Goal: Task Accomplishment & Management: Complete application form

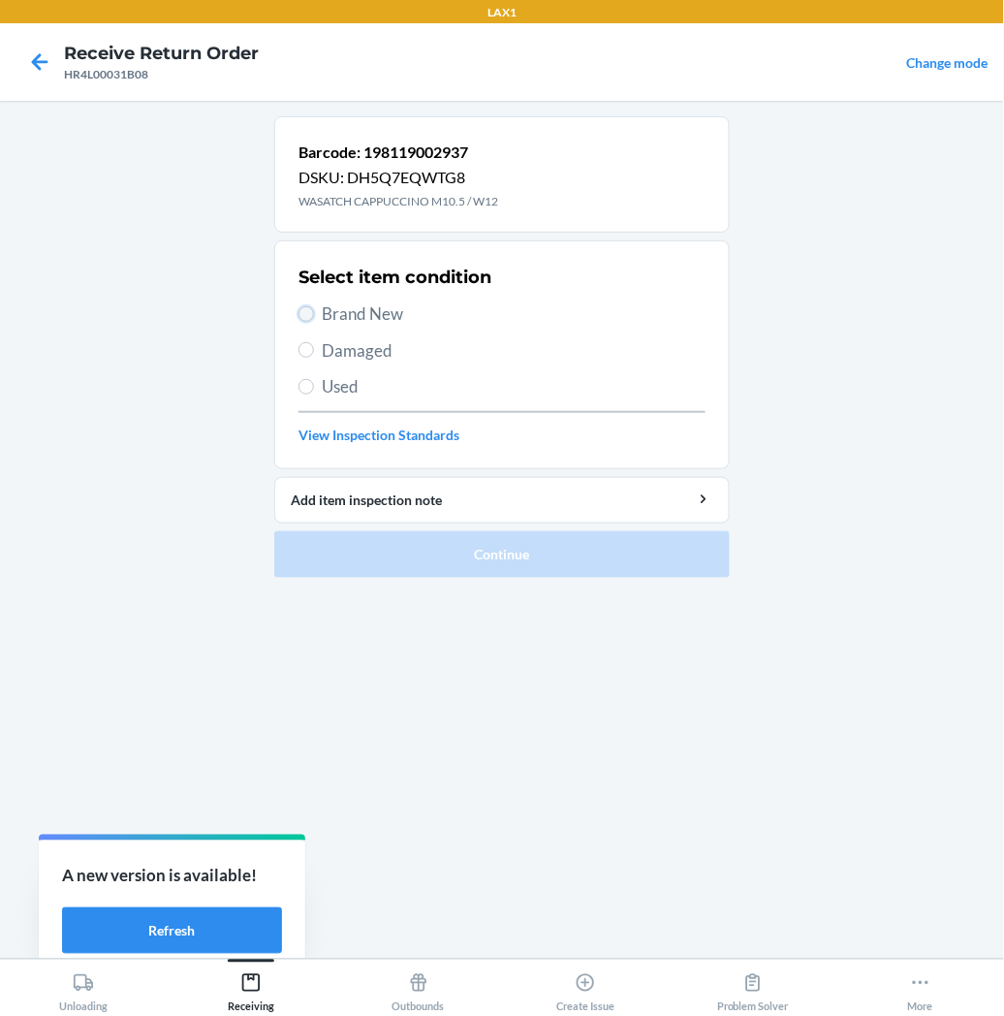
click at [301, 311] on input "Brand New" at bounding box center [307, 314] width 16 height 16
radio input "true"
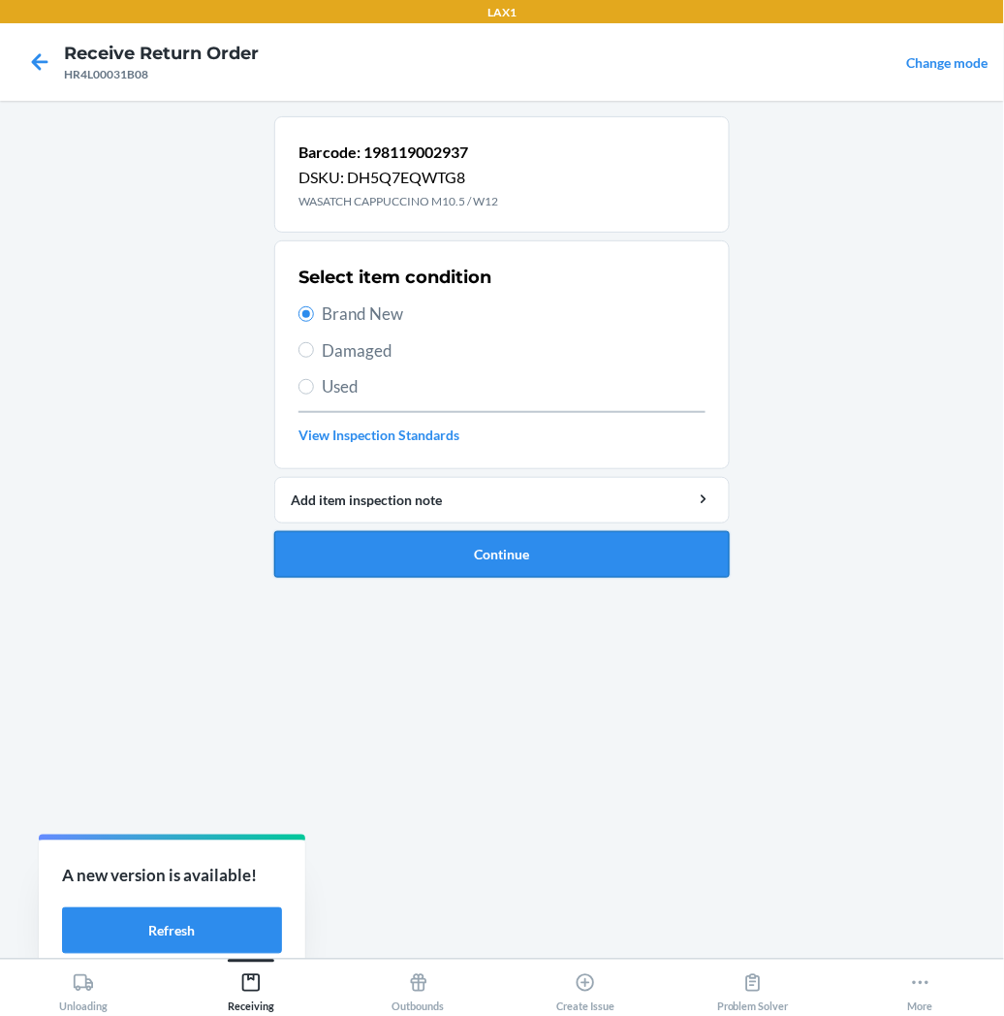
click at [371, 548] on button "Continue" at bounding box center [502, 554] width 456 height 47
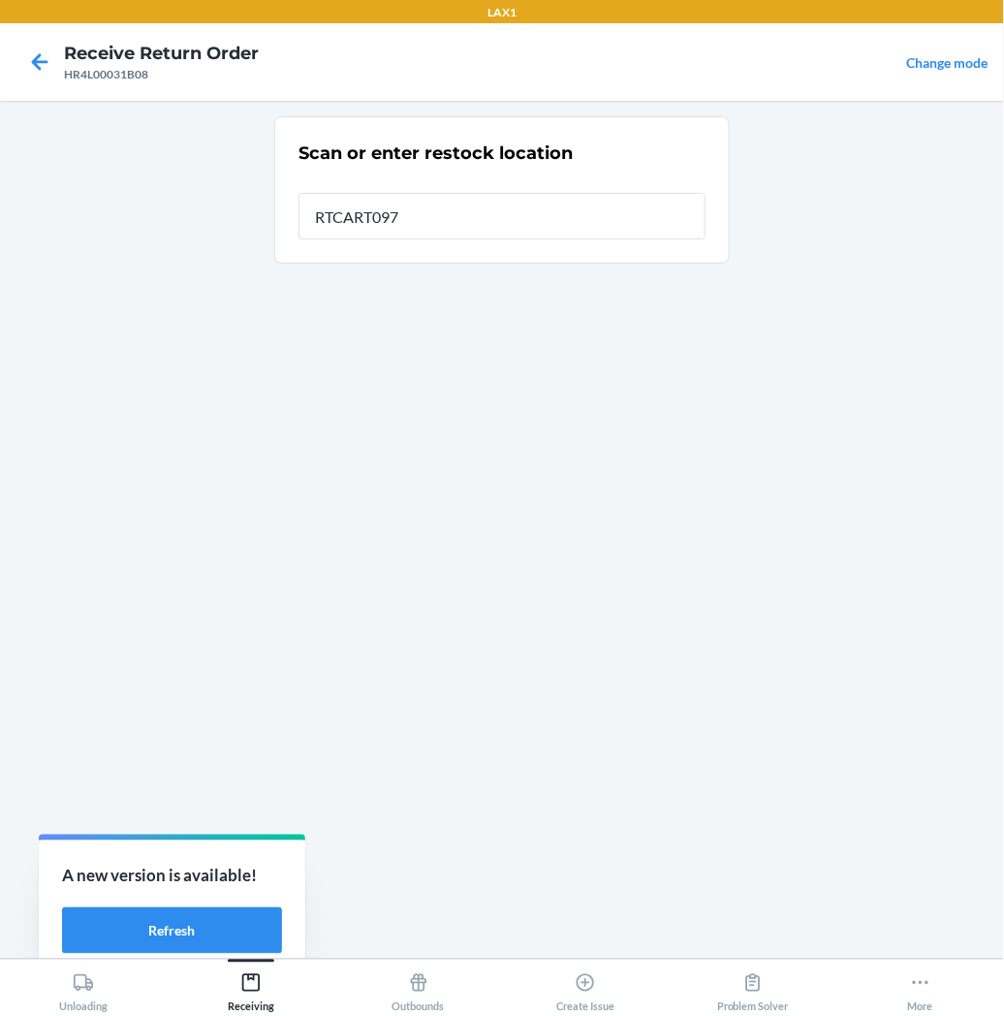
type input "RTCART097"
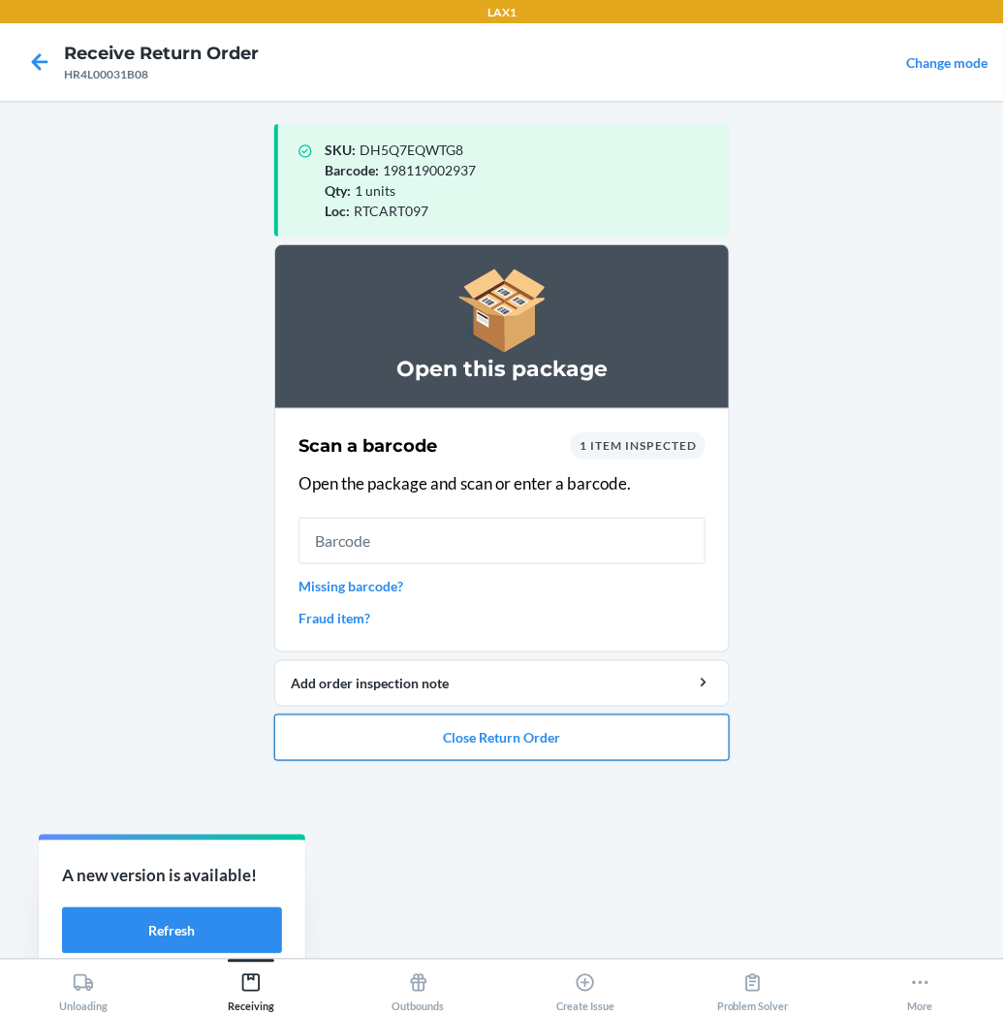
click at [466, 744] on button "Close Return Order" at bounding box center [502, 737] width 456 height 47
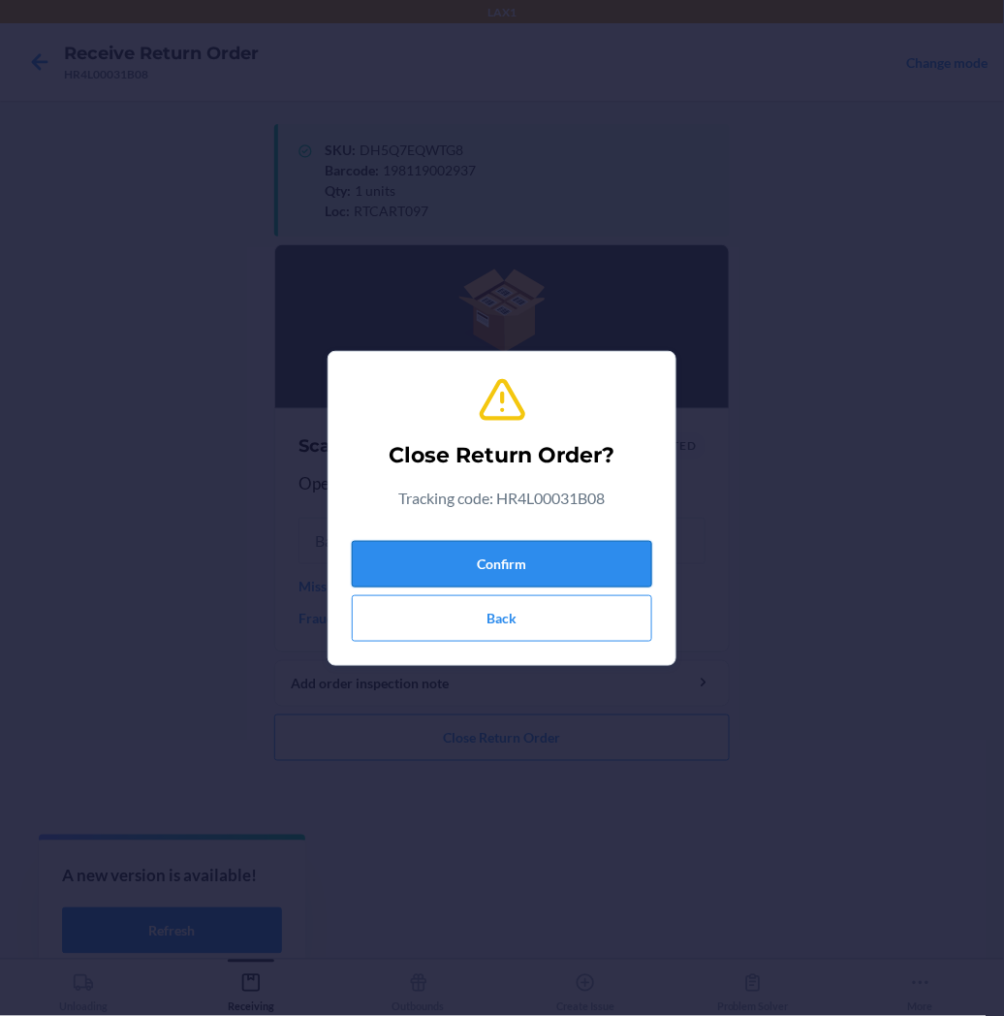
click at [496, 558] on button "Confirm" at bounding box center [502, 564] width 300 height 47
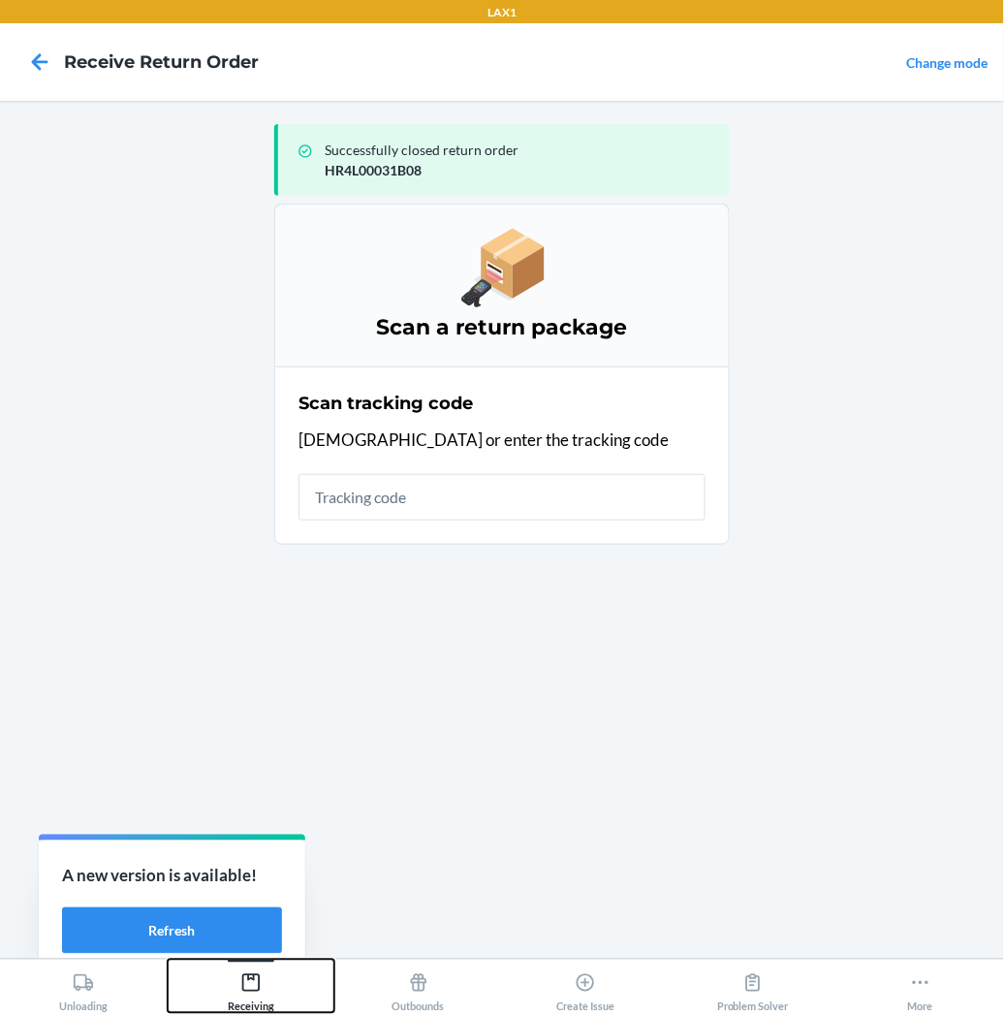
click at [252, 986] on icon at bounding box center [250, 982] width 21 height 21
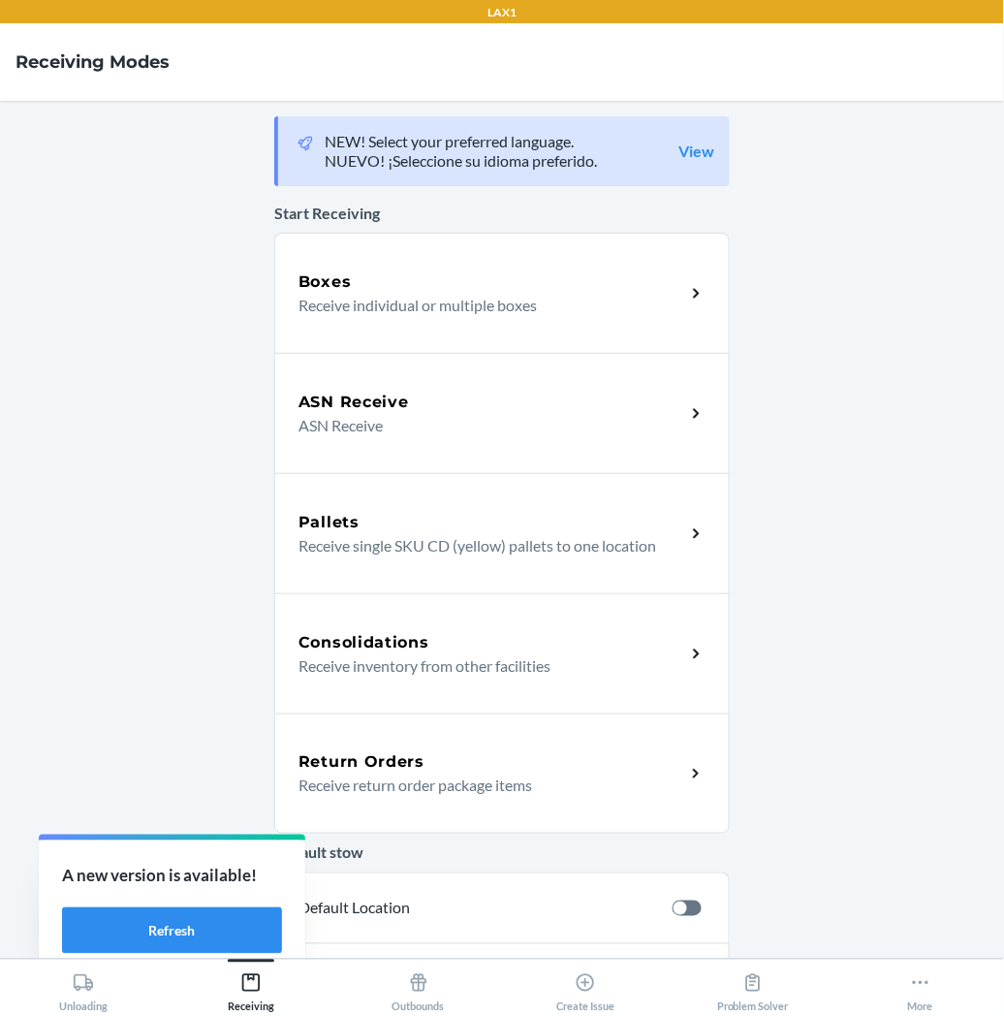
click at [371, 780] on p "Receive return order package items" at bounding box center [484, 784] width 371 height 23
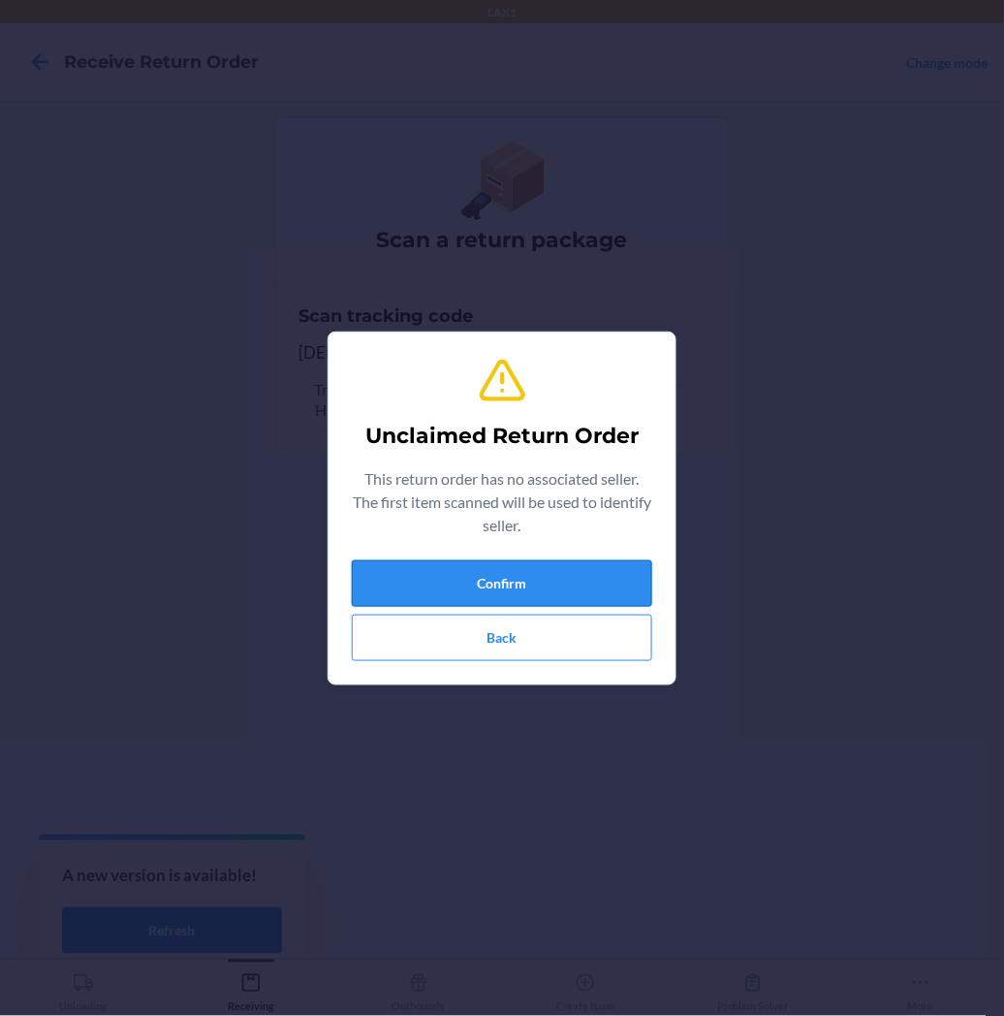
click at [436, 591] on button "Confirm" at bounding box center [502, 583] width 300 height 47
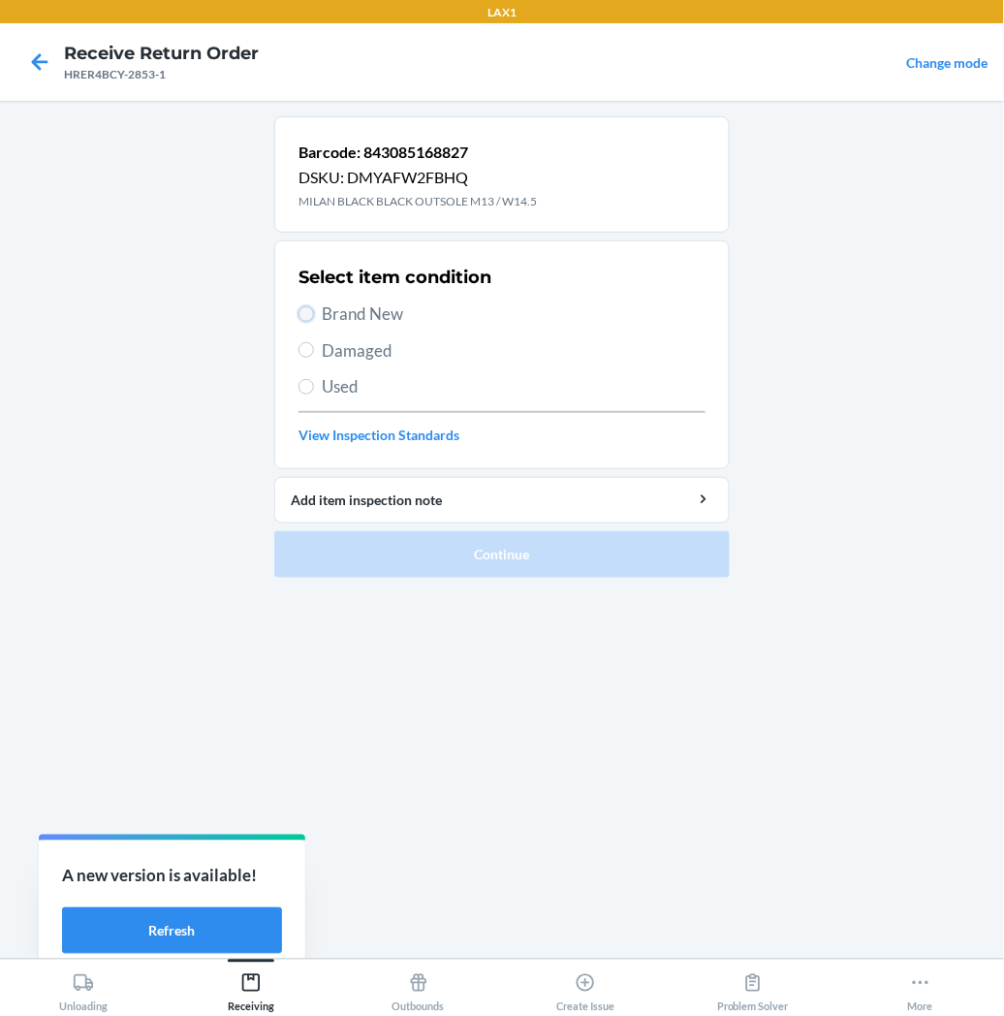
click at [304, 320] on input "Brand New" at bounding box center [307, 314] width 16 height 16
radio input "true"
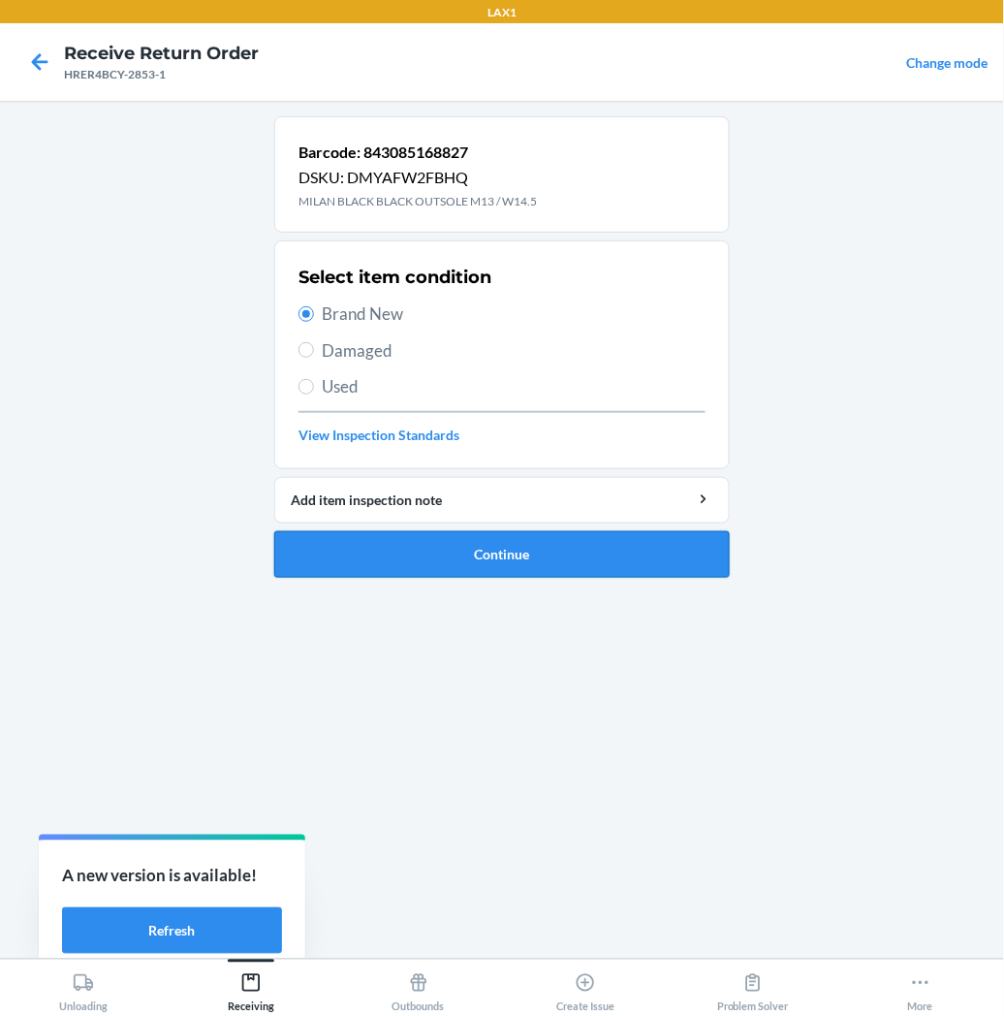
click at [336, 560] on button "Continue" at bounding box center [502, 554] width 456 height 47
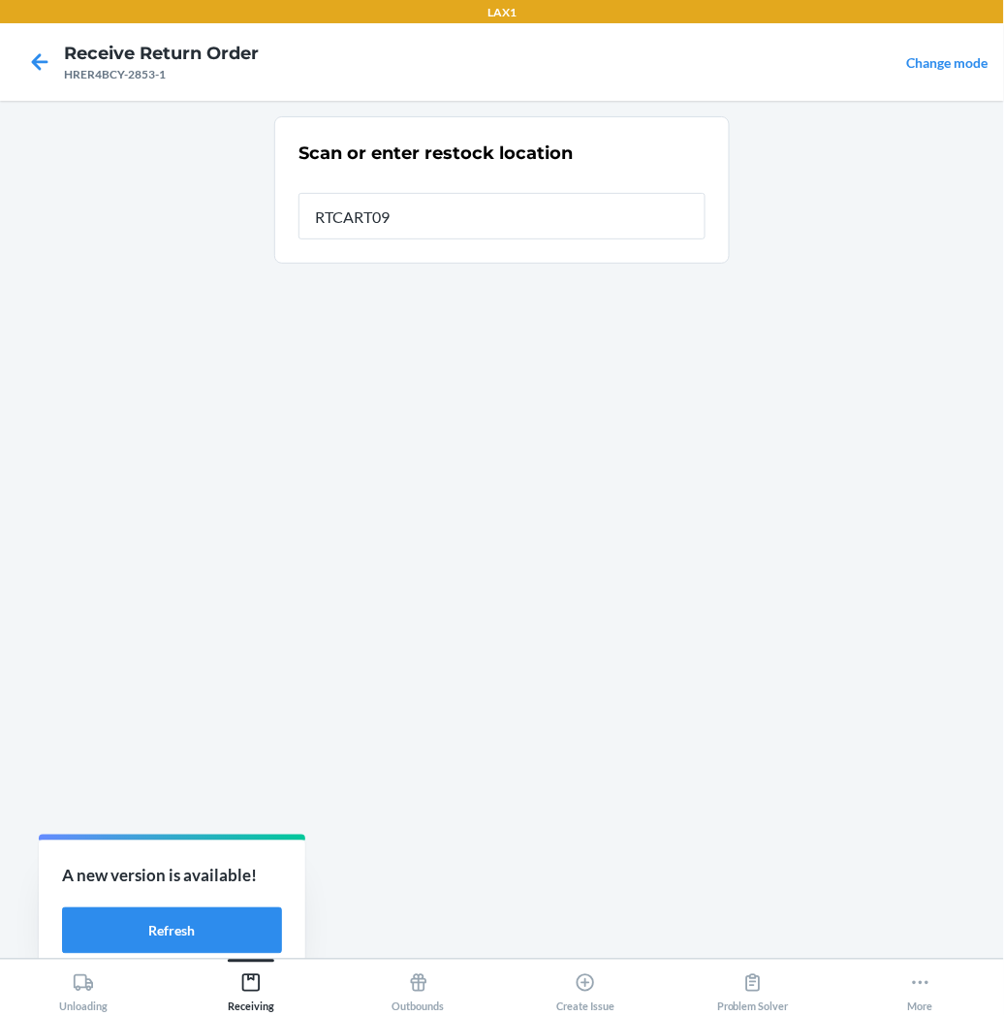
type input "RTCART097"
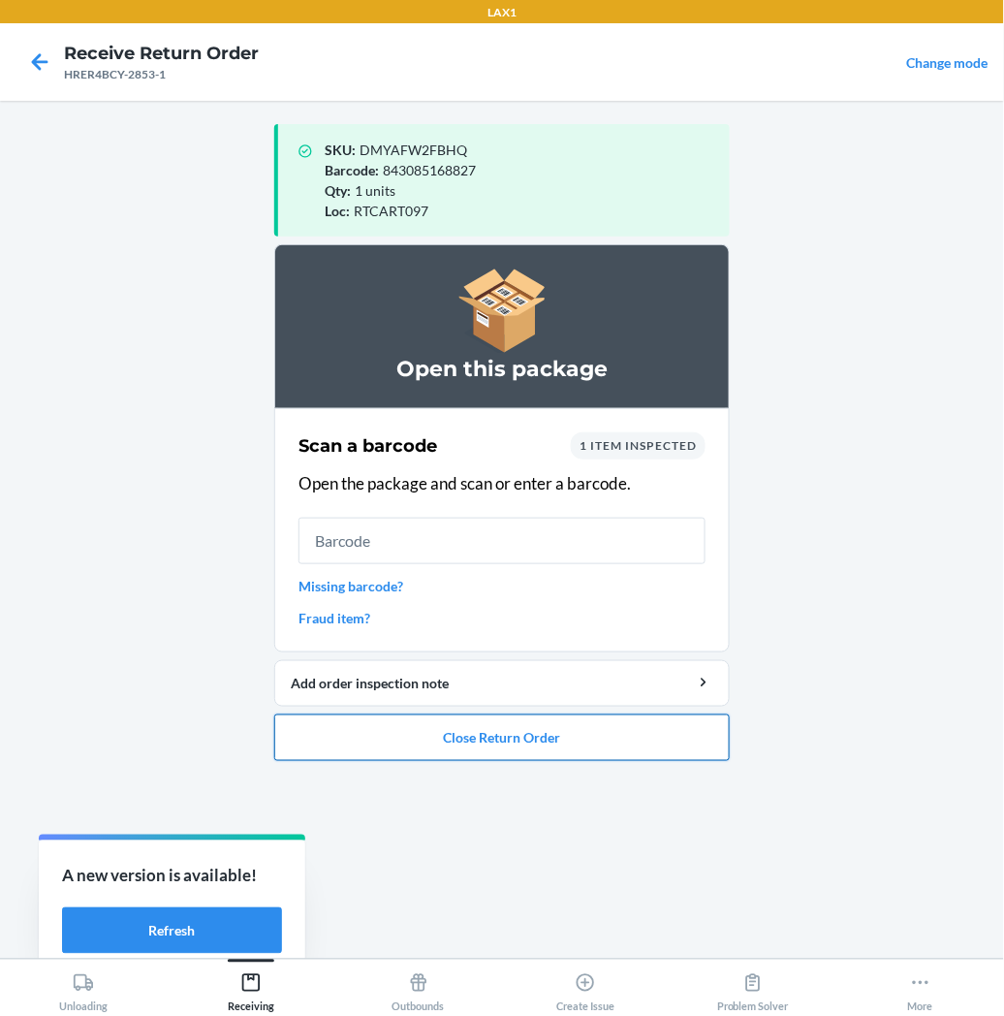
click at [407, 732] on button "Close Return Order" at bounding box center [502, 737] width 456 height 47
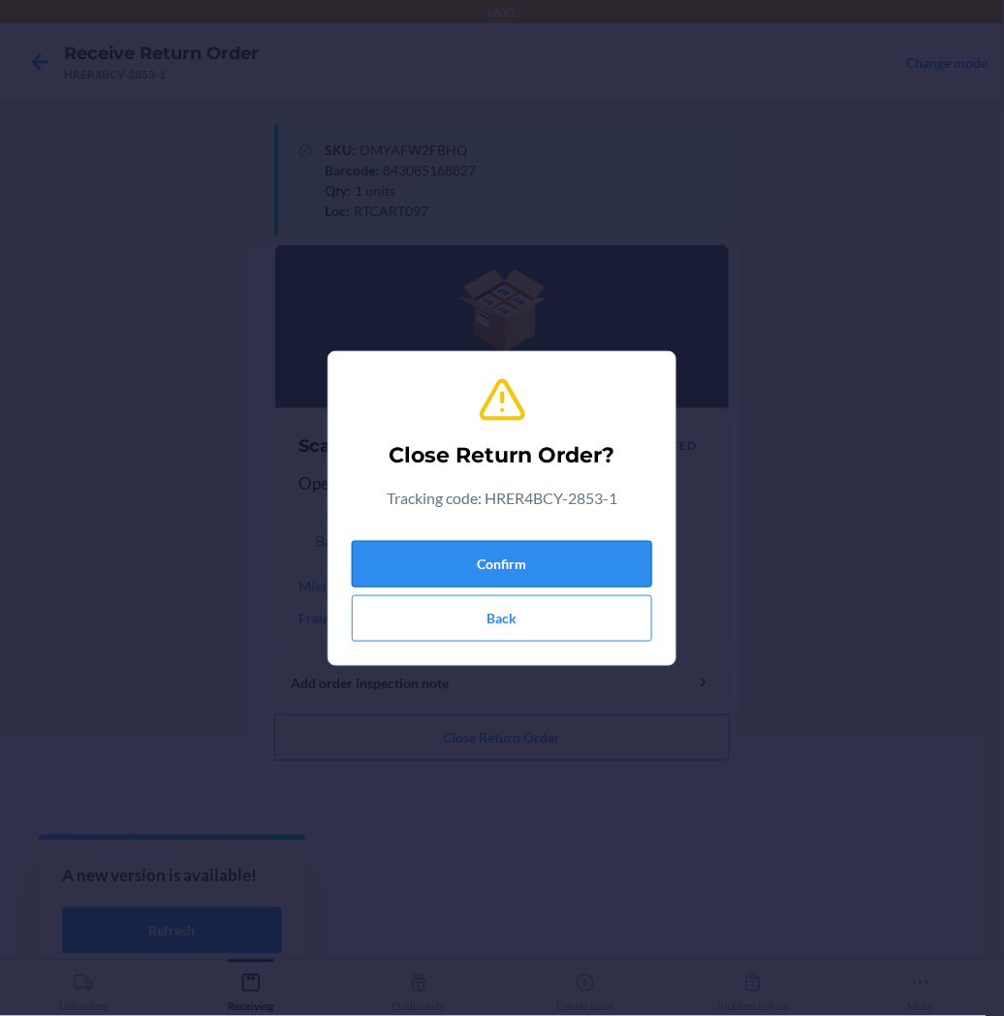
drag, startPoint x: 466, startPoint y: 555, endPoint x: 477, endPoint y: 555, distance: 10.7
click at [470, 555] on button "Confirm" at bounding box center [502, 564] width 300 height 47
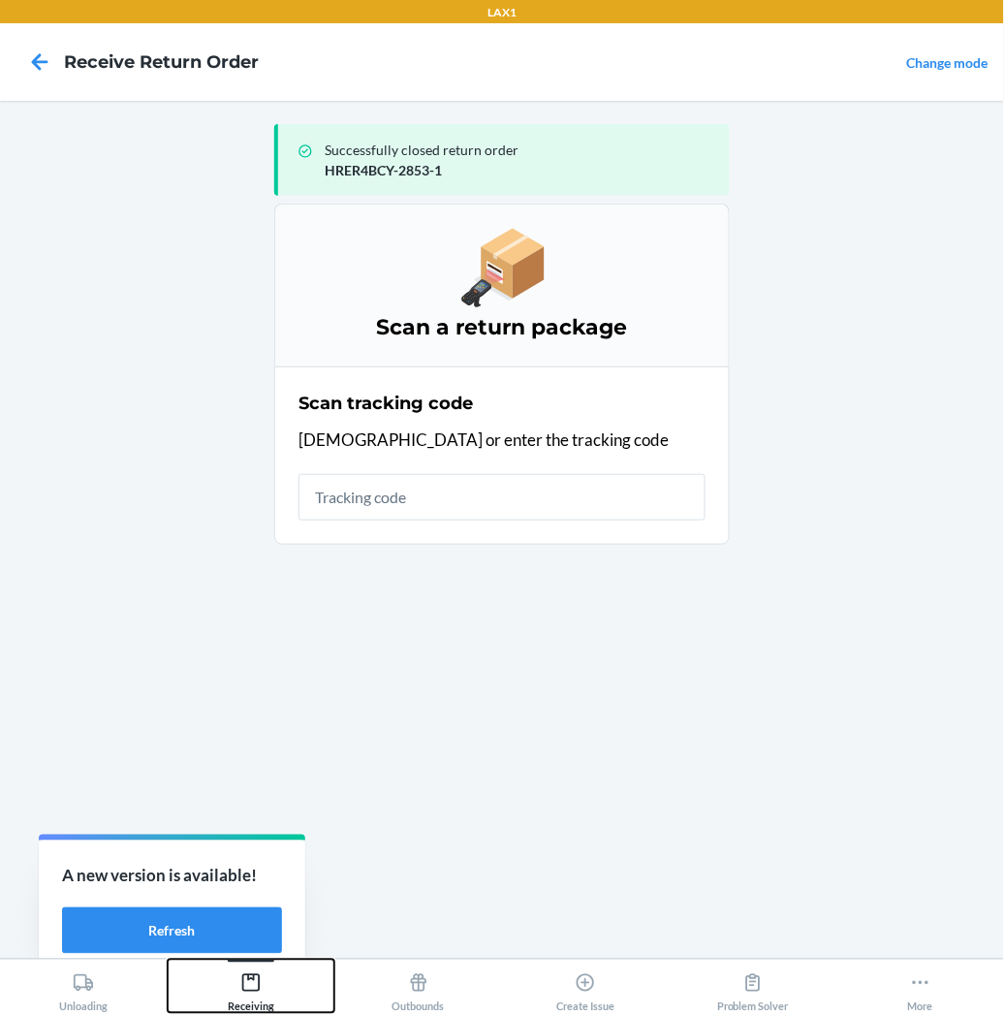
drag, startPoint x: 253, startPoint y: 986, endPoint x: 304, endPoint y: 933, distance: 73.3
click at [271, 961] on button "Receiving" at bounding box center [252, 986] width 168 height 53
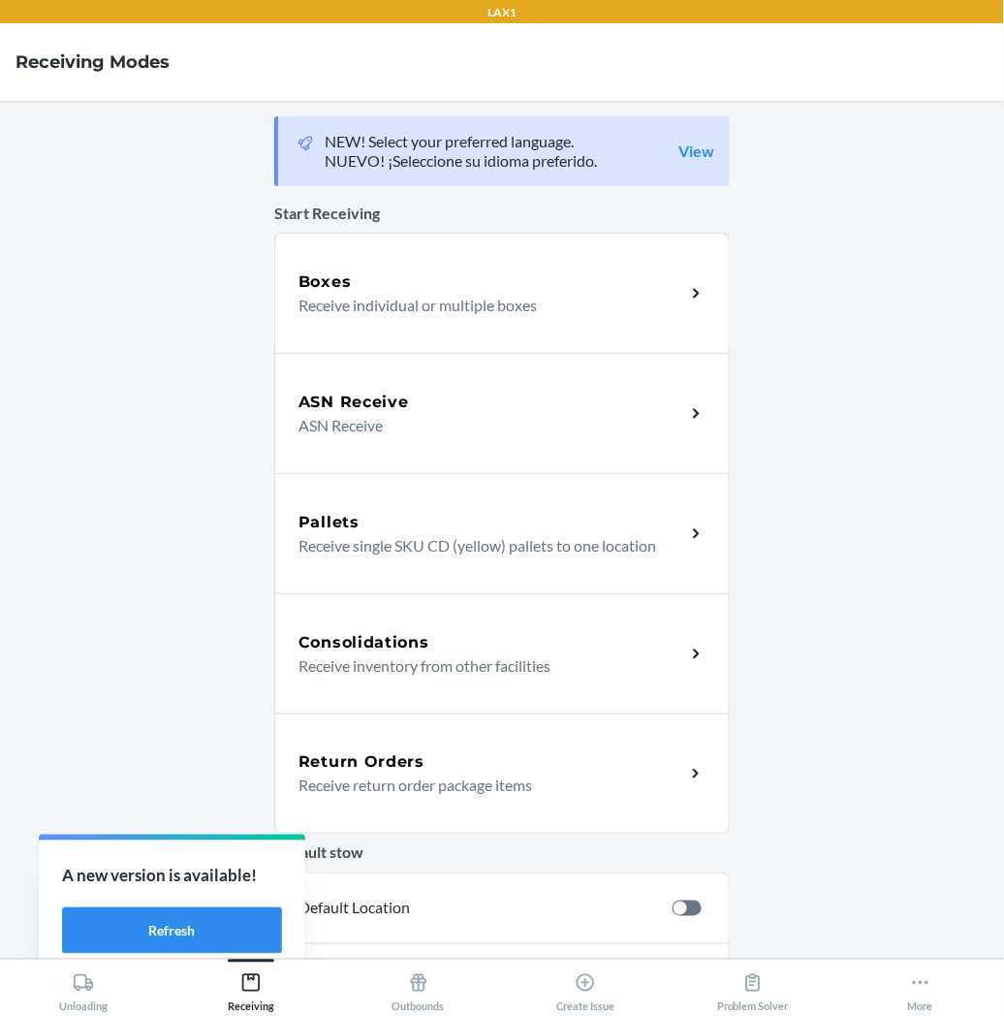
click at [394, 769] on h5 "Return Orders" at bounding box center [362, 761] width 126 height 23
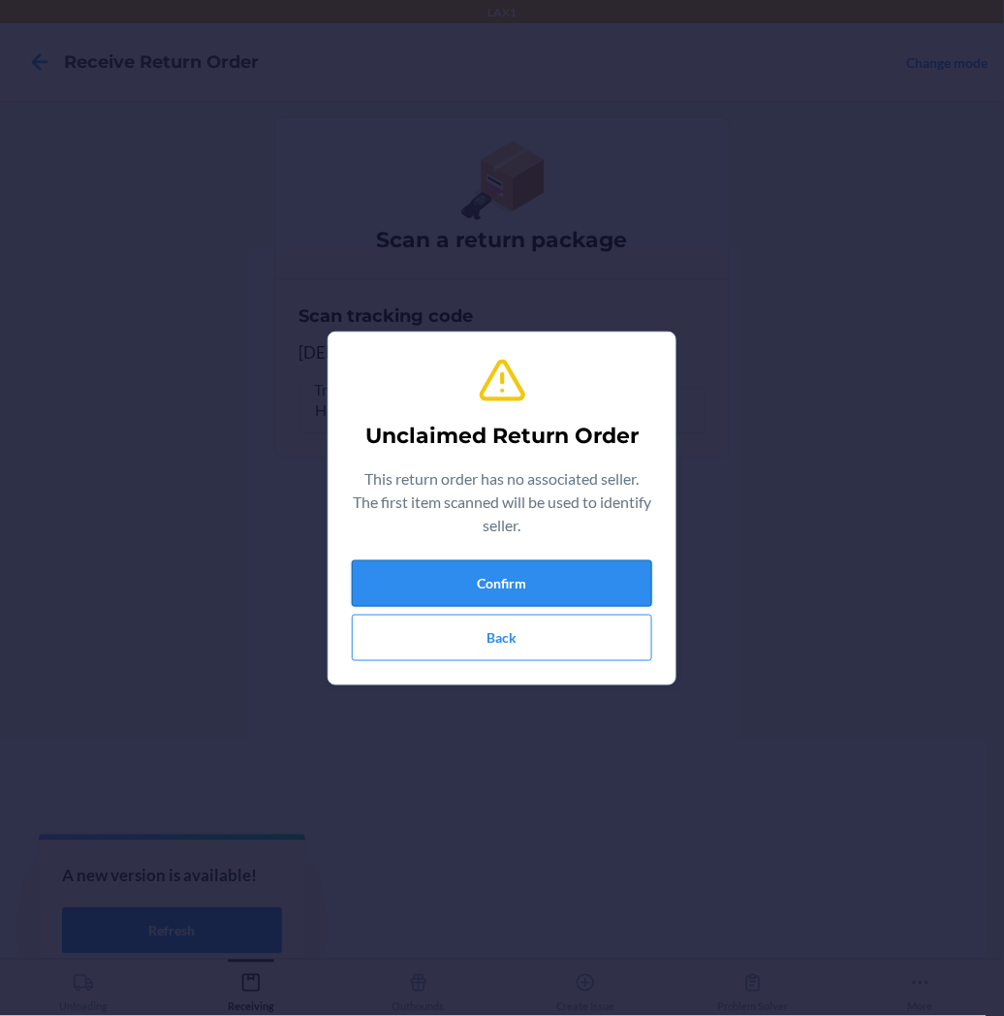
click at [437, 587] on button "Confirm" at bounding box center [502, 583] width 300 height 47
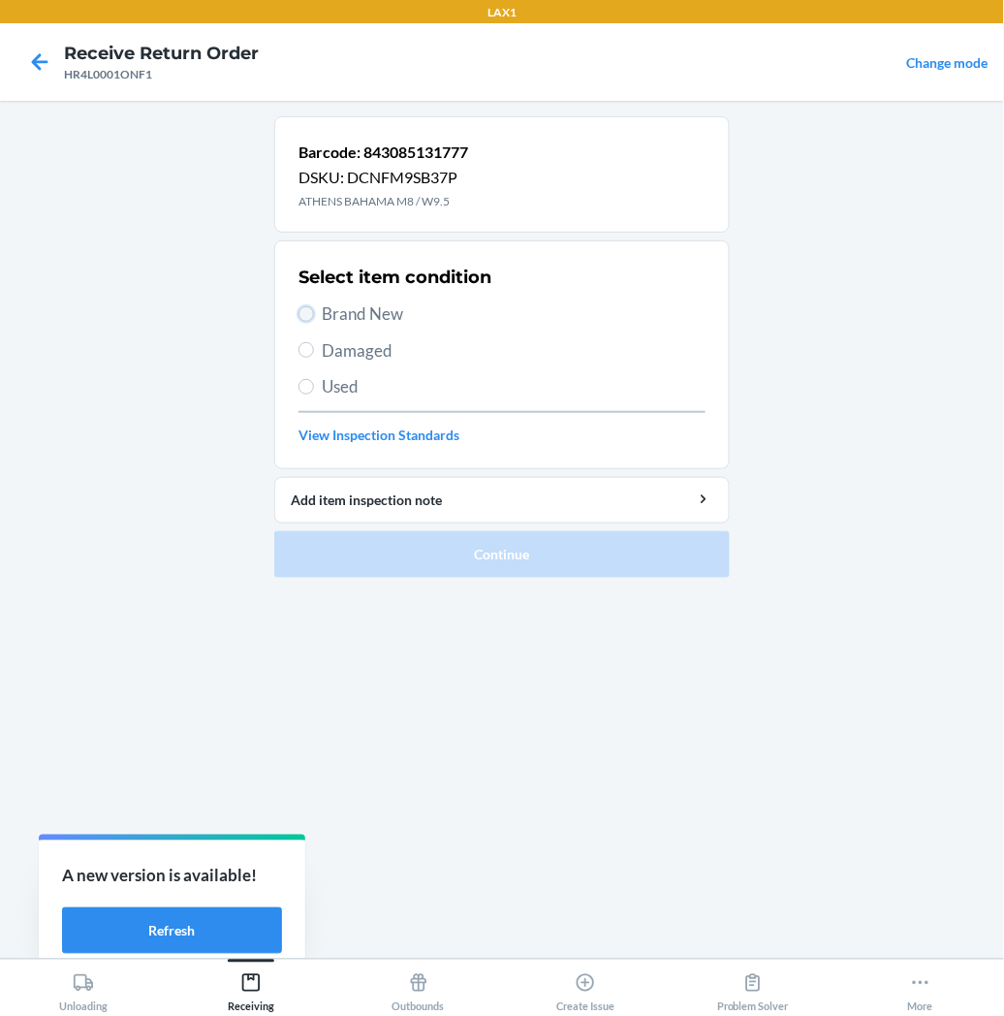
click at [308, 312] on input "Brand New" at bounding box center [307, 314] width 16 height 16
radio input "true"
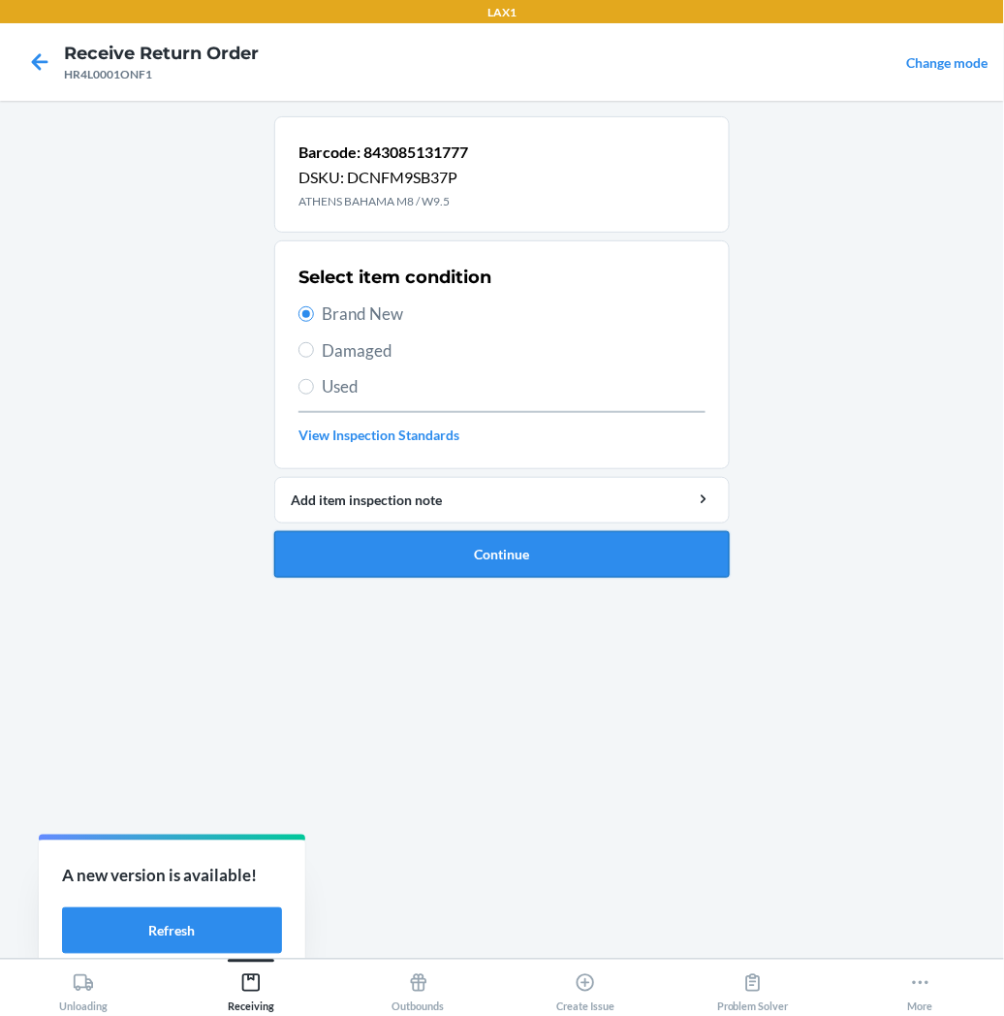
click at [380, 558] on button "Continue" at bounding box center [502, 554] width 456 height 47
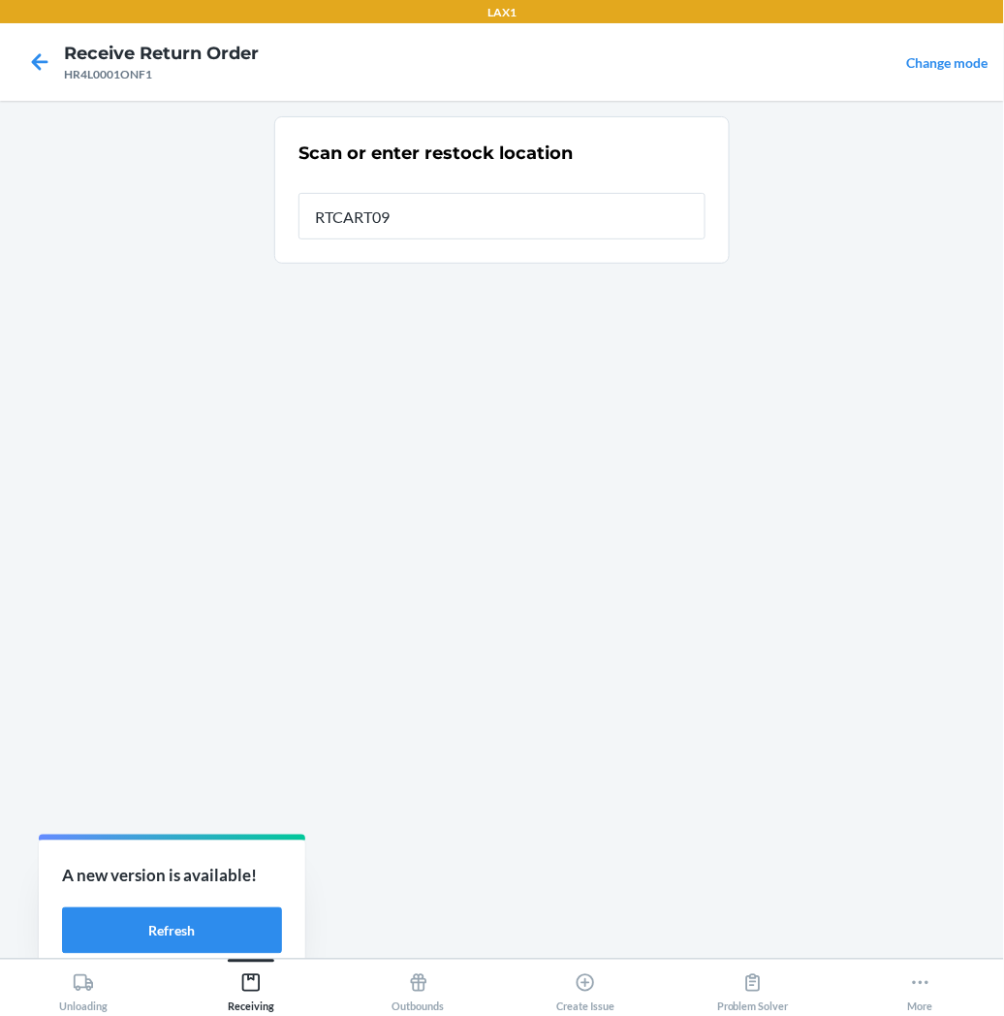
type input "RTCART097"
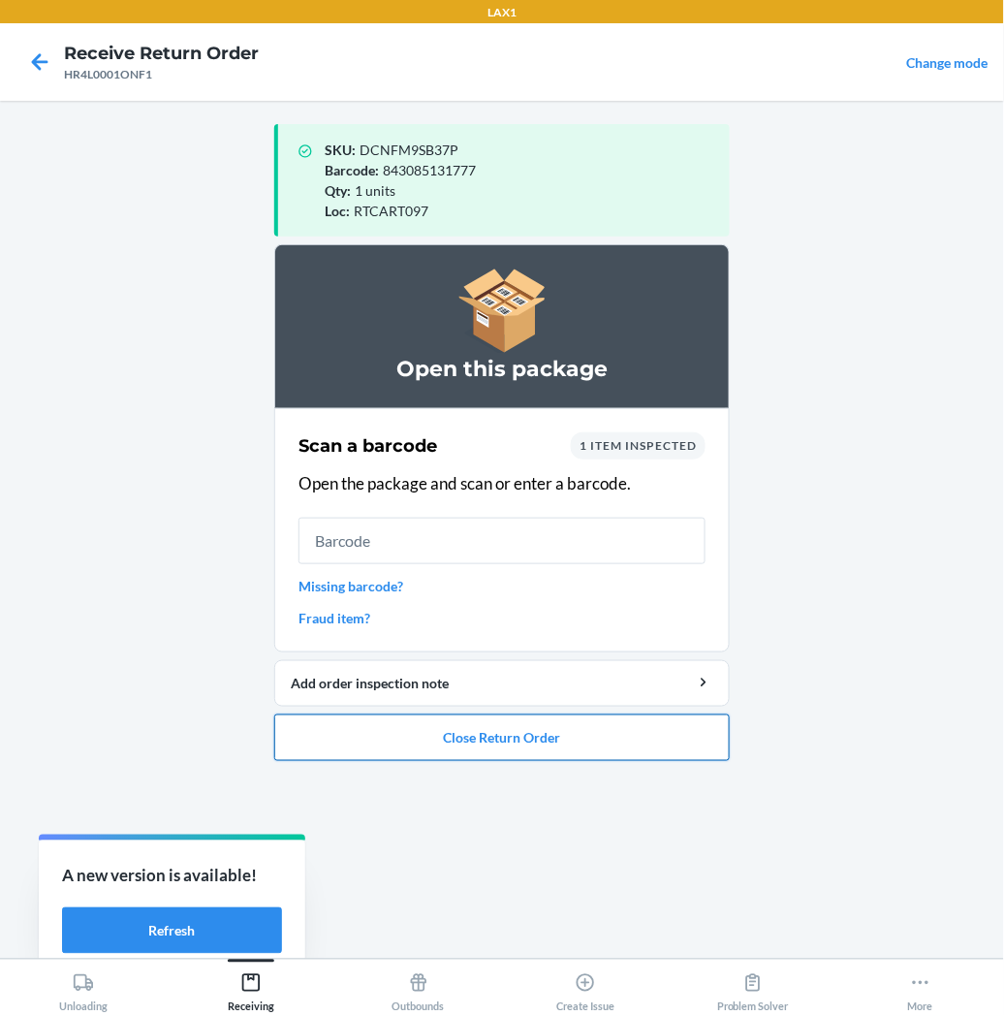
click at [386, 740] on button "Close Return Order" at bounding box center [502, 737] width 456 height 47
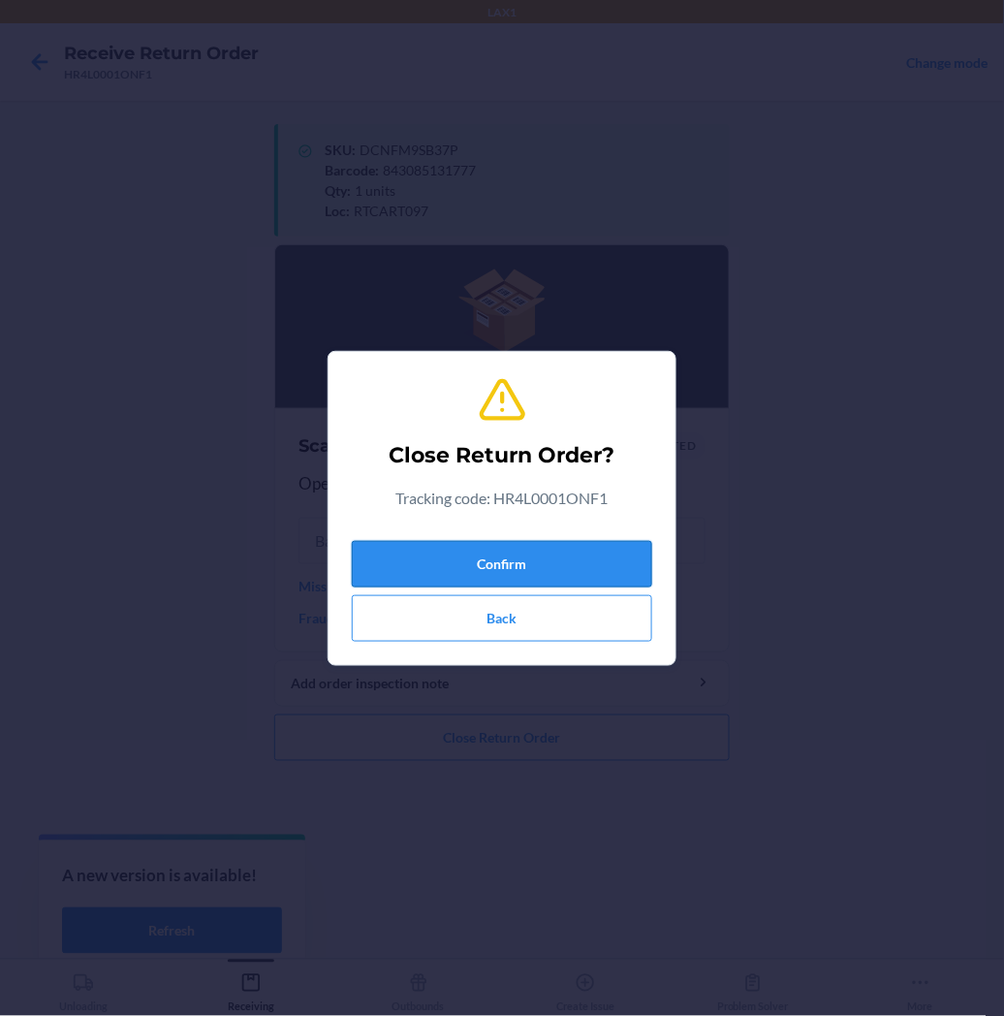
click at [431, 574] on button "Confirm" at bounding box center [502, 564] width 300 height 47
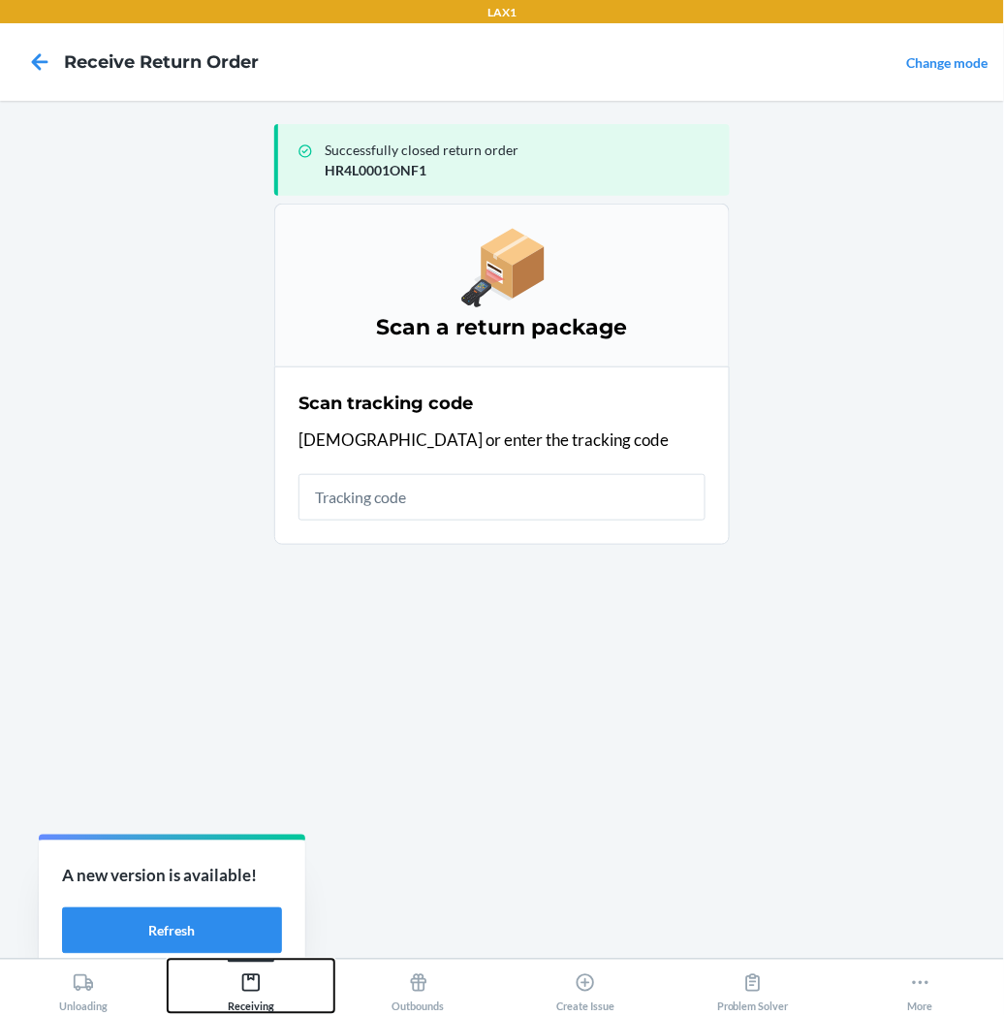
click at [250, 981] on icon at bounding box center [250, 982] width 21 height 21
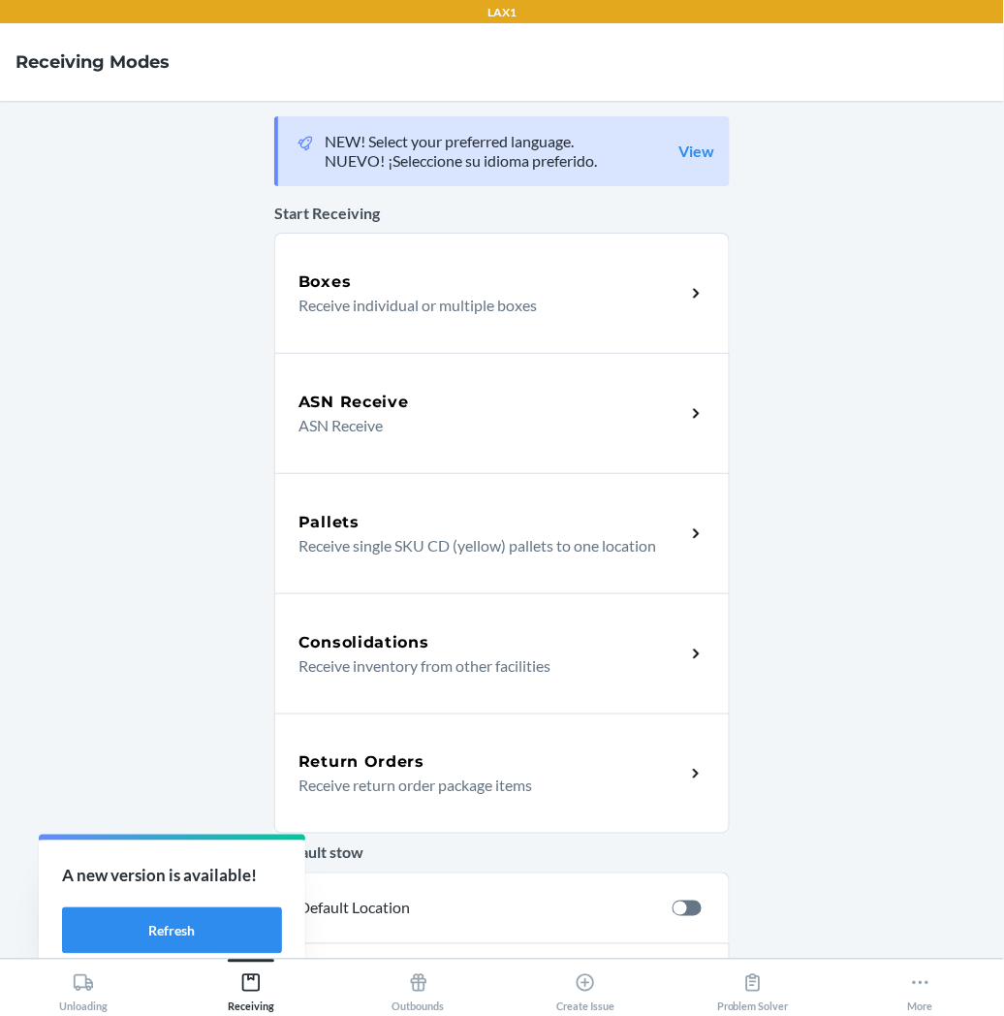
click at [361, 773] on p "Receive return order package items" at bounding box center [484, 784] width 371 height 23
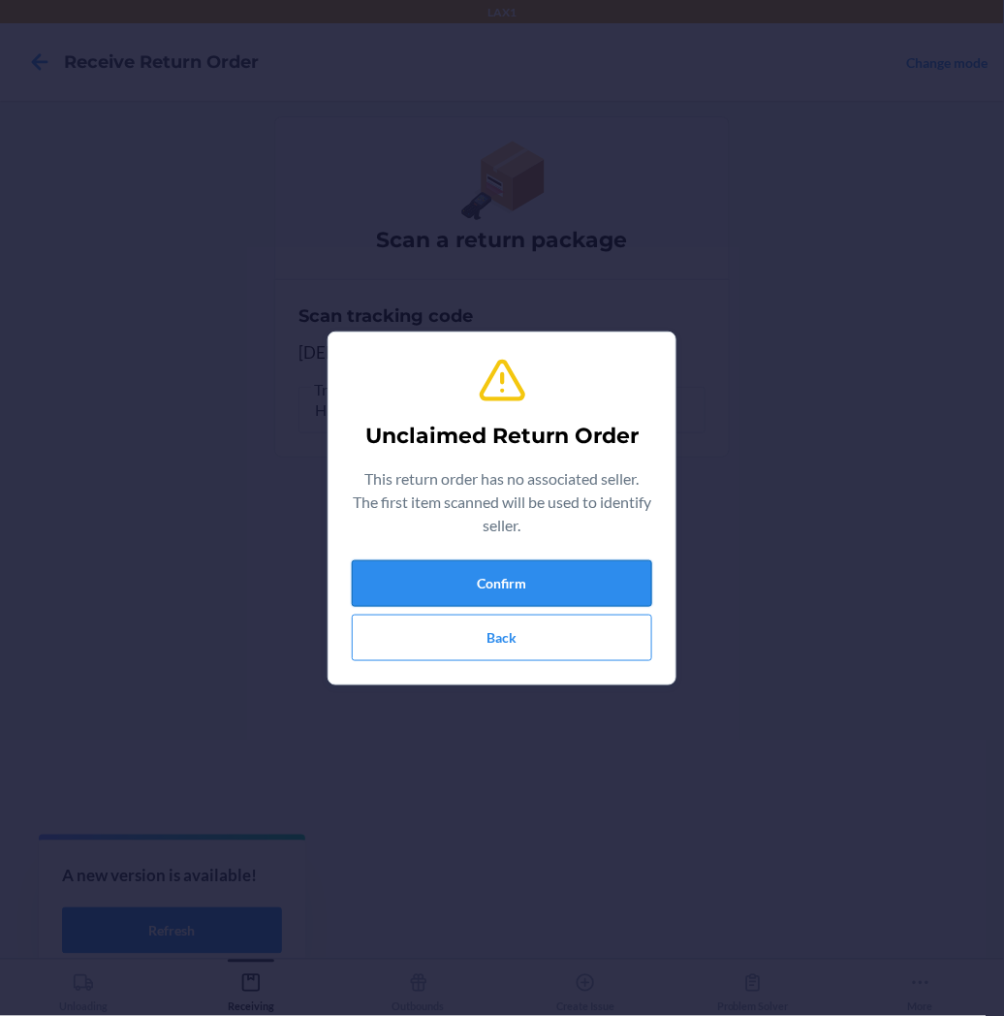
click at [460, 580] on button "Confirm" at bounding box center [502, 583] width 300 height 47
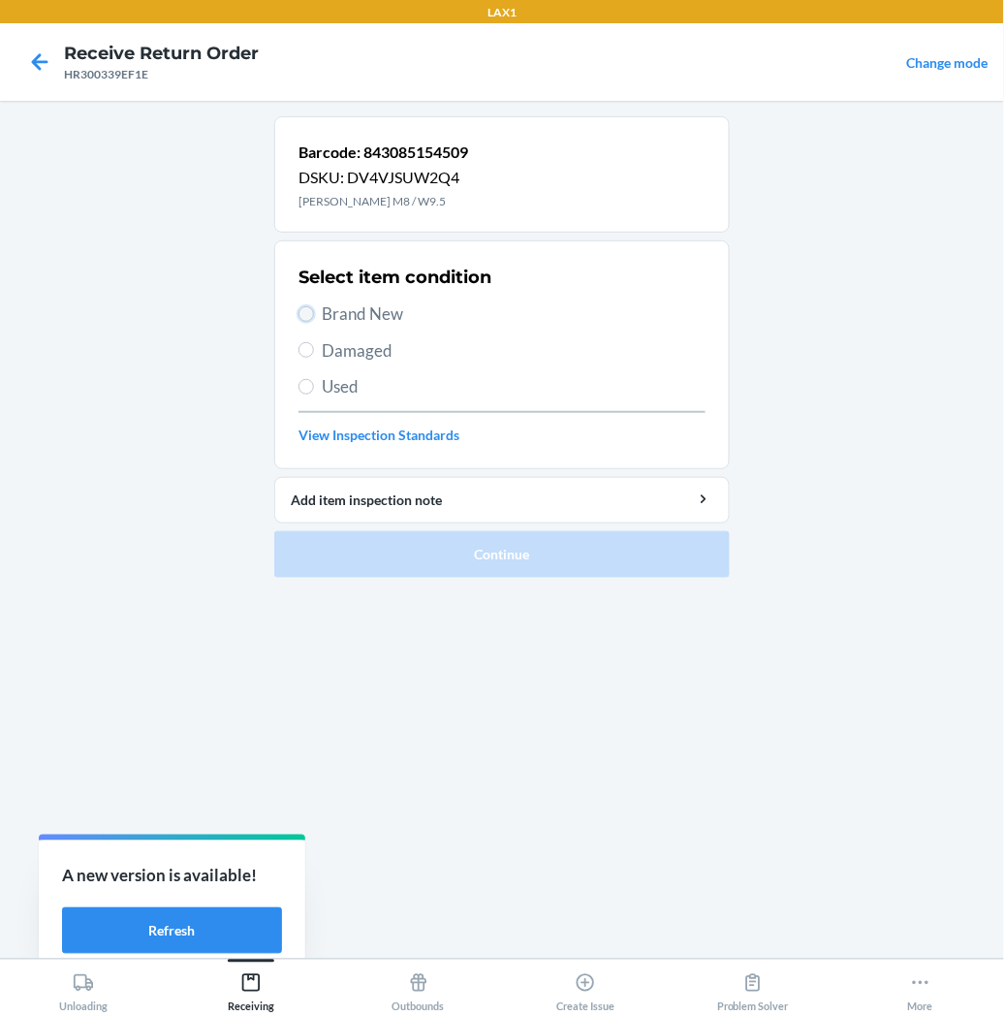
click at [312, 315] on input "Brand New" at bounding box center [307, 314] width 16 height 16
radio input "true"
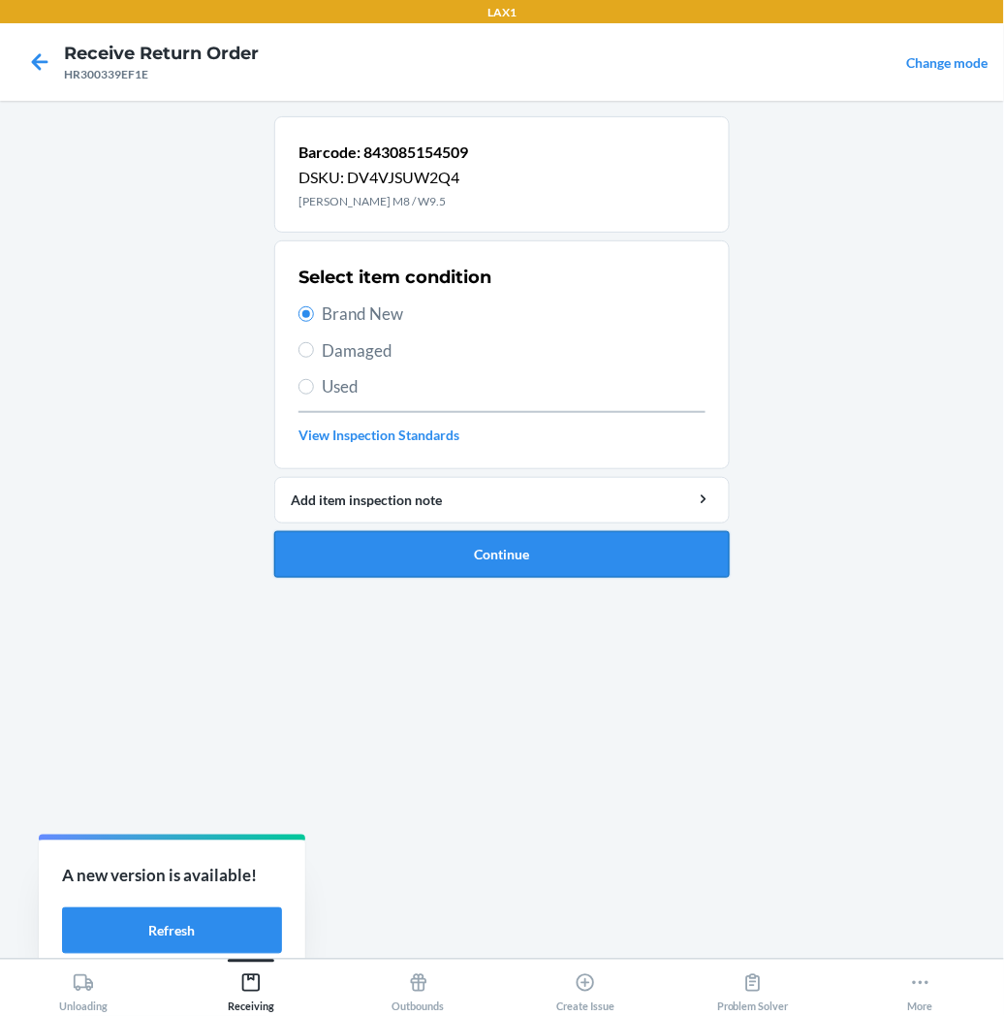
click at [361, 557] on button "Continue" at bounding box center [502, 554] width 456 height 47
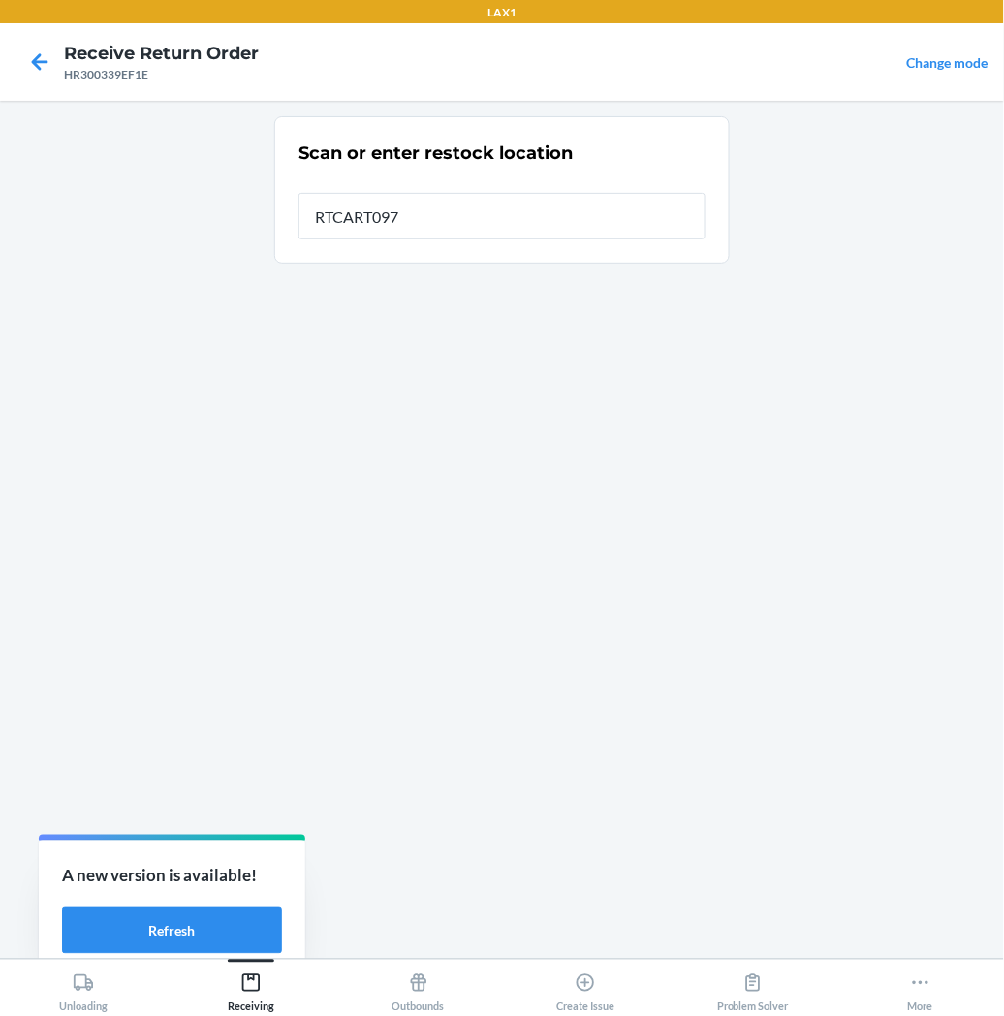
type input "RTCART097"
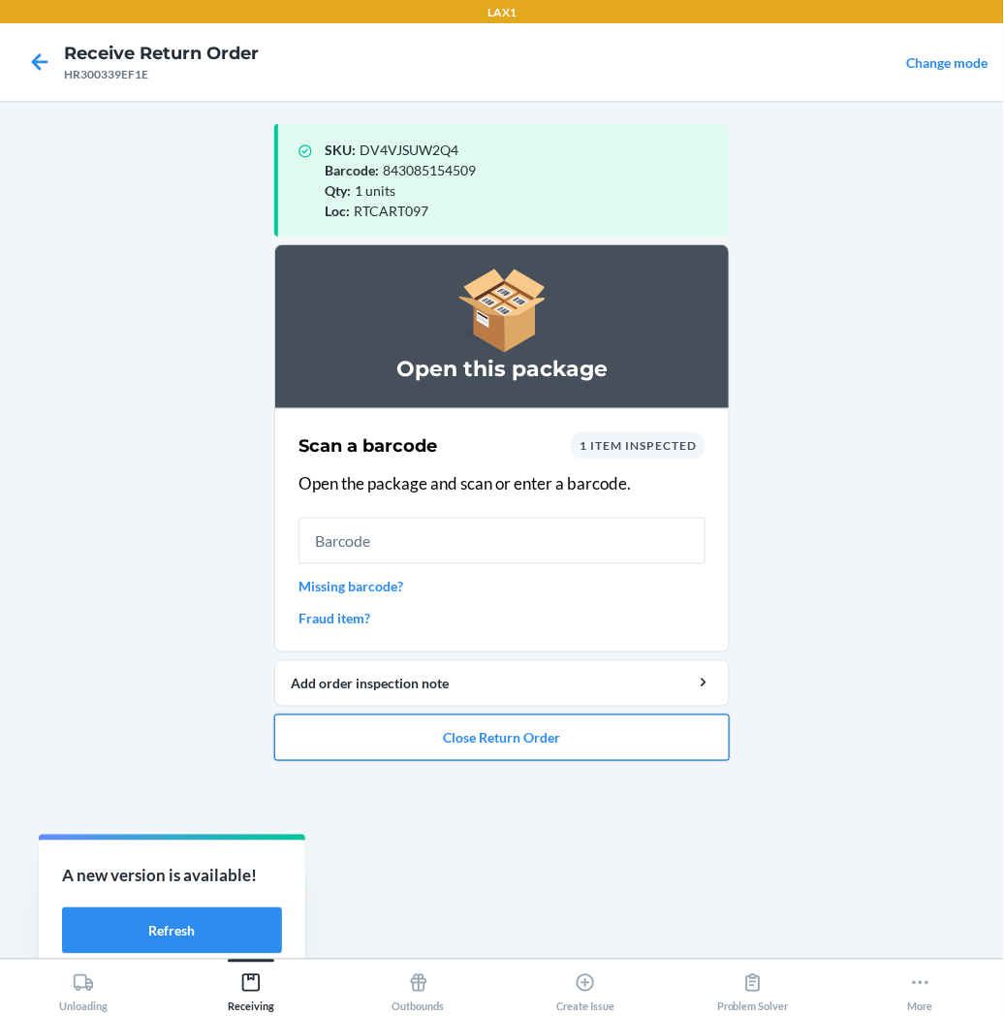
drag, startPoint x: 598, startPoint y: 740, endPoint x: 599, endPoint y: 728, distance: 11.7
click at [599, 728] on button "Close Return Order" at bounding box center [502, 737] width 456 height 47
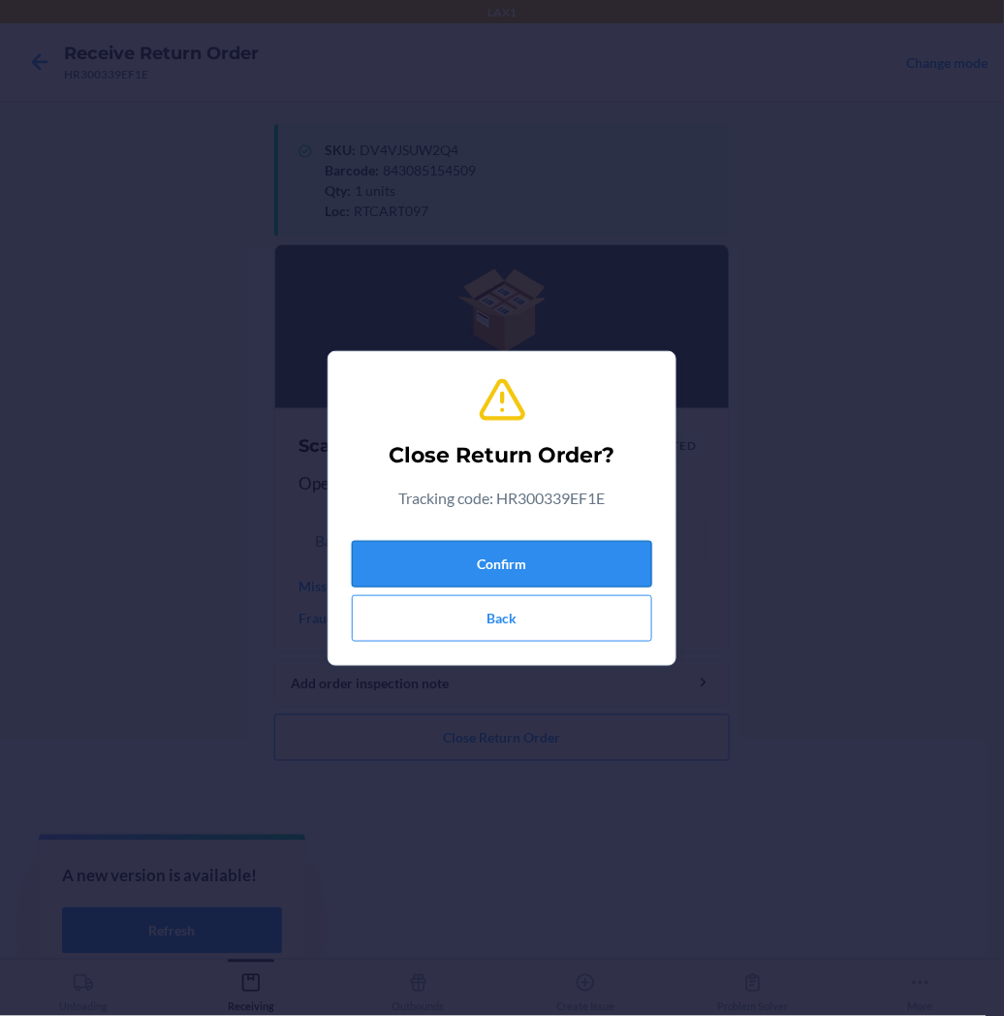
click at [596, 560] on button "Confirm" at bounding box center [502, 564] width 300 height 47
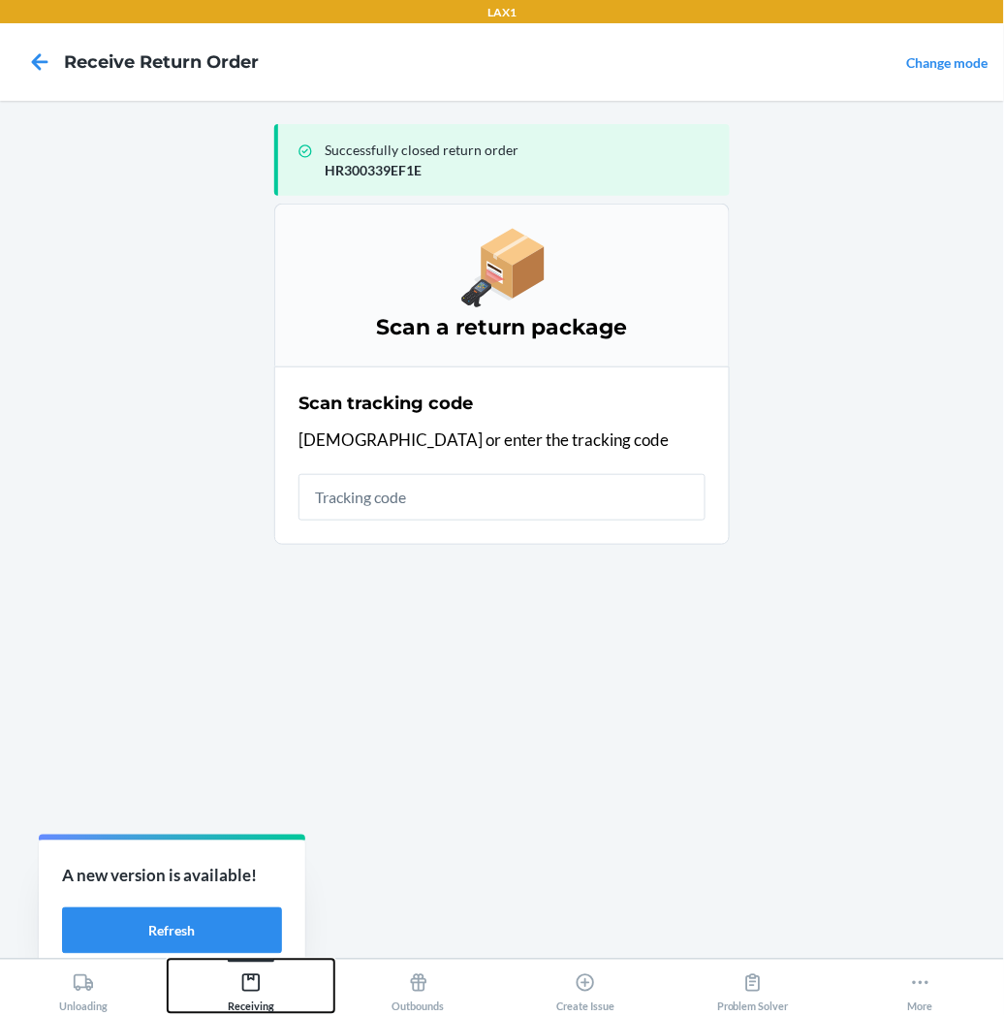
click at [244, 979] on icon at bounding box center [250, 982] width 21 height 21
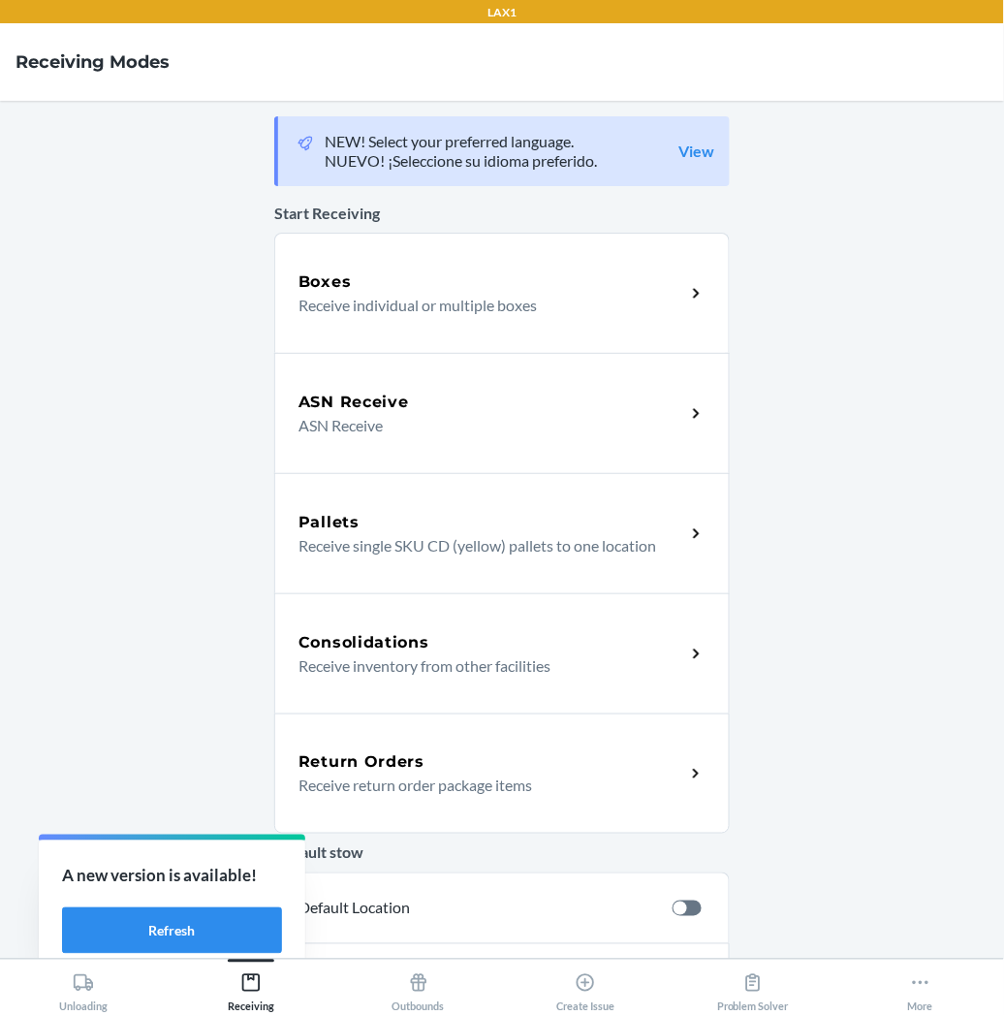
click at [331, 786] on p "Receive return order package items" at bounding box center [484, 784] width 371 height 23
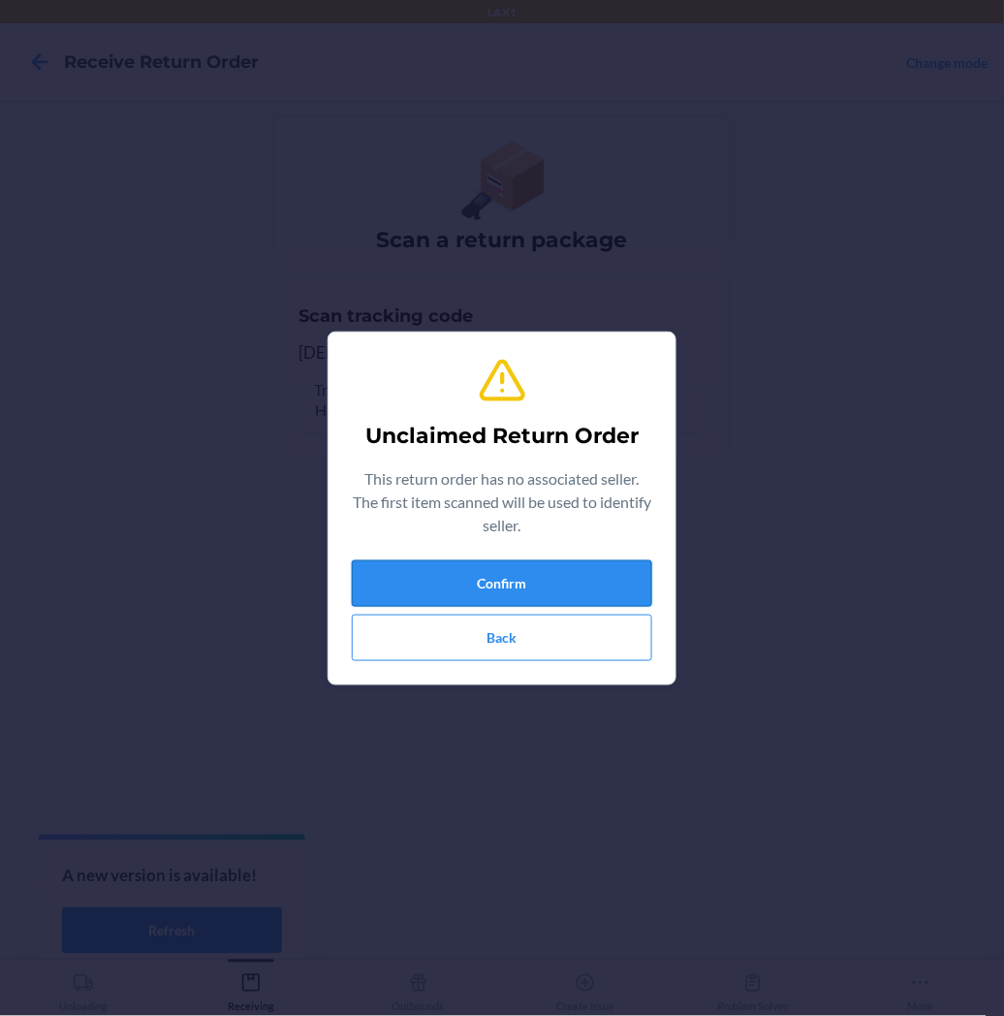
click at [462, 577] on button "Confirm" at bounding box center [502, 583] width 300 height 47
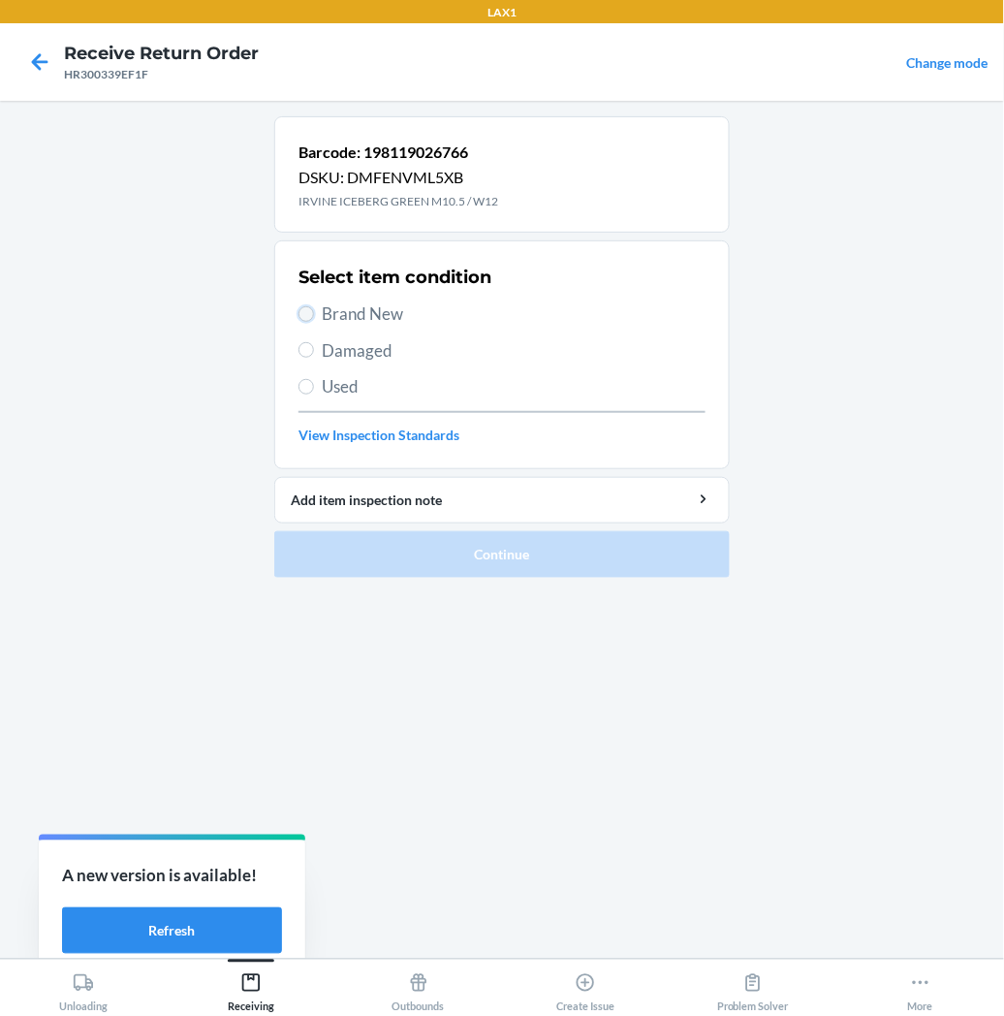
click at [299, 311] on input "Brand New" at bounding box center [307, 314] width 16 height 16
radio input "true"
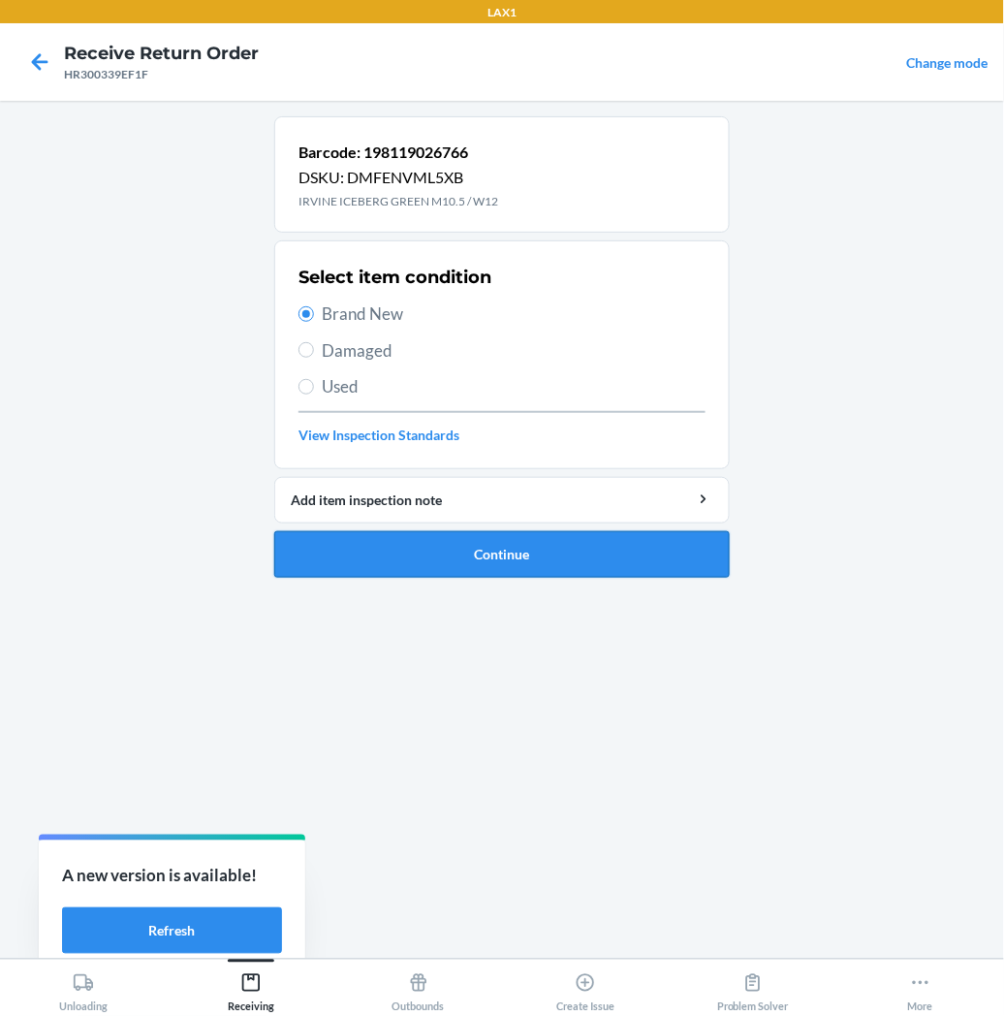
click at [354, 557] on button "Continue" at bounding box center [502, 554] width 456 height 47
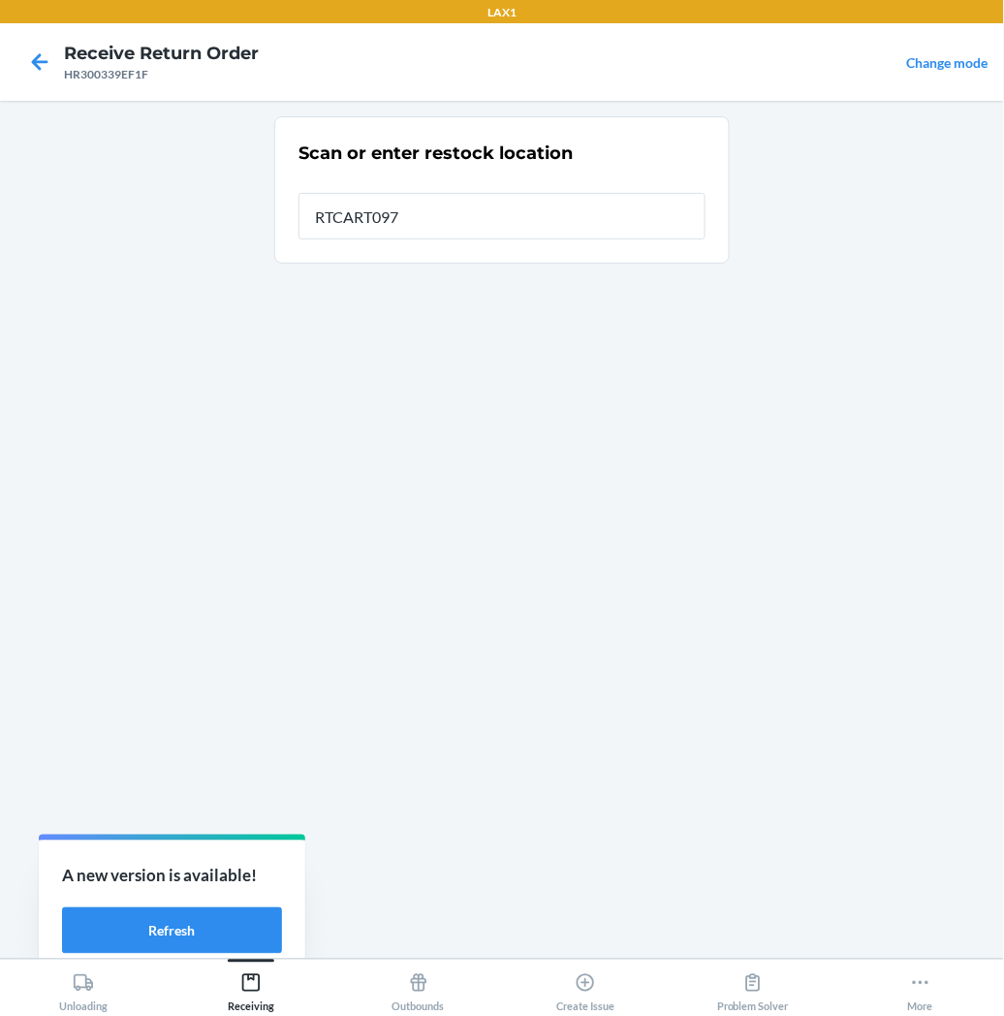
type input "RTCART097"
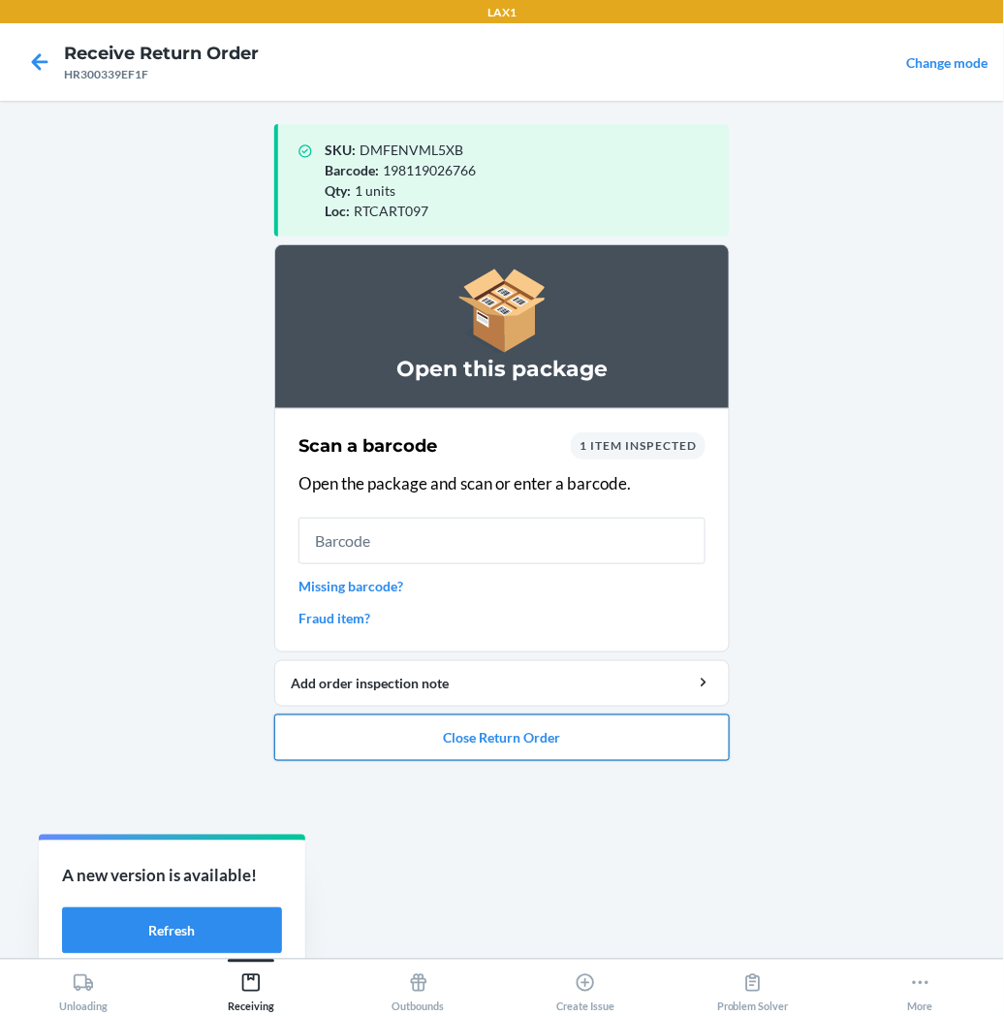
click at [486, 728] on button "Close Return Order" at bounding box center [502, 737] width 456 height 47
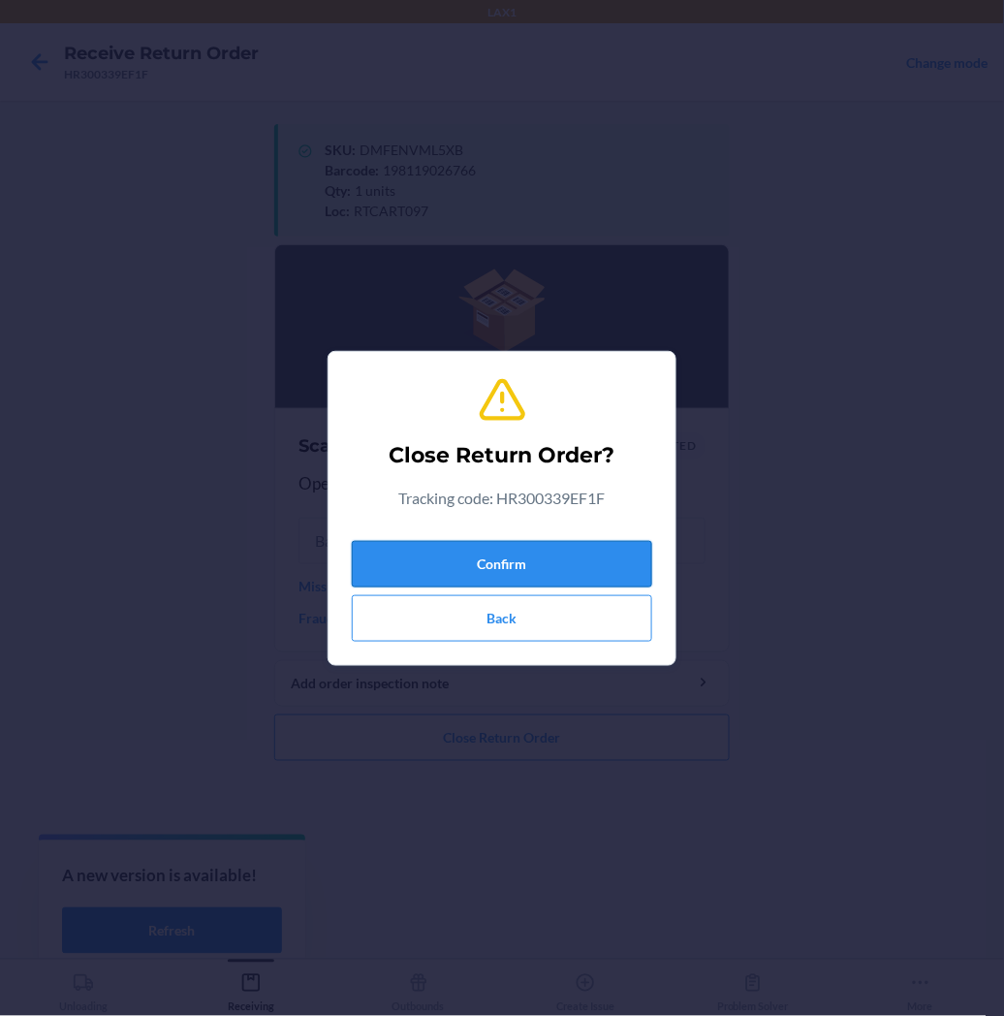
click at [500, 572] on button "Confirm" at bounding box center [502, 564] width 300 height 47
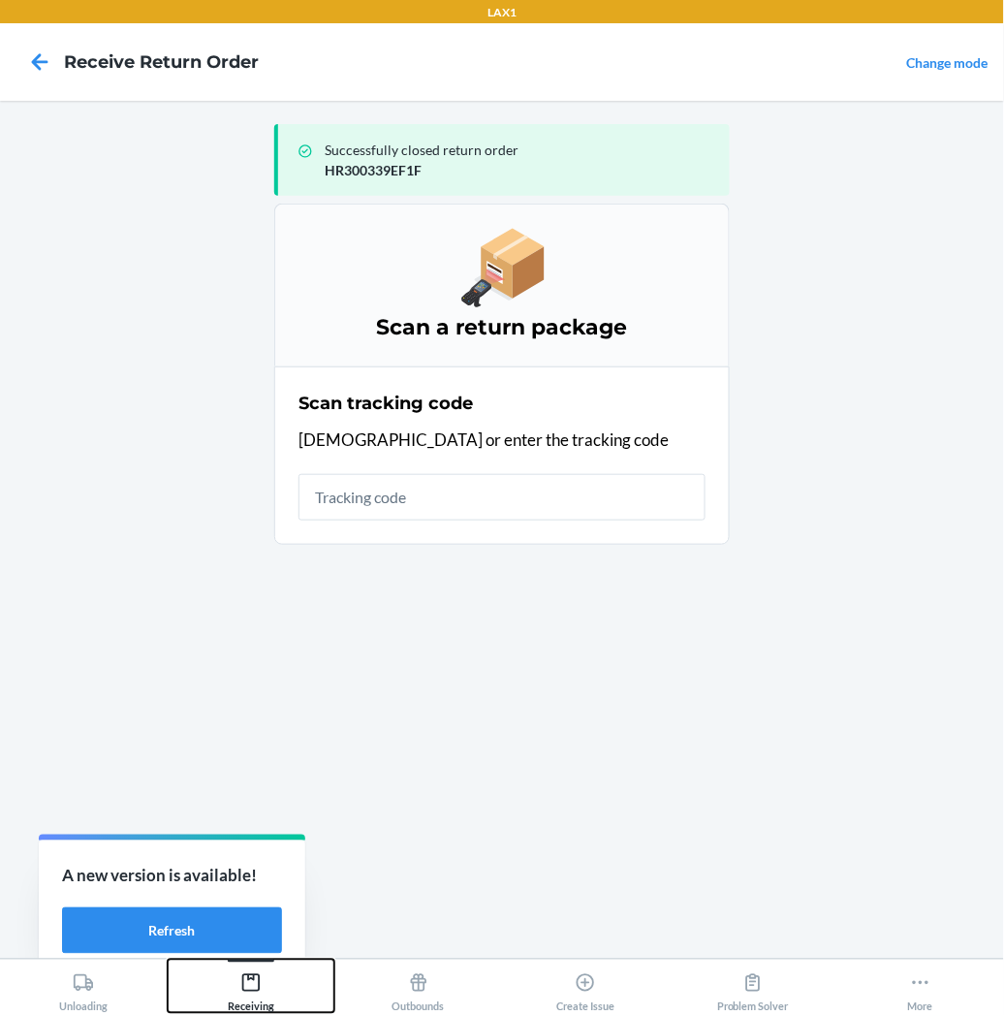
click at [252, 974] on icon at bounding box center [250, 982] width 21 height 21
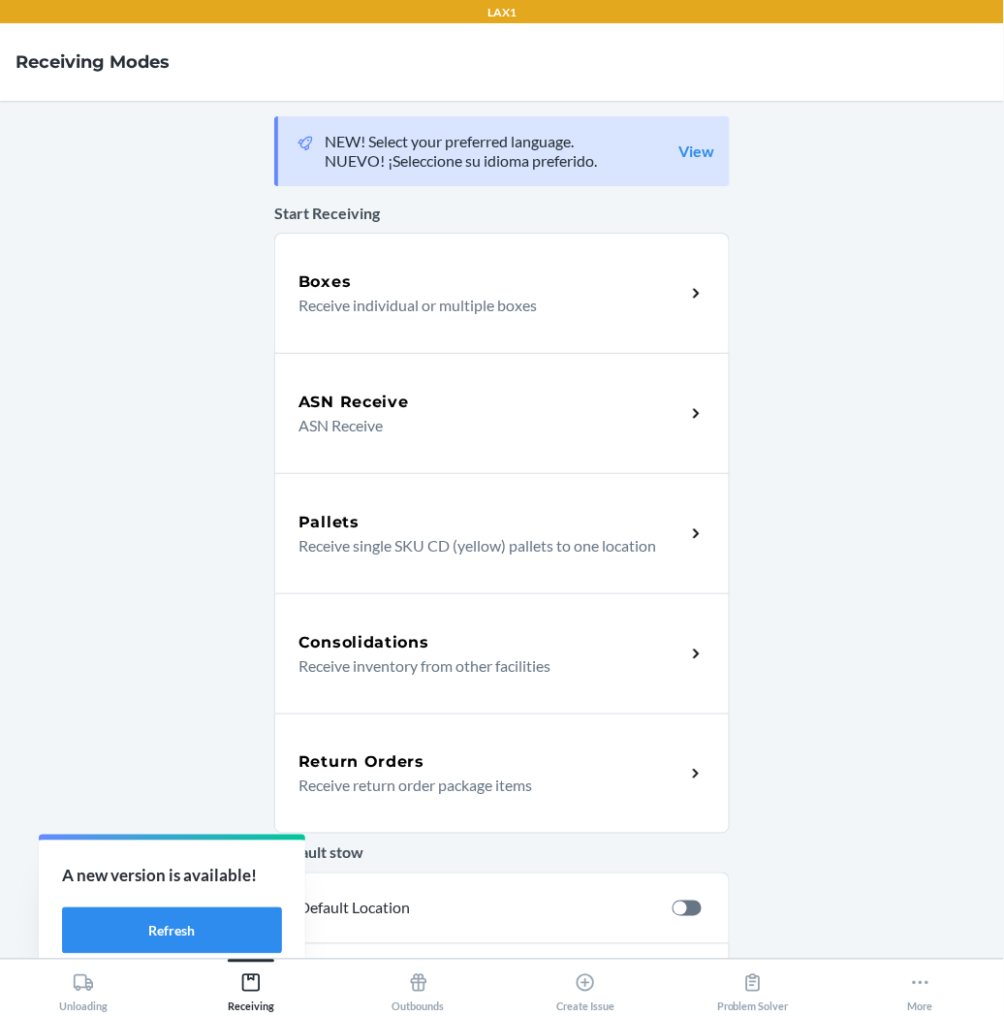
click at [382, 806] on div "Return Orders Receive return order package items" at bounding box center [502, 773] width 456 height 120
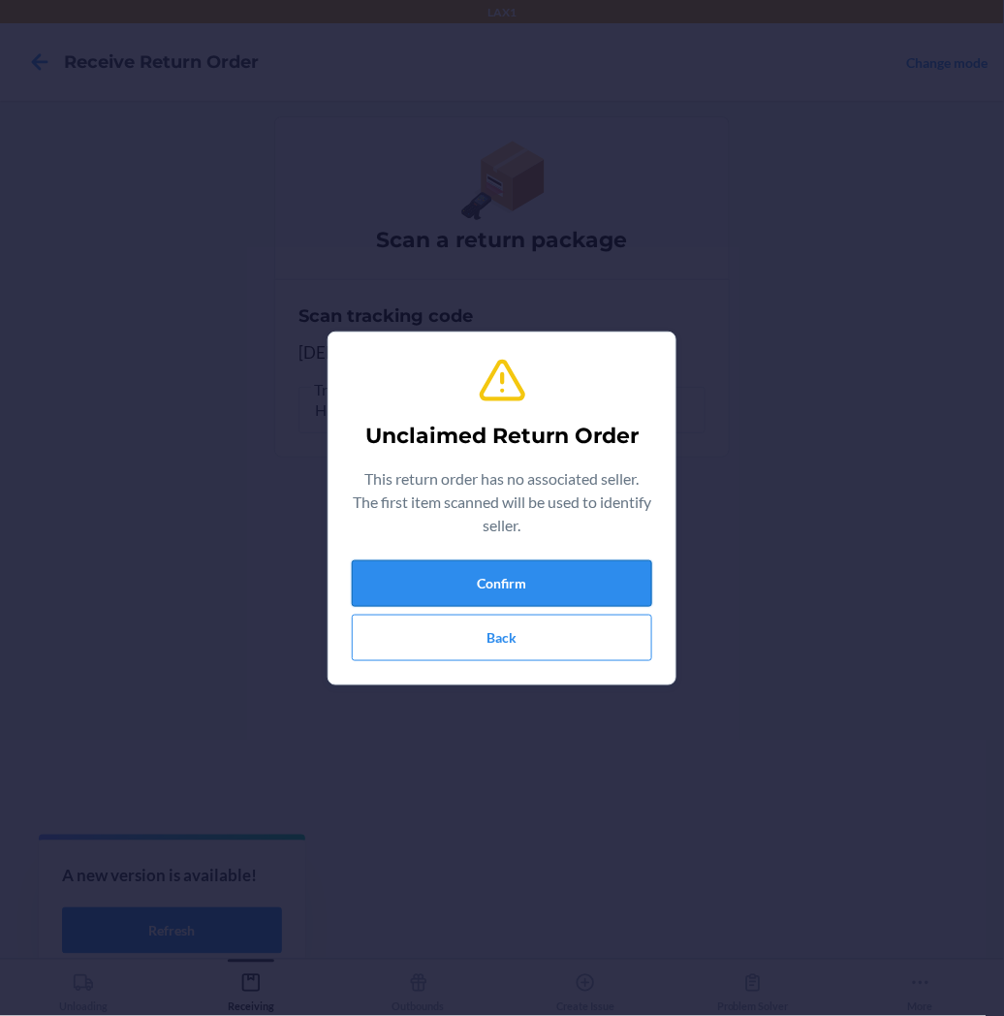
click at [407, 593] on button "Confirm" at bounding box center [502, 583] width 300 height 47
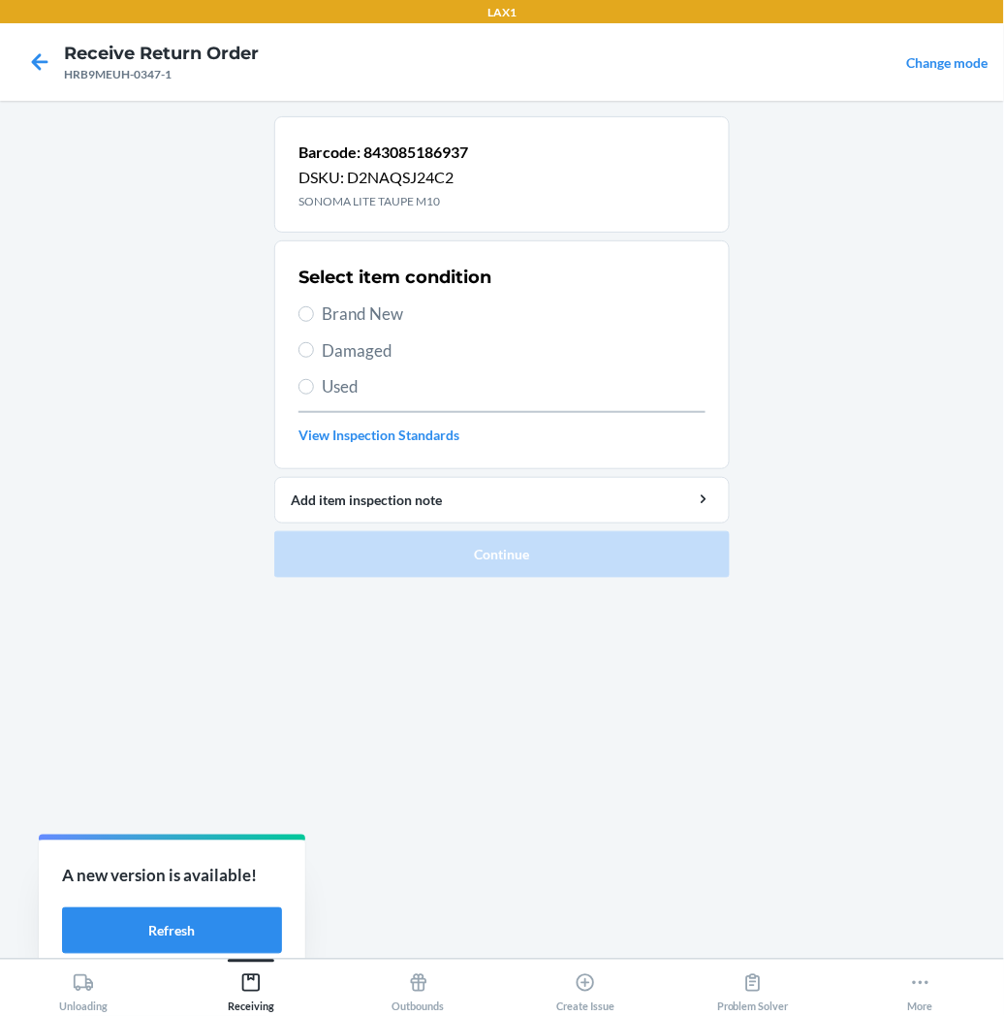
click at [313, 318] on label "Brand New" at bounding box center [502, 313] width 407 height 25
click at [313, 318] on input "Brand New" at bounding box center [307, 314] width 16 height 16
radio input "true"
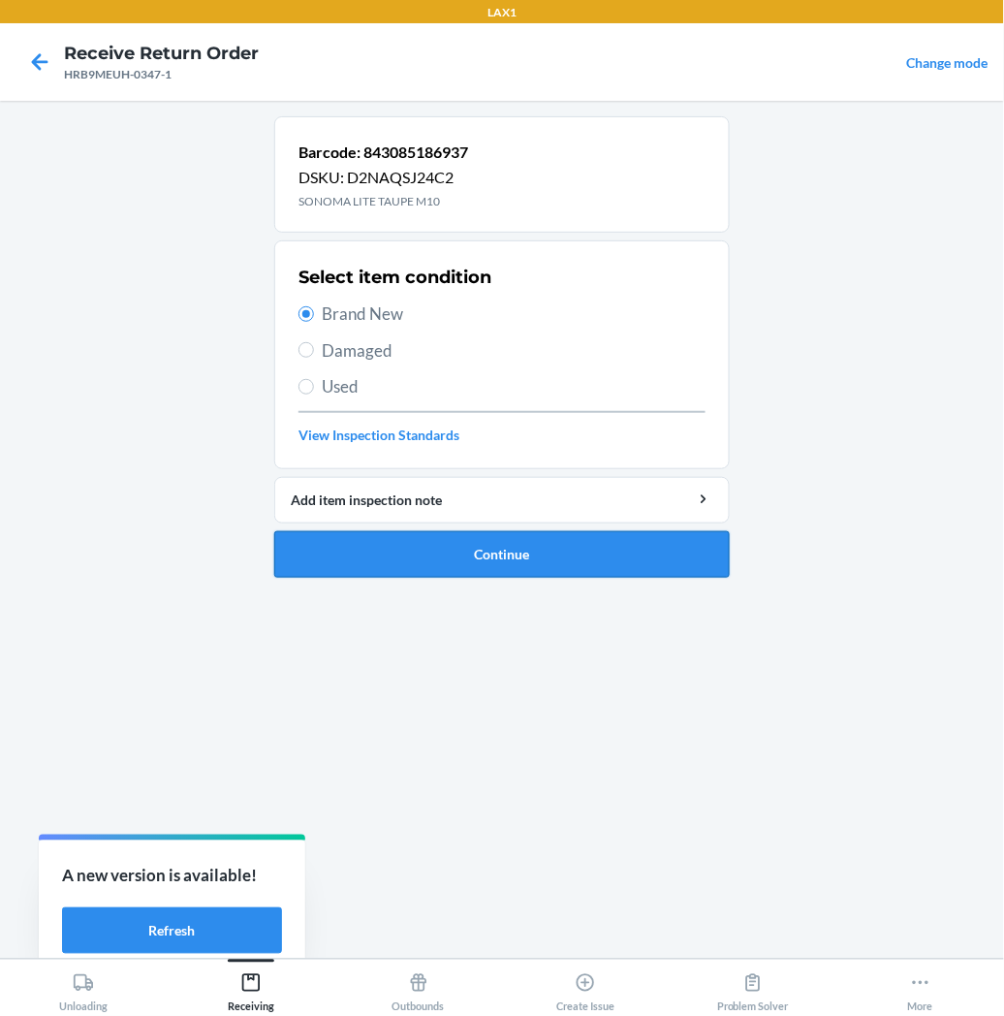
click at [391, 558] on button "Continue" at bounding box center [502, 554] width 456 height 47
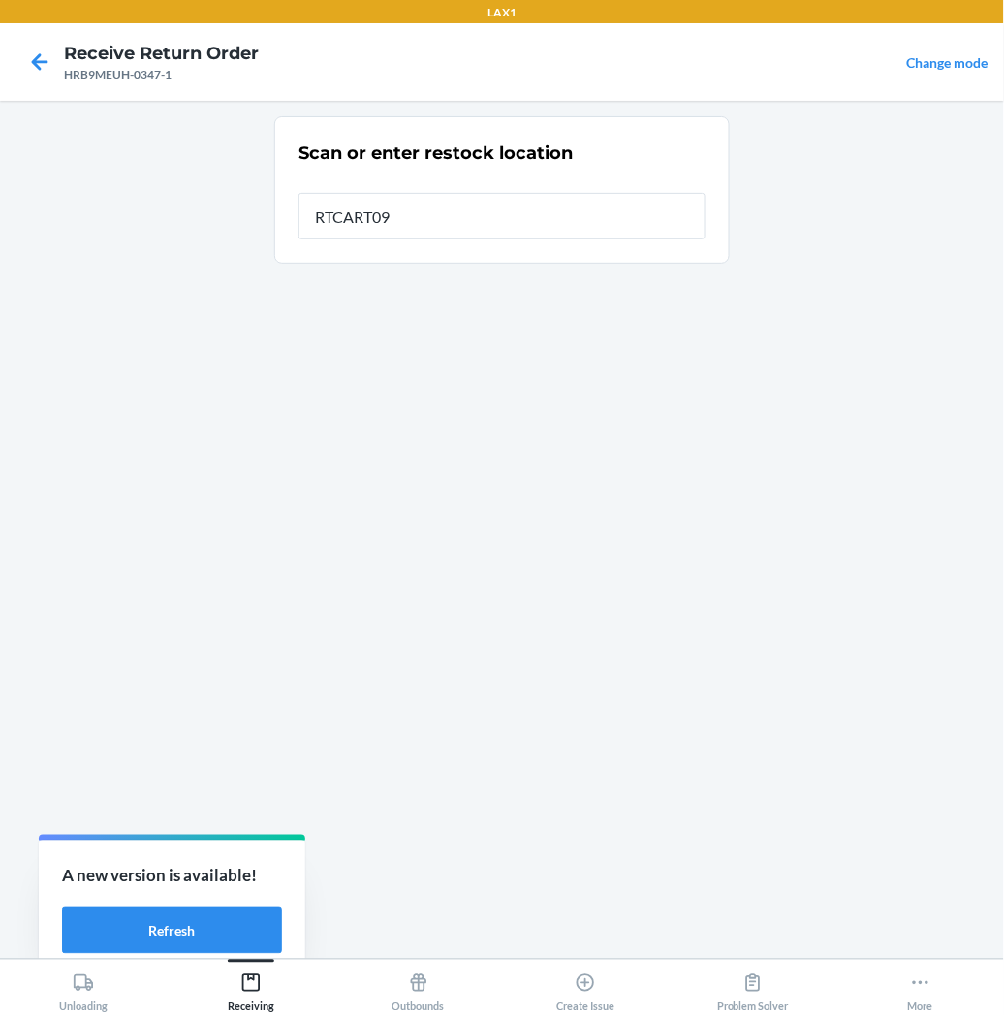
type input "RTCART097"
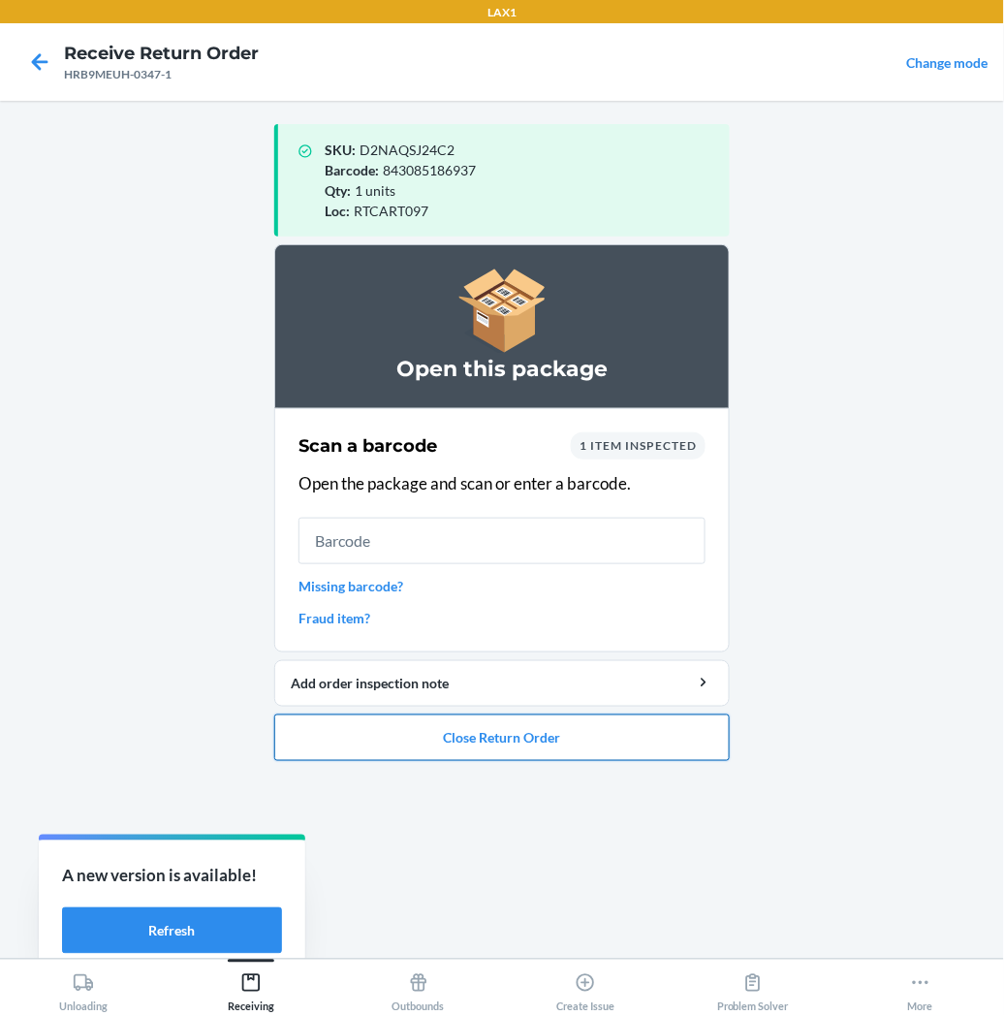
drag, startPoint x: 386, startPoint y: 733, endPoint x: 390, endPoint y: 720, distance: 13.2
click at [390, 728] on button "Close Return Order" at bounding box center [502, 737] width 456 height 47
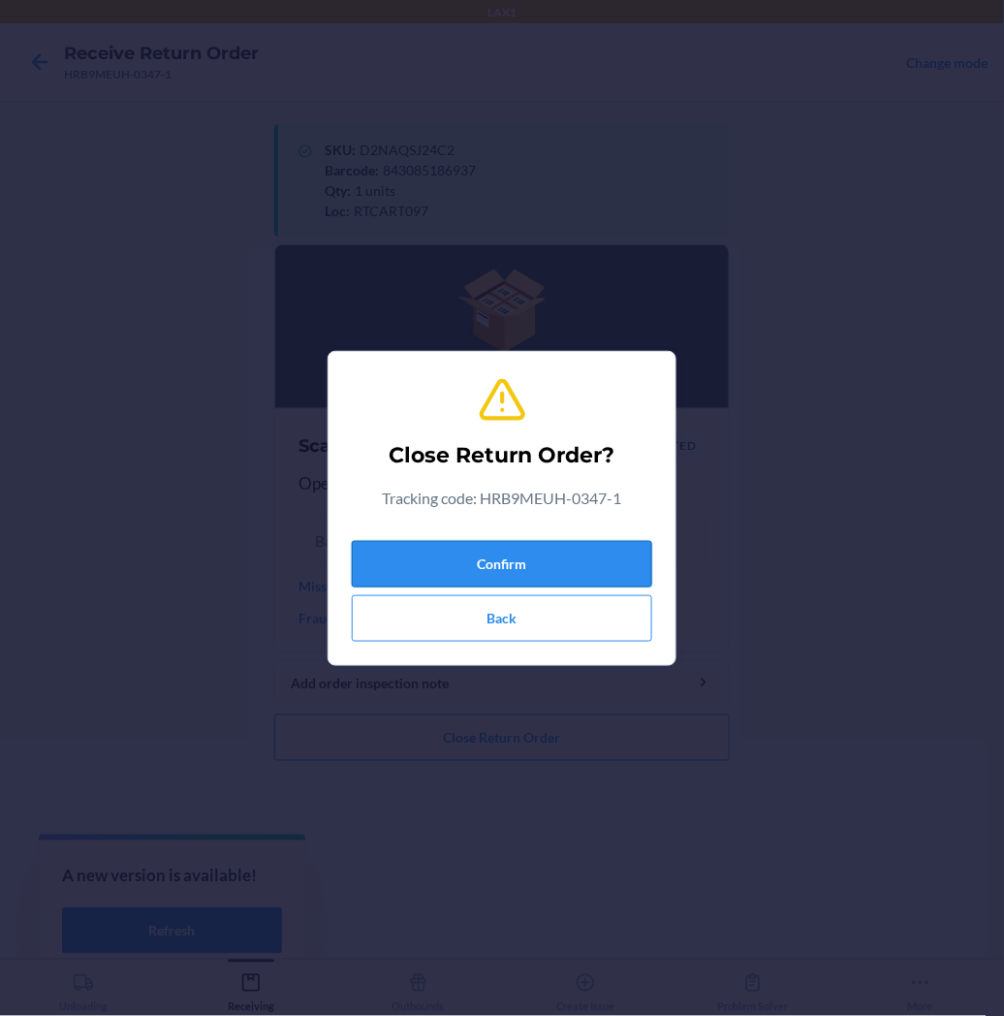
click at [425, 557] on button "Confirm" at bounding box center [502, 564] width 300 height 47
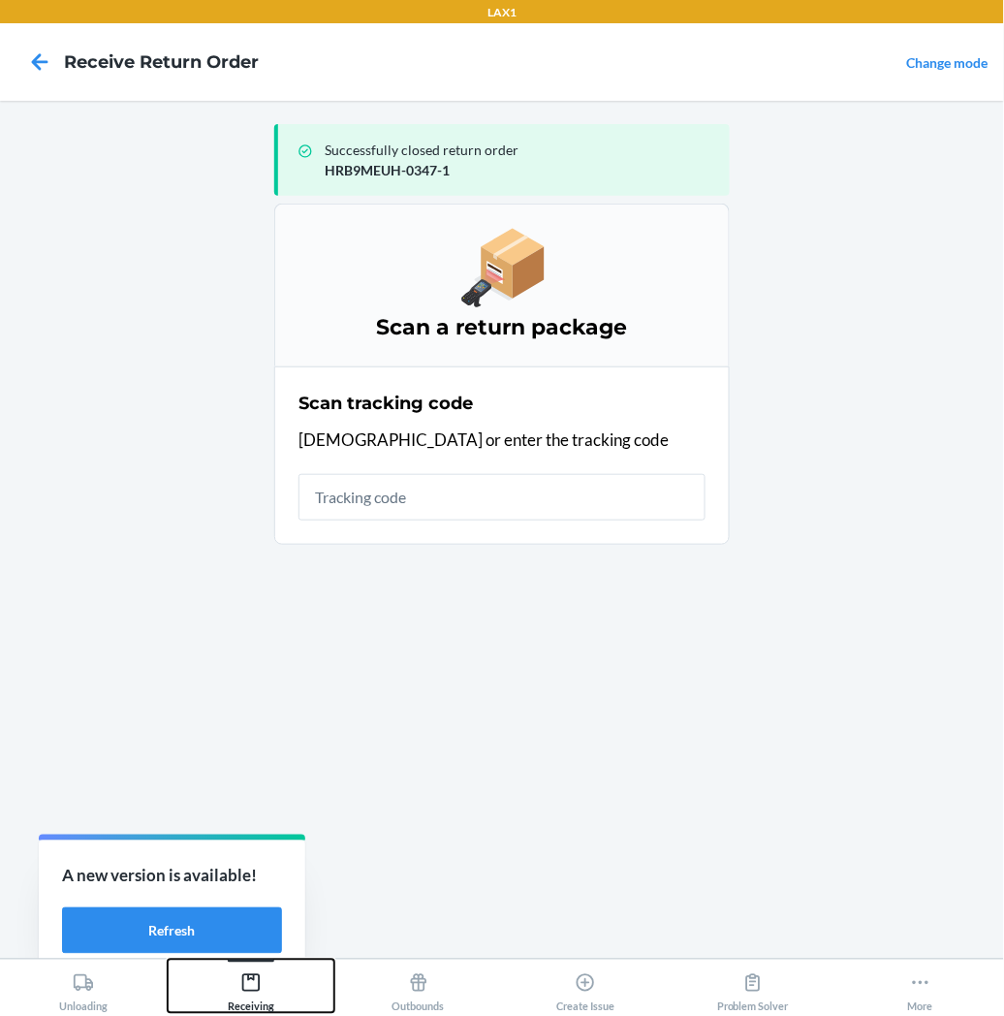
click at [240, 979] on icon at bounding box center [250, 982] width 21 height 21
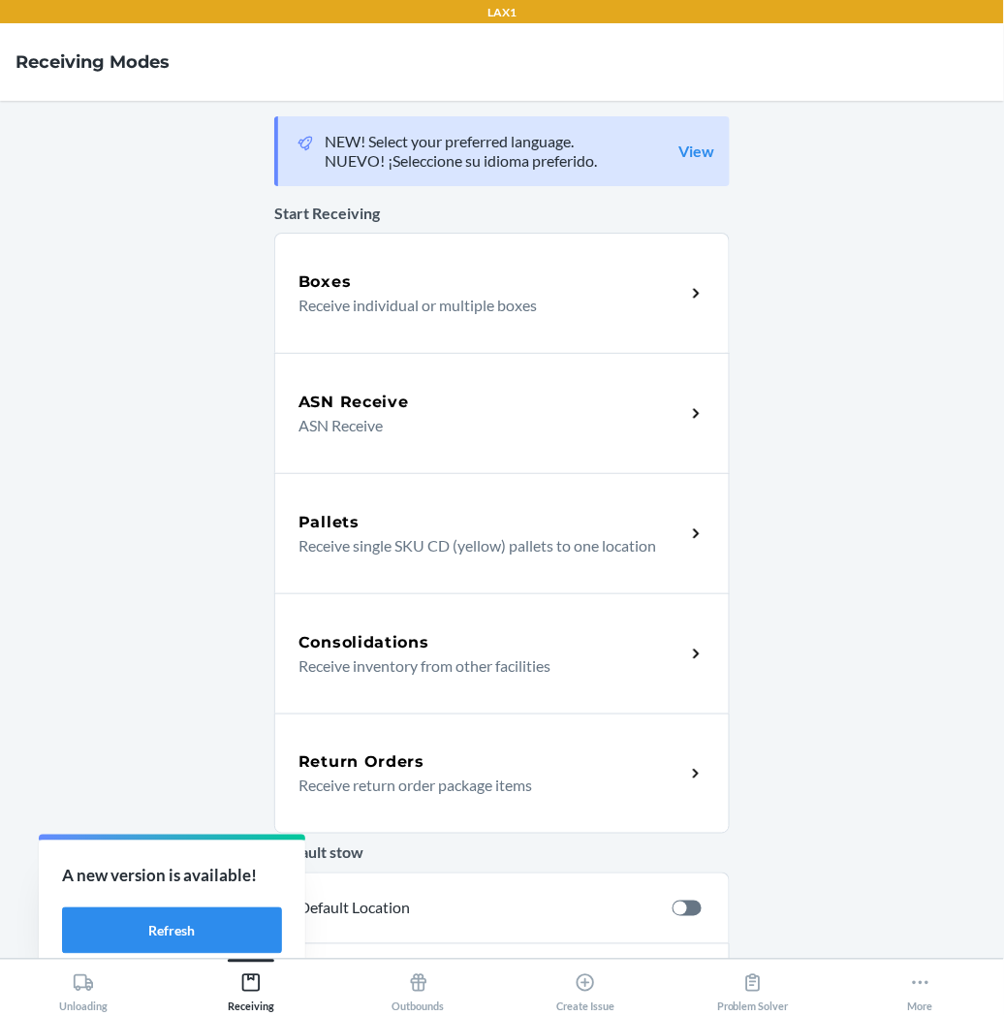
click at [394, 737] on div "Return Orders Receive return order package items" at bounding box center [502, 773] width 456 height 120
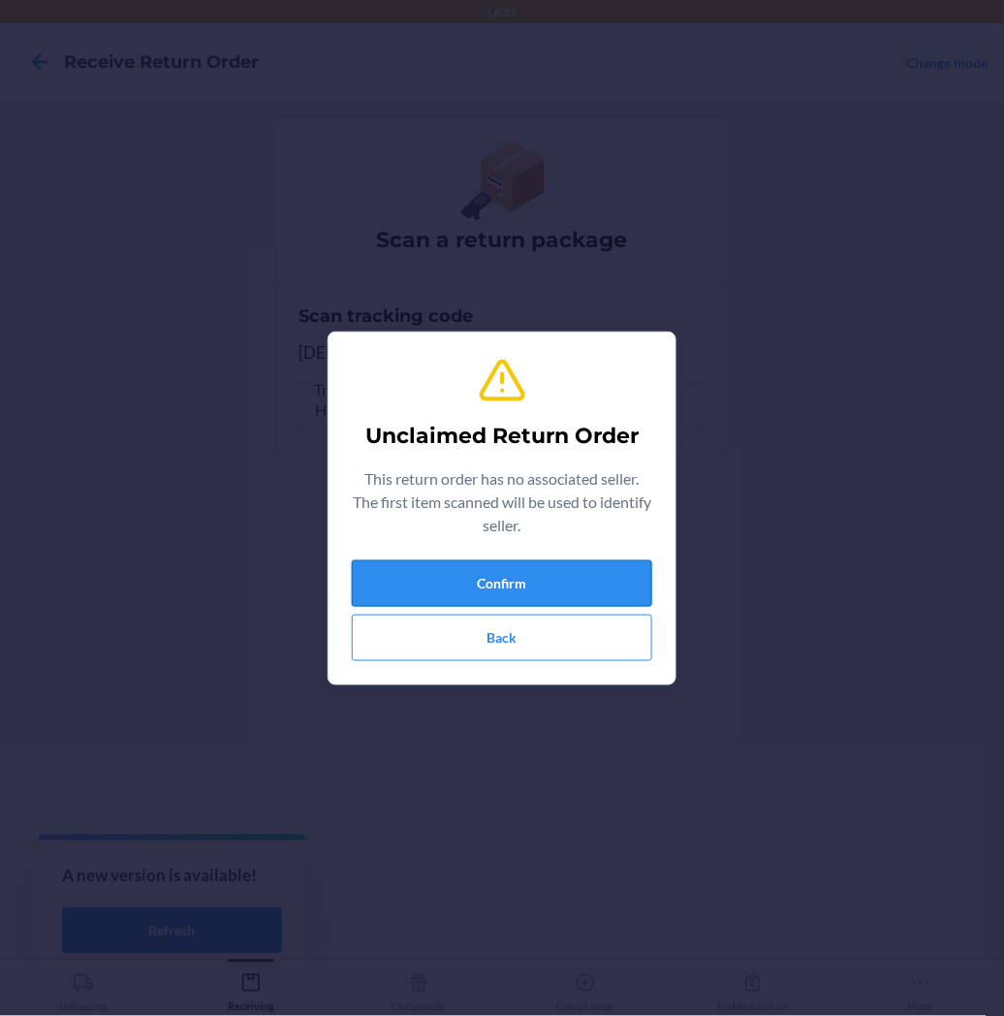
click at [444, 586] on button "Confirm" at bounding box center [502, 583] width 300 height 47
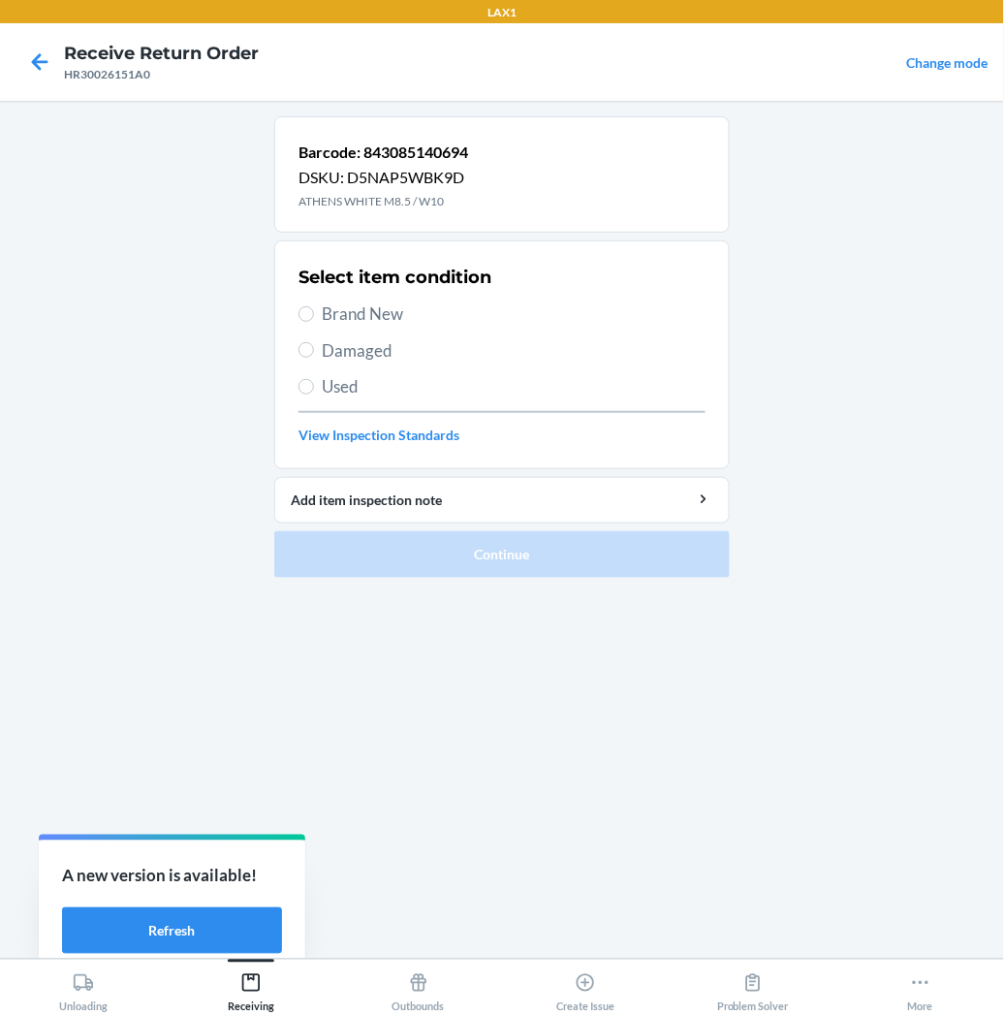
click at [314, 315] on label "Brand New" at bounding box center [502, 313] width 407 height 25
click at [314, 315] on input "Brand New" at bounding box center [307, 314] width 16 height 16
radio input "true"
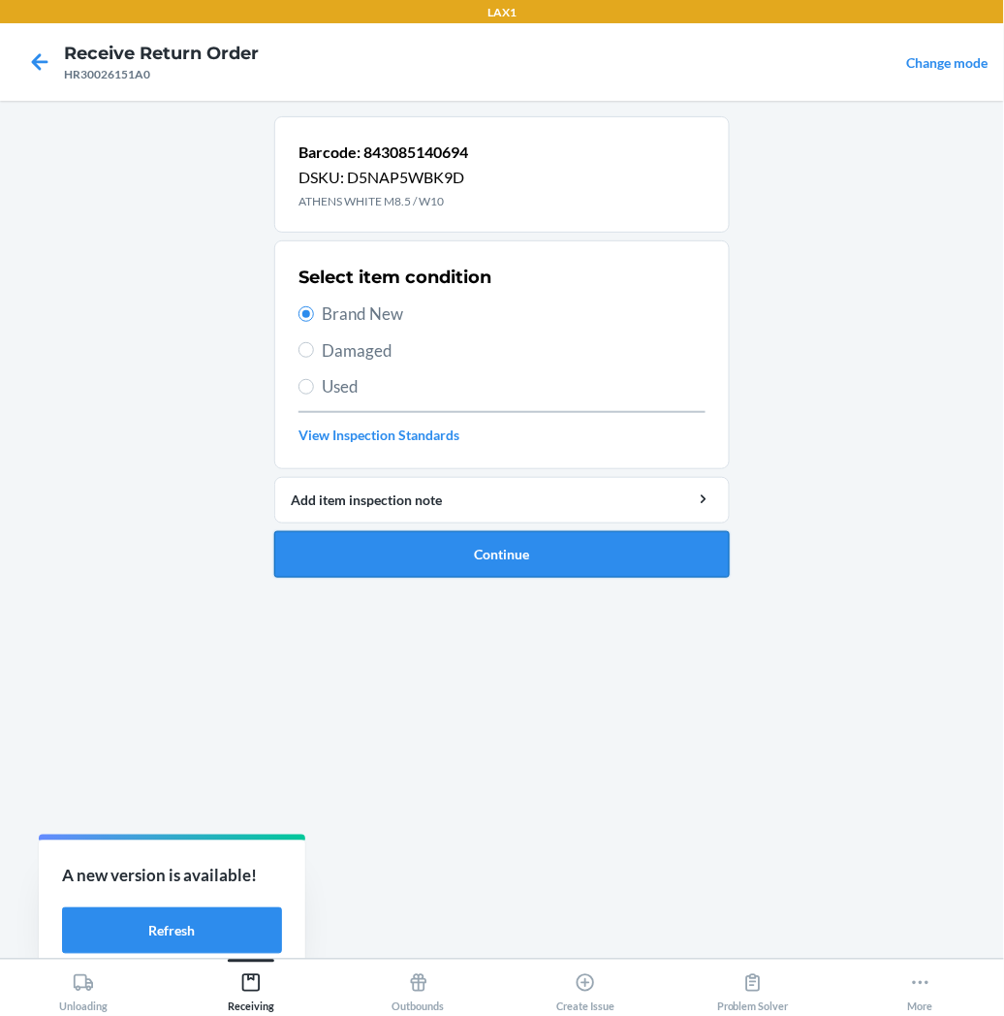
click at [305, 556] on button "Continue" at bounding box center [502, 554] width 456 height 47
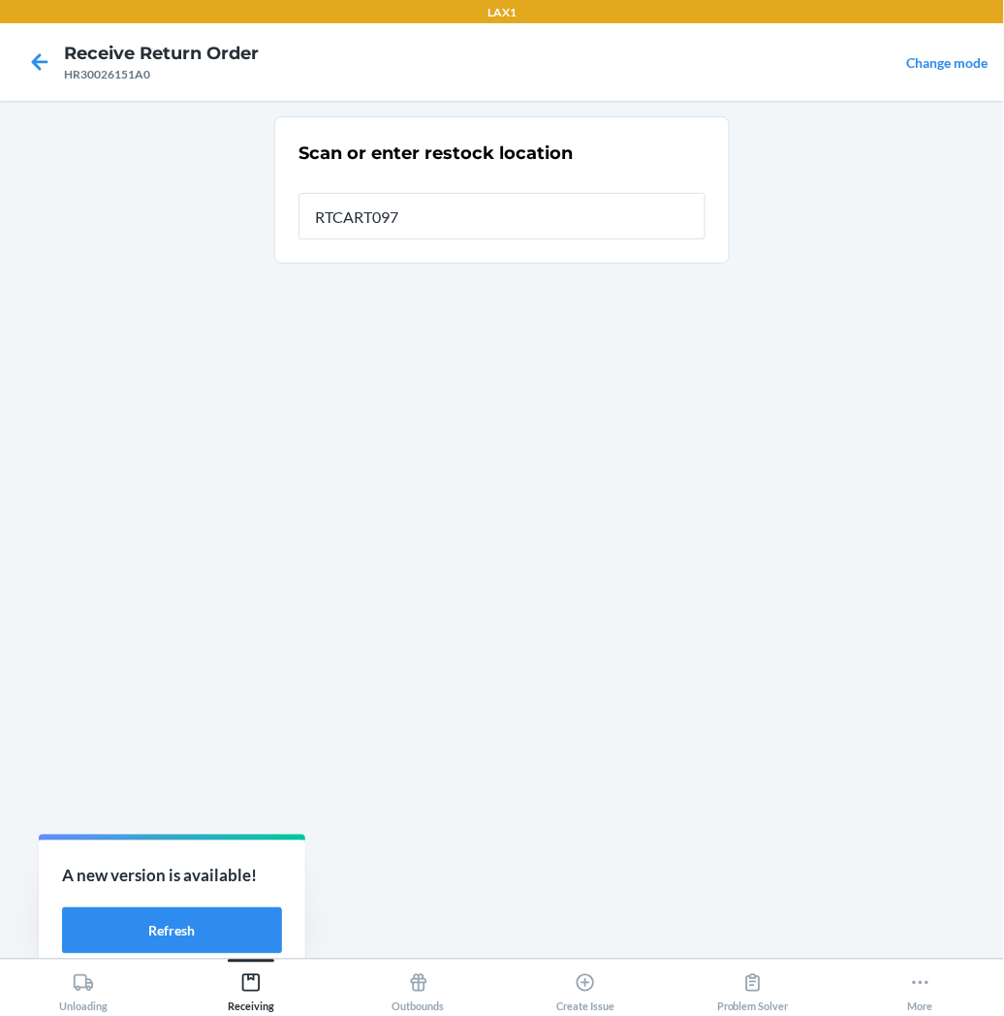
type input "RTCART097"
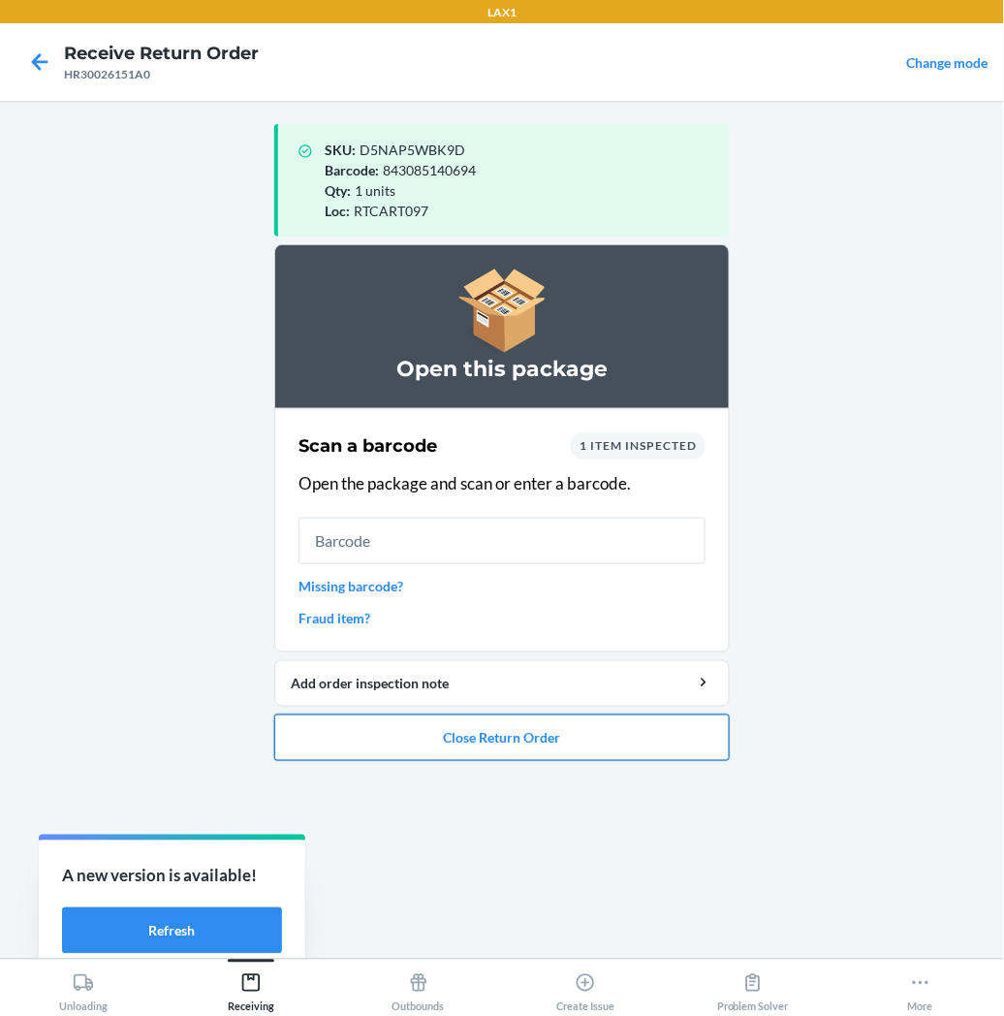
click at [481, 743] on button "Close Return Order" at bounding box center [502, 737] width 456 height 47
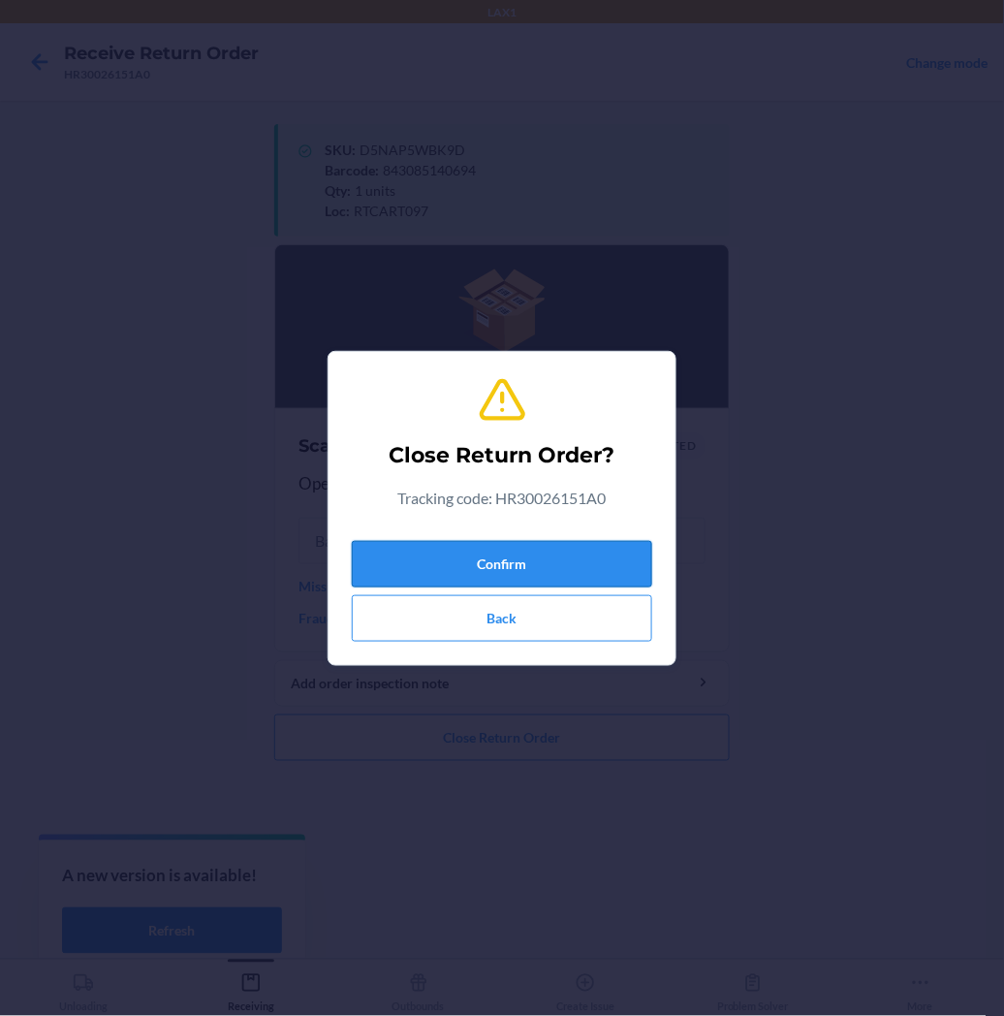
click at [511, 566] on button "Confirm" at bounding box center [502, 564] width 300 height 47
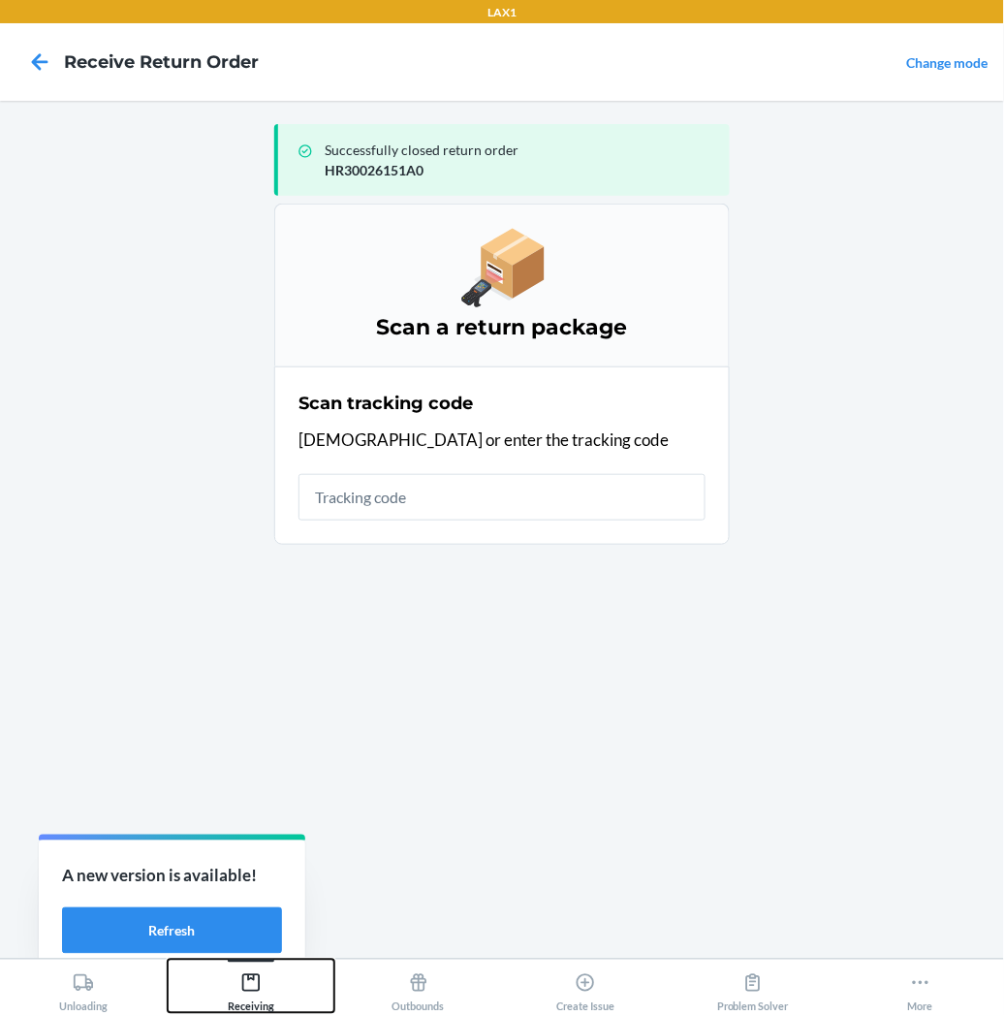
click at [243, 977] on icon at bounding box center [250, 982] width 17 height 17
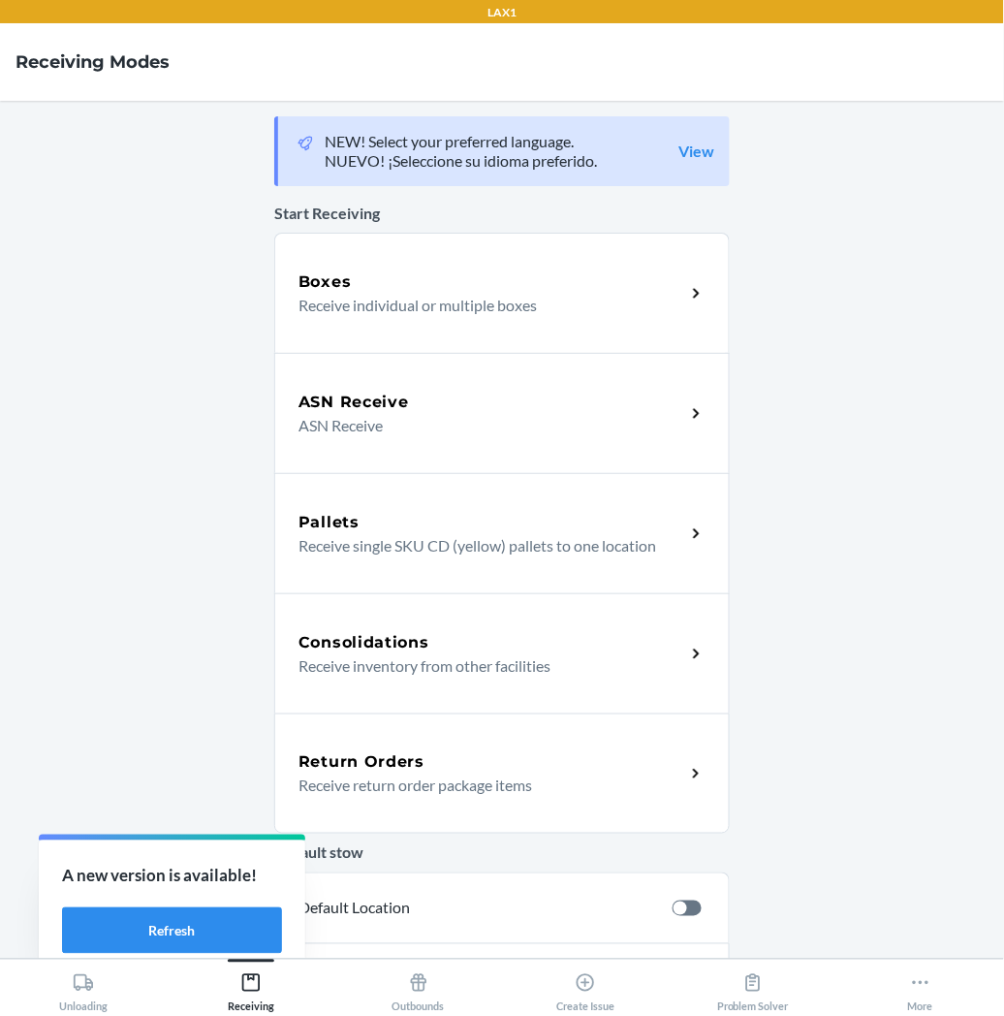
click at [320, 793] on p "Receive return order package items" at bounding box center [484, 784] width 371 height 23
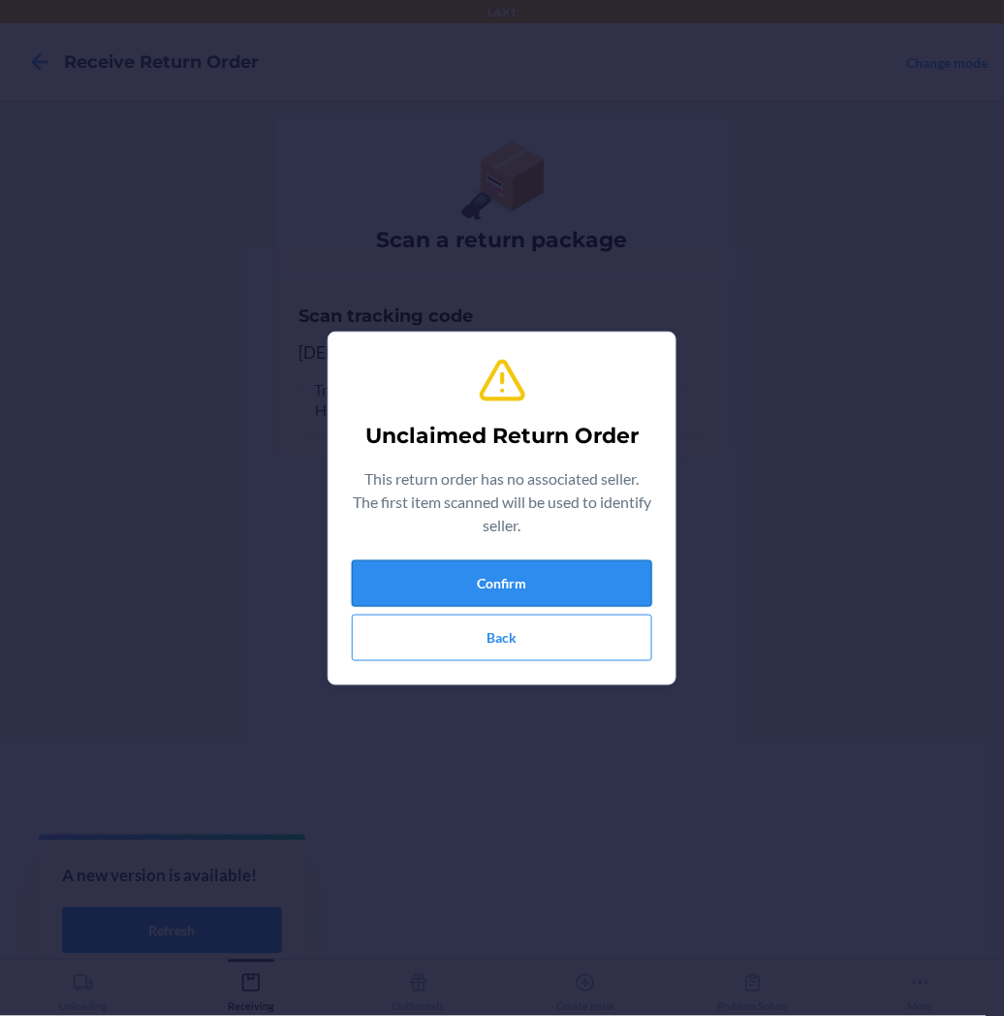
click at [412, 584] on button "Confirm" at bounding box center [502, 583] width 300 height 47
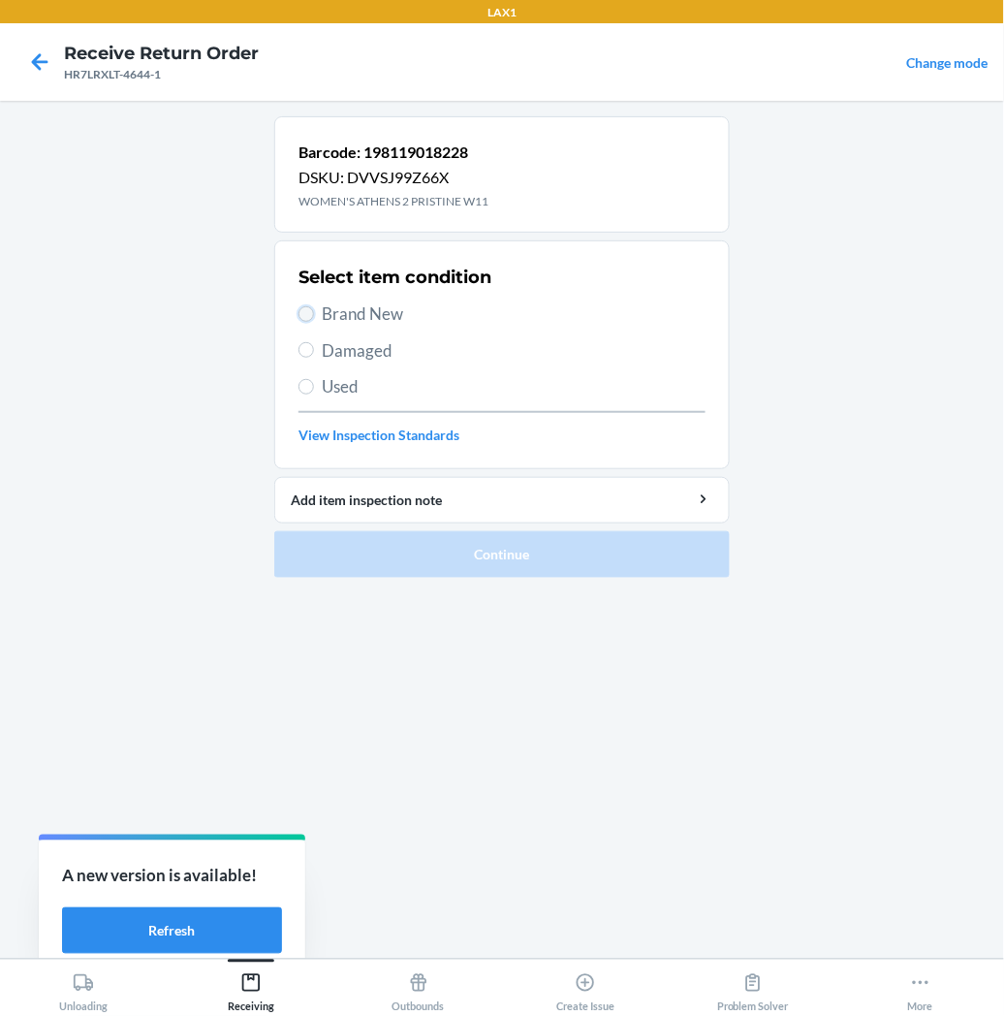
click at [308, 314] on input "Brand New" at bounding box center [307, 314] width 16 height 16
radio input "true"
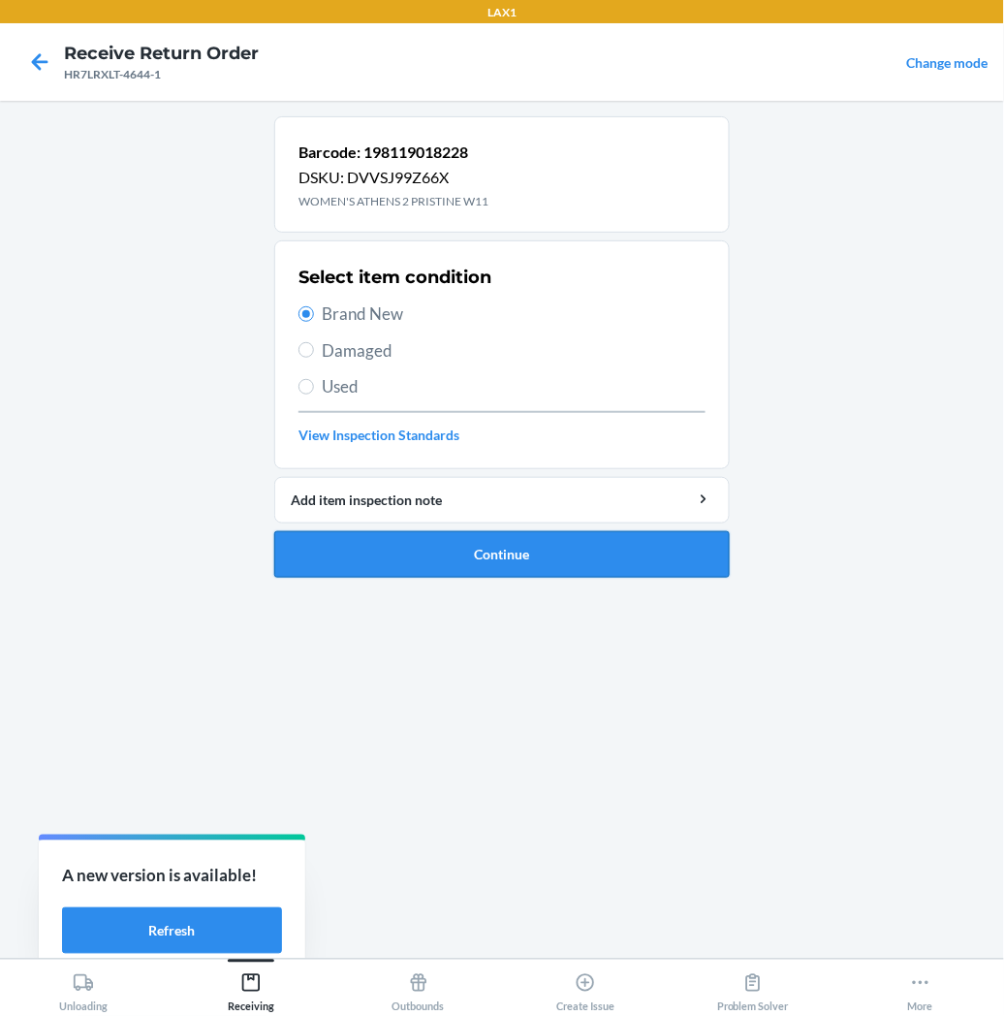
click at [441, 562] on button "Continue" at bounding box center [502, 554] width 456 height 47
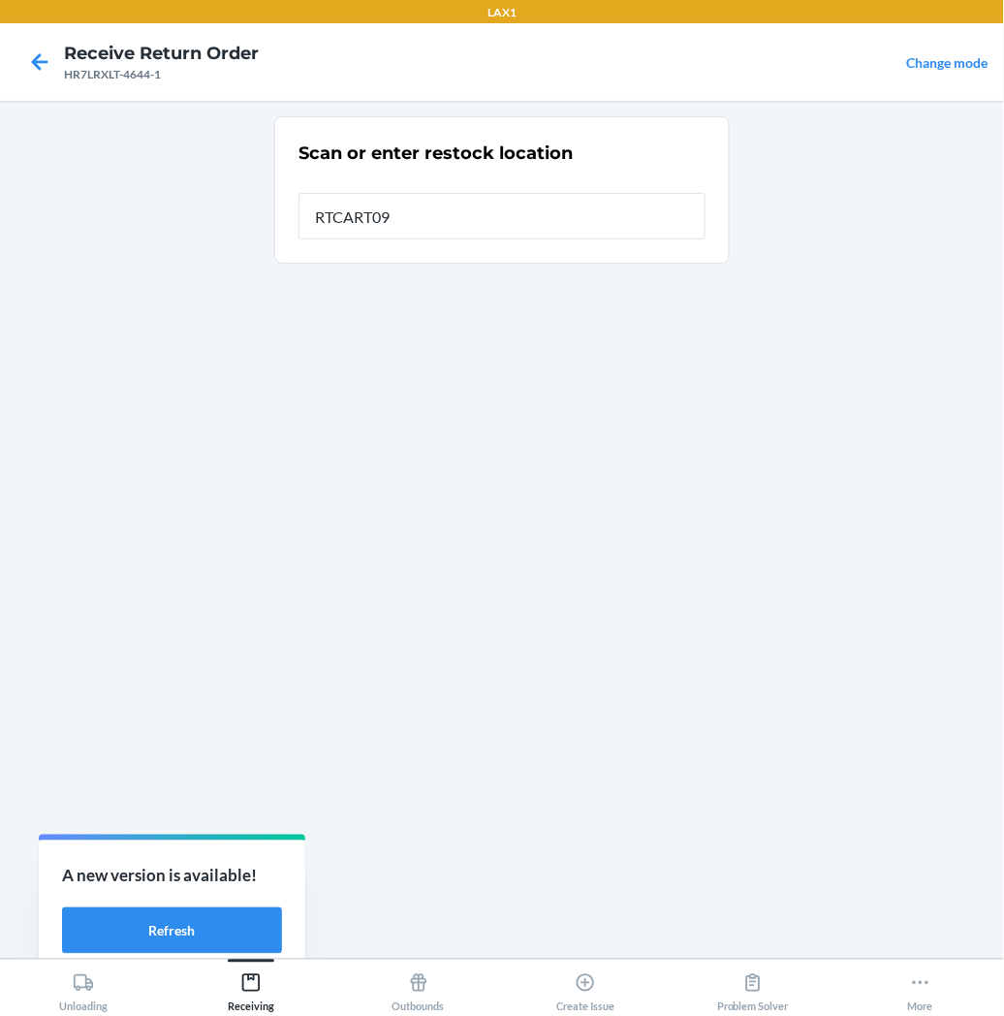
type input "RTCART097"
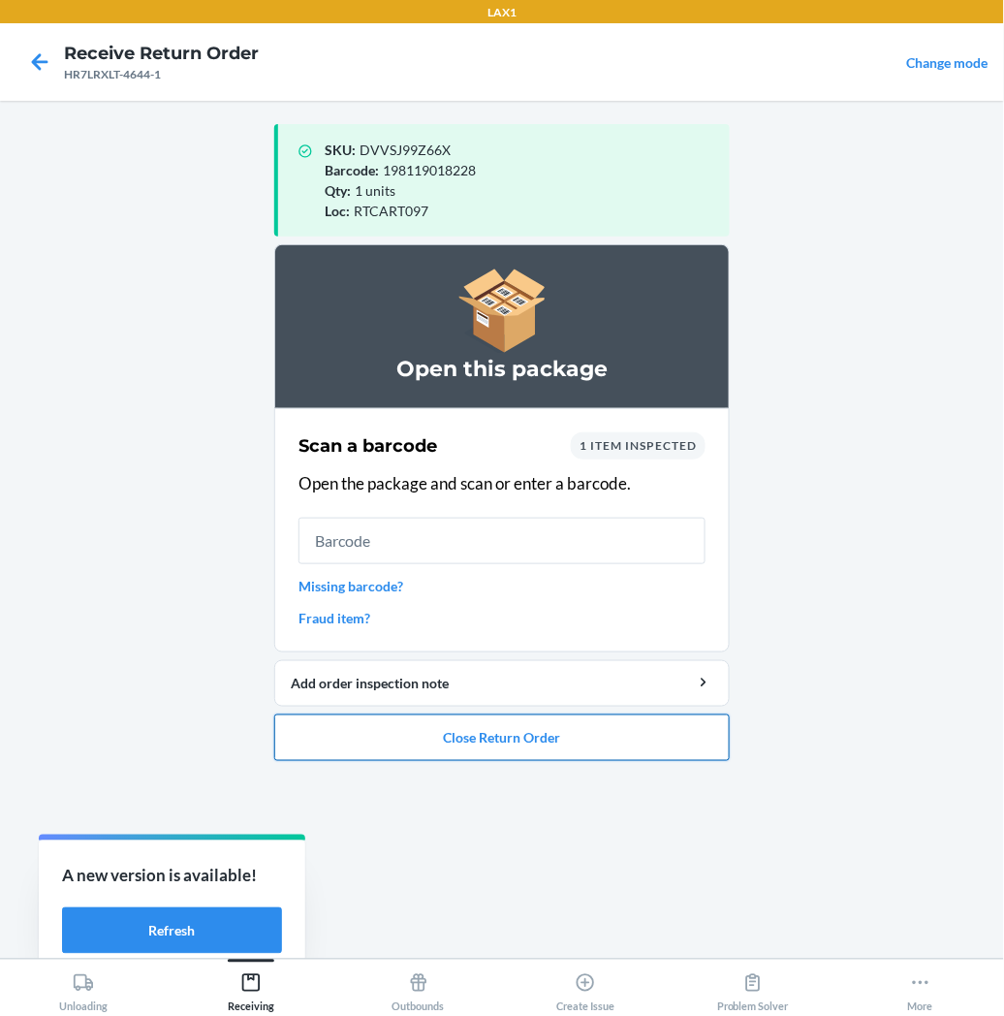
click at [327, 729] on button "Close Return Order" at bounding box center [502, 737] width 456 height 47
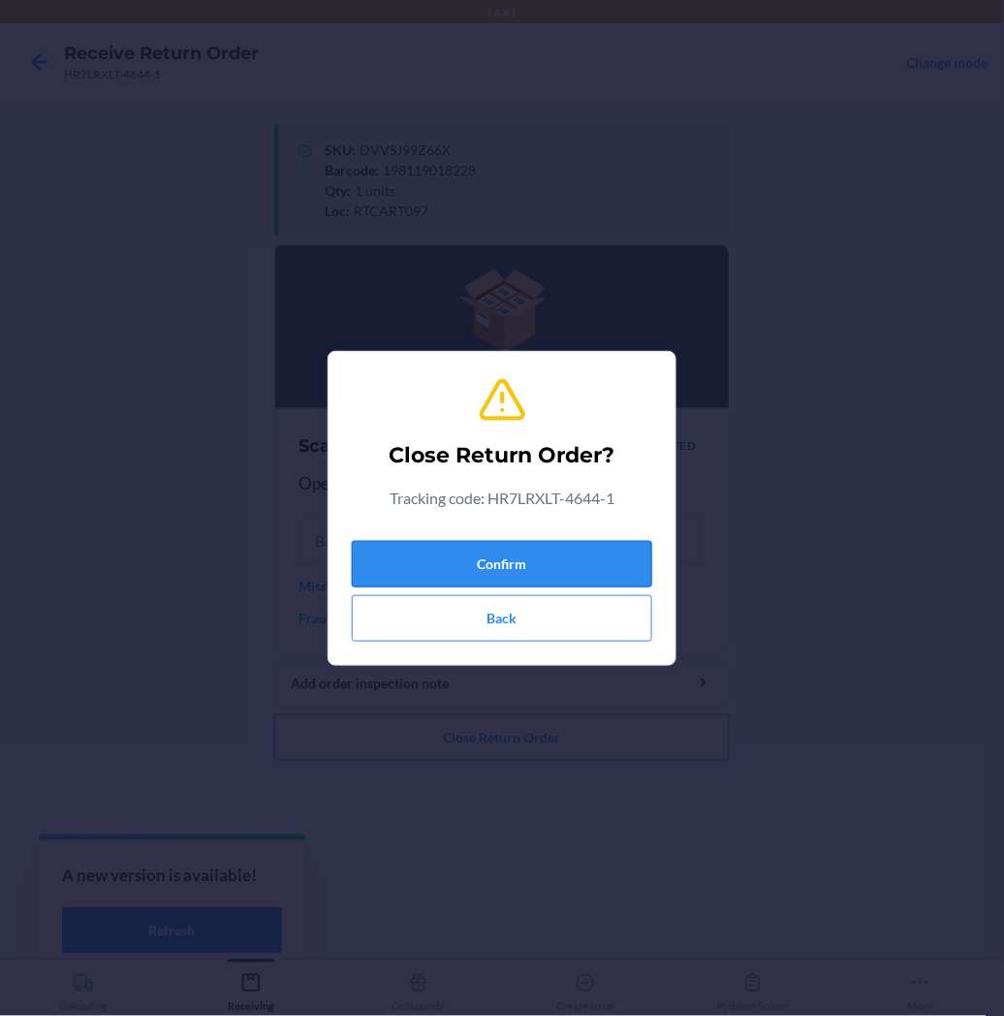
click at [514, 541] on button "Confirm" at bounding box center [502, 564] width 300 height 47
click at [514, 558] on button "Confirm" at bounding box center [502, 564] width 300 height 47
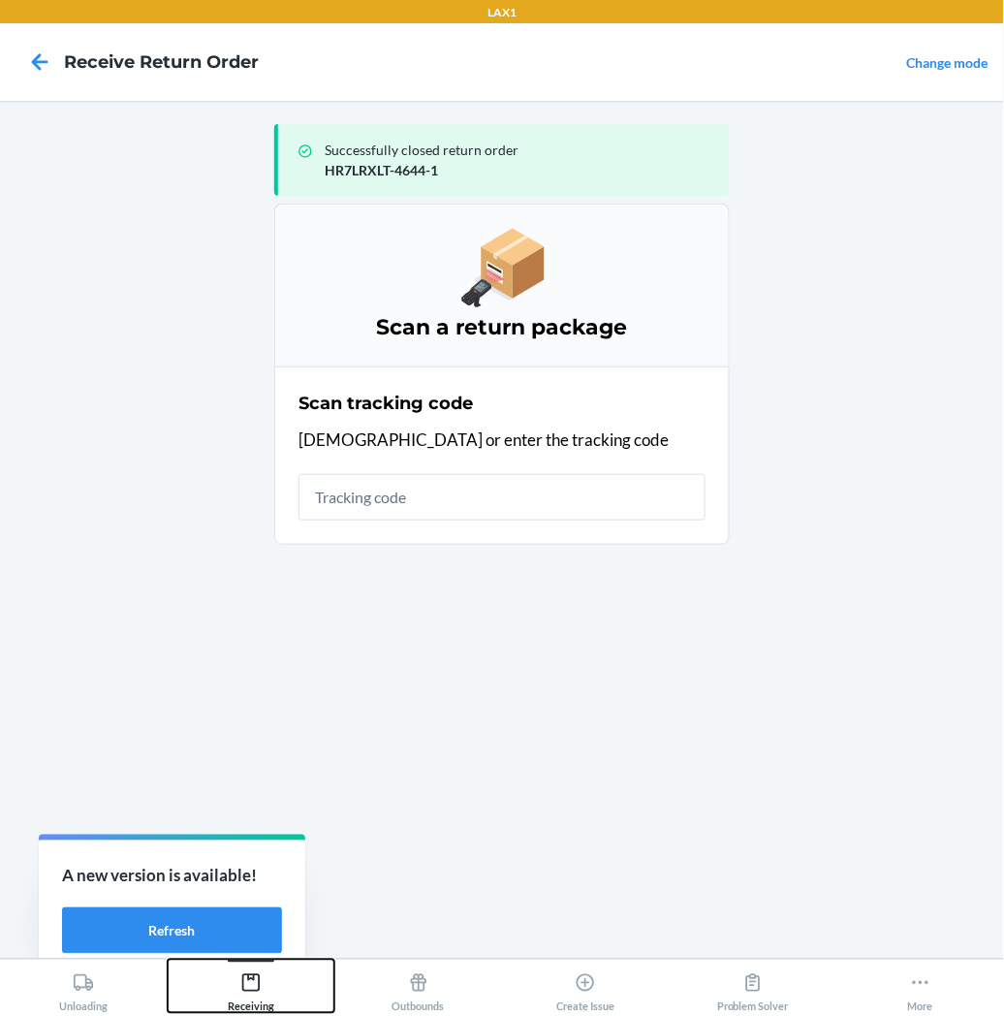
click at [249, 980] on icon at bounding box center [250, 982] width 17 height 17
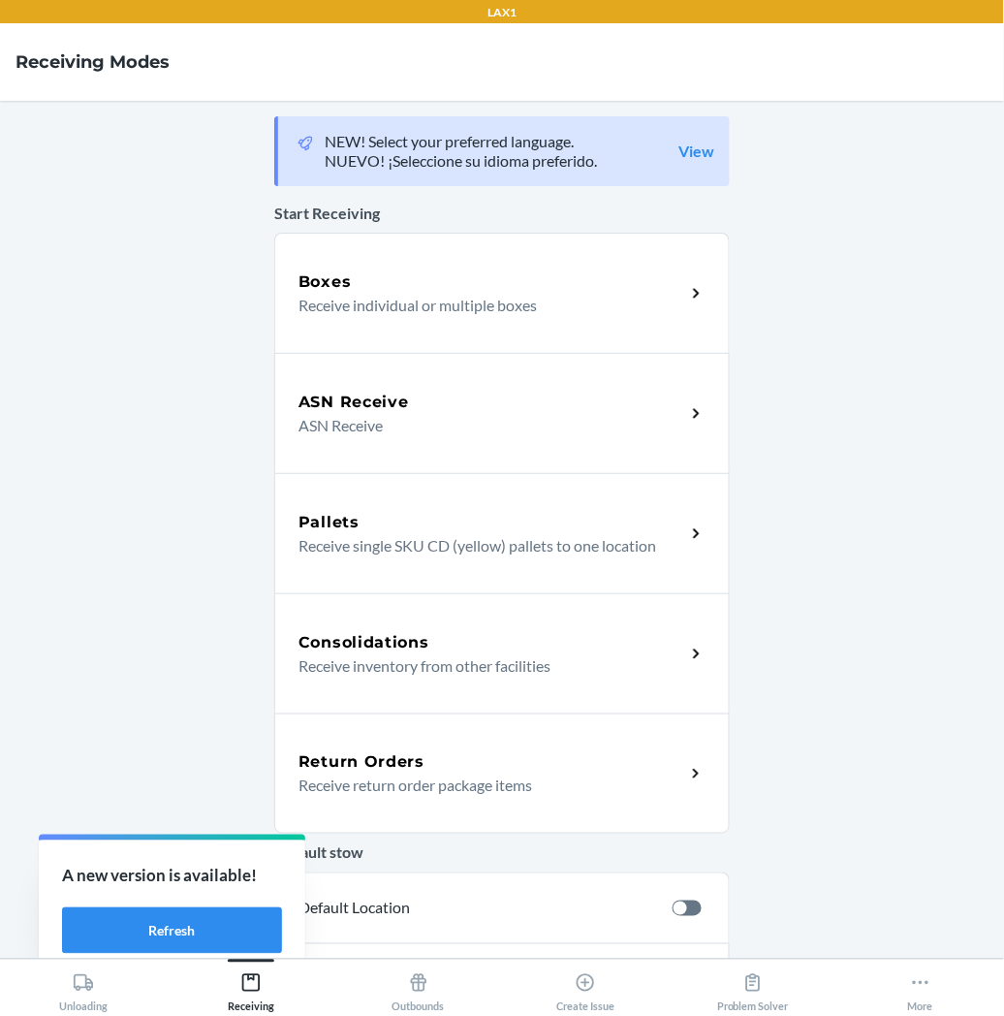
click at [353, 793] on p "Receive return order package items" at bounding box center [484, 784] width 371 height 23
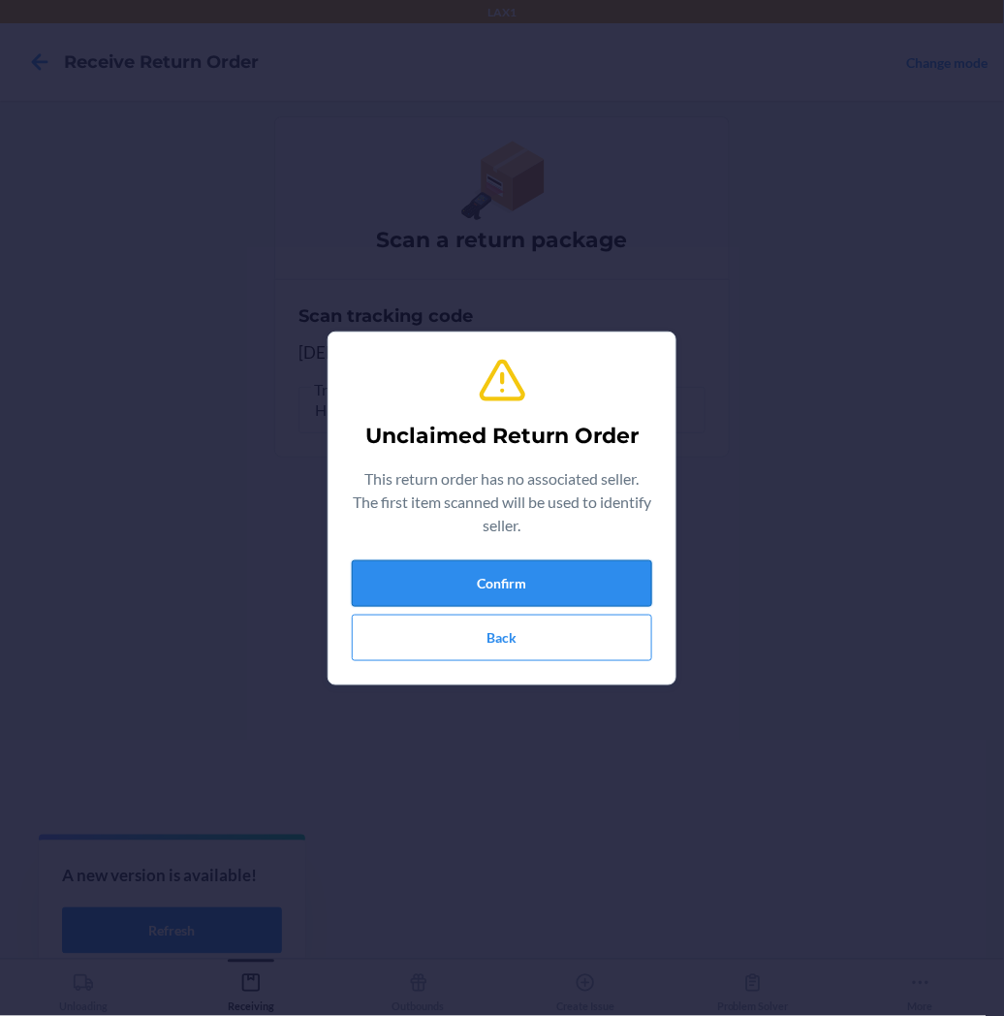
click at [430, 582] on button "Confirm" at bounding box center [502, 583] width 300 height 47
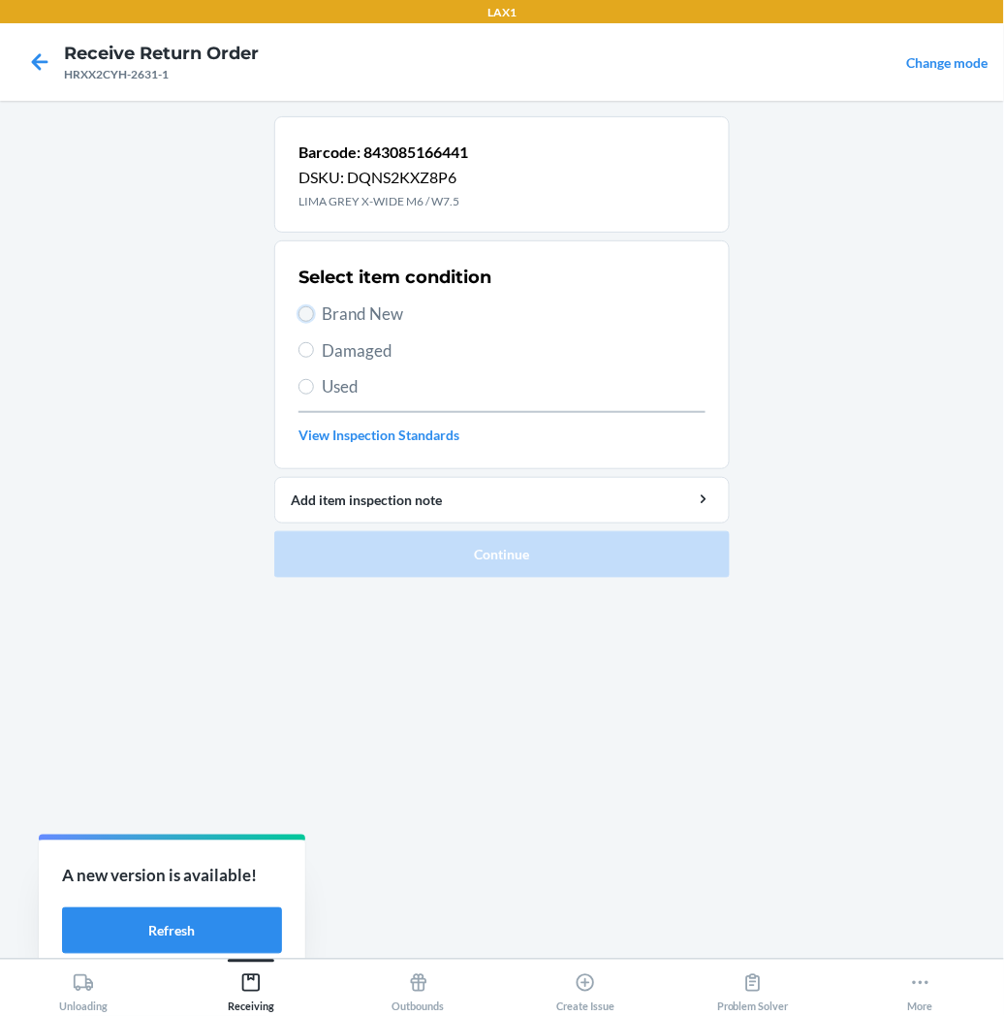
click at [312, 317] on input "Brand New" at bounding box center [307, 314] width 16 height 16
radio input "true"
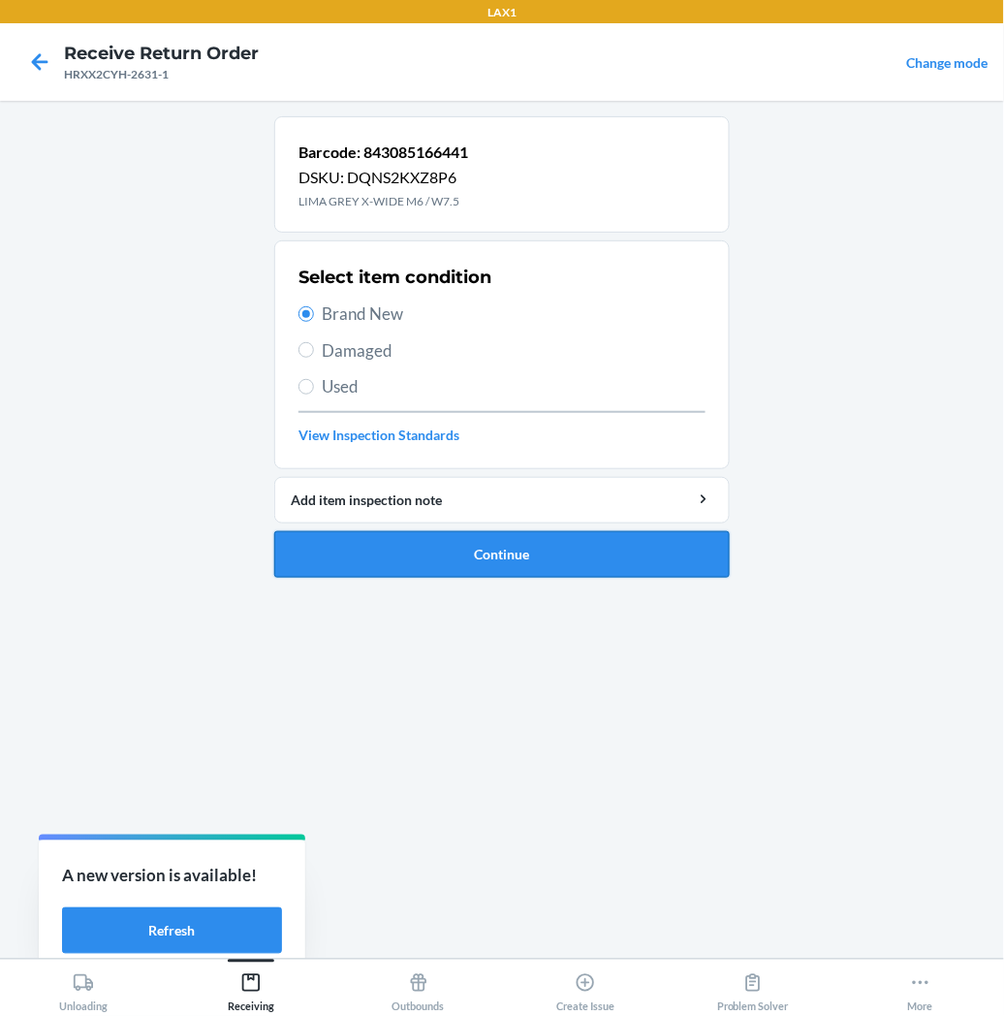
click at [424, 564] on button "Continue" at bounding box center [502, 554] width 456 height 47
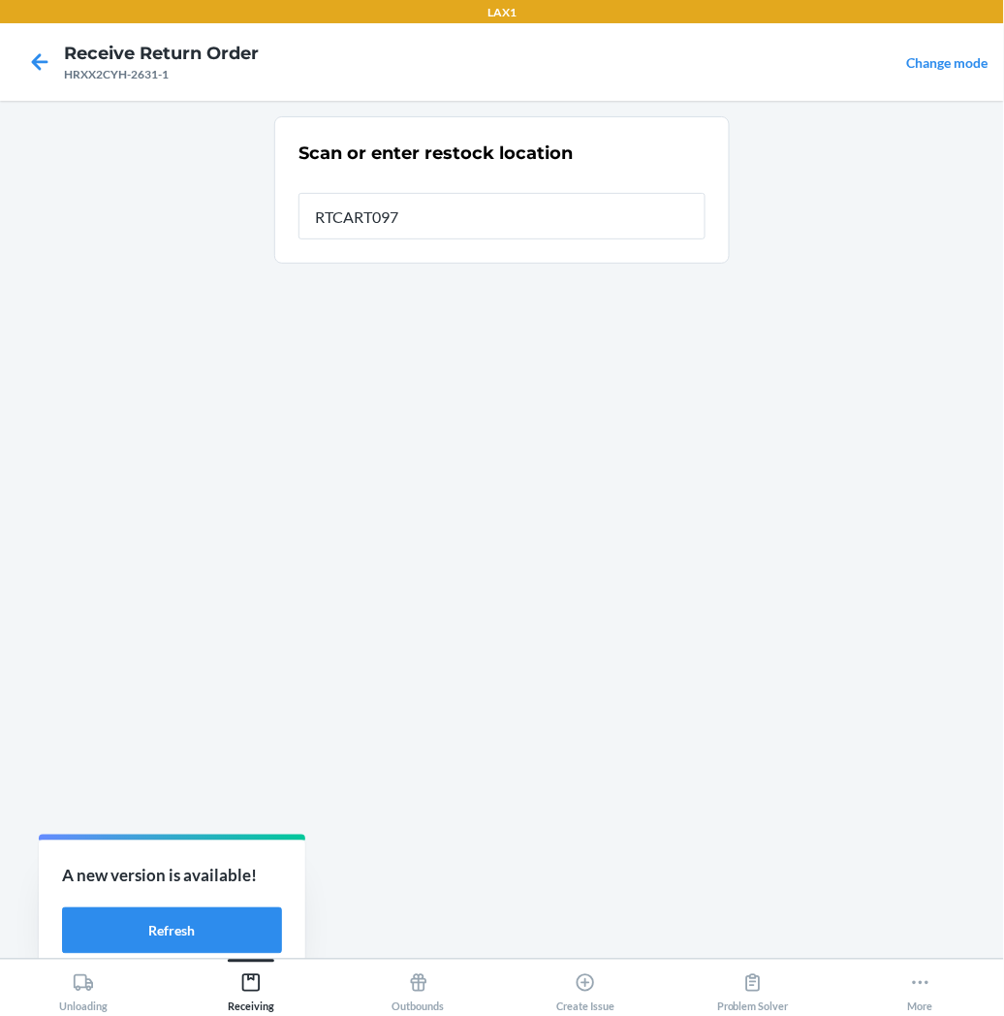
type input "RTCART097"
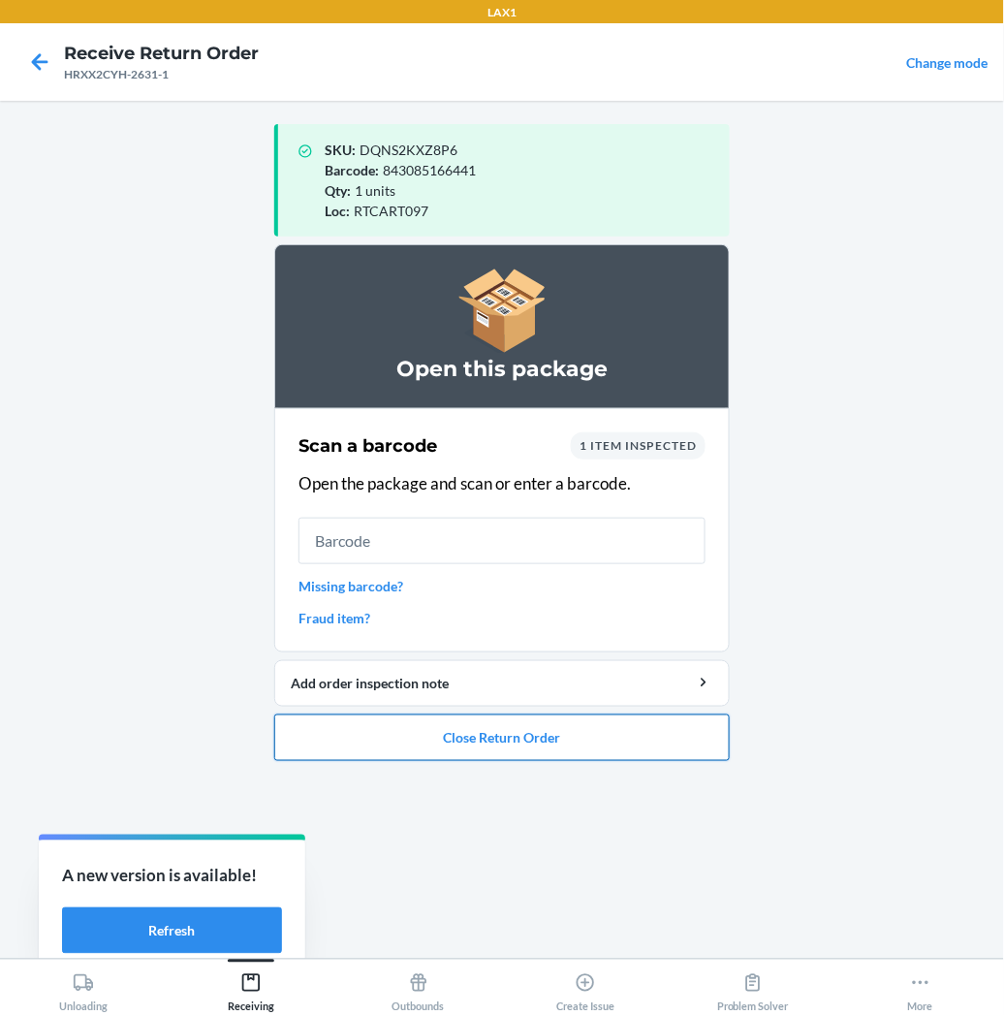
click at [431, 729] on button "Close Return Order" at bounding box center [502, 737] width 456 height 47
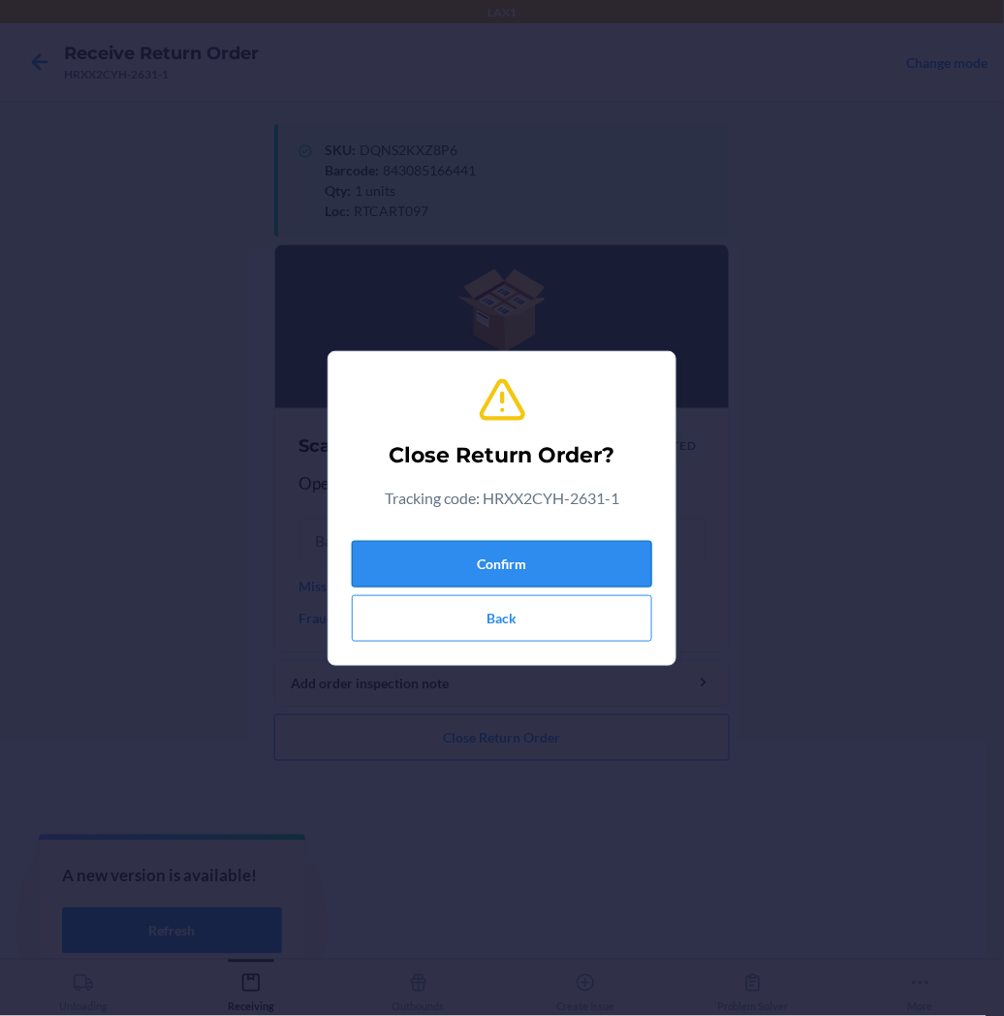
click at [562, 564] on button "Confirm" at bounding box center [502, 564] width 300 height 47
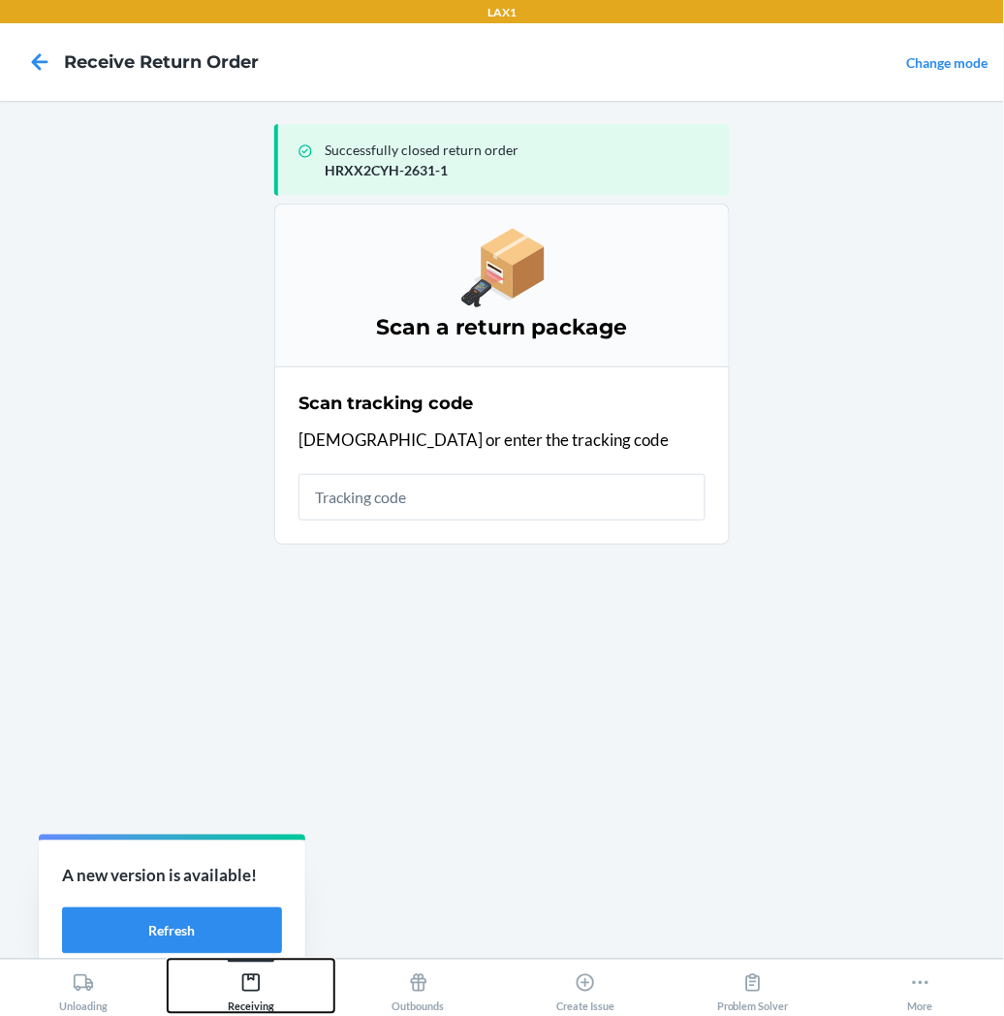
click at [259, 987] on icon at bounding box center [250, 982] width 17 height 17
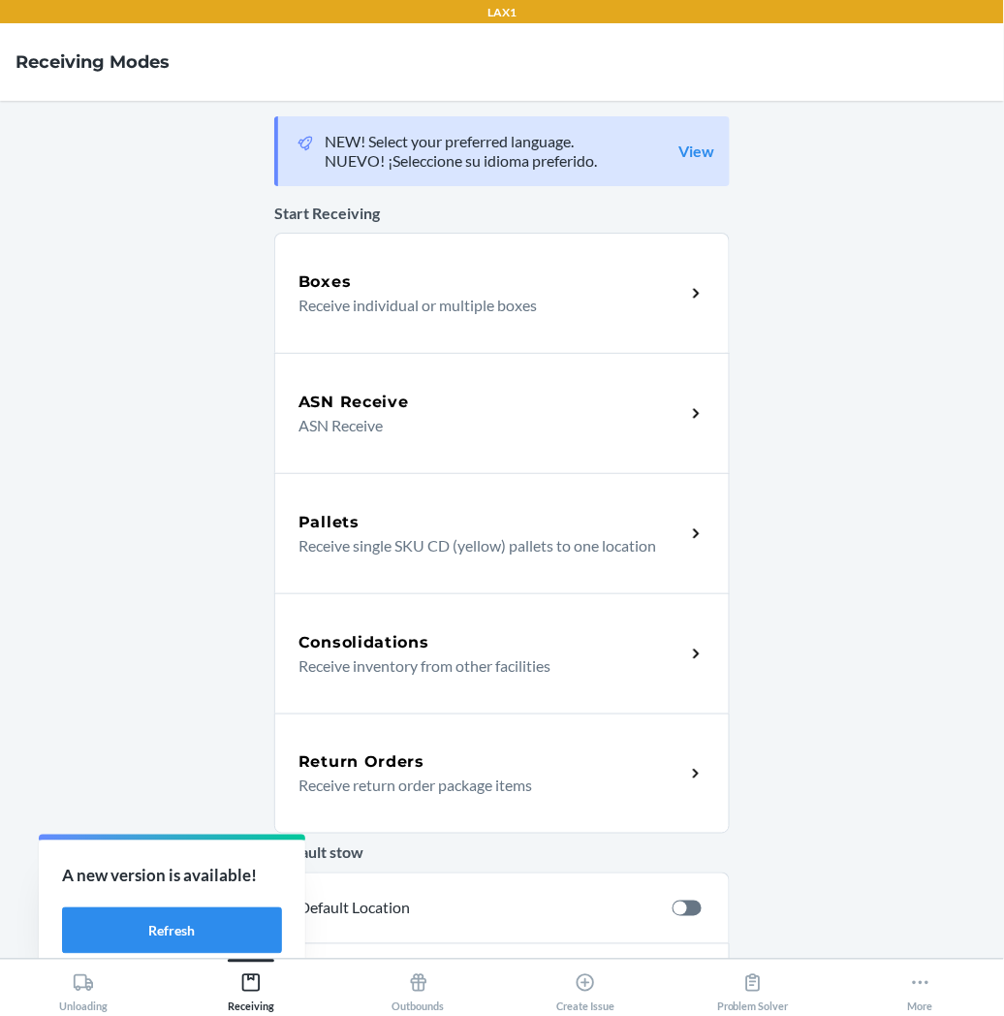
click at [392, 754] on h5 "Return Orders" at bounding box center [362, 761] width 126 height 23
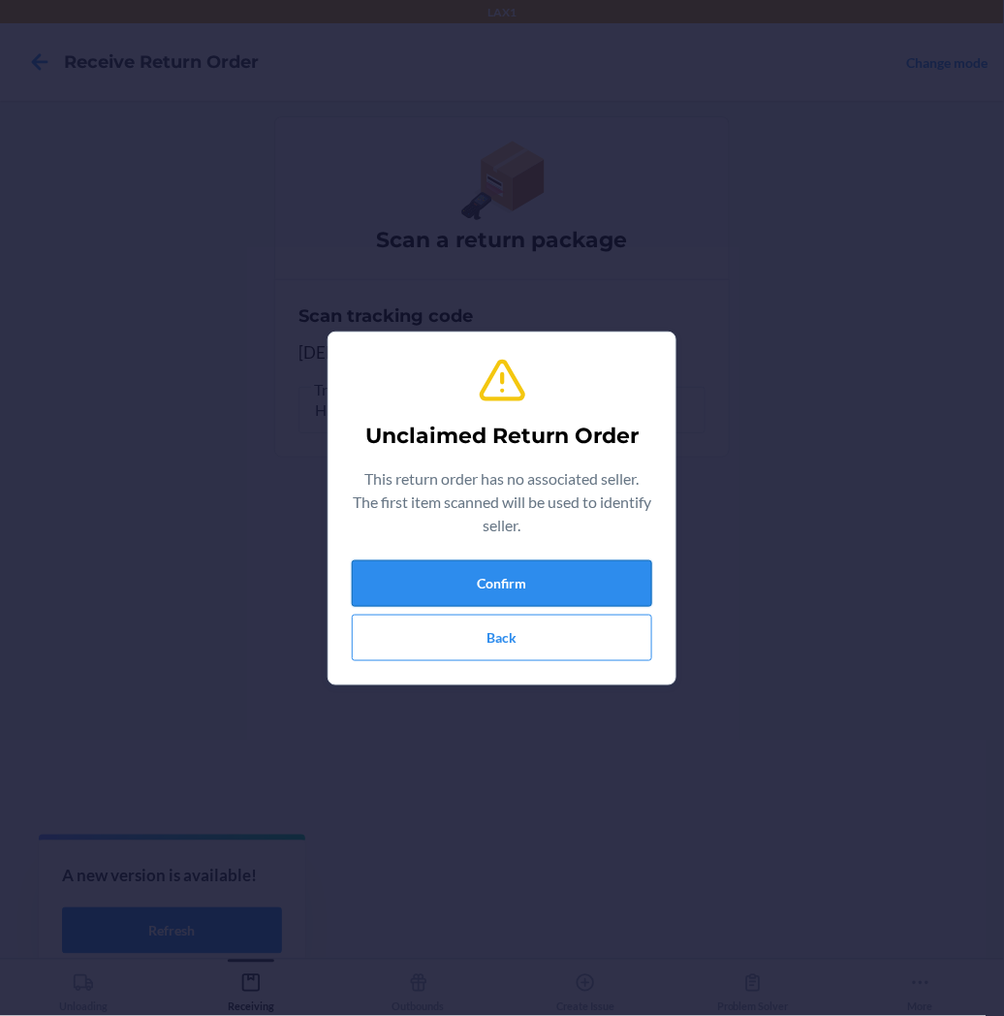
click at [418, 575] on button "Confirm" at bounding box center [502, 583] width 300 height 47
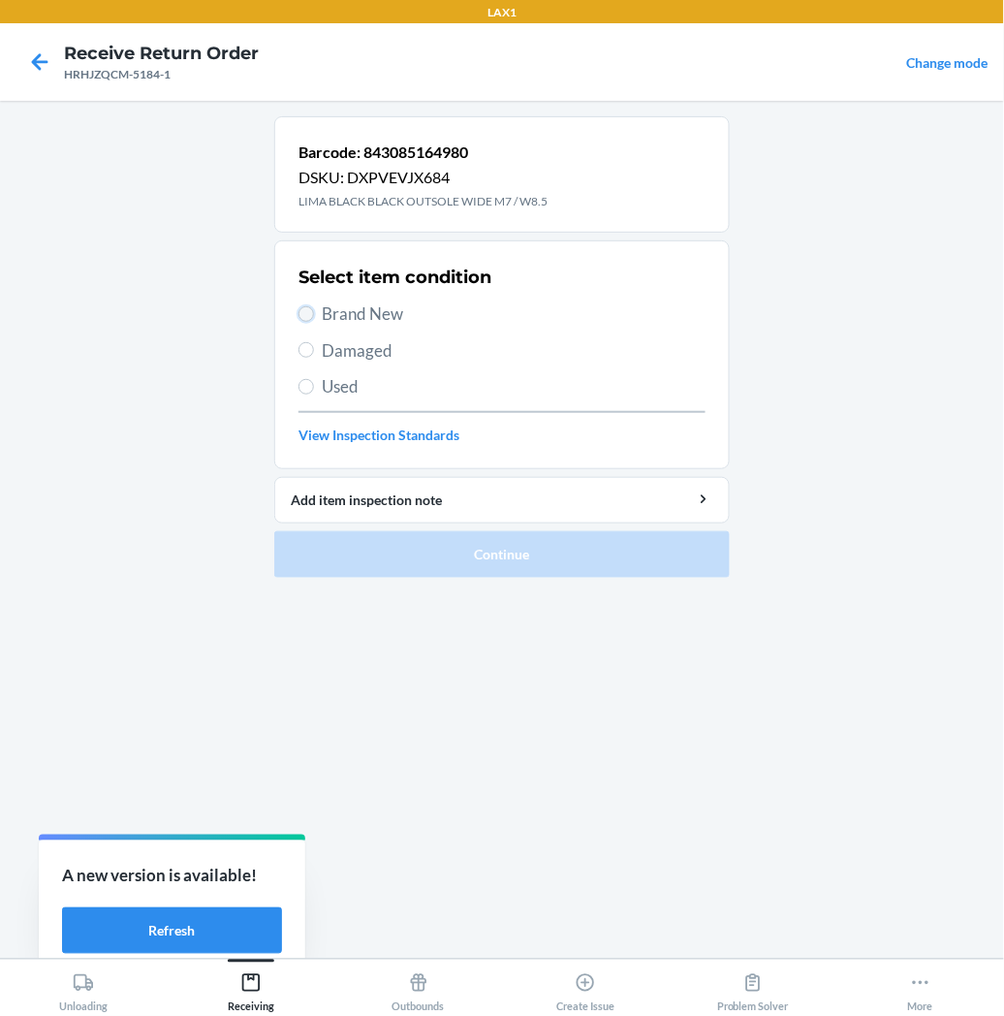
click at [303, 308] on input "Brand New" at bounding box center [307, 314] width 16 height 16
radio input "true"
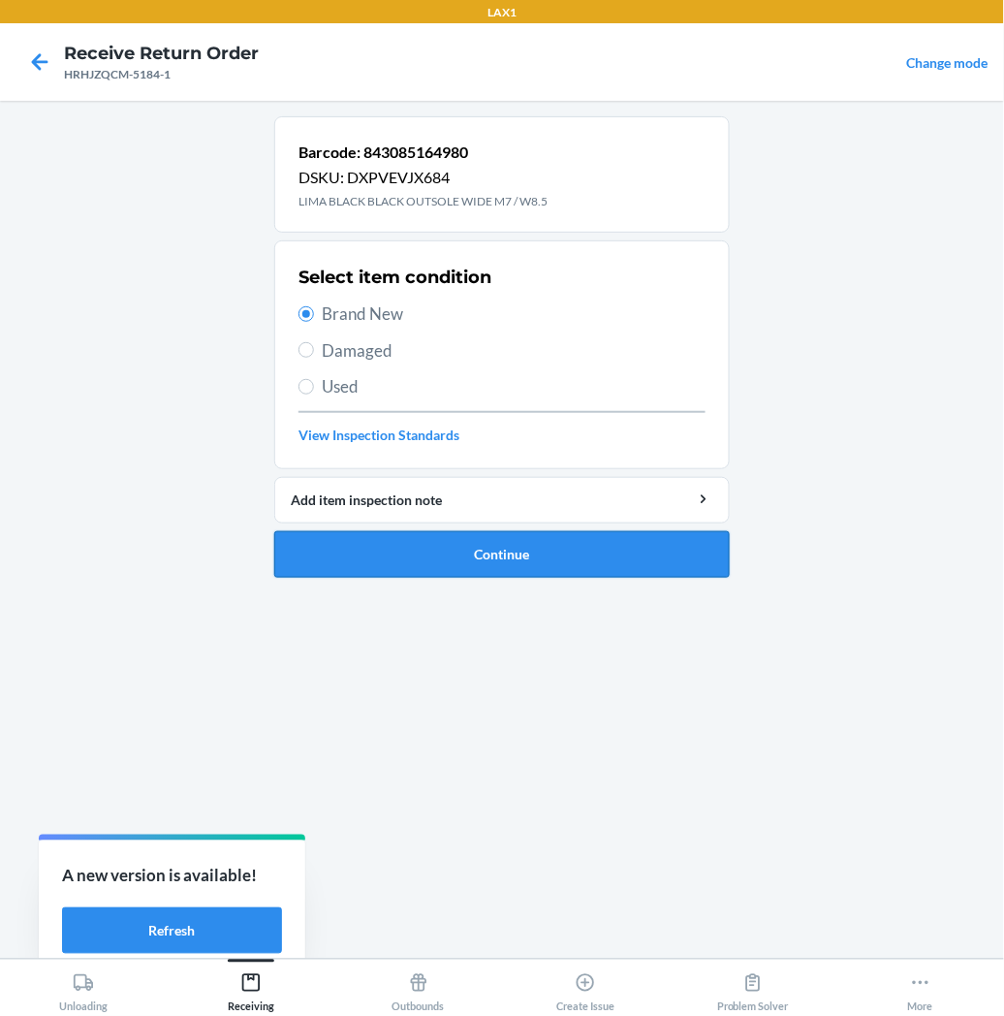
click at [433, 564] on button "Continue" at bounding box center [502, 554] width 456 height 47
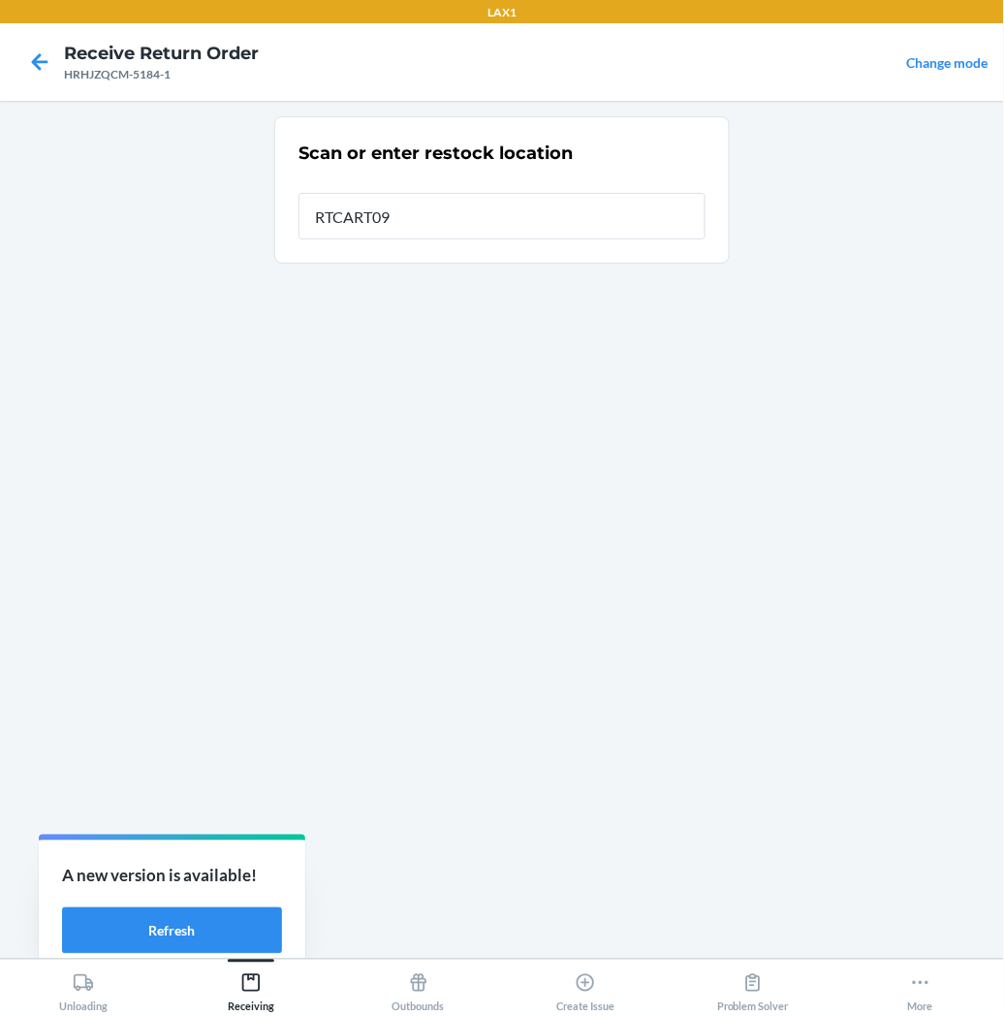
type input "RTCART097"
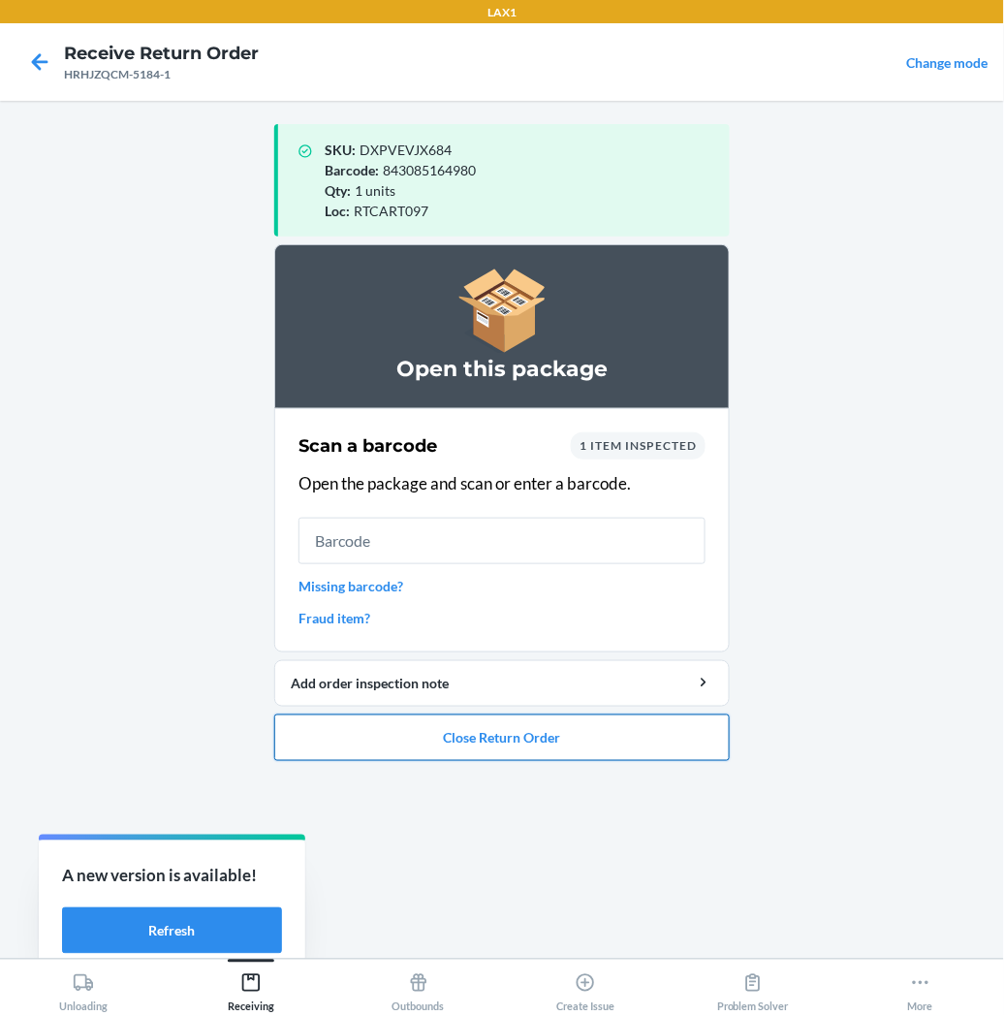
click at [403, 737] on button "Close Return Order" at bounding box center [502, 737] width 456 height 47
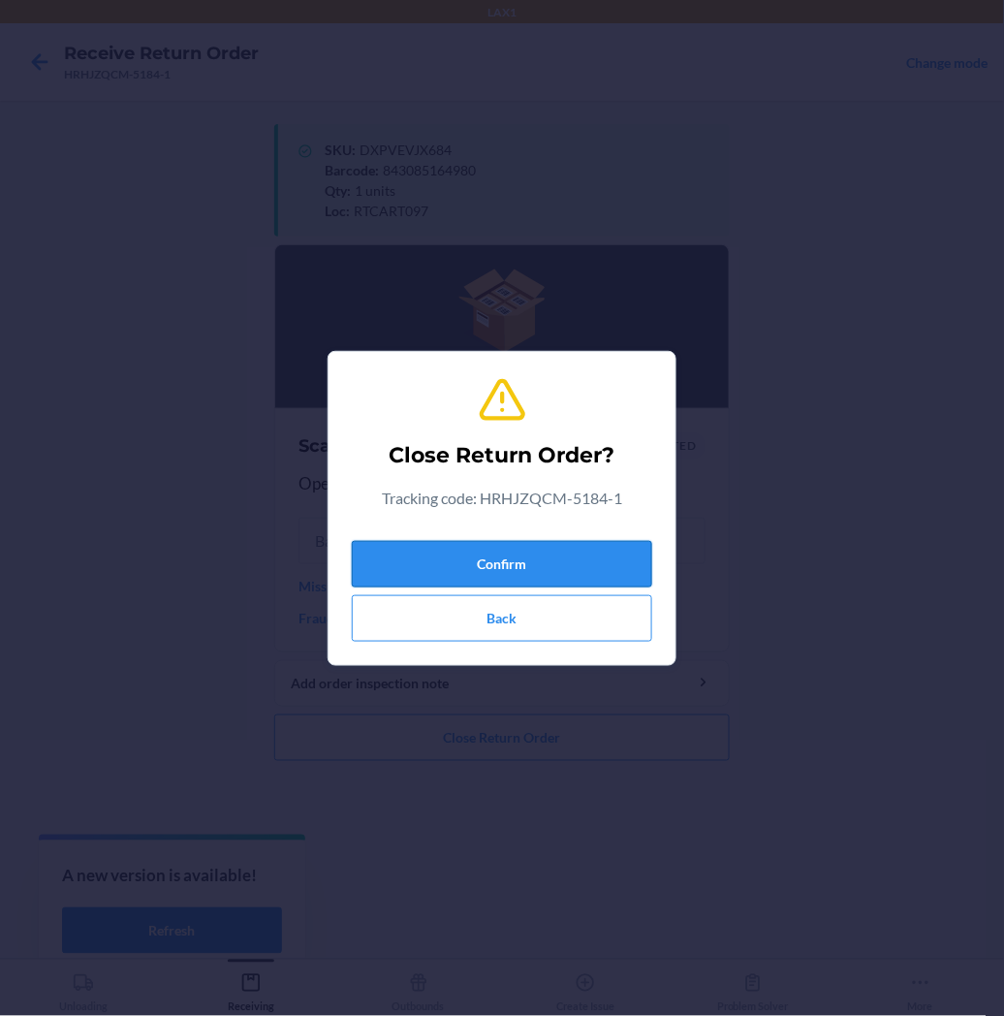
click at [473, 567] on button "Confirm" at bounding box center [502, 564] width 300 height 47
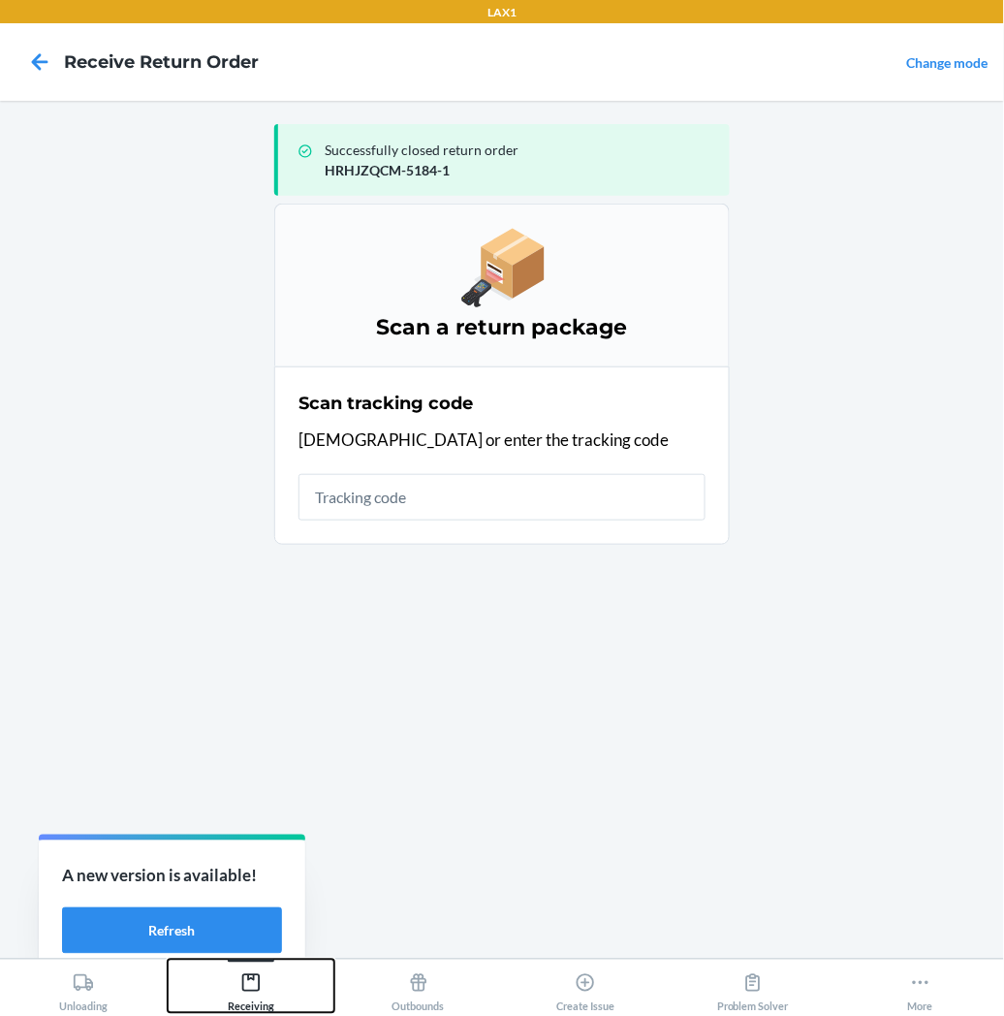
drag, startPoint x: 242, startPoint y: 974, endPoint x: 299, endPoint y: 895, distance: 97.4
click at [244, 974] on icon at bounding box center [250, 982] width 21 height 21
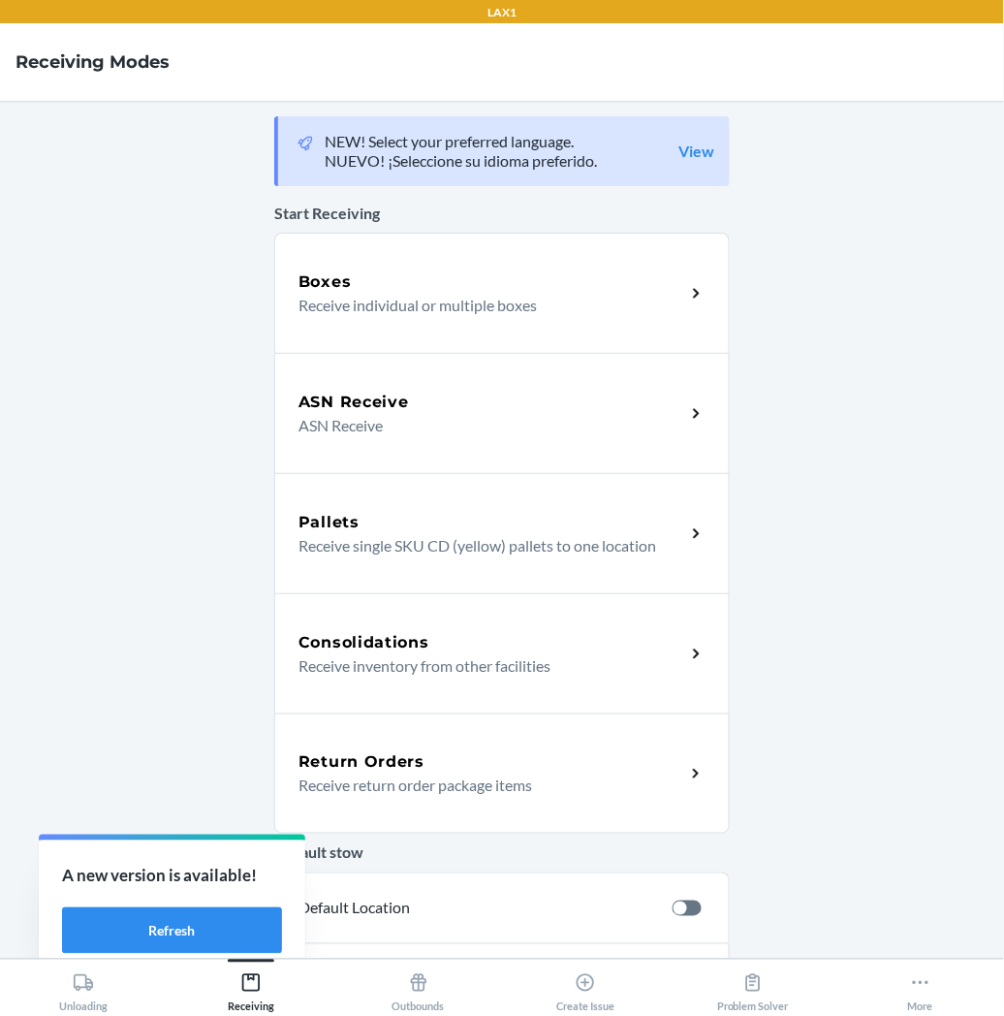
click at [363, 766] on h5 "Return Orders" at bounding box center [362, 761] width 126 height 23
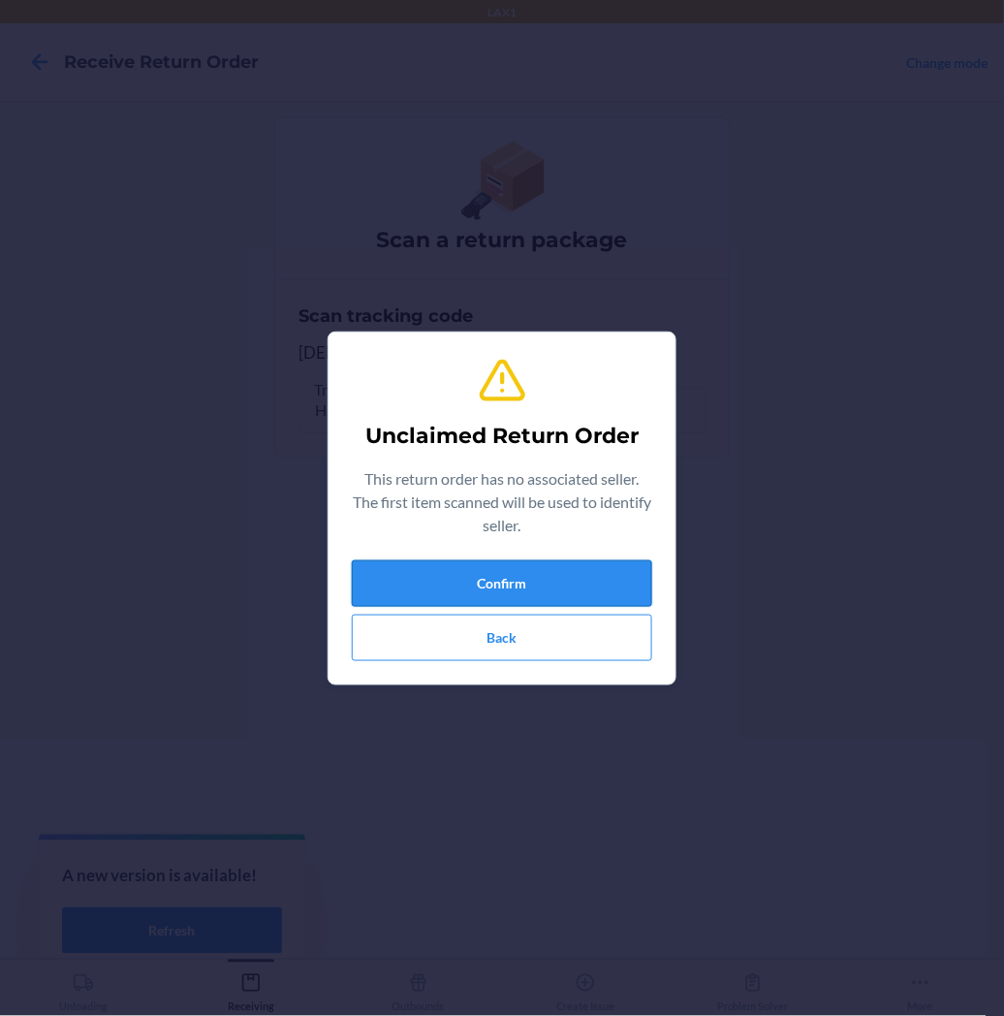
click at [463, 577] on button "Confirm" at bounding box center [502, 583] width 300 height 47
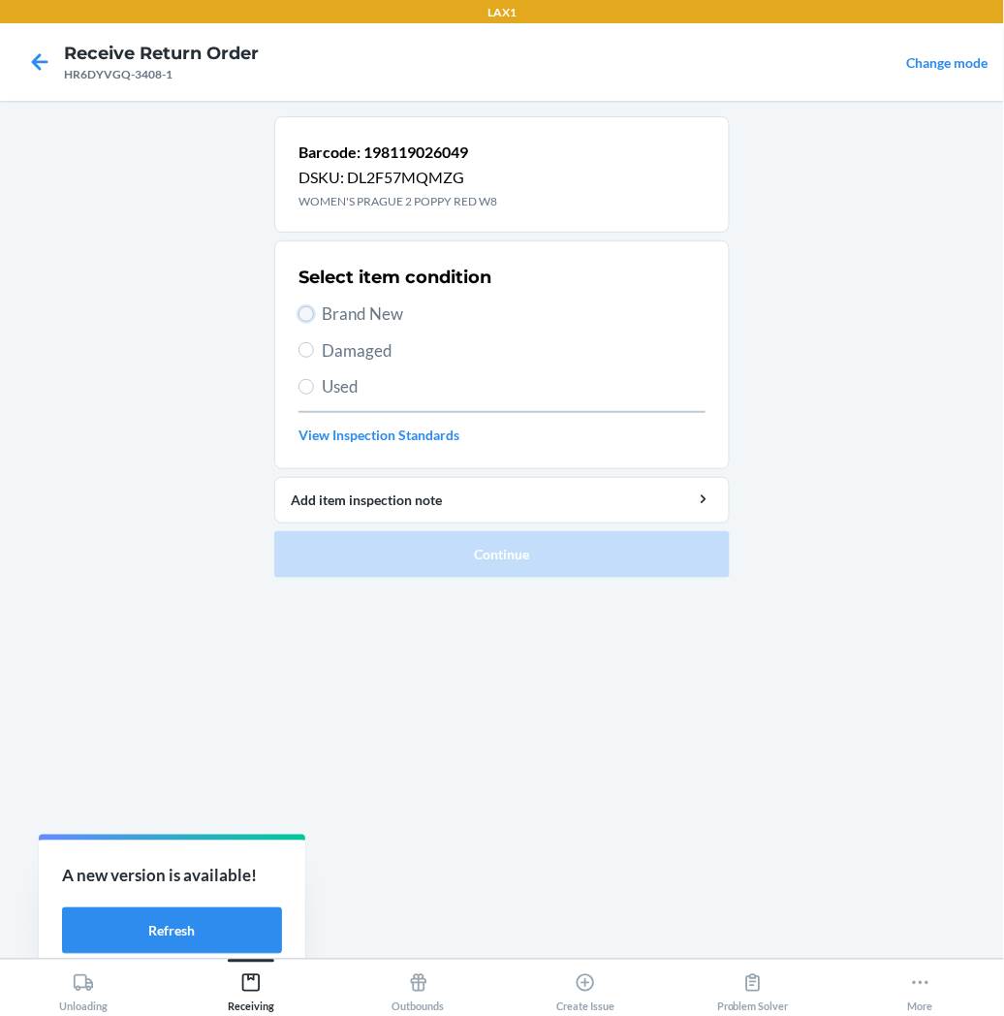
click at [307, 313] on input "Brand New" at bounding box center [307, 314] width 16 height 16
radio input "true"
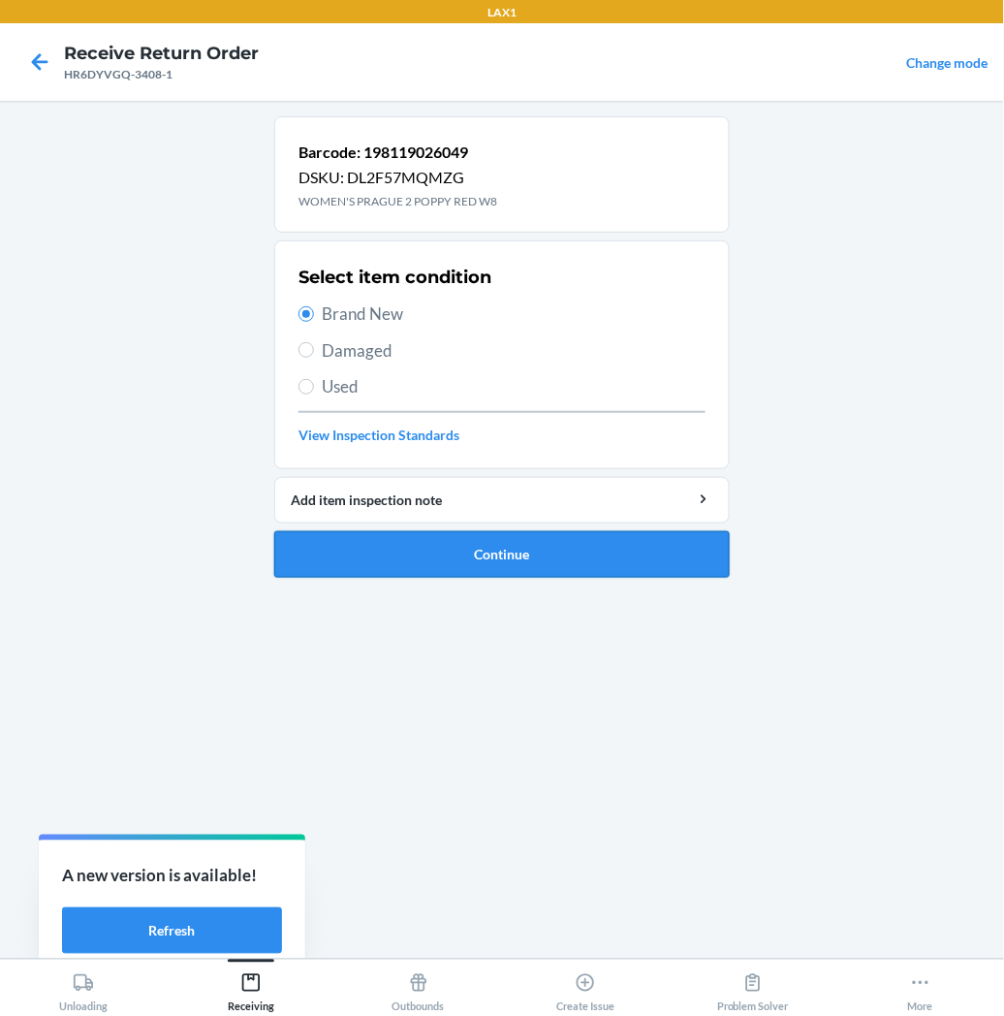
click at [344, 540] on button "Continue" at bounding box center [502, 554] width 456 height 47
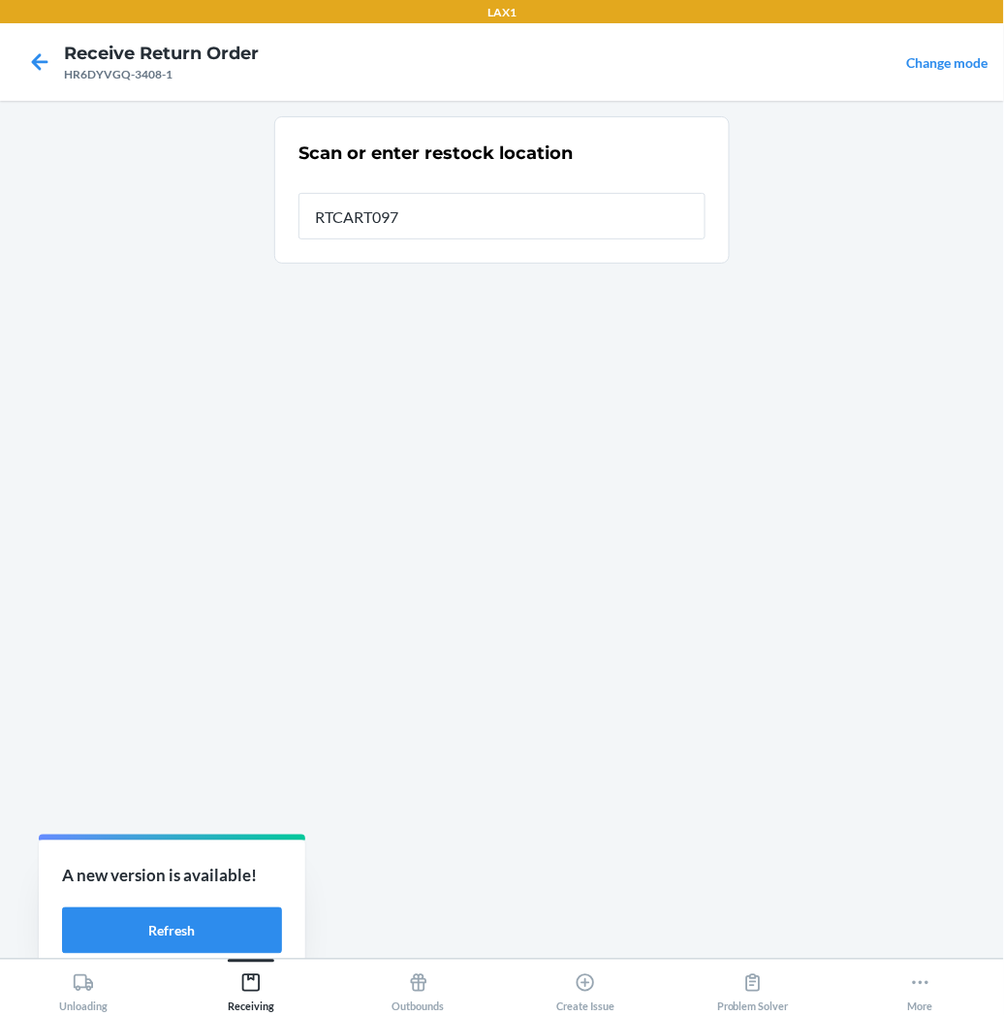
type input "RTCART097"
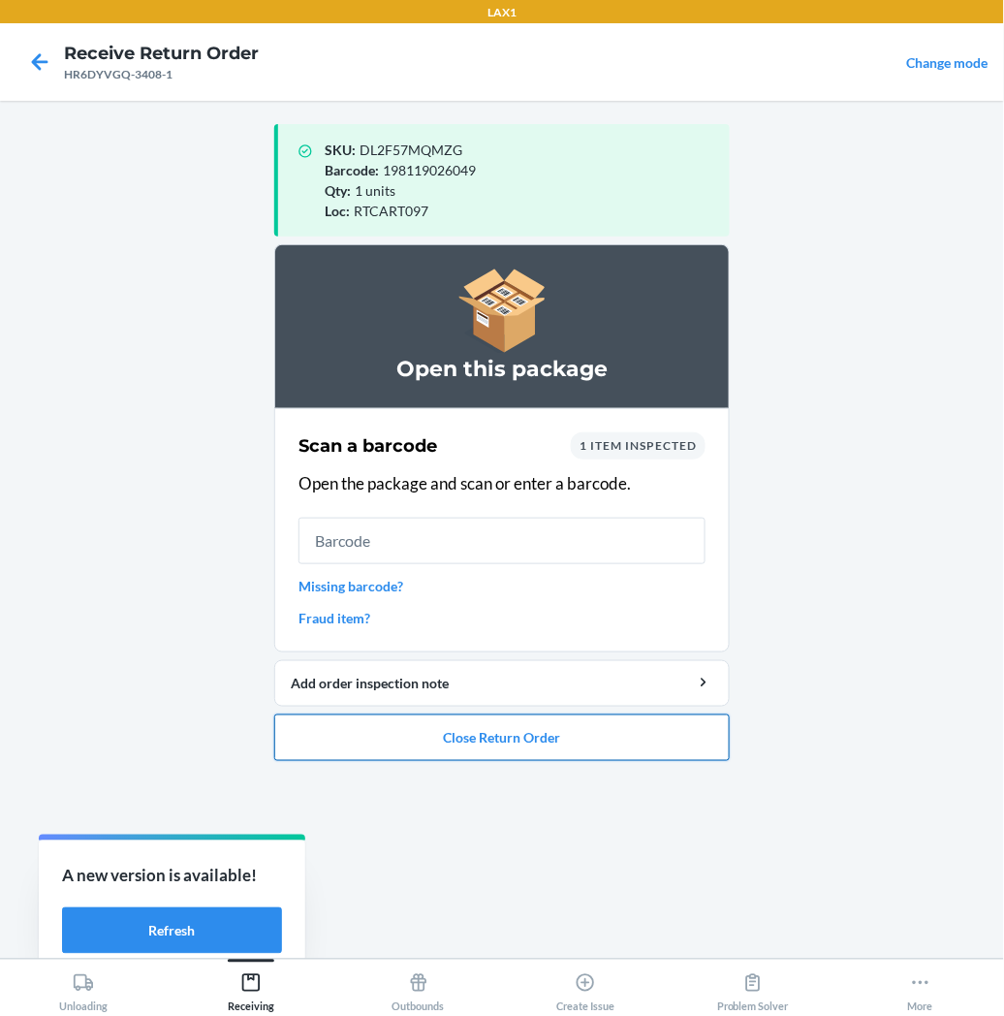
click at [362, 738] on button "Close Return Order" at bounding box center [502, 737] width 456 height 47
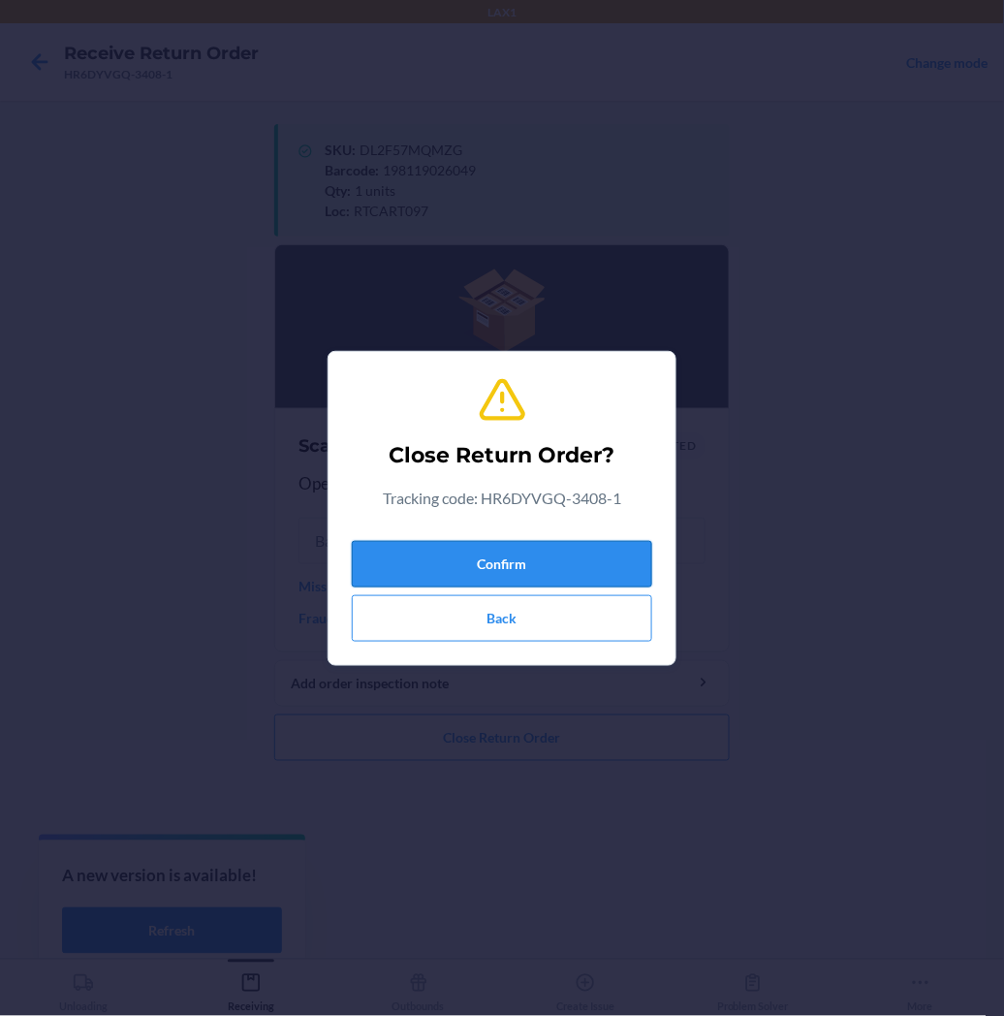
click at [485, 553] on button "Confirm" at bounding box center [502, 564] width 300 height 47
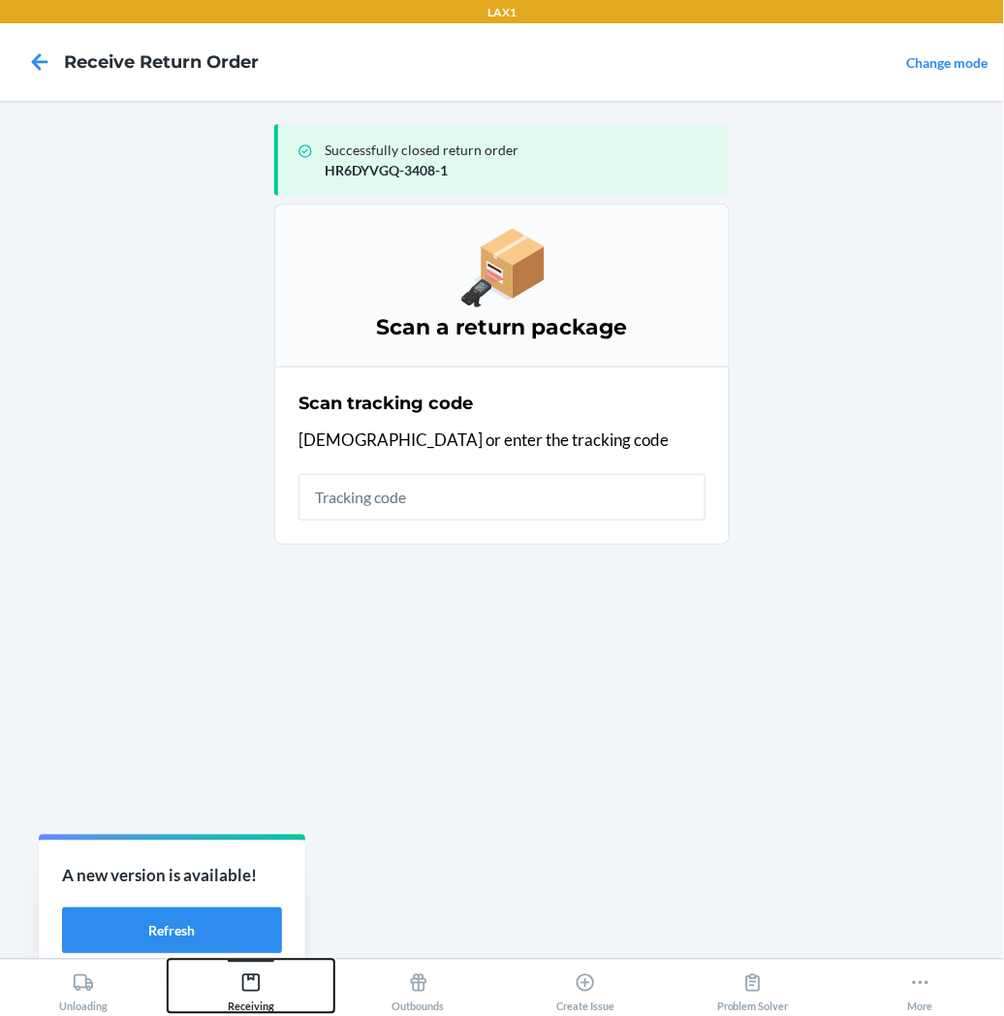
click at [257, 984] on icon at bounding box center [250, 982] width 21 height 21
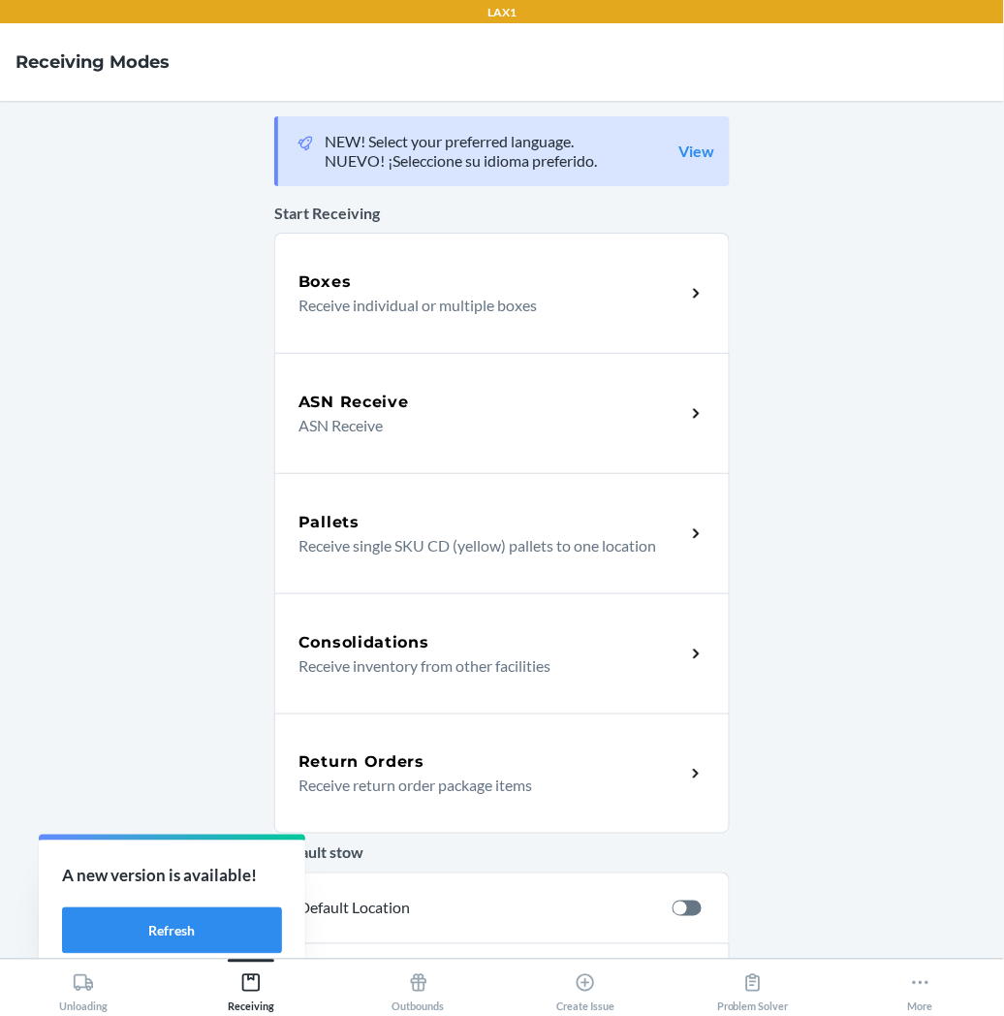
click at [366, 790] on p "Receive return order package items" at bounding box center [484, 784] width 371 height 23
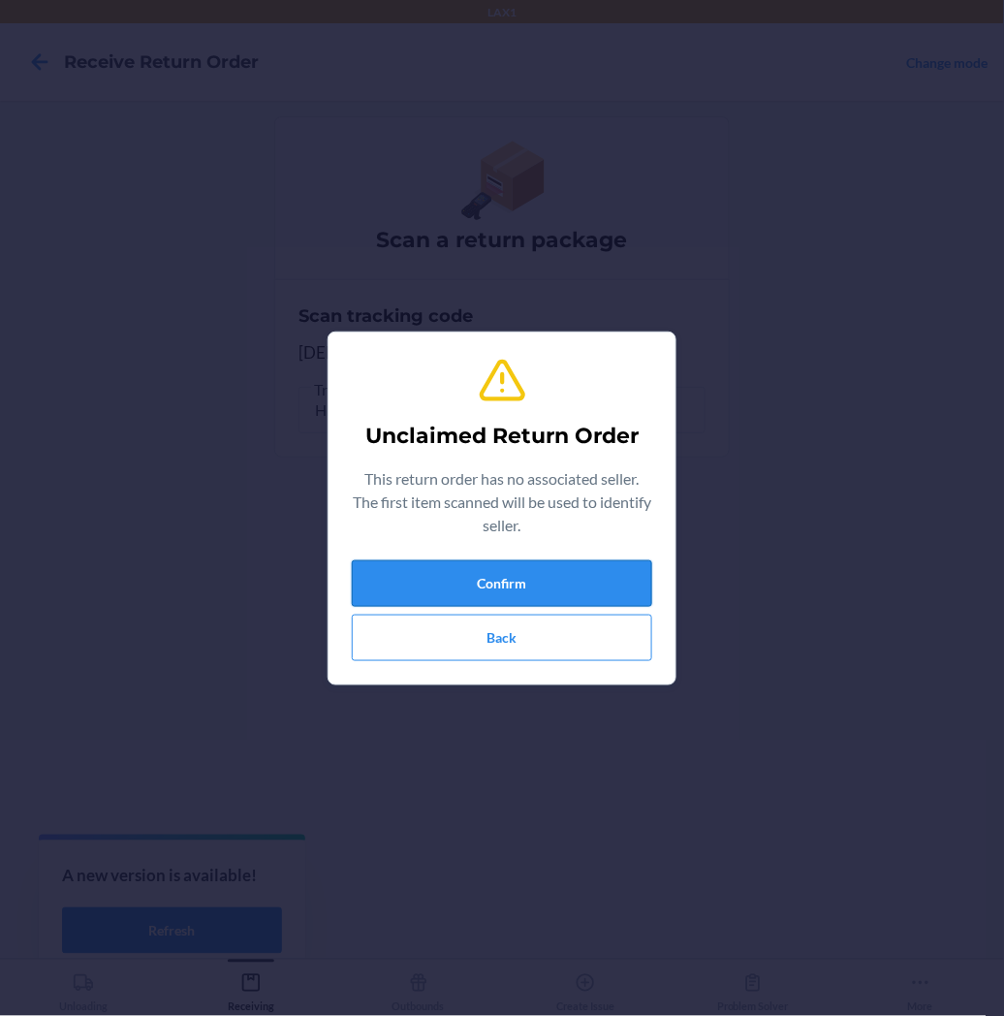
click at [444, 572] on button "Confirm" at bounding box center [502, 583] width 300 height 47
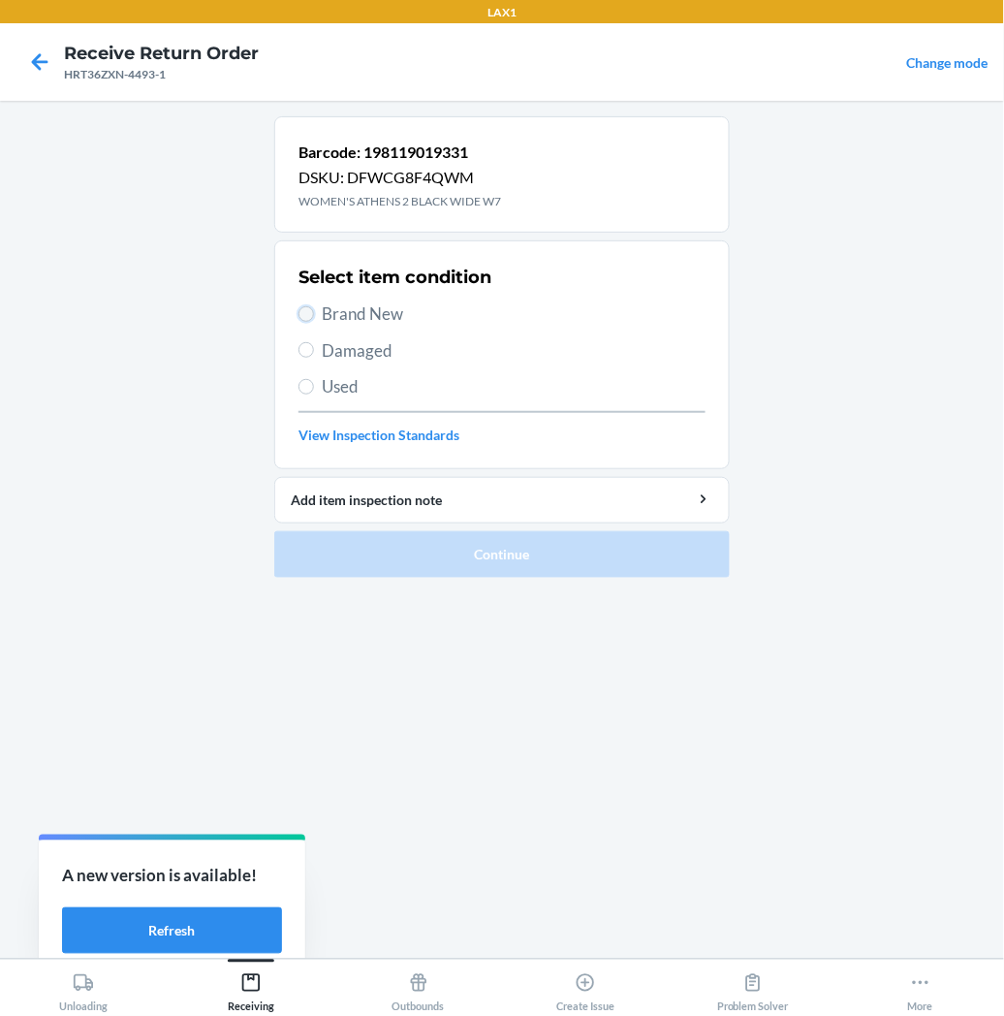
click at [312, 316] on input "Brand New" at bounding box center [307, 314] width 16 height 16
radio input "true"
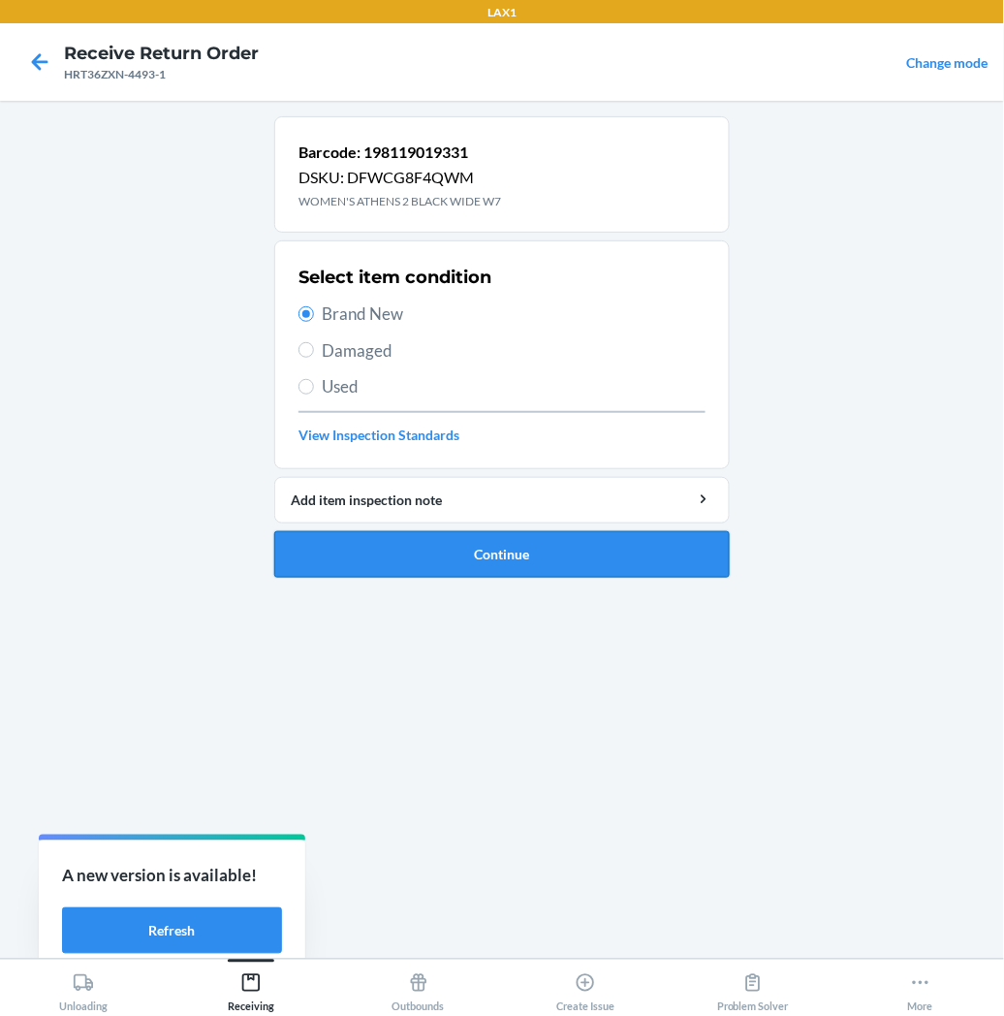
click at [350, 541] on button "Continue" at bounding box center [502, 554] width 456 height 47
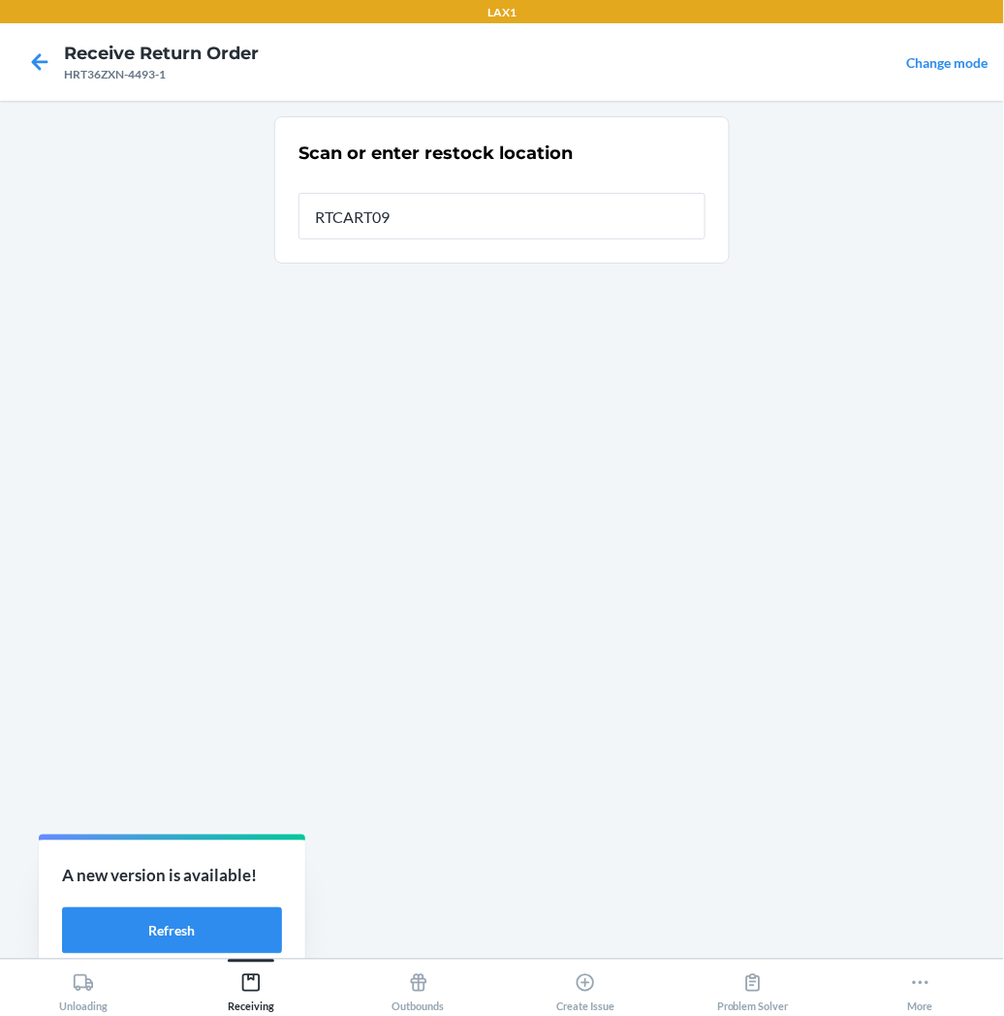
type input "RTCART097"
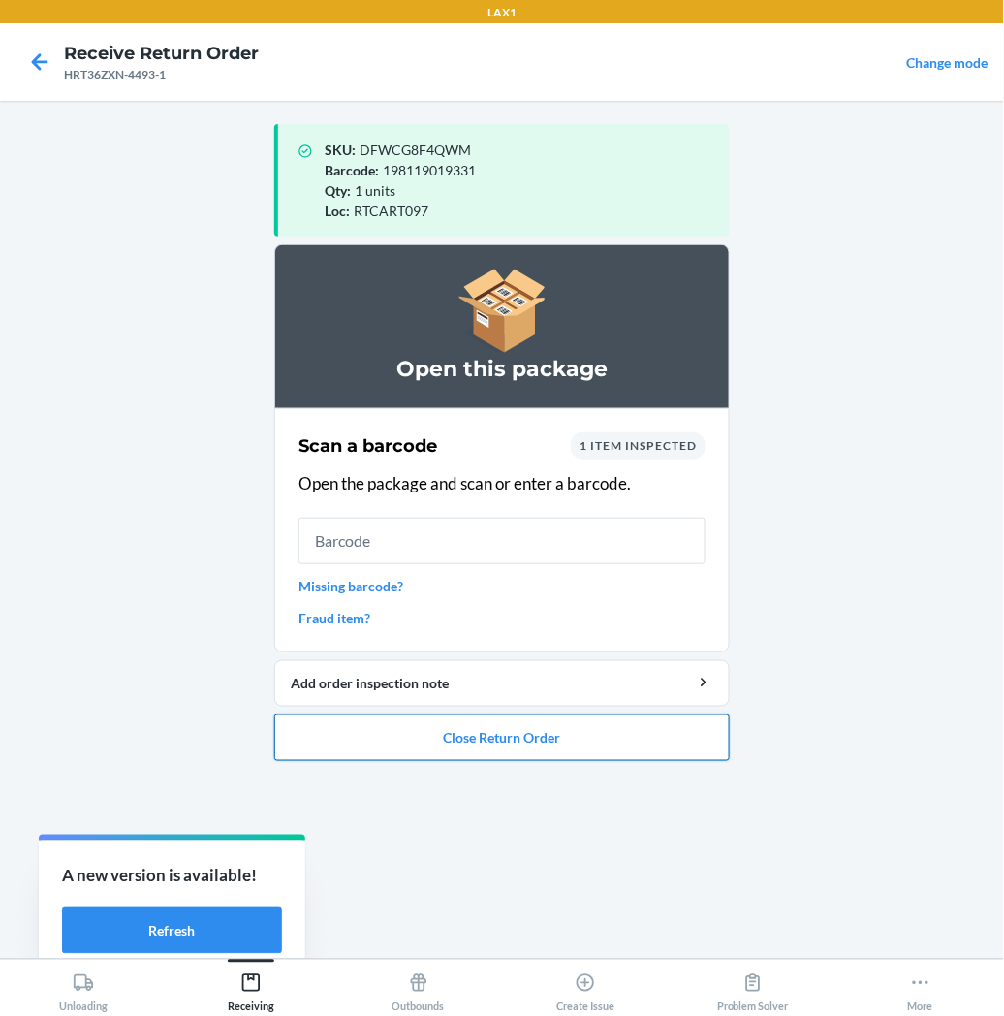
click at [426, 724] on button "Close Return Order" at bounding box center [502, 737] width 456 height 47
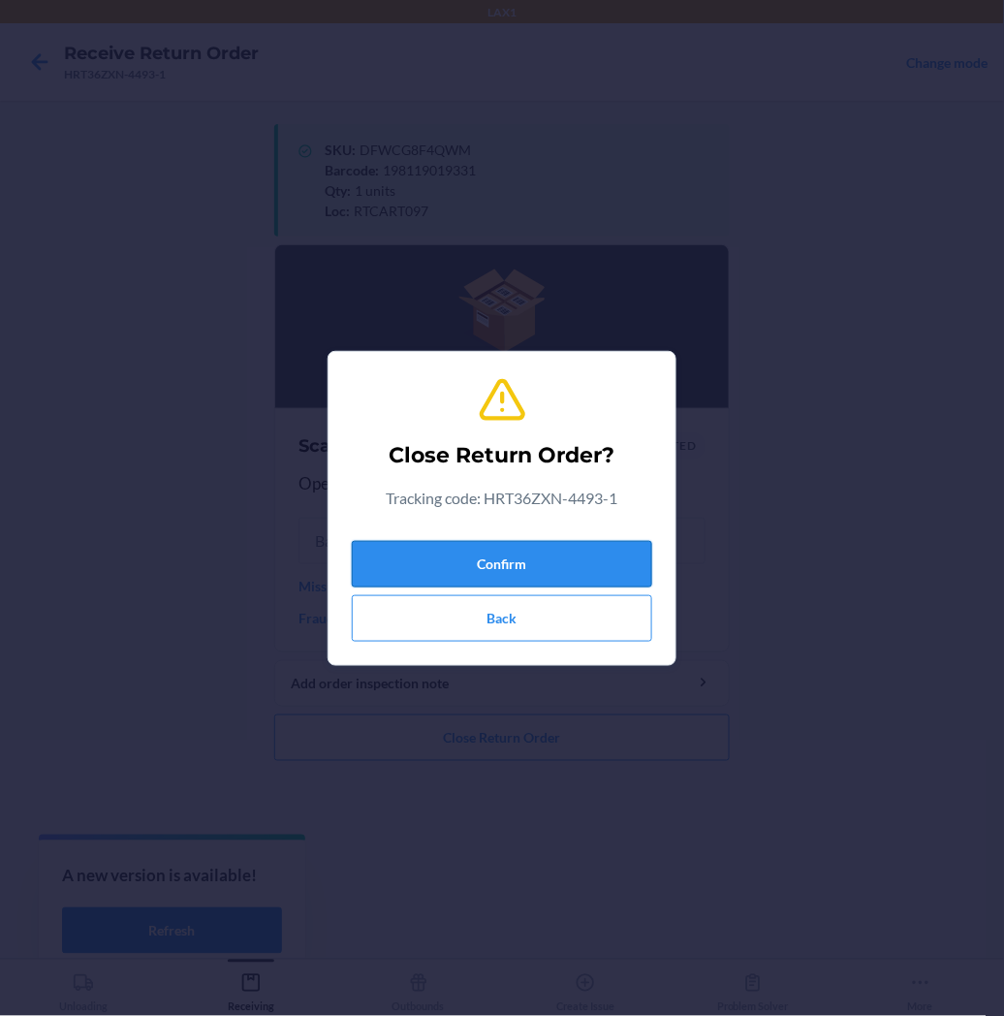
click at [394, 541] on button "Confirm" at bounding box center [502, 564] width 300 height 47
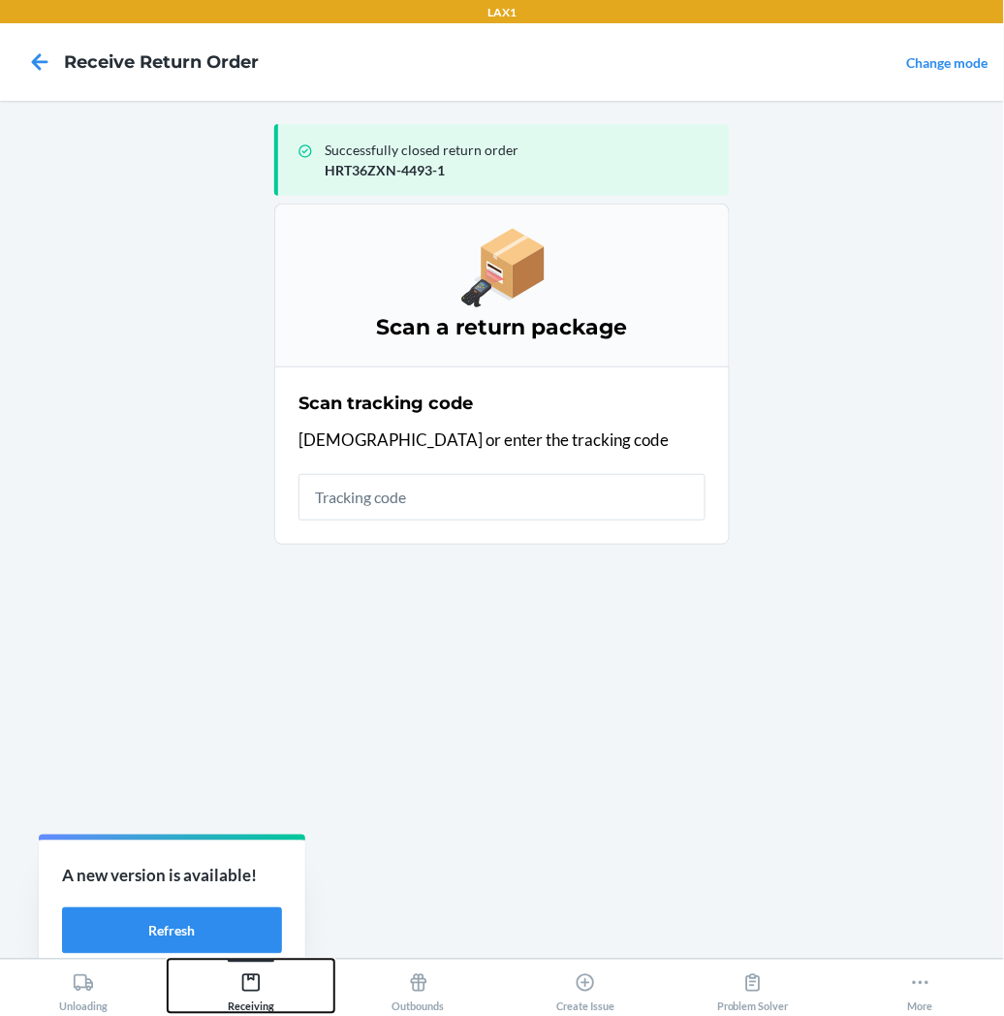
drag, startPoint x: 247, startPoint y: 979, endPoint x: 302, endPoint y: 876, distance: 116.7
click at [249, 966] on div "Receiving" at bounding box center [251, 988] width 47 height 48
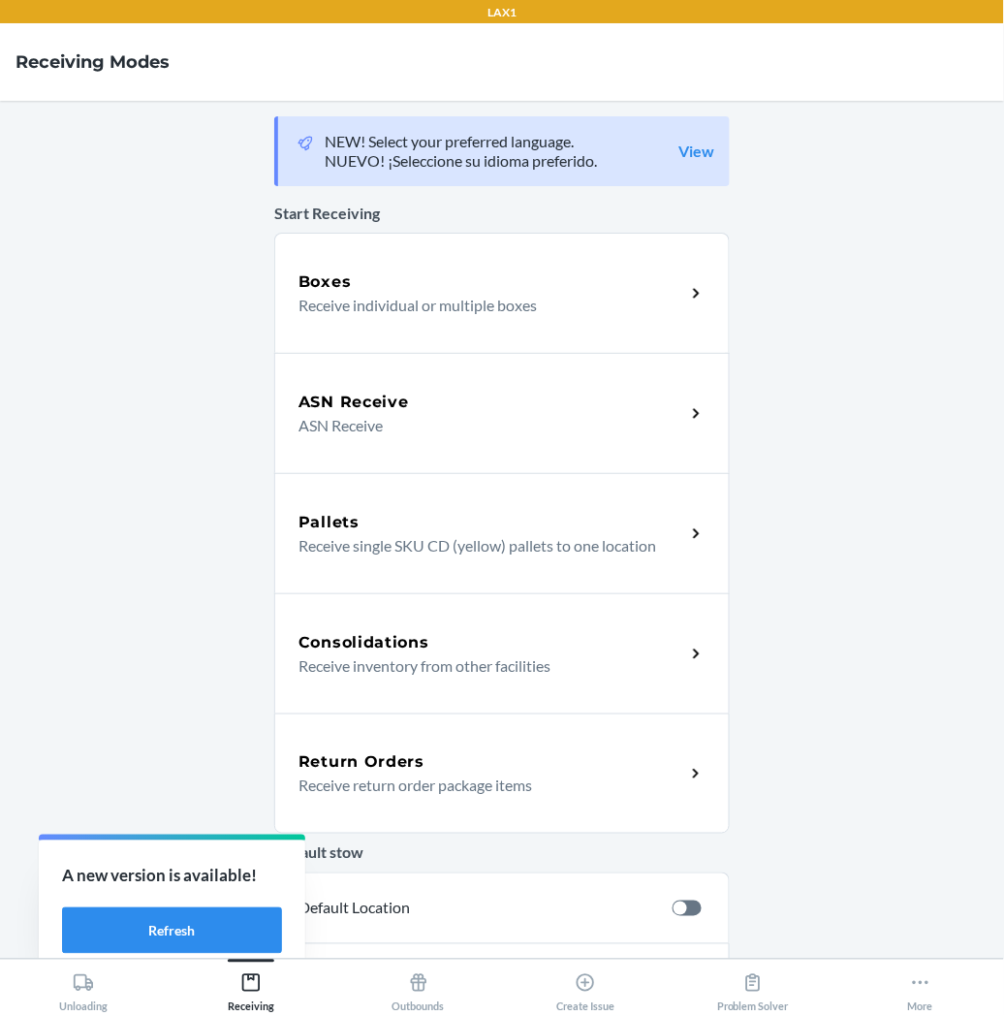
click at [315, 754] on h5 "Return Orders" at bounding box center [362, 761] width 126 height 23
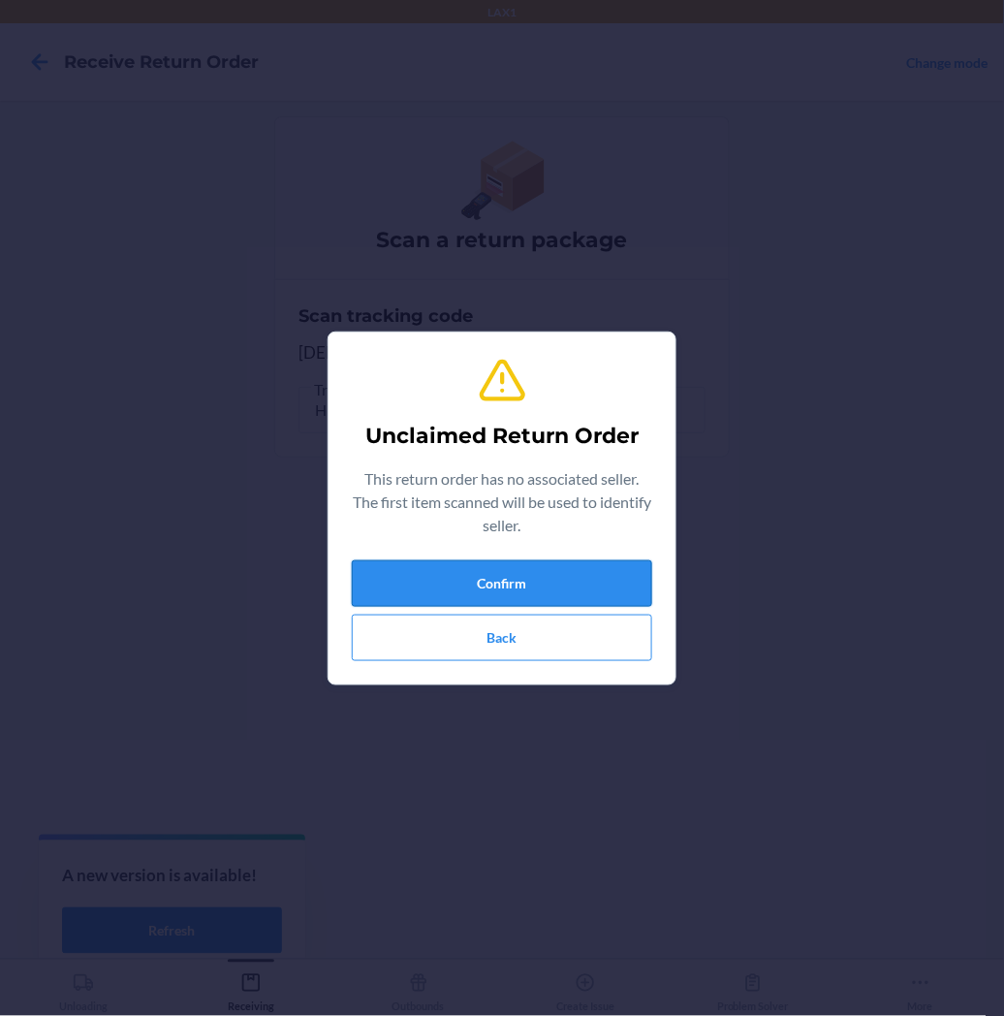
click at [424, 588] on button "Confirm" at bounding box center [502, 583] width 300 height 47
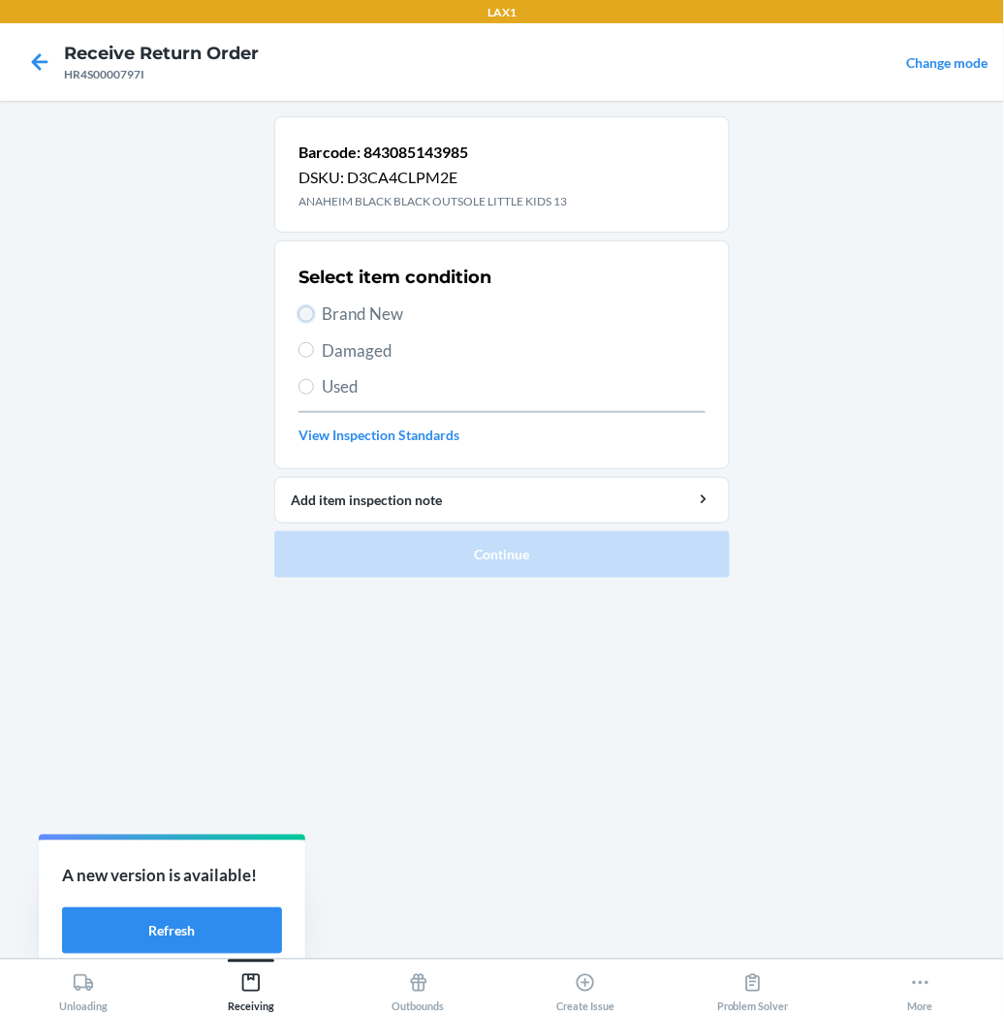
click at [308, 316] on input "Brand New" at bounding box center [307, 314] width 16 height 16
radio input "true"
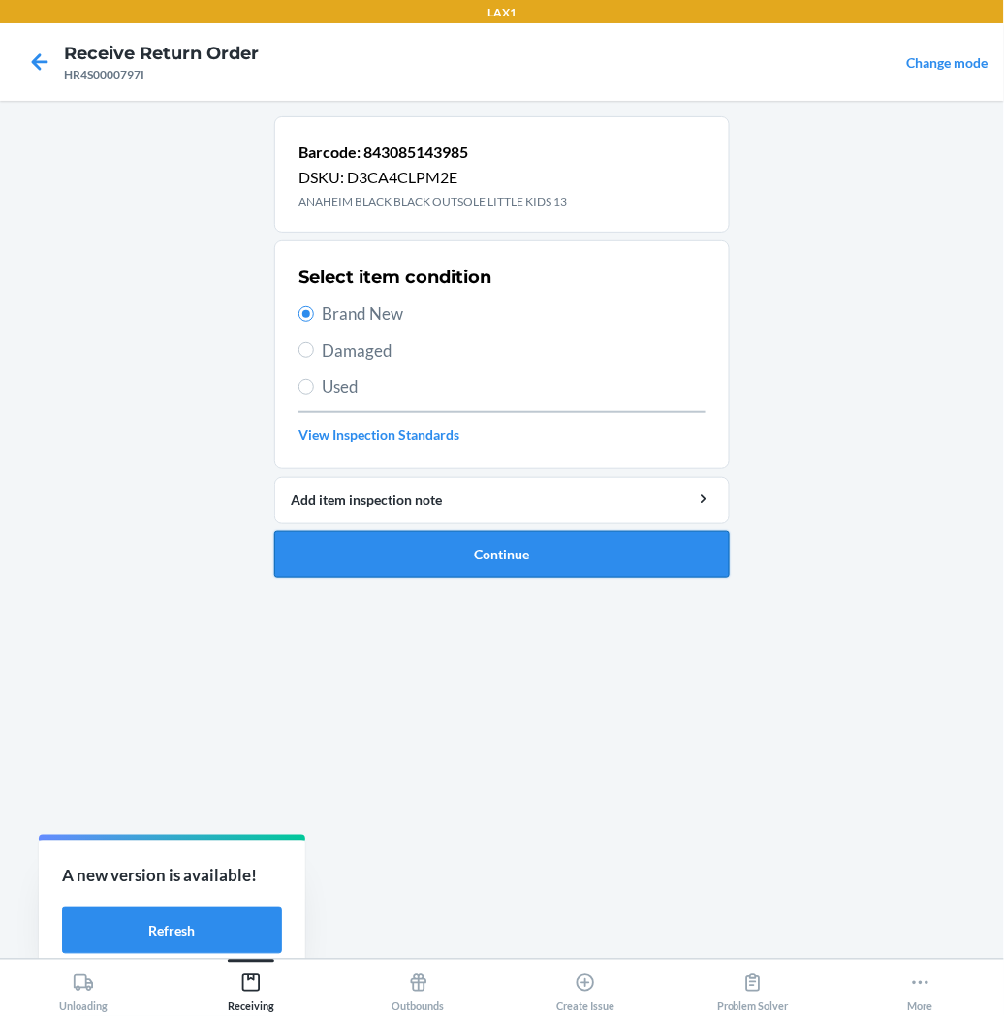
click at [426, 556] on button "Continue" at bounding box center [502, 554] width 456 height 47
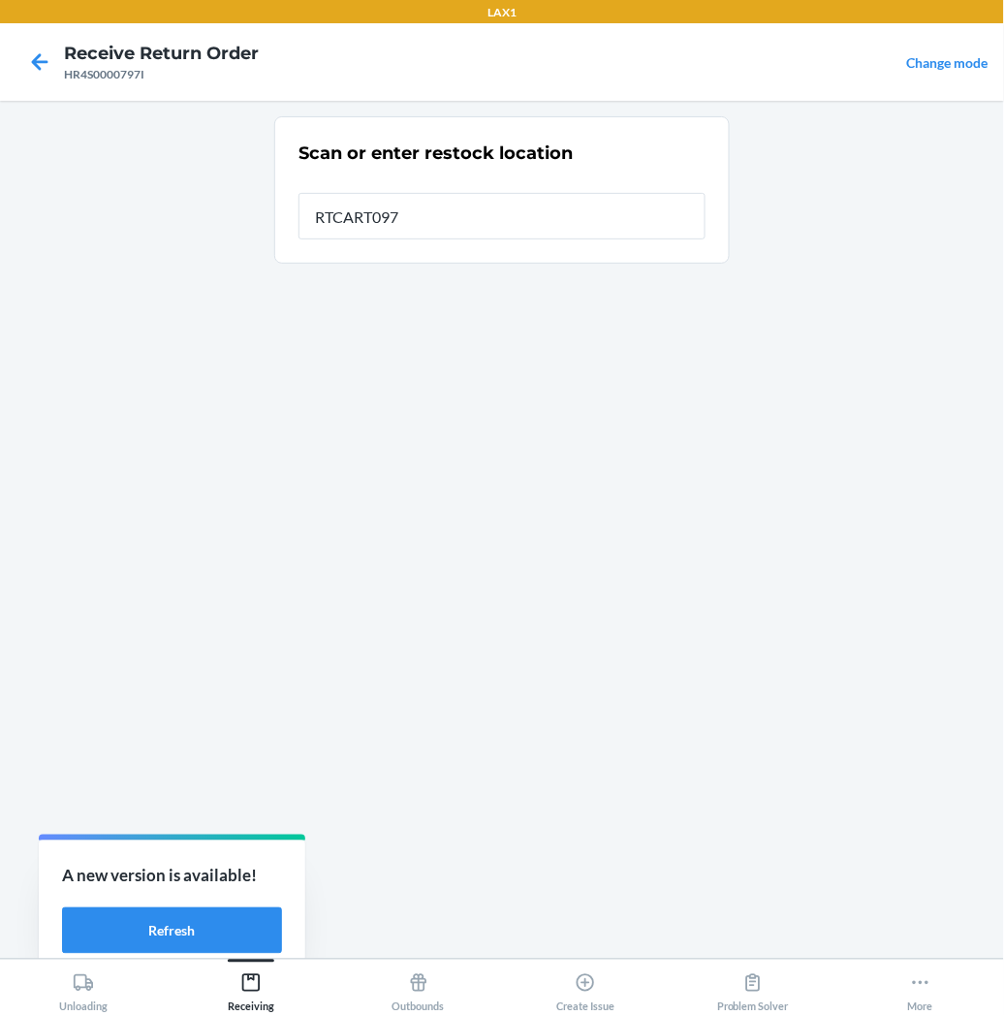
type input "RTCART097"
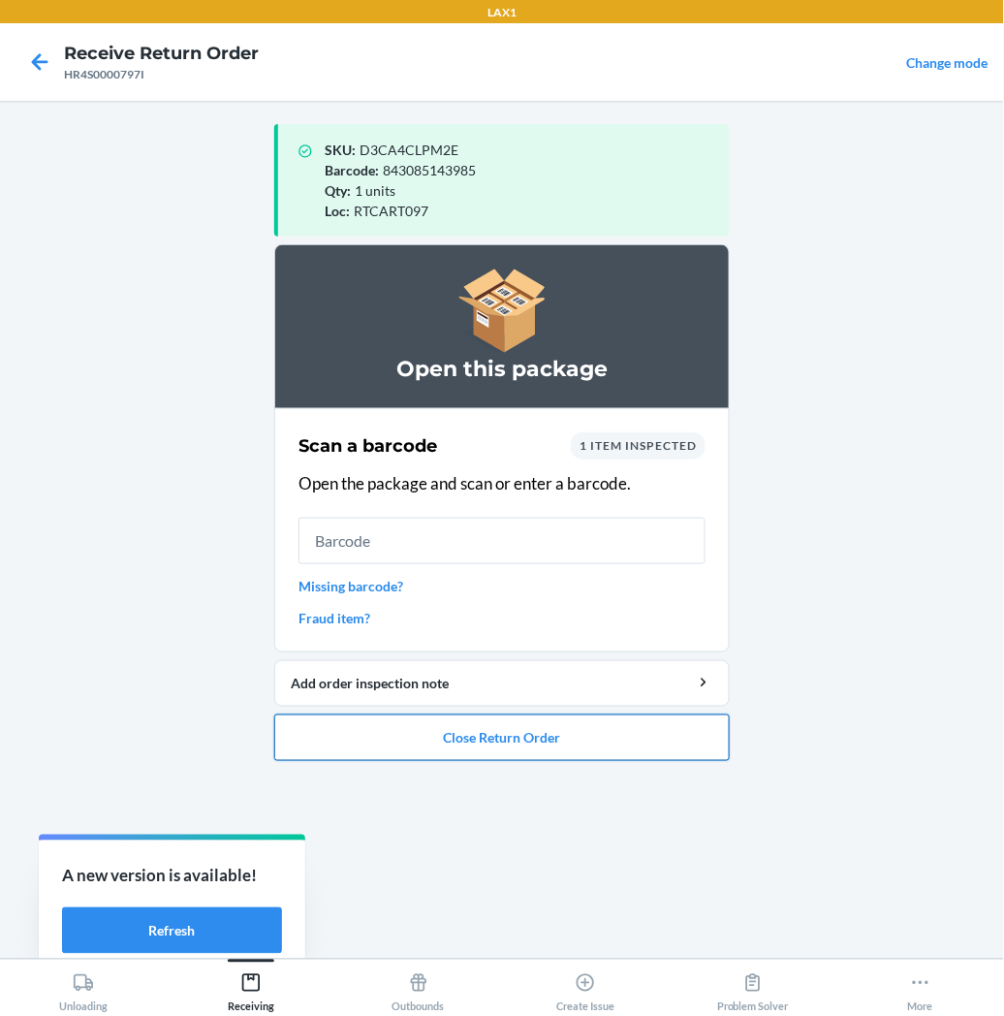
drag, startPoint x: 500, startPoint y: 732, endPoint x: 509, endPoint y: 717, distance: 17.0
click at [507, 723] on button "Close Return Order" at bounding box center [502, 737] width 456 height 47
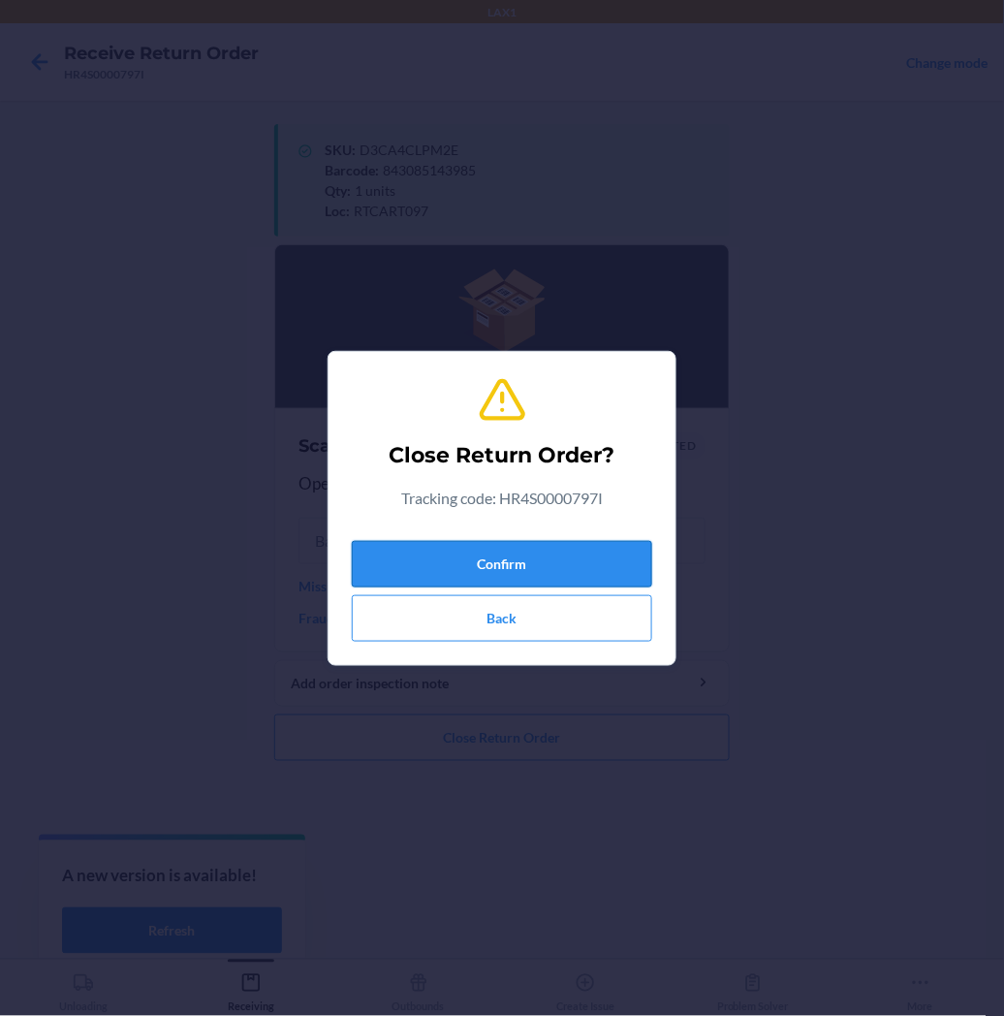
click at [578, 563] on button "Confirm" at bounding box center [502, 564] width 300 height 47
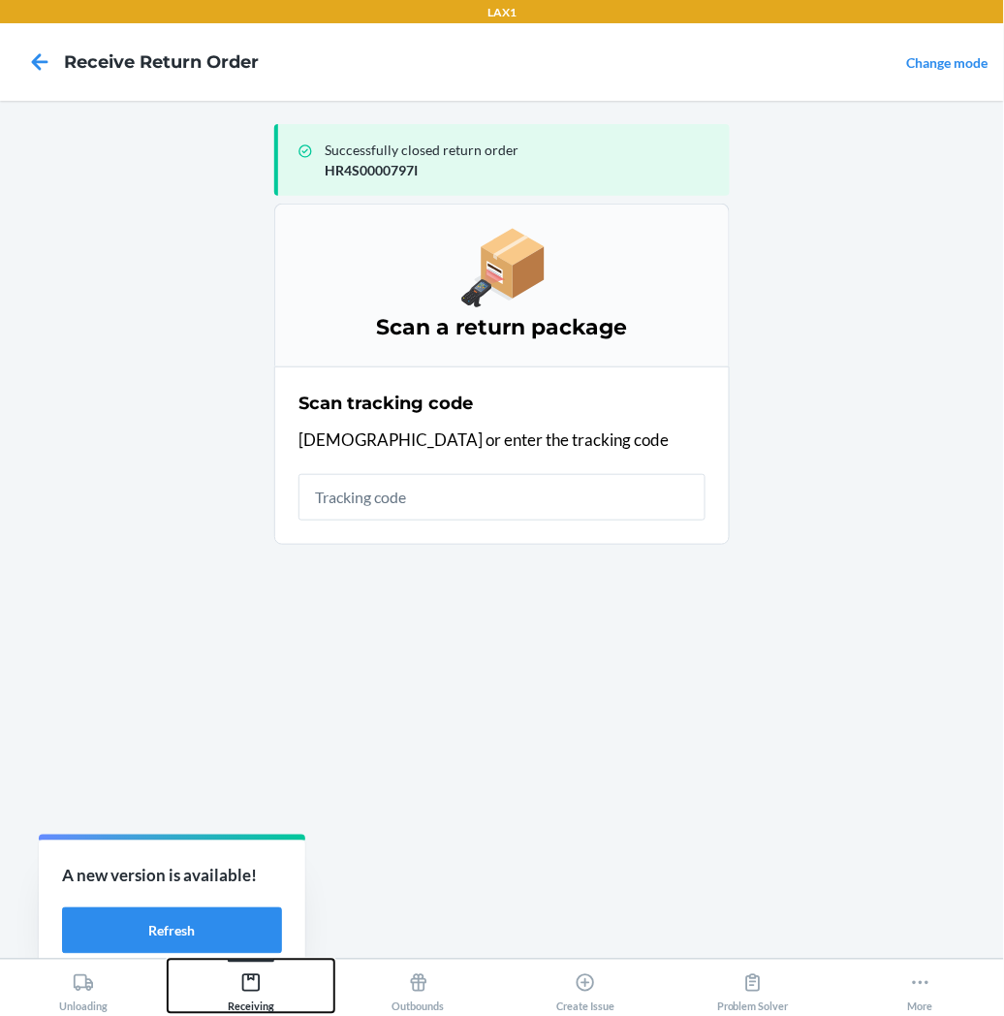
click at [252, 990] on icon at bounding box center [250, 982] width 21 height 21
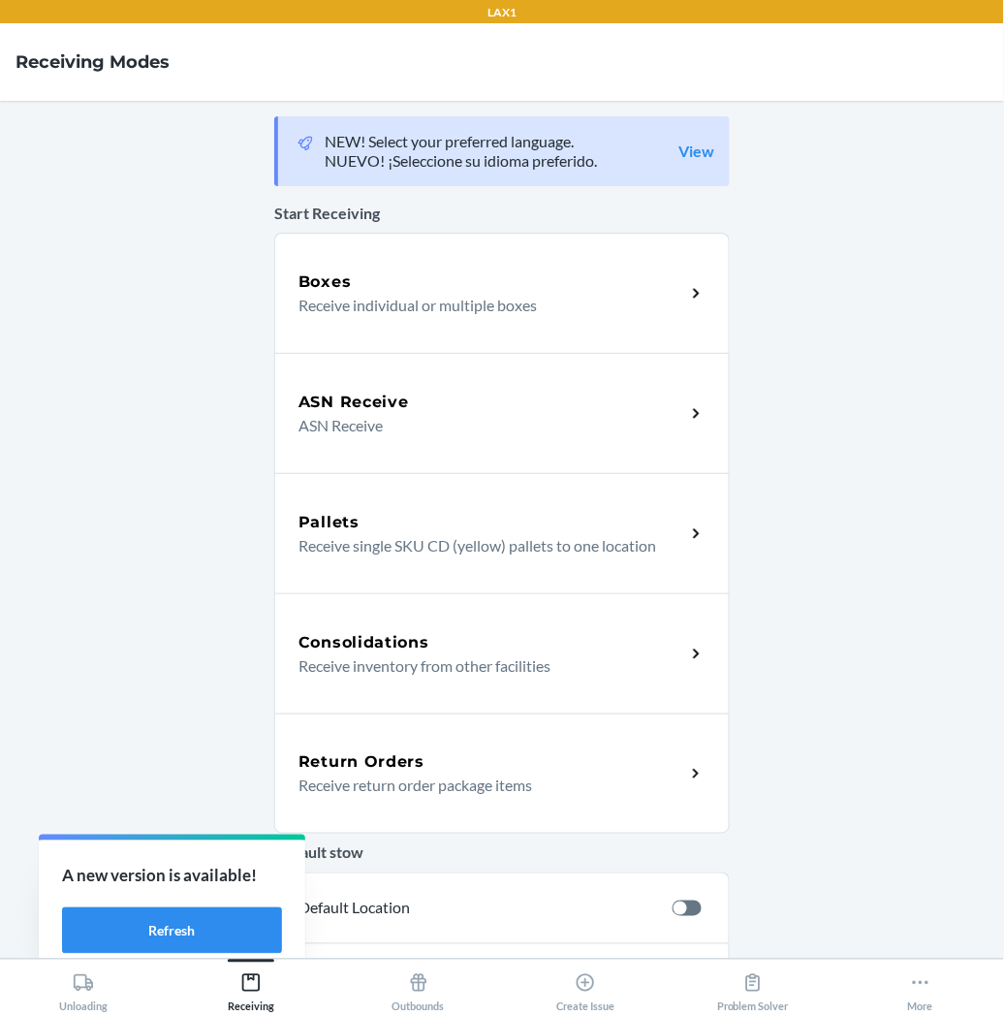
drag, startPoint x: 346, startPoint y: 801, endPoint x: 344, endPoint y: 775, distance: 25.3
click at [346, 798] on div "Return Orders Receive return order package items" at bounding box center [502, 773] width 456 height 120
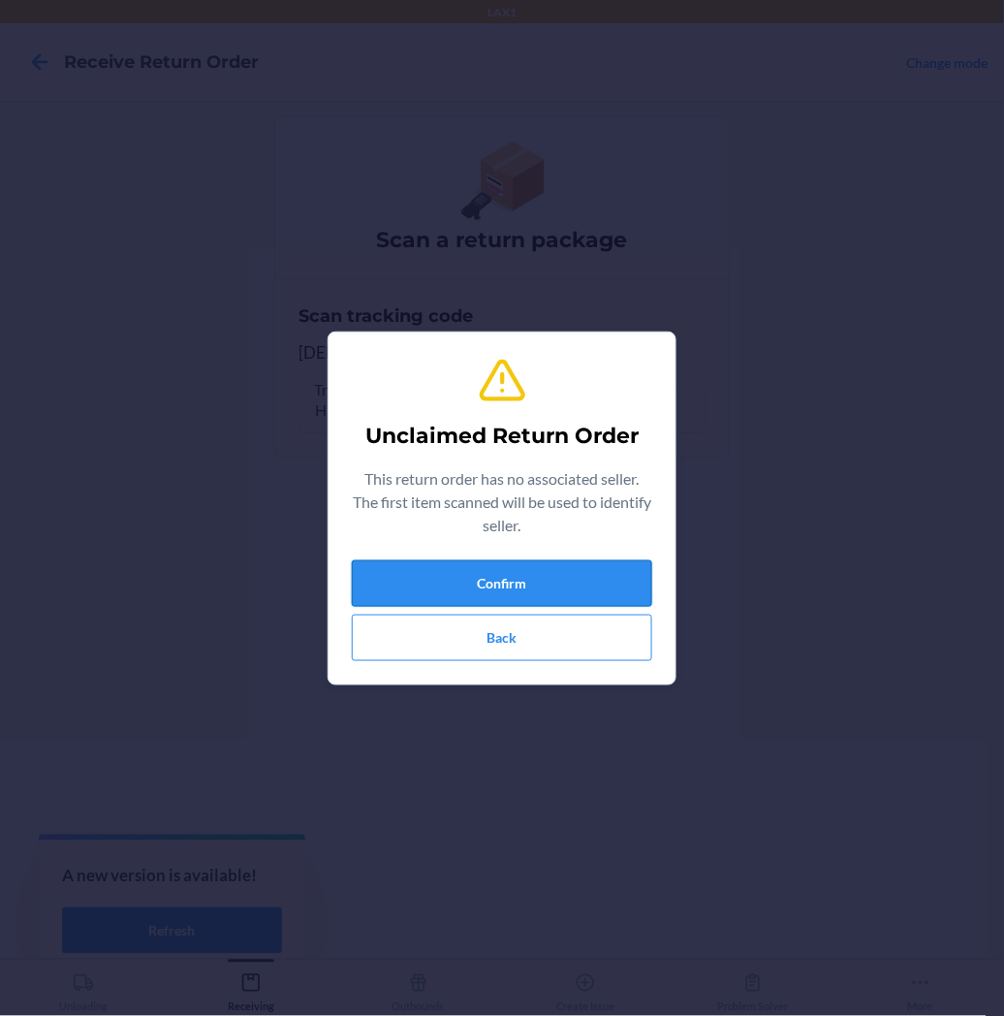
click at [480, 586] on button "Confirm" at bounding box center [502, 583] width 300 height 47
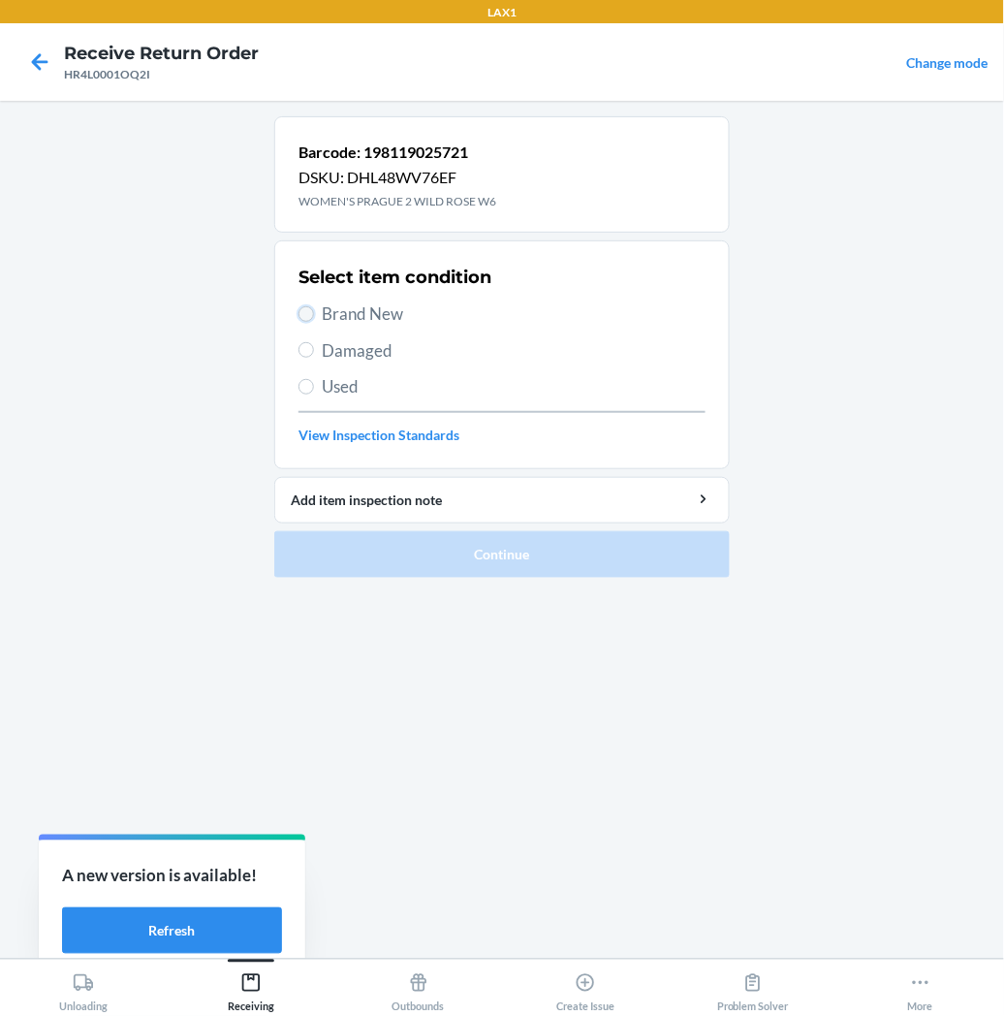
click at [311, 316] on input "Brand New" at bounding box center [307, 314] width 16 height 16
radio input "true"
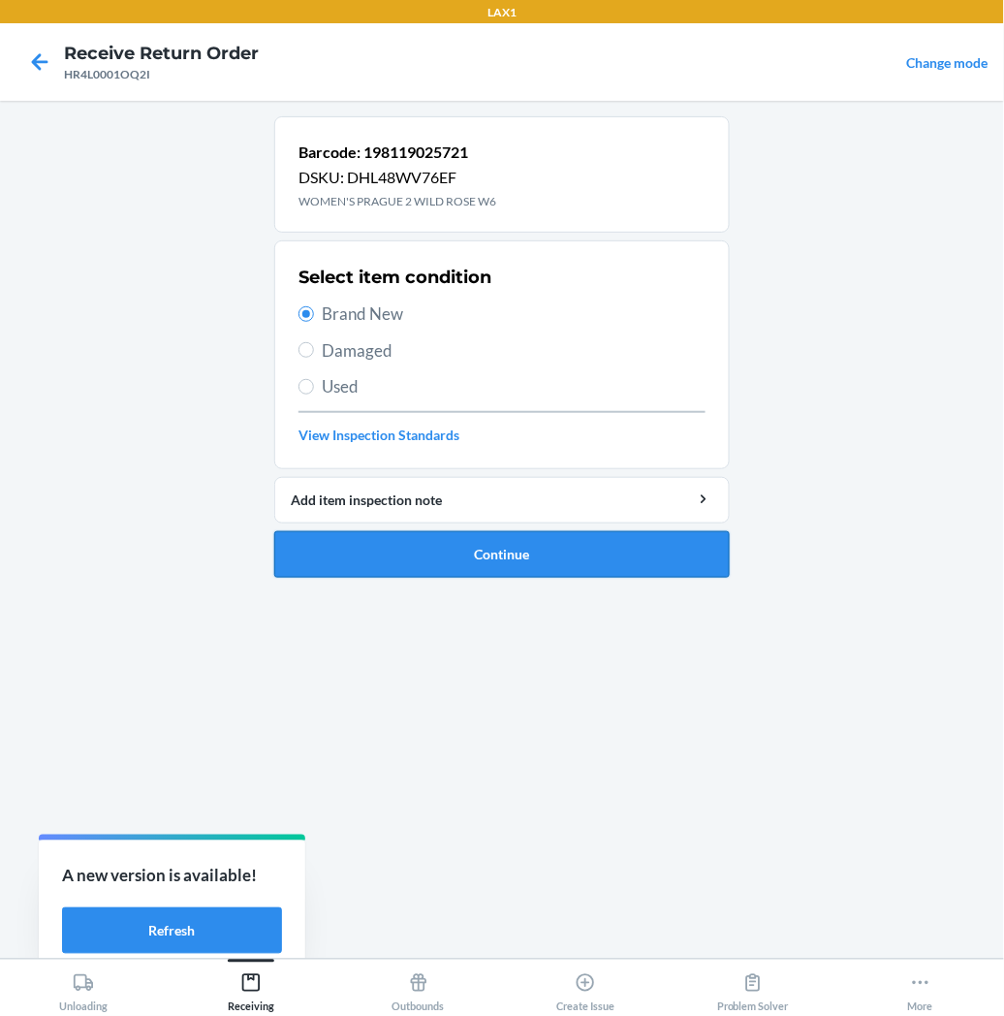
click at [374, 567] on button "Continue" at bounding box center [502, 554] width 456 height 47
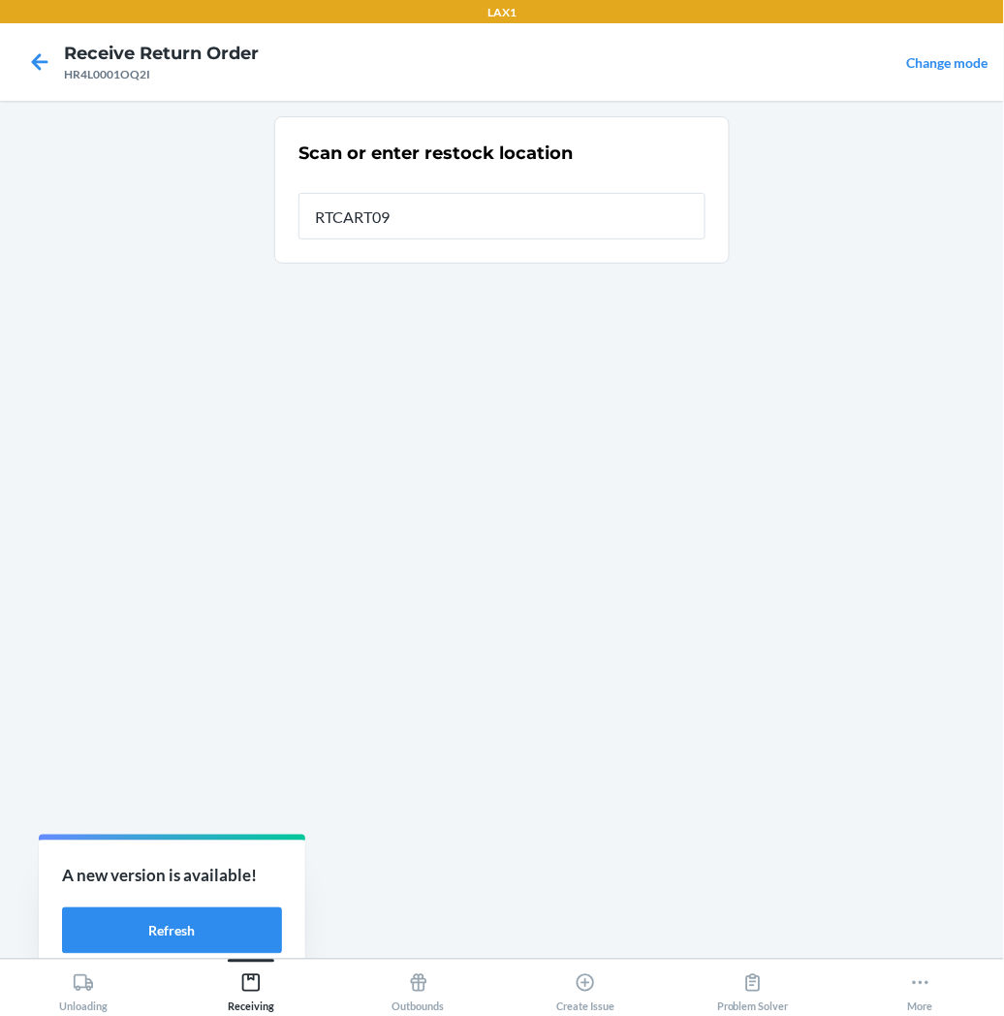
type input "RTCART097"
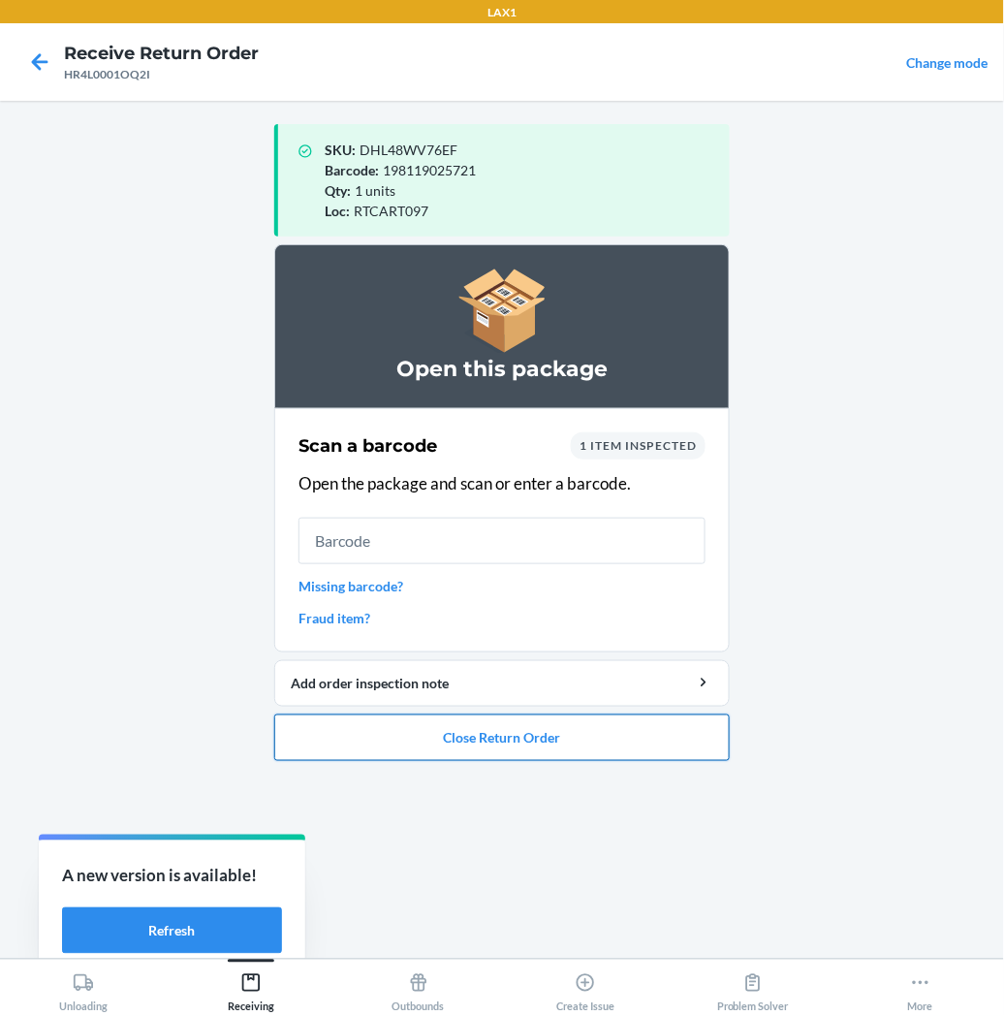
click at [380, 728] on button "Close Return Order" at bounding box center [502, 737] width 456 height 47
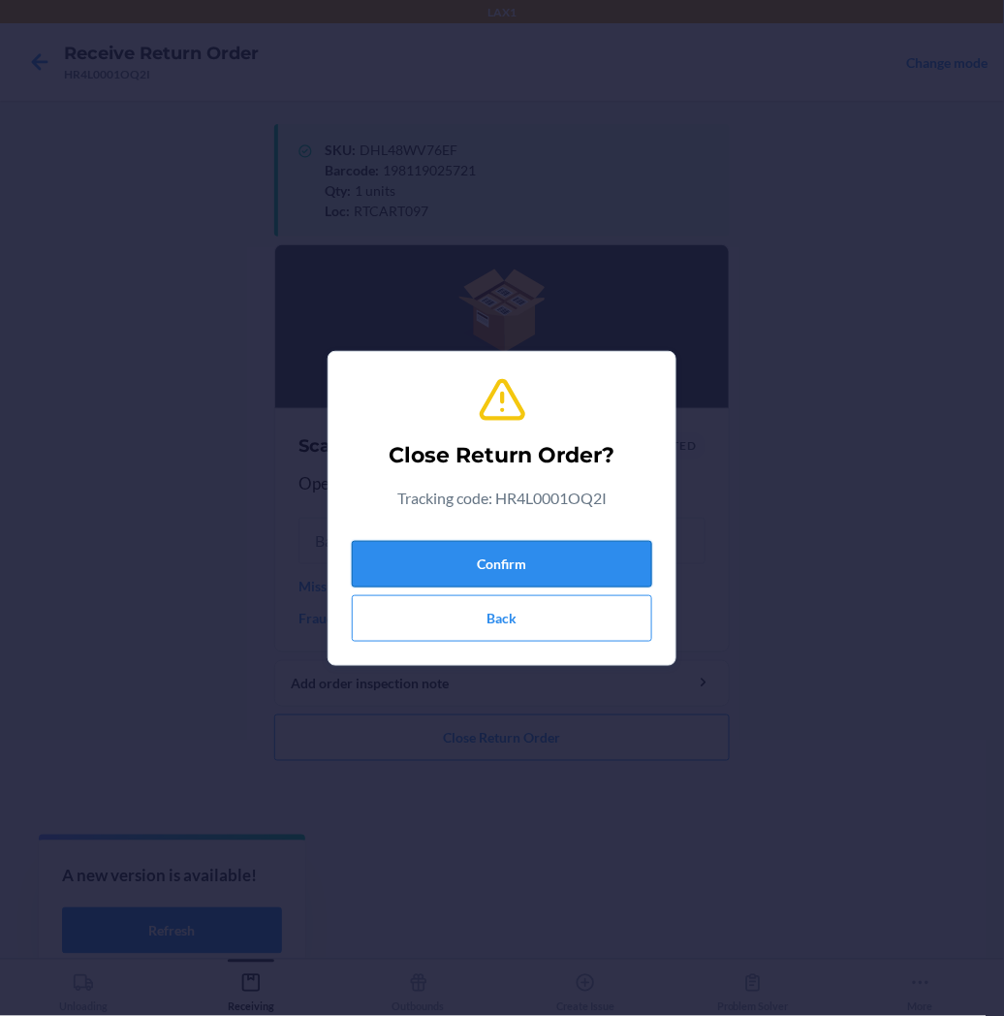
click at [431, 564] on button "Confirm" at bounding box center [502, 564] width 300 height 47
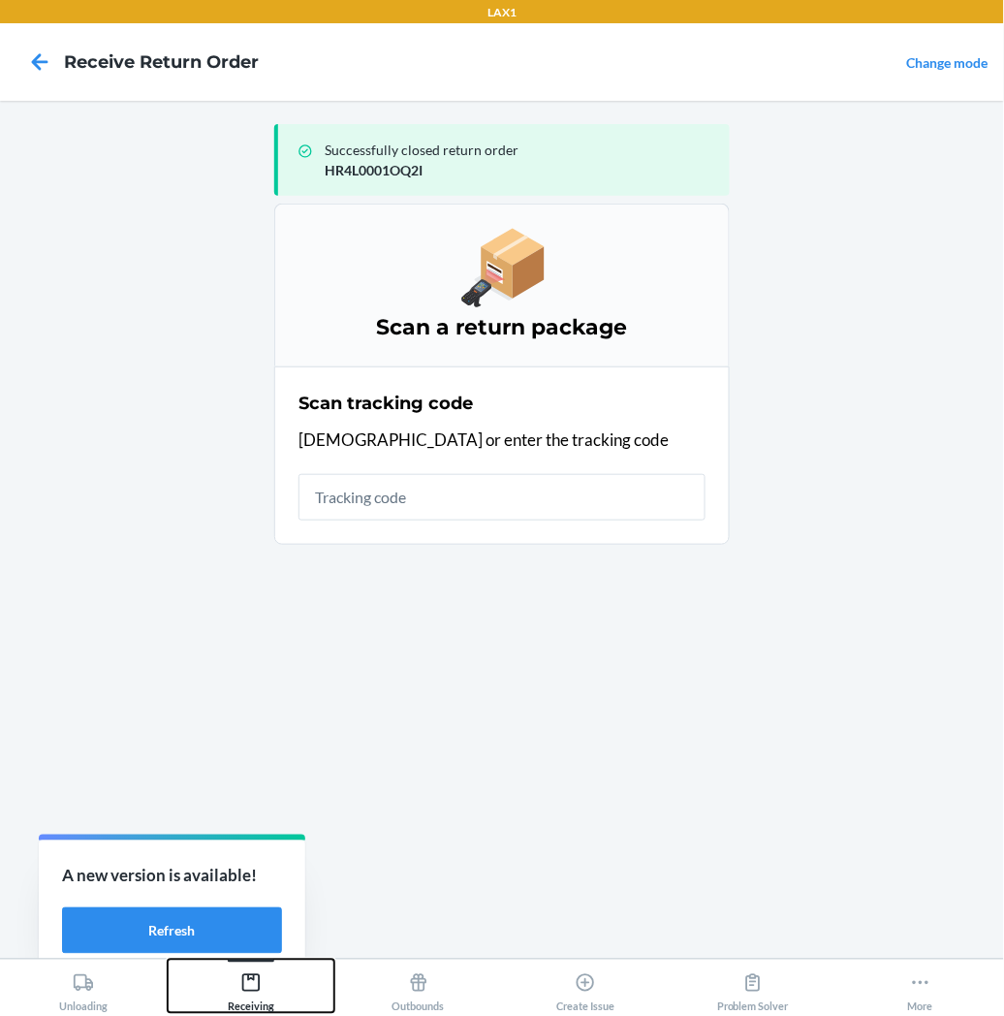
click at [245, 990] on icon at bounding box center [250, 982] width 21 height 21
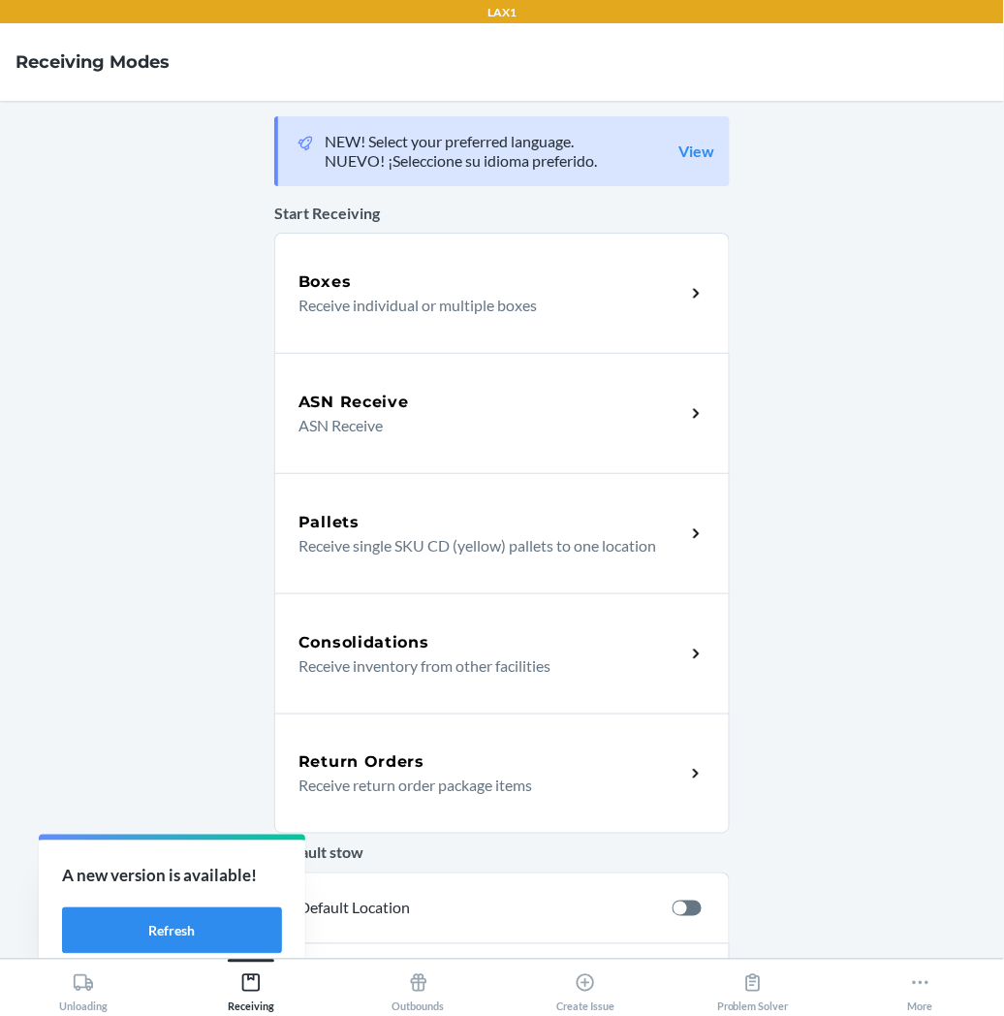
click at [350, 767] on h5 "Return Orders" at bounding box center [362, 761] width 126 height 23
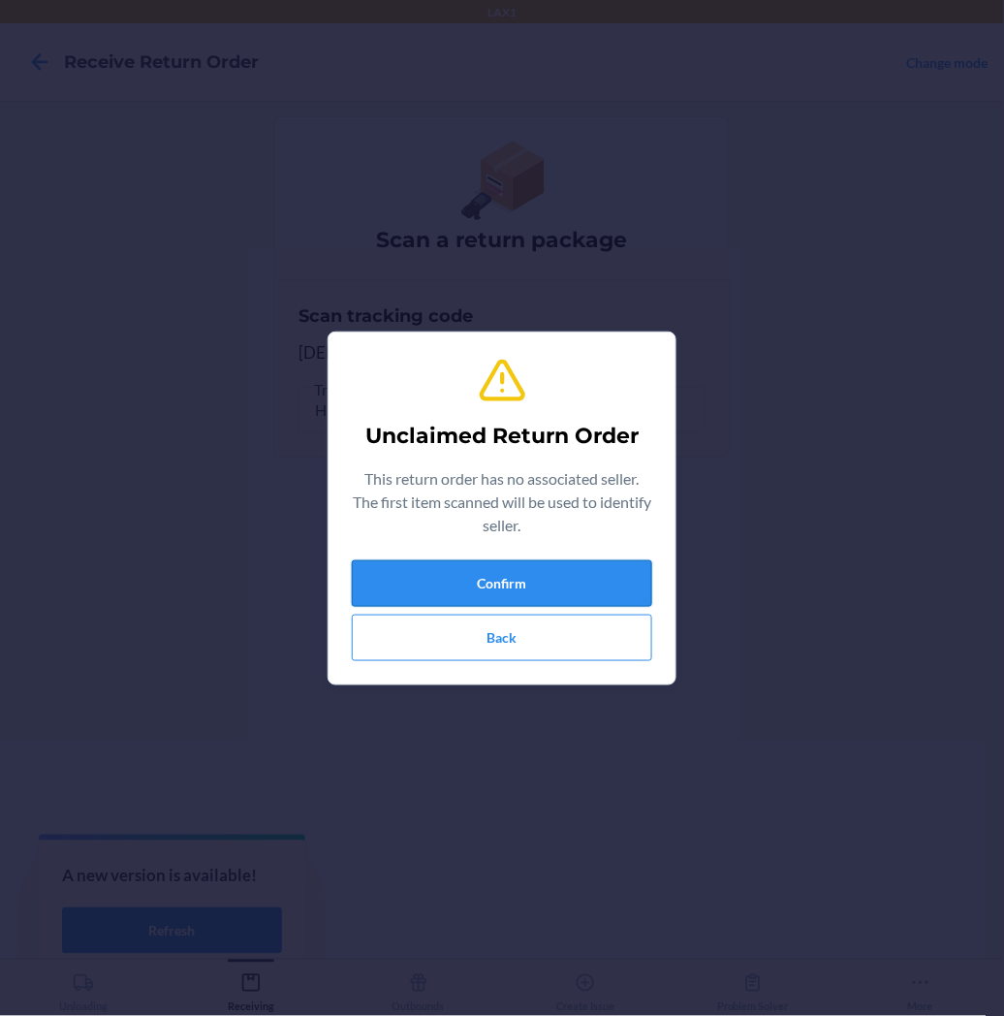
click at [417, 583] on button "Confirm" at bounding box center [502, 583] width 300 height 47
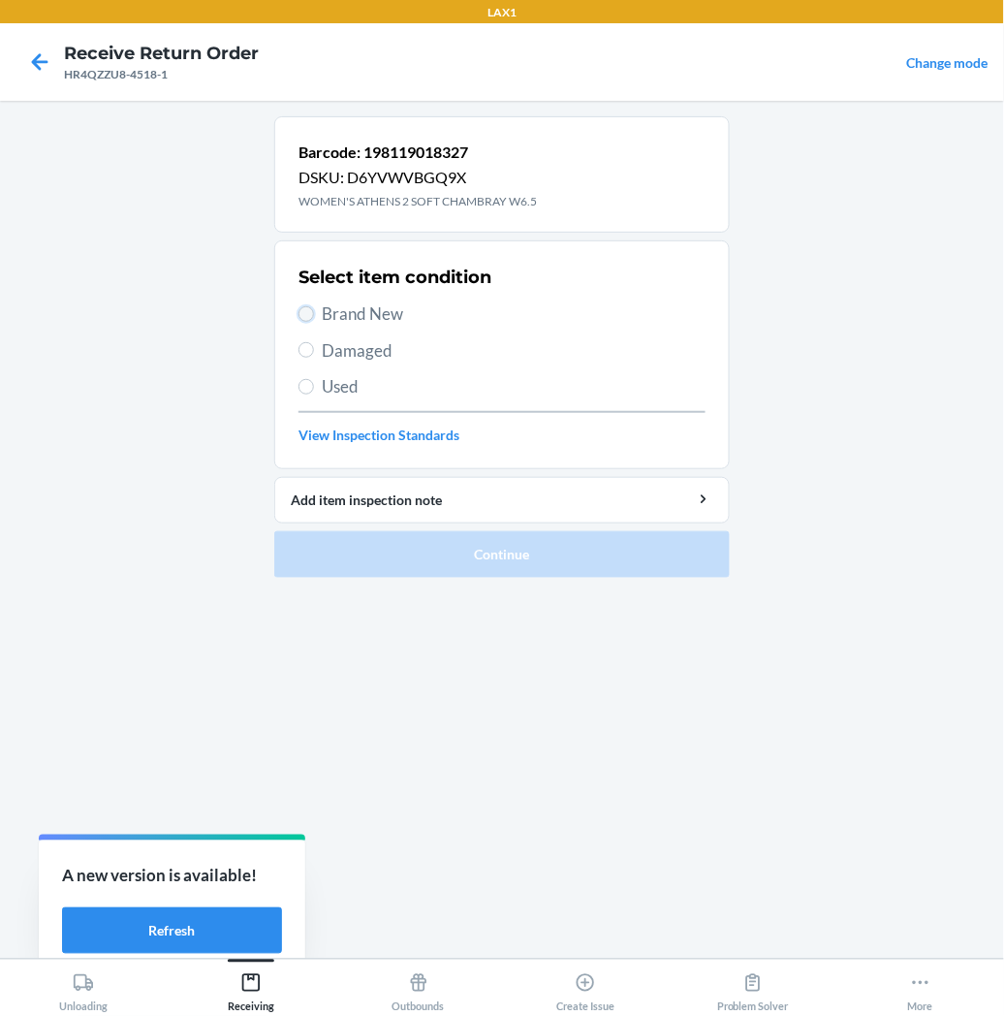
click at [306, 308] on input "Brand New" at bounding box center [307, 314] width 16 height 16
radio input "true"
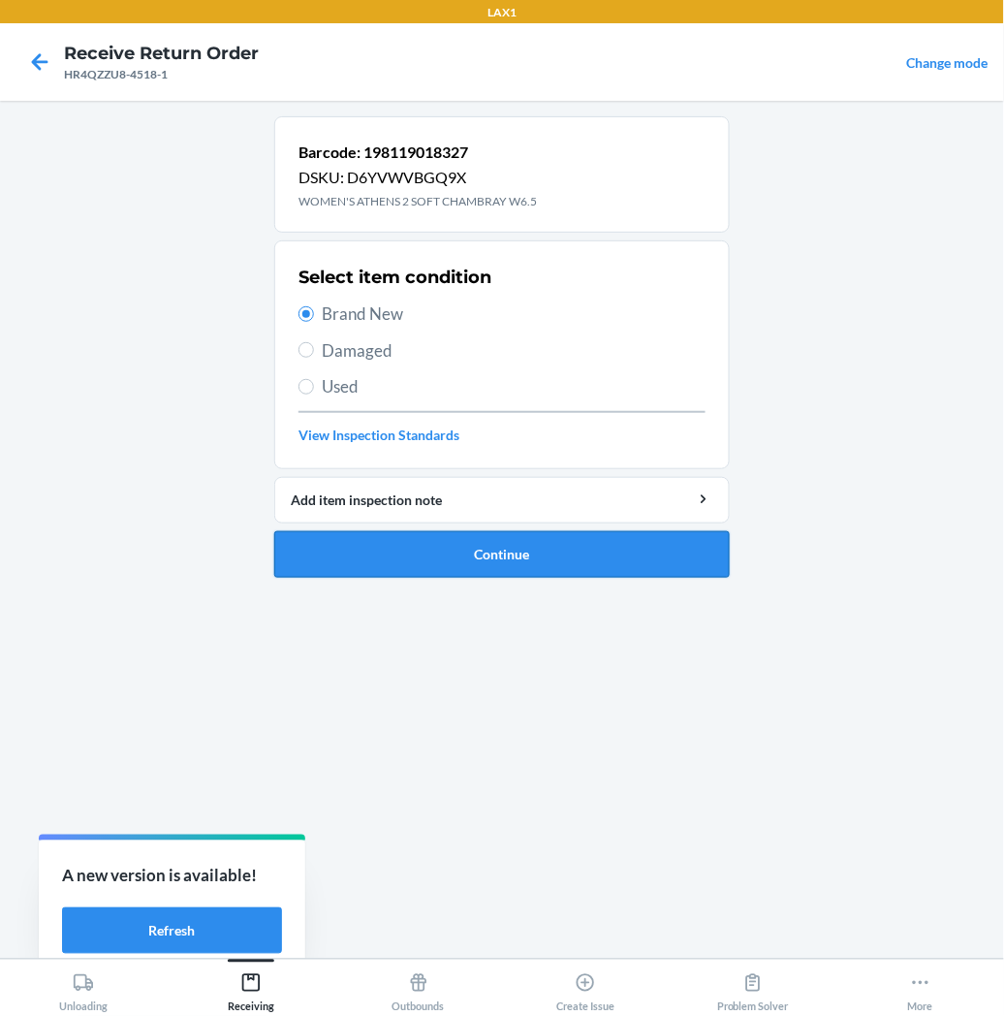
click at [378, 540] on button "Continue" at bounding box center [502, 554] width 456 height 47
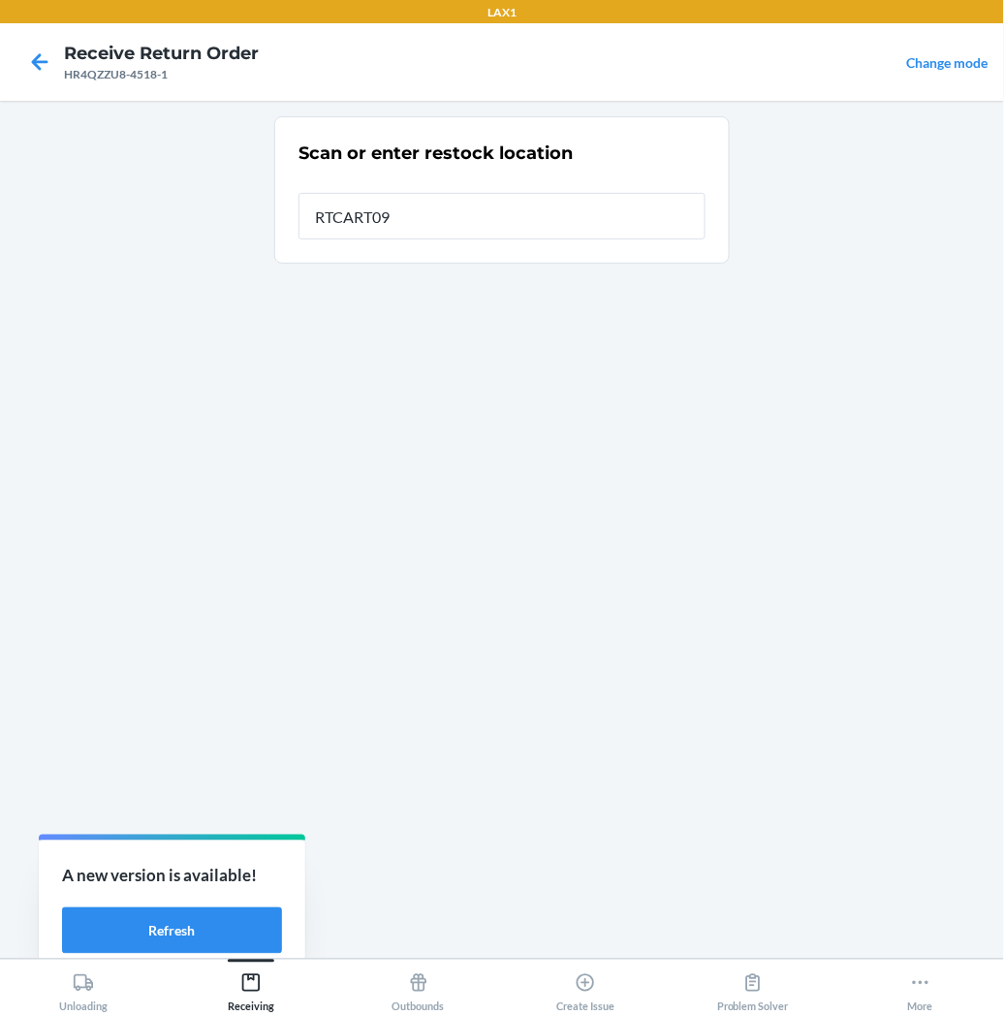
type input "RTCART097"
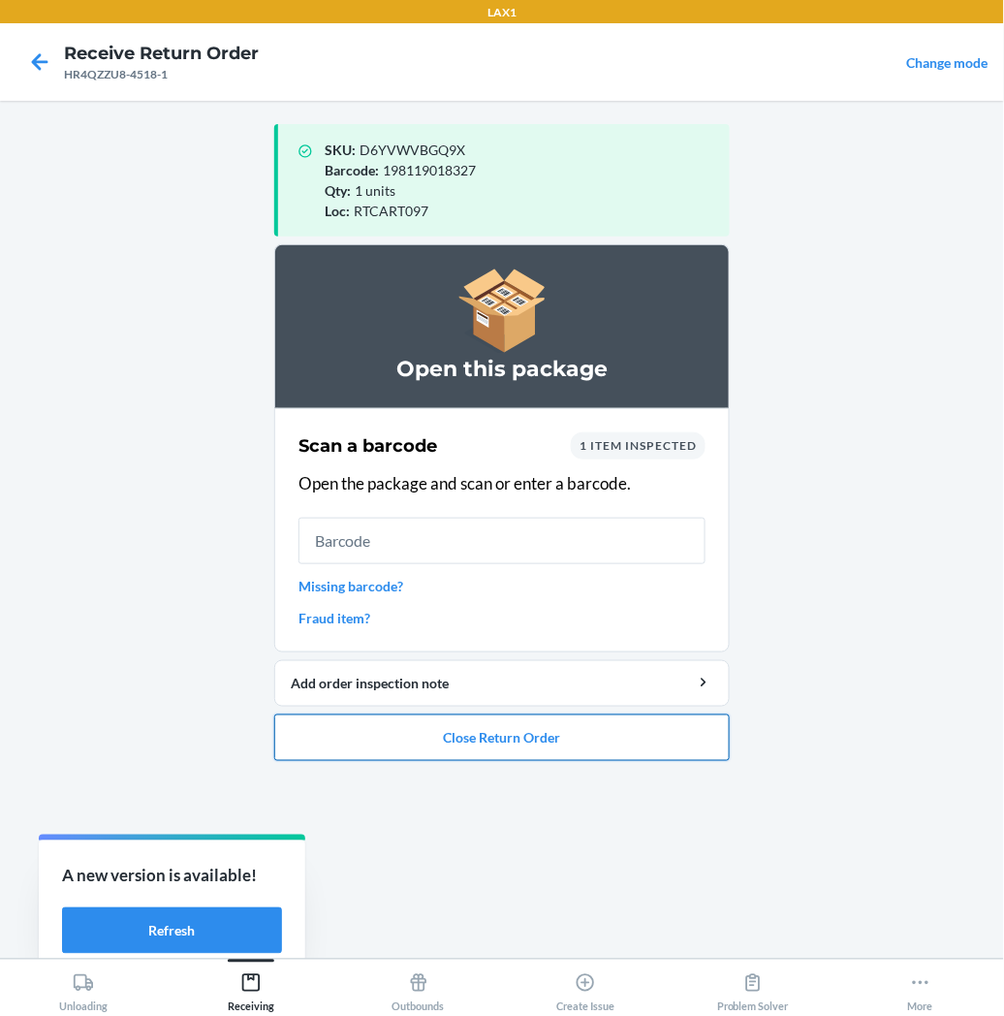
click at [443, 729] on button "Close Return Order" at bounding box center [502, 737] width 456 height 47
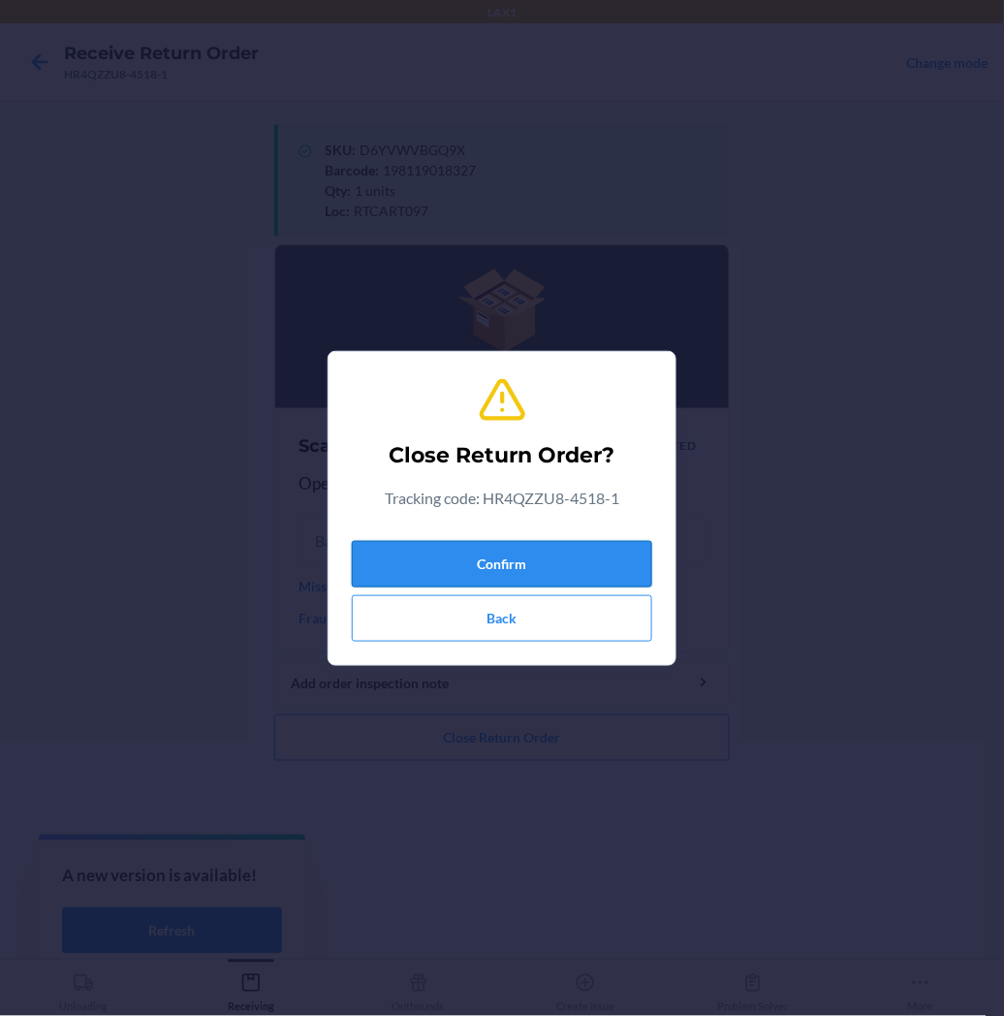
click at [498, 555] on button "Confirm" at bounding box center [502, 564] width 300 height 47
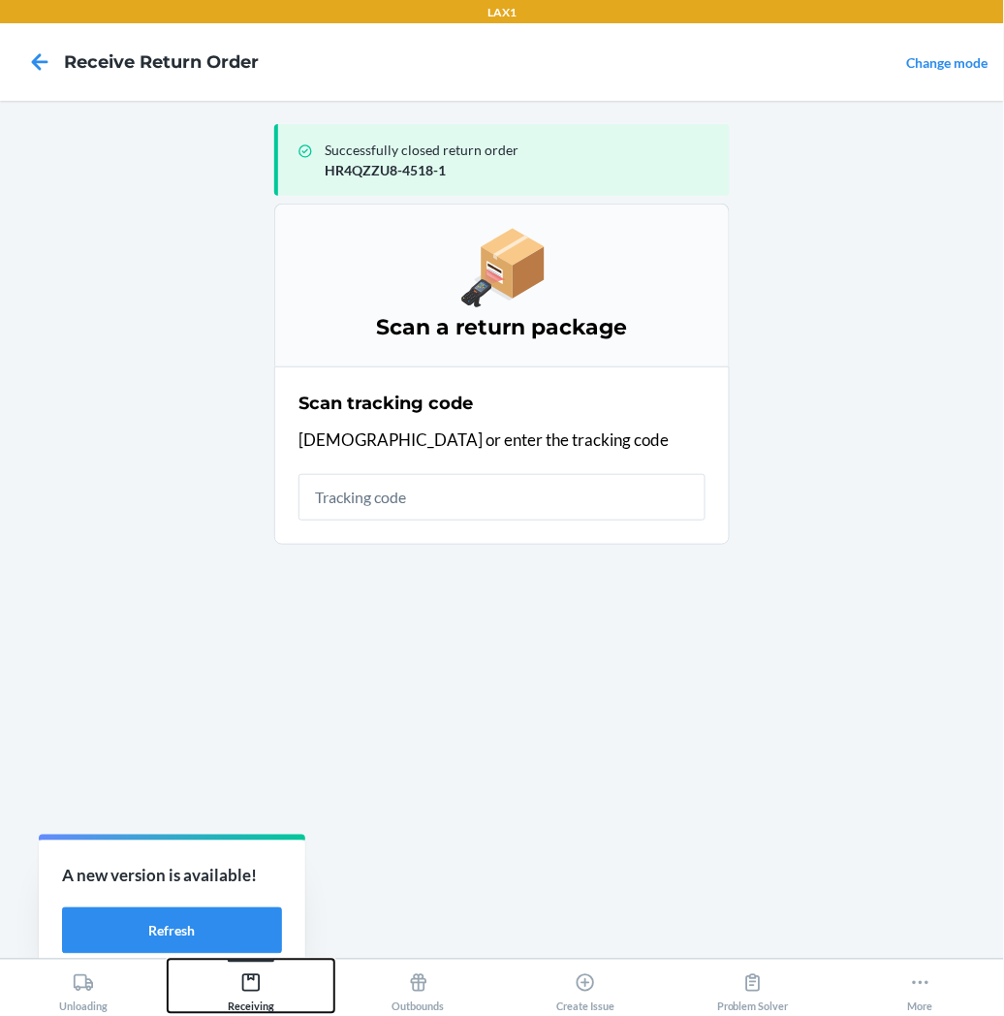
click at [247, 979] on icon at bounding box center [250, 982] width 17 height 17
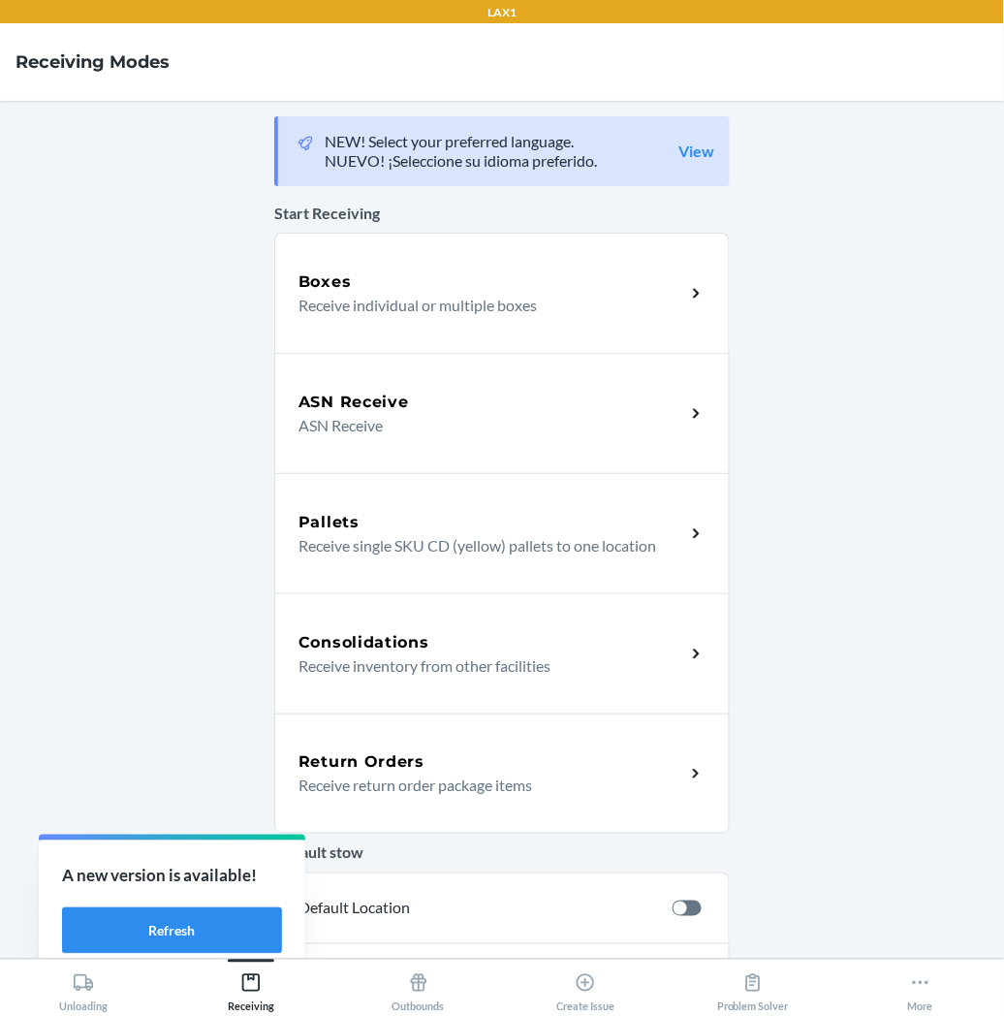
click at [340, 785] on p "Receive return order package items" at bounding box center [484, 784] width 371 height 23
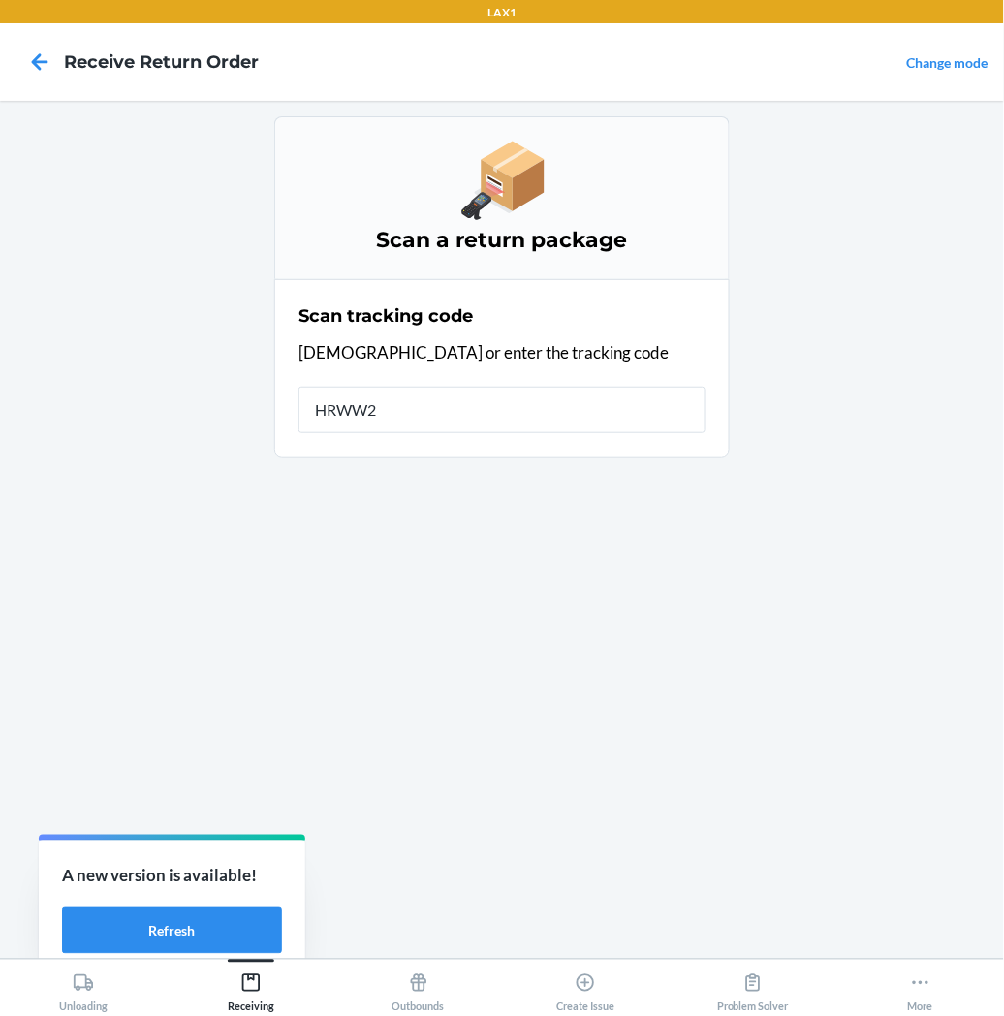
type input "HRWW2D"
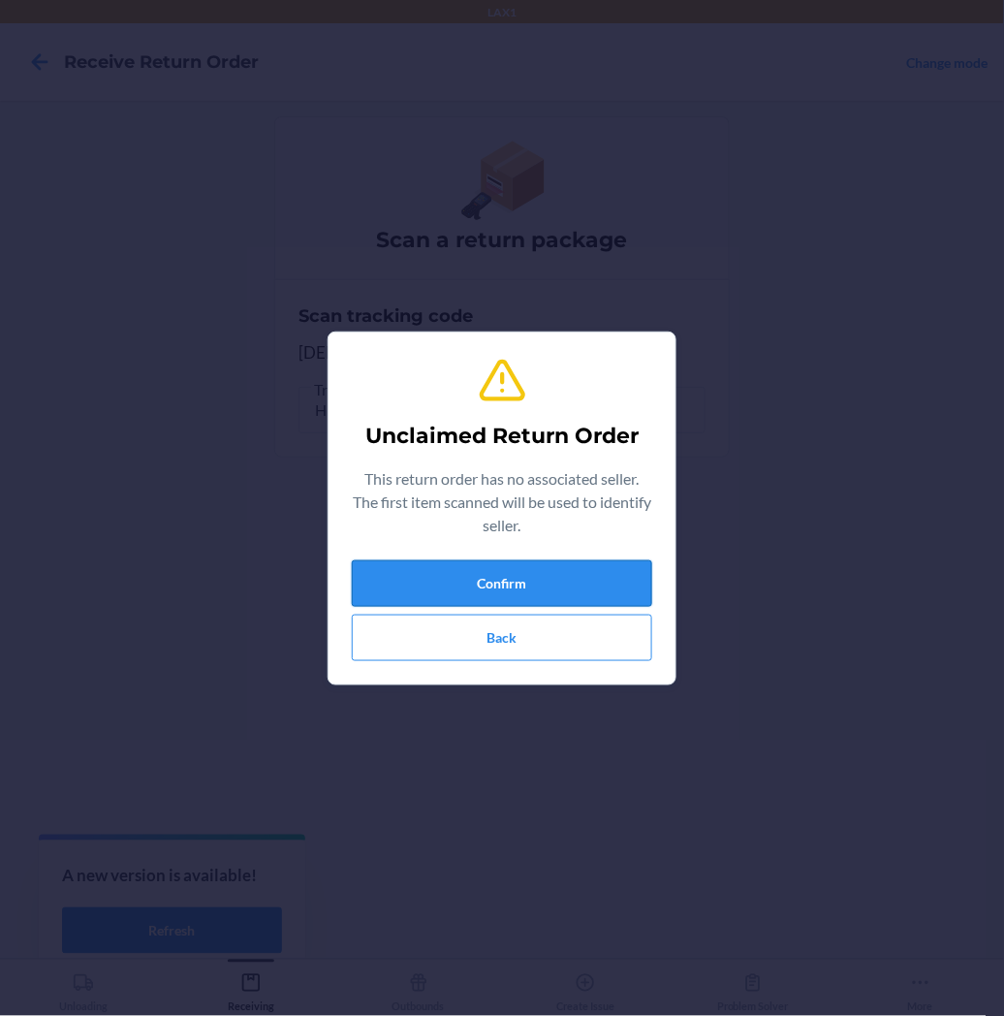
click at [485, 592] on button "Confirm" at bounding box center [502, 583] width 300 height 47
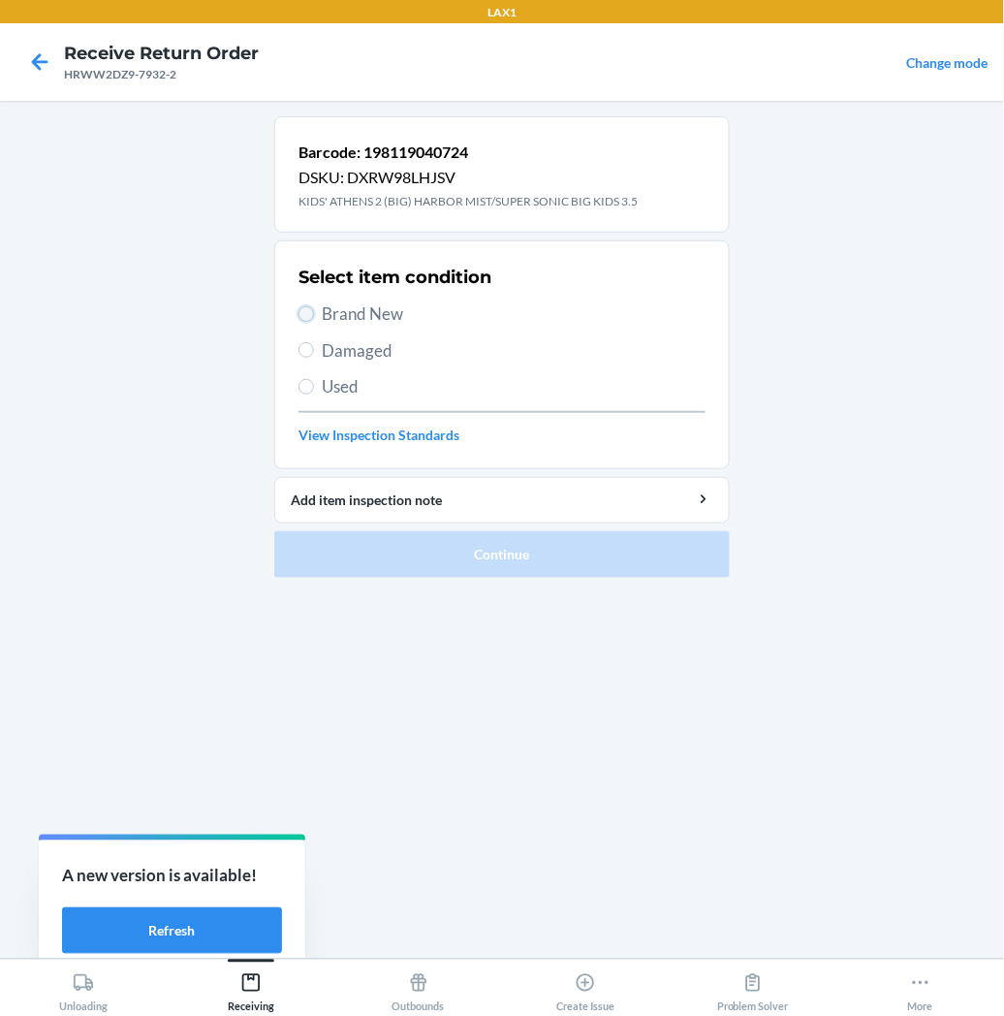
click at [307, 317] on input "Brand New" at bounding box center [307, 314] width 16 height 16
radio input "true"
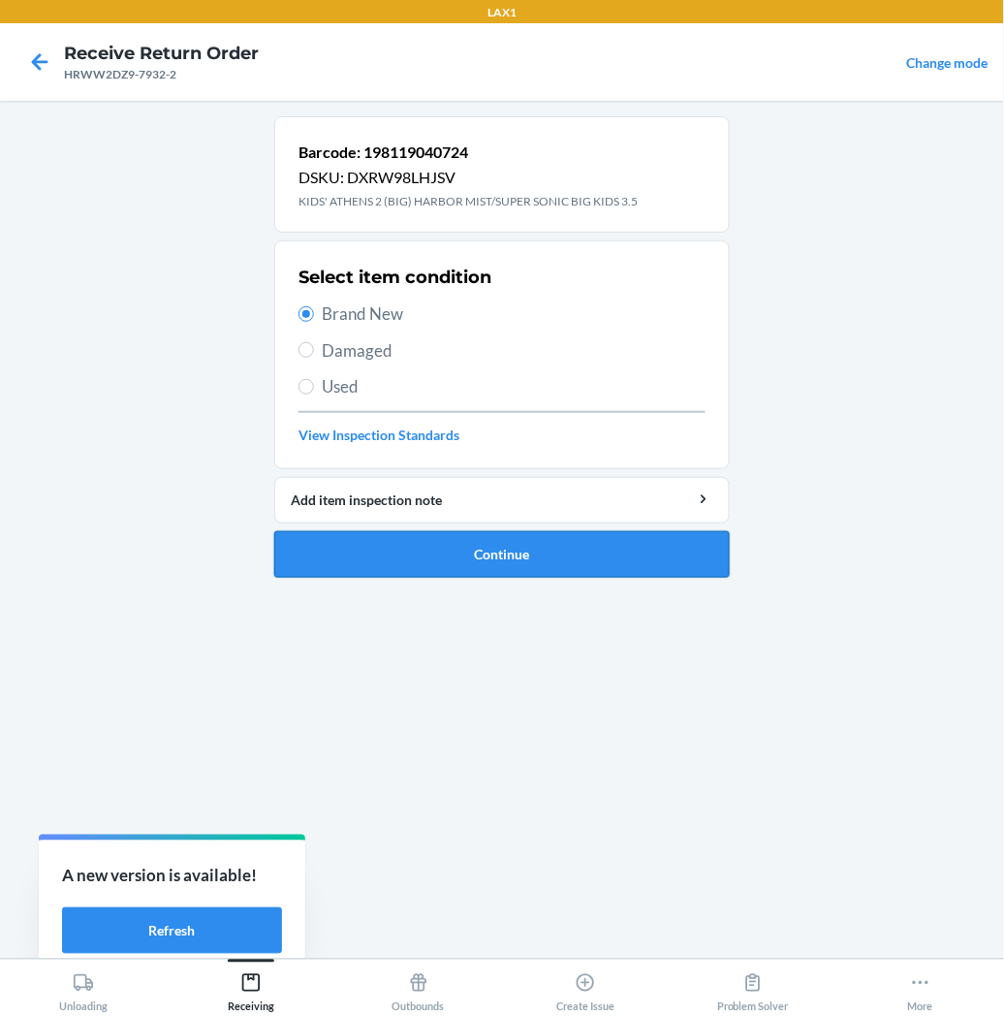
click at [337, 541] on button "Continue" at bounding box center [502, 554] width 456 height 47
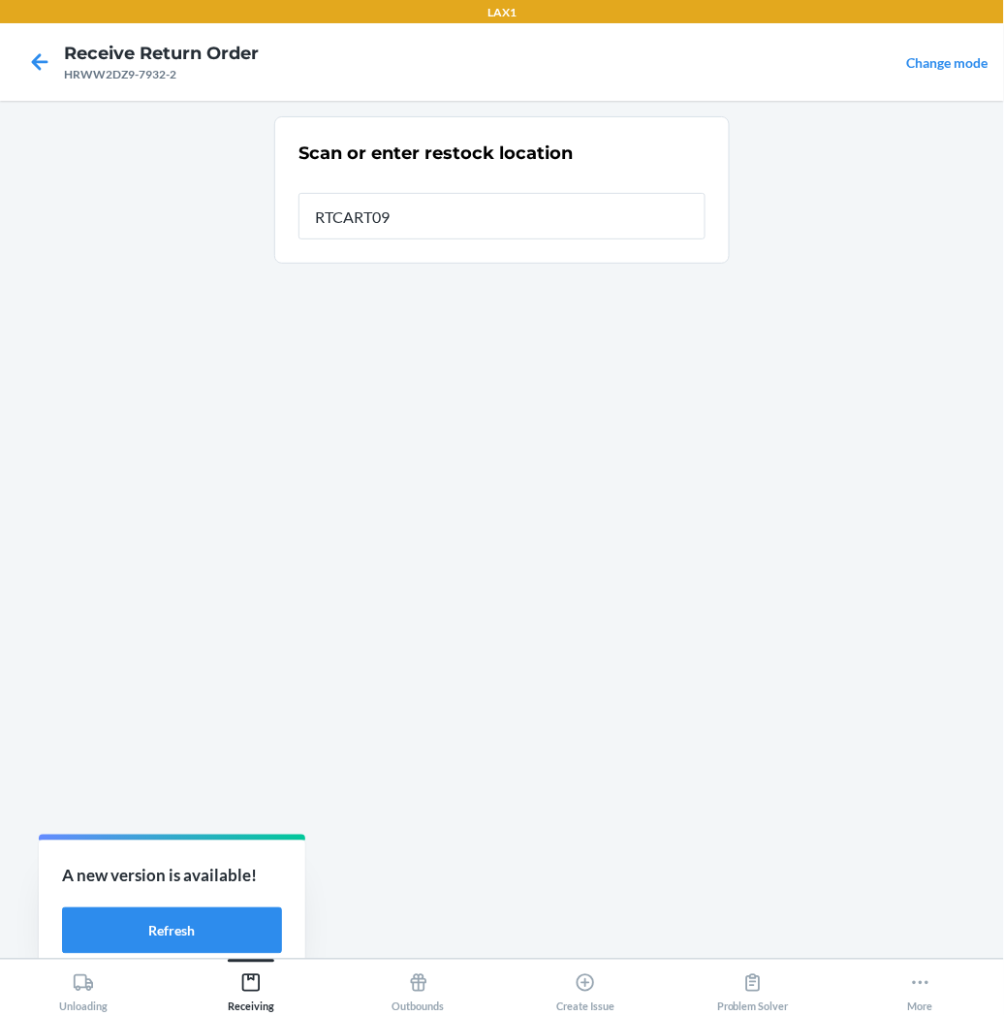
type input "RTCART097"
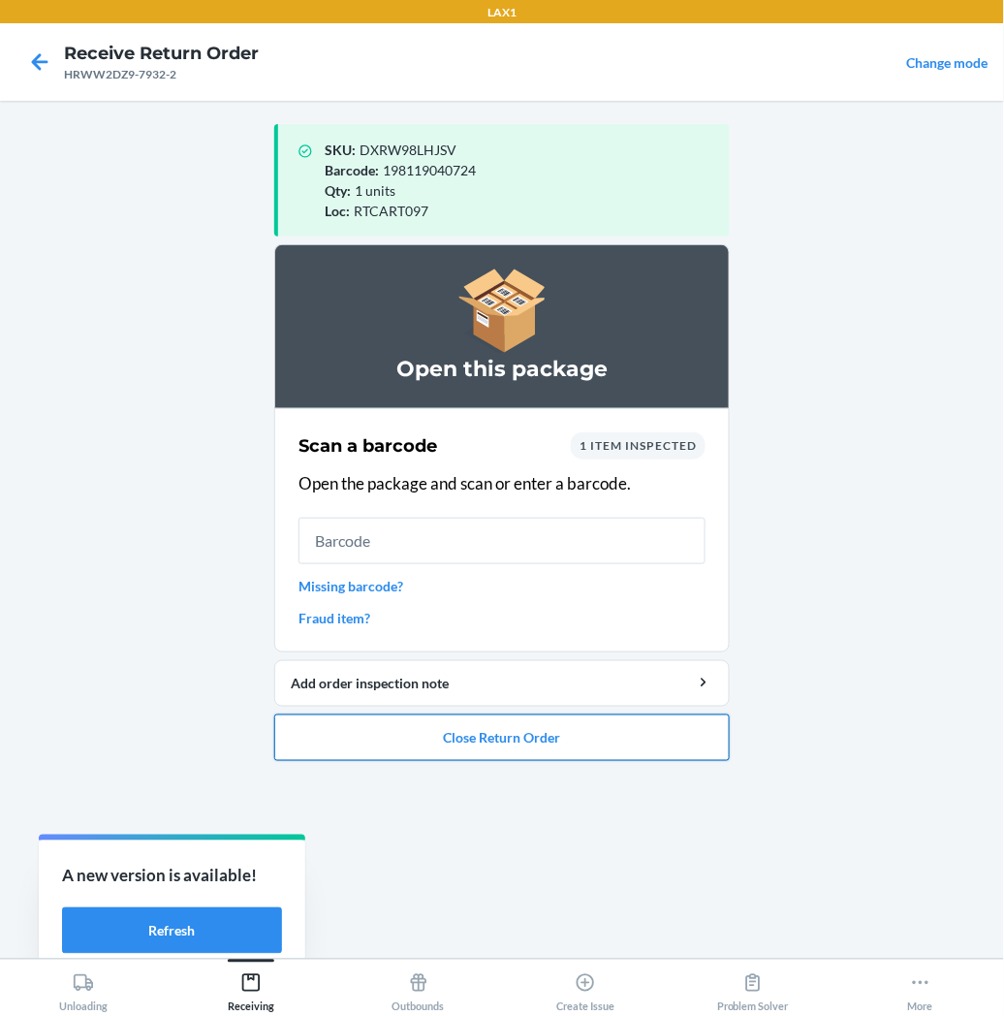
drag, startPoint x: 424, startPoint y: 737, endPoint x: 425, endPoint y: 719, distance: 17.5
click at [424, 729] on button "Close Return Order" at bounding box center [502, 737] width 456 height 47
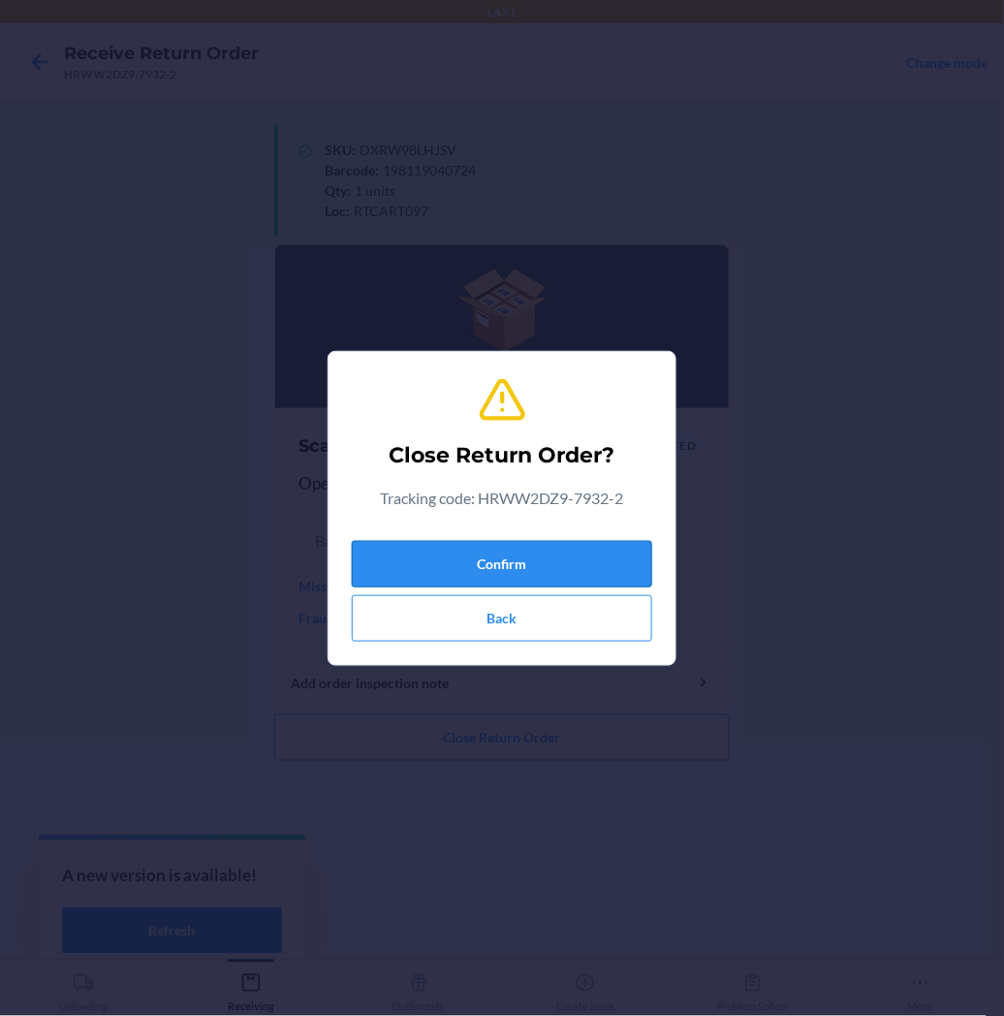
click at [472, 552] on button "Confirm" at bounding box center [502, 564] width 300 height 47
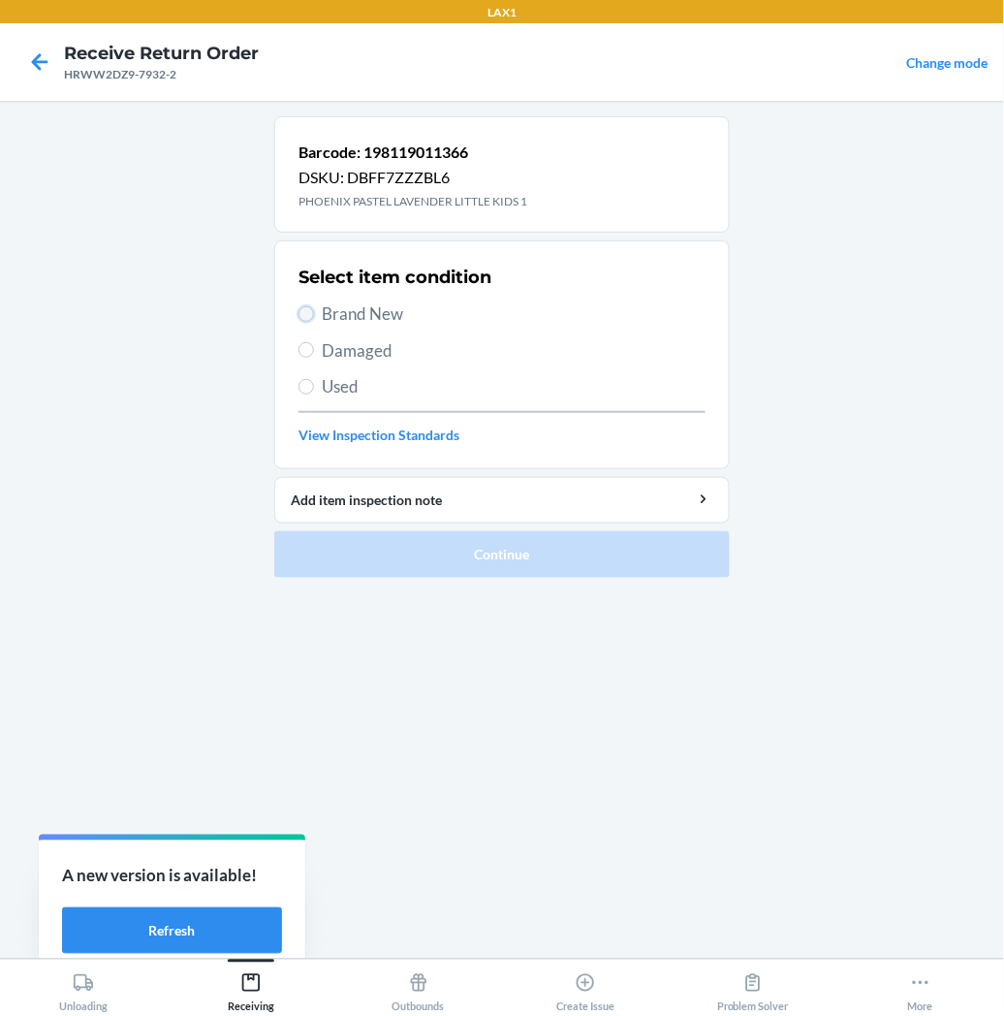
click at [306, 316] on input "Brand New" at bounding box center [307, 314] width 16 height 16
radio input "true"
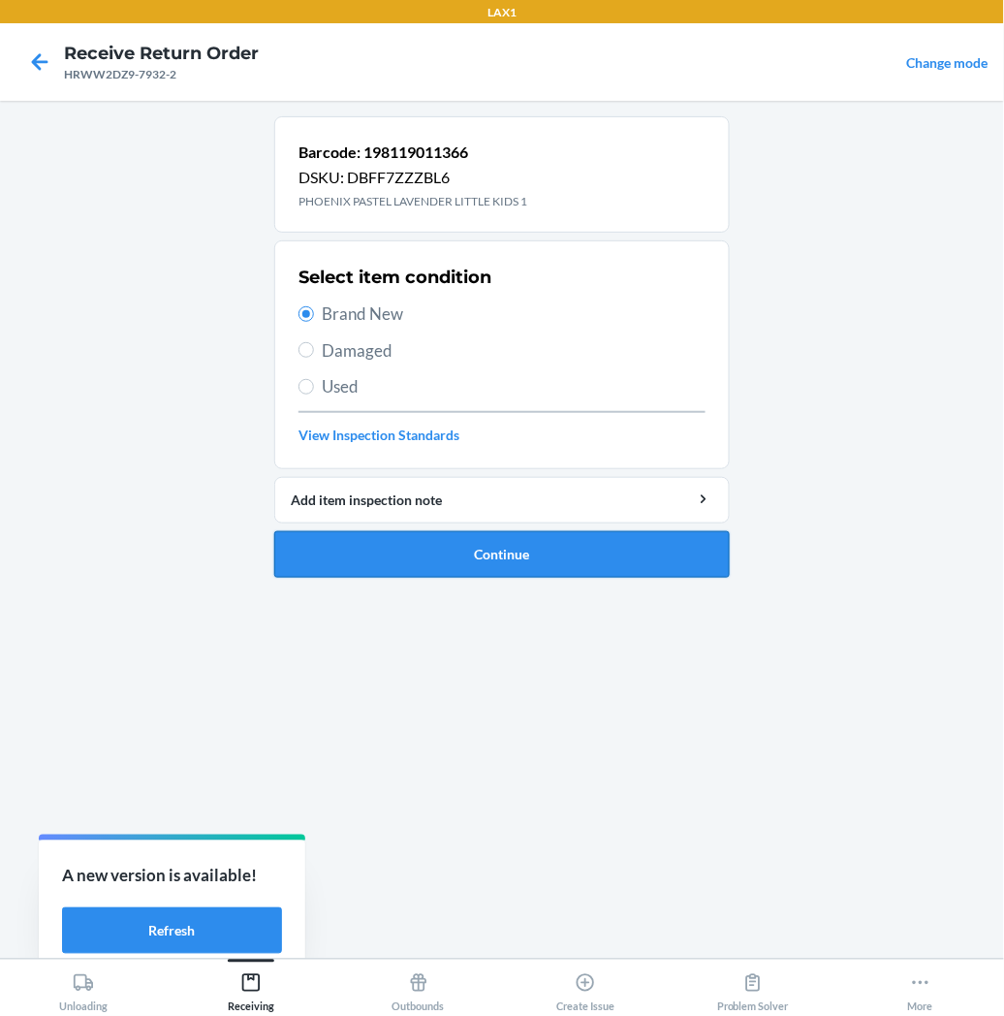
click at [357, 557] on button "Continue" at bounding box center [502, 554] width 456 height 47
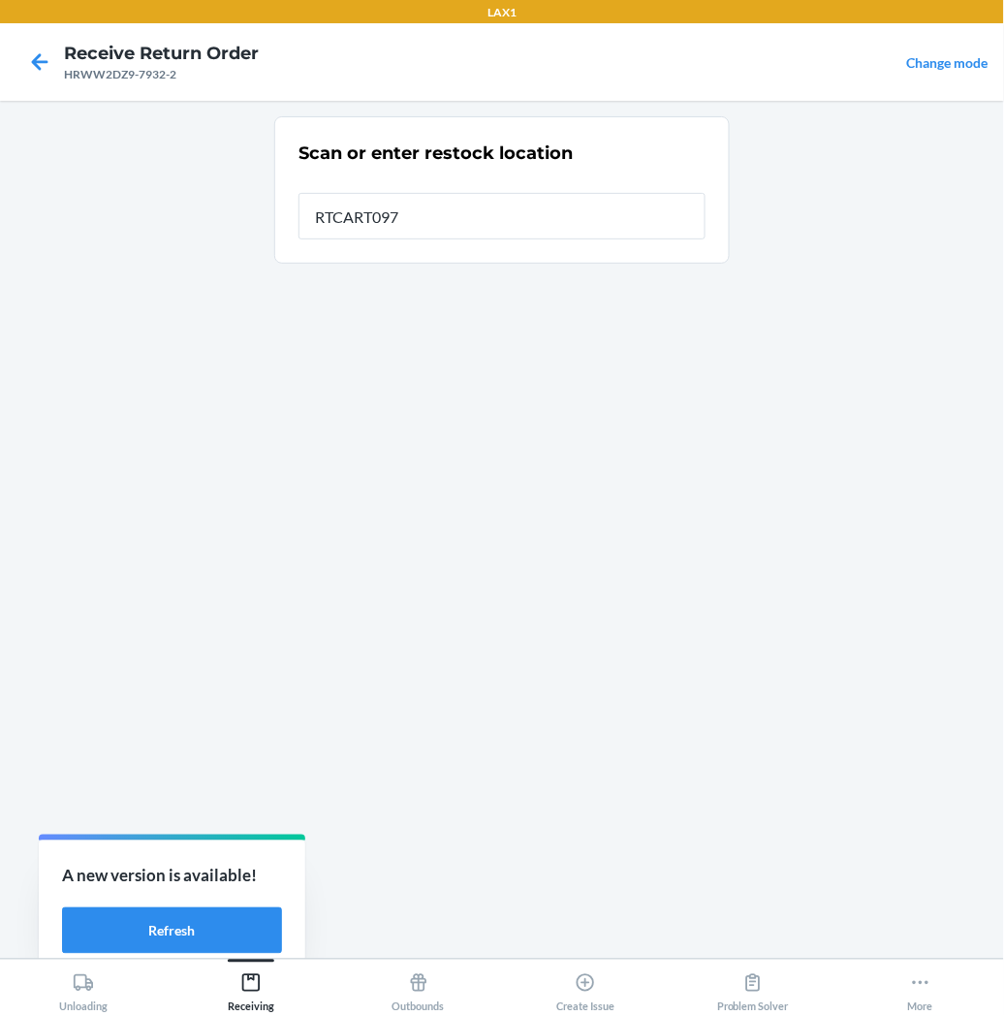
type input "RTCART097"
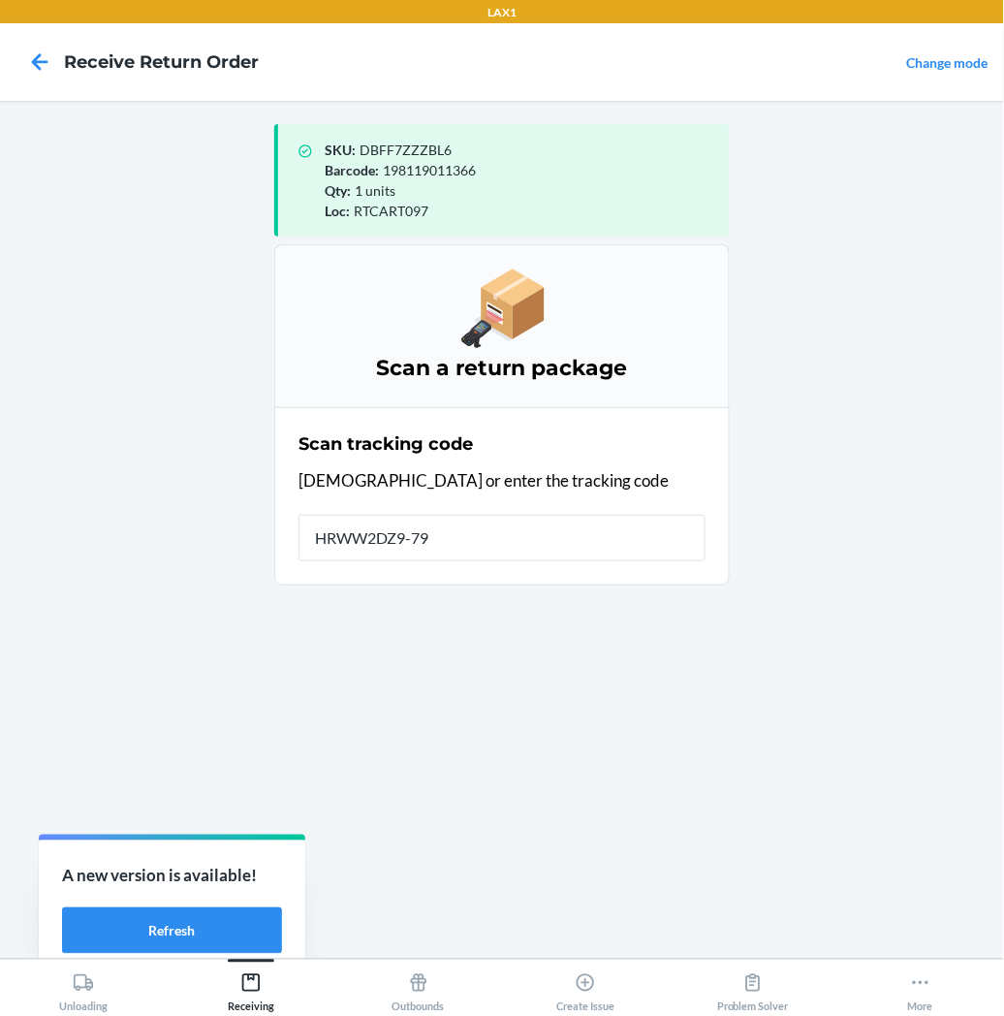
type input "HRWW2DZ9-793"
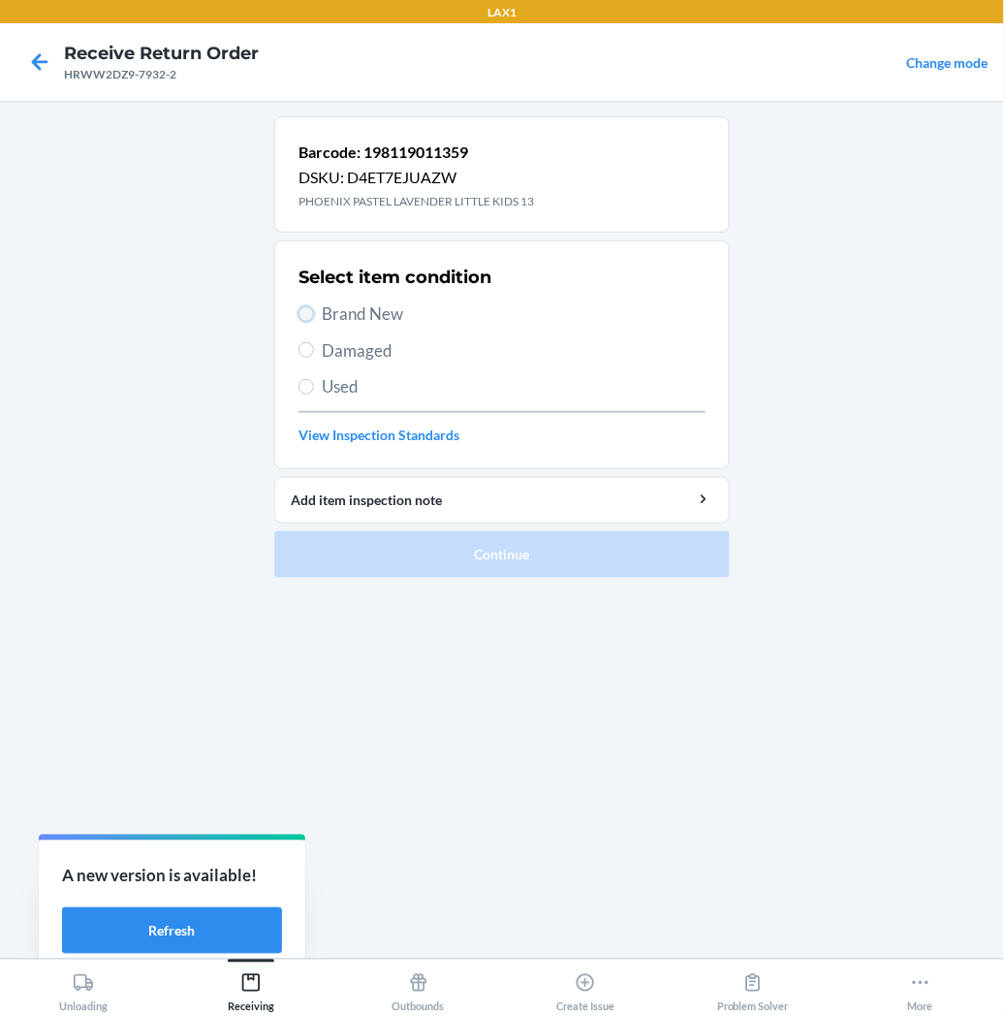
click at [308, 313] on input "Brand New" at bounding box center [307, 314] width 16 height 16
radio input "true"
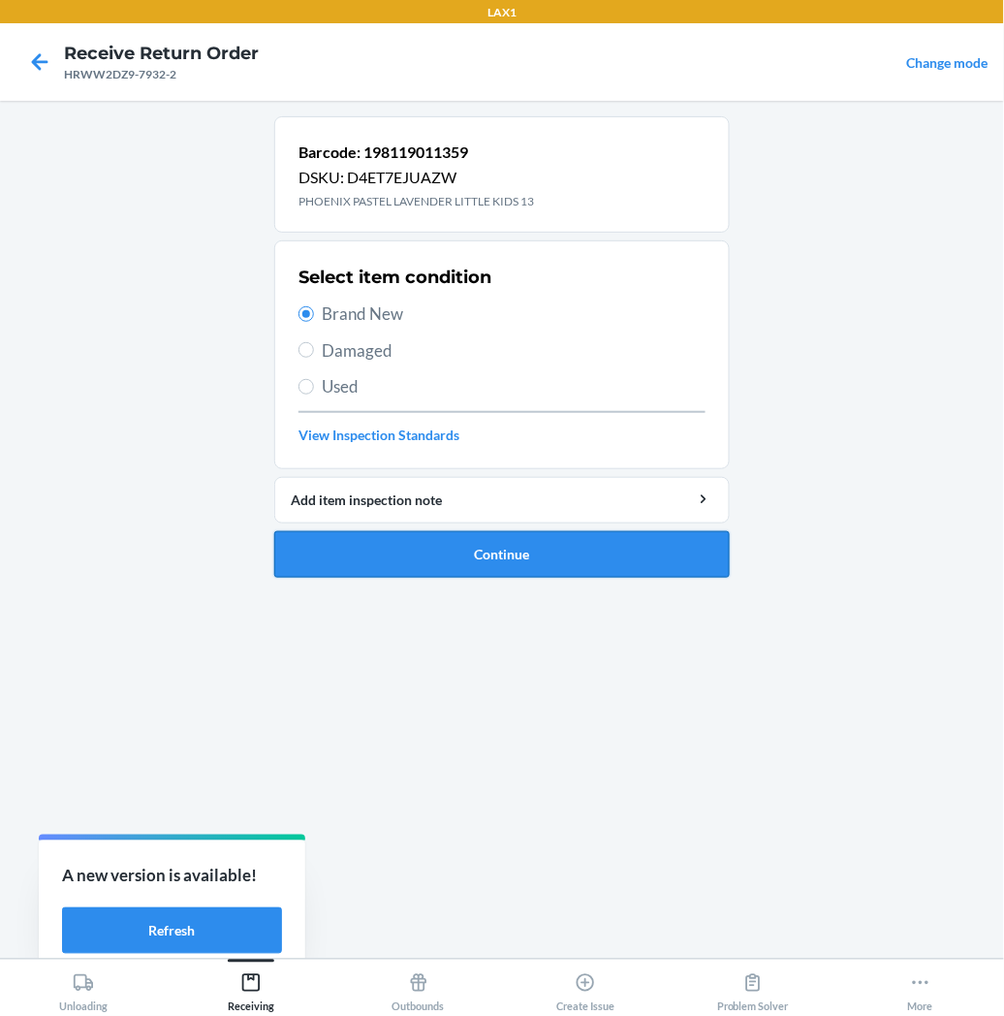
click at [403, 560] on button "Continue" at bounding box center [502, 554] width 456 height 47
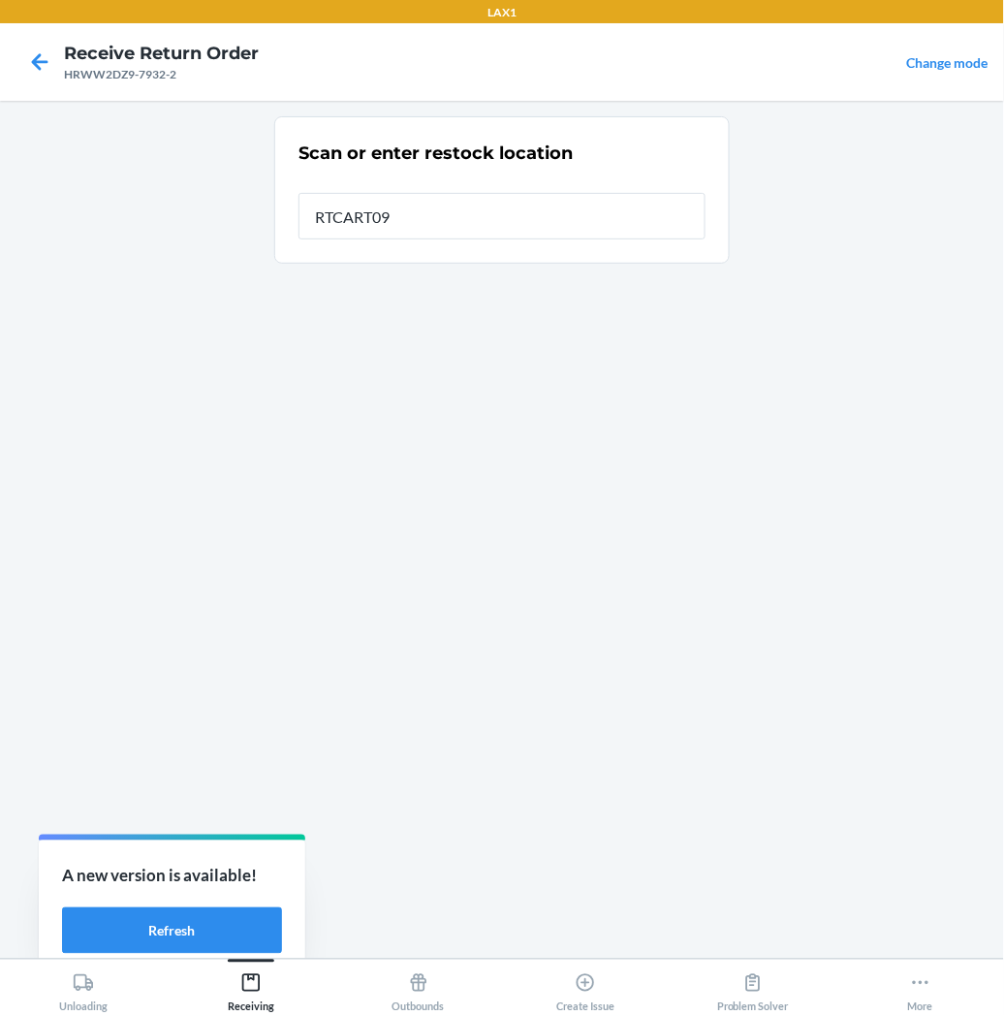
type input "RTCART097"
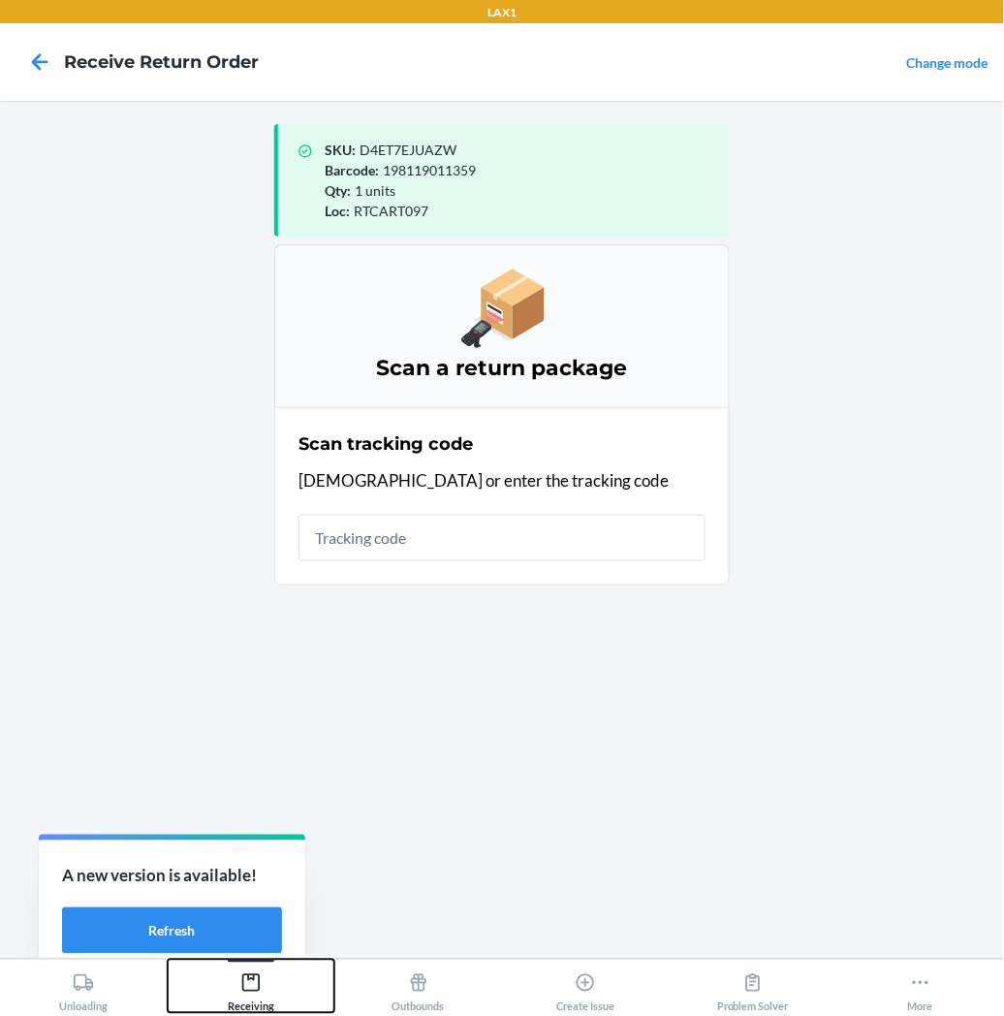
drag, startPoint x: 236, startPoint y: 980, endPoint x: 299, endPoint y: 898, distance: 102.4
click at [236, 977] on div "Receiving" at bounding box center [251, 988] width 47 height 48
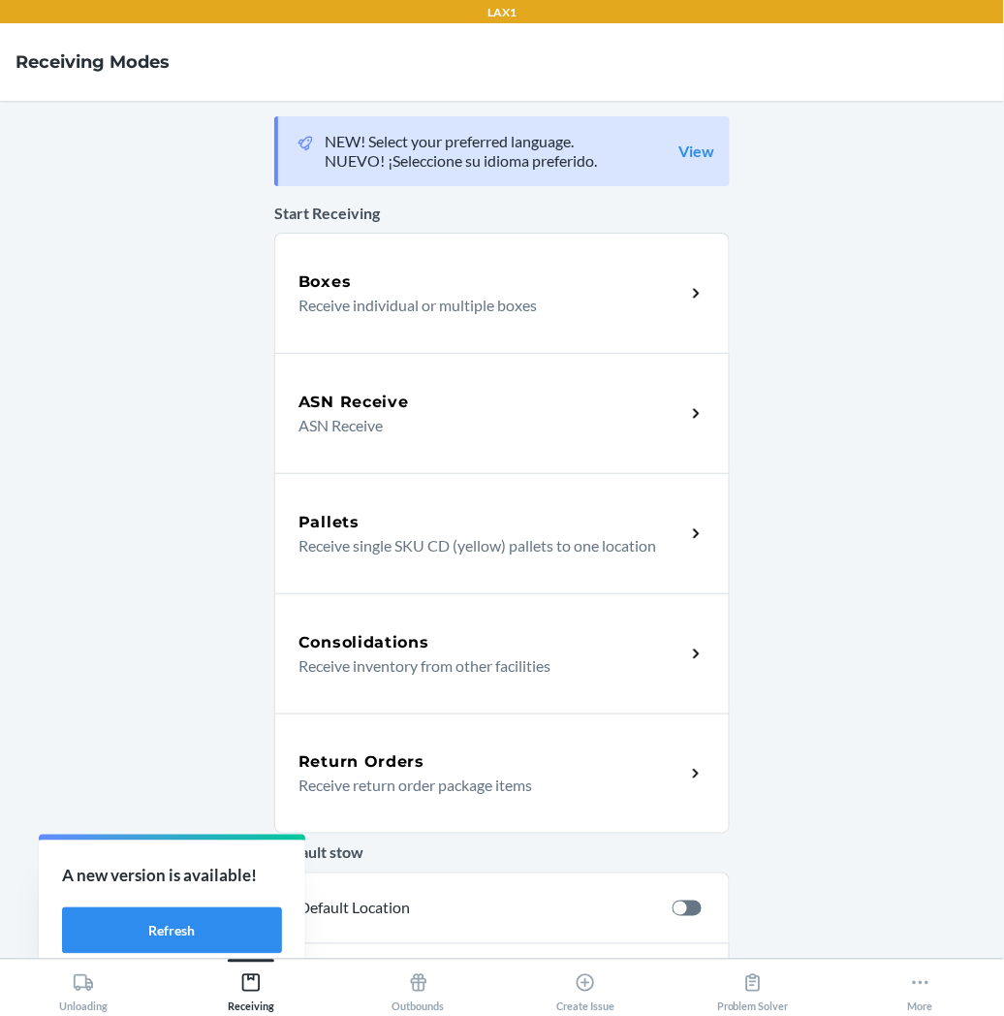
click at [313, 781] on p "Receive return order package items" at bounding box center [484, 784] width 371 height 23
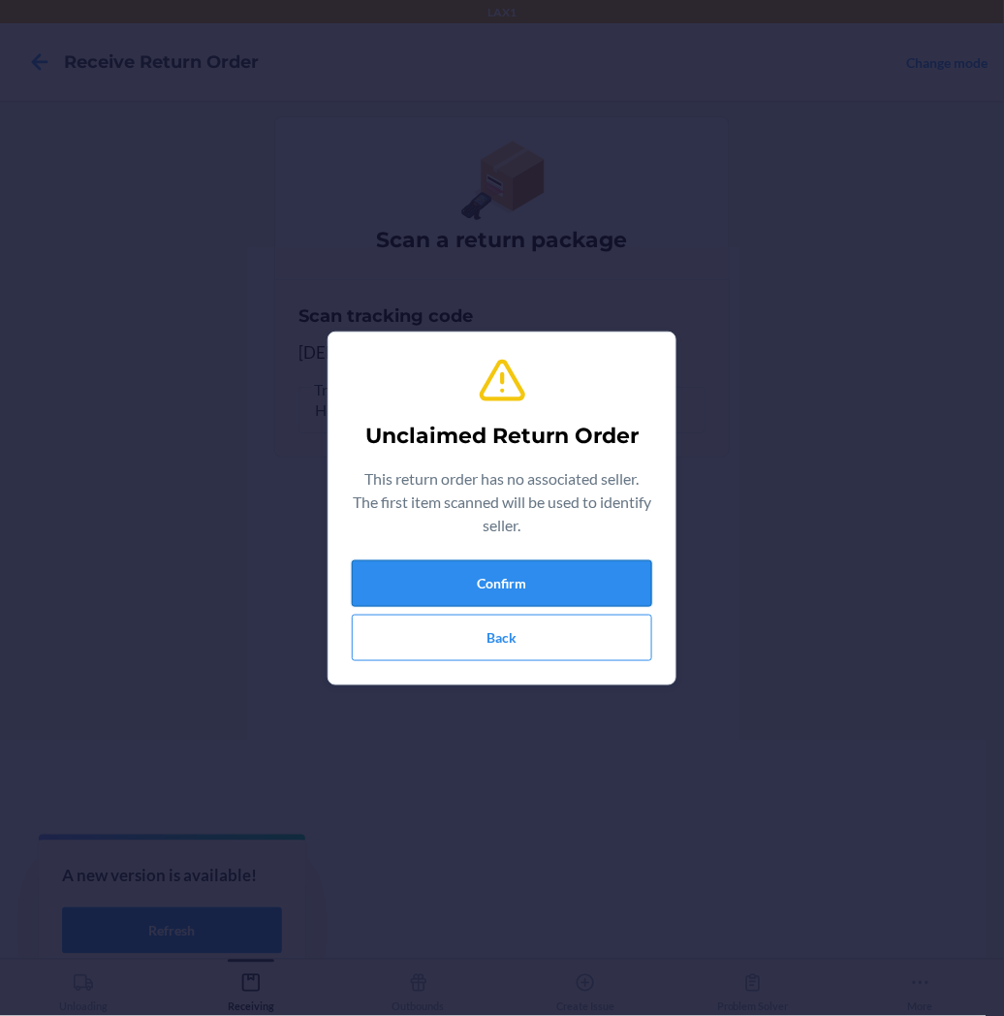
click at [422, 583] on button "Confirm" at bounding box center [502, 583] width 300 height 47
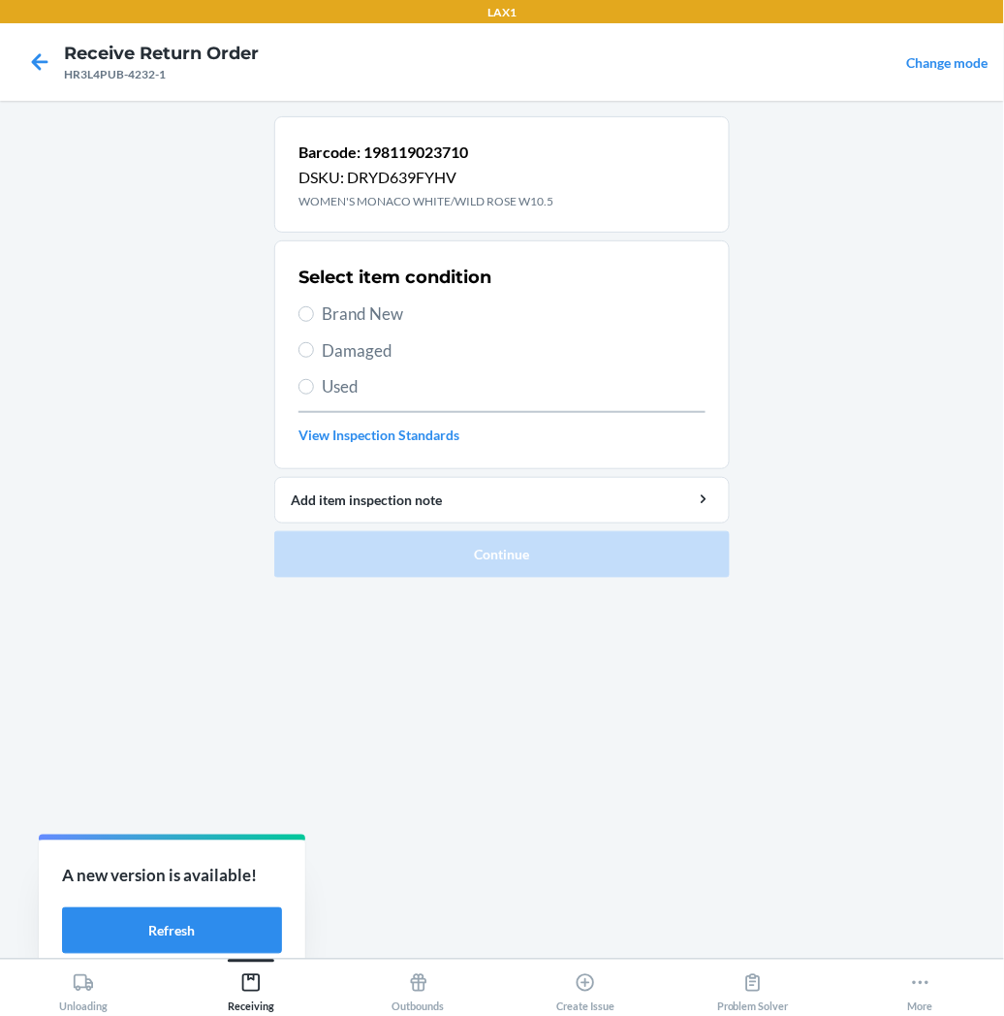
click at [311, 321] on label "Brand New" at bounding box center [502, 313] width 407 height 25
click at [311, 321] on input "Brand New" at bounding box center [307, 314] width 16 height 16
radio input "true"
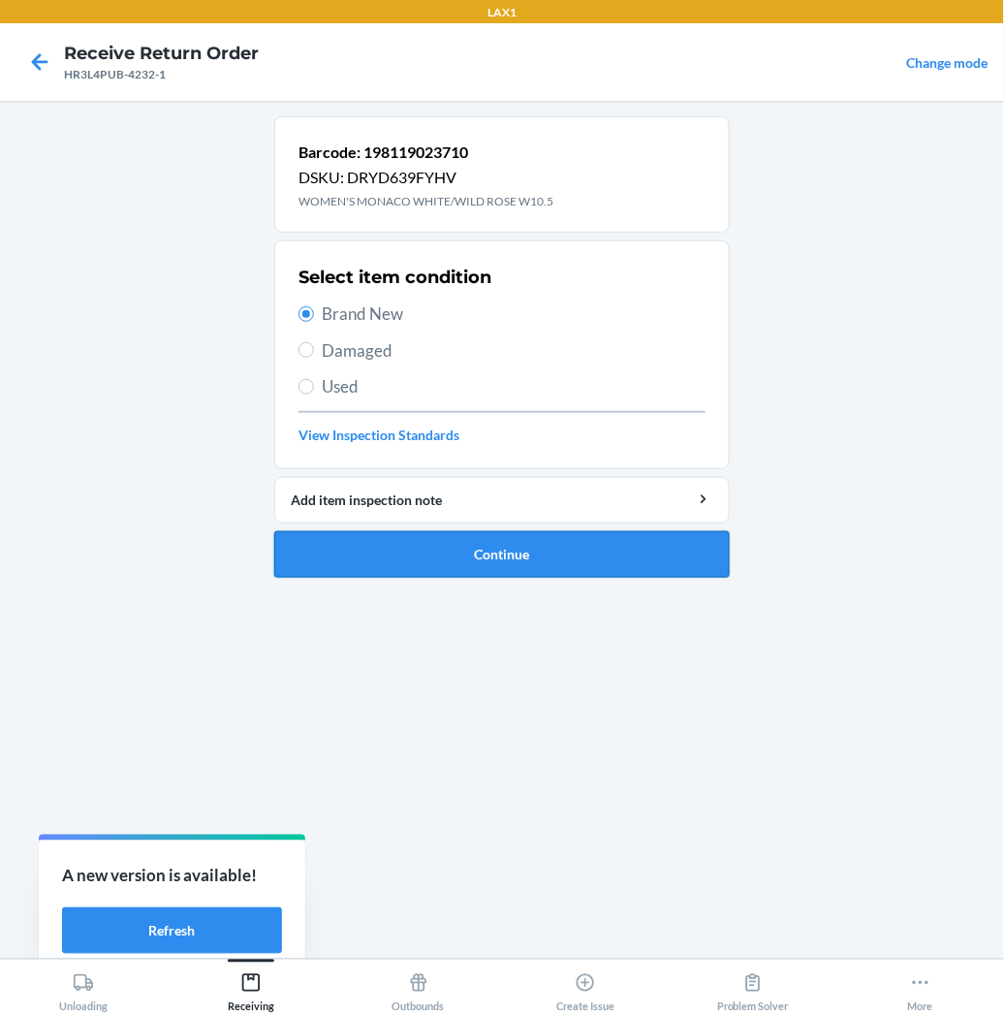
click at [330, 549] on button "Continue" at bounding box center [502, 554] width 456 height 47
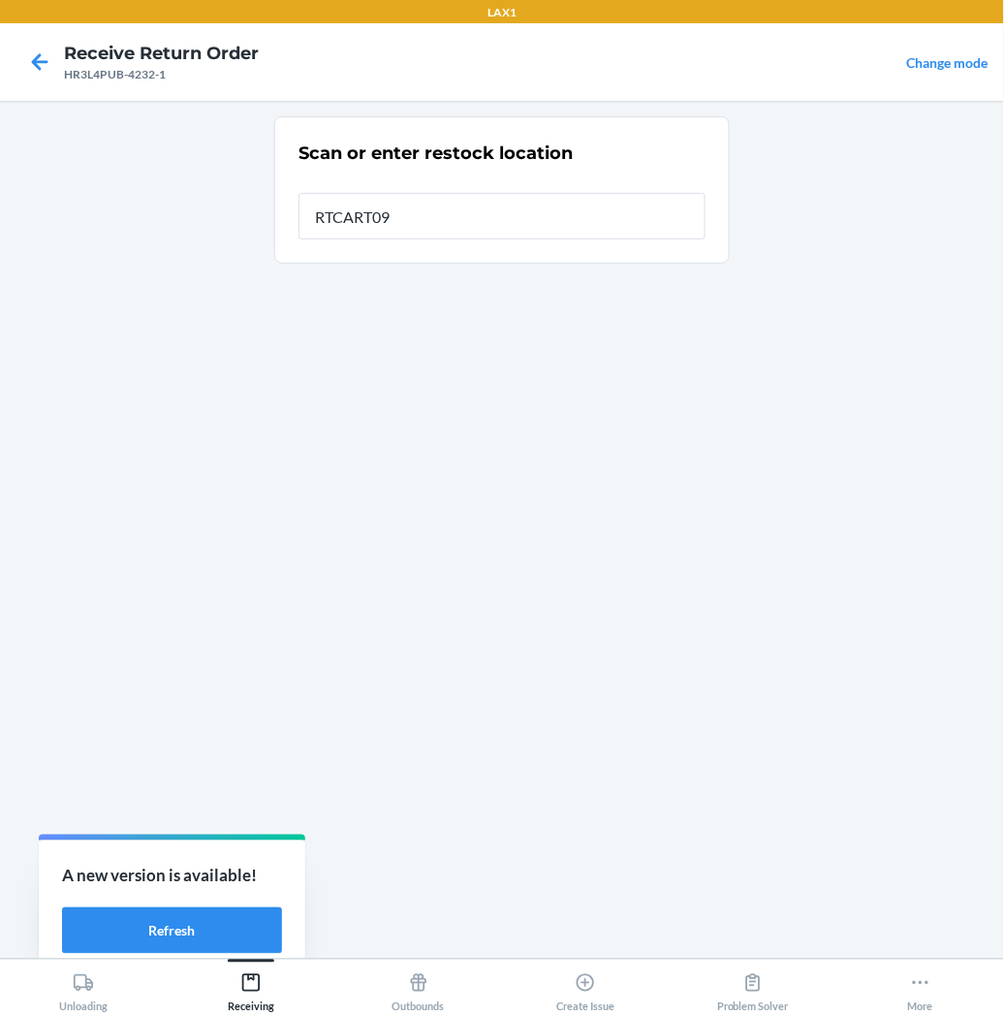
type input "RTCART097"
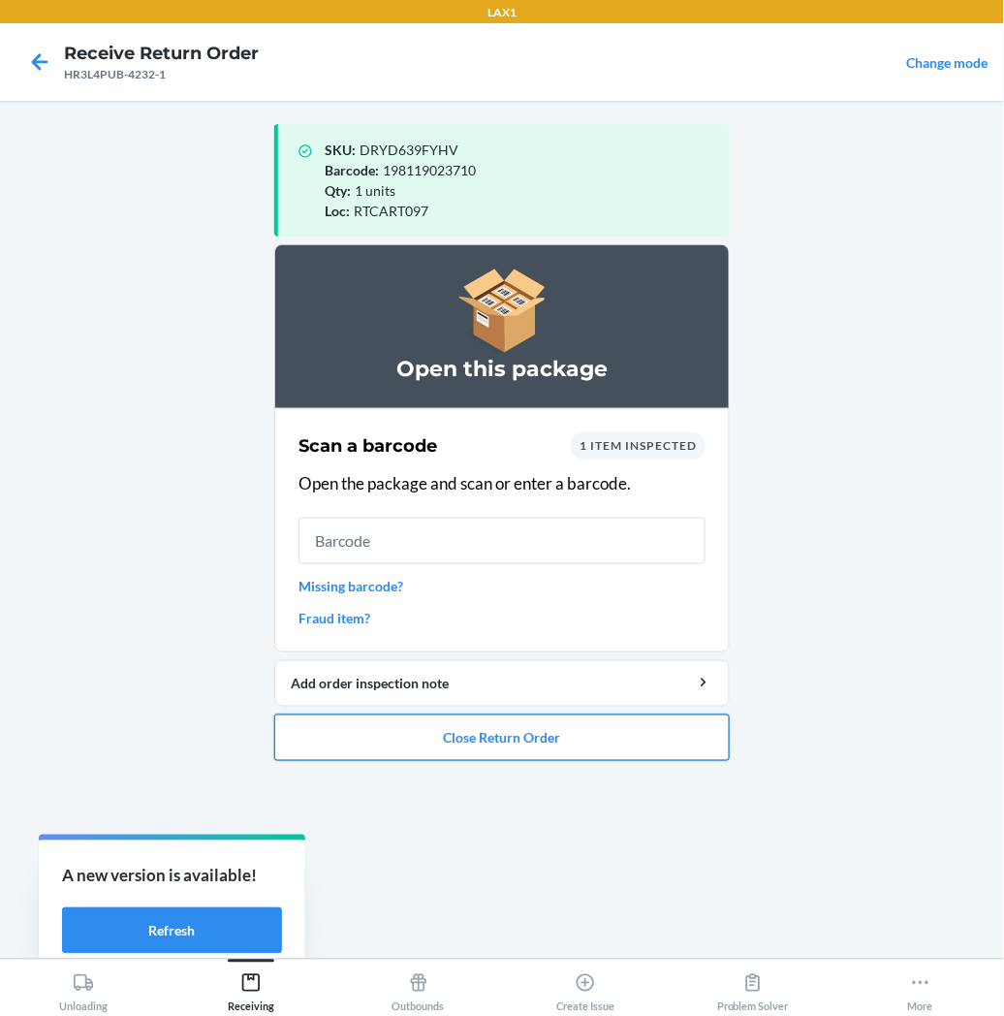
click at [402, 747] on button "Close Return Order" at bounding box center [502, 737] width 456 height 47
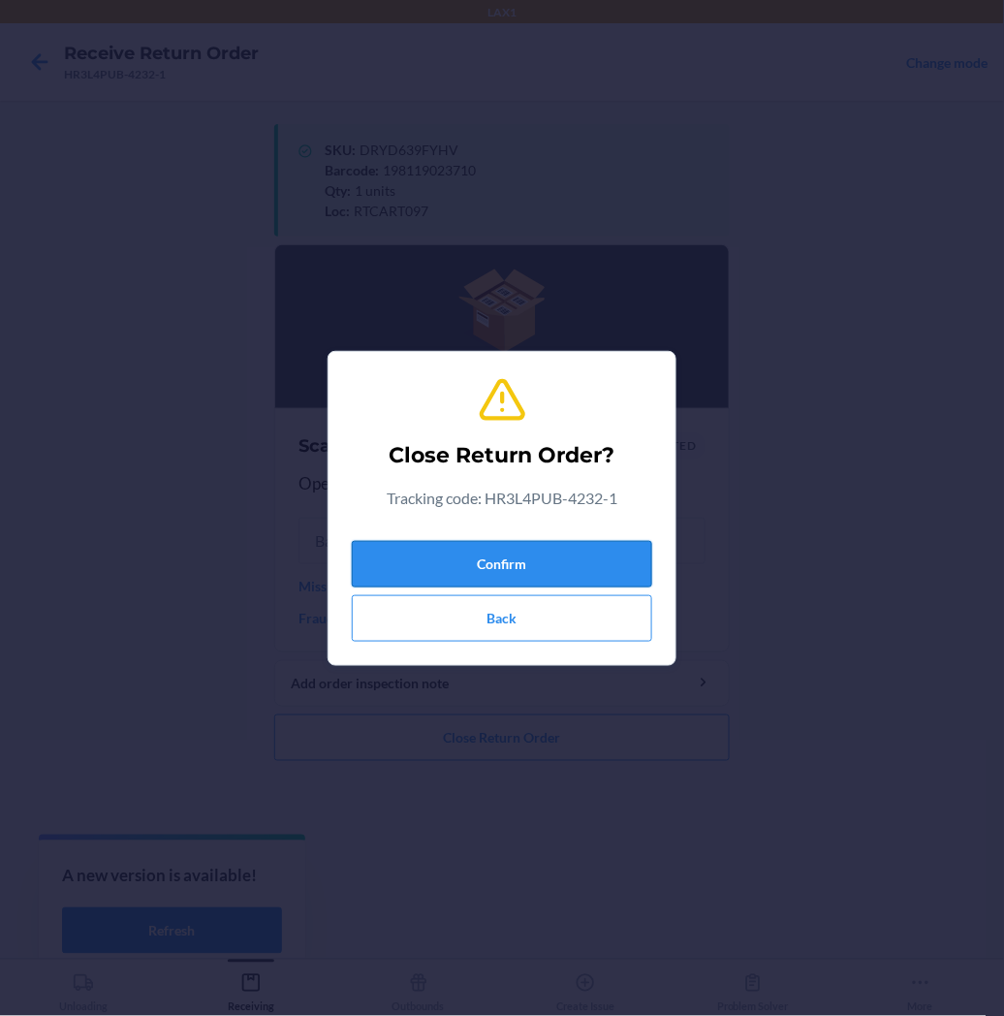
click at [479, 565] on button "Confirm" at bounding box center [502, 564] width 300 height 47
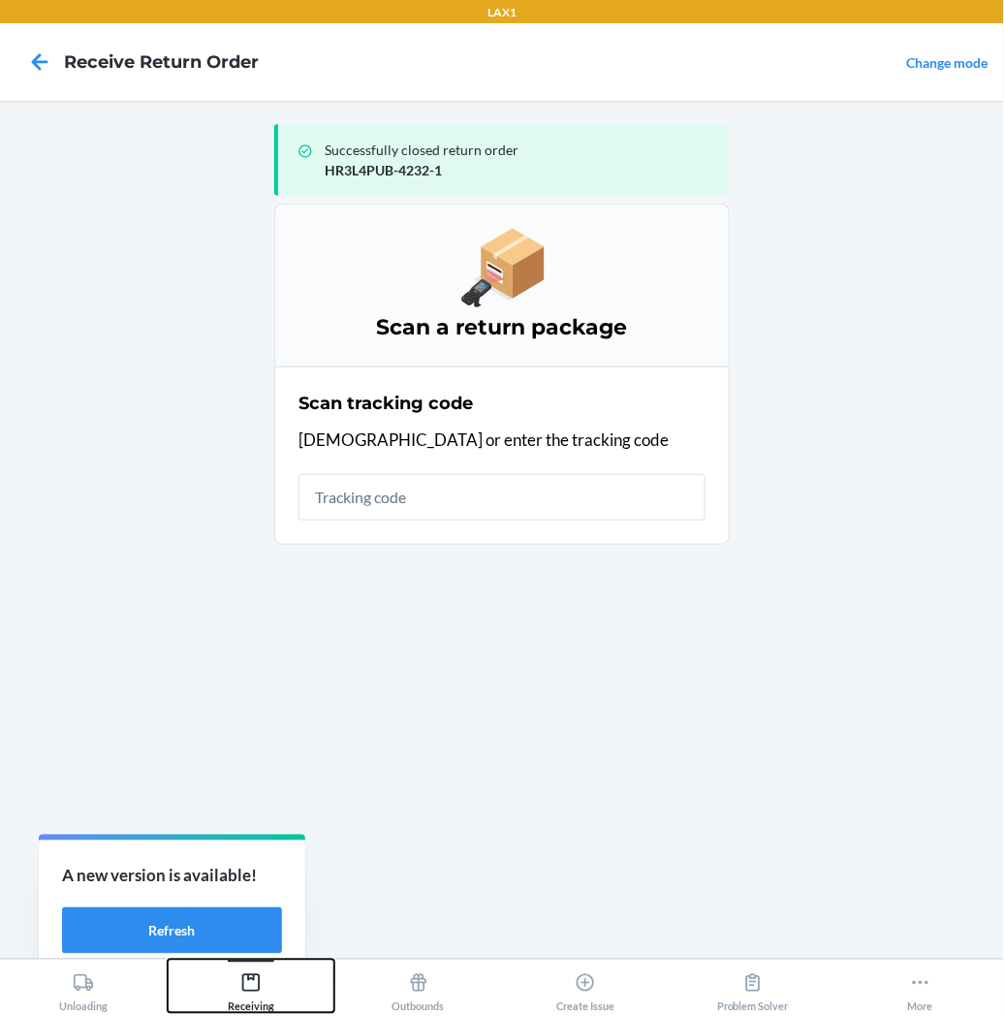
click at [253, 981] on icon at bounding box center [250, 982] width 17 height 17
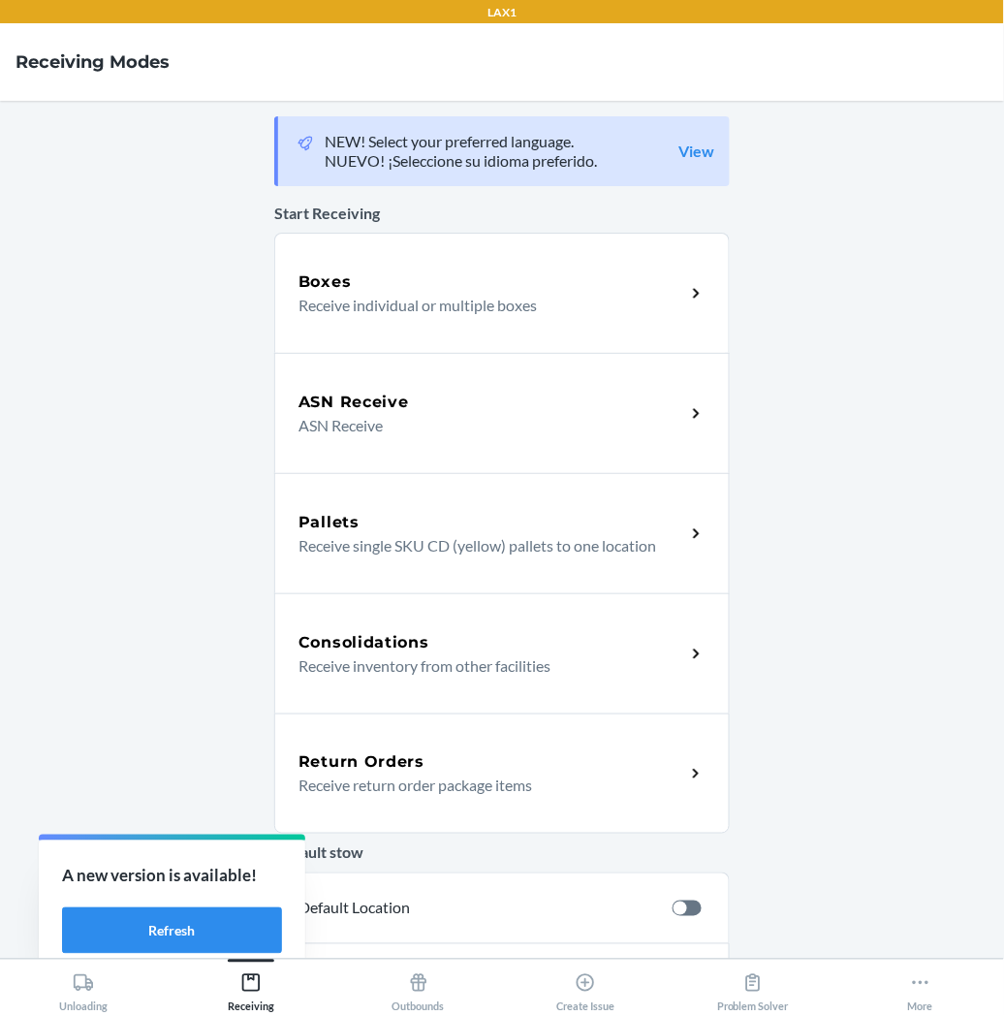
click at [408, 761] on h5 "Return Orders" at bounding box center [362, 761] width 126 height 23
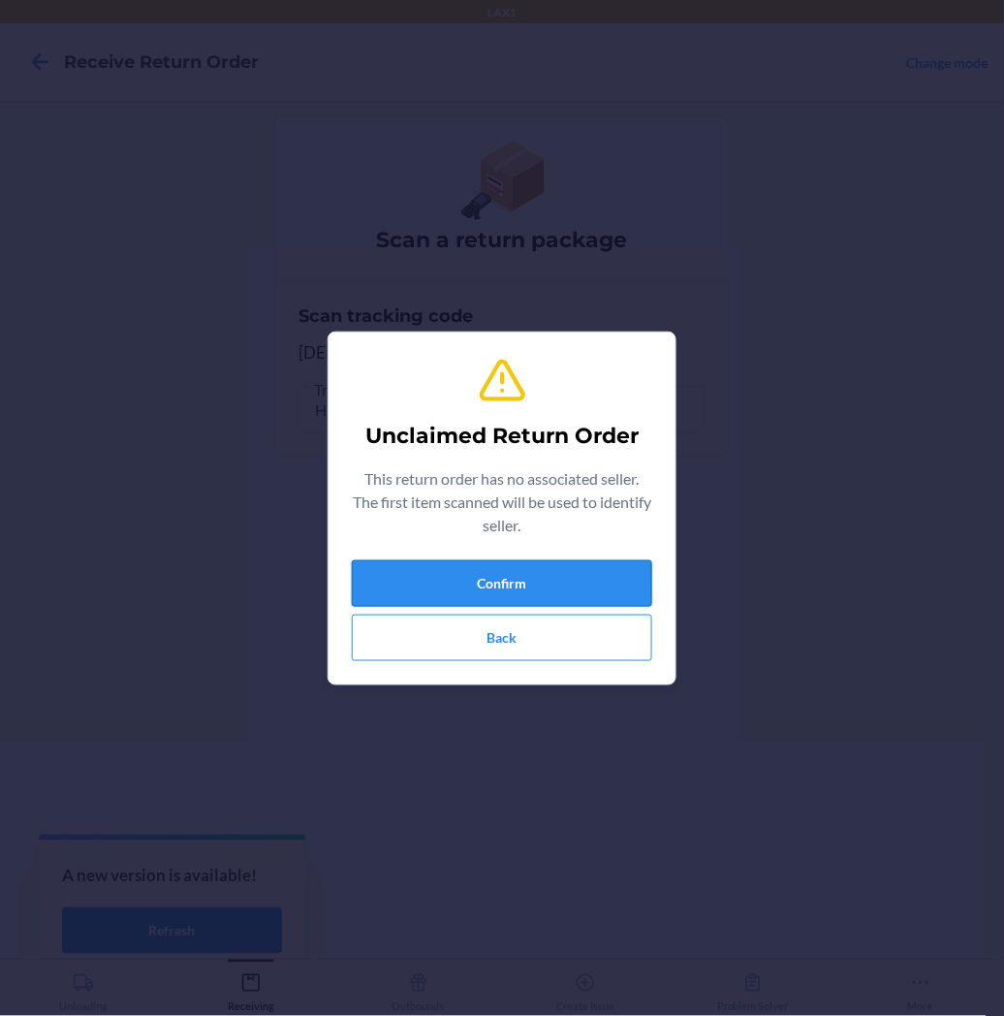
click at [460, 567] on button "Confirm" at bounding box center [502, 583] width 300 height 47
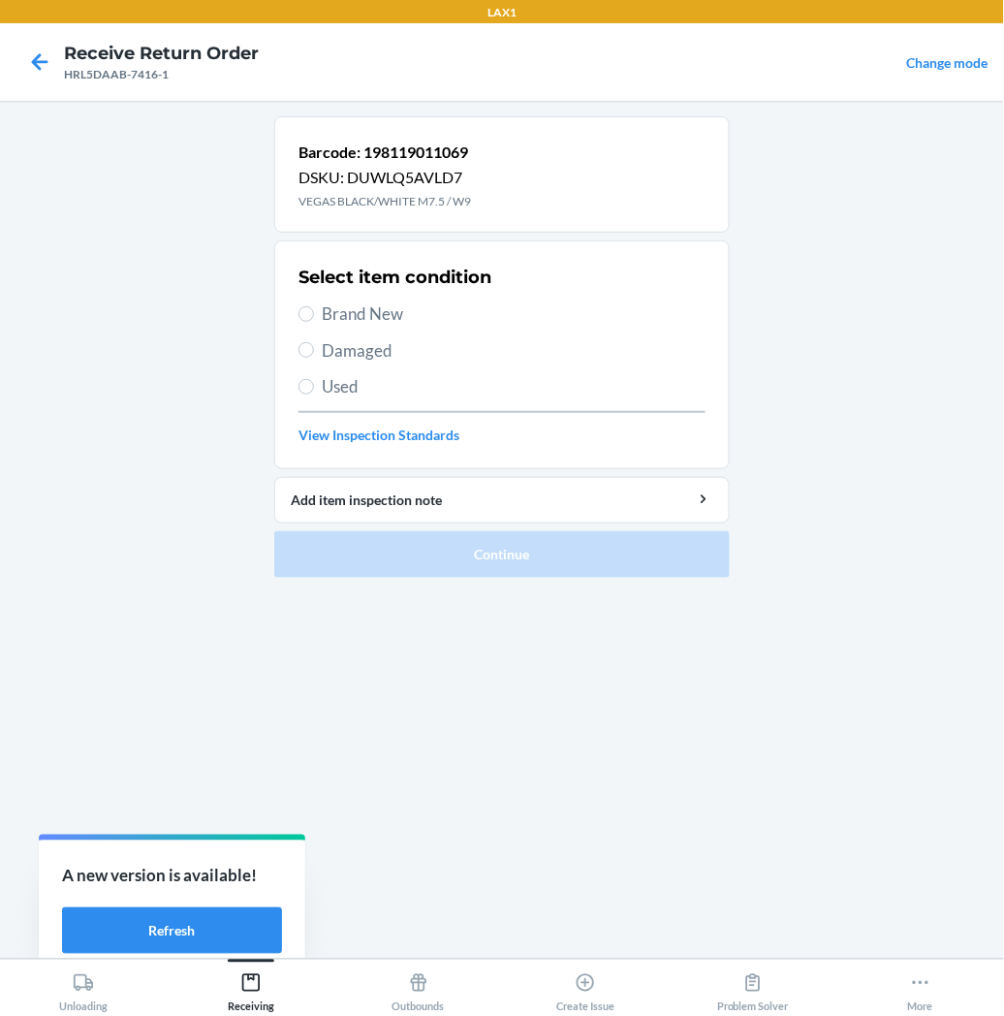
click at [317, 314] on label "Brand New" at bounding box center [502, 313] width 407 height 25
click at [314, 314] on input "Brand New" at bounding box center [307, 314] width 16 height 16
radio input "true"
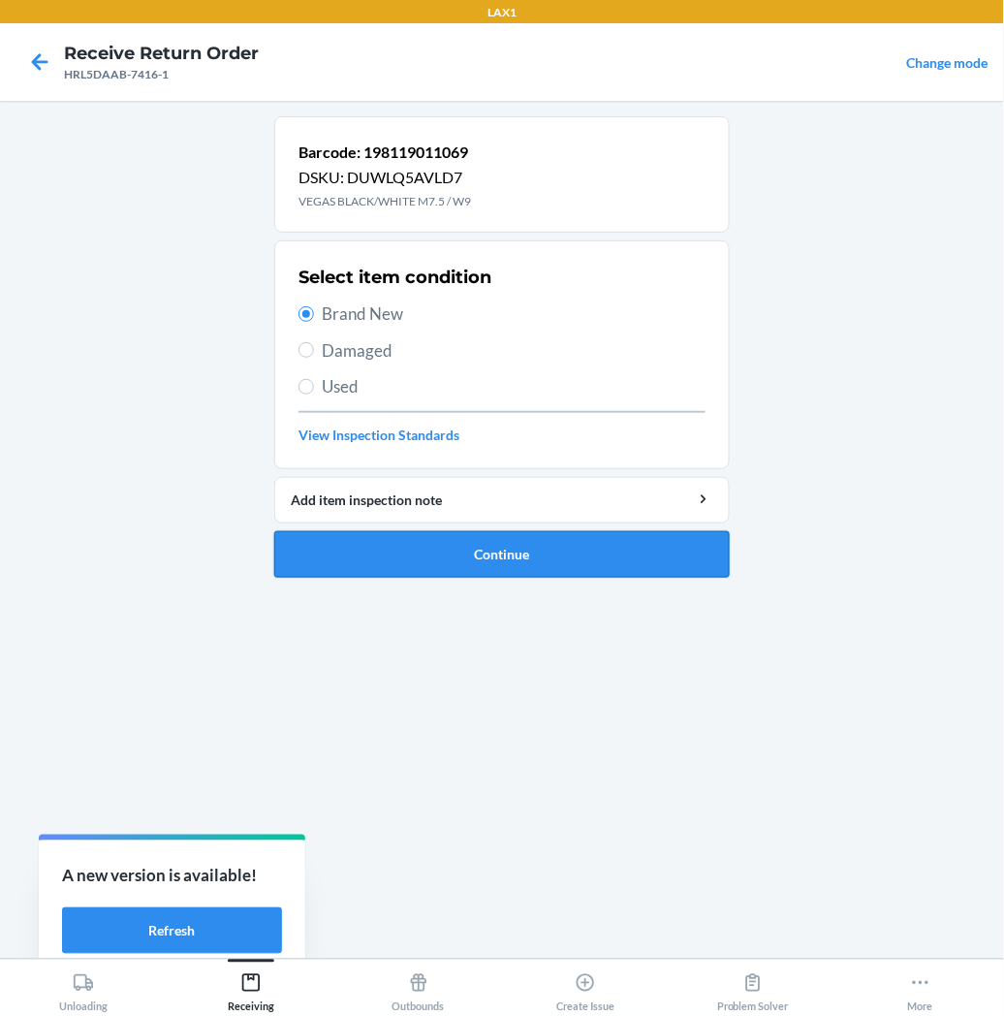
click at [389, 554] on button "Continue" at bounding box center [502, 554] width 456 height 47
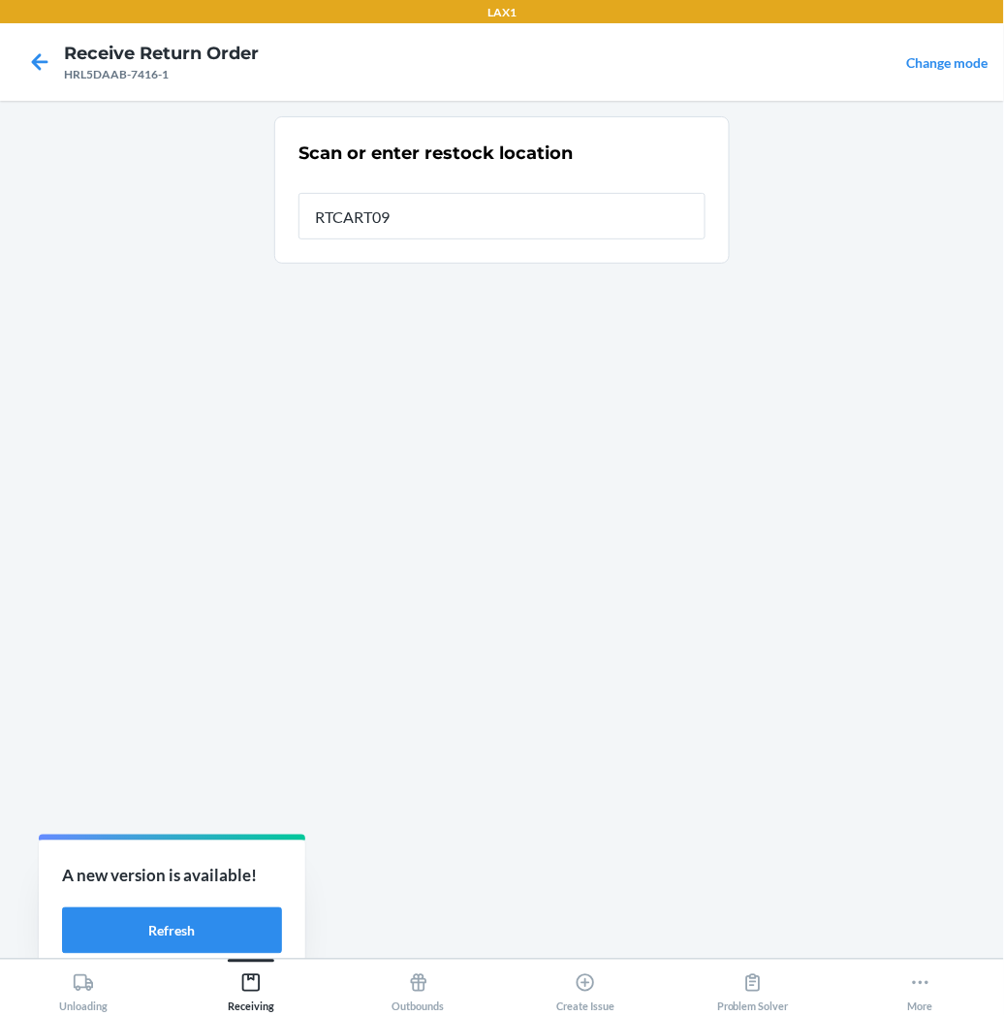
type input "RTCART097"
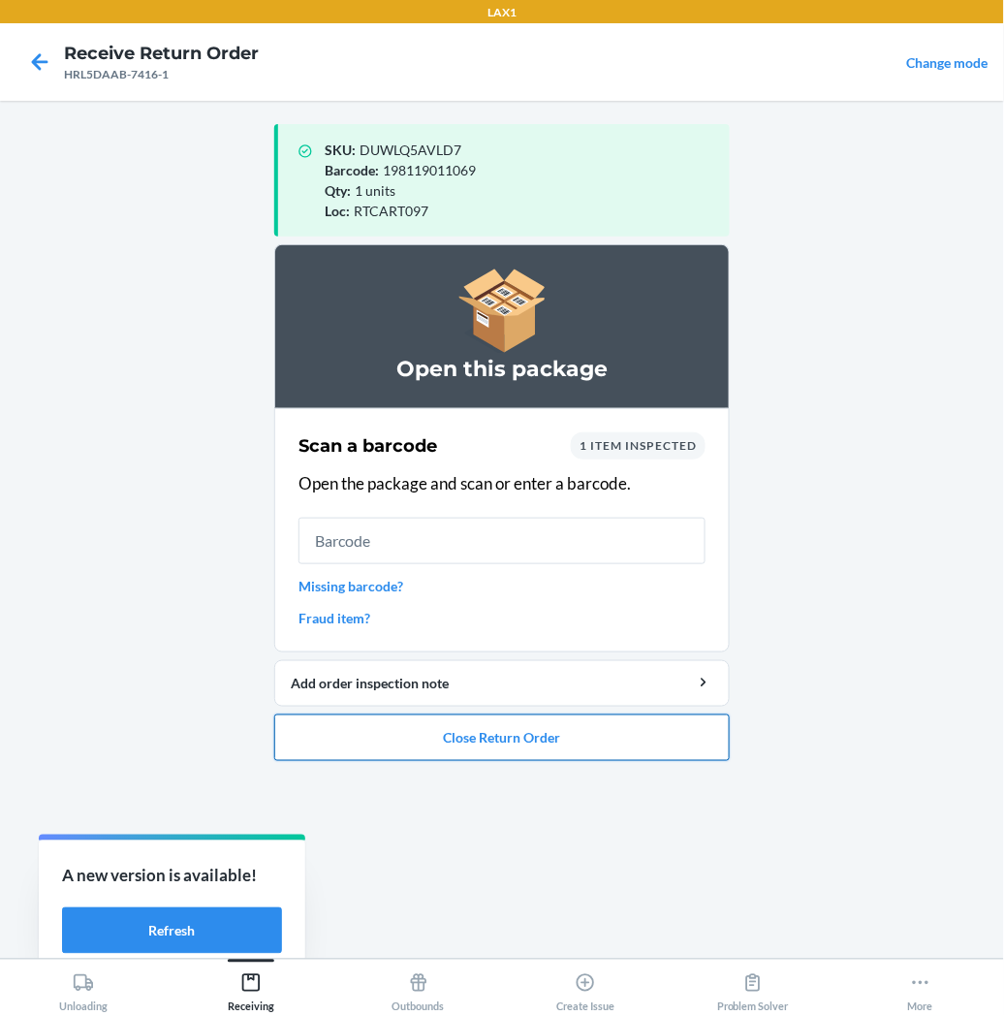
click at [411, 737] on button "Close Return Order" at bounding box center [502, 737] width 456 height 47
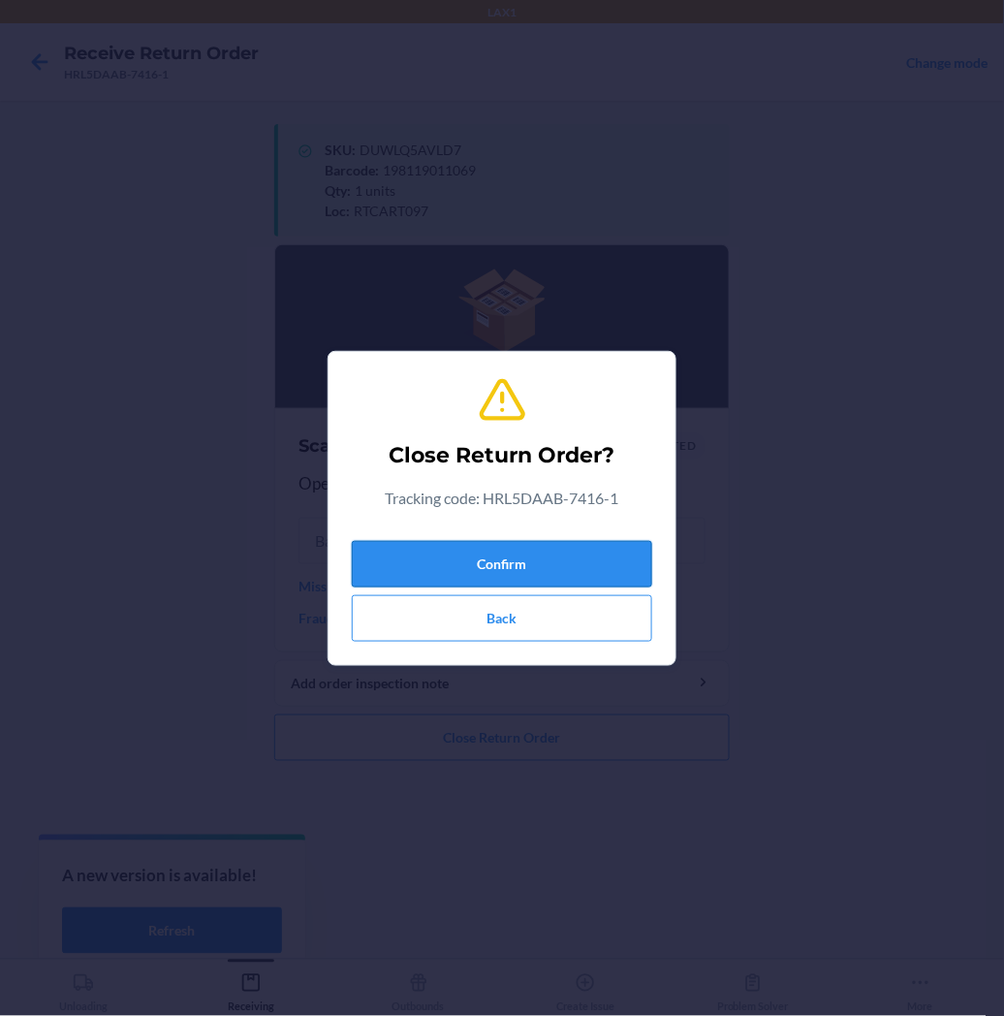
click at [452, 556] on button "Confirm" at bounding box center [502, 564] width 300 height 47
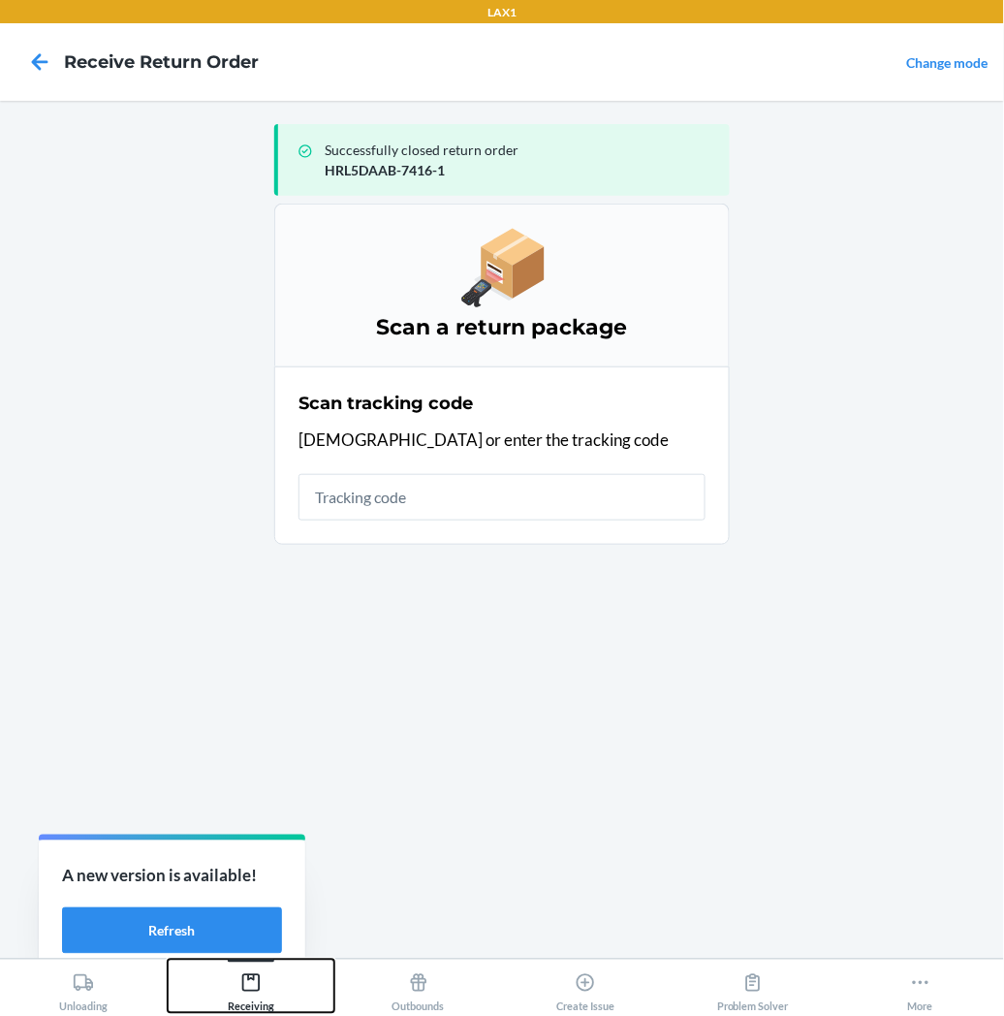
click at [242, 980] on icon at bounding box center [250, 982] width 17 height 17
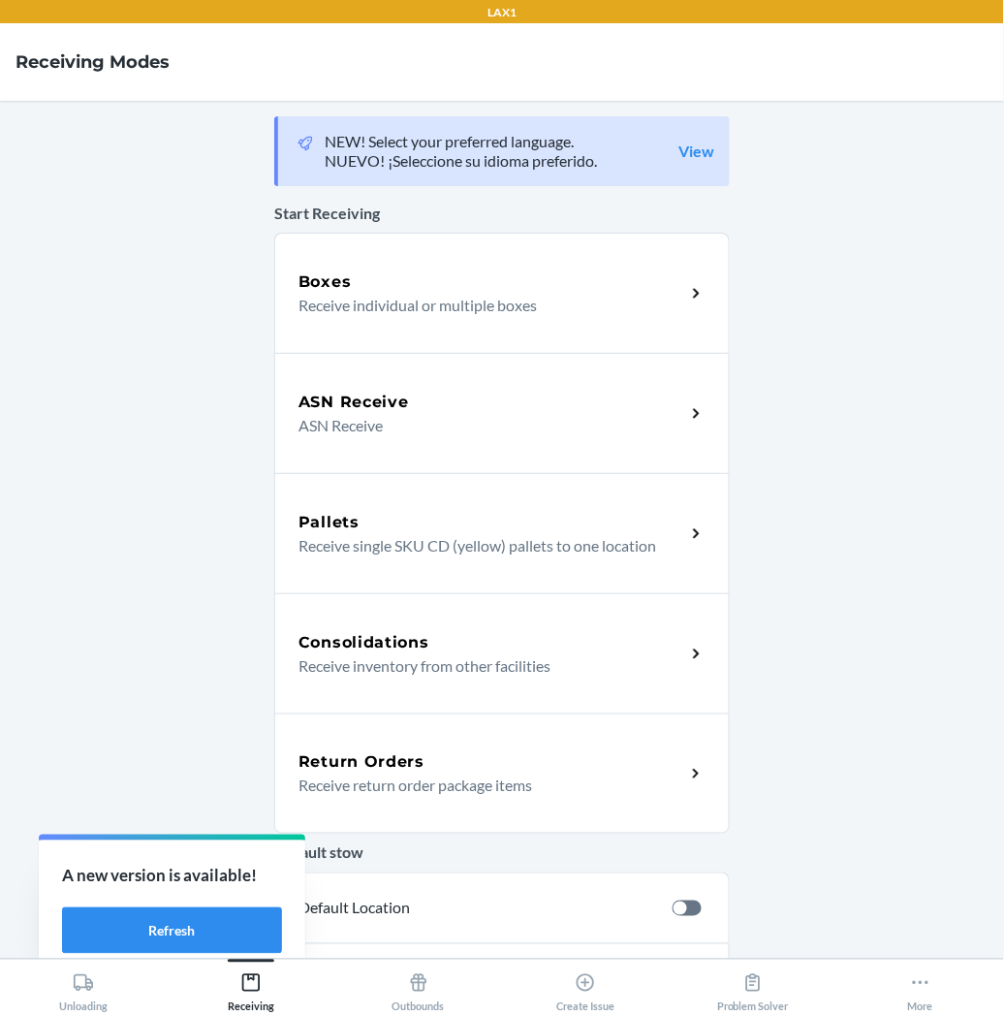
click at [299, 757] on h5 "Return Orders" at bounding box center [362, 761] width 126 height 23
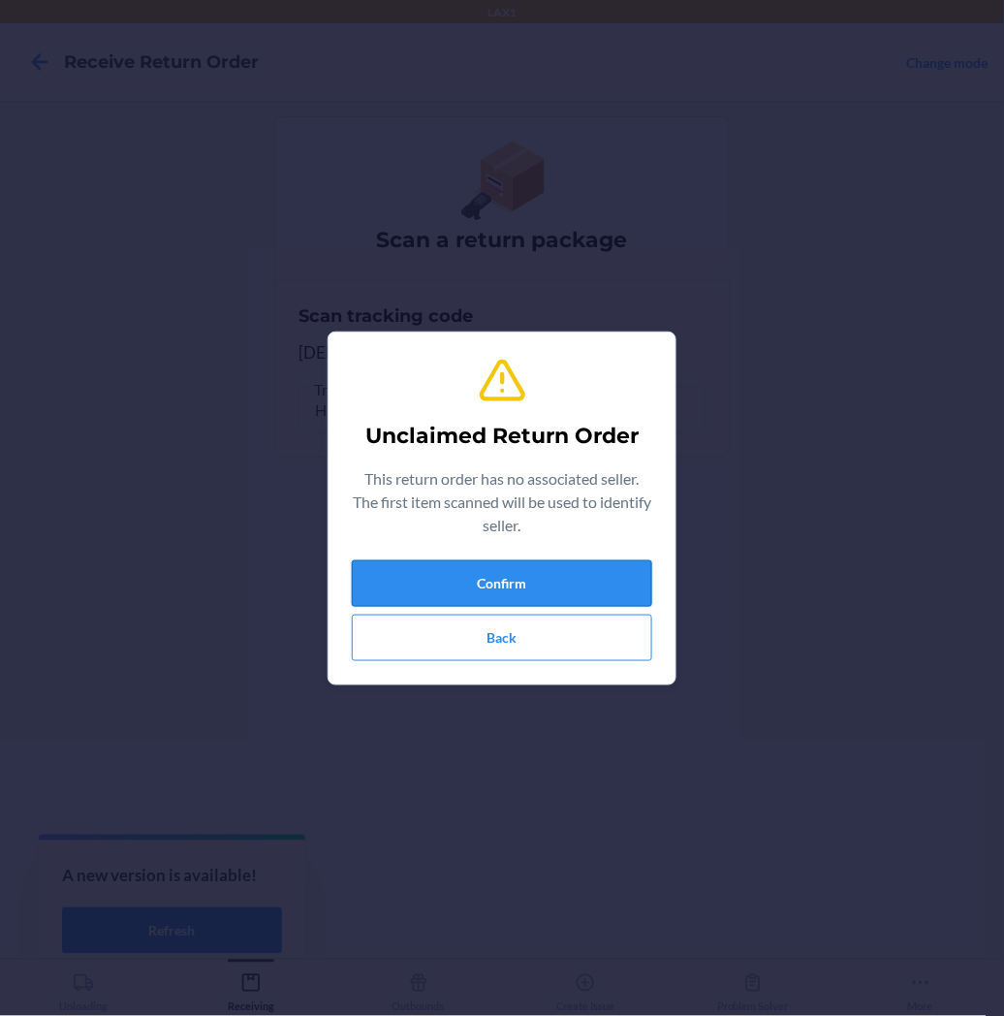
click at [372, 589] on button "Confirm" at bounding box center [502, 583] width 300 height 47
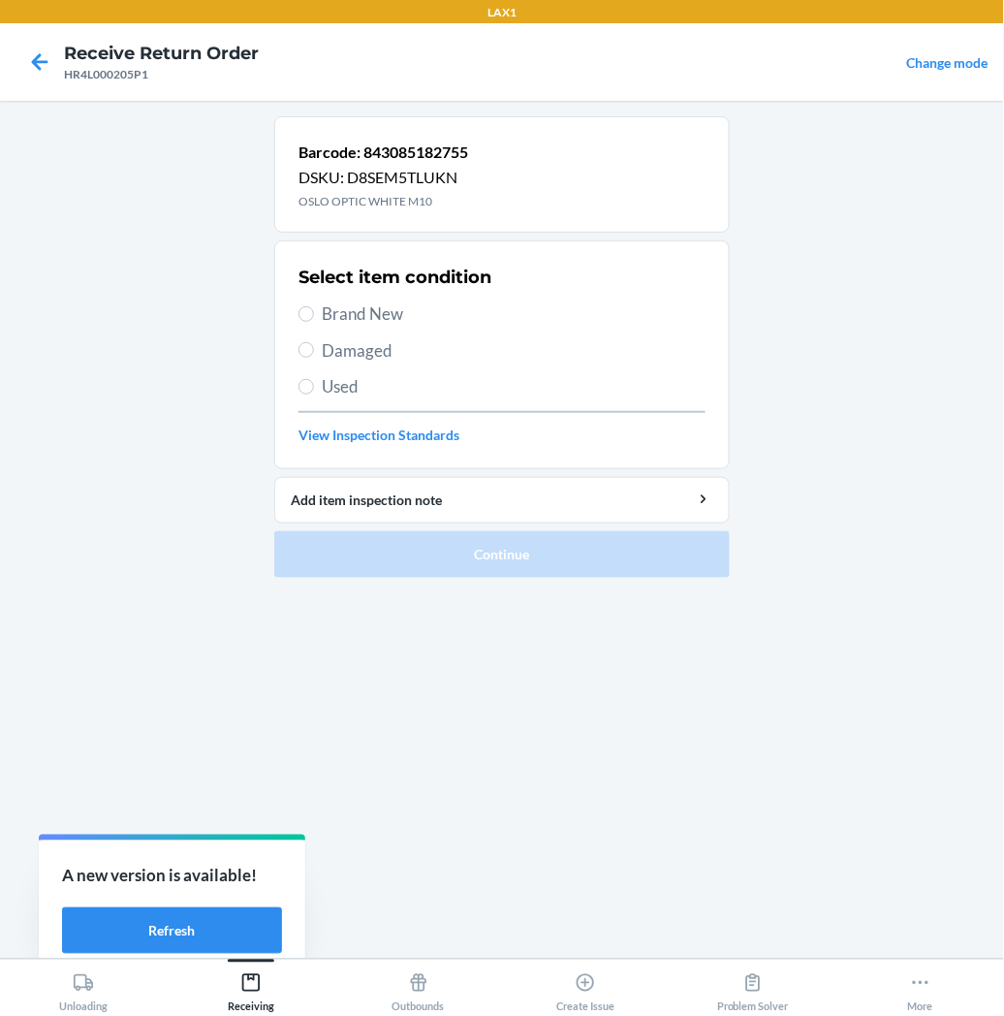
click at [306, 324] on label "Brand New" at bounding box center [502, 313] width 407 height 25
click at [306, 322] on input "Brand New" at bounding box center [307, 314] width 16 height 16
radio input "true"
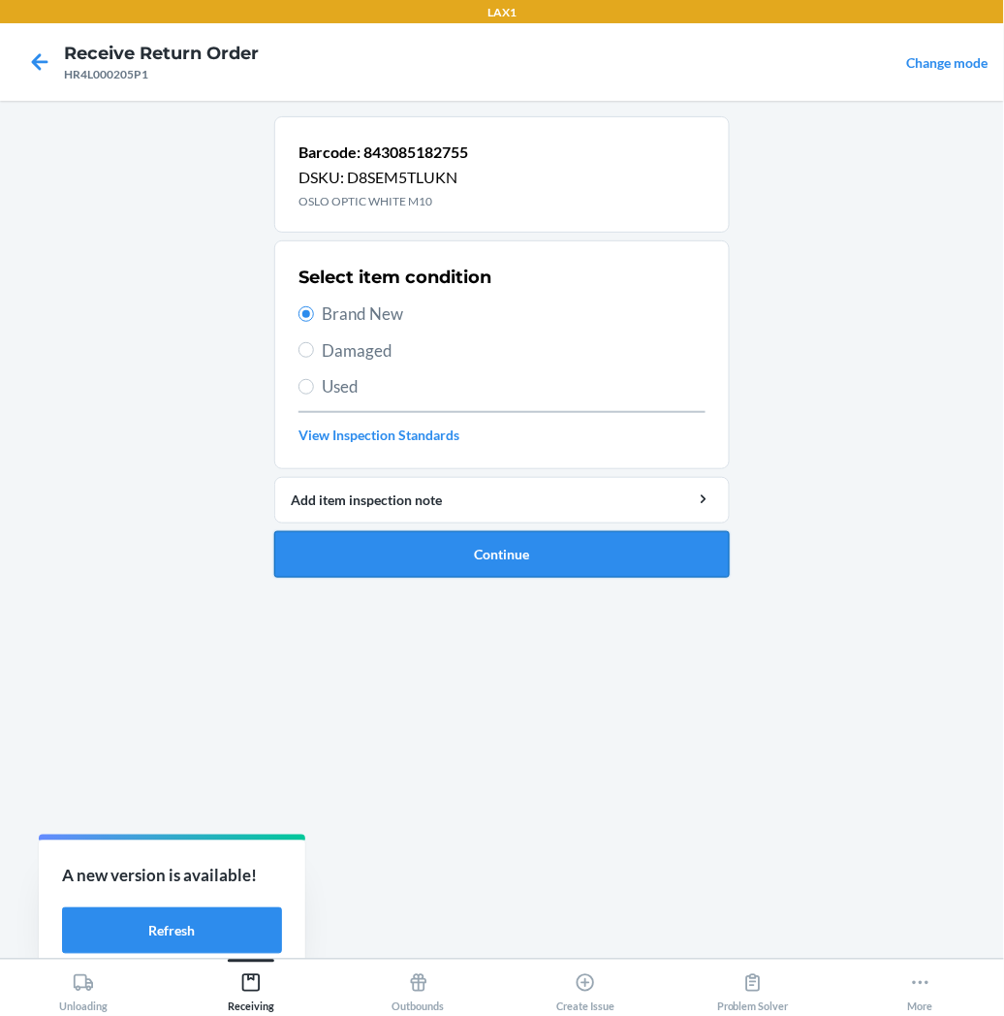
click at [372, 556] on button "Continue" at bounding box center [502, 554] width 456 height 47
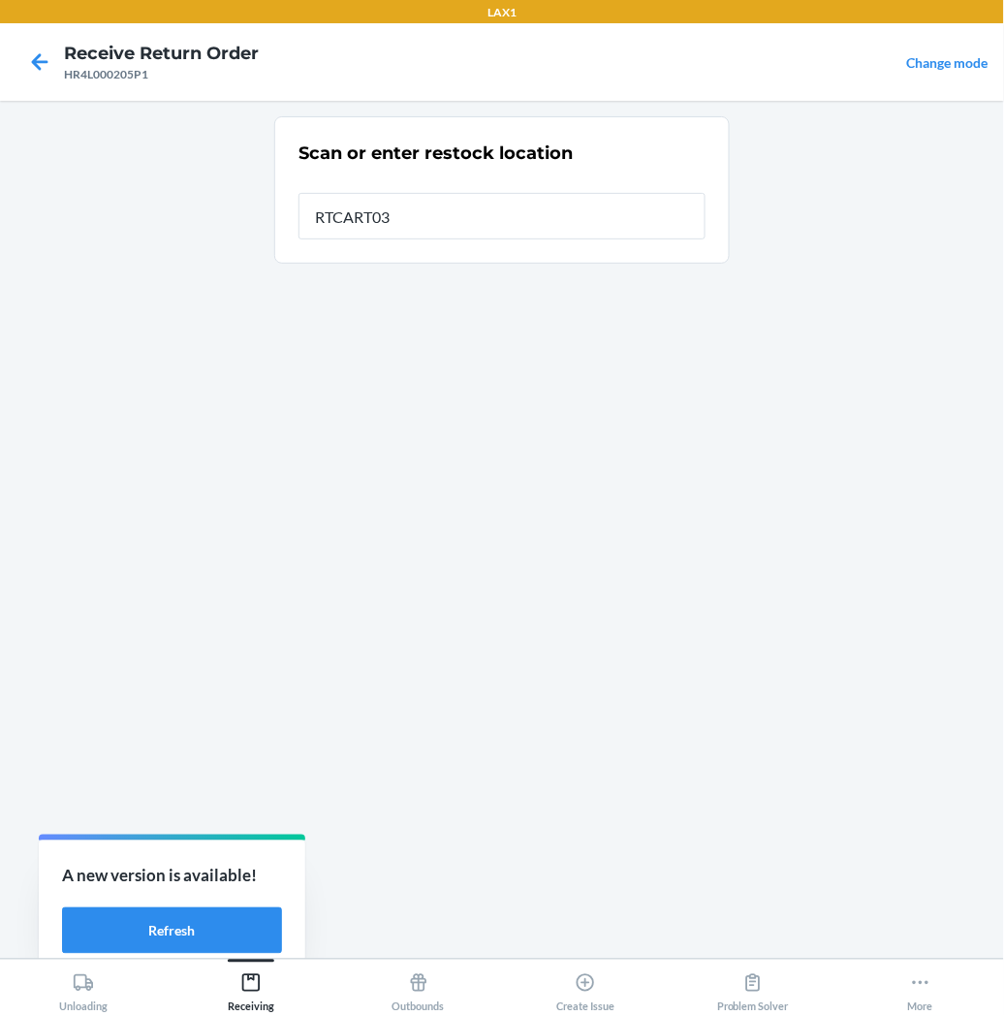
type input "RTCART035"
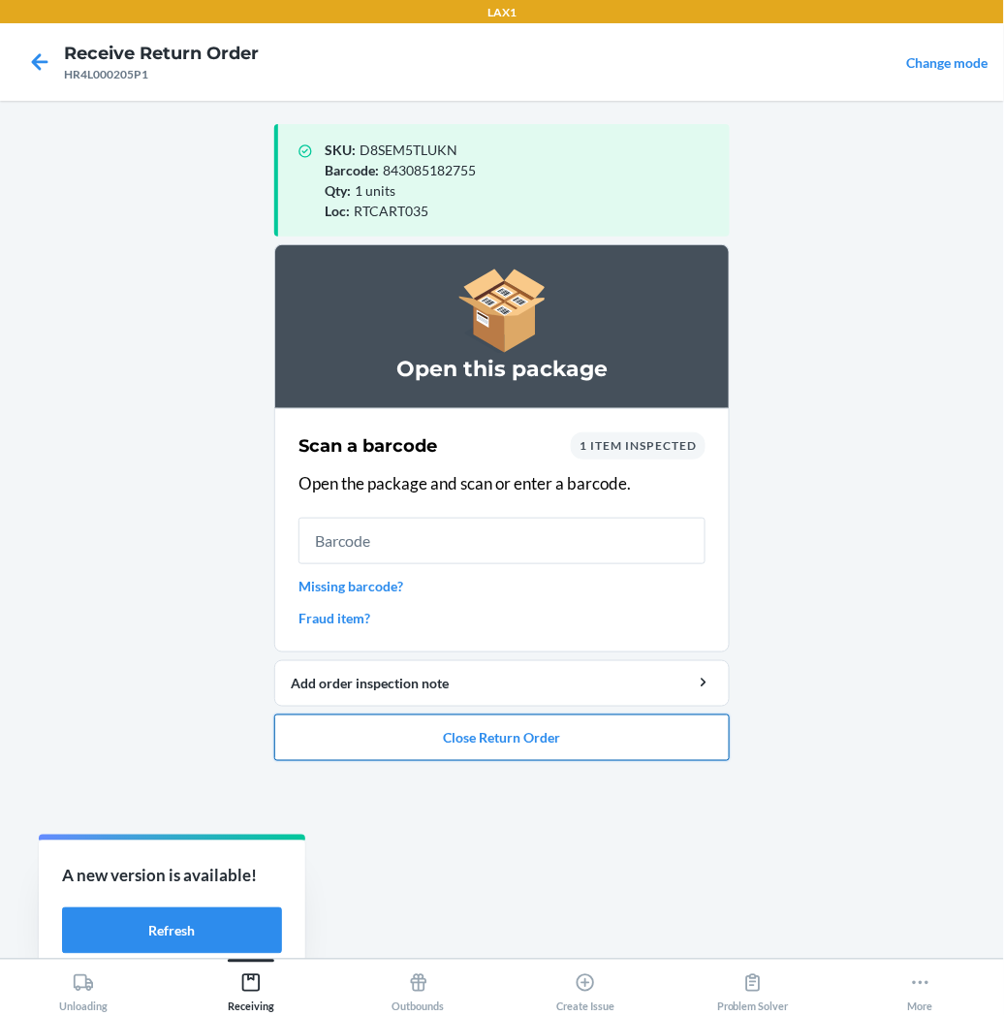
click at [441, 737] on button "Close Return Order" at bounding box center [502, 737] width 456 height 47
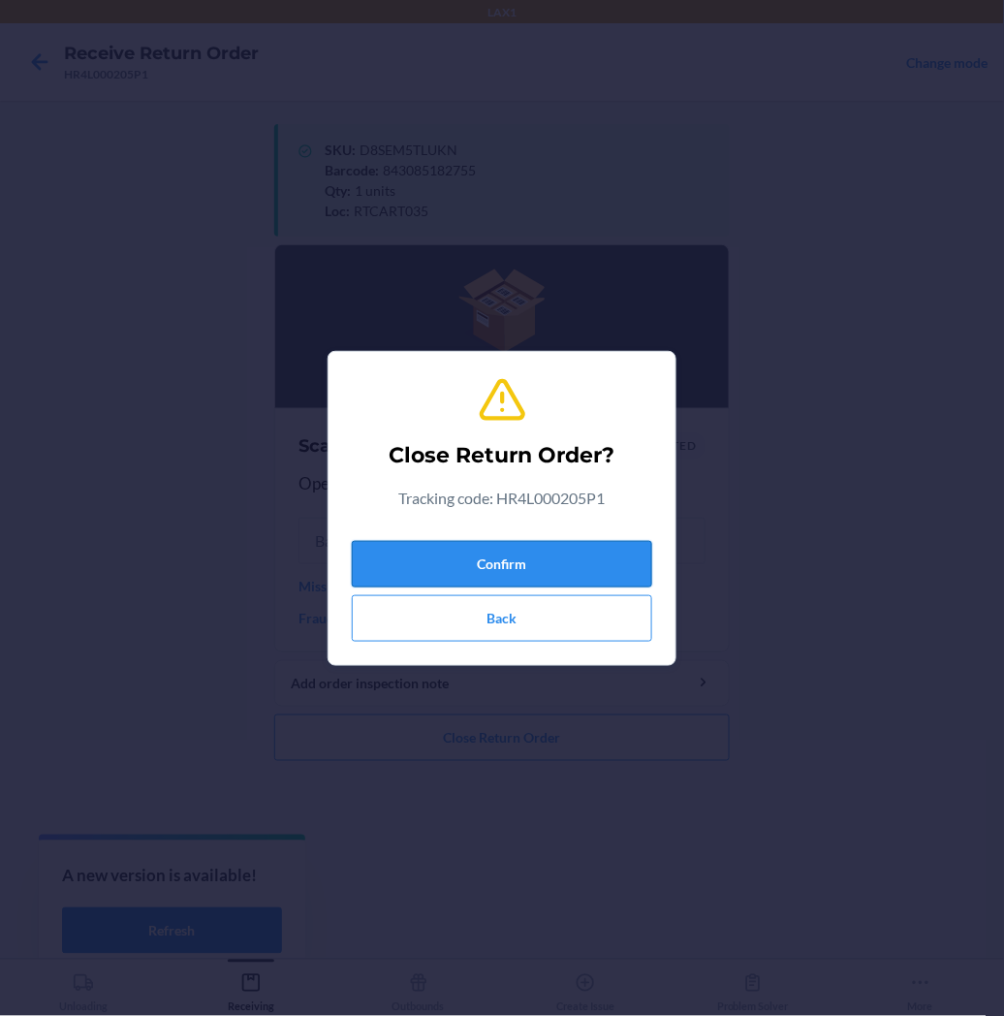
click at [463, 556] on button "Confirm" at bounding box center [502, 564] width 300 height 47
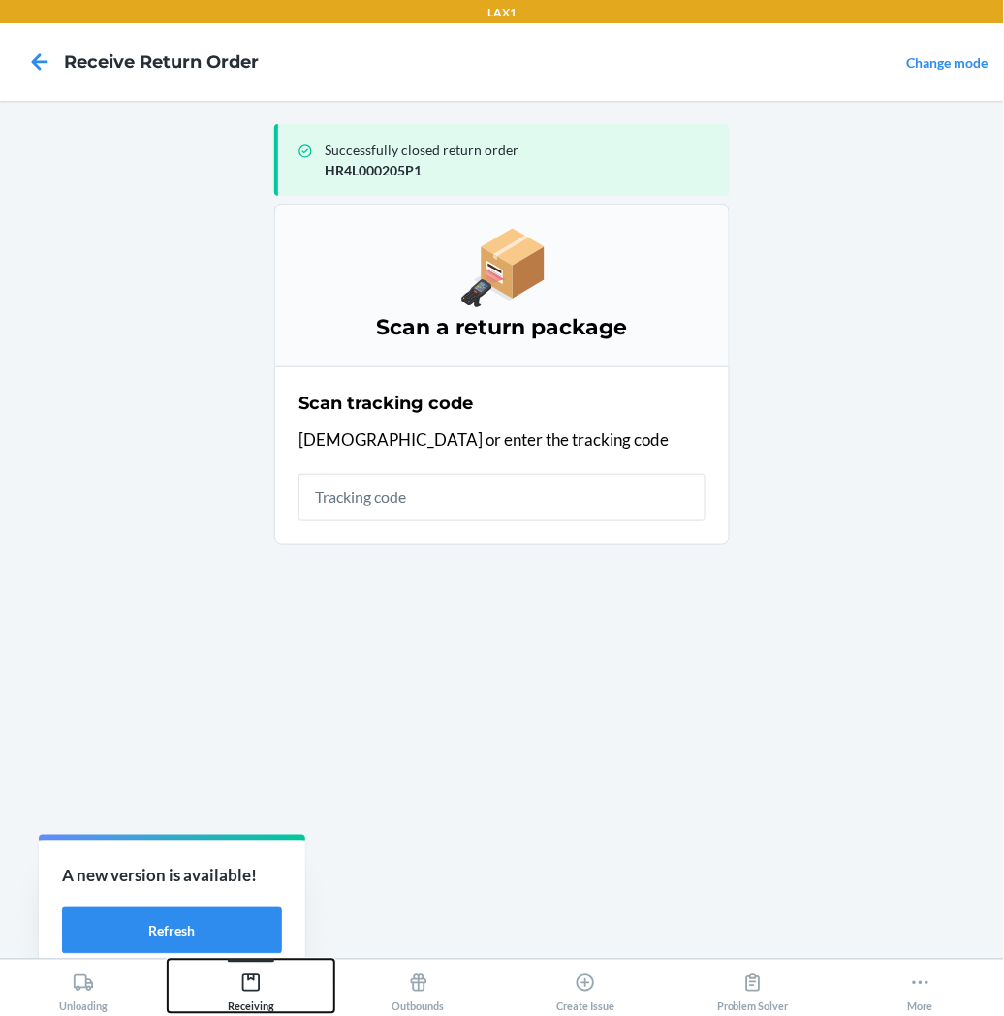
click at [250, 985] on icon at bounding box center [250, 982] width 21 height 21
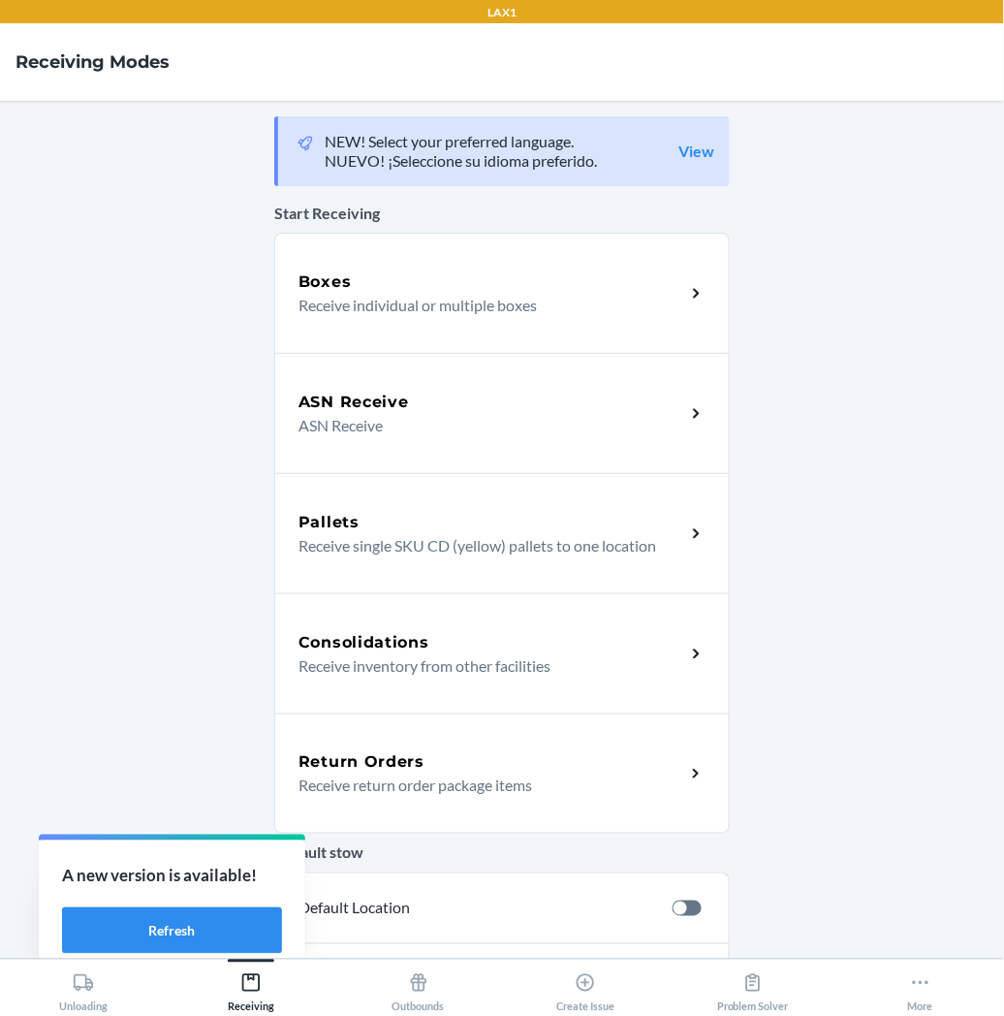
click at [390, 778] on p "Receive return order package items" at bounding box center [484, 784] width 371 height 23
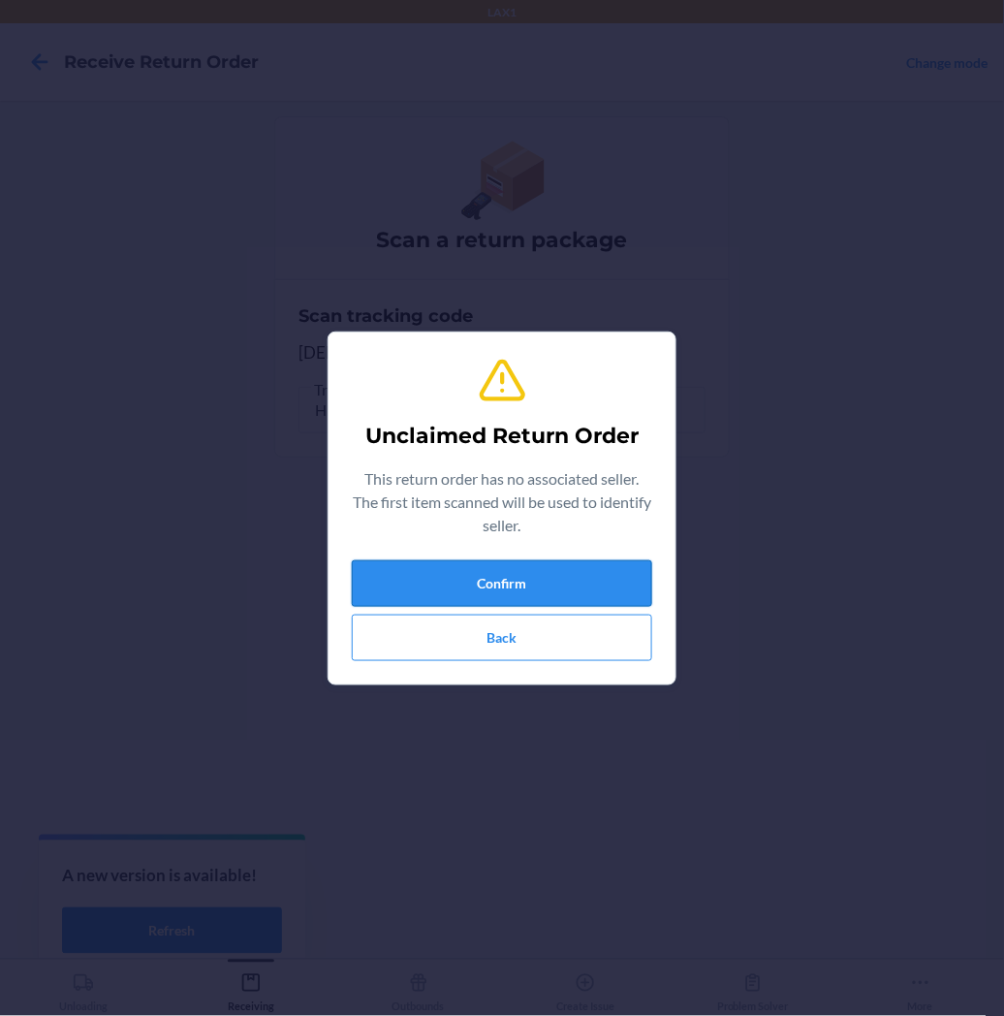
click at [443, 580] on button "Confirm" at bounding box center [502, 583] width 300 height 47
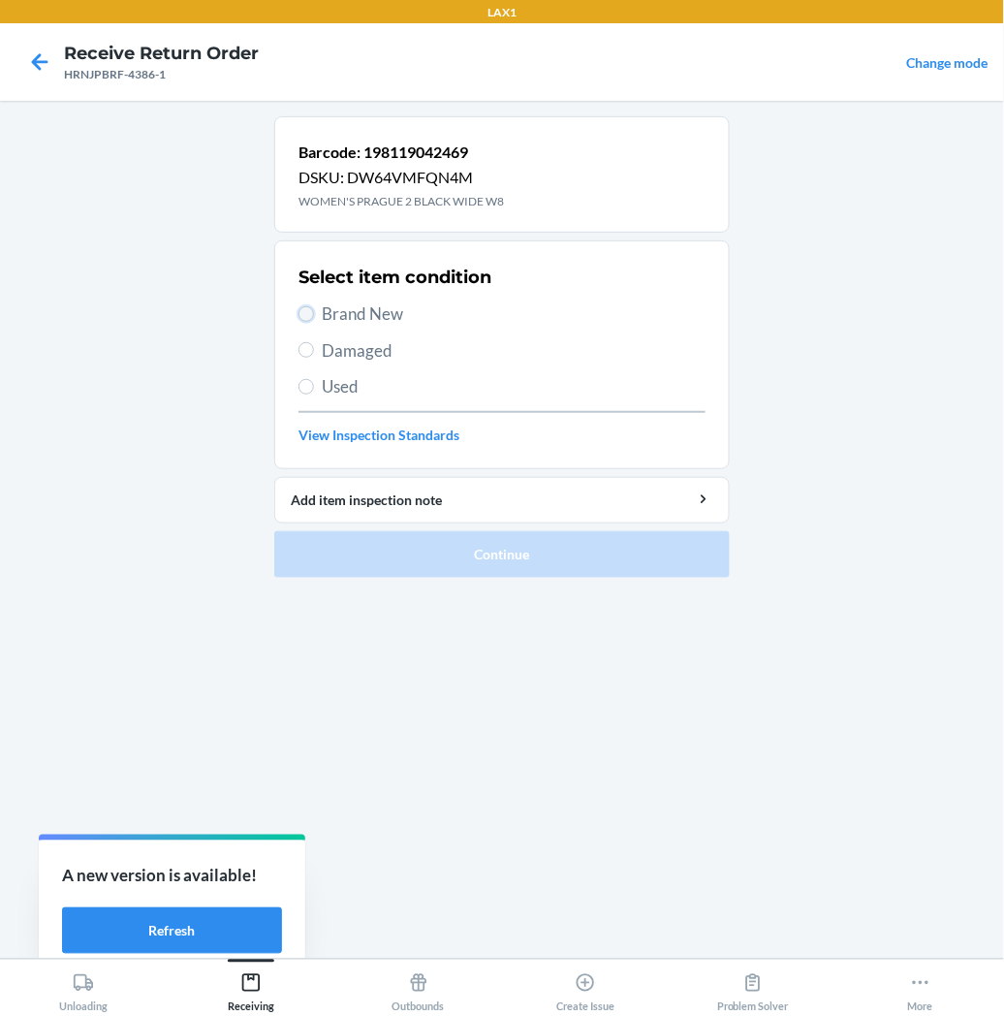
click at [305, 316] on input "Brand New" at bounding box center [307, 314] width 16 height 16
radio input "true"
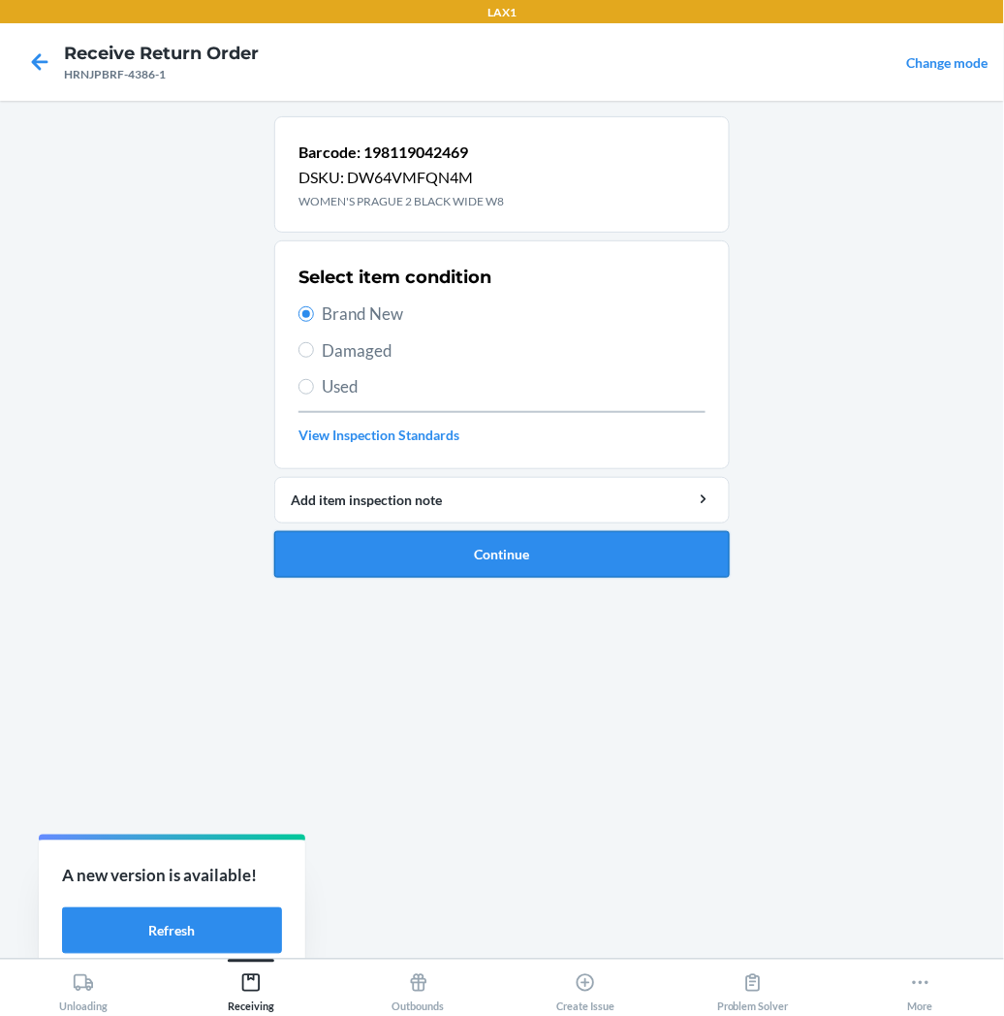
click at [390, 549] on button "Continue" at bounding box center [502, 554] width 456 height 47
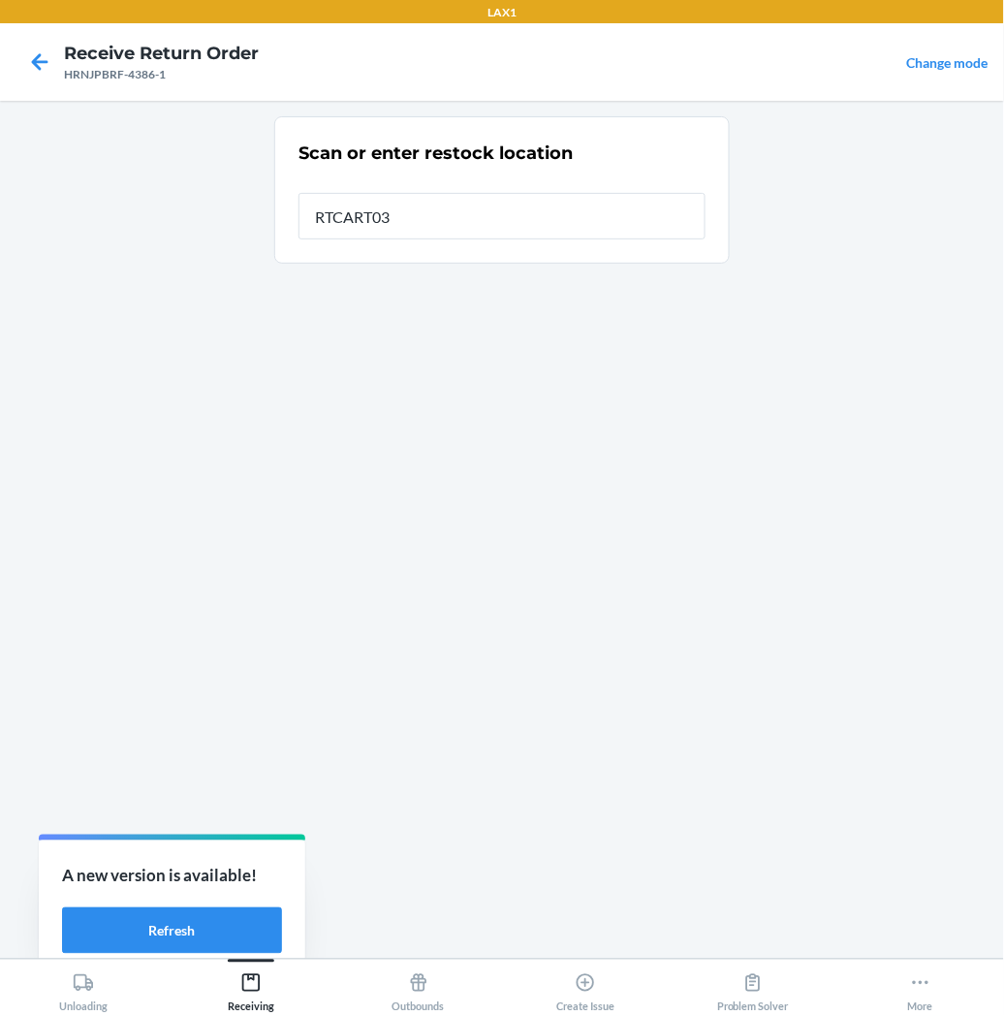
type input "RTCART035"
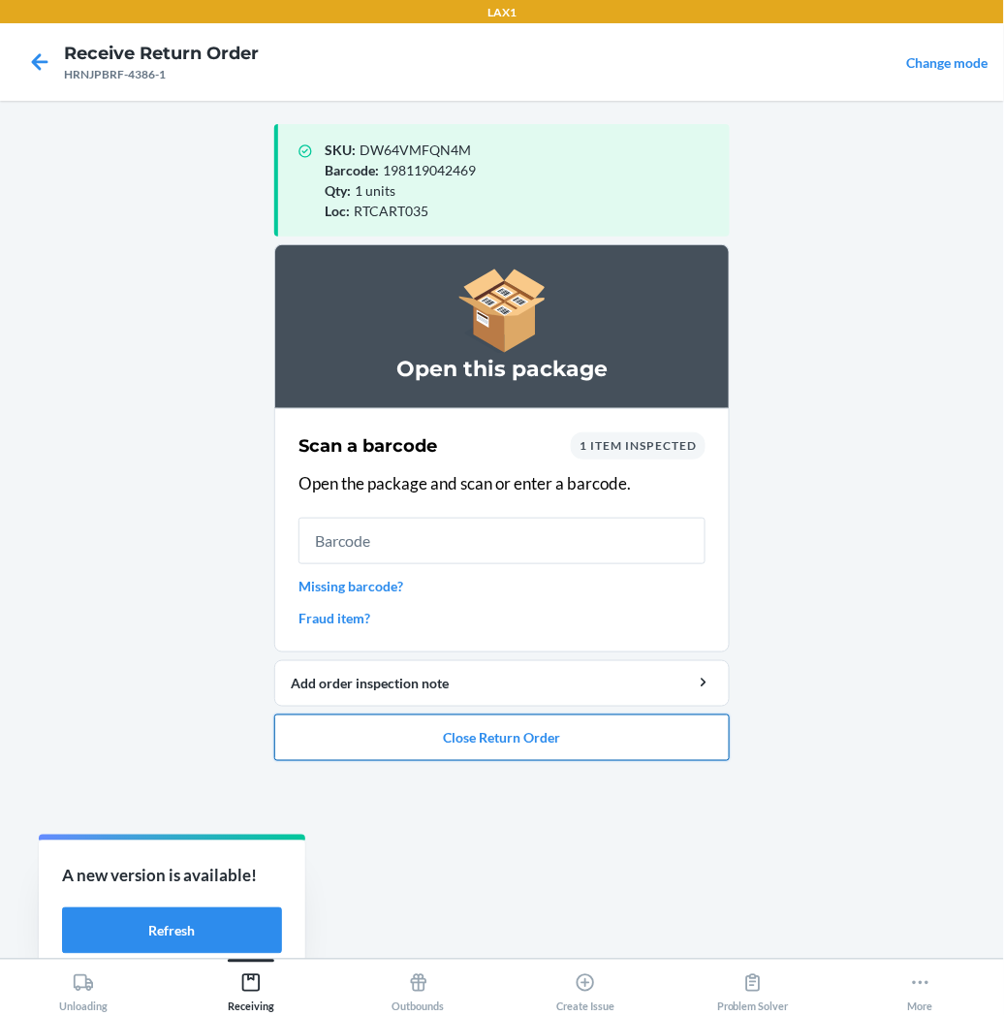
click at [523, 728] on button "Close Return Order" at bounding box center [502, 737] width 456 height 47
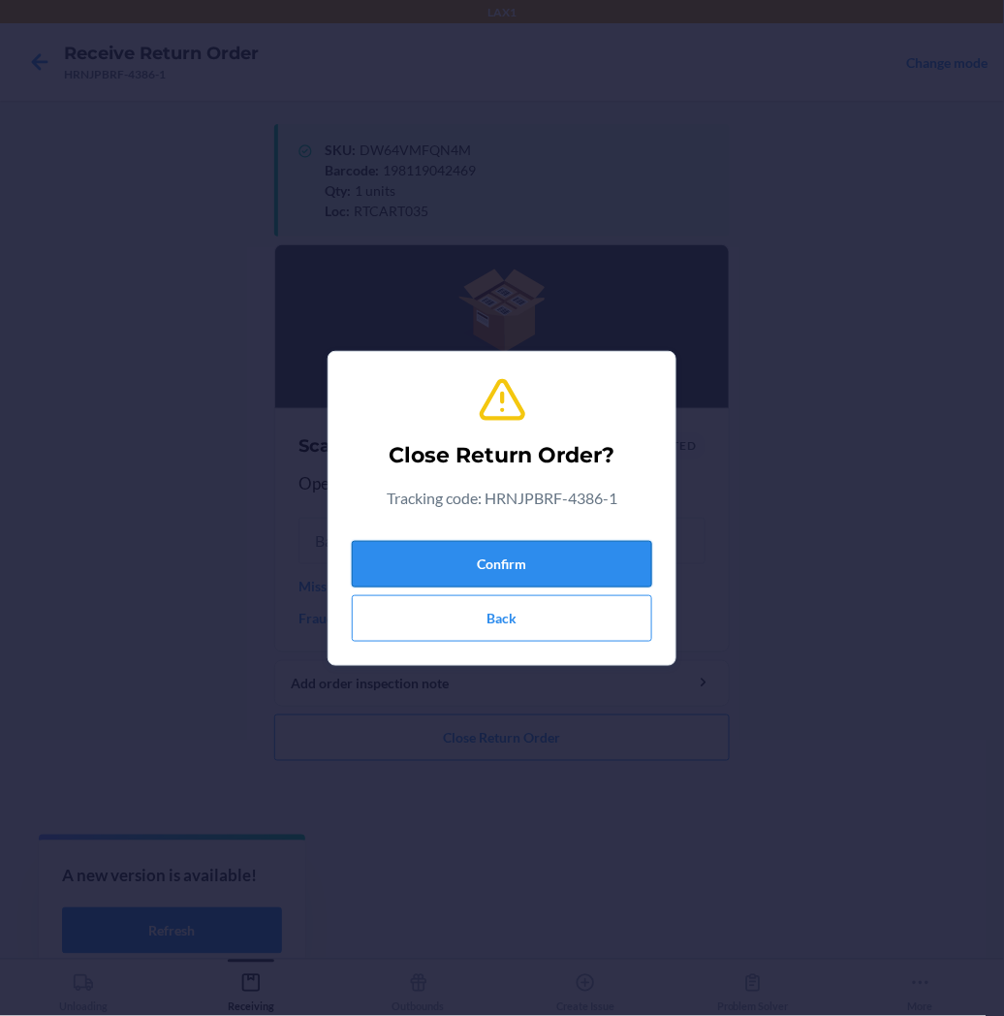
click at [594, 575] on button "Confirm" at bounding box center [502, 564] width 300 height 47
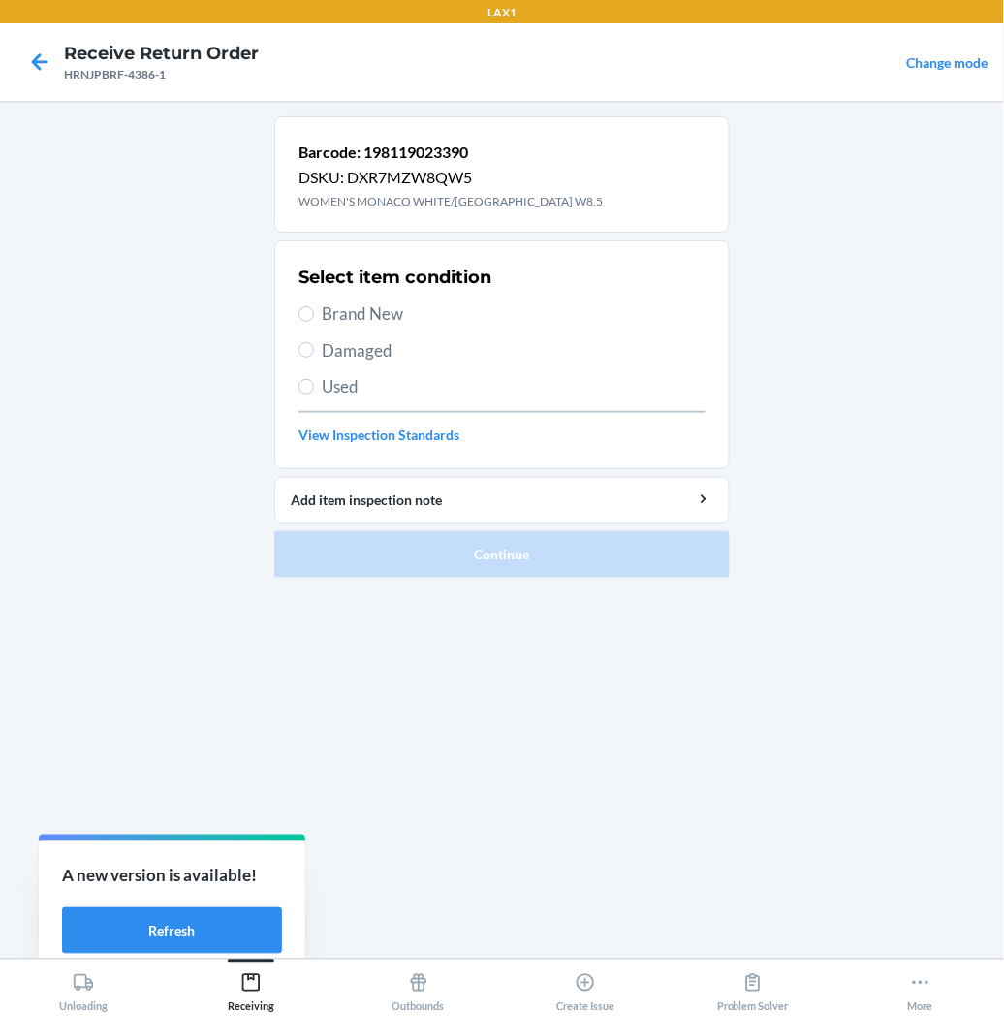
click at [304, 322] on label "Brand New" at bounding box center [502, 313] width 407 height 25
click at [304, 322] on input "Brand New" at bounding box center [307, 314] width 16 height 16
radio input "true"
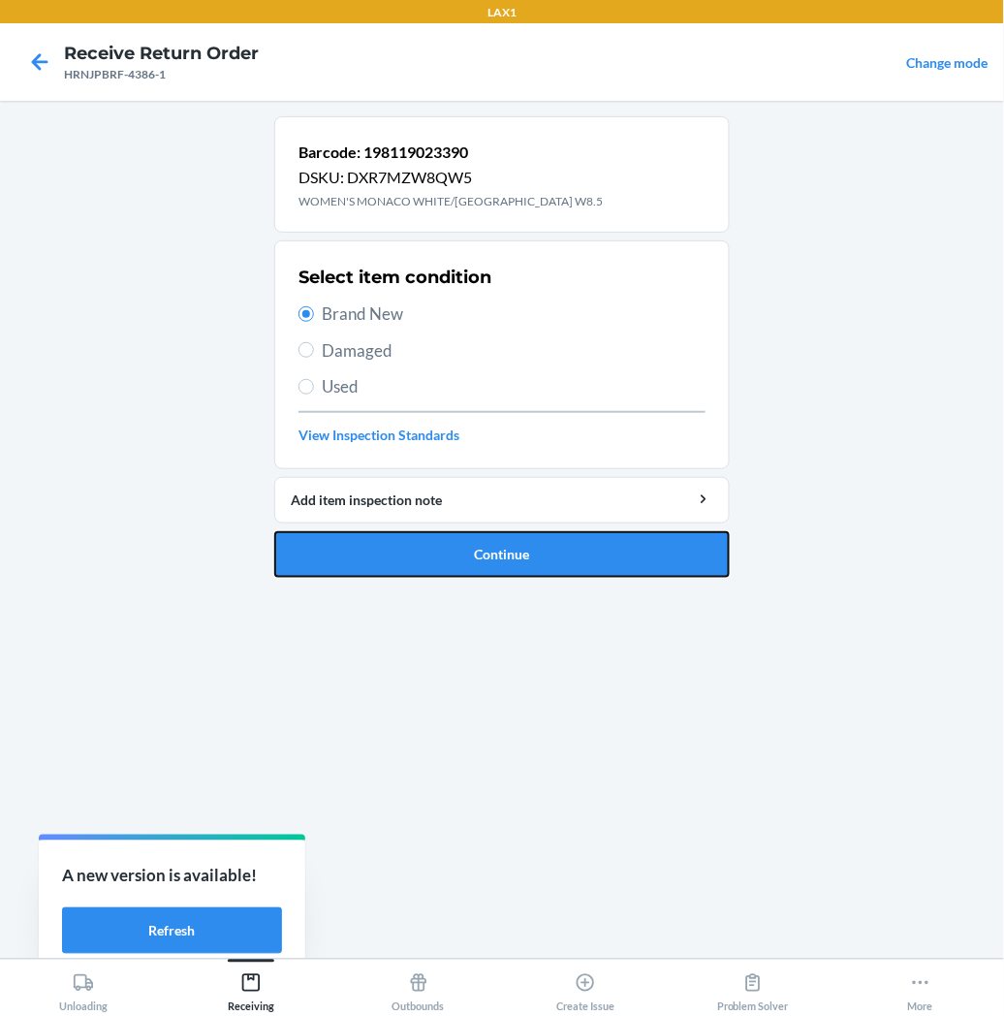
drag, startPoint x: 327, startPoint y: 554, endPoint x: 297, endPoint y: 486, distance: 75.1
click at [324, 547] on button "Continue" at bounding box center [502, 554] width 456 height 47
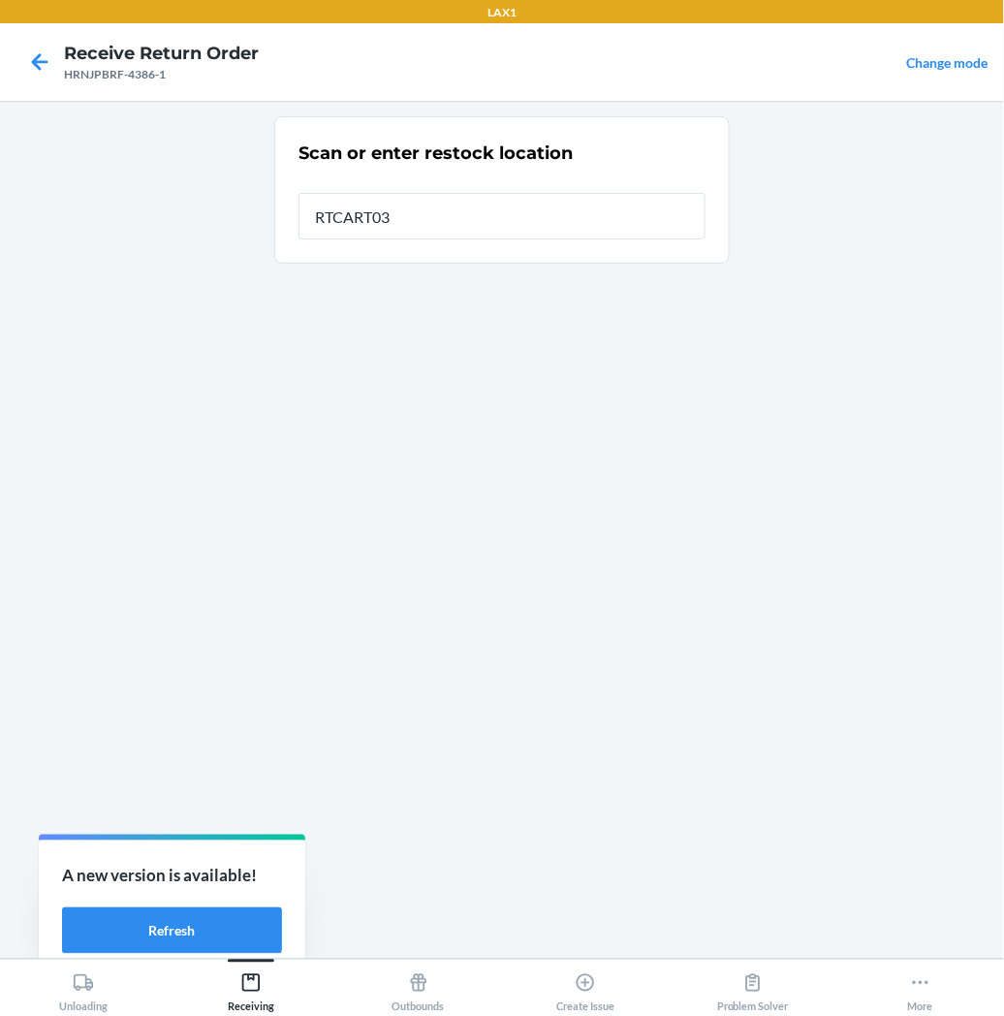
type input "RTCART035"
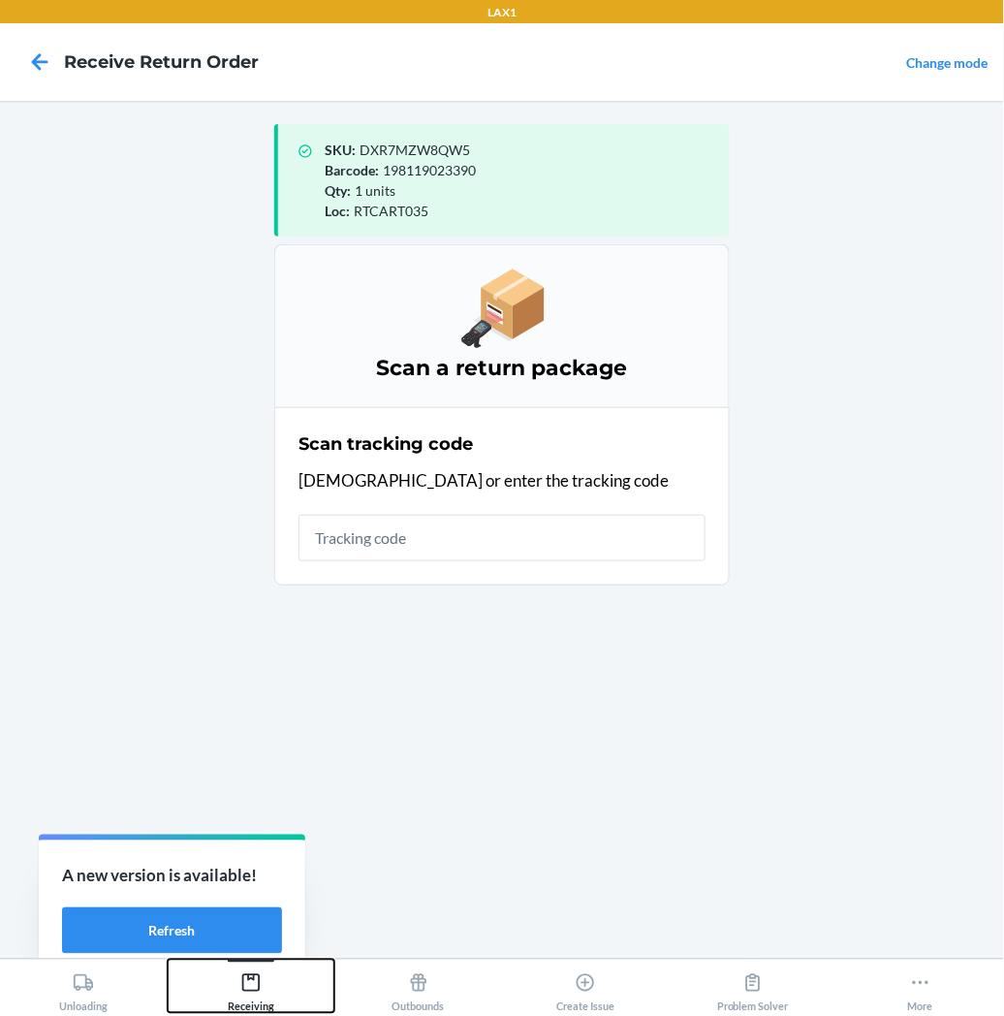
click at [243, 991] on icon at bounding box center [250, 982] width 17 height 17
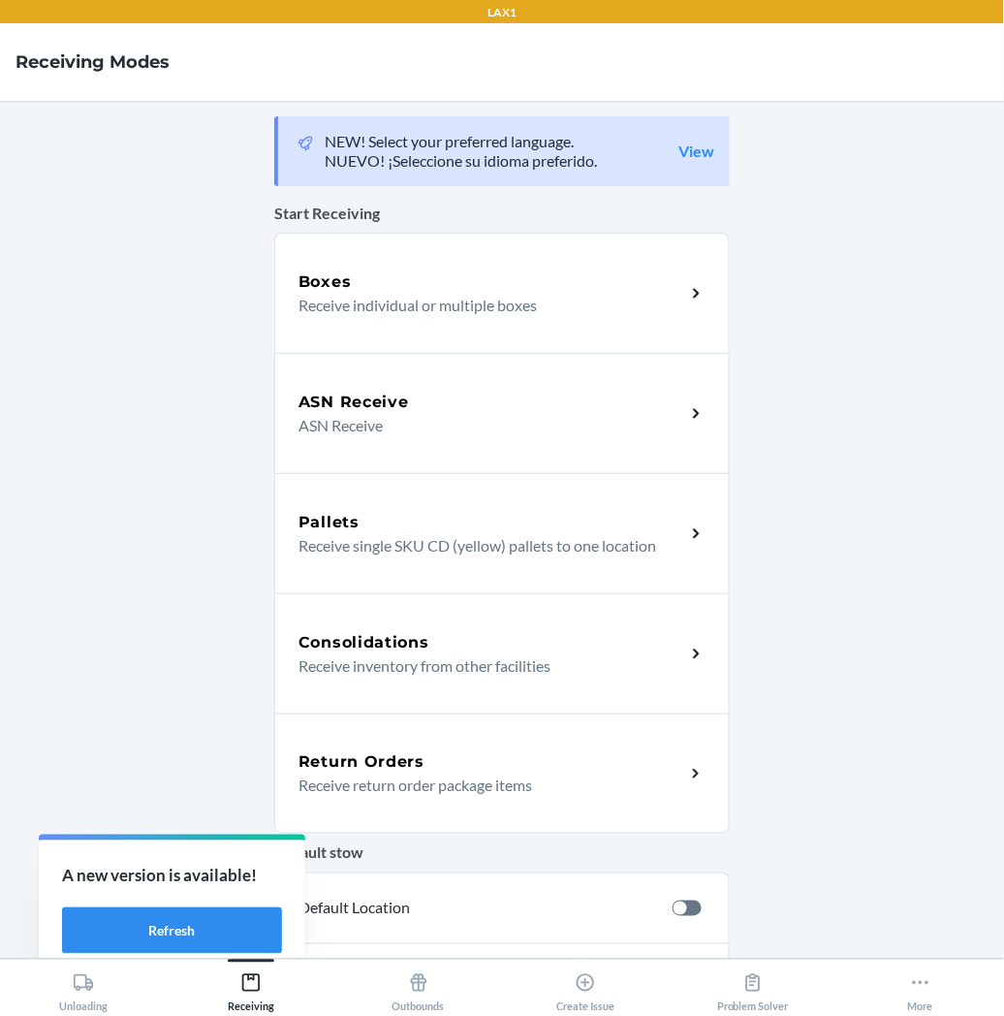
click at [366, 788] on p "Receive return order package items" at bounding box center [484, 784] width 371 height 23
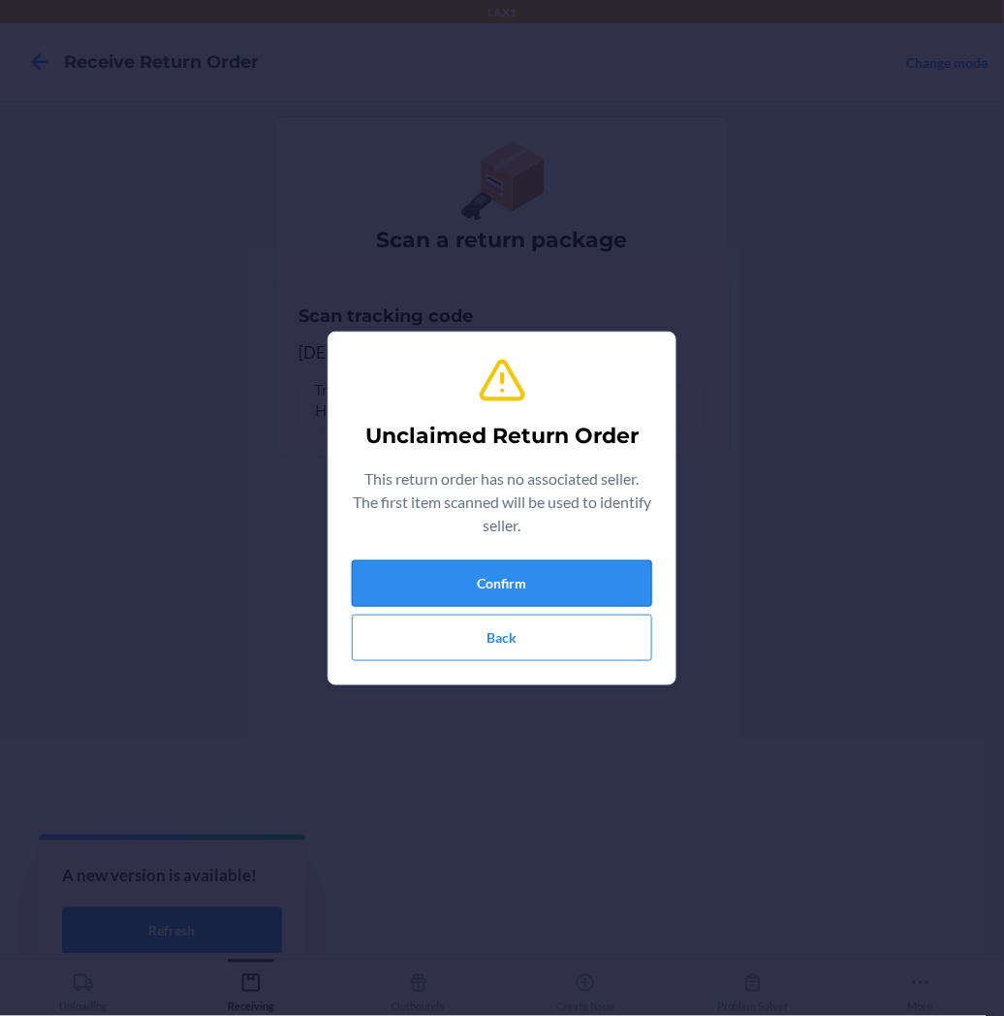
click at [423, 594] on button "Confirm" at bounding box center [502, 583] width 300 height 47
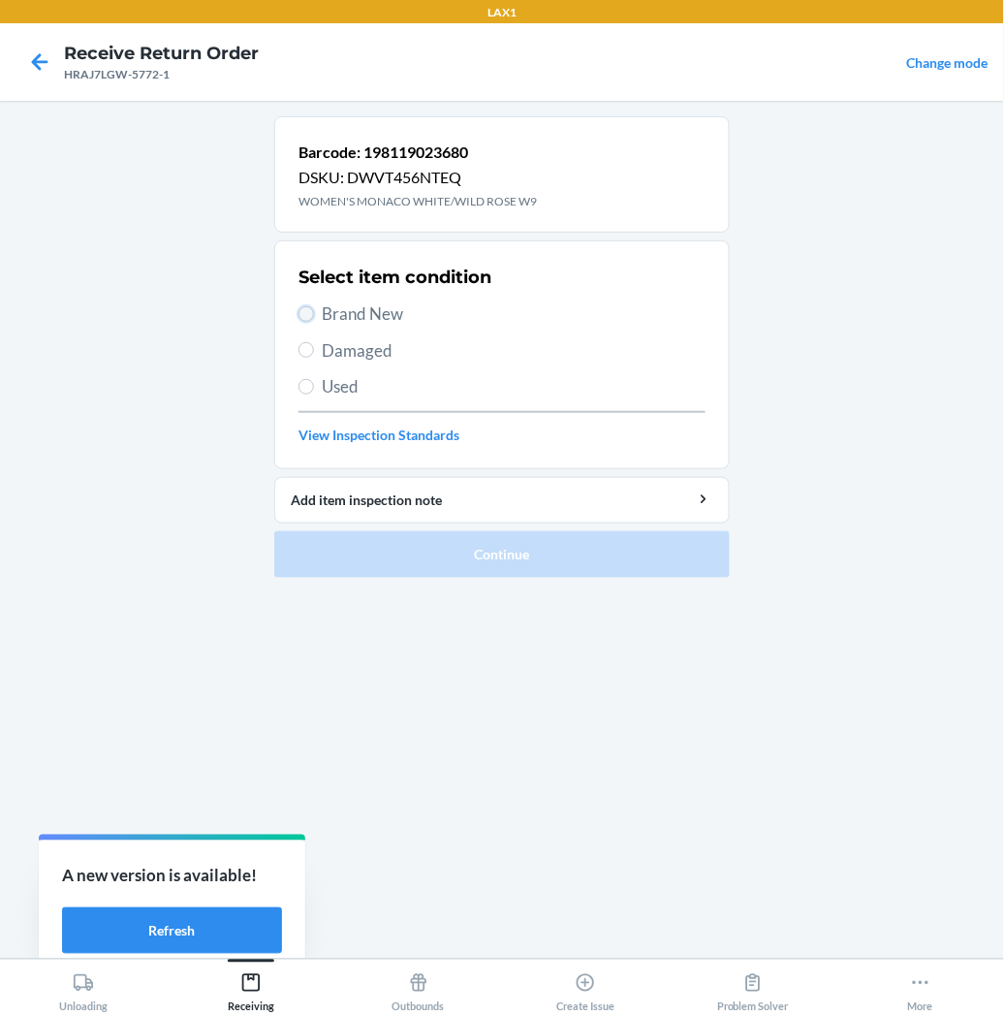
click at [304, 314] on input "Brand New" at bounding box center [307, 314] width 16 height 16
radio input "true"
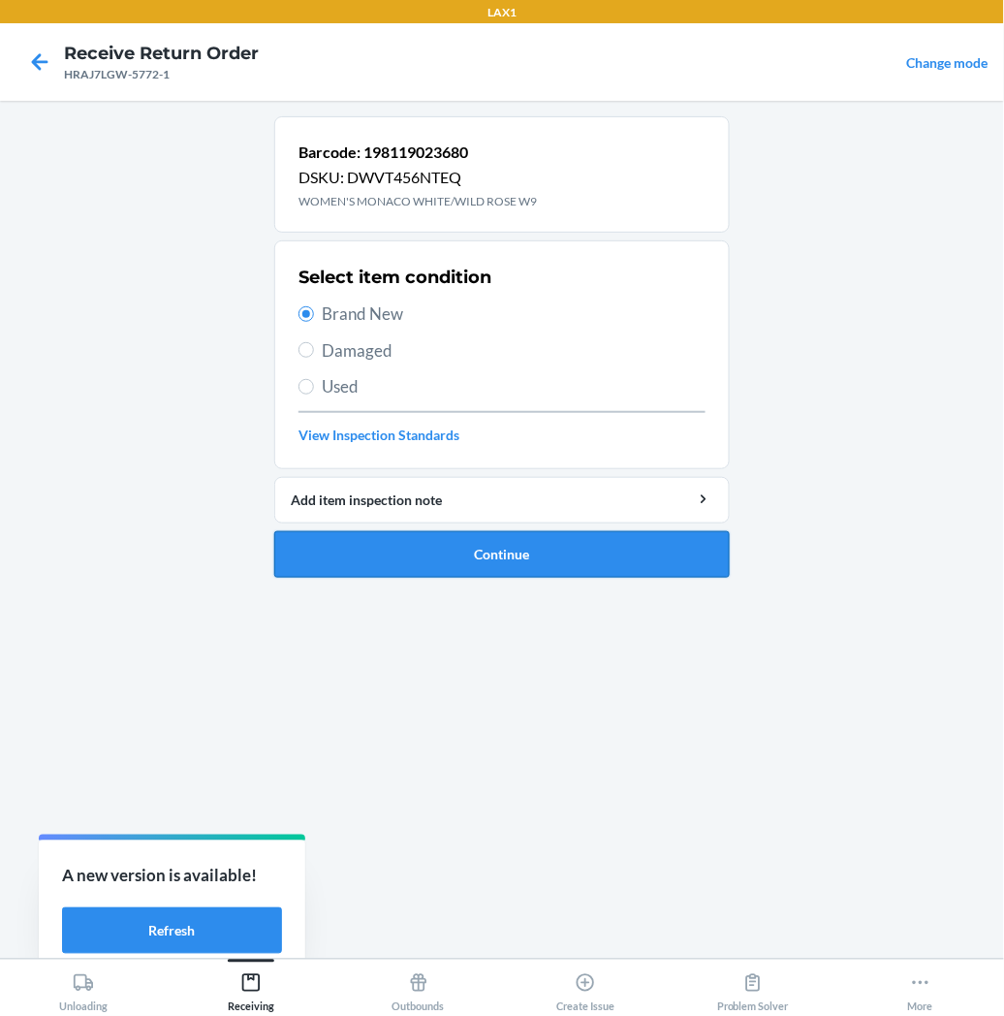
click at [355, 565] on button "Continue" at bounding box center [502, 554] width 456 height 47
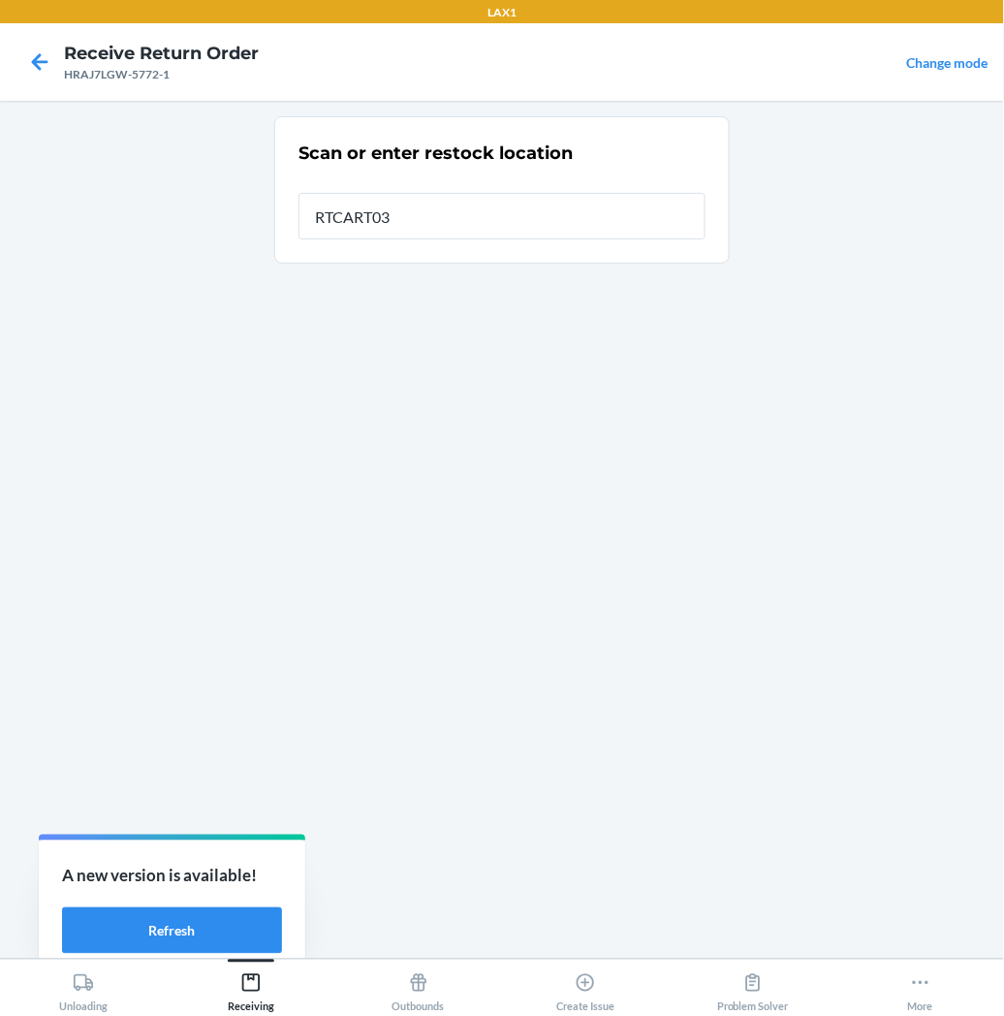
type input "RTCART035"
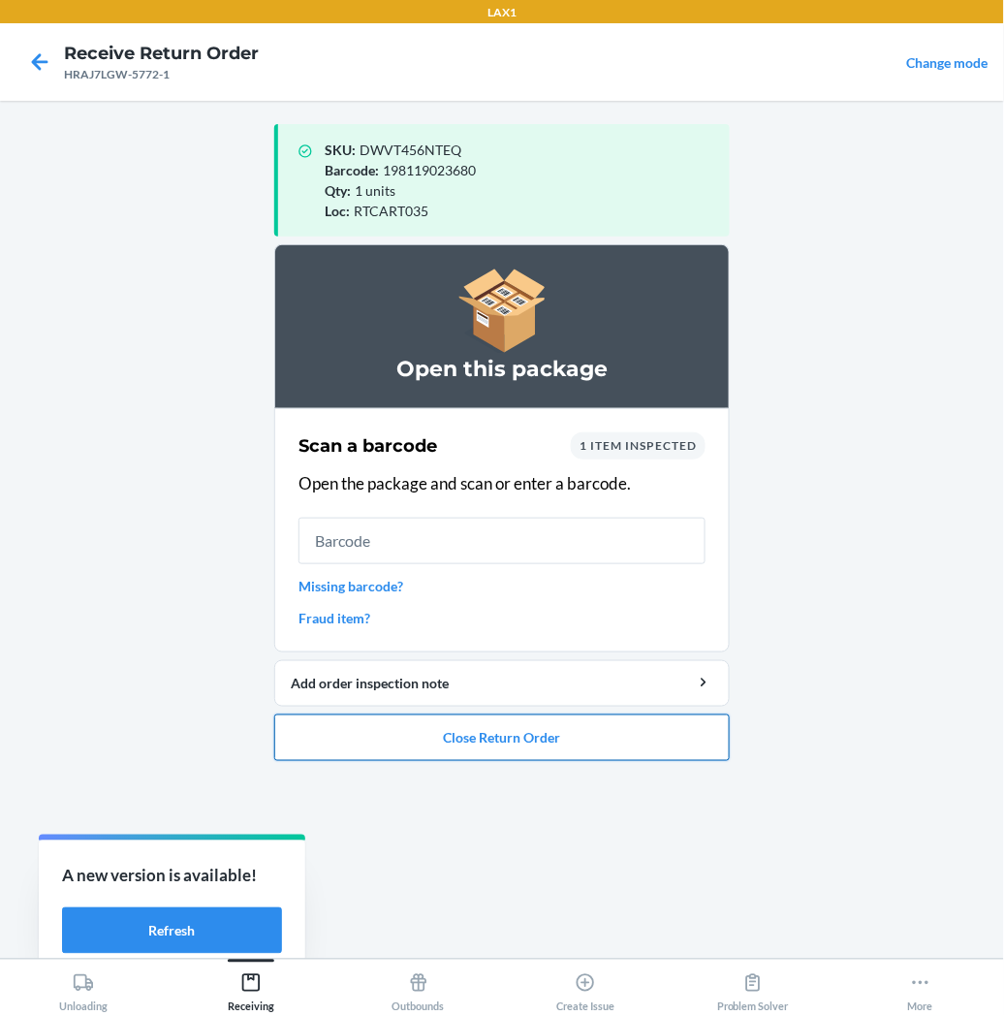
click at [463, 741] on button "Close Return Order" at bounding box center [502, 737] width 456 height 47
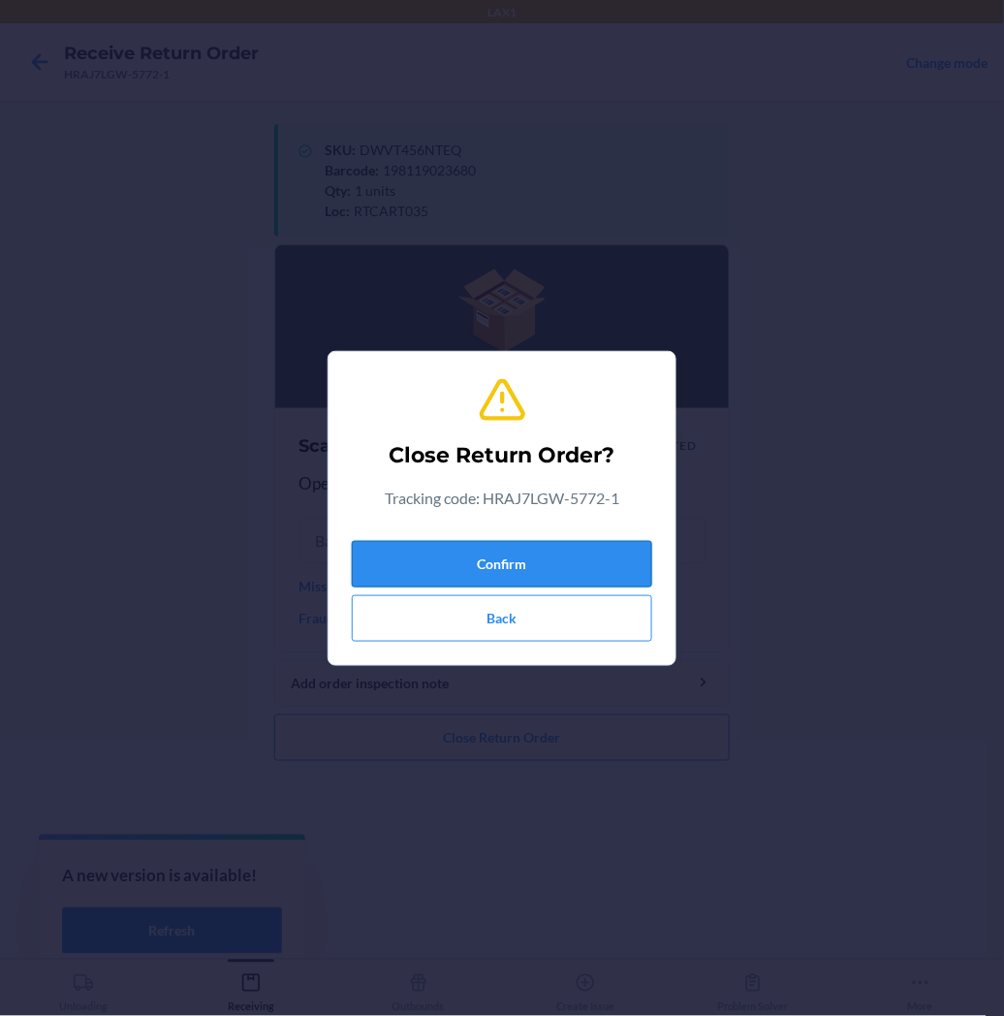
click at [528, 558] on button "Confirm" at bounding box center [502, 564] width 300 height 47
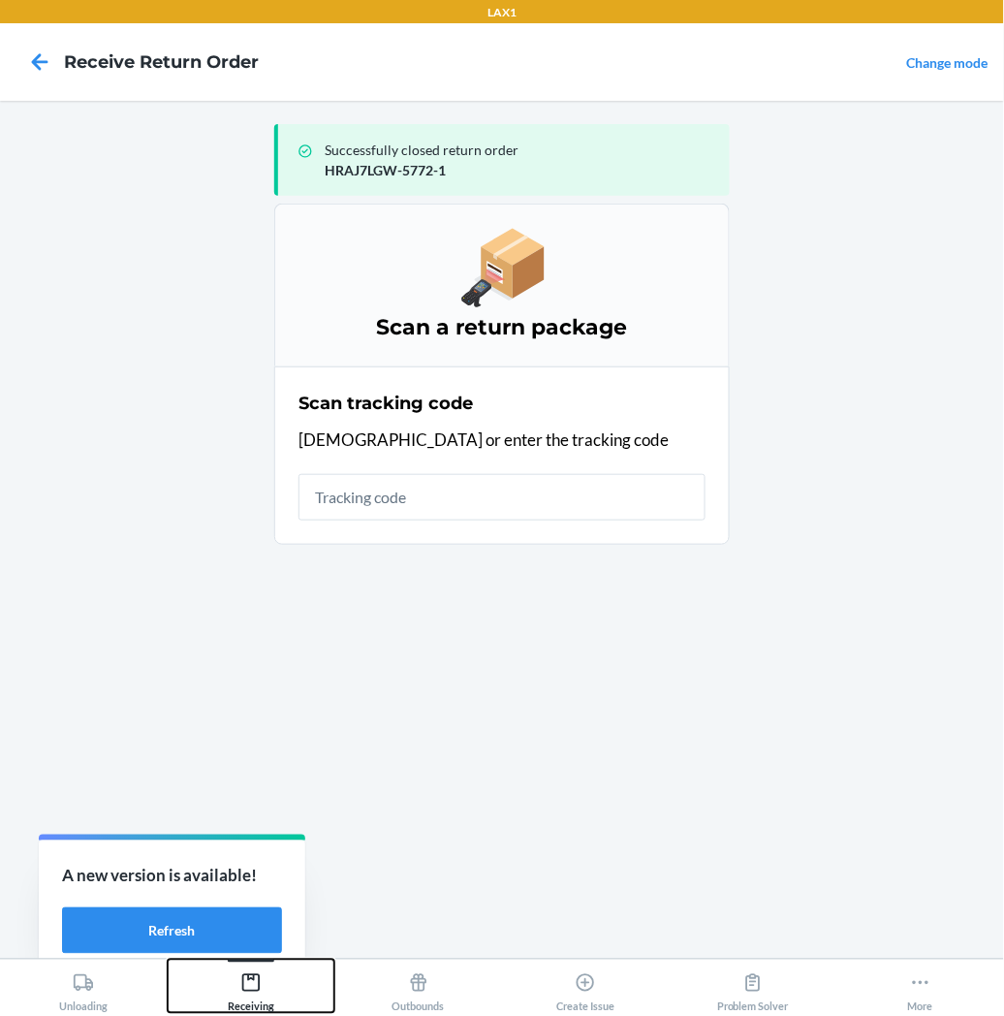
drag, startPoint x: 246, startPoint y: 979, endPoint x: 298, endPoint y: 933, distance: 68.7
click at [248, 976] on icon at bounding box center [250, 982] width 21 height 21
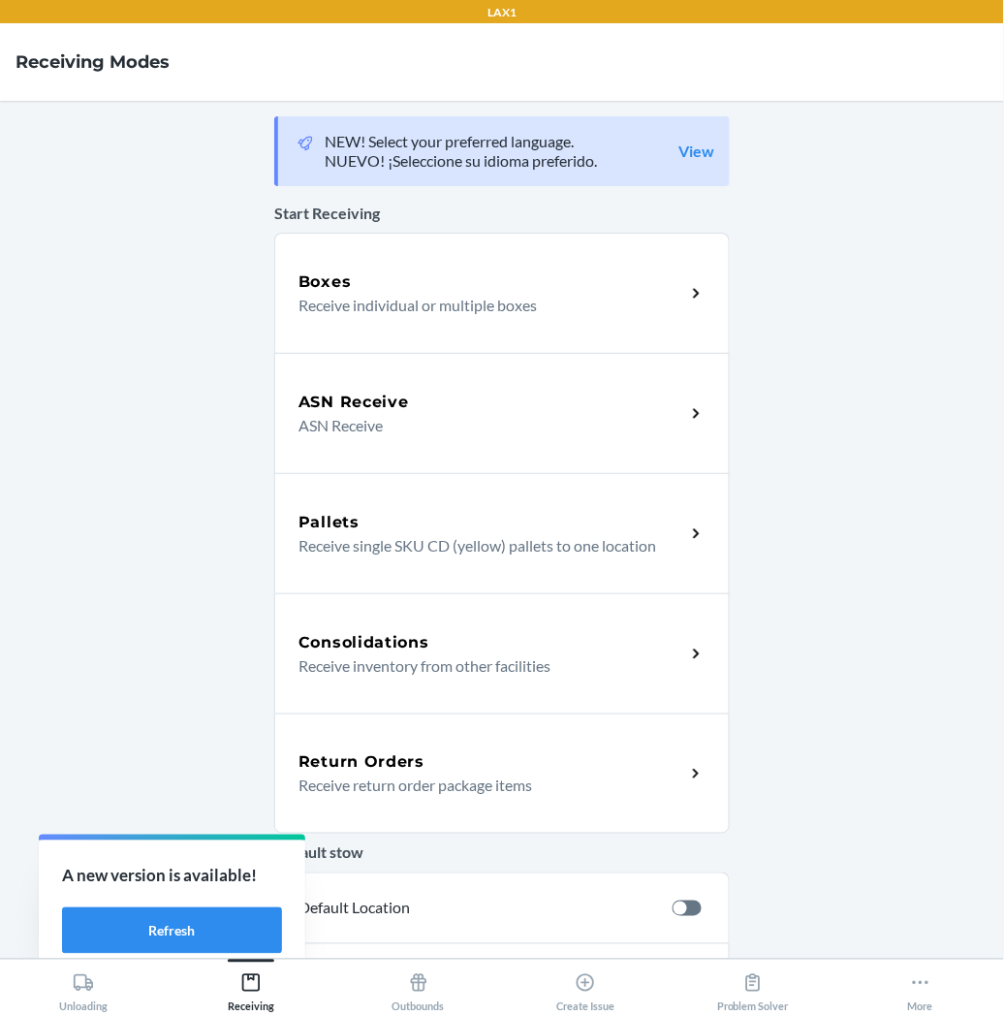
click at [378, 766] on h5 "Return Orders" at bounding box center [362, 761] width 126 height 23
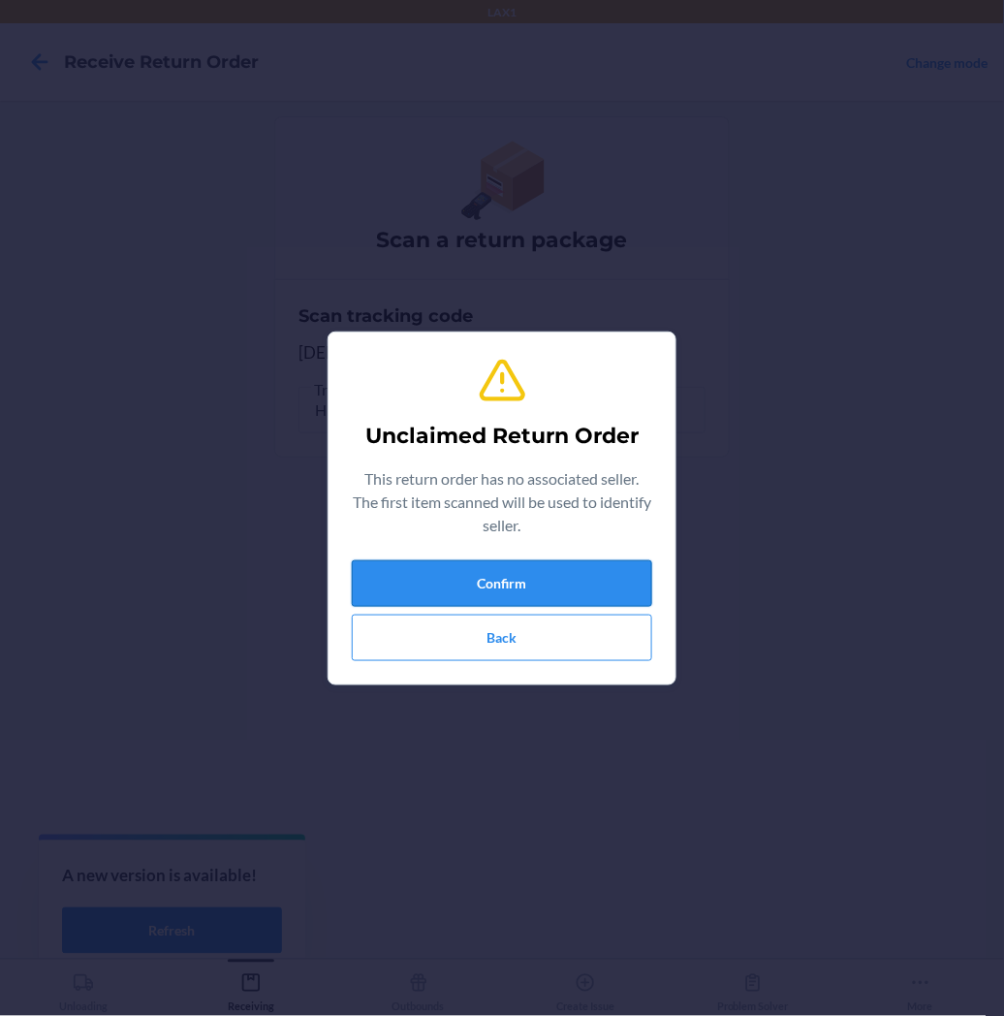
click at [442, 588] on button "Confirm" at bounding box center [502, 583] width 300 height 47
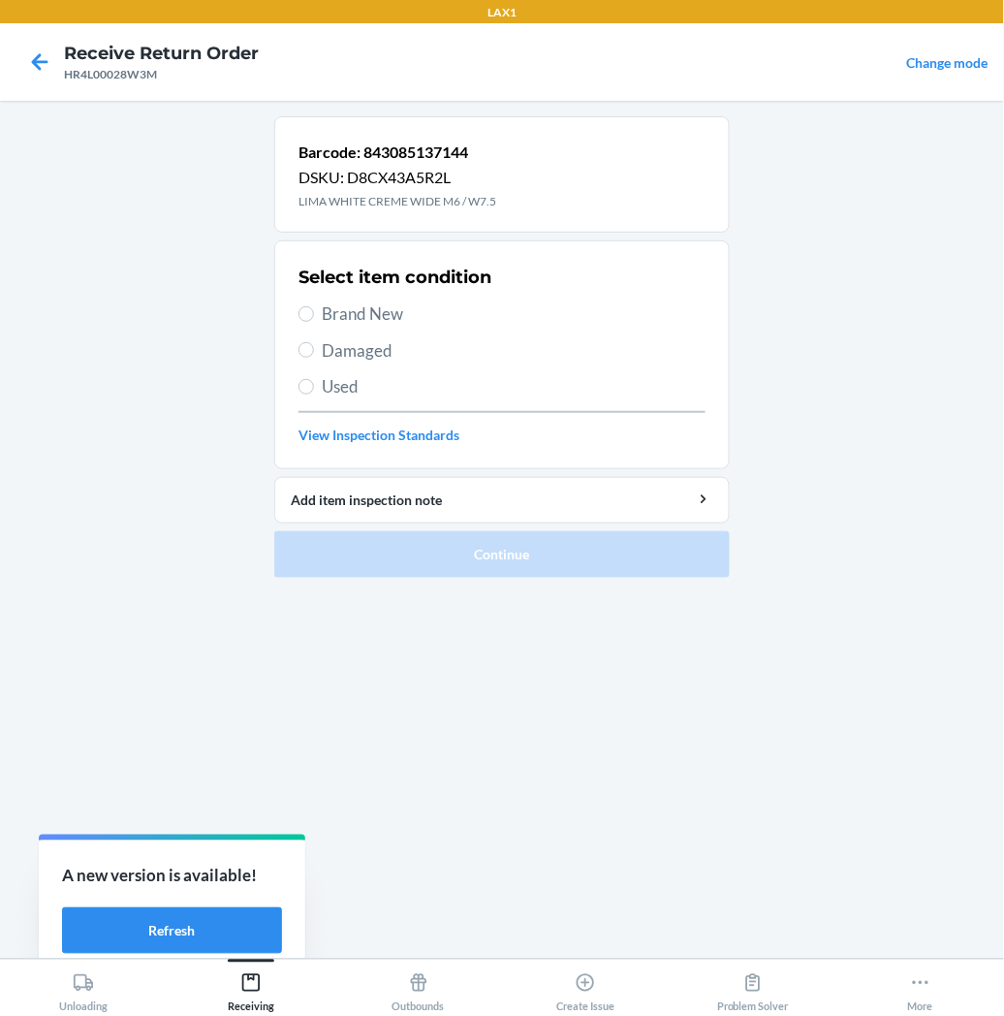
click at [314, 320] on label "Brand New" at bounding box center [502, 313] width 407 height 25
click at [314, 320] on input "Brand New" at bounding box center [307, 314] width 16 height 16
radio input "true"
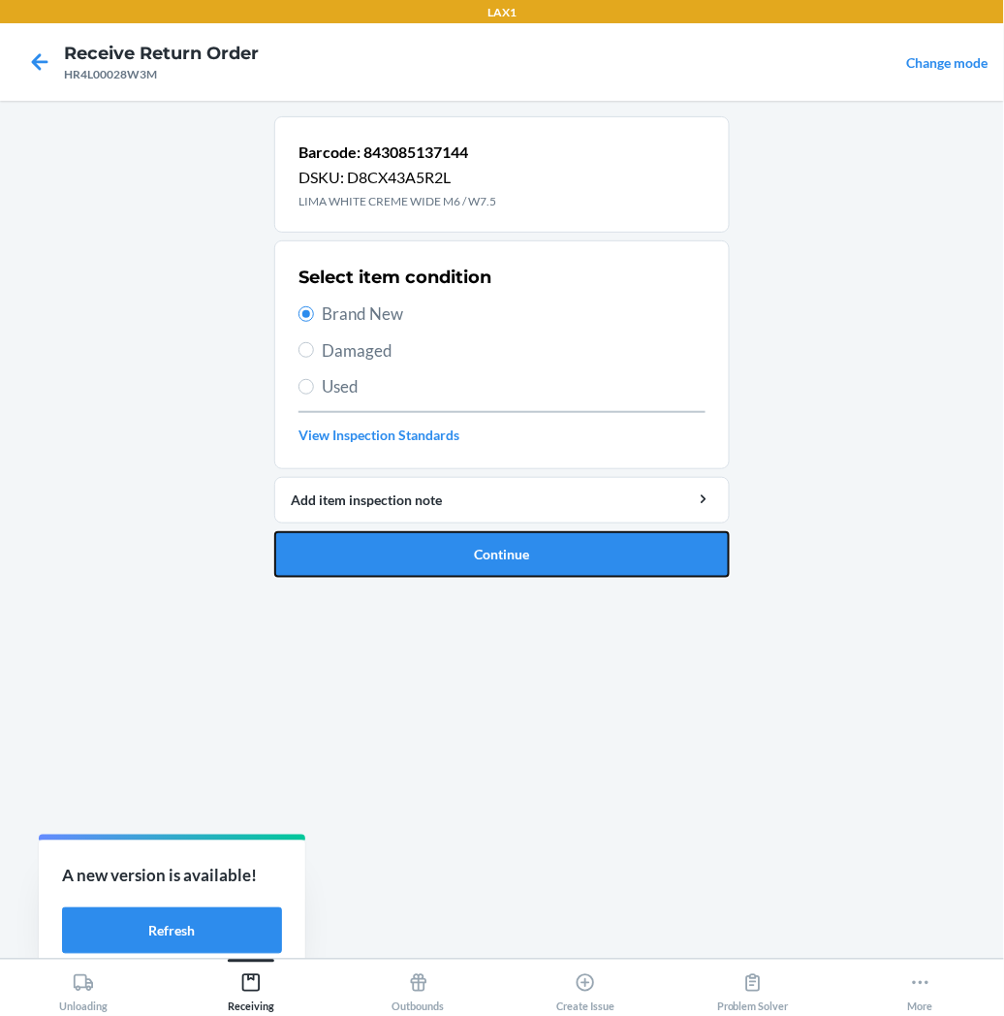
drag, startPoint x: 346, startPoint y: 550, endPoint x: 337, endPoint y: 462, distance: 87.7
click at [350, 539] on button "Continue" at bounding box center [502, 554] width 456 height 47
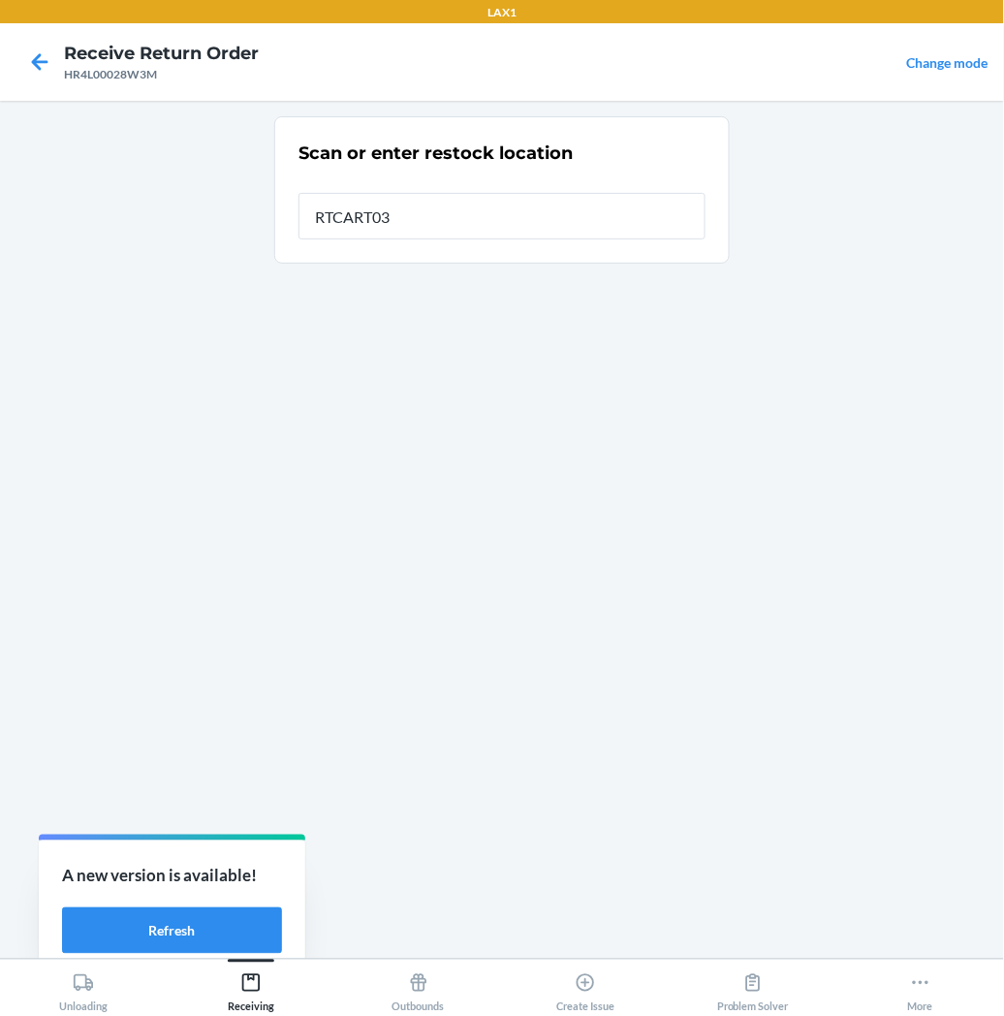
type input "RTCART035"
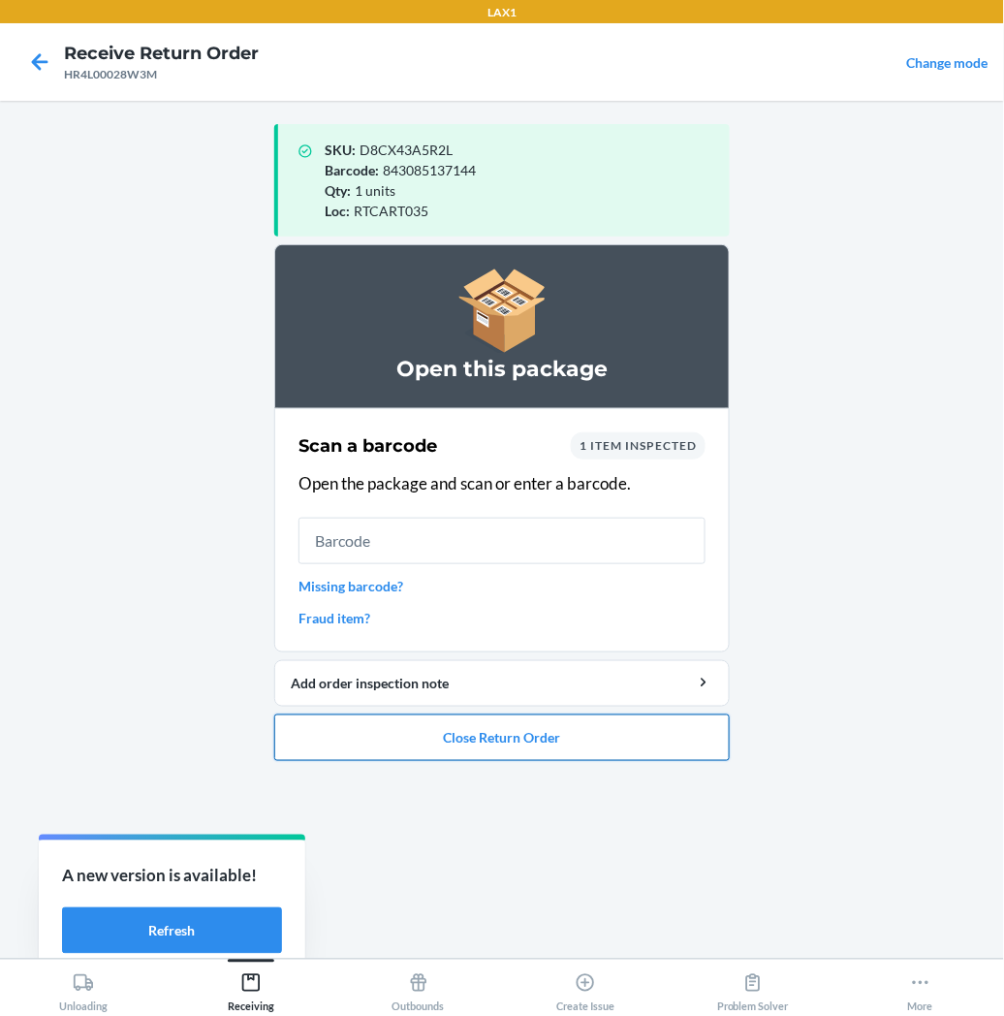
click at [486, 741] on button "Close Return Order" at bounding box center [502, 737] width 456 height 47
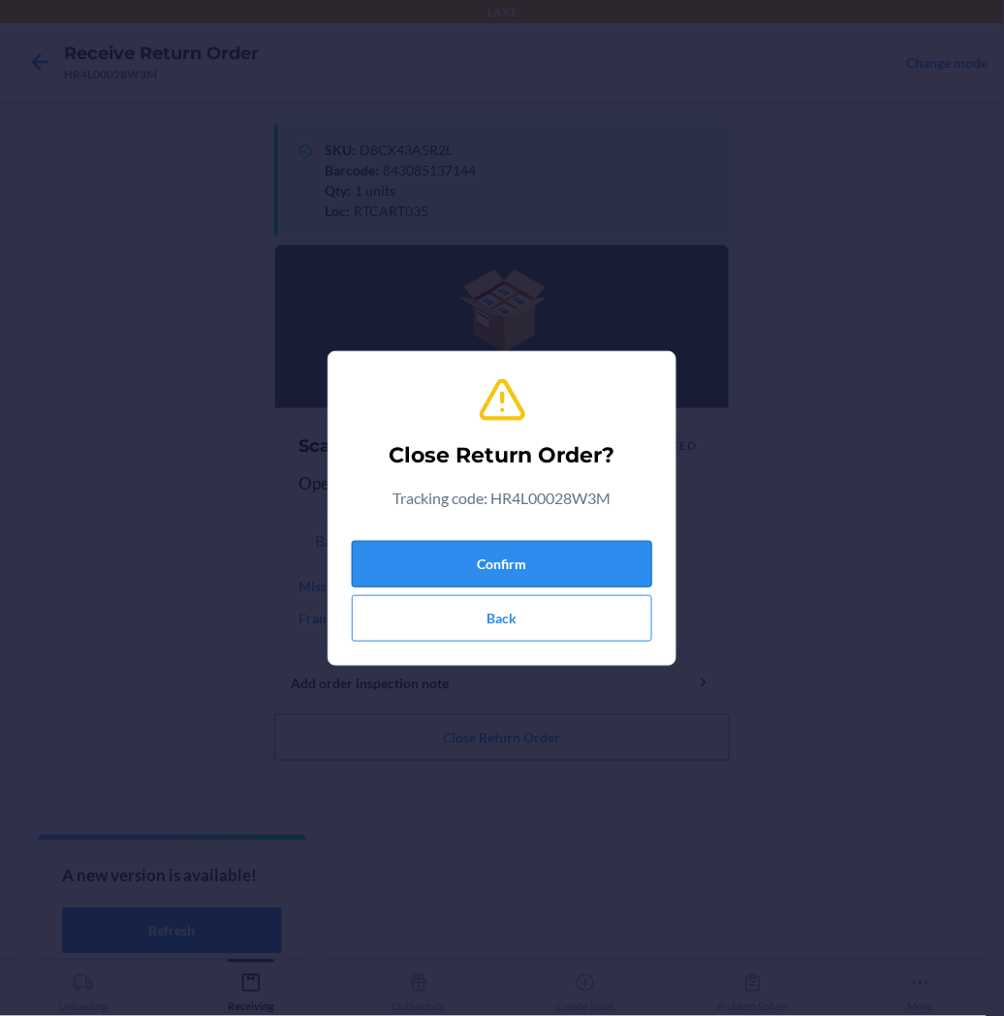
click at [523, 548] on button "Confirm" at bounding box center [502, 564] width 300 height 47
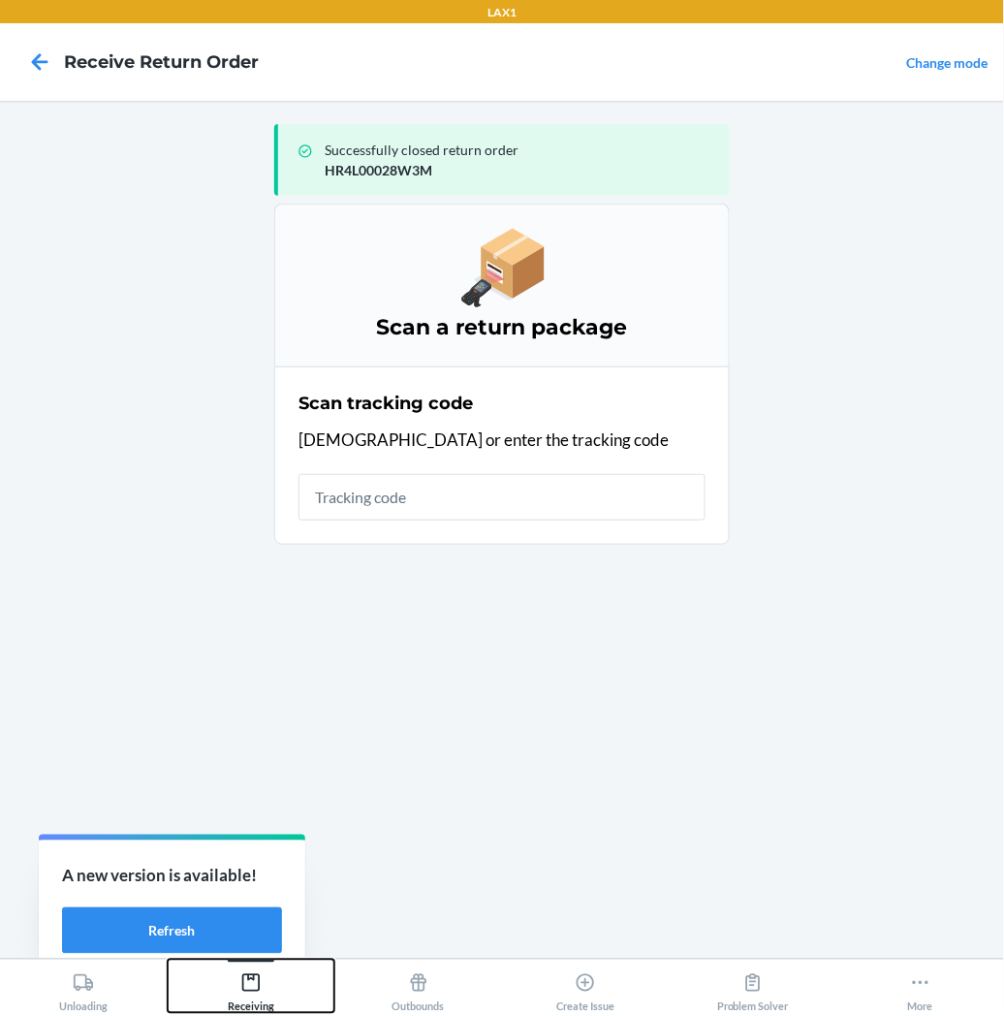
click at [244, 986] on icon at bounding box center [250, 982] width 21 height 21
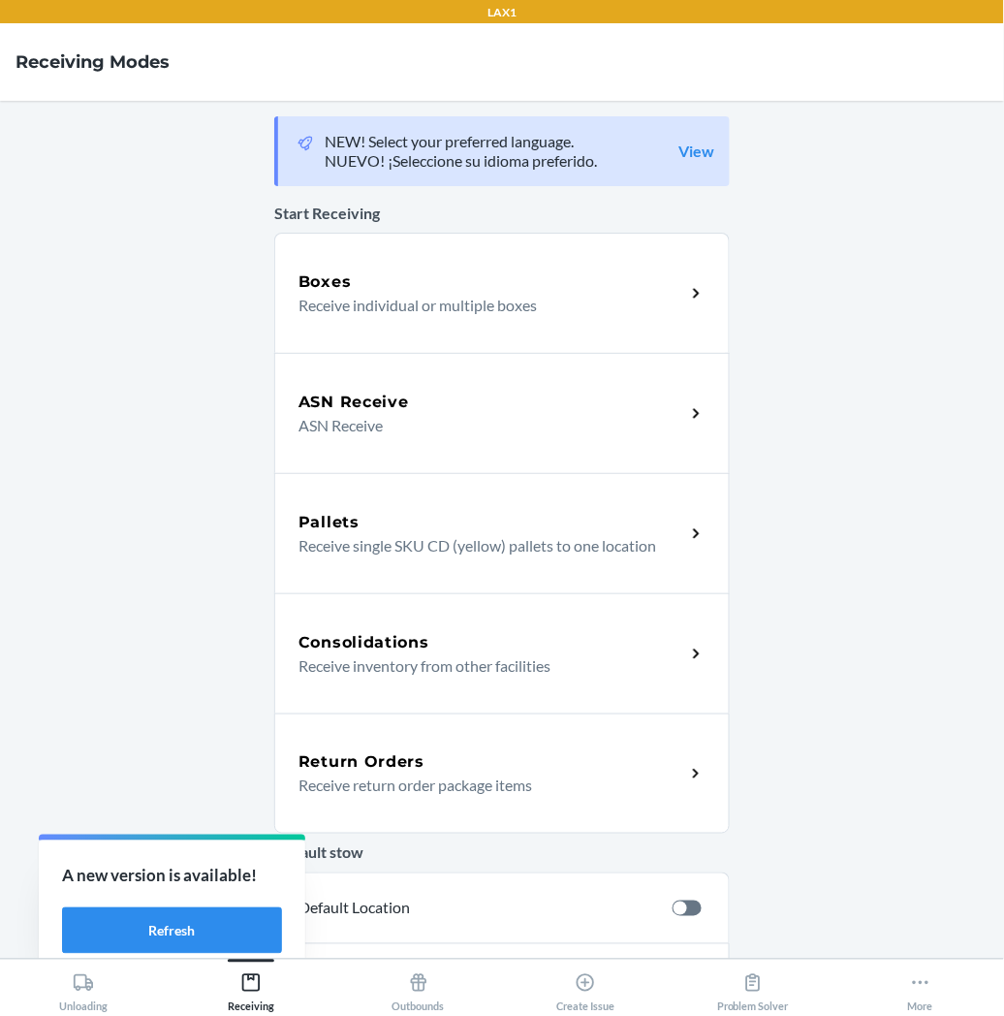
click at [337, 799] on div "Return Orders Receive return order package items" at bounding box center [502, 773] width 456 height 120
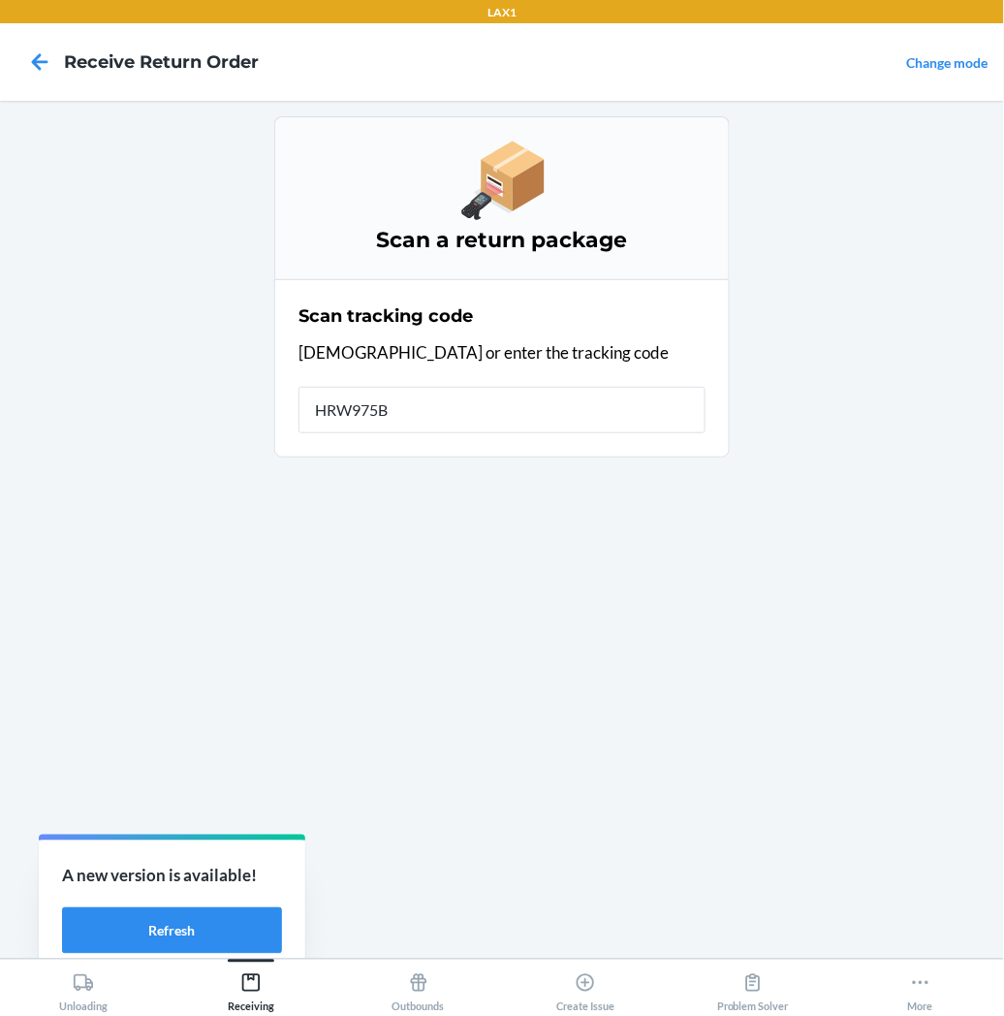
type input "HRW975BU"
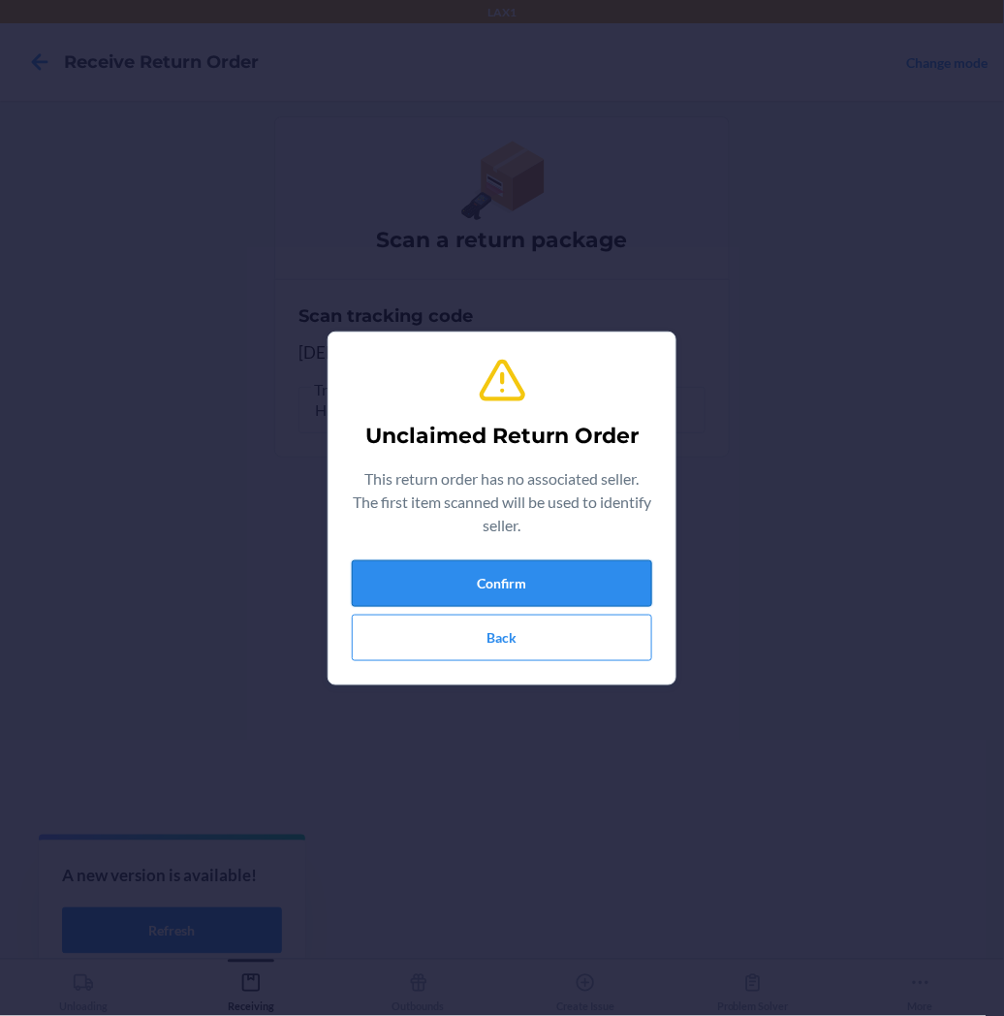
click at [463, 576] on button "Confirm" at bounding box center [502, 583] width 300 height 47
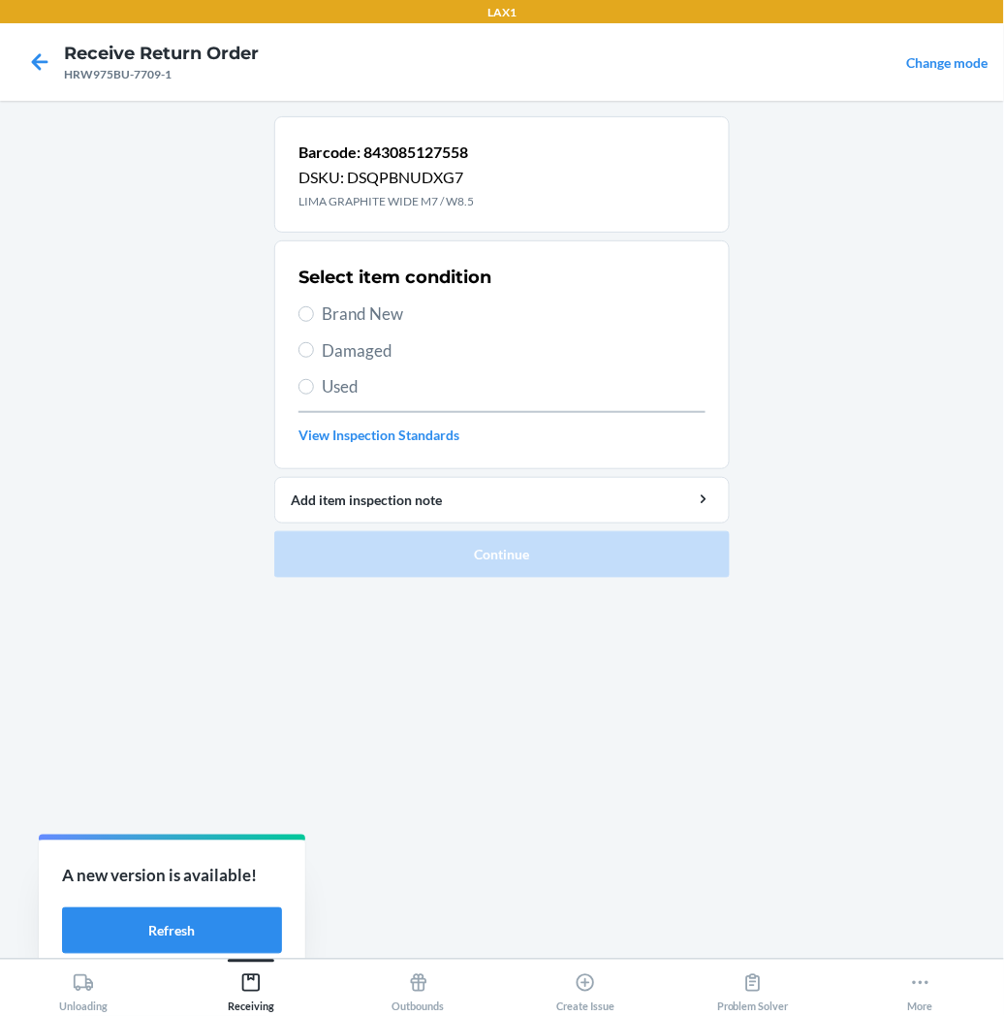
click at [322, 320] on span "Brand New" at bounding box center [514, 313] width 384 height 25
click at [314, 320] on input "Brand New" at bounding box center [307, 314] width 16 height 16
radio input "true"
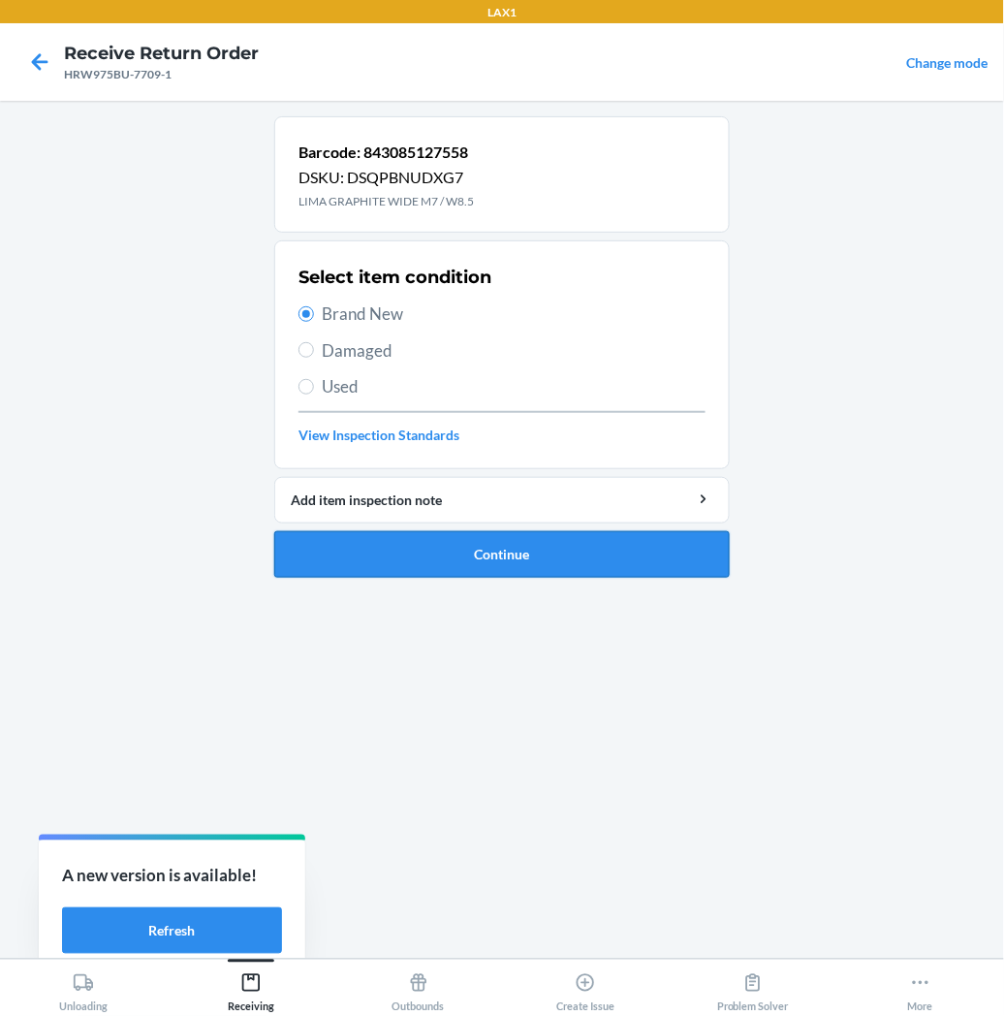
click at [380, 551] on button "Continue" at bounding box center [502, 554] width 456 height 47
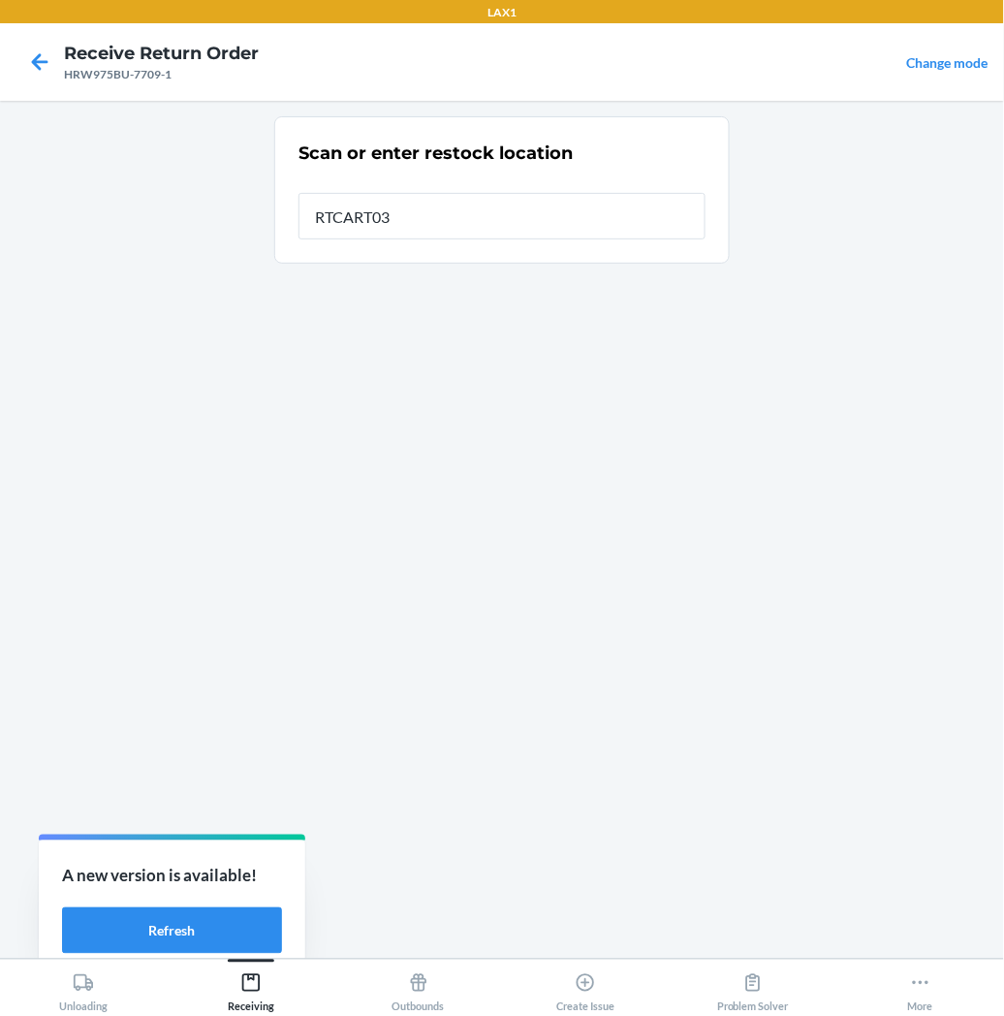
type input "RTCART035"
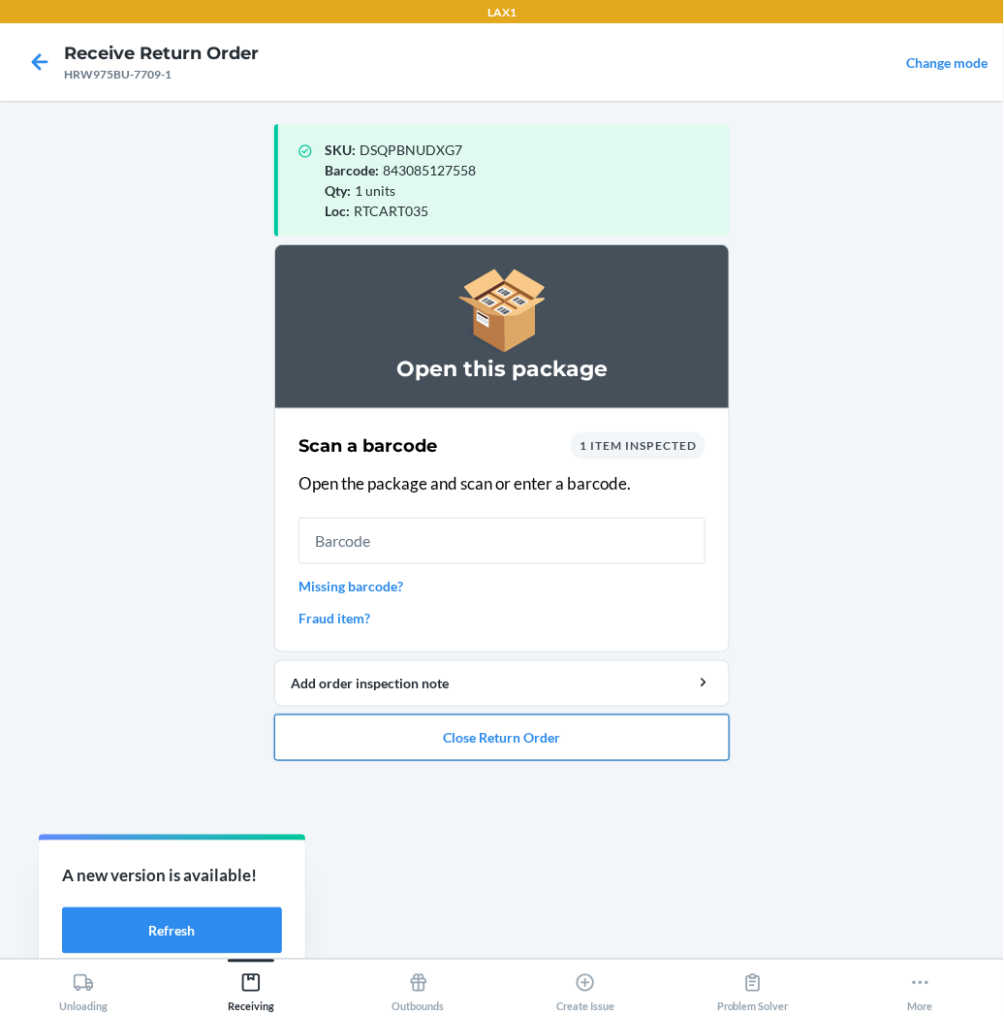
click at [431, 731] on button "Close Return Order" at bounding box center [502, 737] width 456 height 47
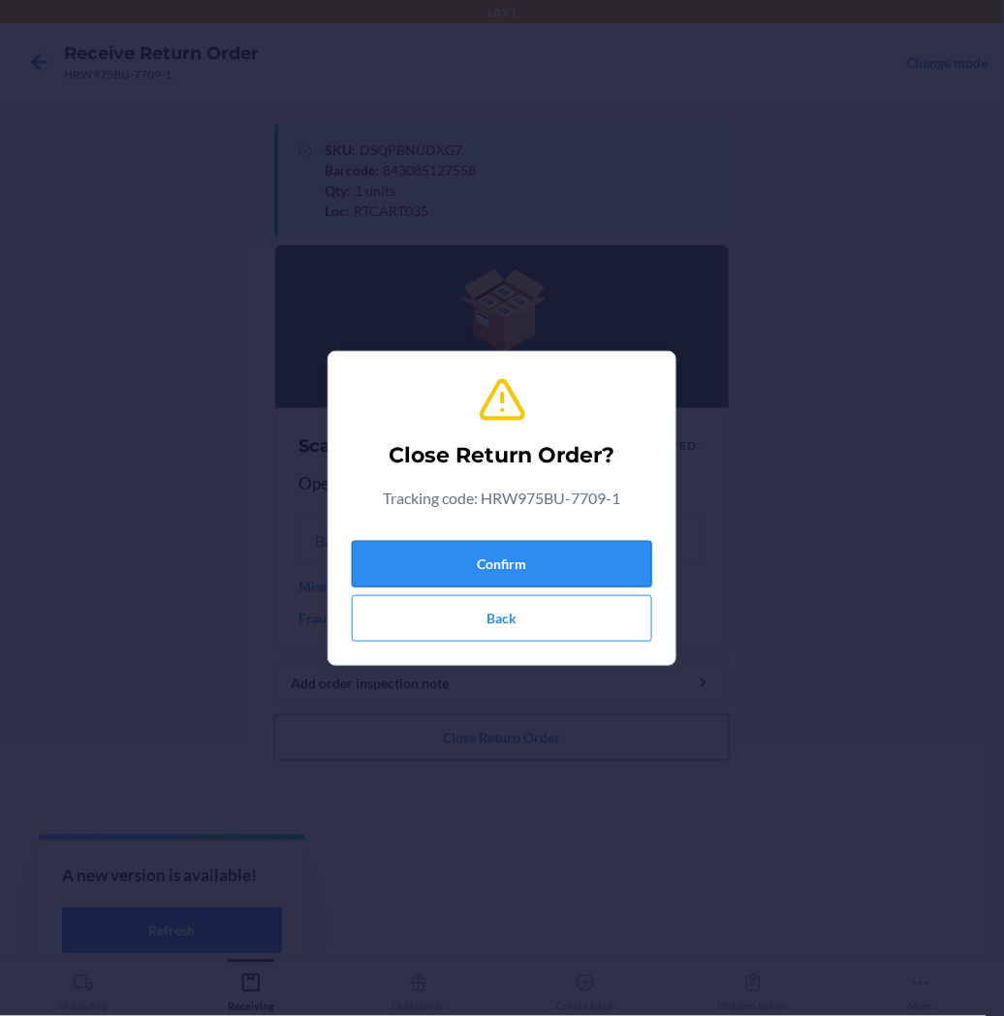
click at [501, 556] on button "Confirm" at bounding box center [502, 564] width 300 height 47
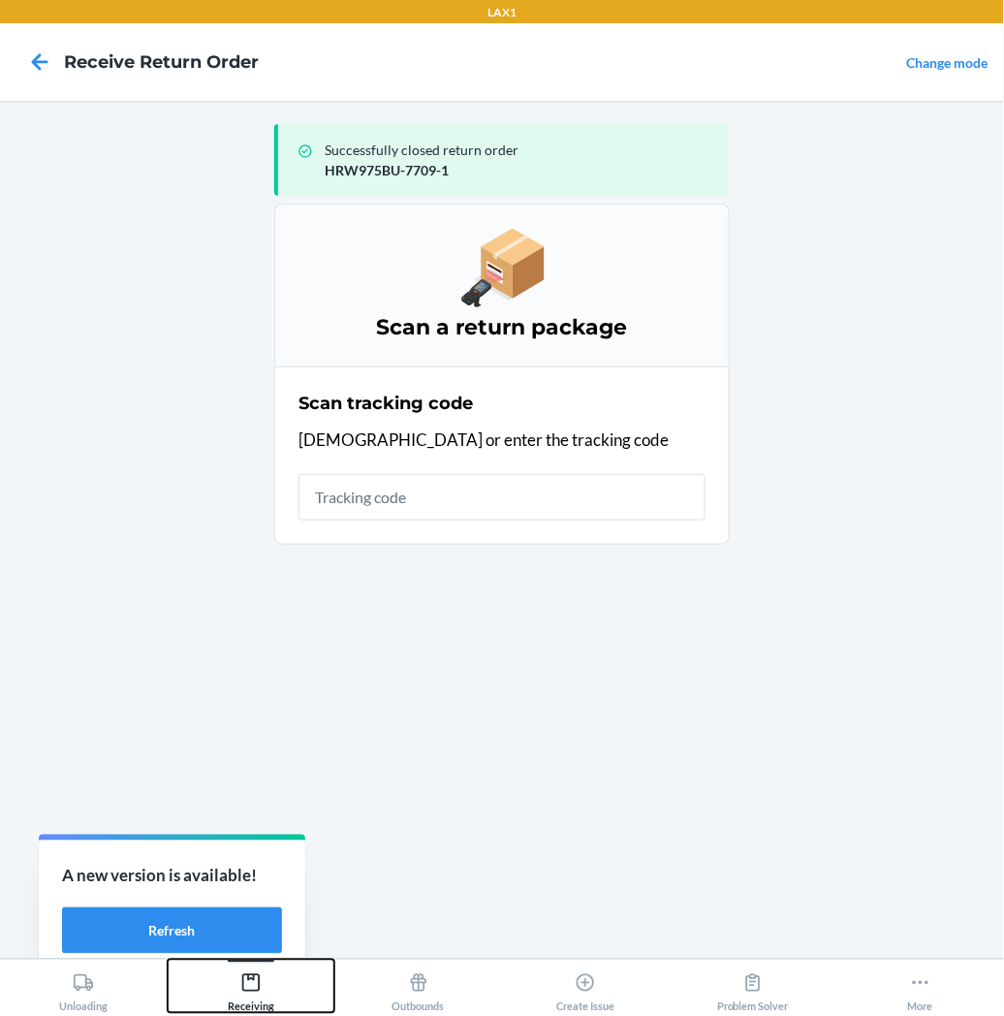
click at [254, 964] on div "Receiving" at bounding box center [251, 988] width 47 height 48
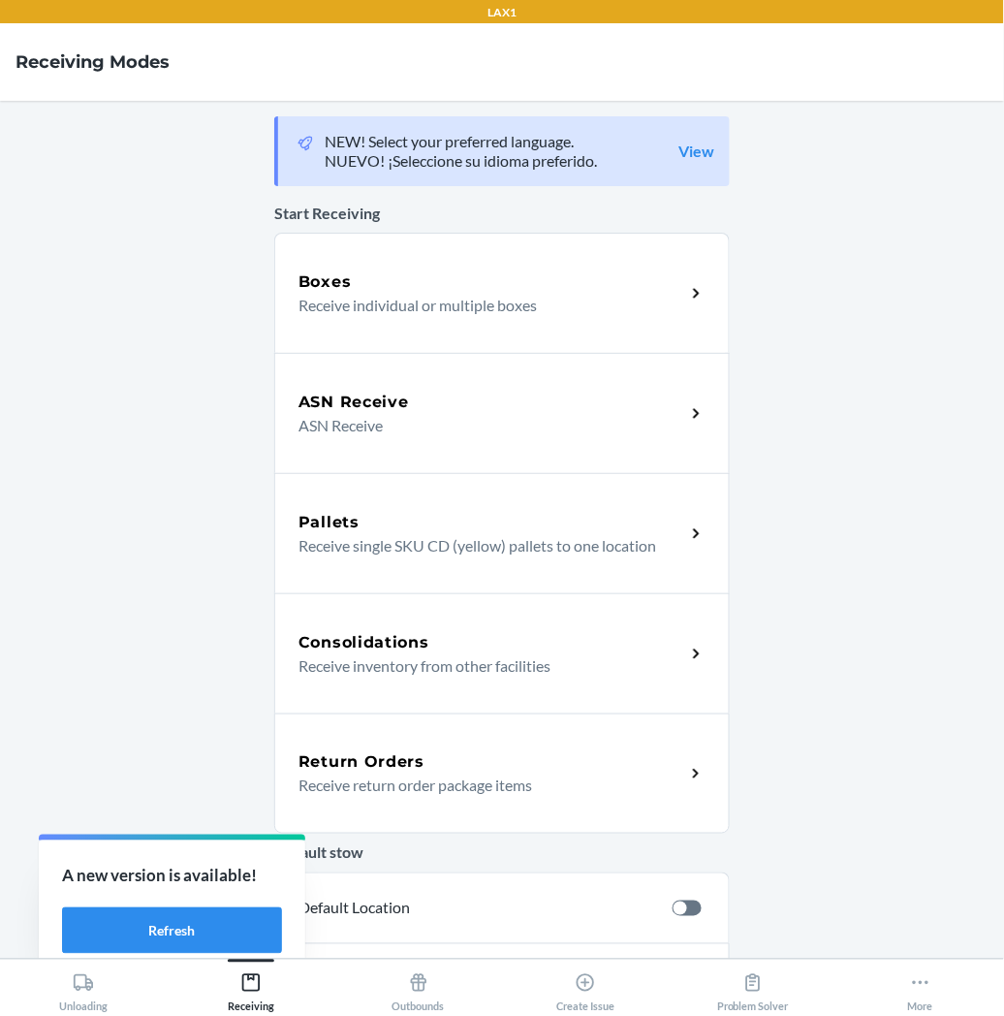
click at [391, 792] on p "Receive return order package items" at bounding box center [484, 784] width 371 height 23
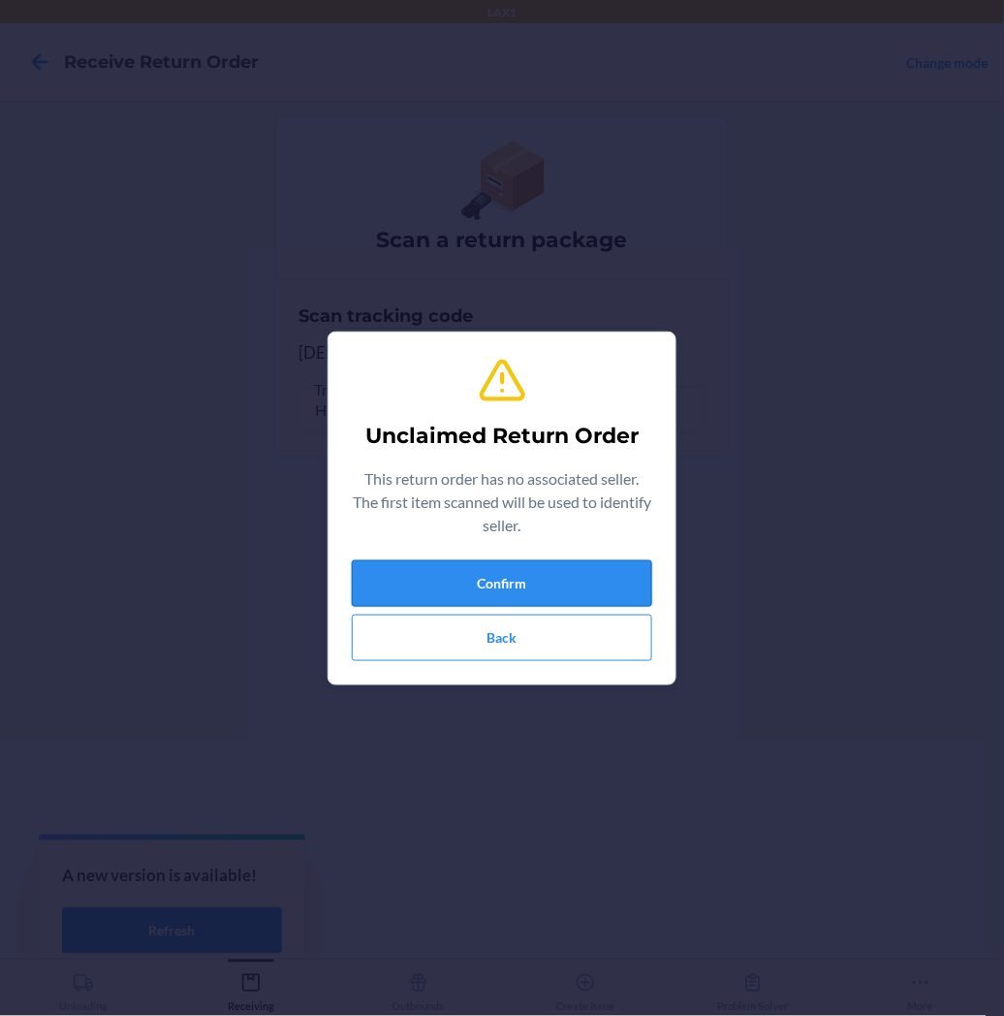
click at [407, 577] on button "Confirm" at bounding box center [502, 583] width 300 height 47
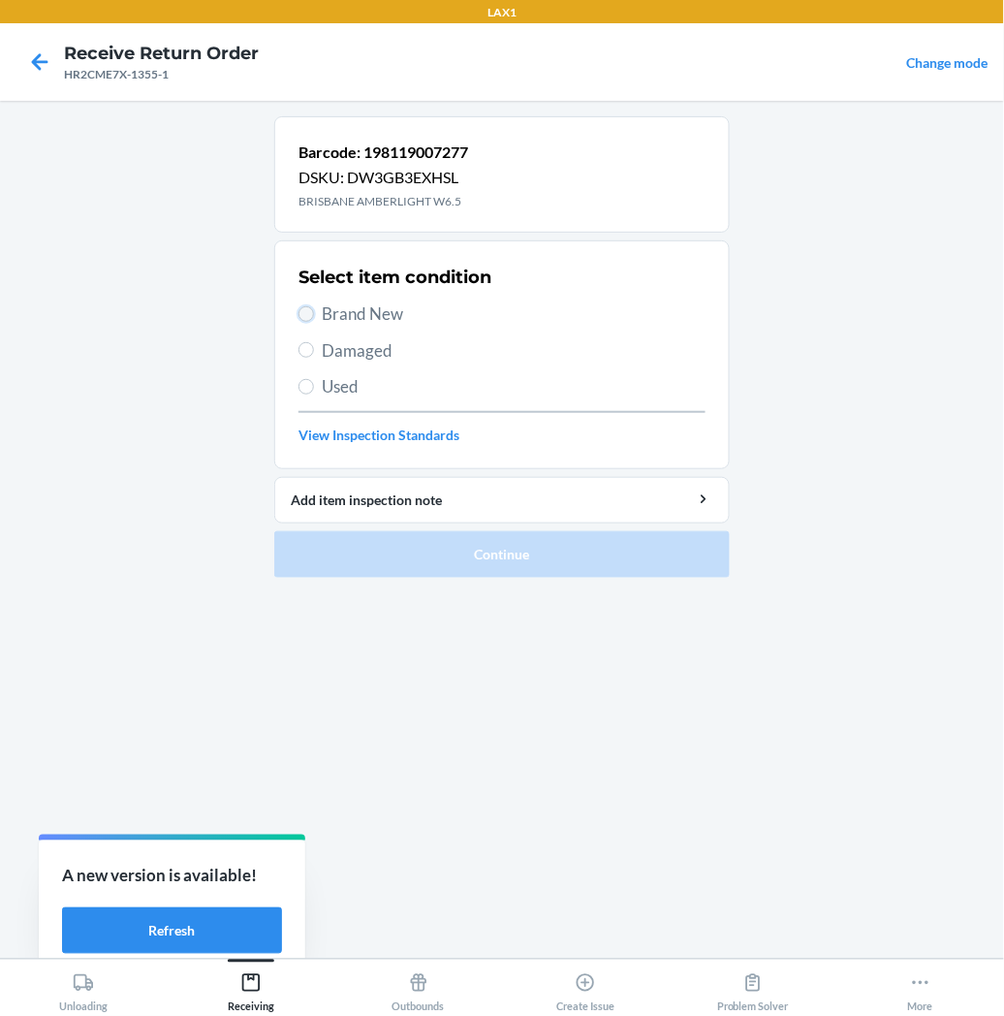
click at [311, 306] on input "Brand New" at bounding box center [307, 314] width 16 height 16
radio input "true"
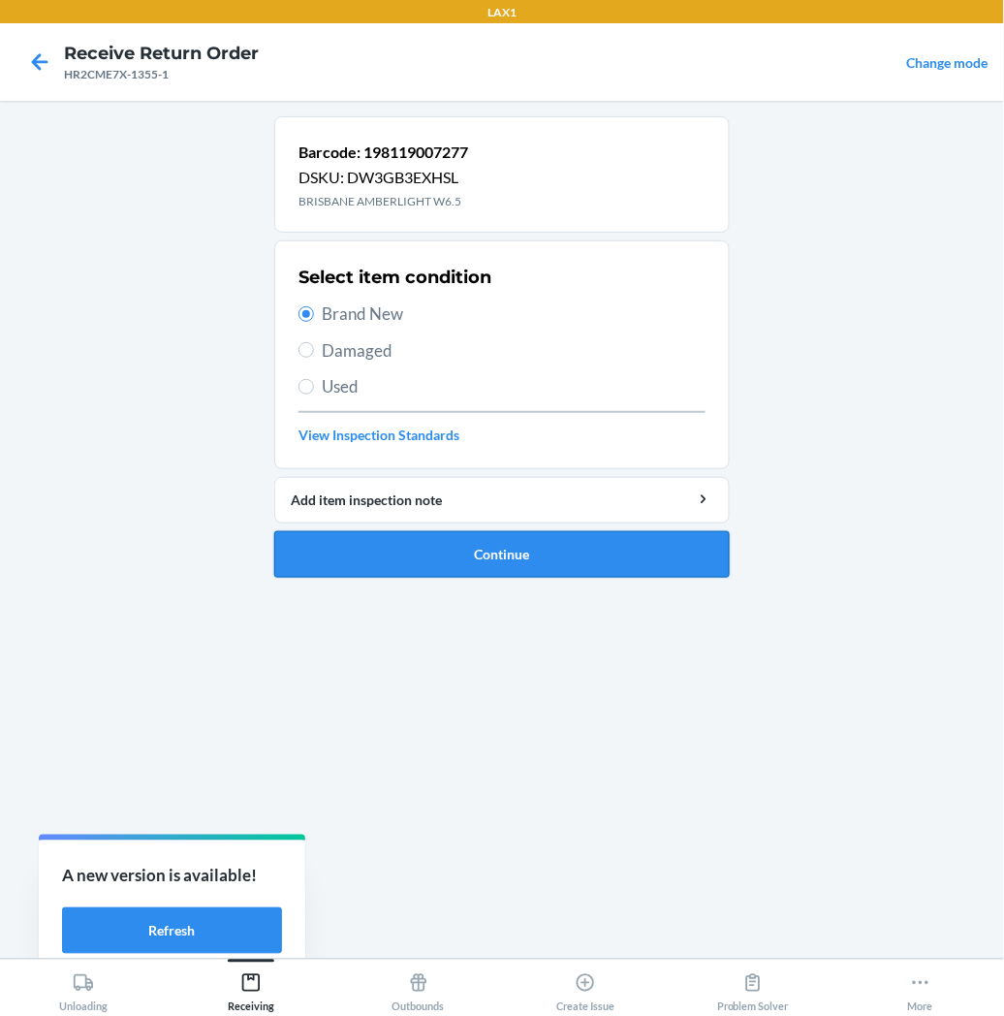
click at [480, 549] on button "Continue" at bounding box center [502, 554] width 456 height 47
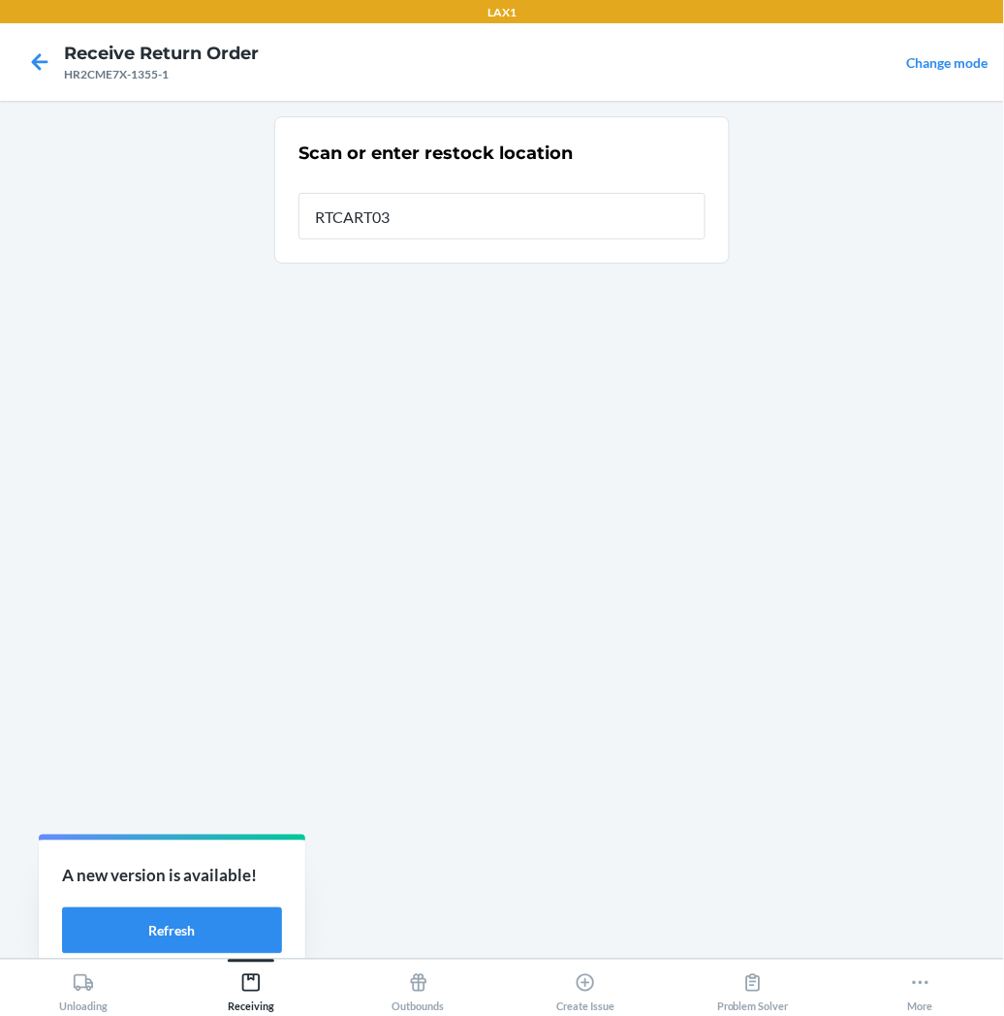
type input "RTCART035"
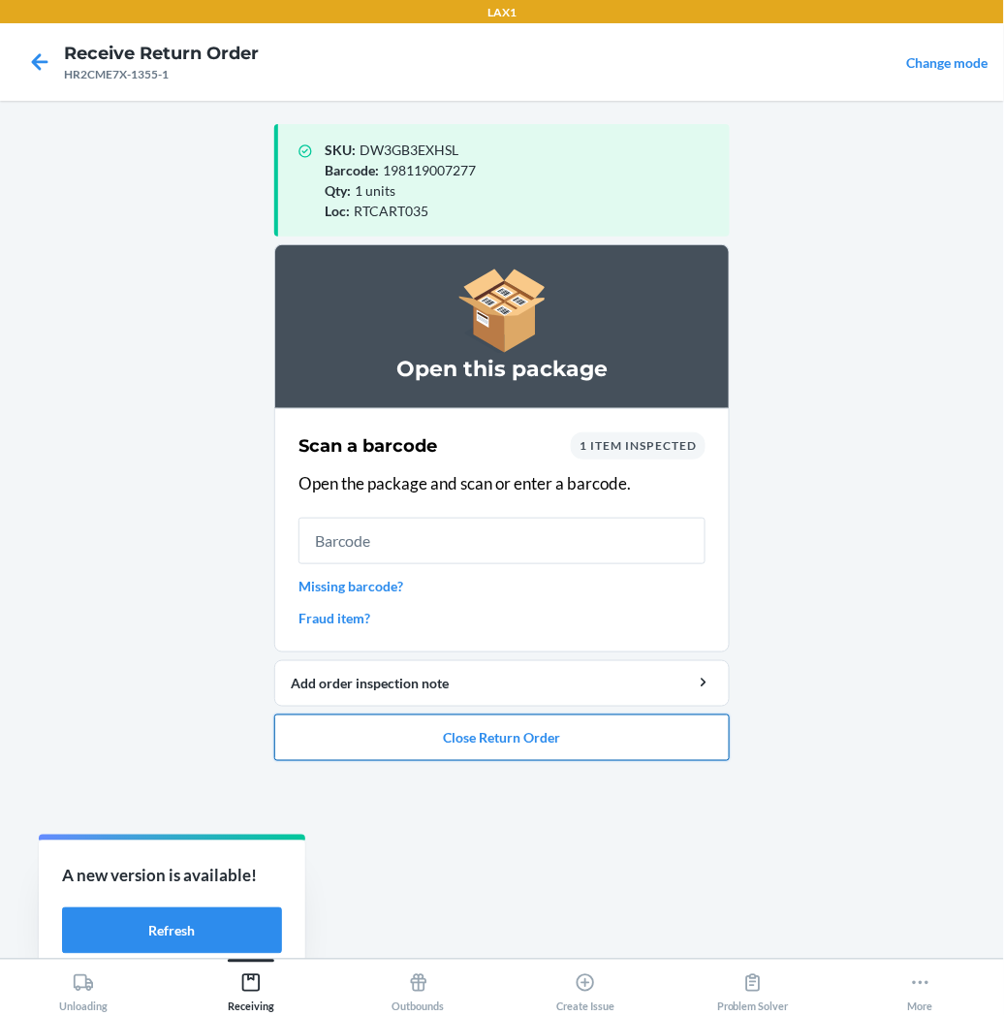
click at [552, 744] on button "Close Return Order" at bounding box center [502, 737] width 456 height 47
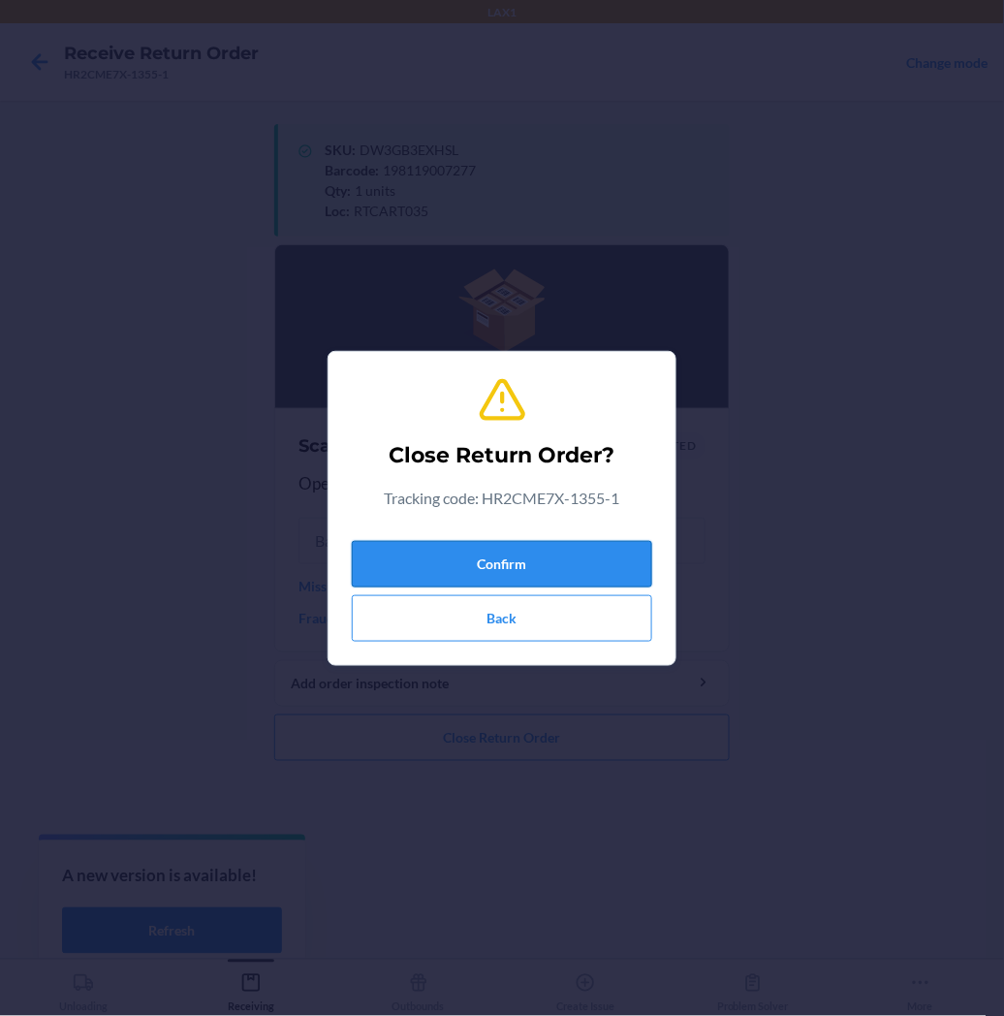
click at [621, 568] on button "Confirm" at bounding box center [502, 564] width 300 height 47
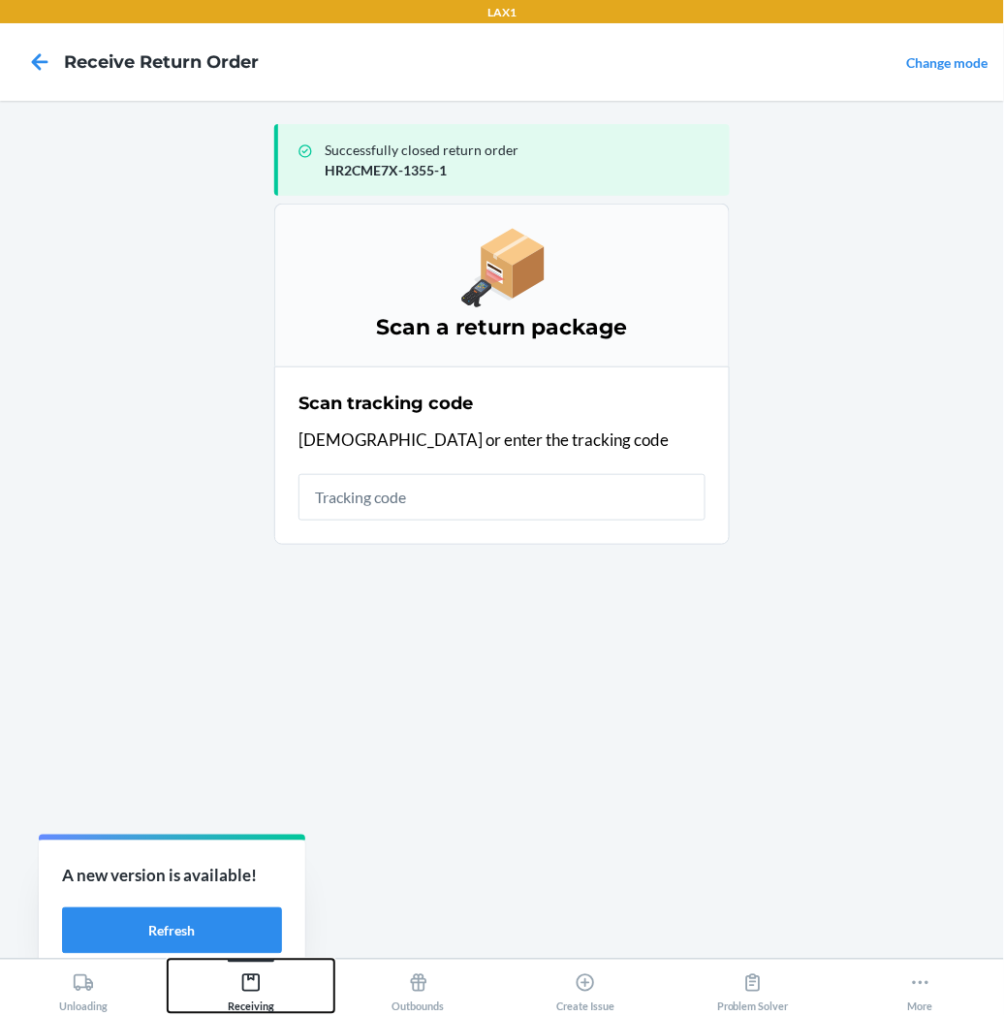
click at [260, 989] on icon at bounding box center [250, 982] width 21 height 21
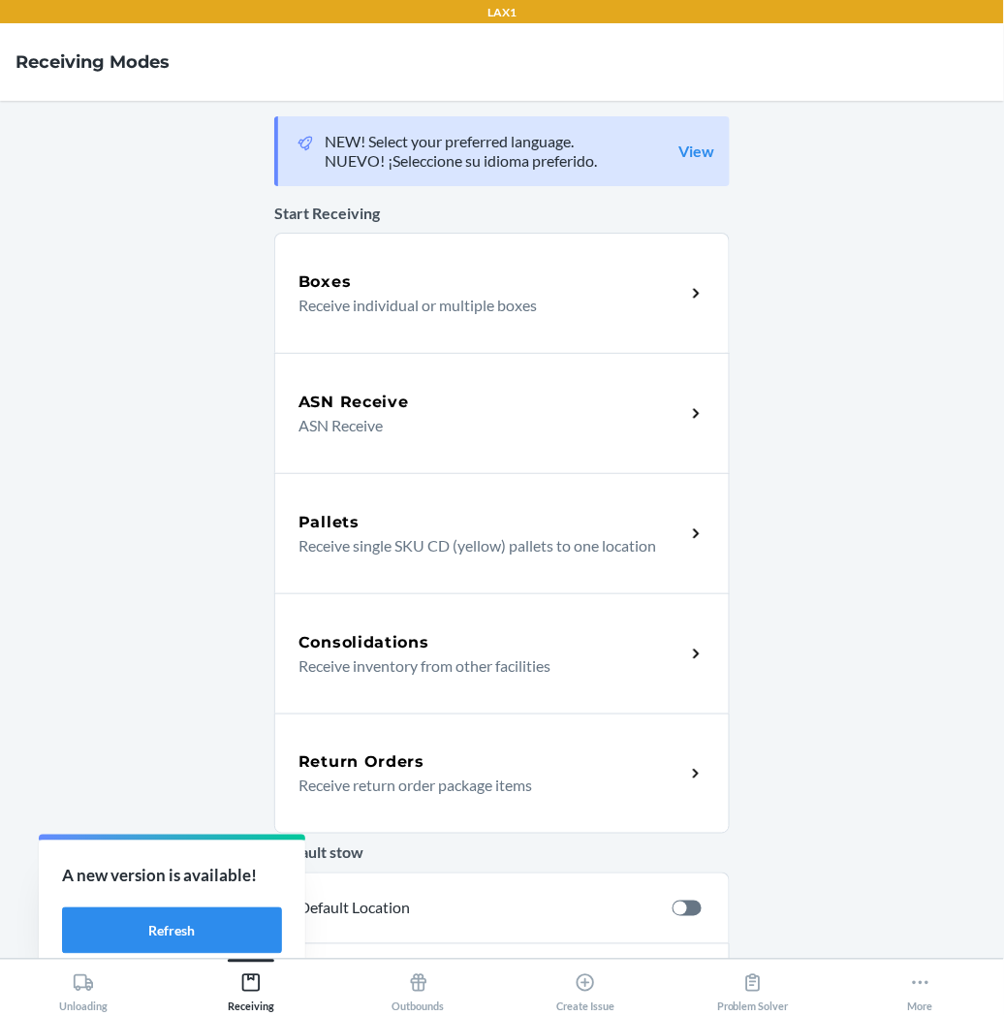
click at [355, 779] on p "Receive return order package items" at bounding box center [484, 784] width 371 height 23
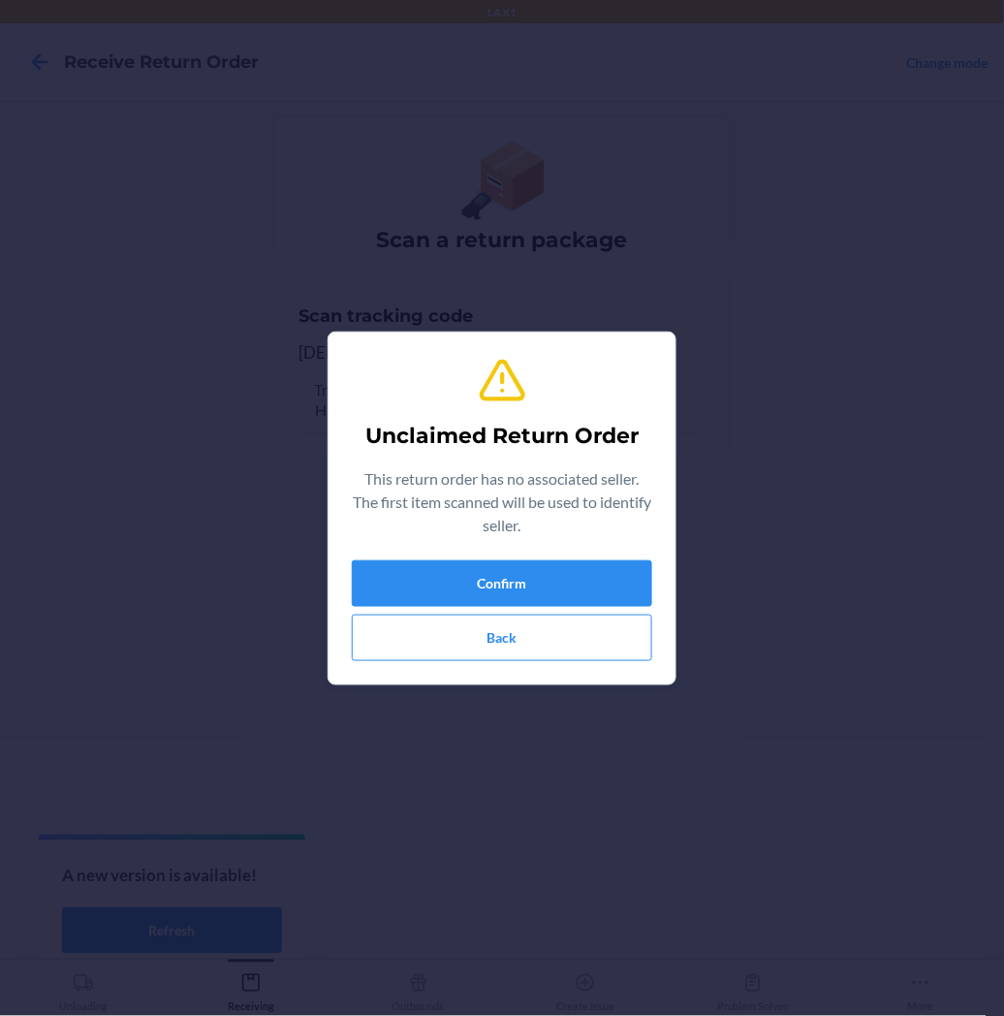
click at [402, 607] on div "Confirm Back" at bounding box center [502, 610] width 300 height 101
click at [405, 574] on button "Confirm" at bounding box center [502, 583] width 300 height 47
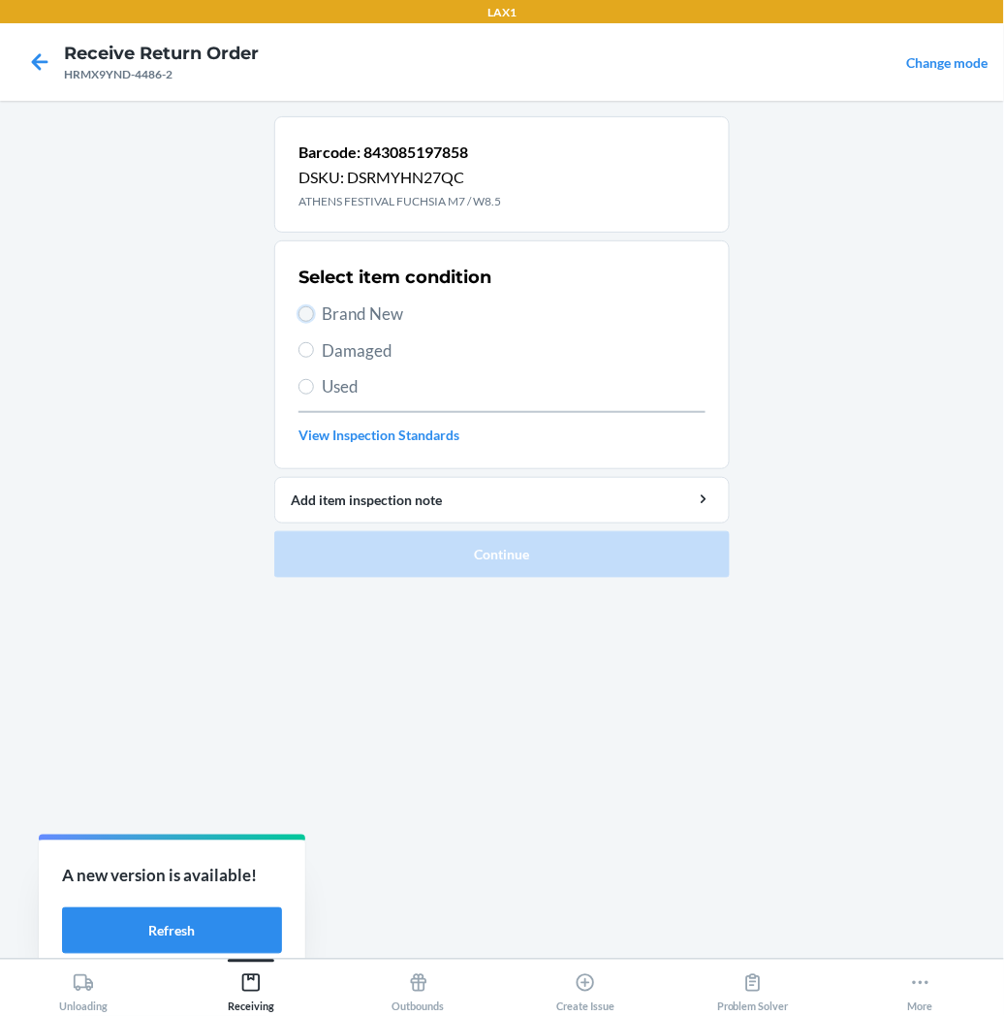
click at [299, 313] on input "Brand New" at bounding box center [307, 314] width 16 height 16
radio input "true"
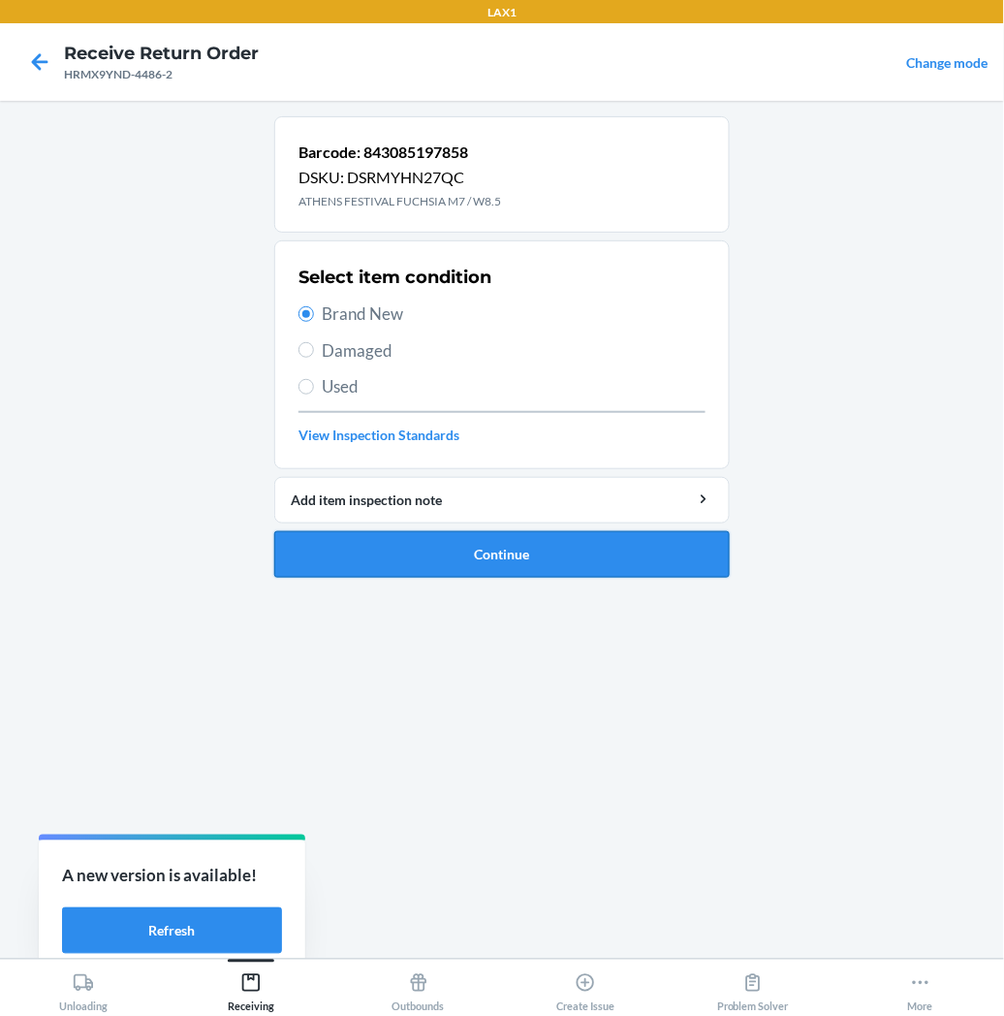
click at [395, 550] on button "Continue" at bounding box center [502, 554] width 456 height 47
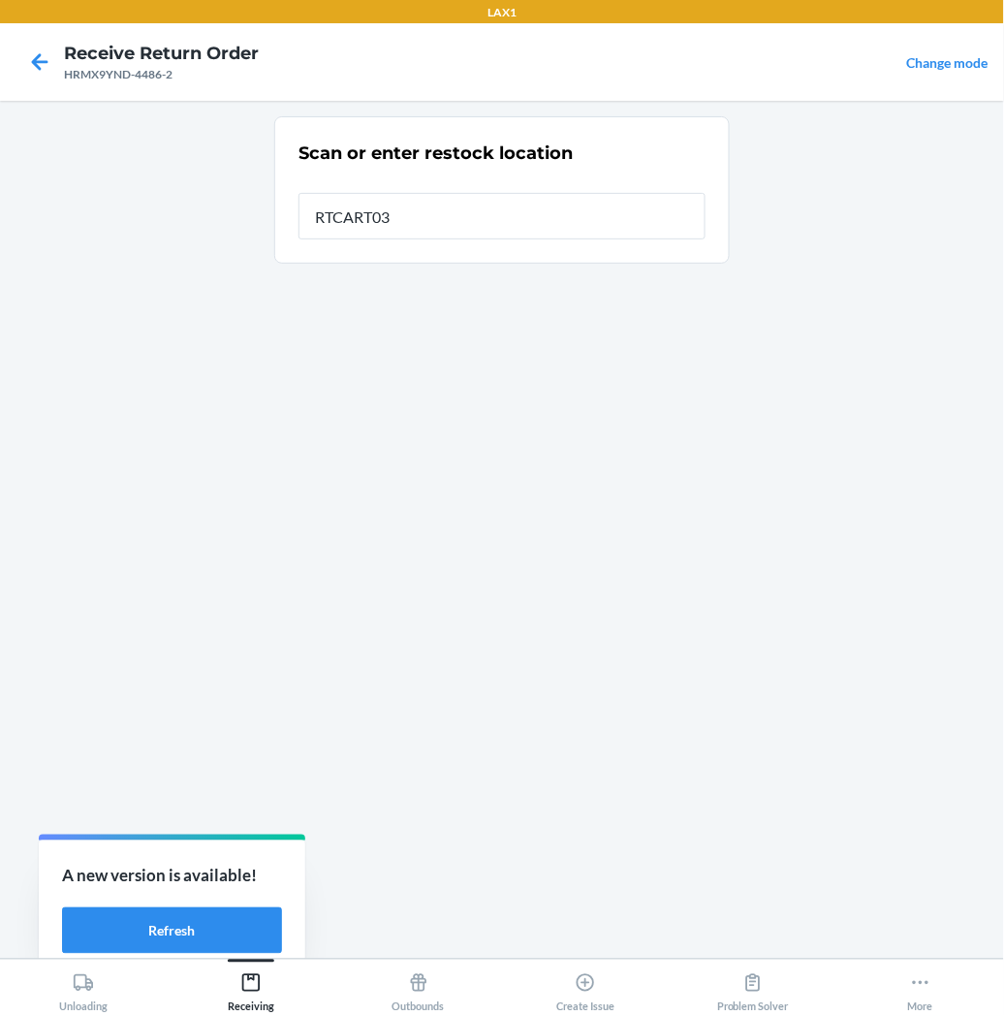
type input "RTCART035"
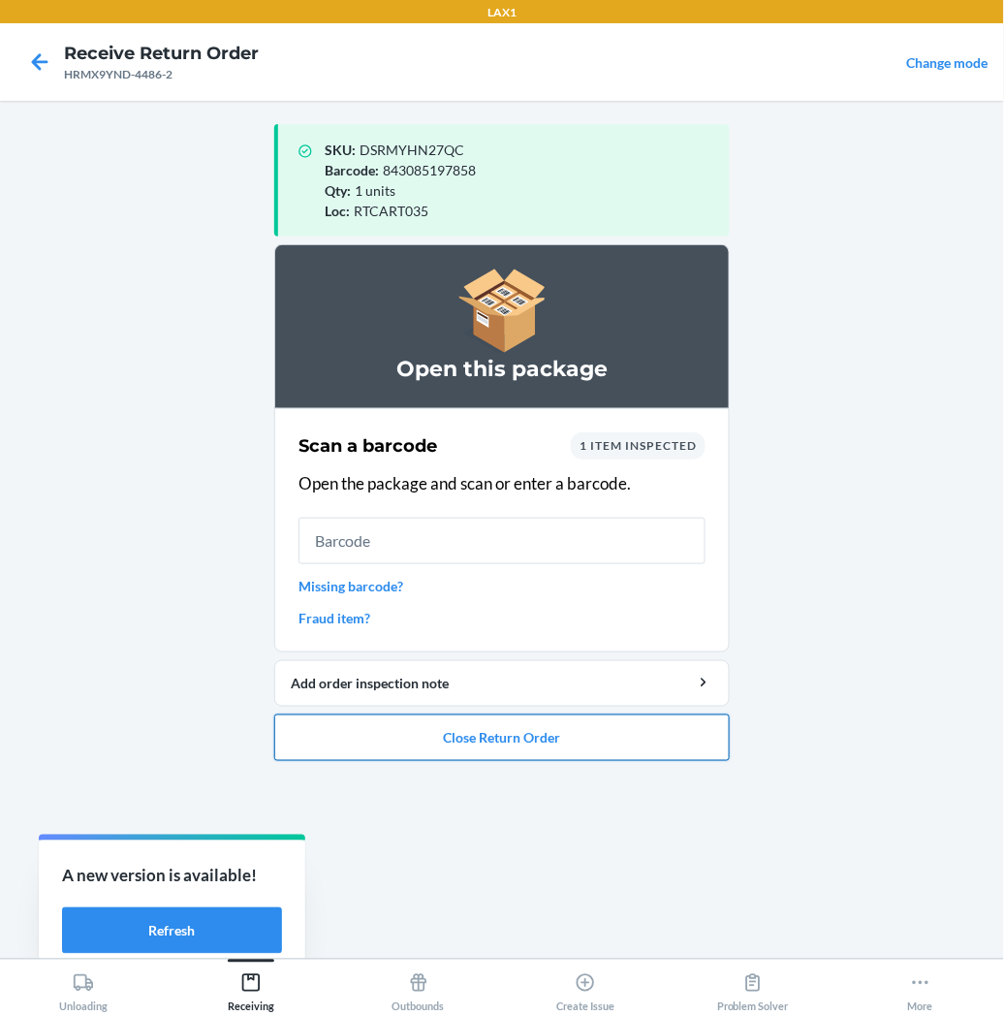
click at [411, 719] on button "Close Return Order" at bounding box center [502, 737] width 456 height 47
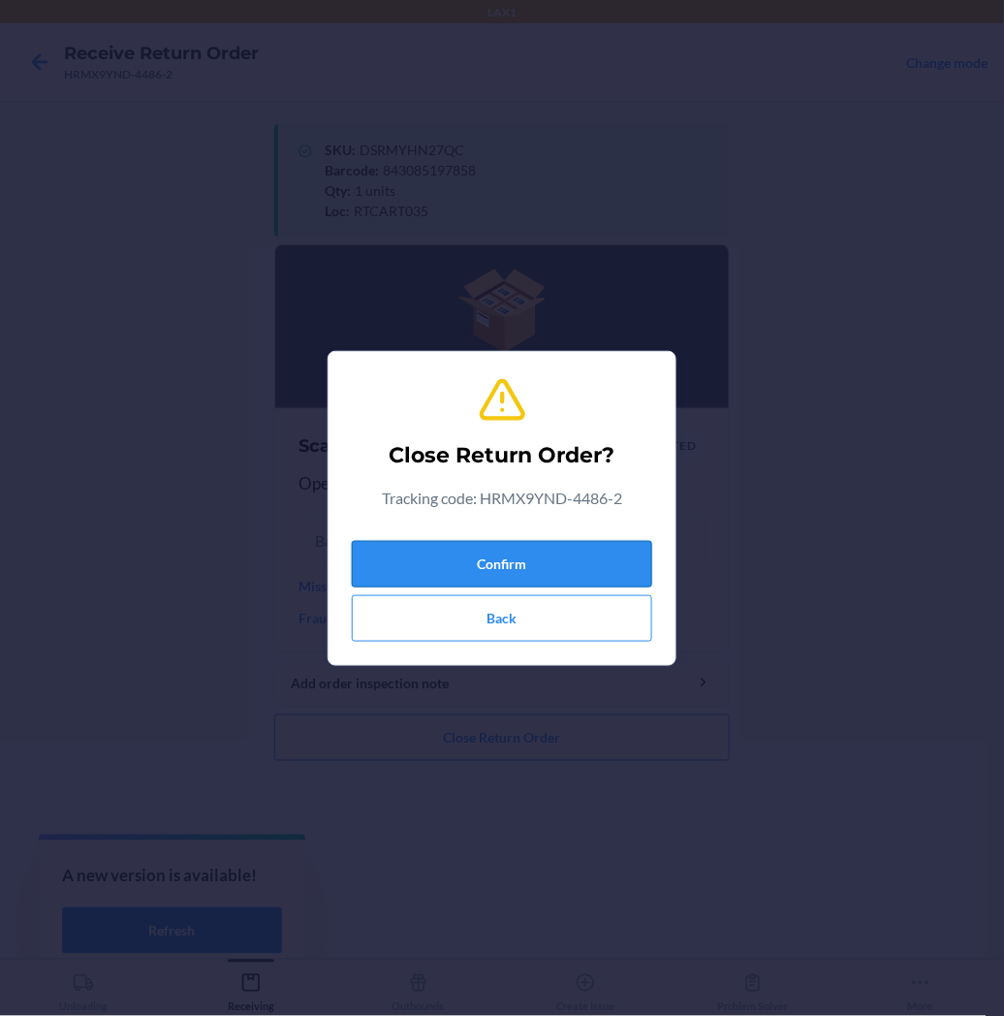
click at [430, 566] on button "Confirm" at bounding box center [502, 564] width 300 height 47
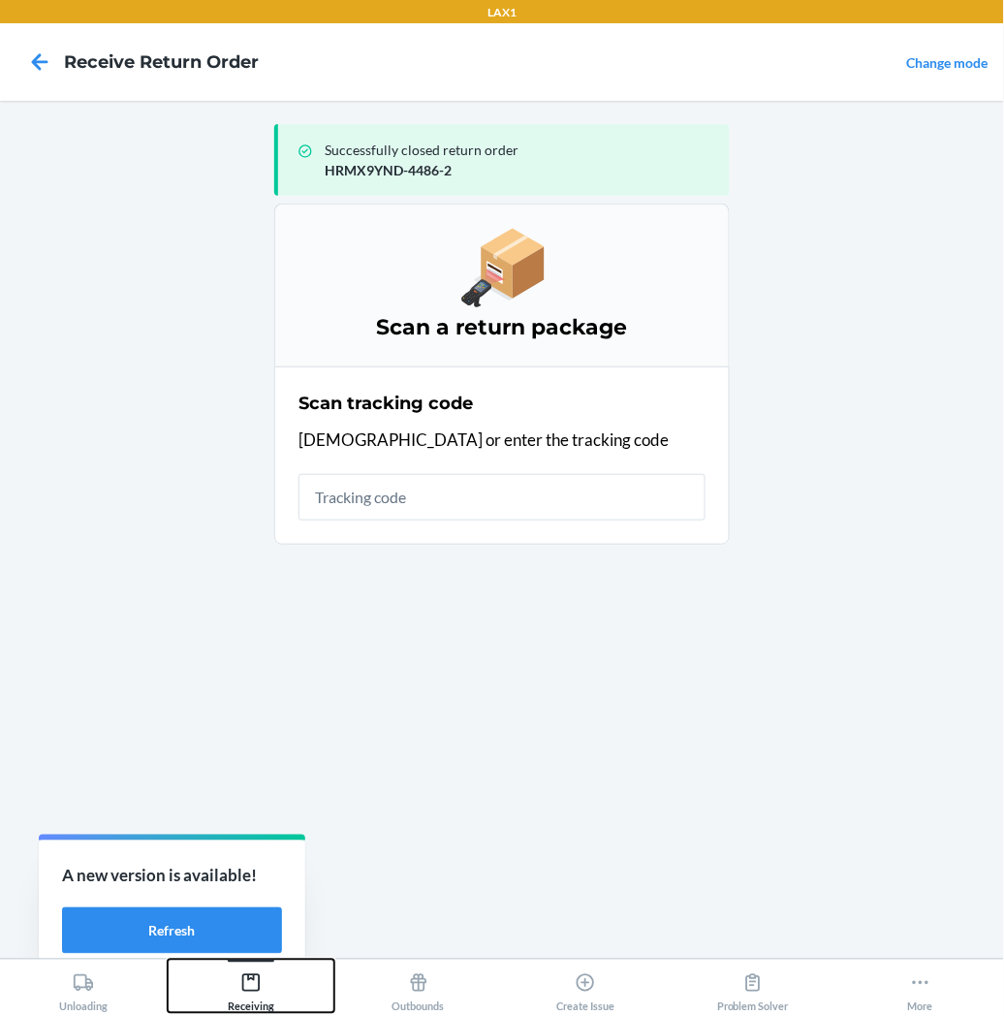
click at [260, 981] on icon at bounding box center [250, 982] width 21 height 21
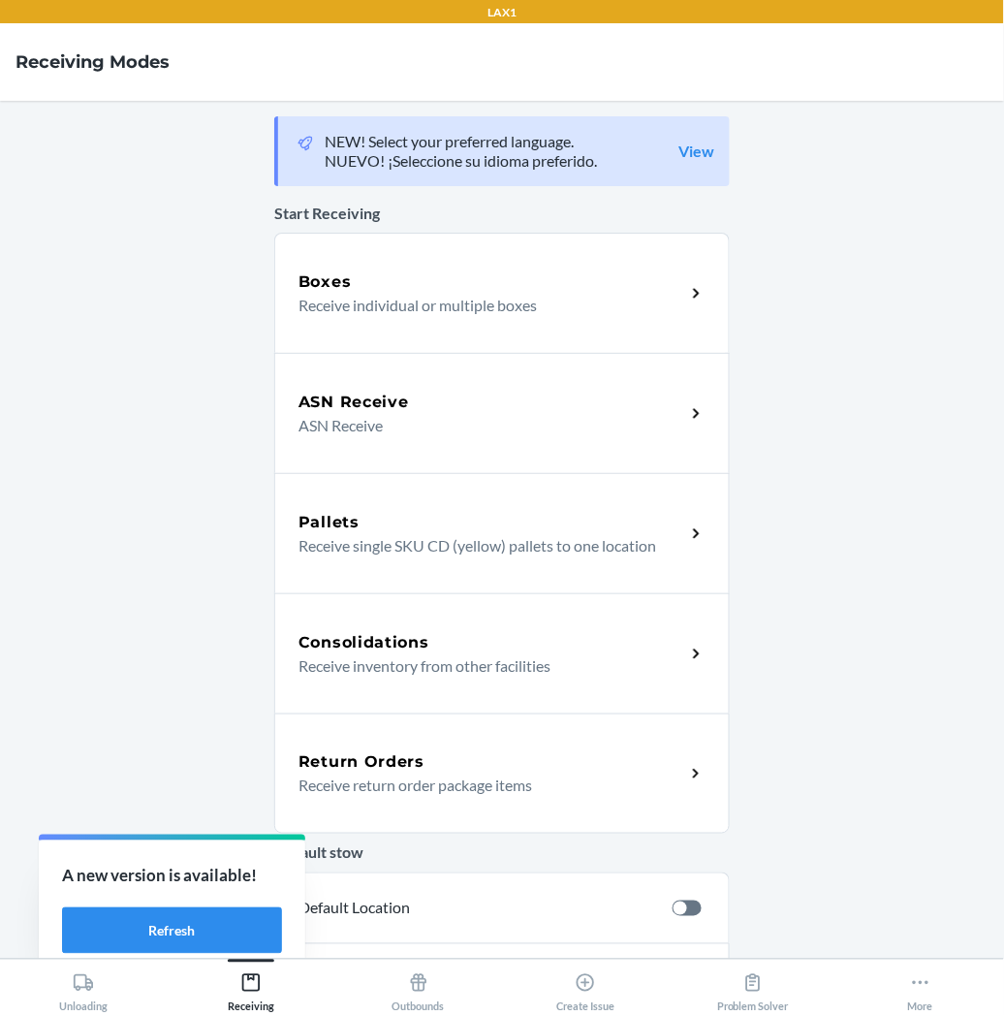
click at [356, 741] on div "Return Orders Receive return order package items" at bounding box center [502, 773] width 456 height 120
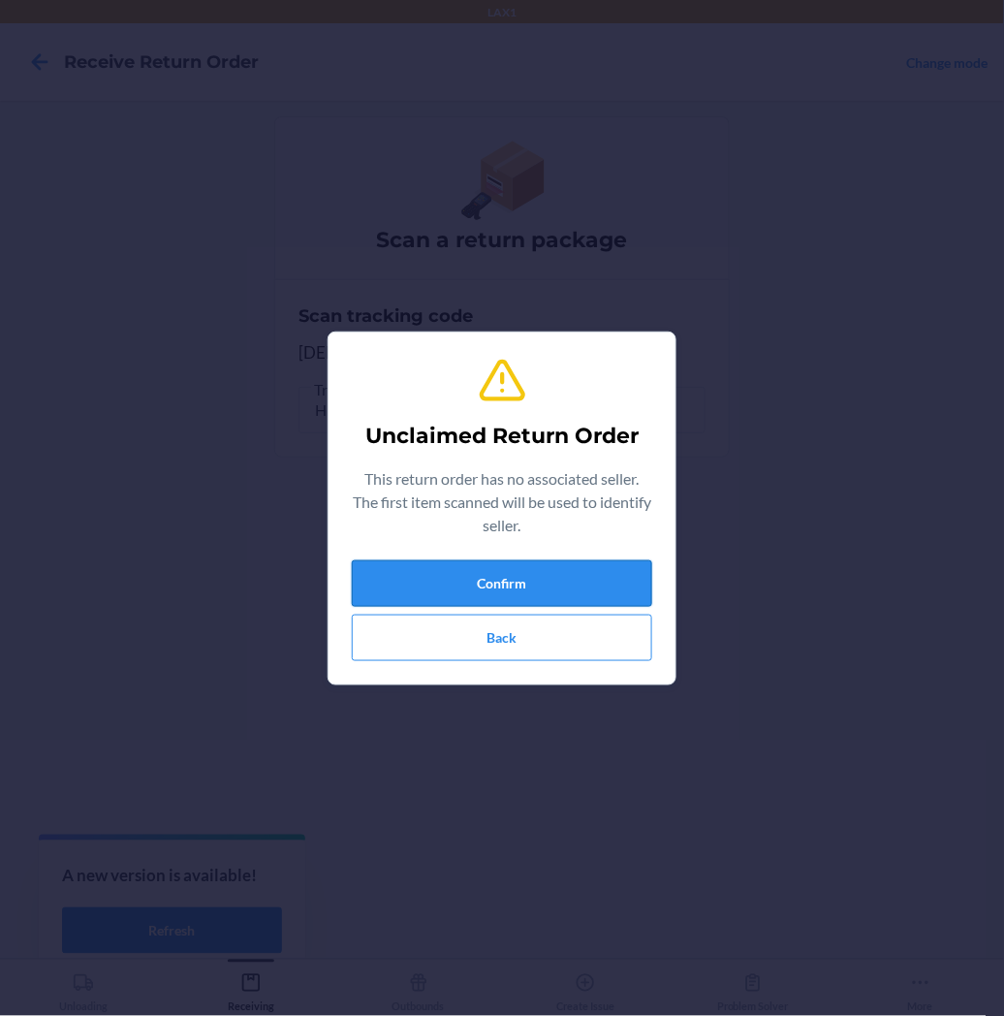
click at [457, 586] on button "Confirm" at bounding box center [502, 583] width 300 height 47
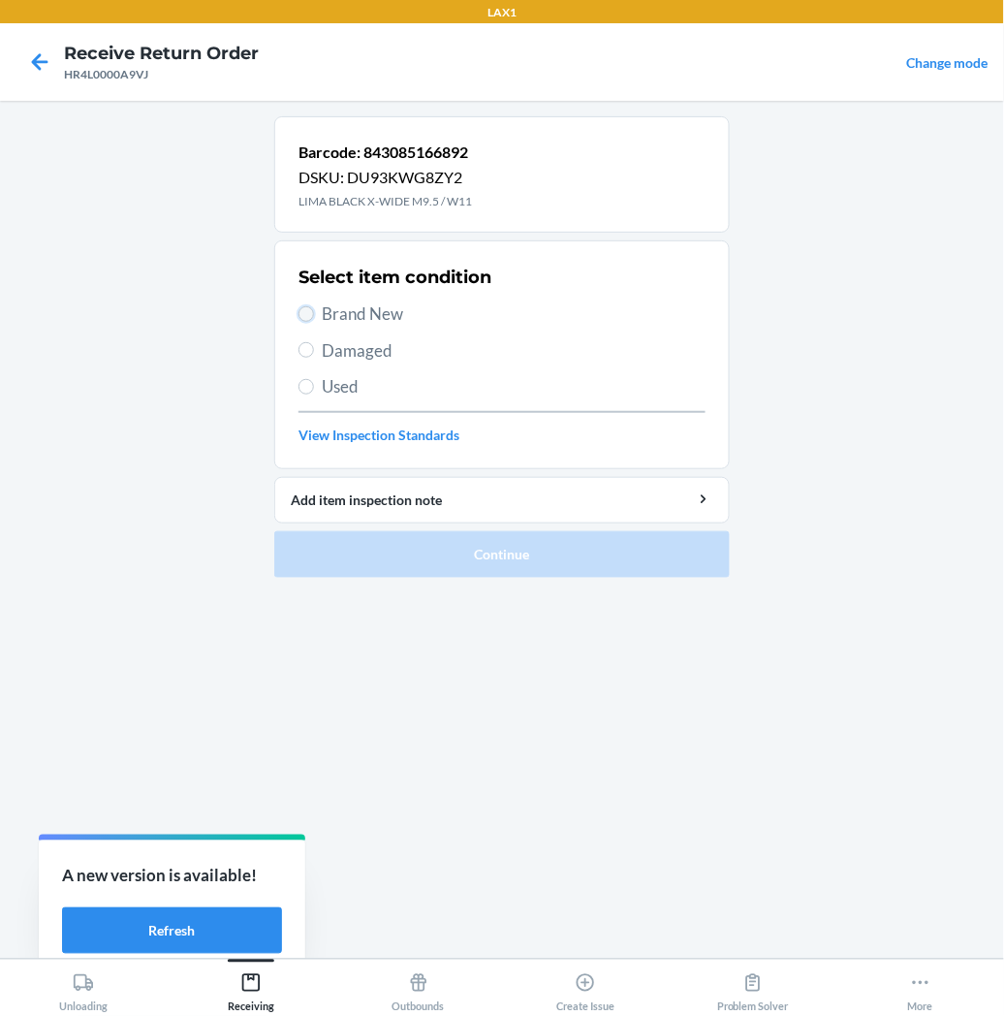
click at [311, 317] on input "Brand New" at bounding box center [307, 314] width 16 height 16
radio input "true"
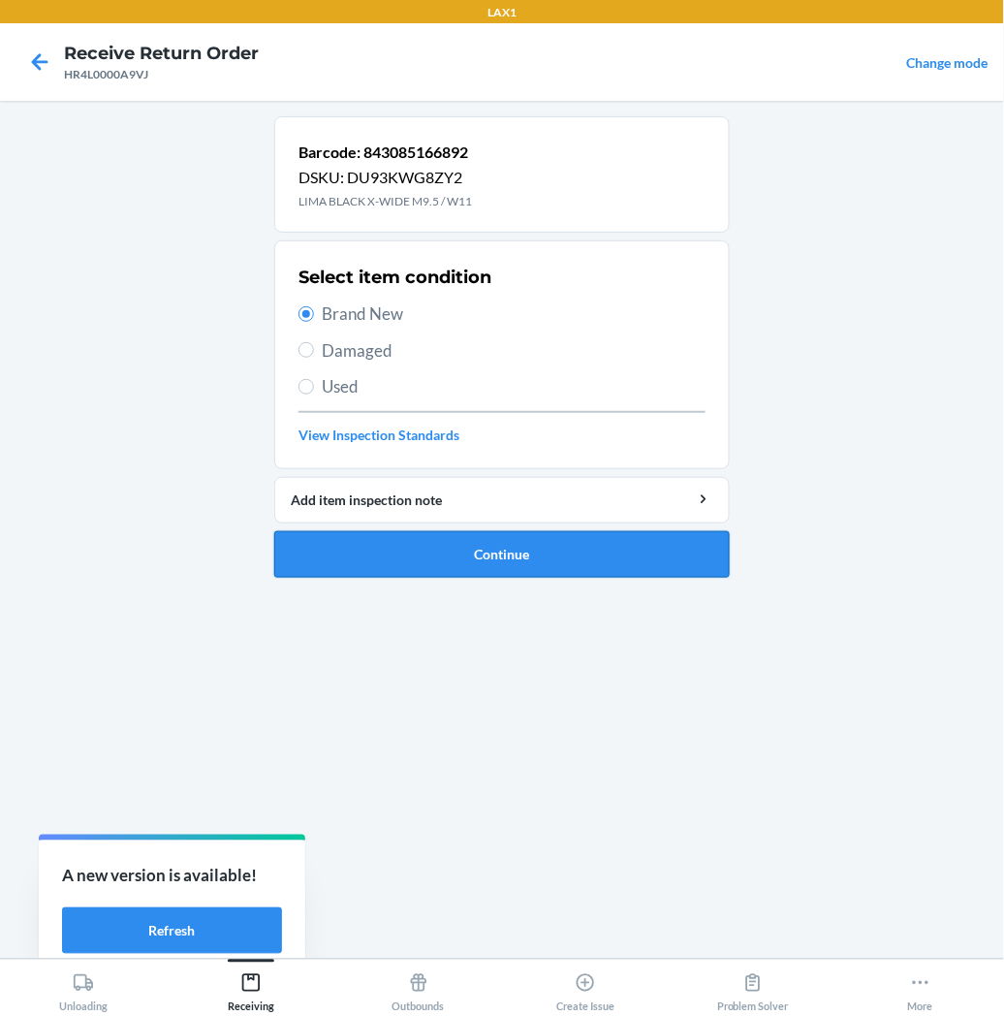
click at [375, 546] on button "Continue" at bounding box center [502, 554] width 456 height 47
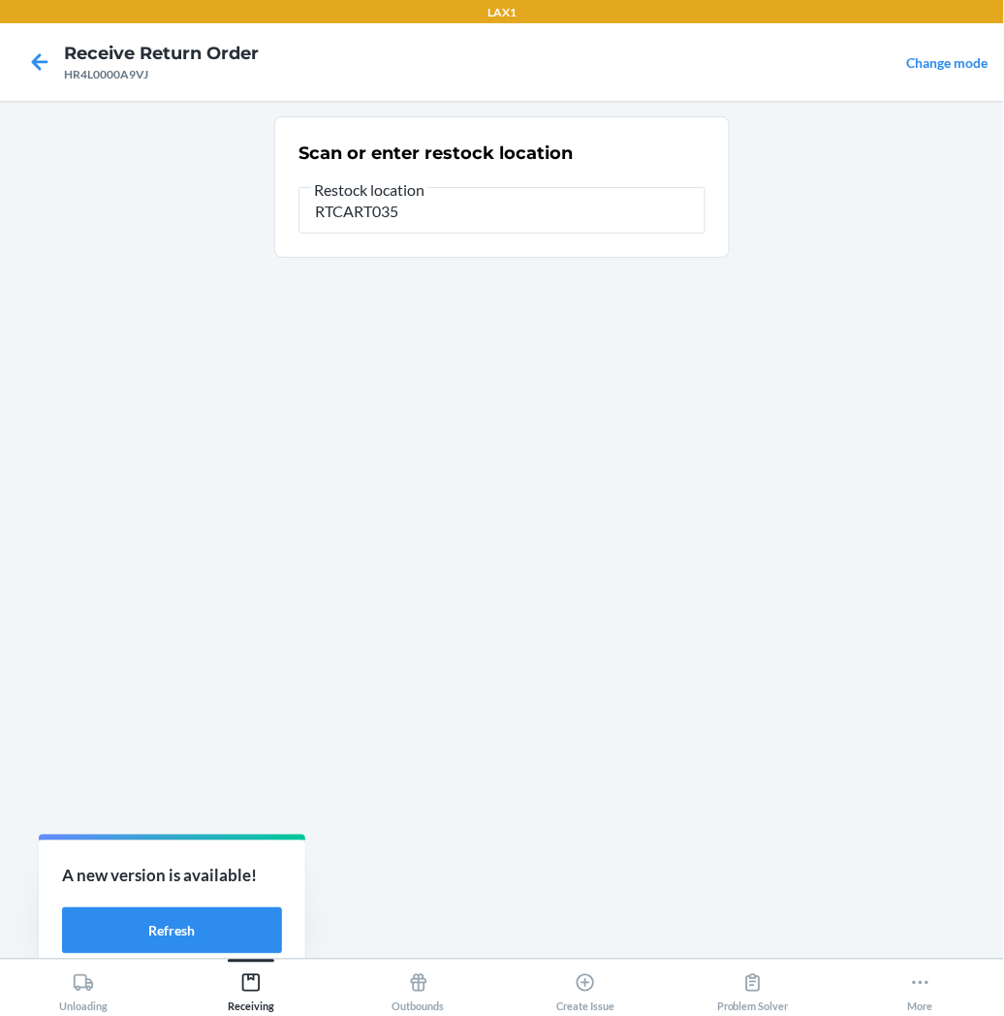
type input "RTCART035"
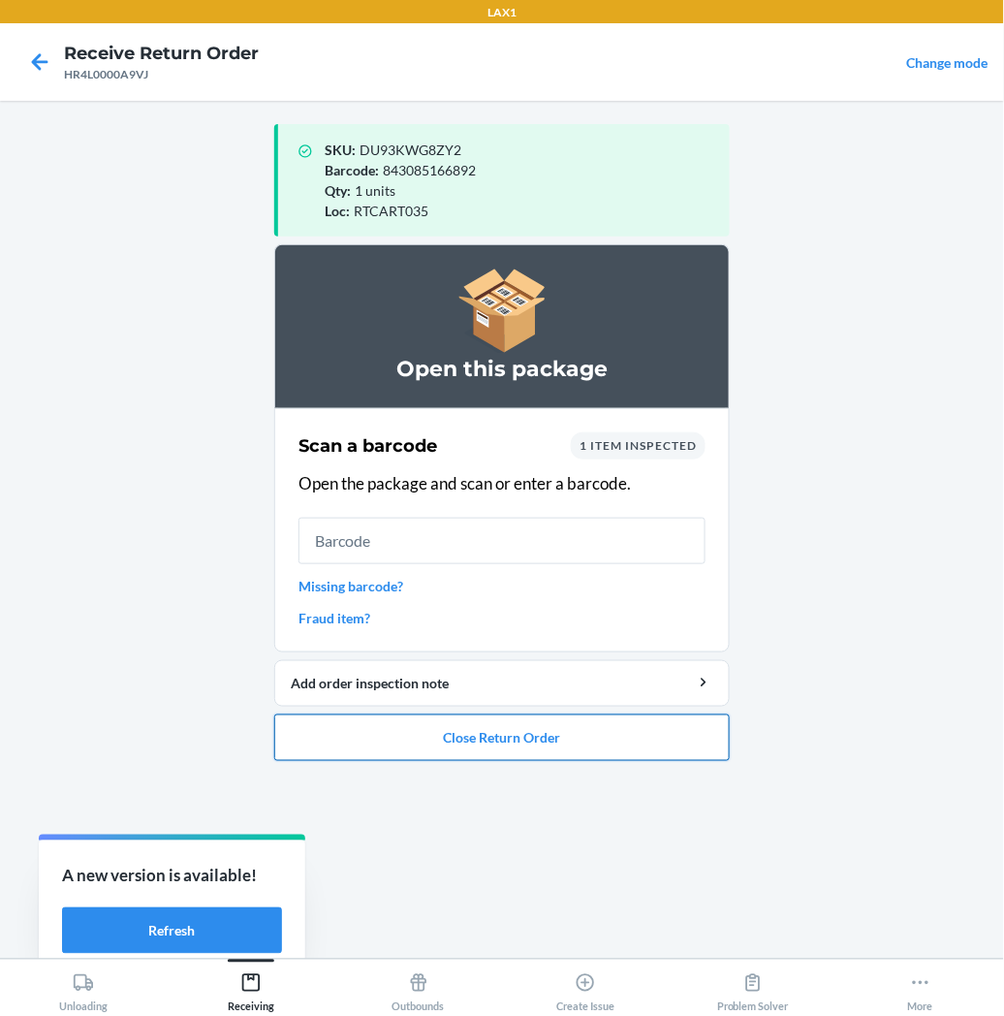
click at [447, 747] on button "Close Return Order" at bounding box center [502, 737] width 456 height 47
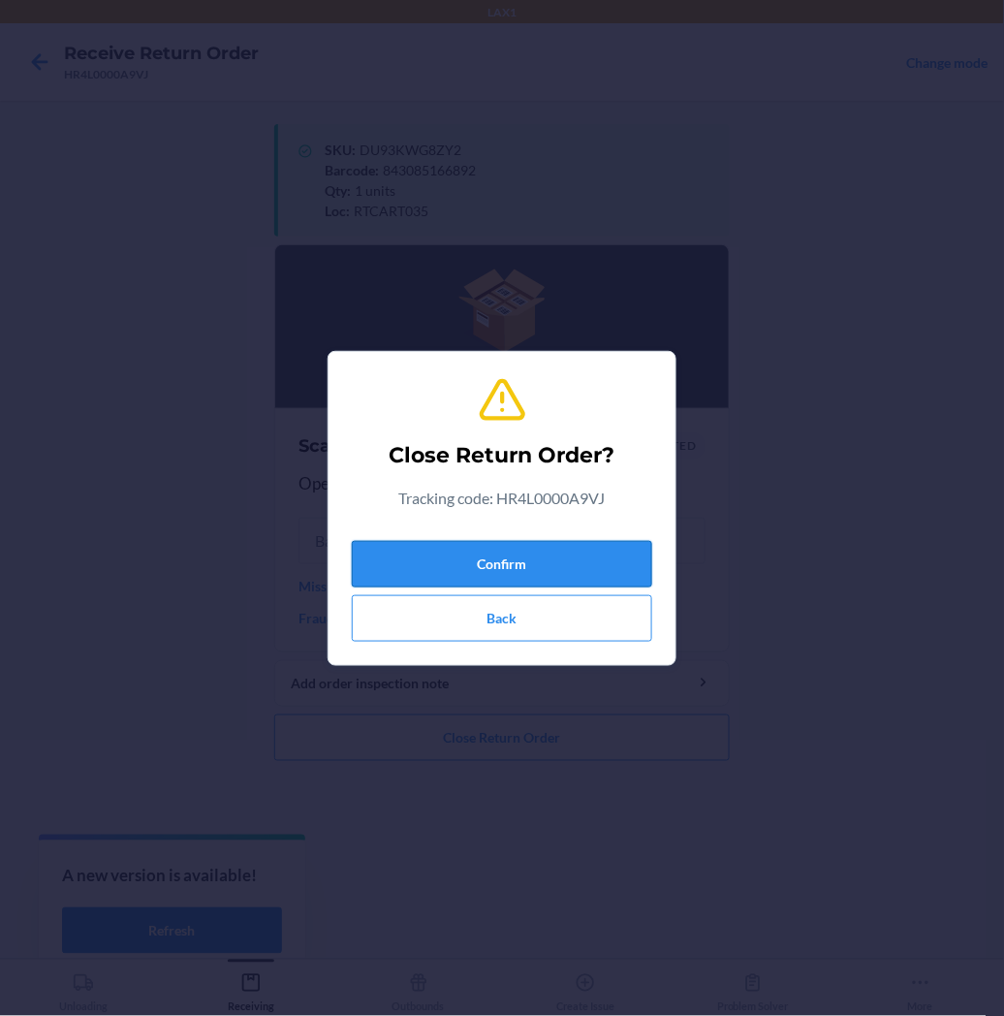
click at [521, 572] on button "Confirm" at bounding box center [502, 564] width 300 height 47
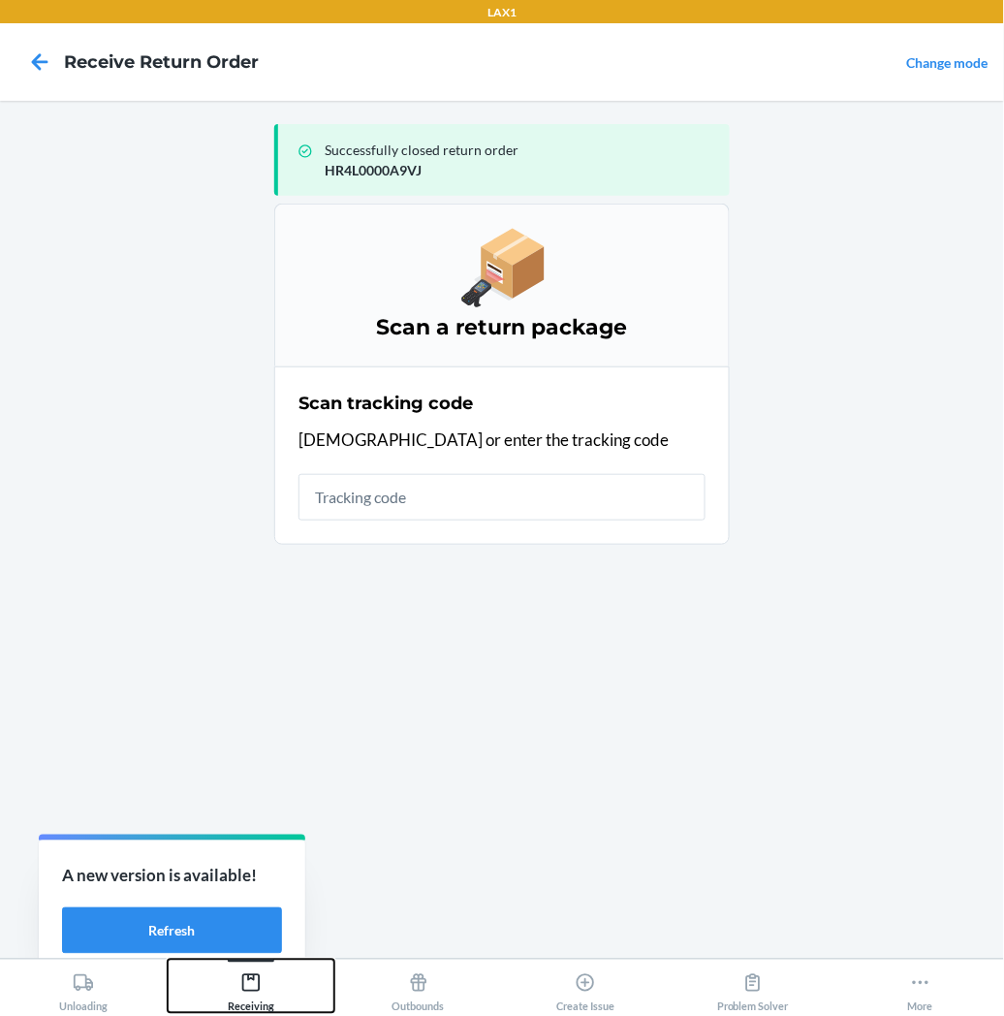
click at [249, 981] on icon at bounding box center [250, 982] width 17 height 17
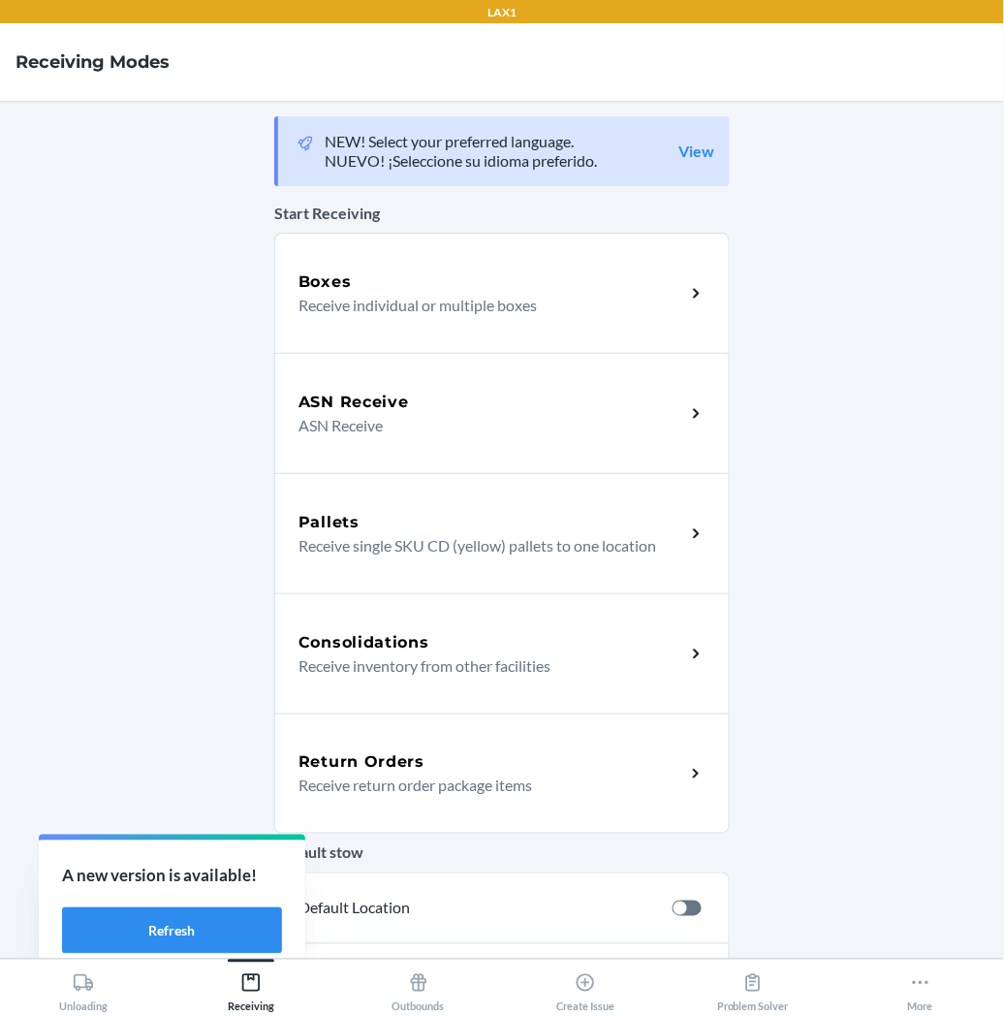
click at [362, 760] on h5 "Return Orders" at bounding box center [362, 761] width 126 height 23
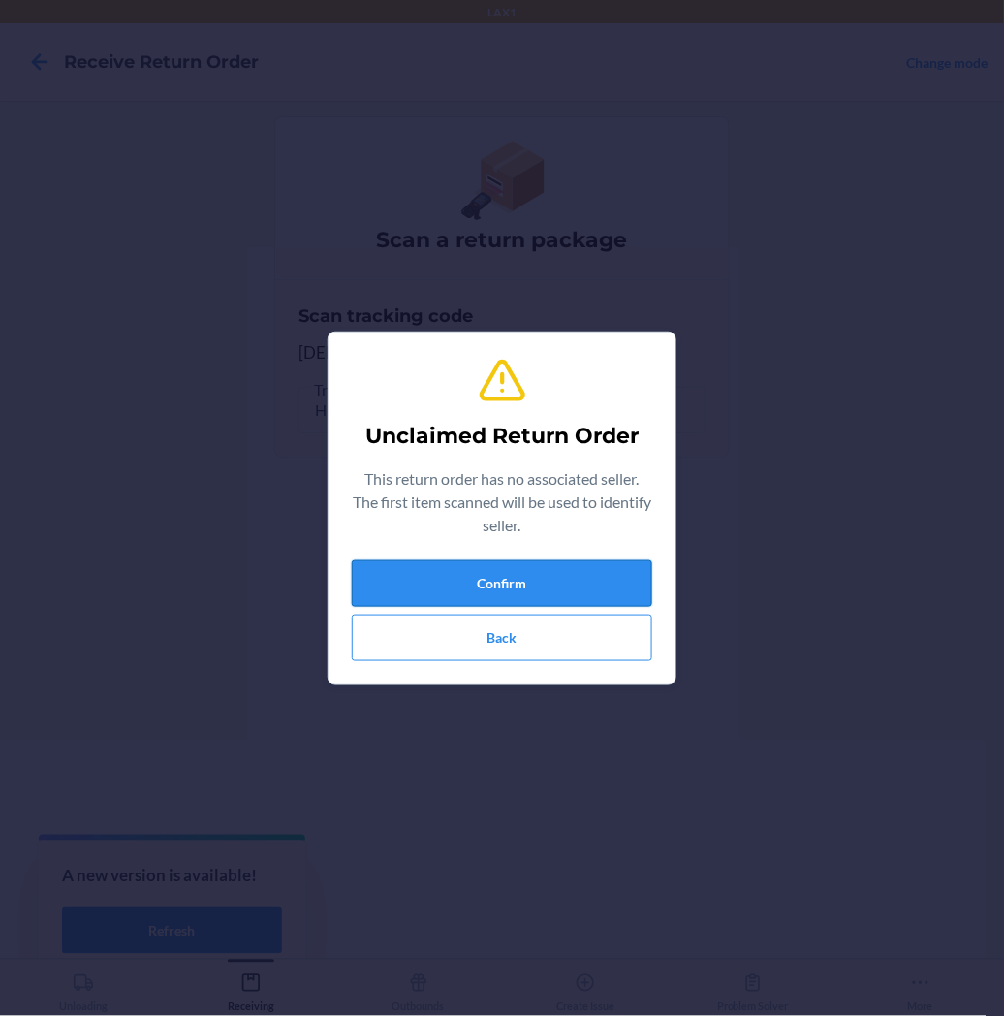
click at [395, 572] on button "Confirm" at bounding box center [502, 583] width 300 height 47
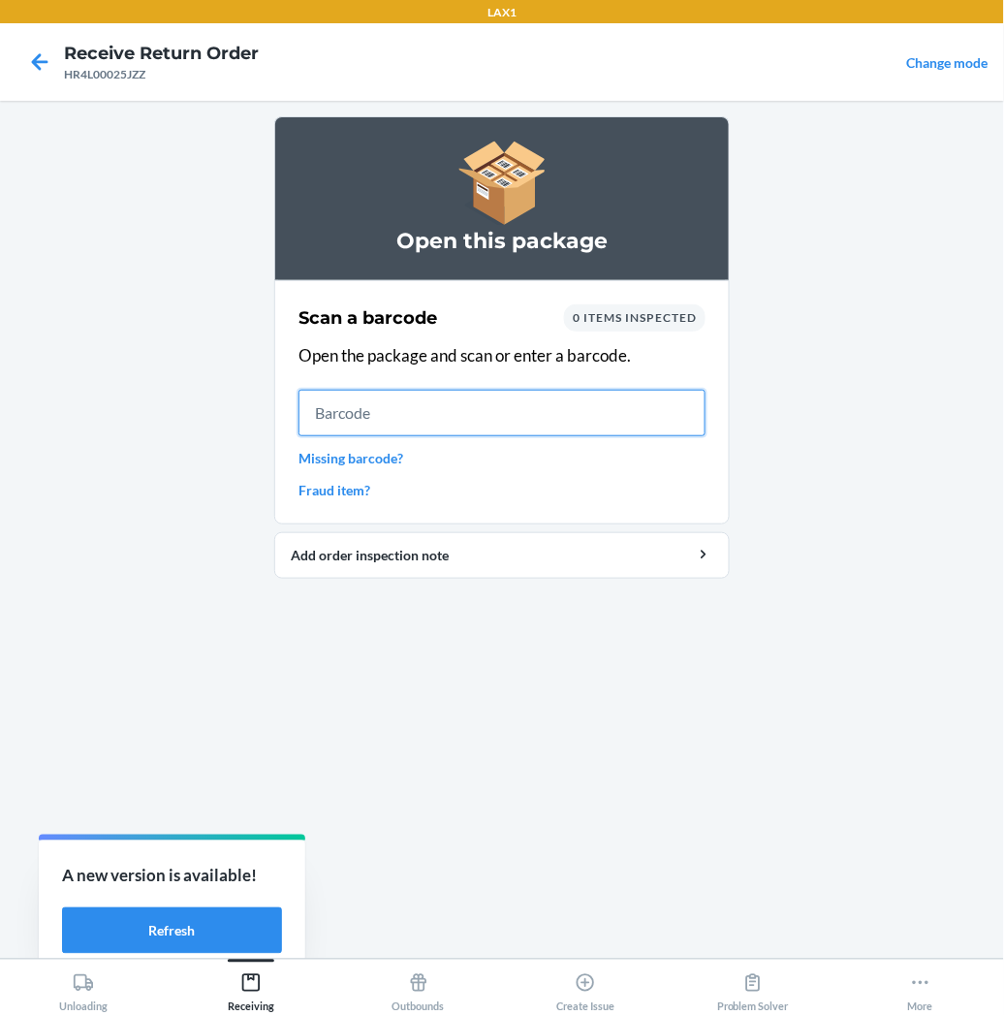
drag, startPoint x: 1003, startPoint y: 447, endPoint x: 395, endPoint y: 394, distance: 610.1
click at [395, 394] on input "text" at bounding box center [502, 413] width 407 height 47
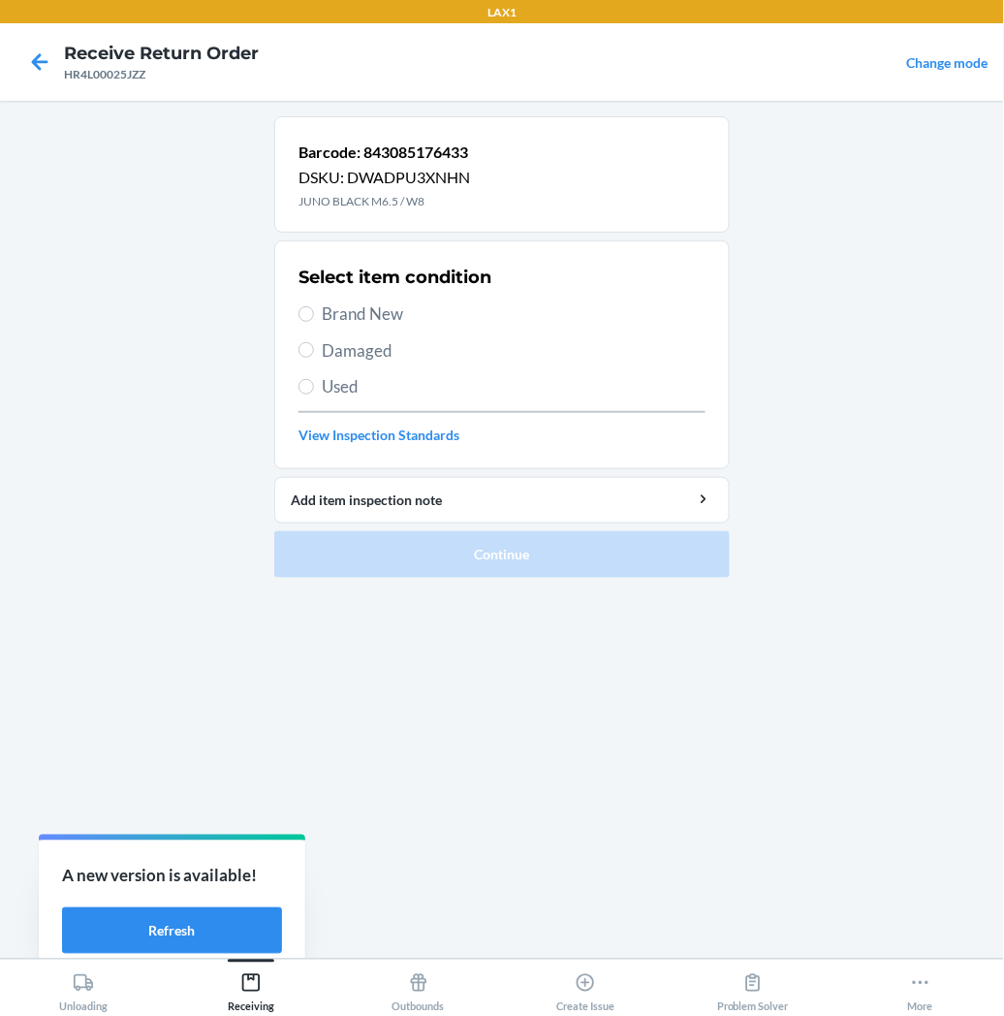
click at [315, 304] on label "Brand New" at bounding box center [502, 313] width 407 height 25
click at [314, 306] on input "Brand New" at bounding box center [307, 314] width 16 height 16
radio input "true"
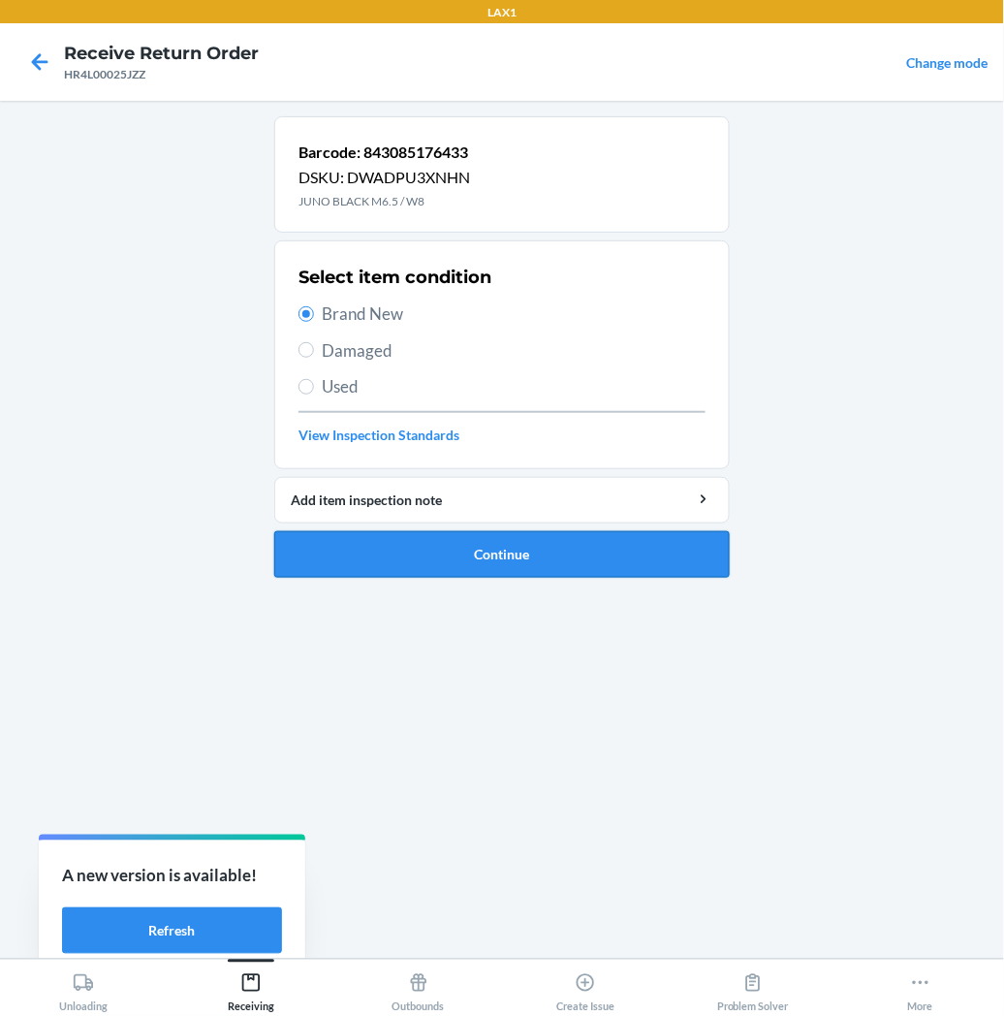
click at [368, 552] on button "Continue" at bounding box center [502, 554] width 456 height 47
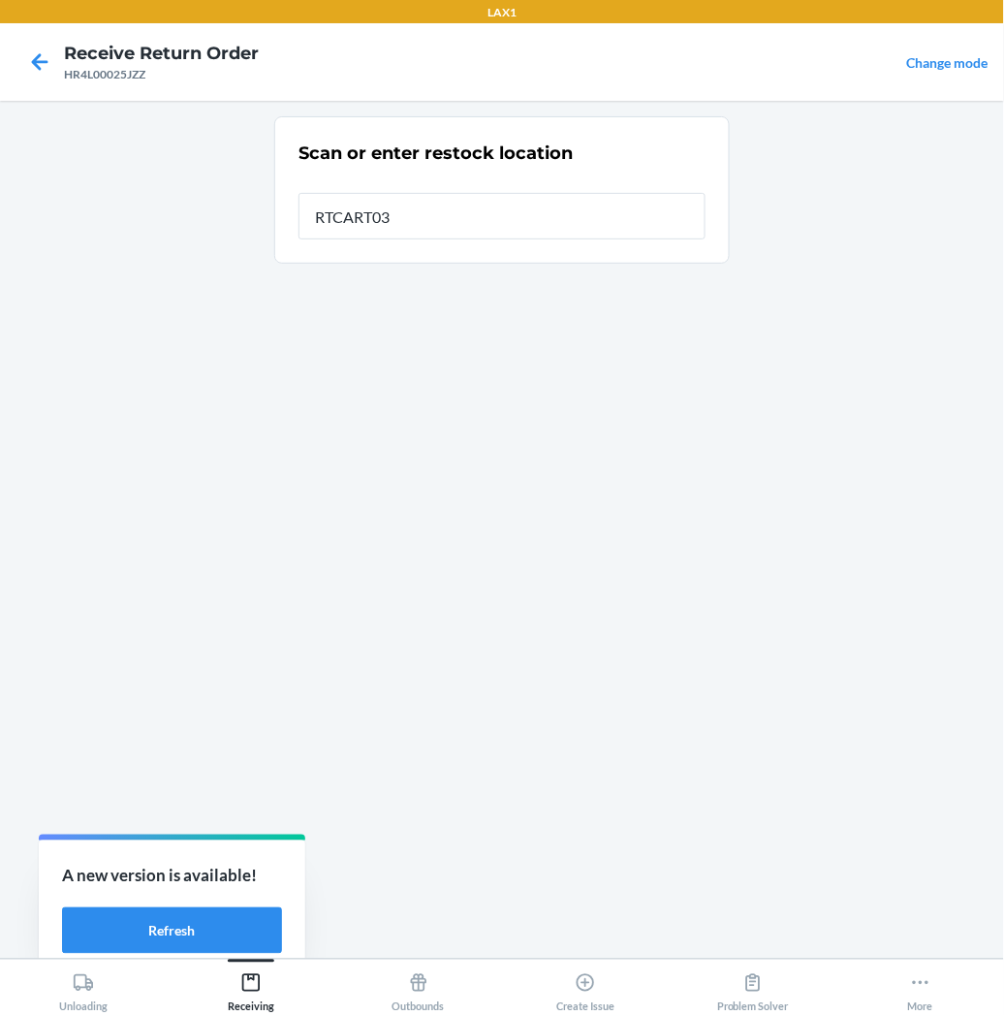
type input "RTCART035"
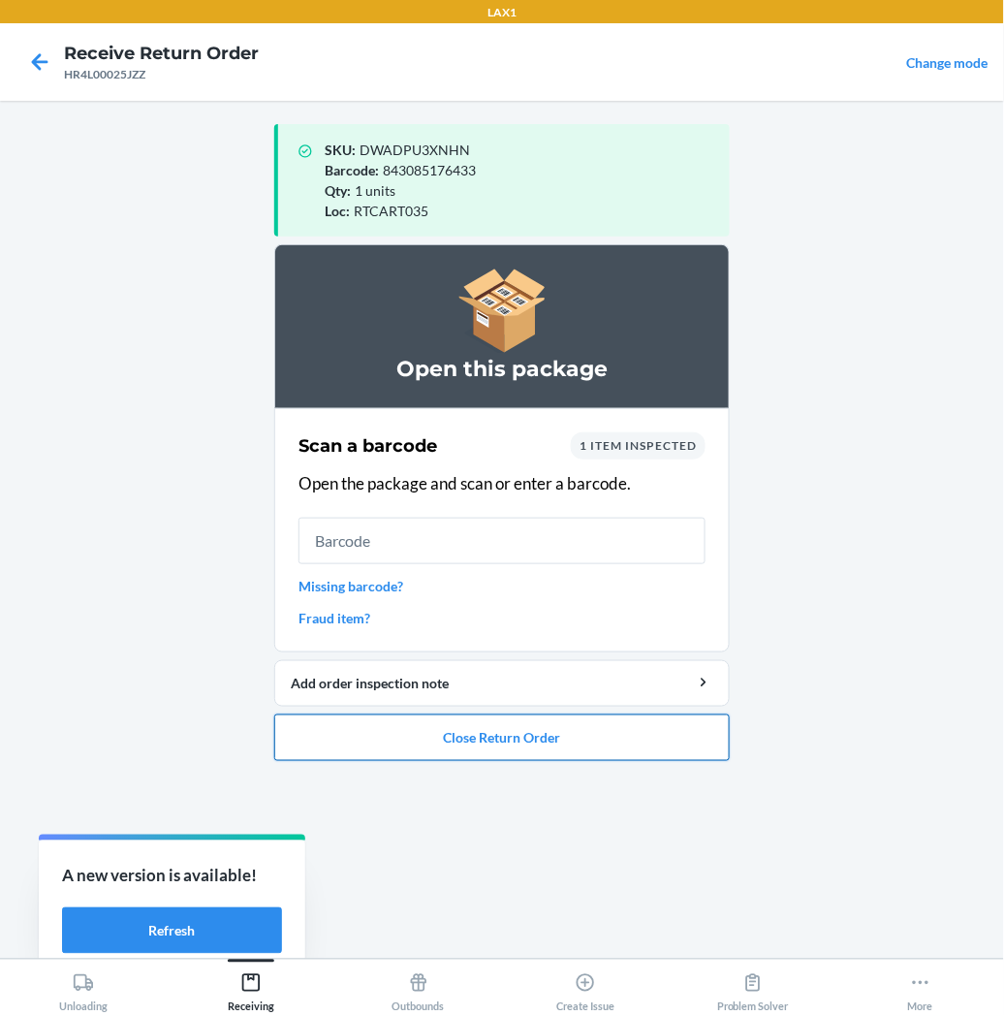
click at [454, 742] on button "Close Return Order" at bounding box center [502, 737] width 456 height 47
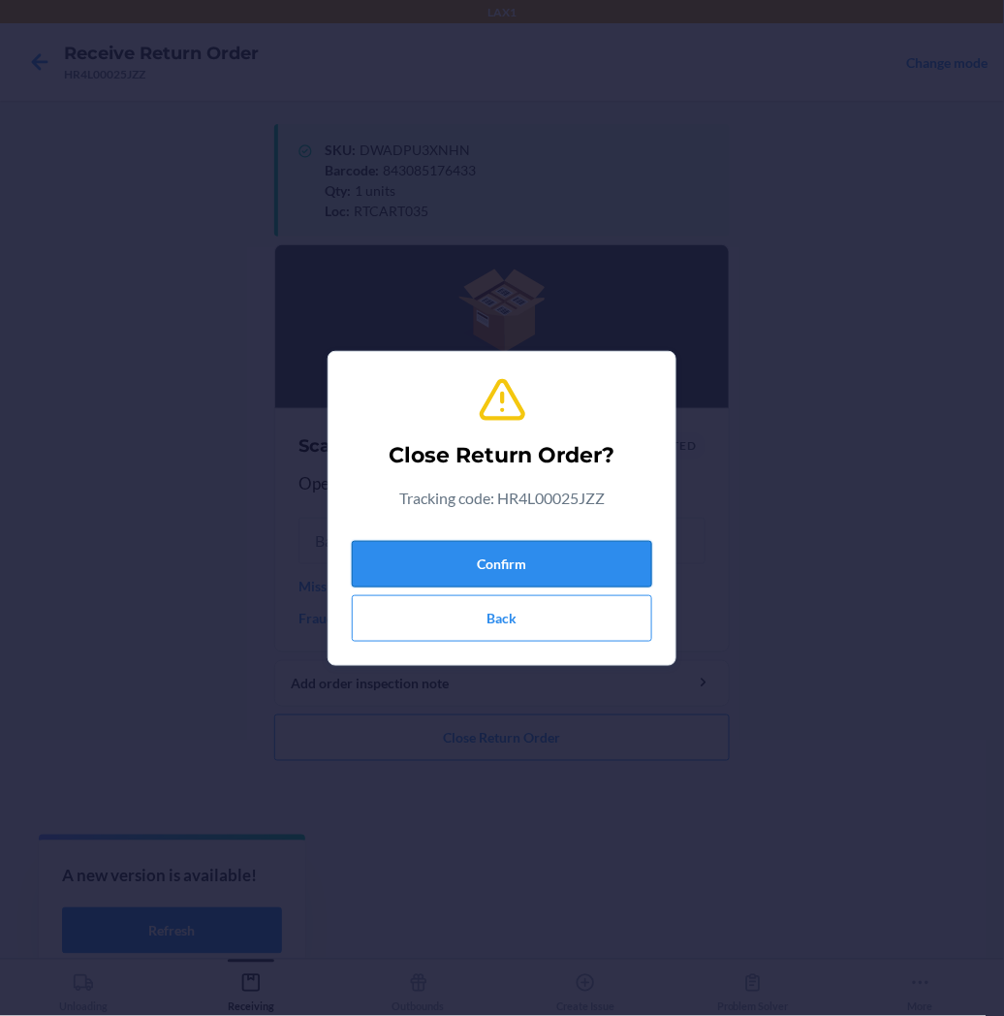
click at [497, 567] on button "Confirm" at bounding box center [502, 564] width 300 height 47
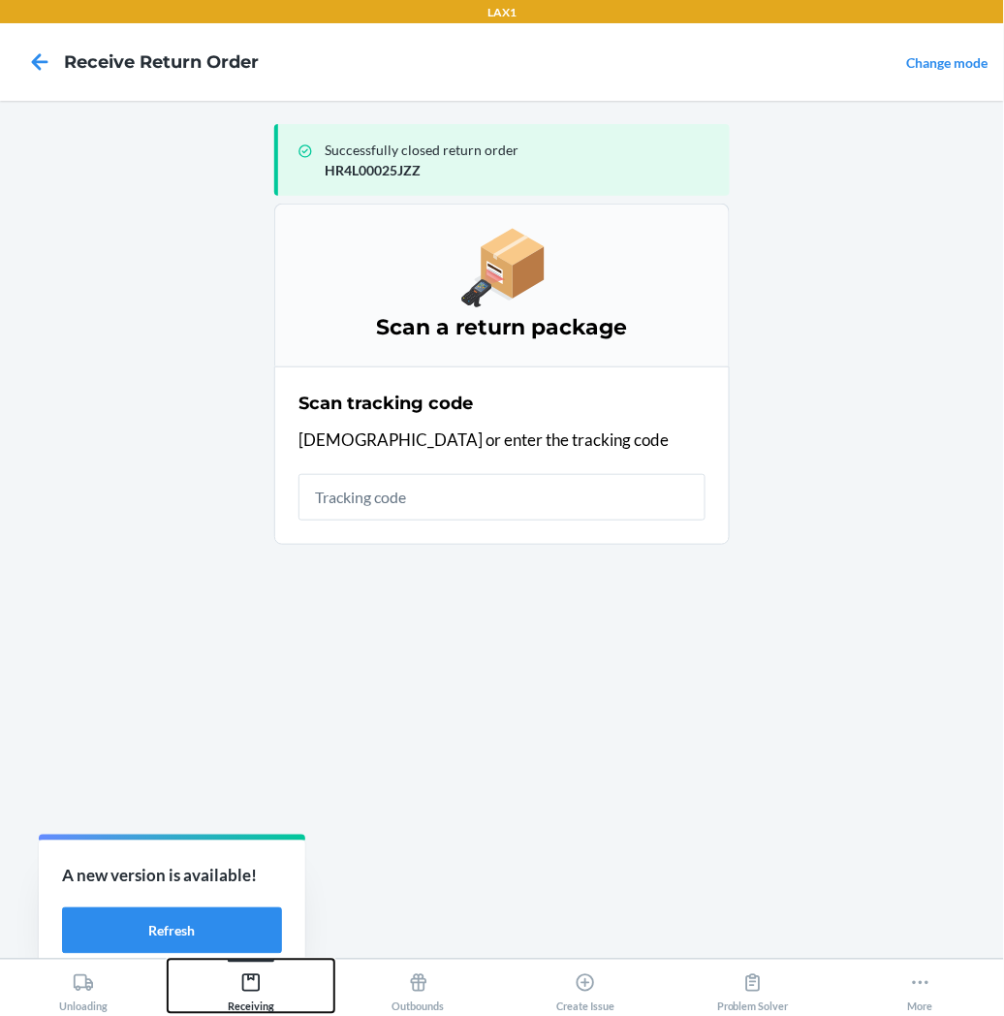
click at [267, 984] on div "Receiving" at bounding box center [251, 988] width 47 height 48
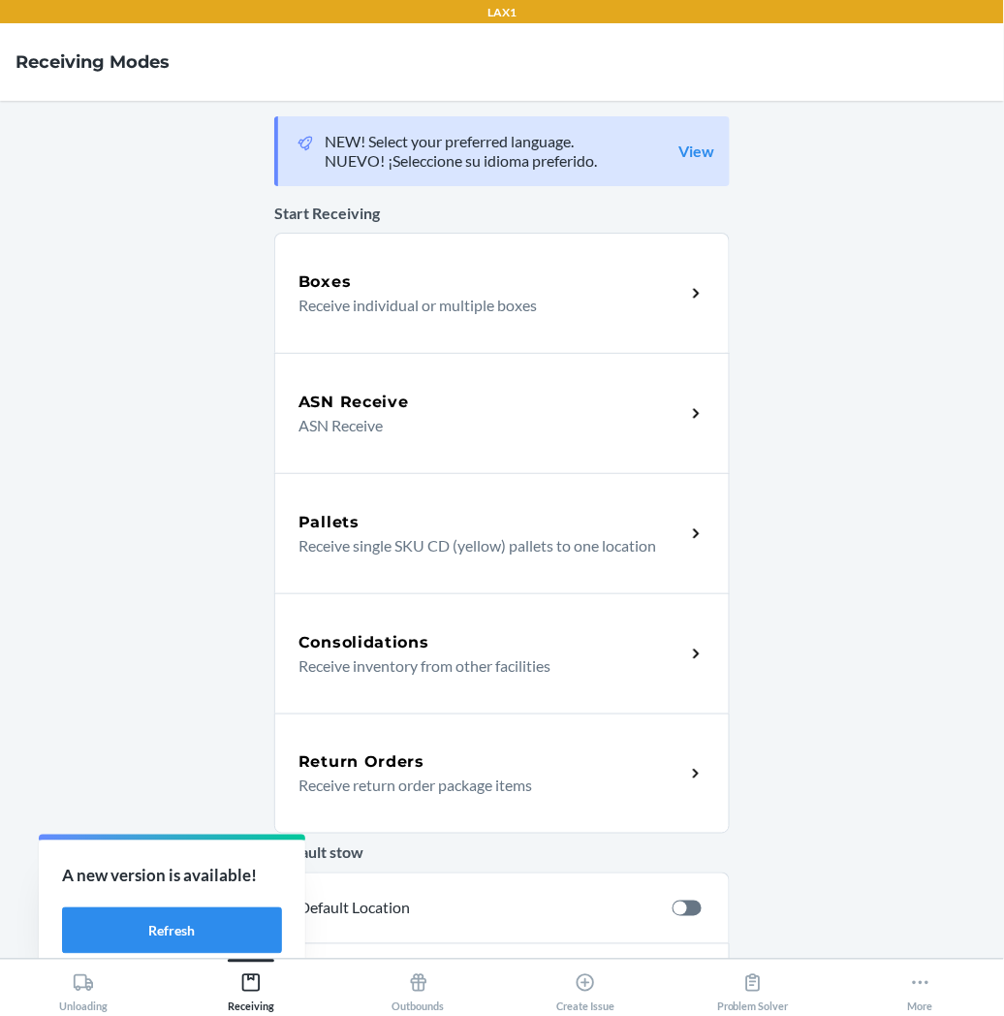
click at [408, 762] on h5 "Return Orders" at bounding box center [362, 761] width 126 height 23
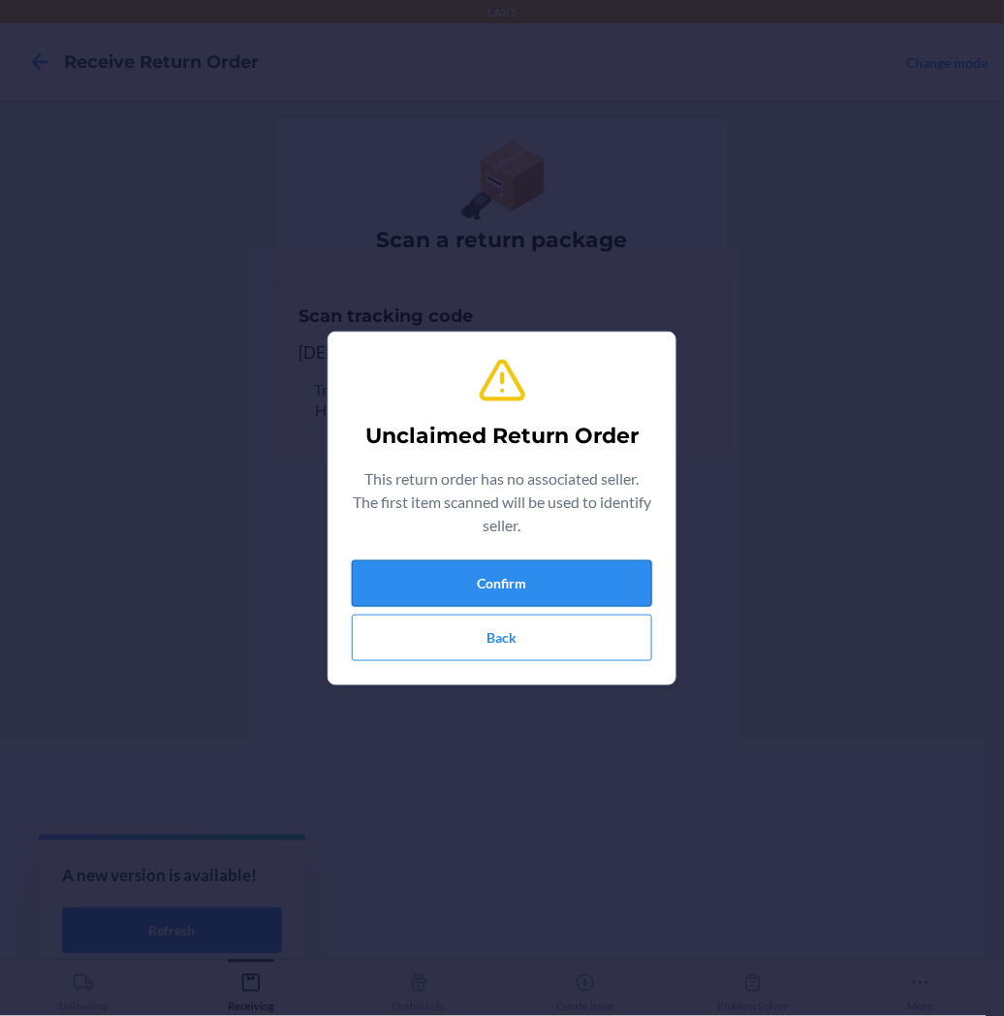
click at [410, 601] on button "Confirm" at bounding box center [502, 583] width 300 height 47
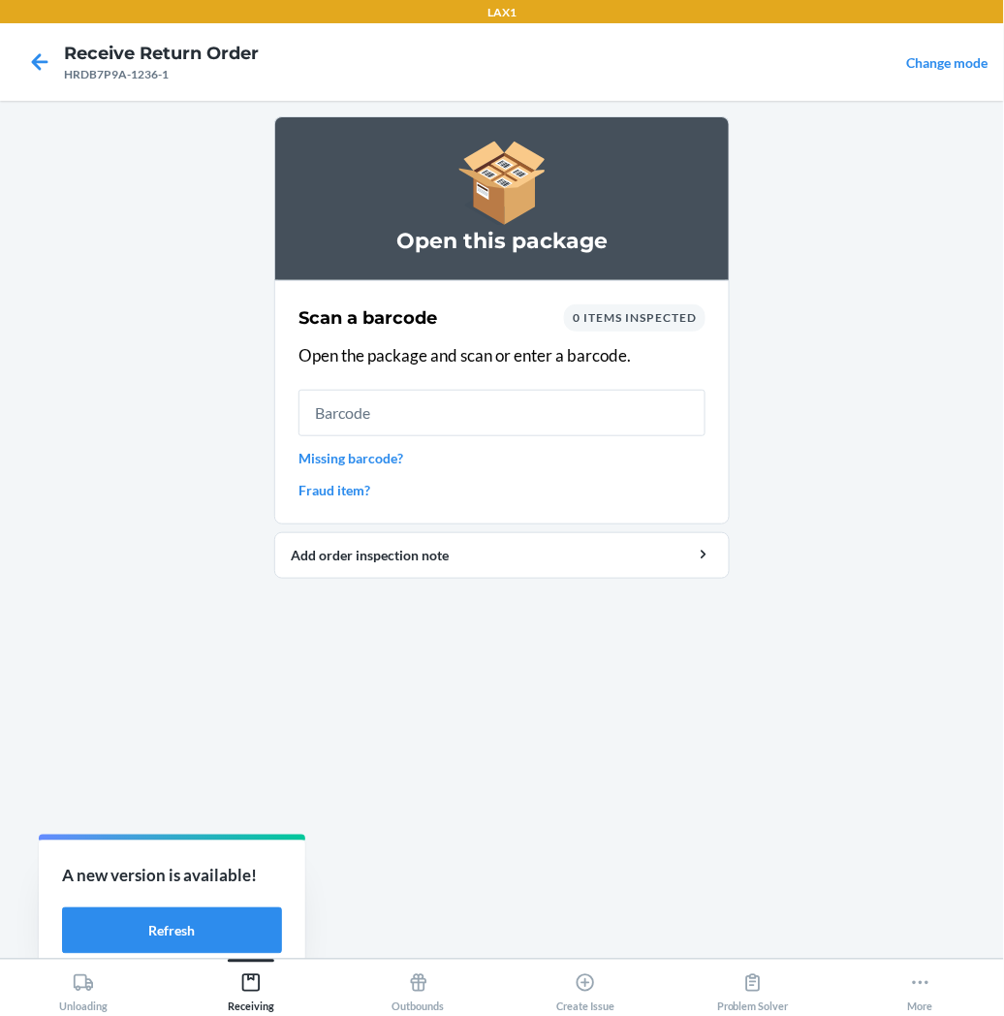
click at [410, 426] on input "text" at bounding box center [502, 413] width 407 height 47
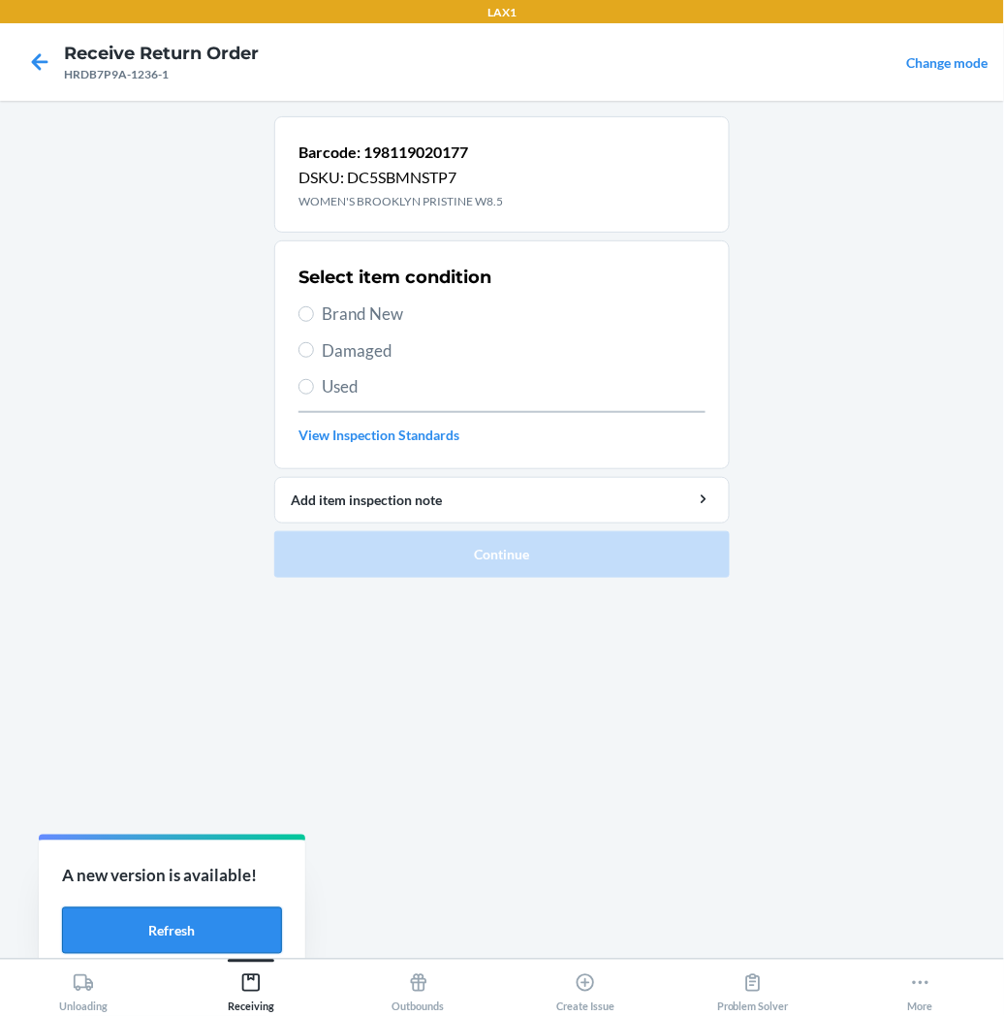
click at [246, 937] on button "Refresh" at bounding box center [172, 930] width 220 height 47
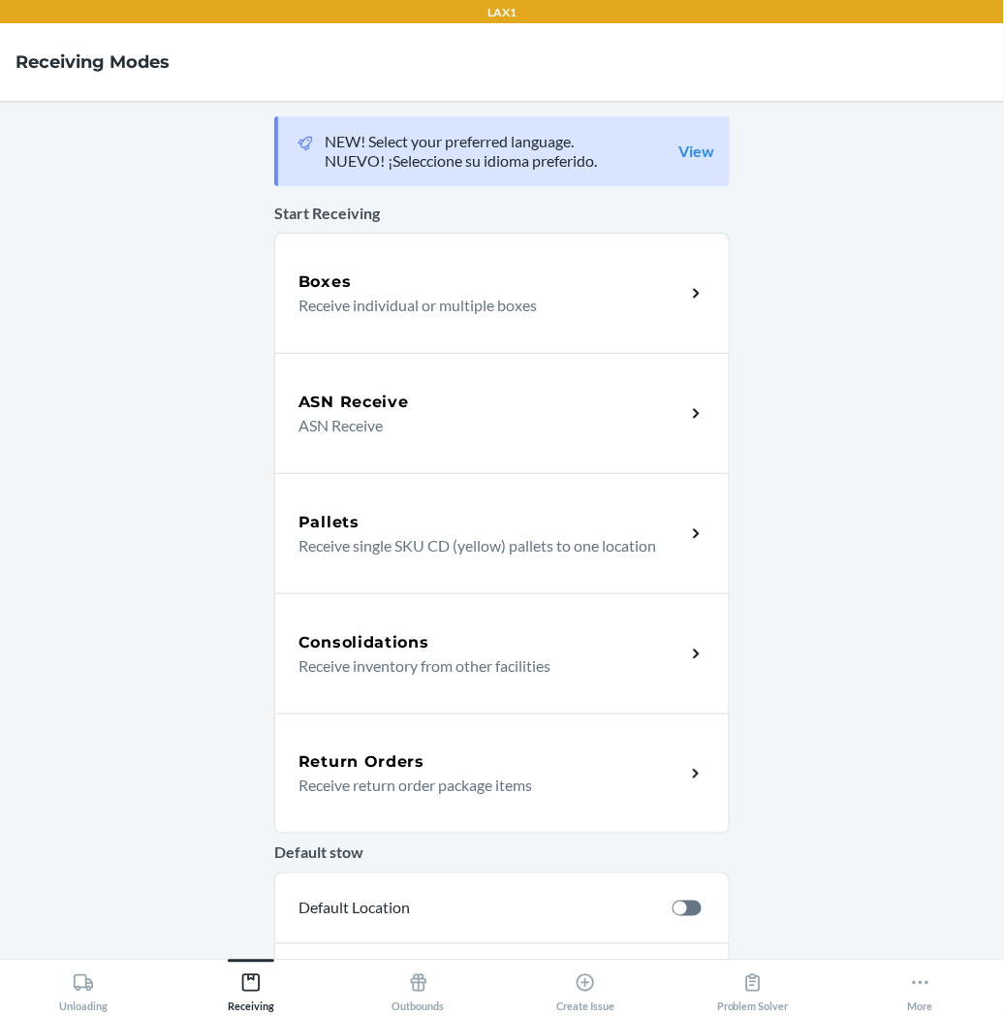
click at [342, 773] on p "Receive return order package items" at bounding box center [484, 784] width 371 height 23
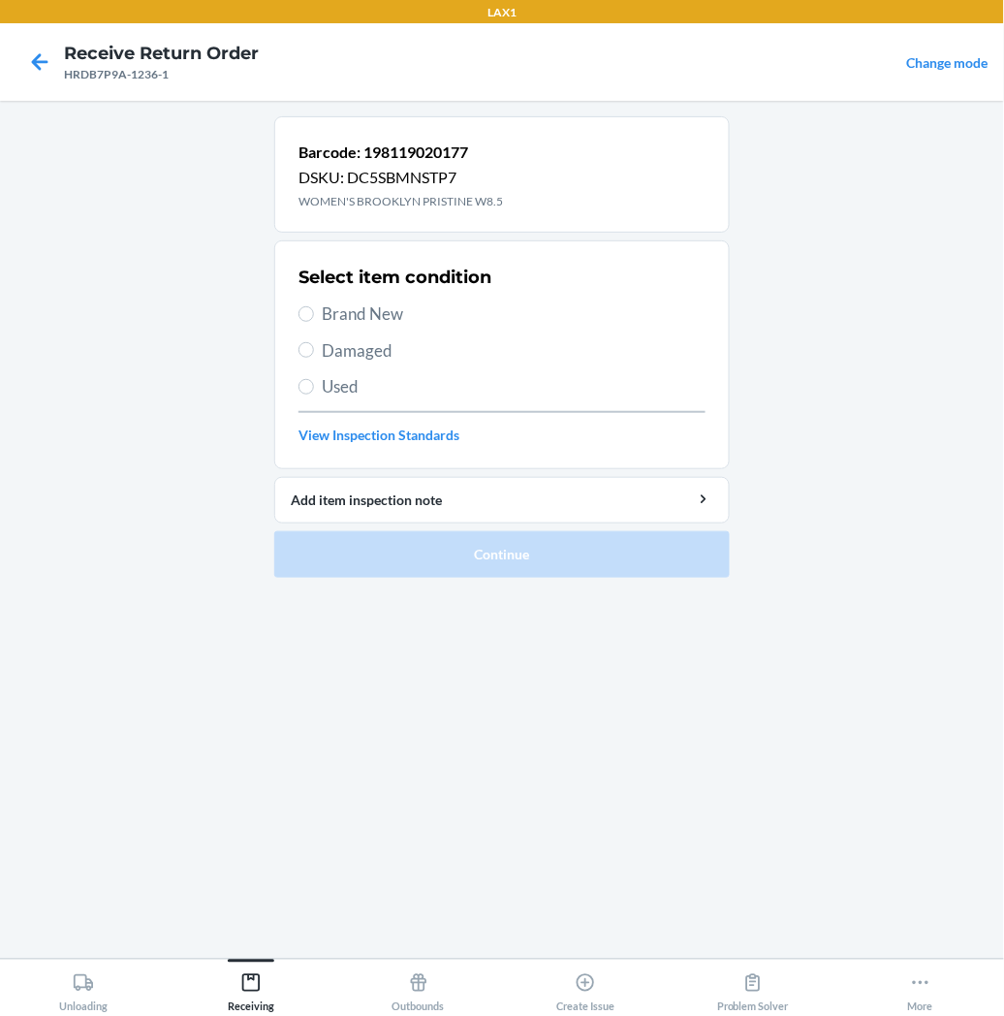
click at [314, 314] on label "Brand New" at bounding box center [502, 313] width 407 height 25
click at [314, 314] on input "Brand New" at bounding box center [307, 314] width 16 height 16
radio input "true"
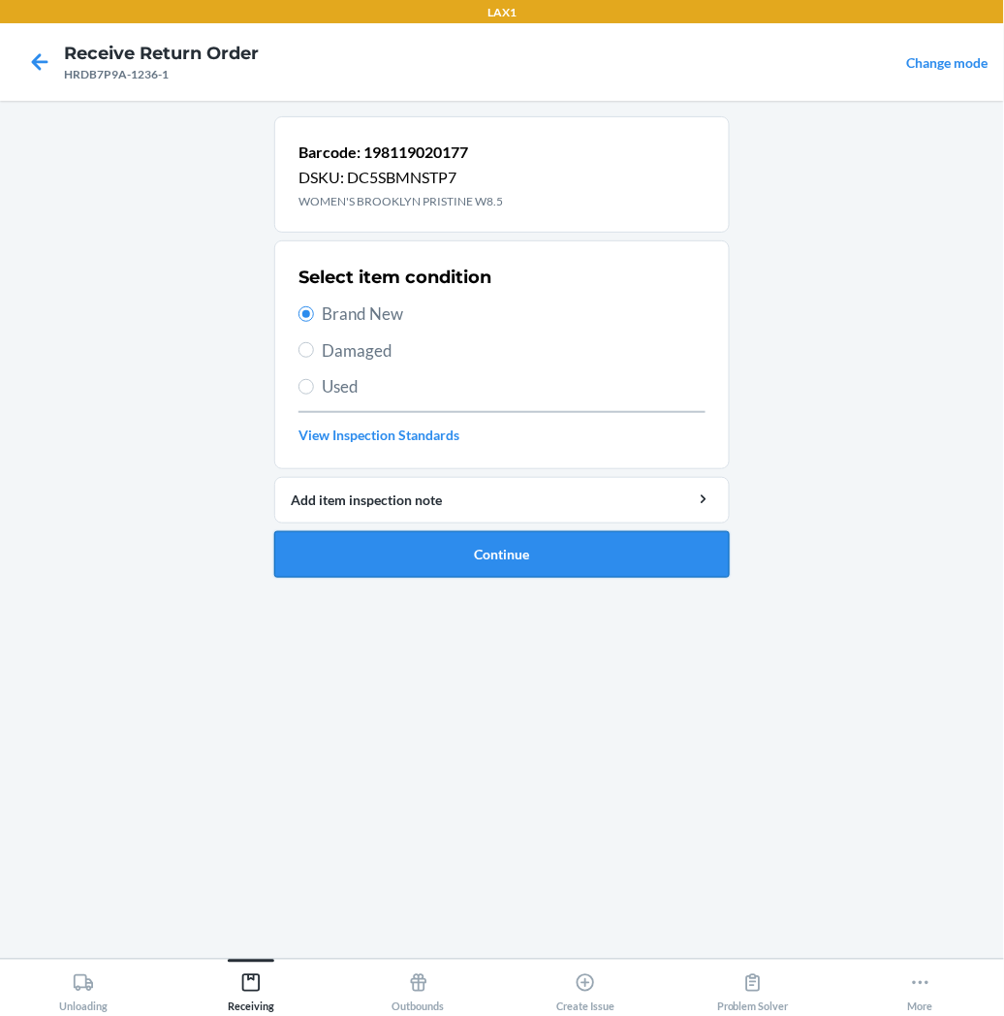
click at [362, 546] on button "Continue" at bounding box center [502, 554] width 456 height 47
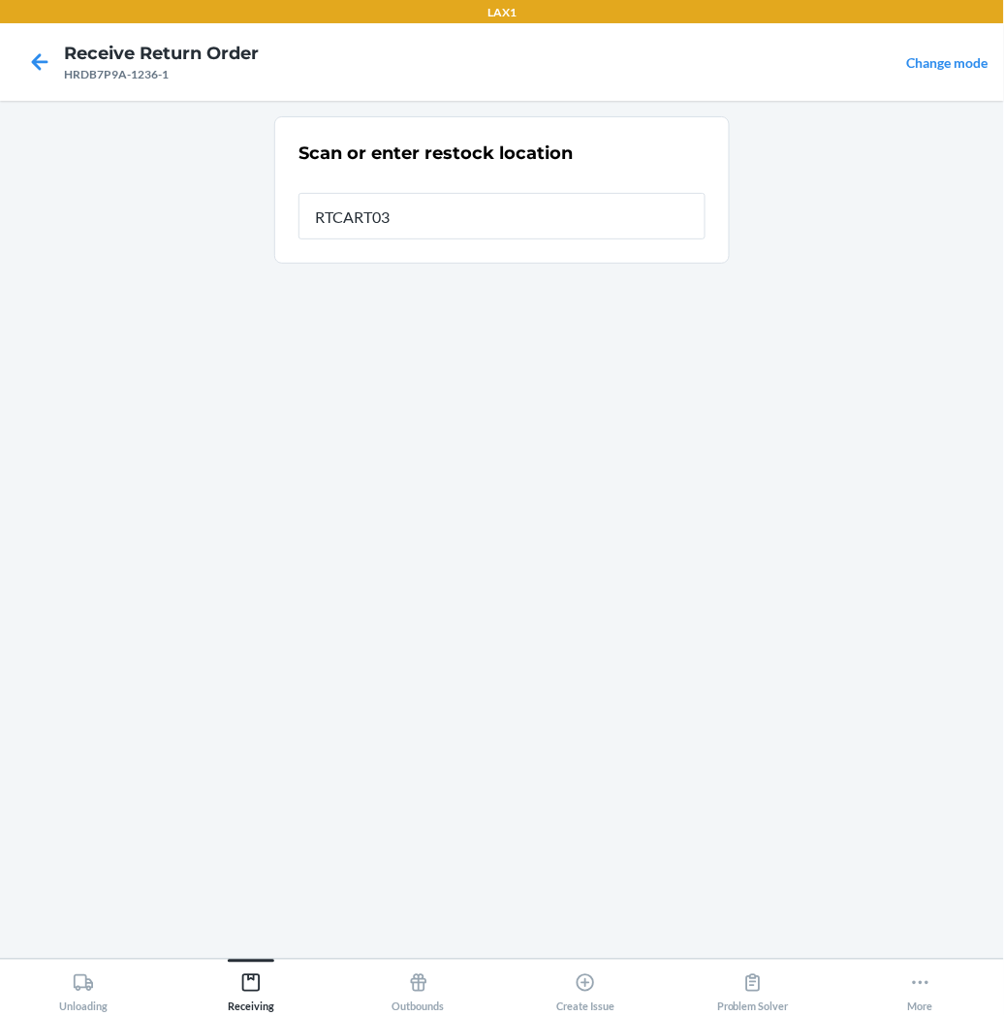
type input "RTCART035"
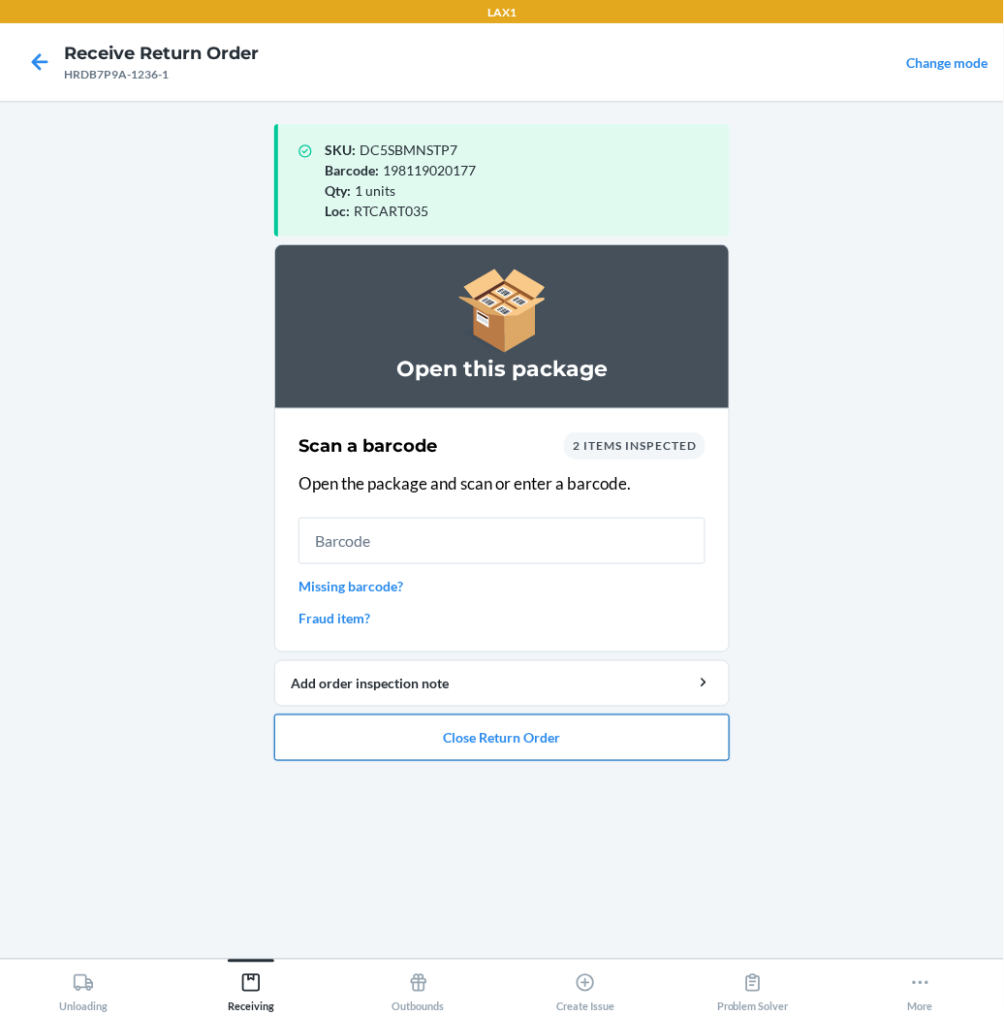
click at [505, 725] on button "Close Return Order" at bounding box center [502, 737] width 456 height 47
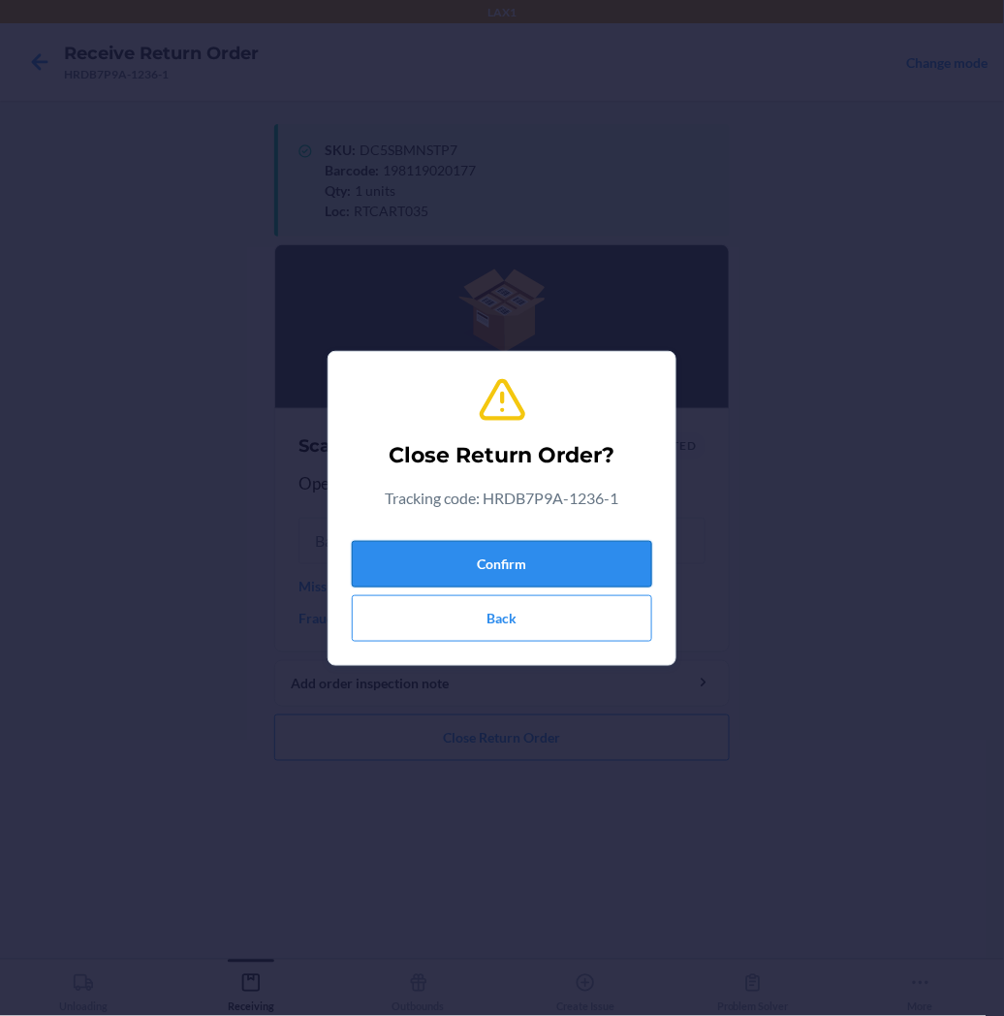
click at [563, 547] on button "Confirm" at bounding box center [502, 564] width 300 height 47
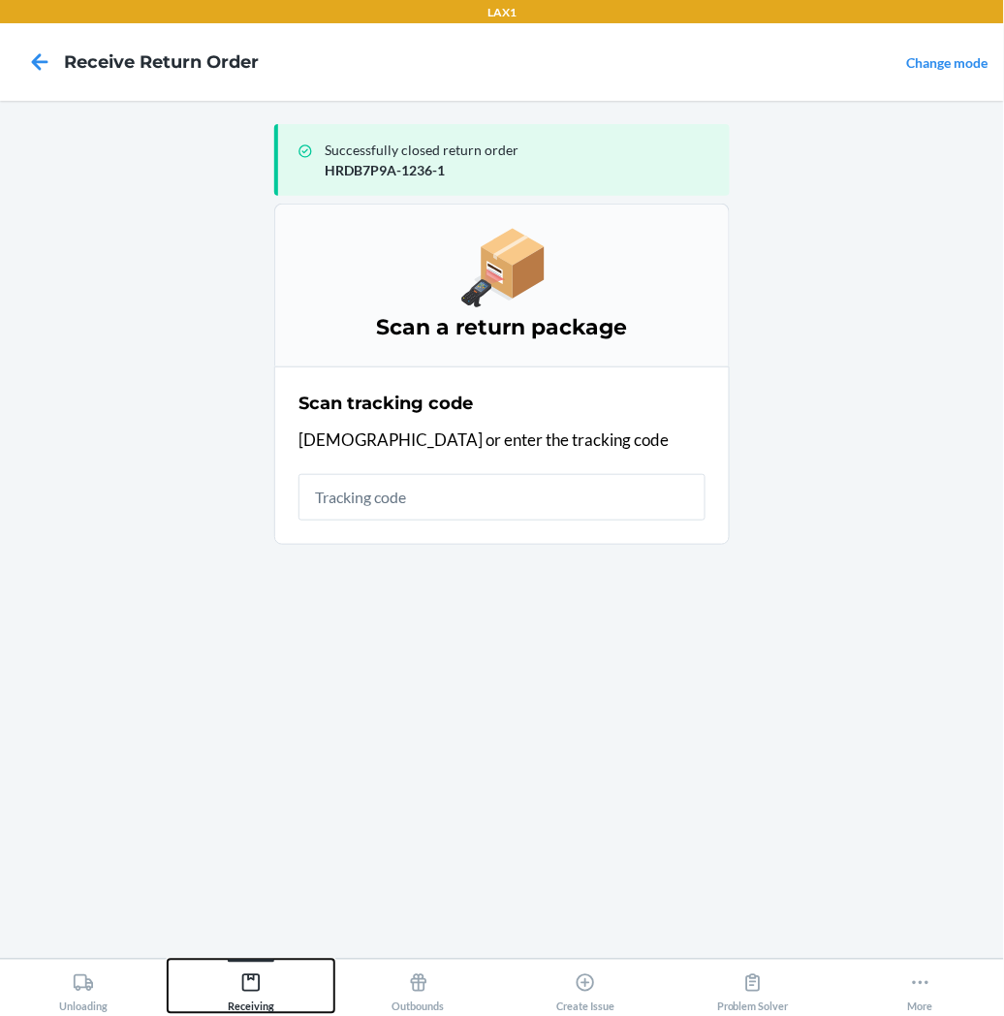
click at [259, 964] on div "Receiving" at bounding box center [251, 988] width 47 height 48
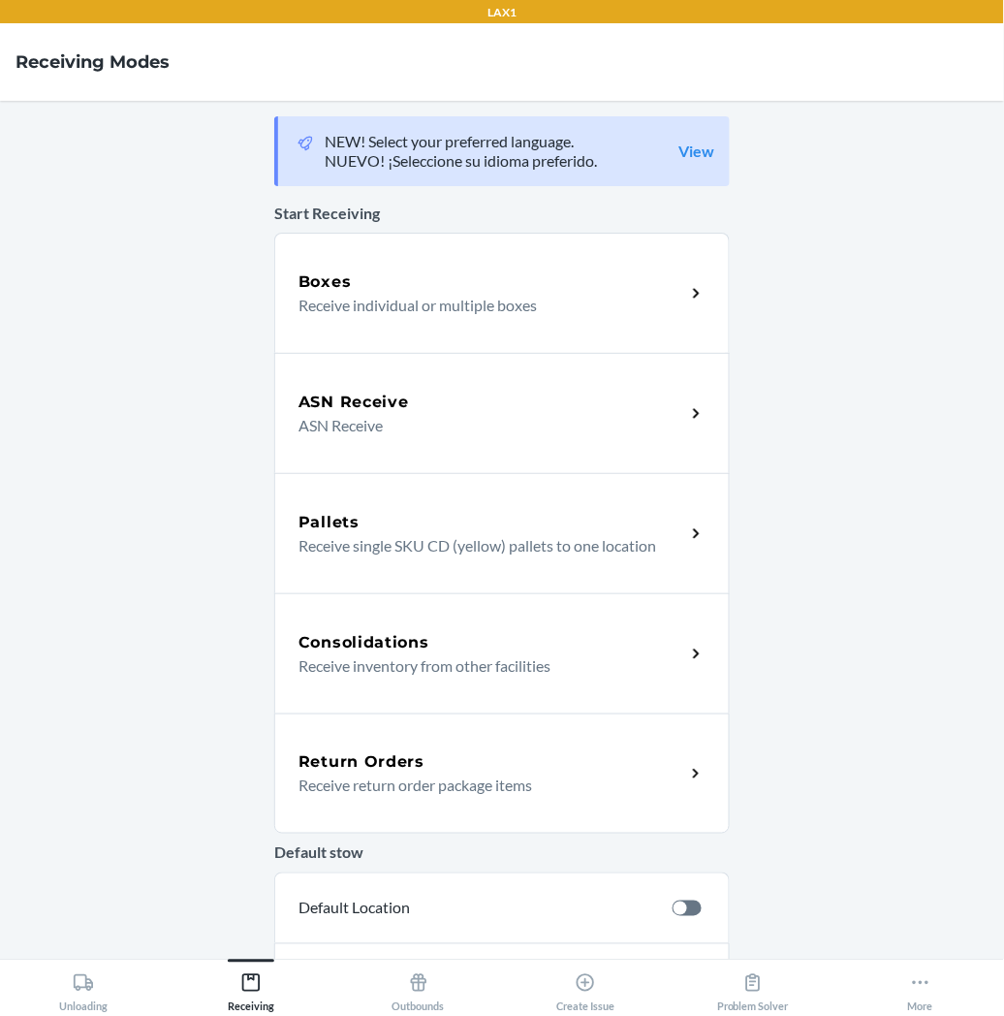
click at [390, 797] on div "Return Orders Receive return order package items" at bounding box center [502, 773] width 456 height 120
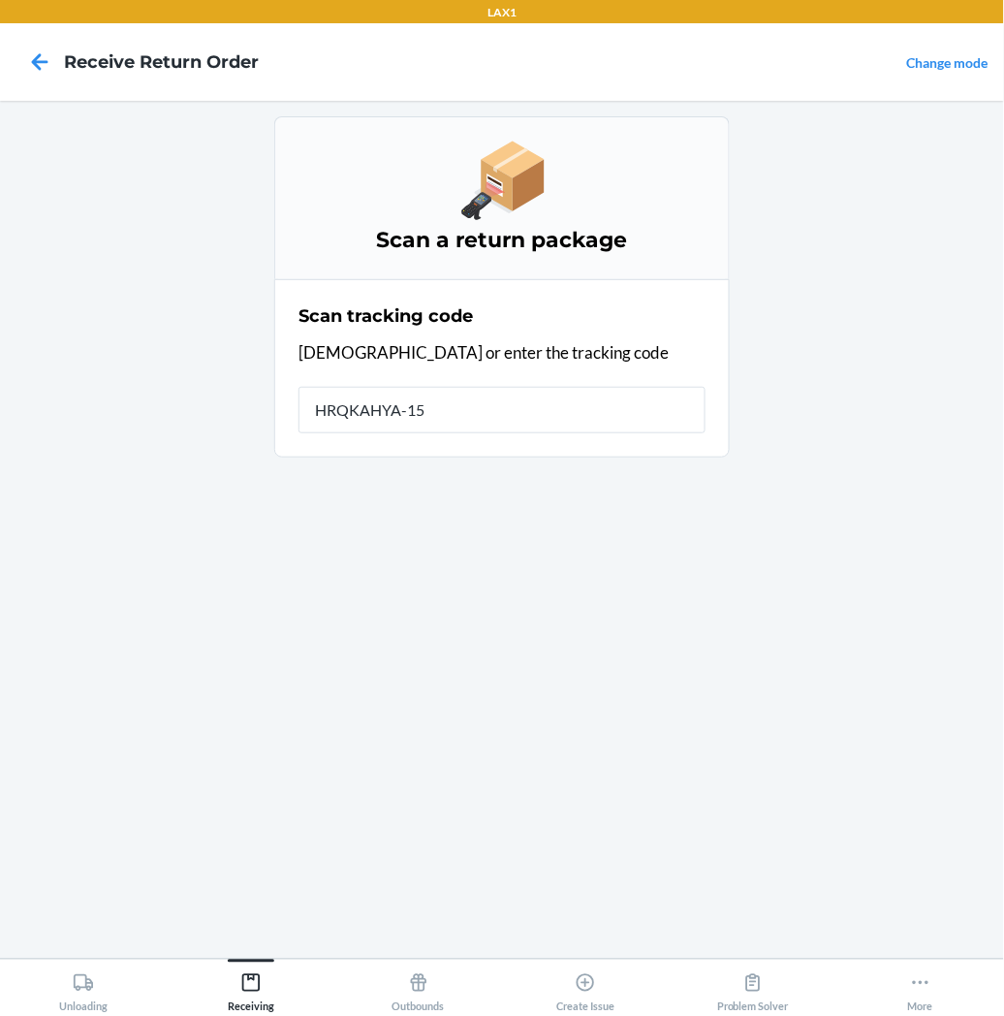
type input "HRQKAHYA-156"
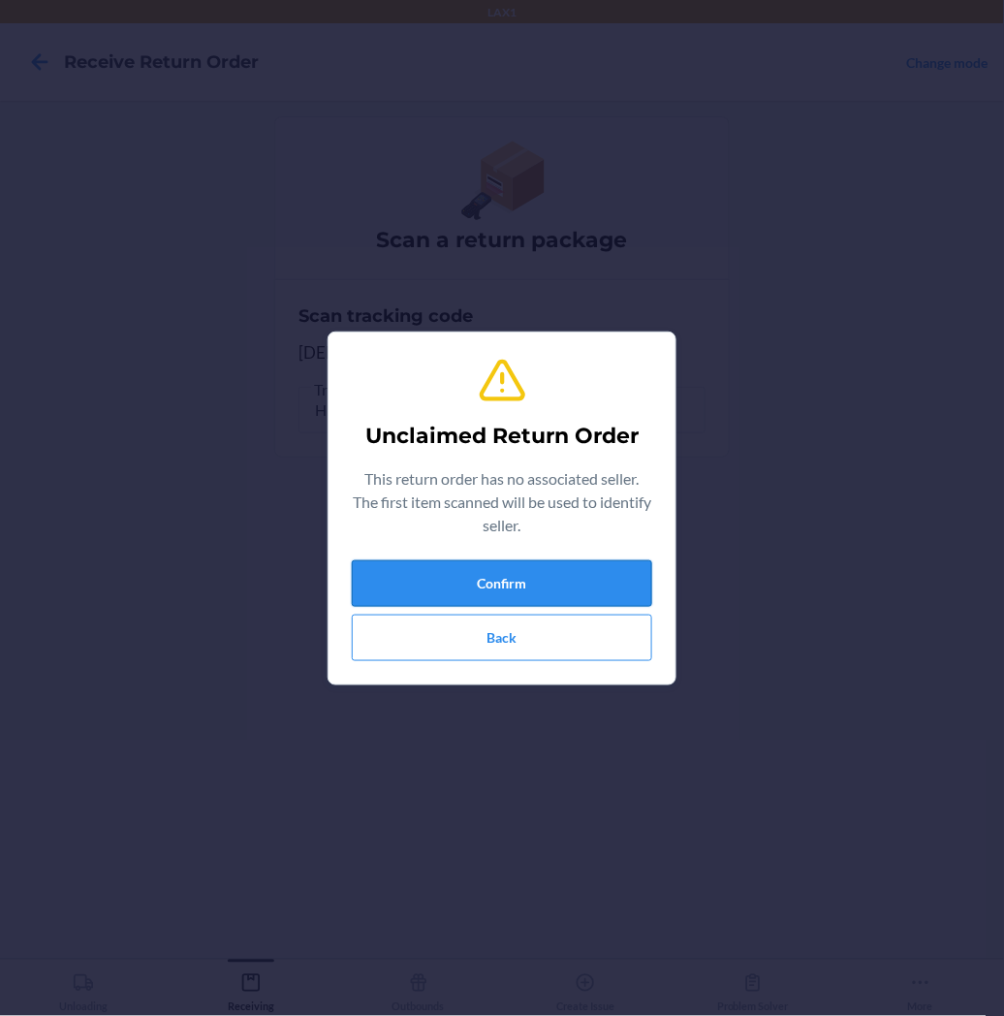
click at [408, 588] on button "Confirm" at bounding box center [502, 583] width 300 height 47
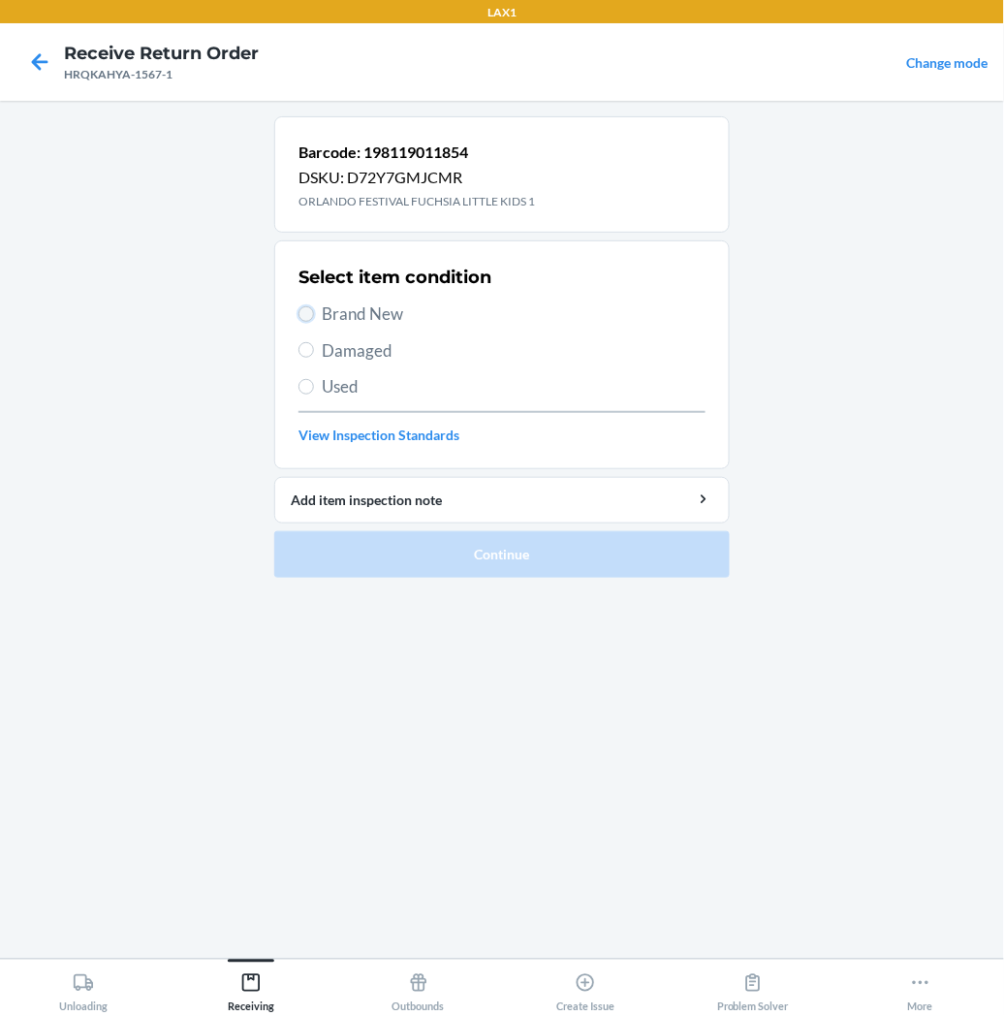
click at [308, 311] on input "Brand New" at bounding box center [307, 314] width 16 height 16
radio input "true"
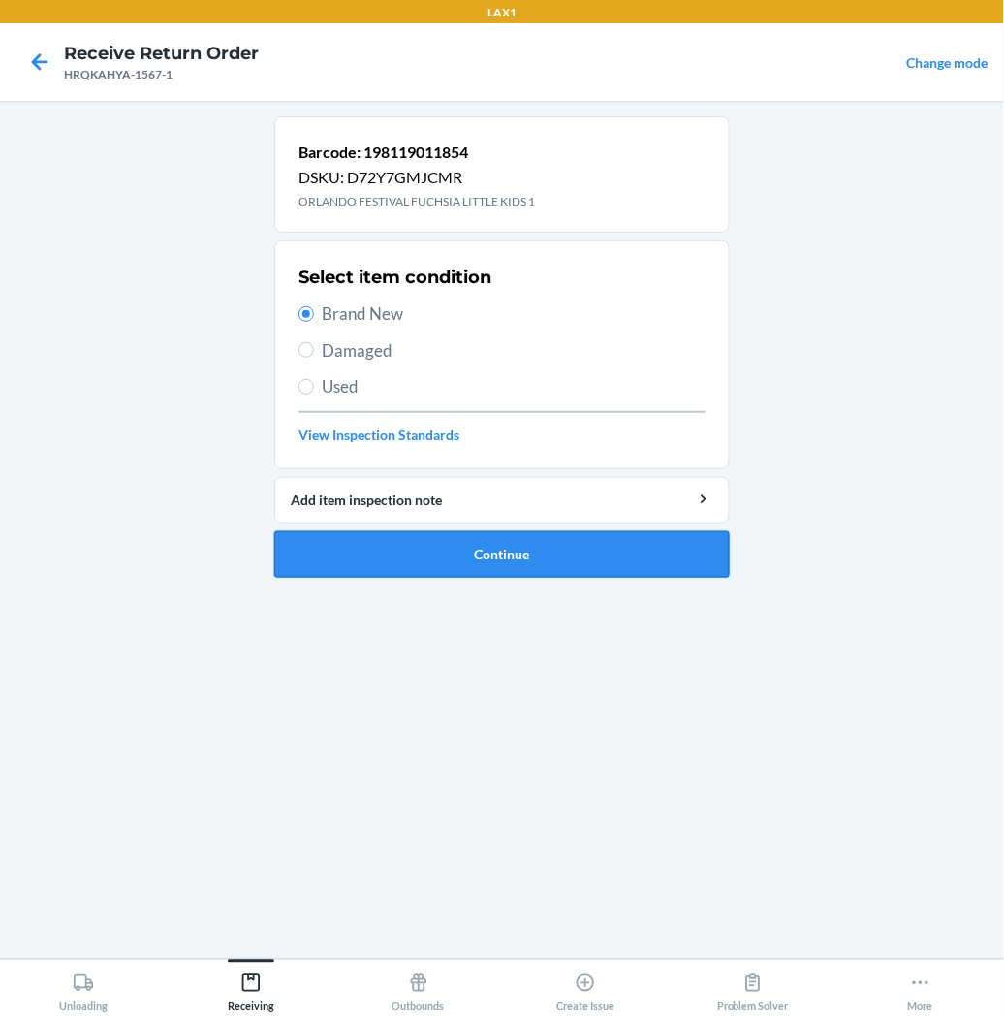
click at [349, 553] on button "Continue" at bounding box center [502, 554] width 456 height 47
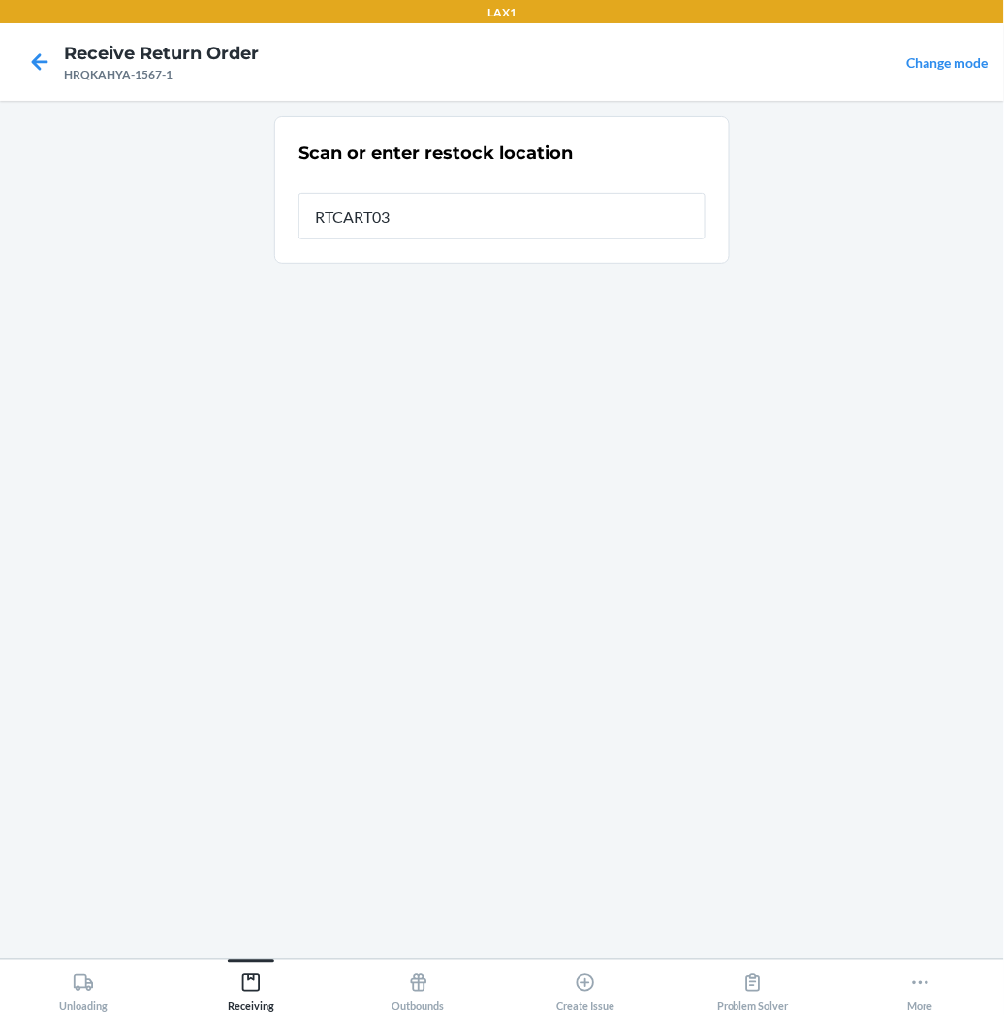
type input "RTCART035"
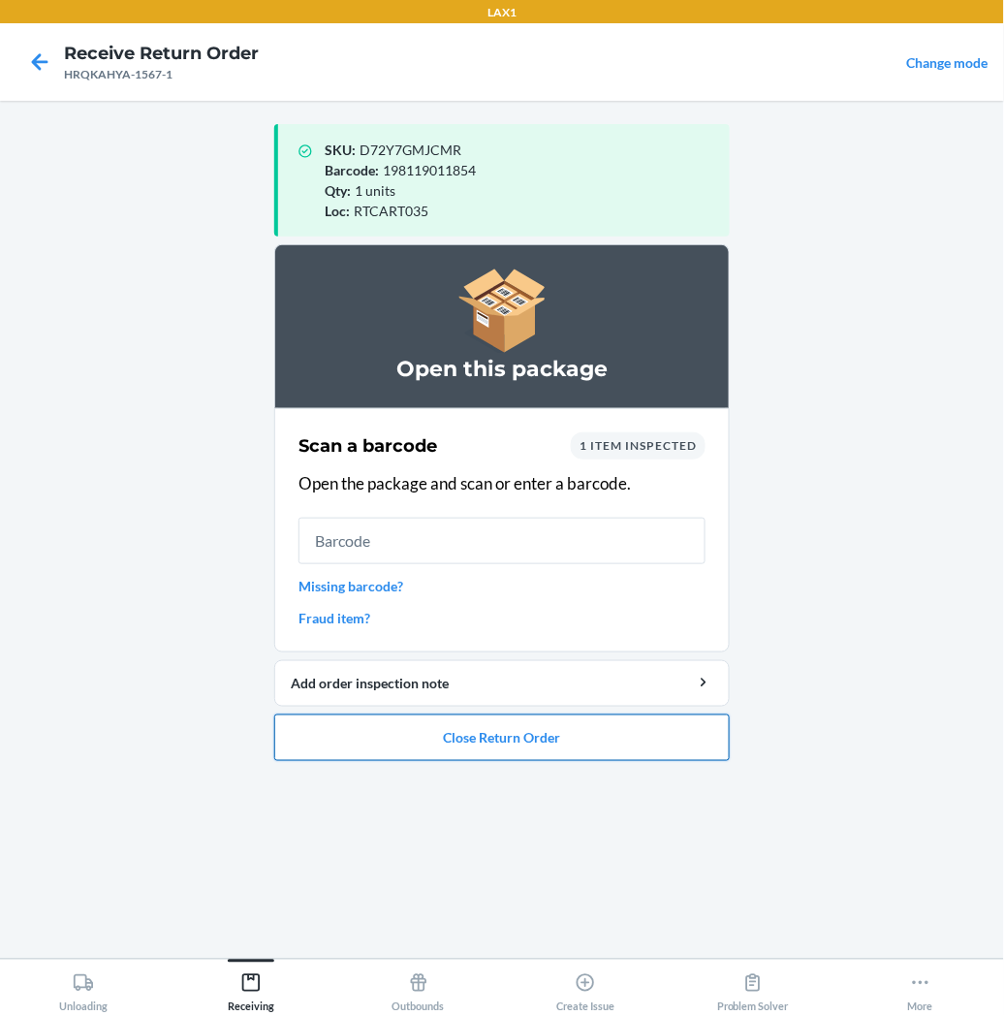
click at [397, 741] on button "Close Return Order" at bounding box center [502, 737] width 456 height 47
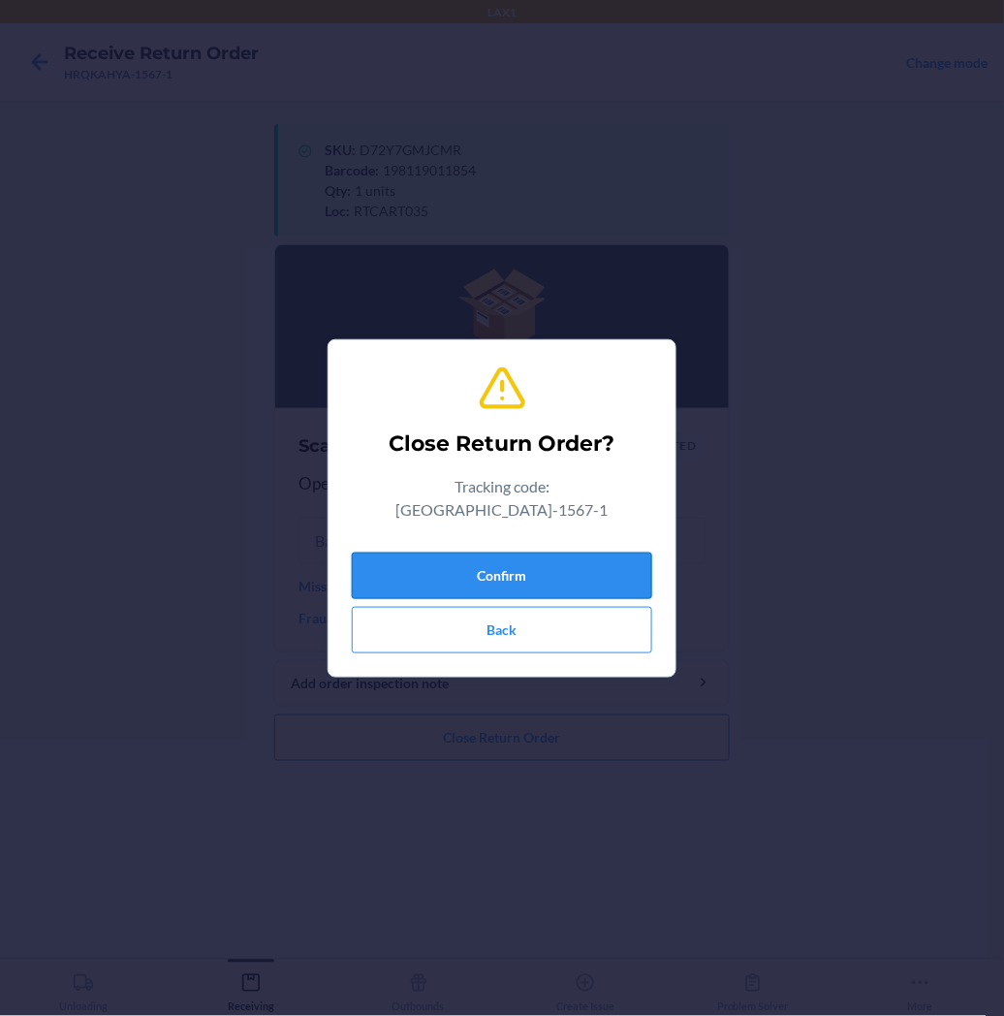
click at [475, 562] on button "Confirm" at bounding box center [502, 575] width 300 height 47
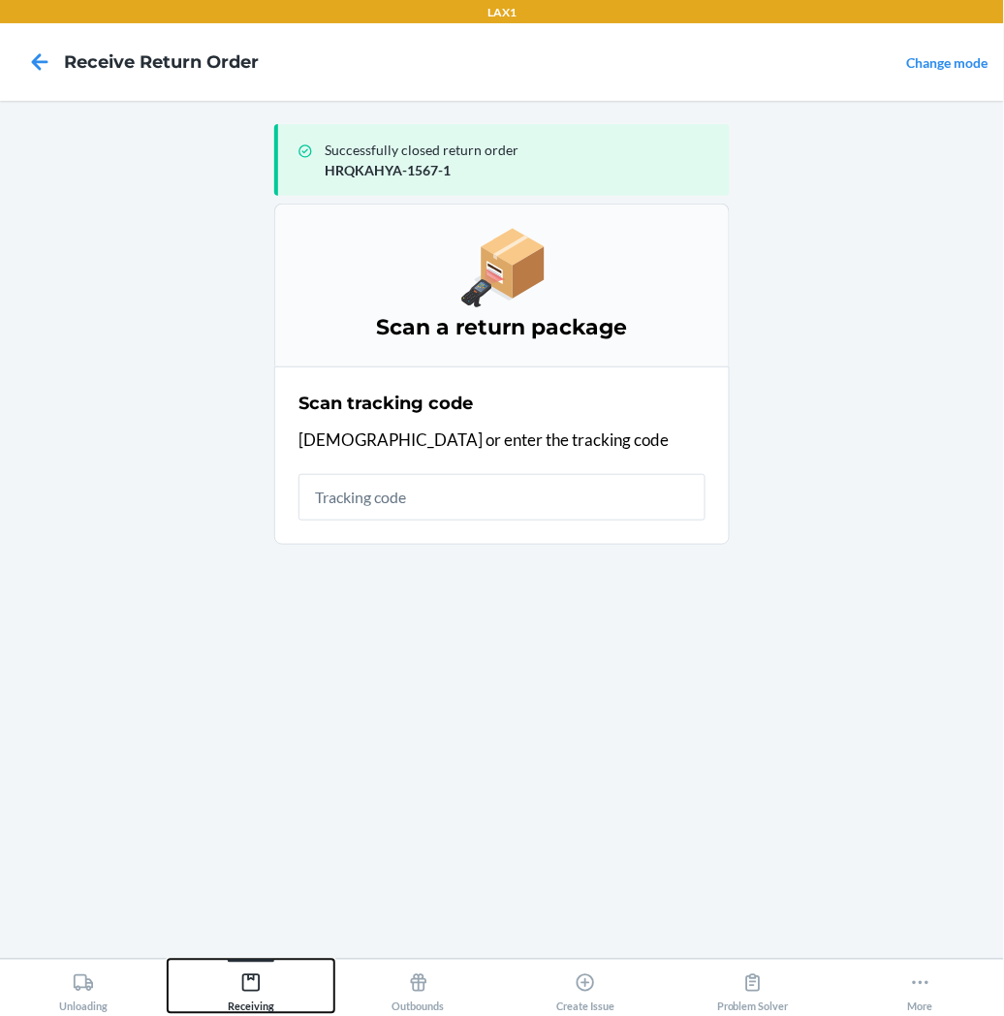
click at [255, 984] on icon at bounding box center [250, 982] width 21 height 21
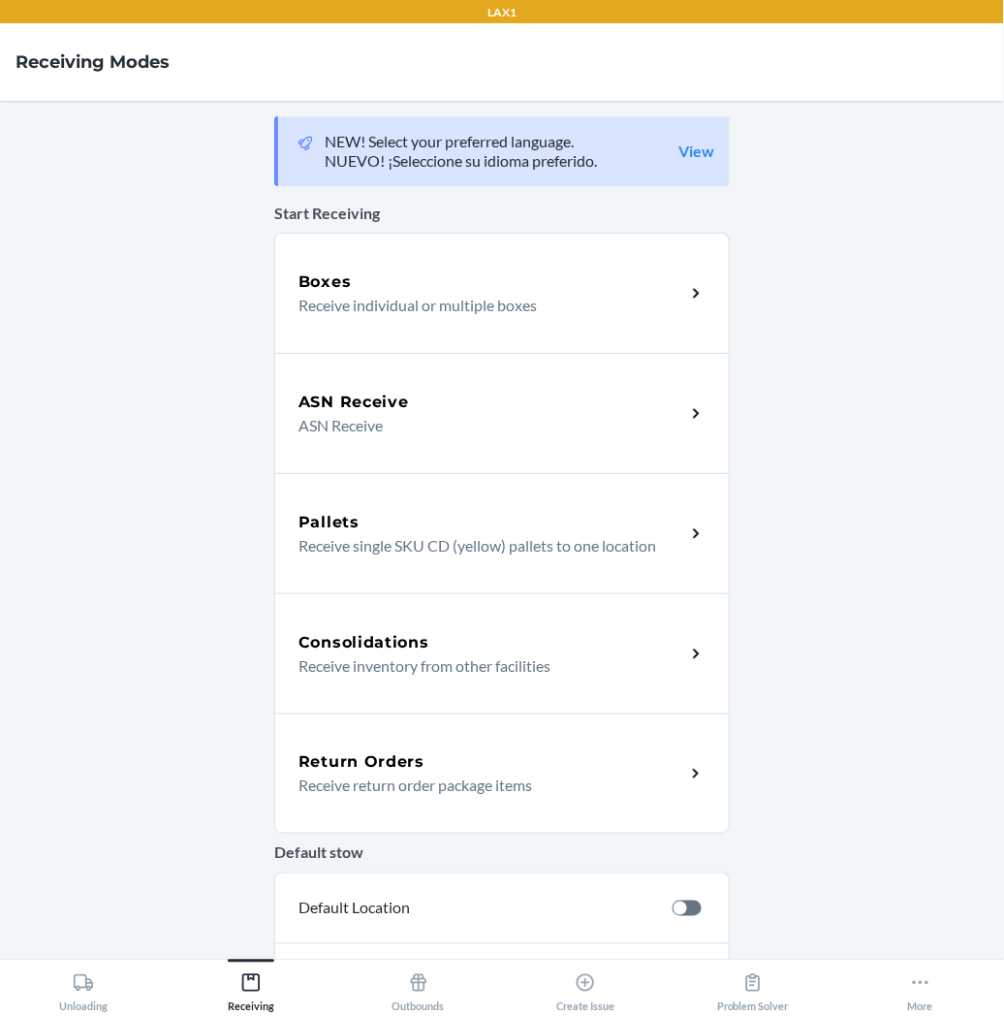
drag, startPoint x: 409, startPoint y: 771, endPoint x: 371, endPoint y: 746, distance: 44.9
click at [409, 771] on h5 "Return Orders" at bounding box center [362, 761] width 126 height 23
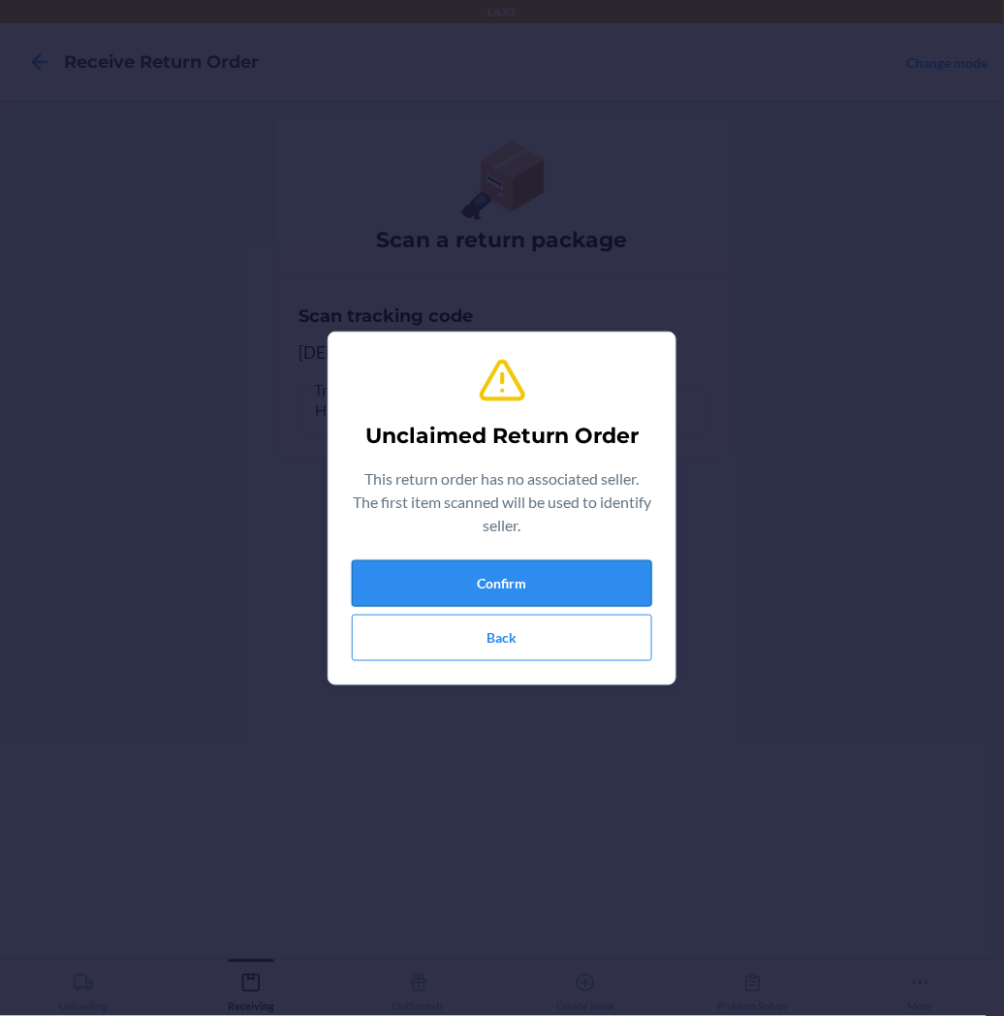
click at [437, 583] on button "Confirm" at bounding box center [502, 583] width 300 height 47
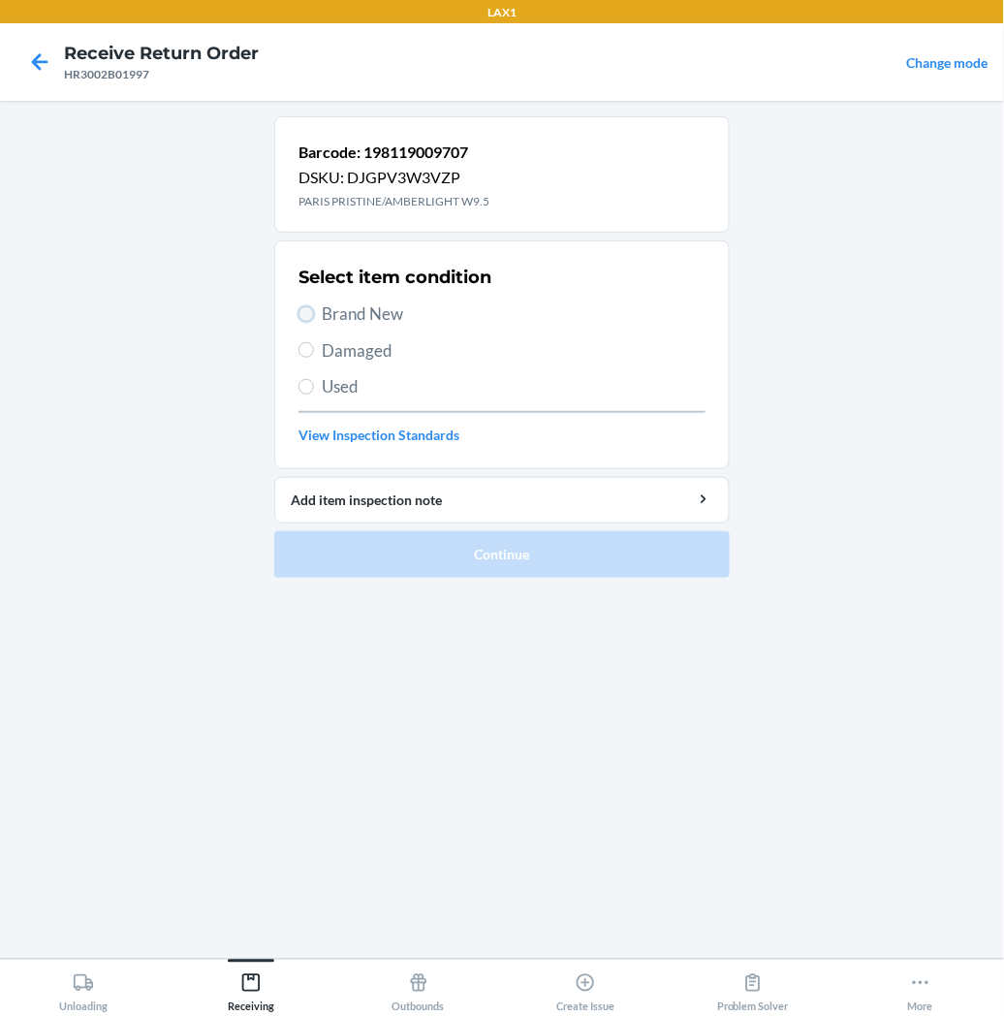
click at [310, 317] on input "Brand New" at bounding box center [307, 314] width 16 height 16
radio input "true"
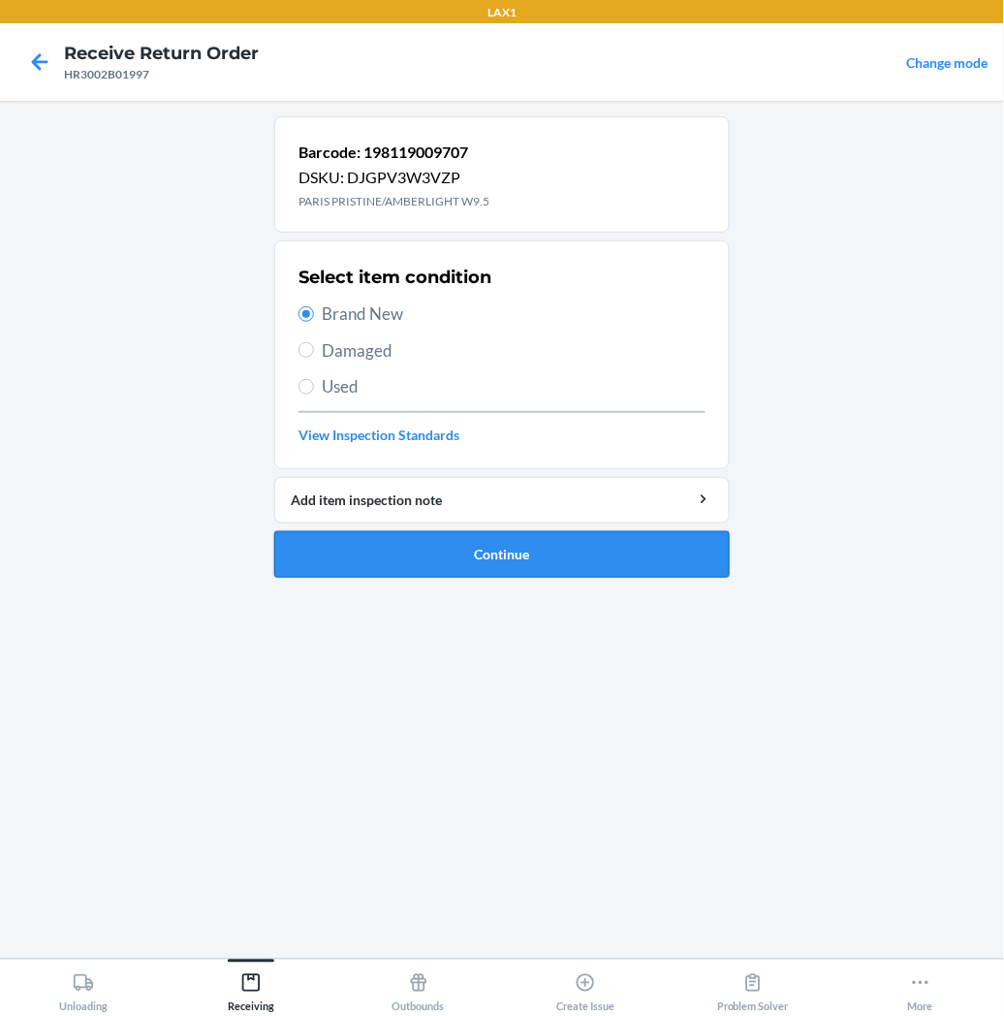
click at [372, 558] on button "Continue" at bounding box center [502, 554] width 456 height 47
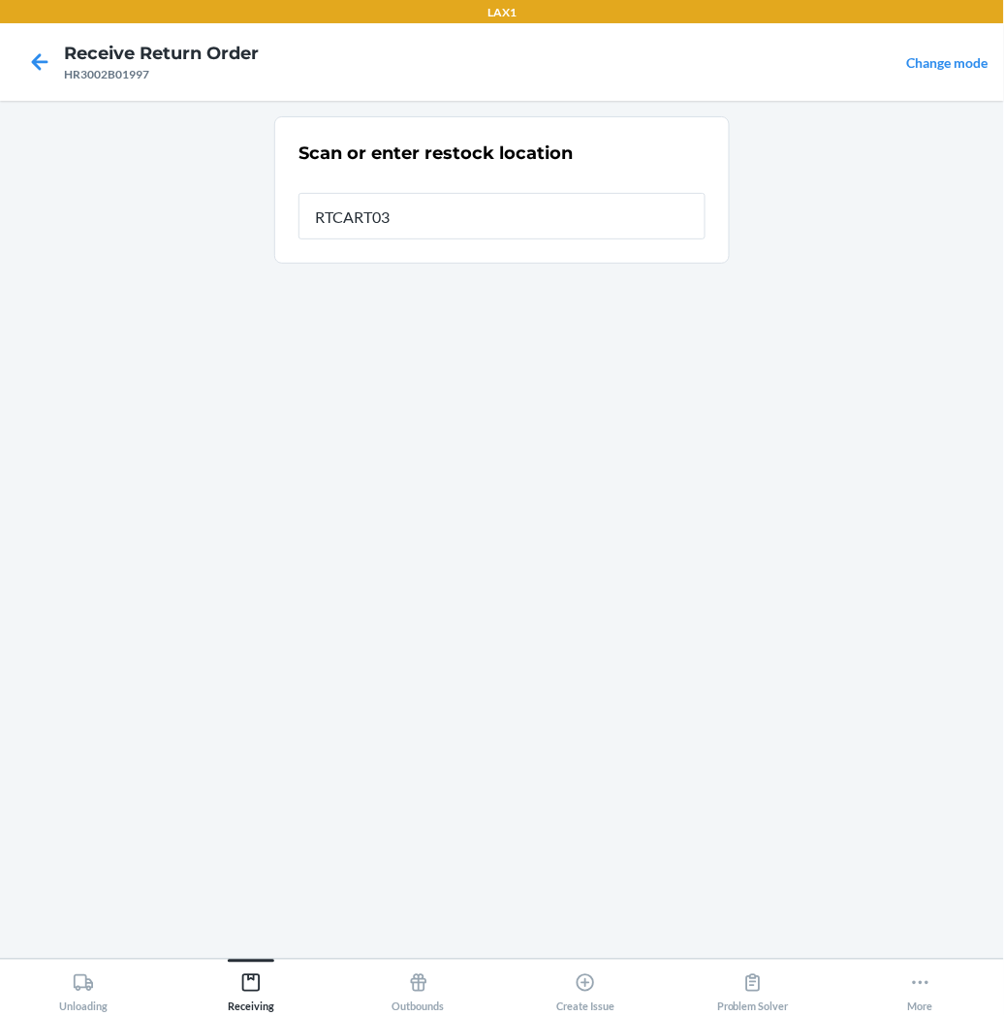
type input "RTCART035"
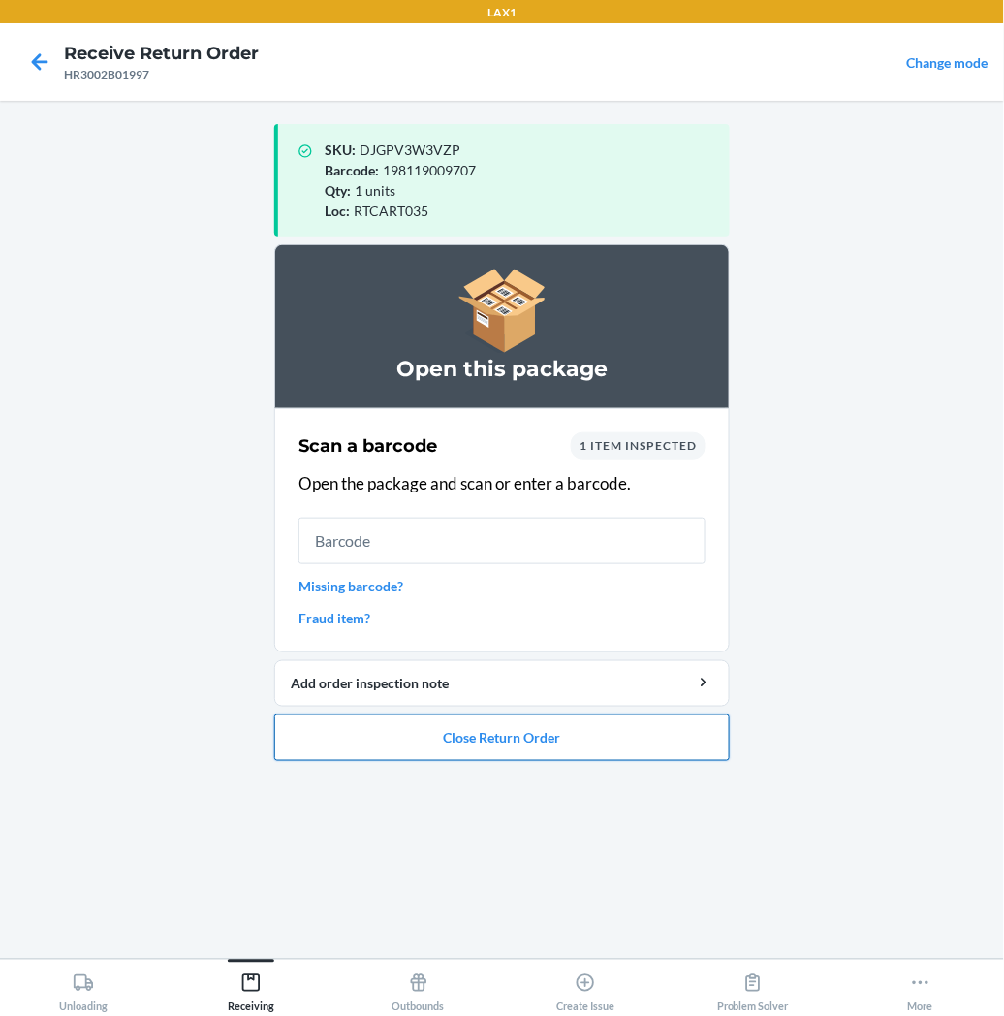
click at [505, 741] on button "Close Return Order" at bounding box center [502, 737] width 456 height 47
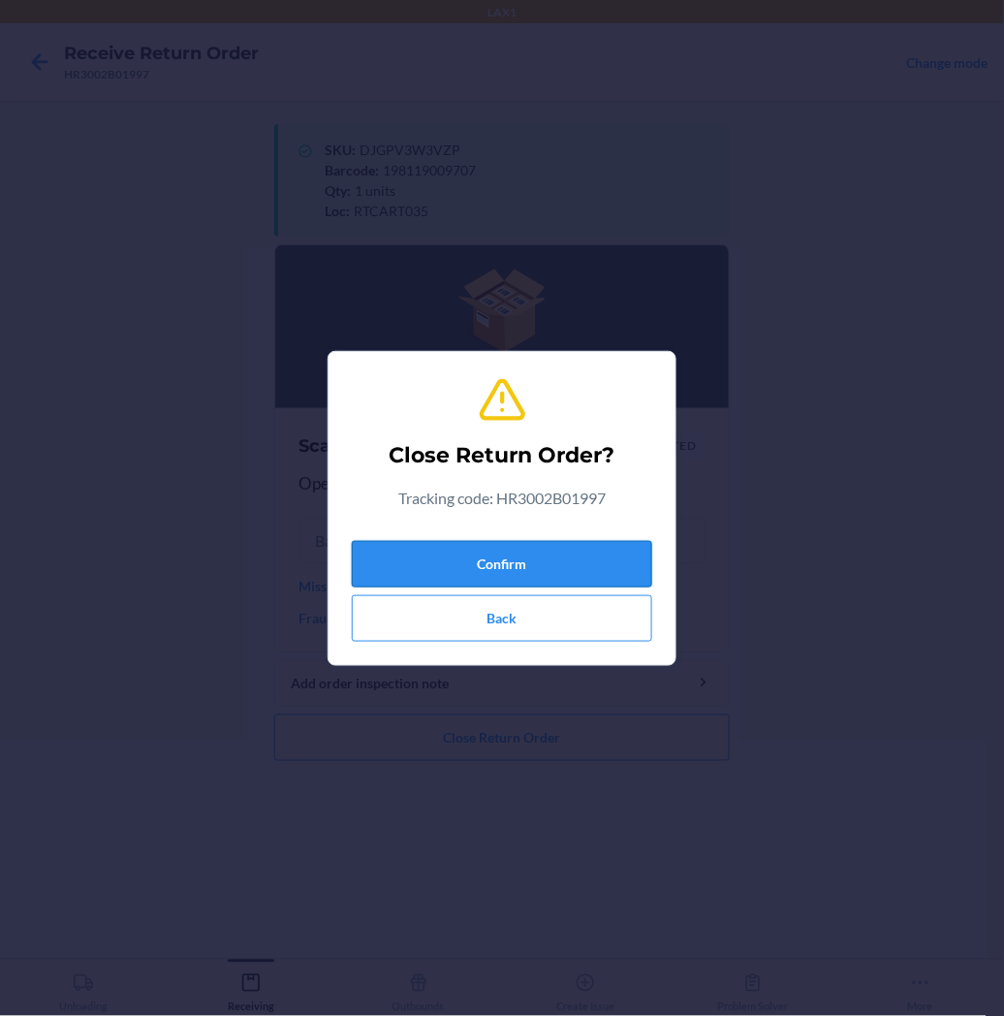
click at [566, 546] on button "Confirm" at bounding box center [502, 564] width 300 height 47
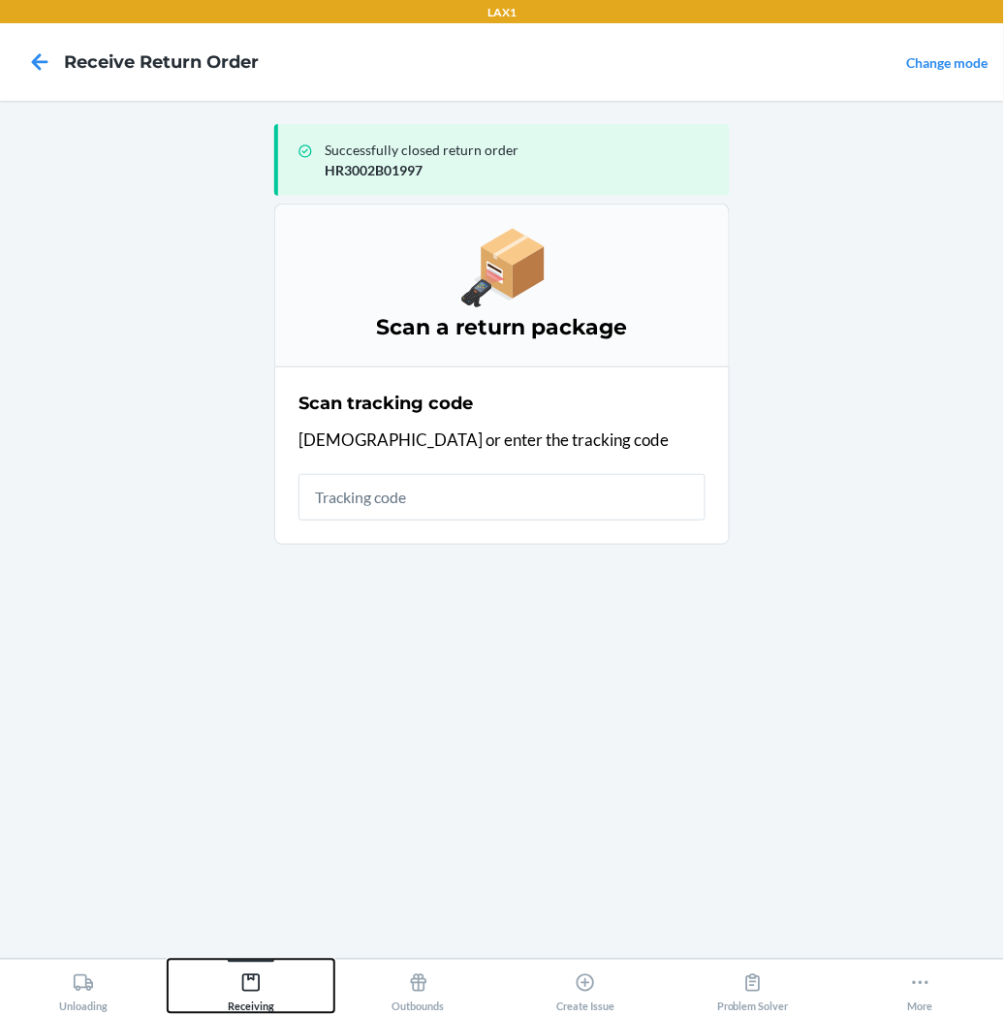
click at [257, 990] on icon at bounding box center [250, 982] width 21 height 21
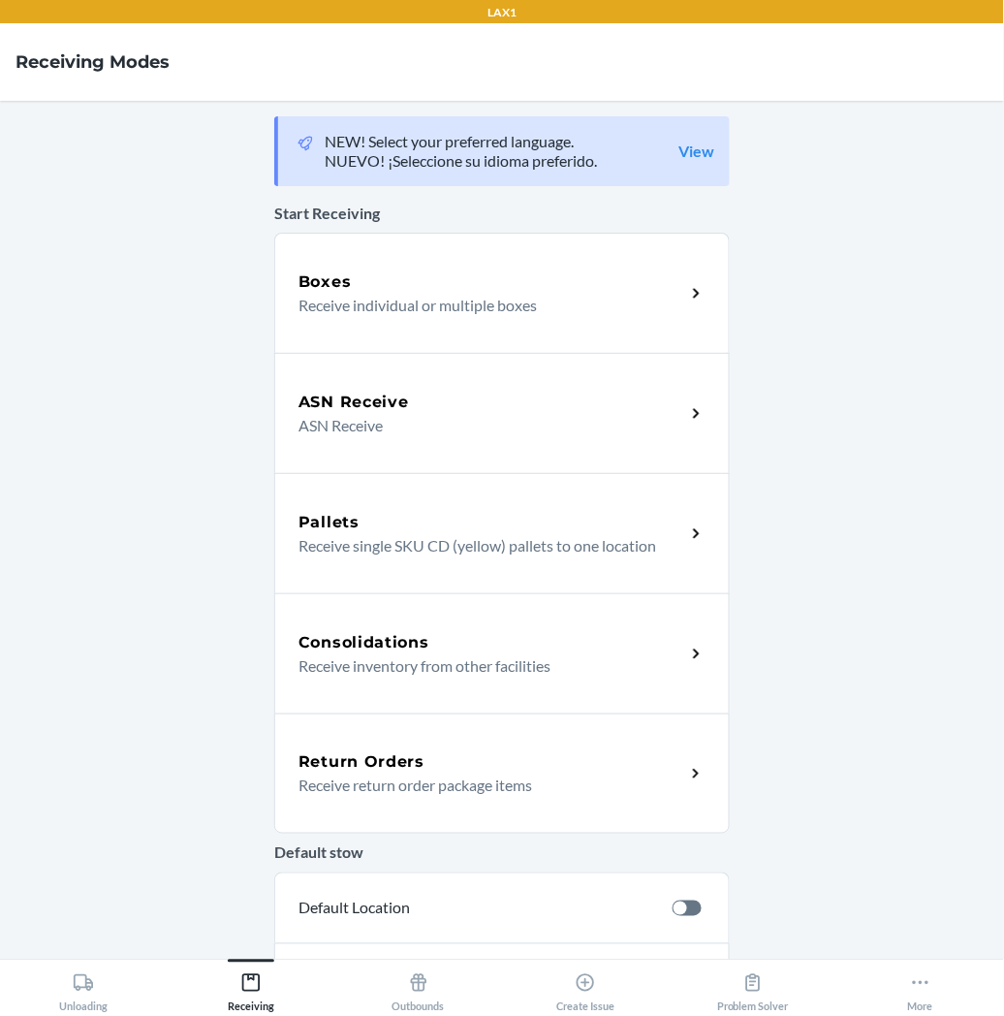
click at [342, 780] on p "Receive return order package items" at bounding box center [484, 784] width 371 height 23
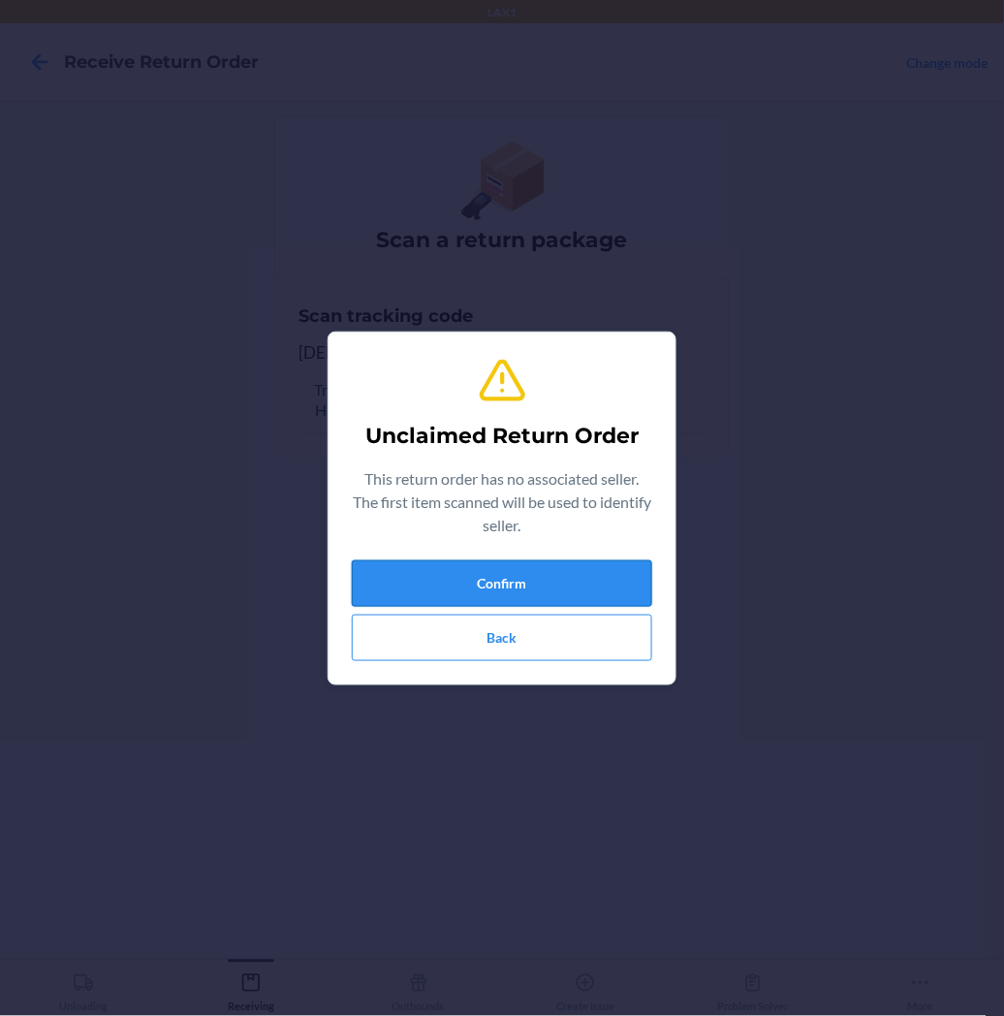
click at [488, 582] on button "Confirm" at bounding box center [502, 583] width 300 height 47
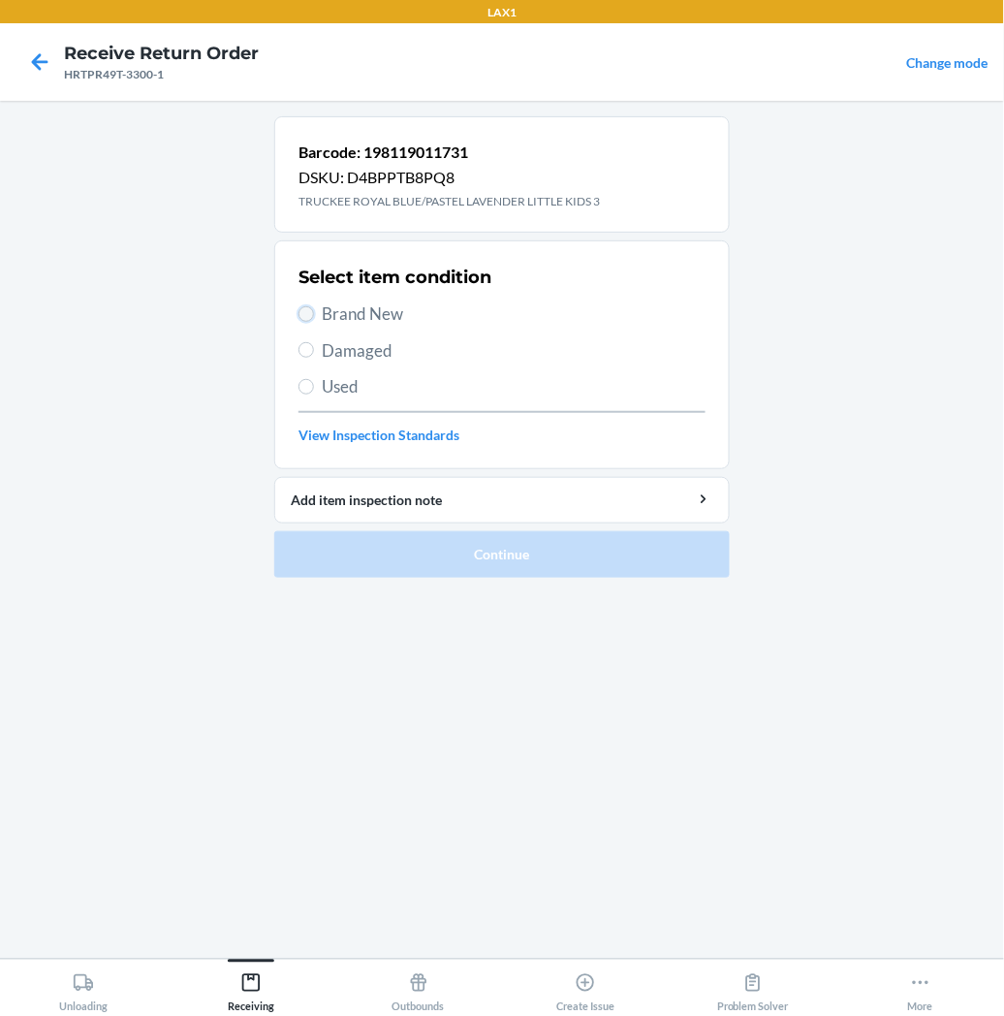
click at [311, 312] on input "Brand New" at bounding box center [307, 314] width 16 height 16
radio input "true"
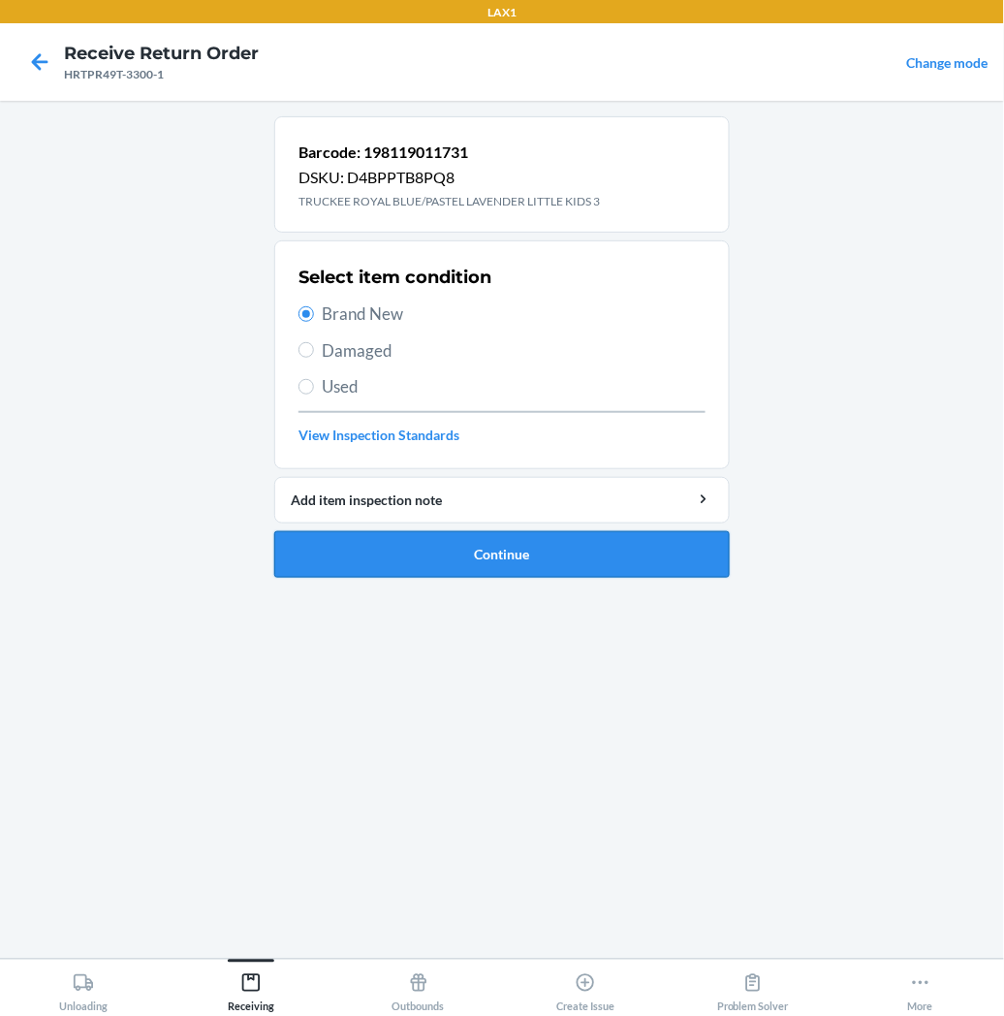
drag, startPoint x: 353, startPoint y: 549, endPoint x: 350, endPoint y: 538, distance: 11.1
click at [353, 543] on button "Continue" at bounding box center [502, 554] width 456 height 47
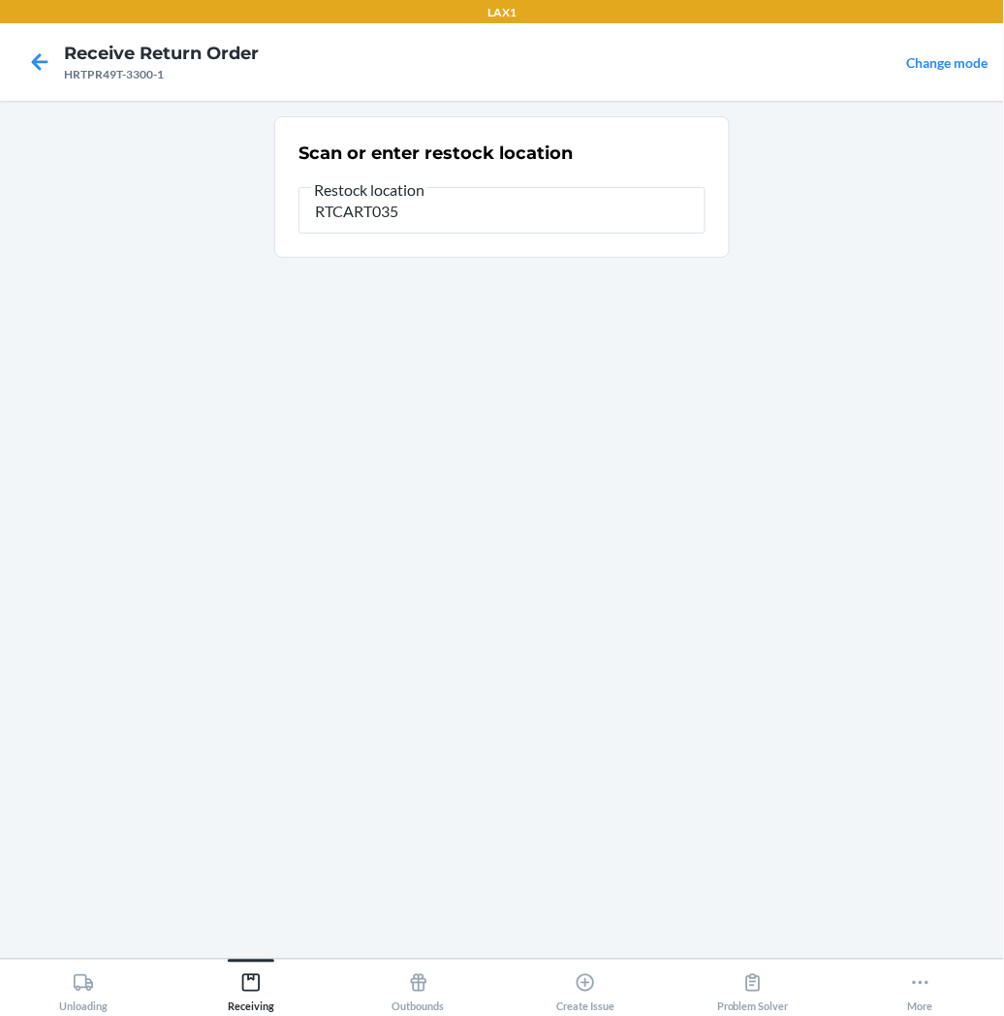
type input "RTCART035"
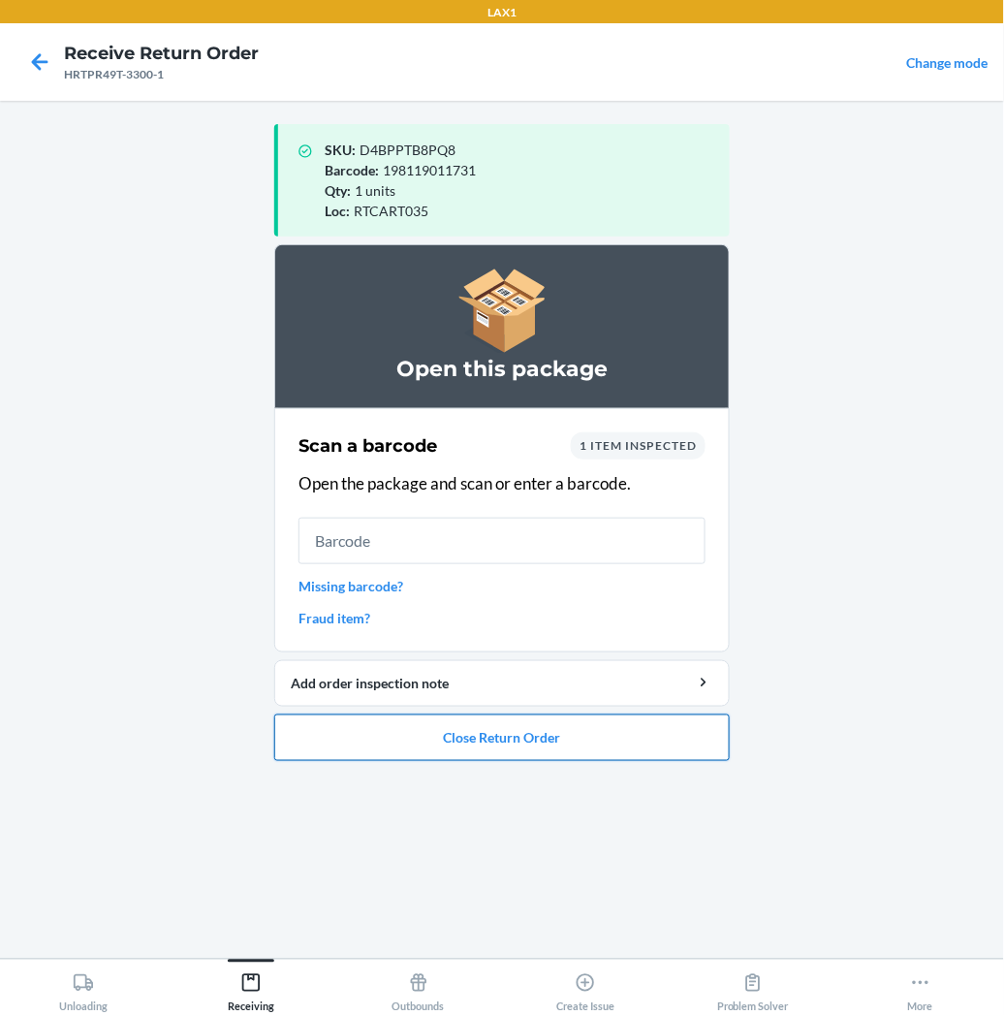
click at [534, 731] on button "Close Return Order" at bounding box center [502, 737] width 456 height 47
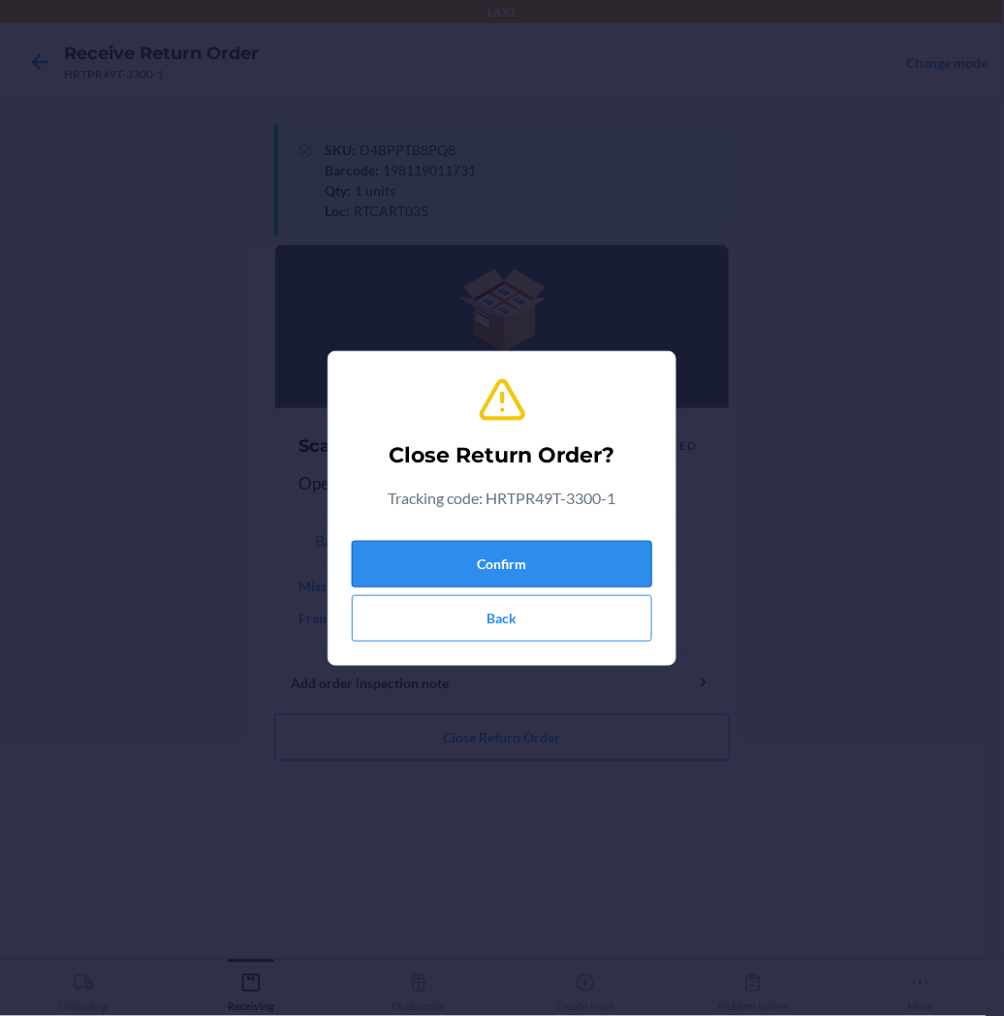
click at [592, 555] on button "Confirm" at bounding box center [502, 564] width 300 height 47
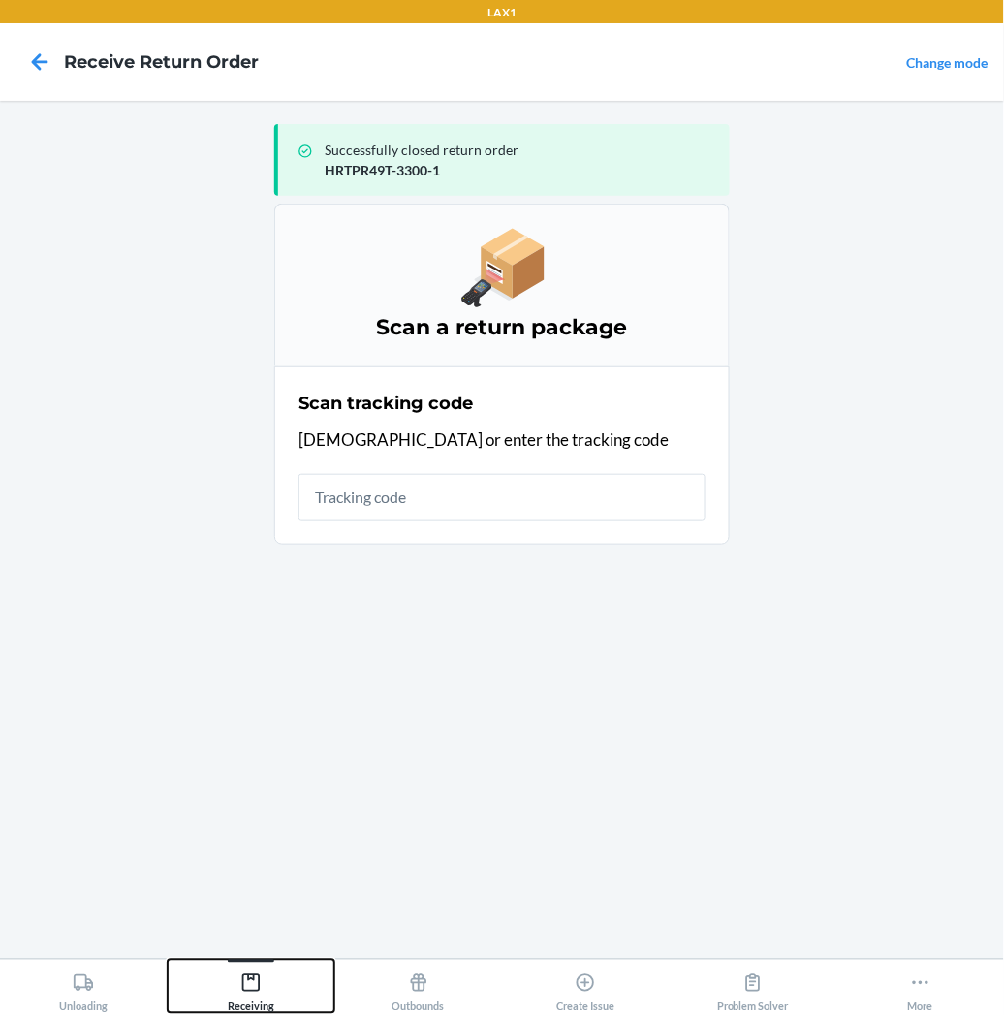
click at [240, 984] on icon at bounding box center [250, 982] width 21 height 21
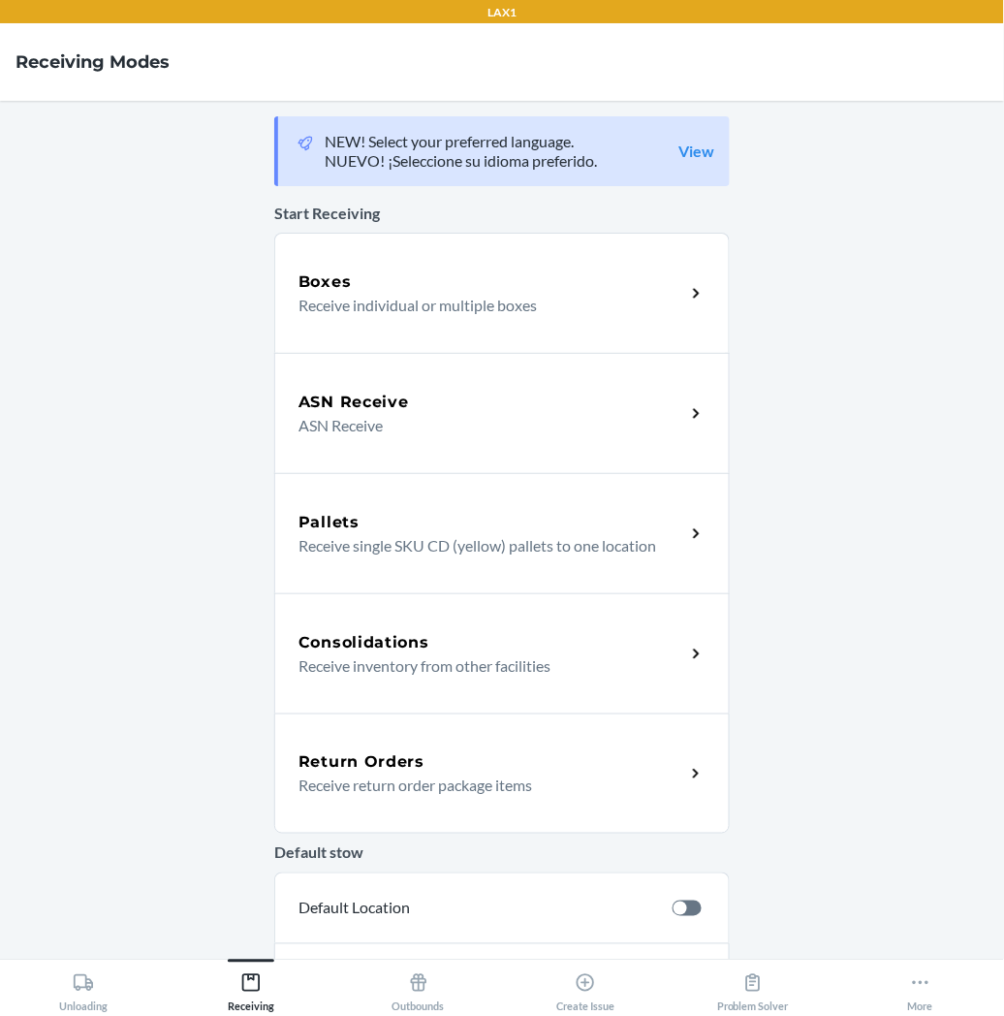
click at [352, 785] on p "Receive return order package items" at bounding box center [484, 784] width 371 height 23
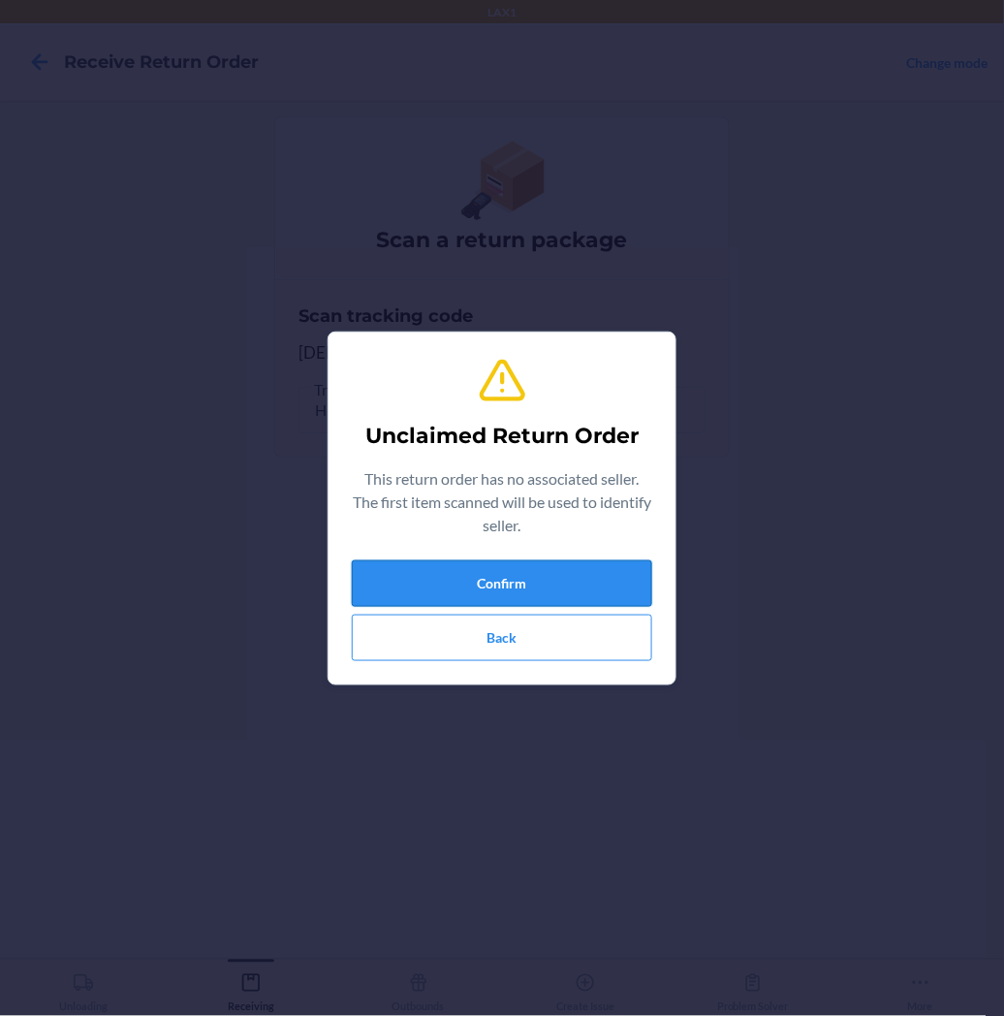
click at [393, 574] on button "Confirm" at bounding box center [502, 583] width 300 height 47
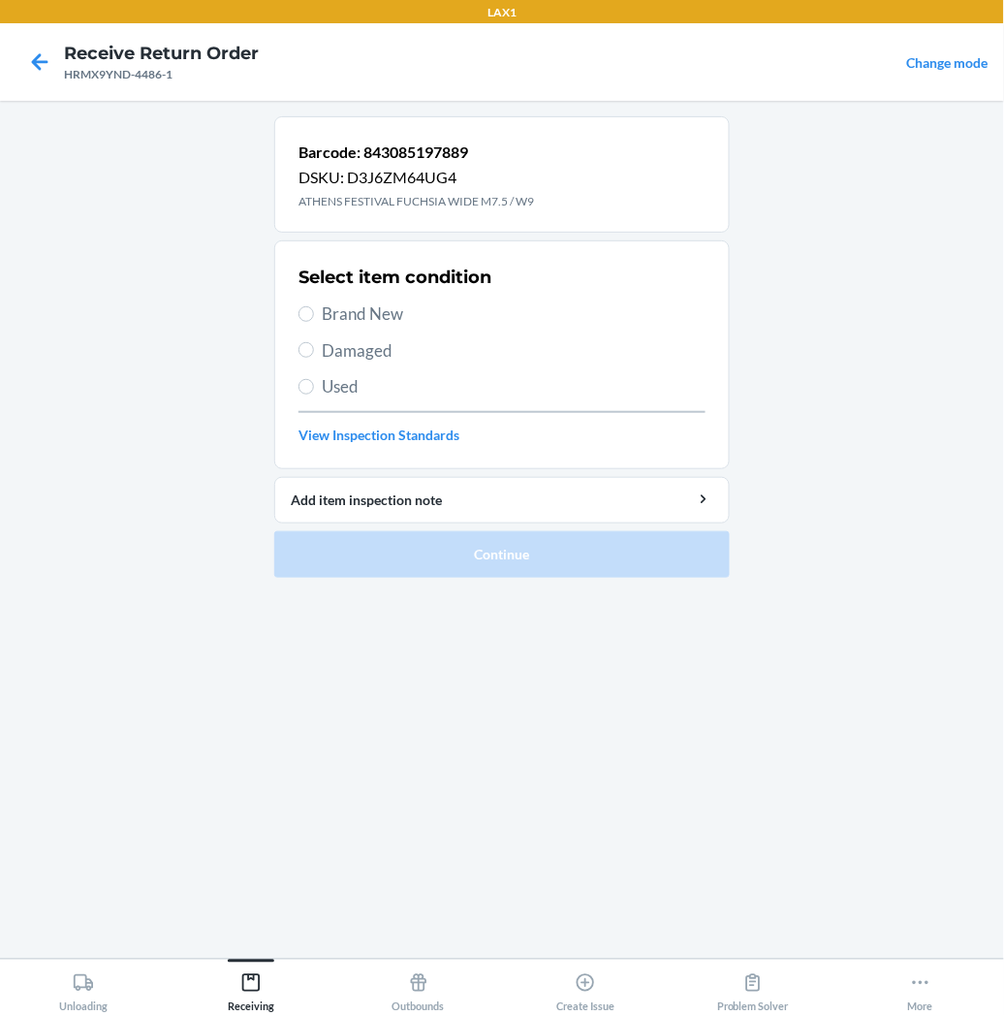
click at [314, 317] on label "Brand New" at bounding box center [502, 313] width 407 height 25
click at [314, 317] on input "Brand New" at bounding box center [307, 314] width 16 height 16
radio input "true"
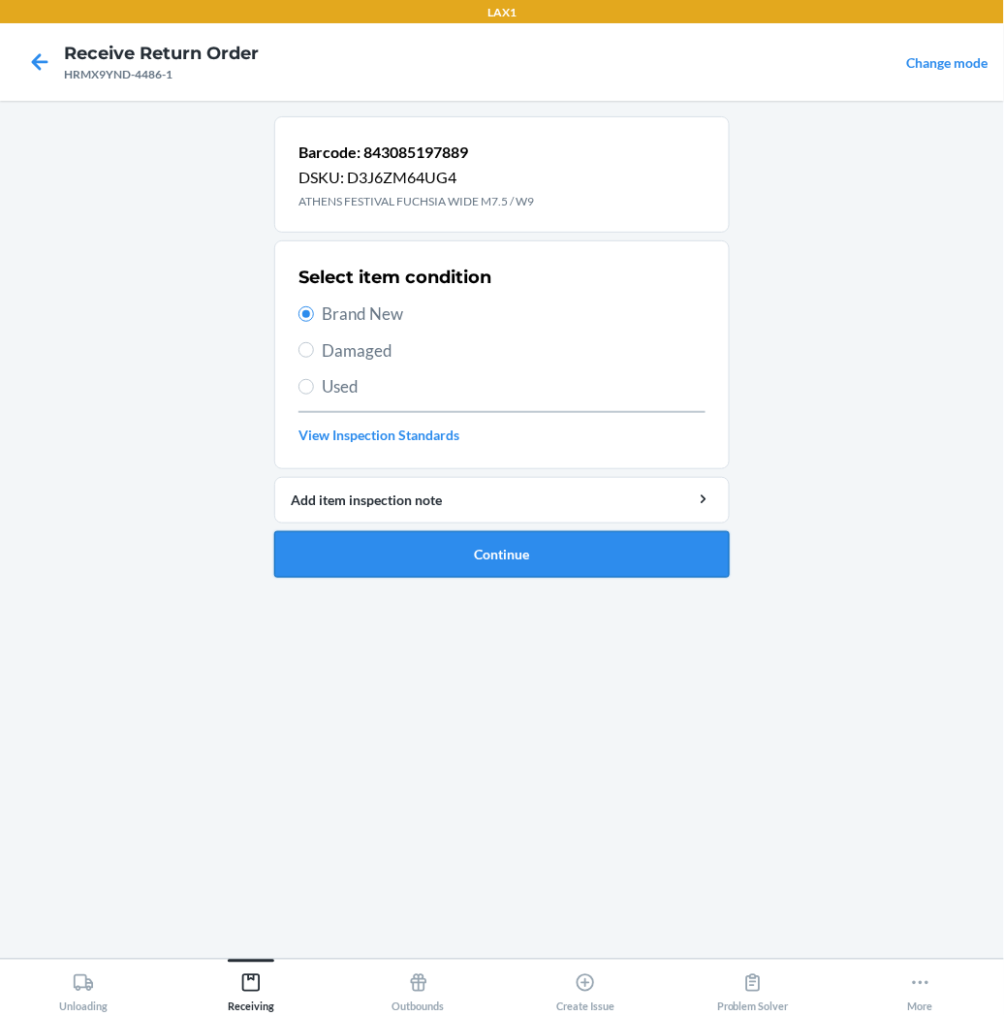
click at [385, 544] on button "Continue" at bounding box center [502, 554] width 456 height 47
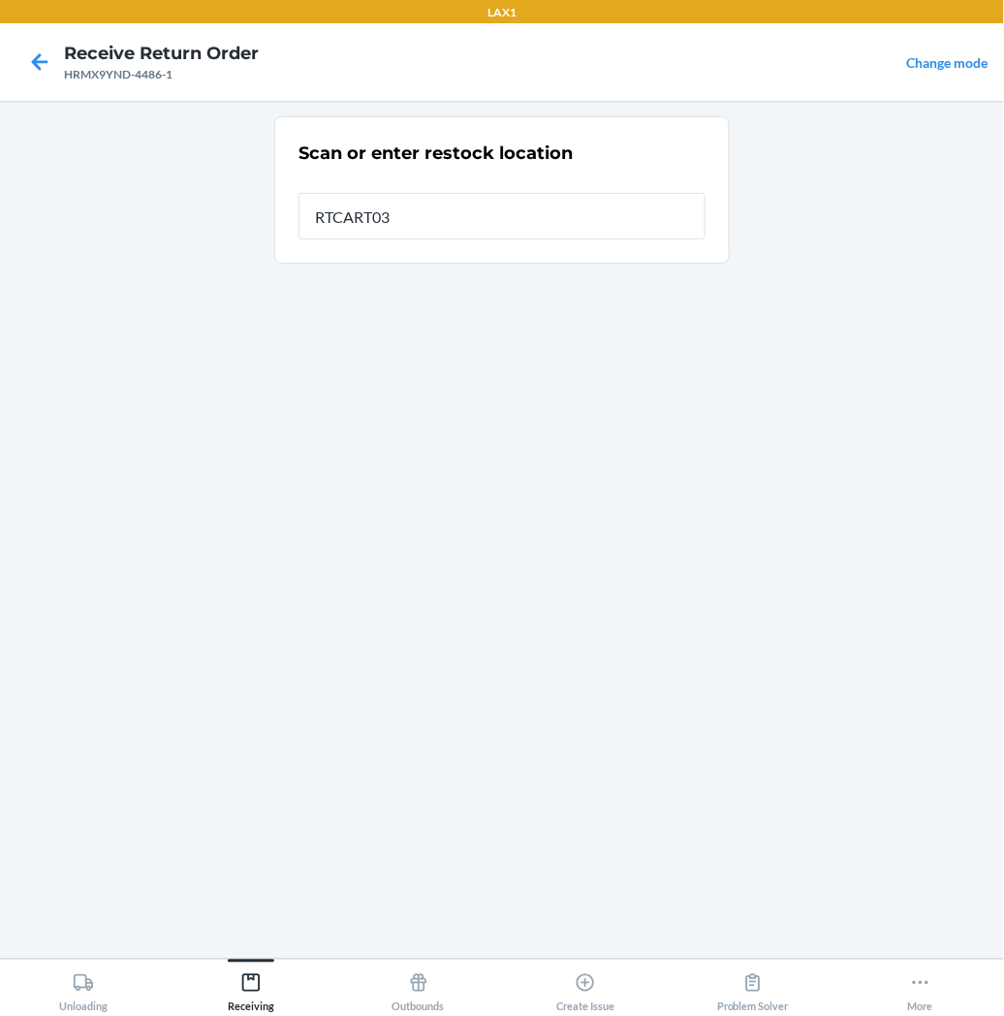
type input "RTCART035"
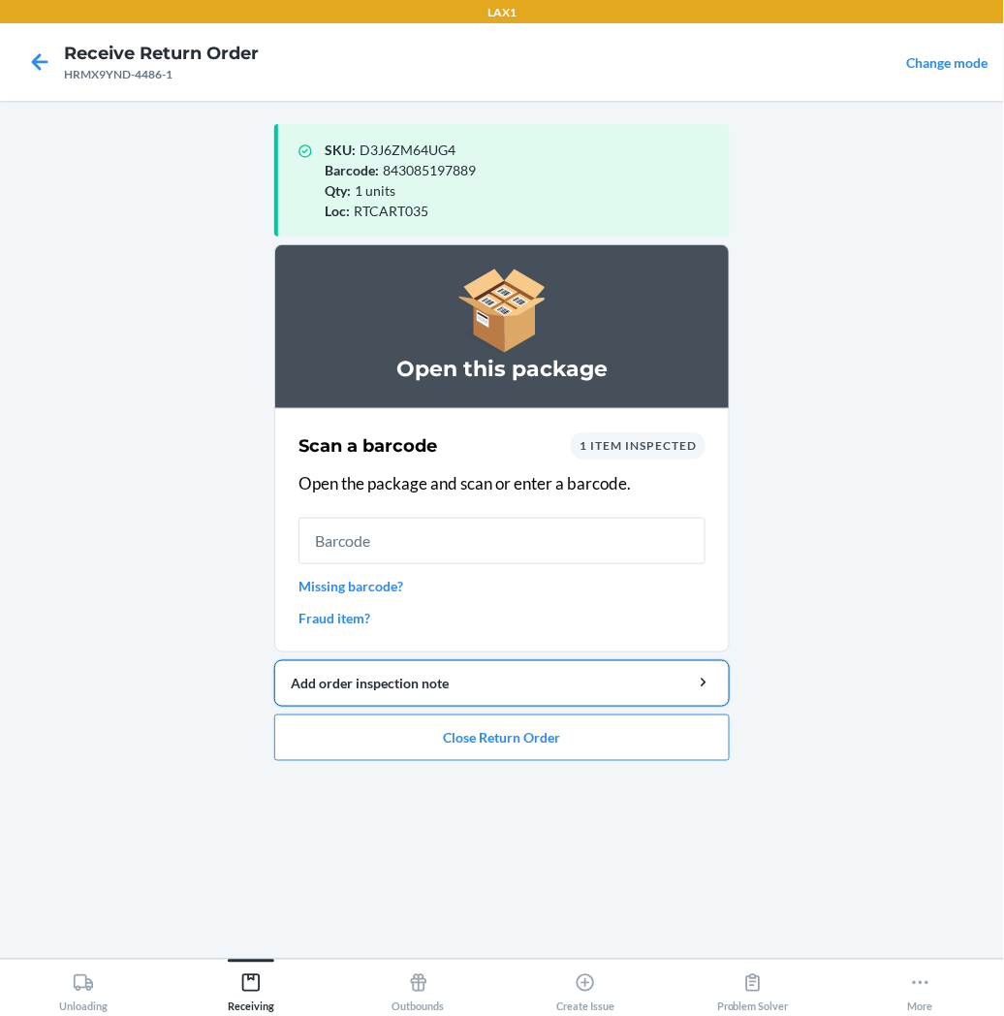
click at [368, 702] on button "Add order inspection note" at bounding box center [502, 683] width 456 height 47
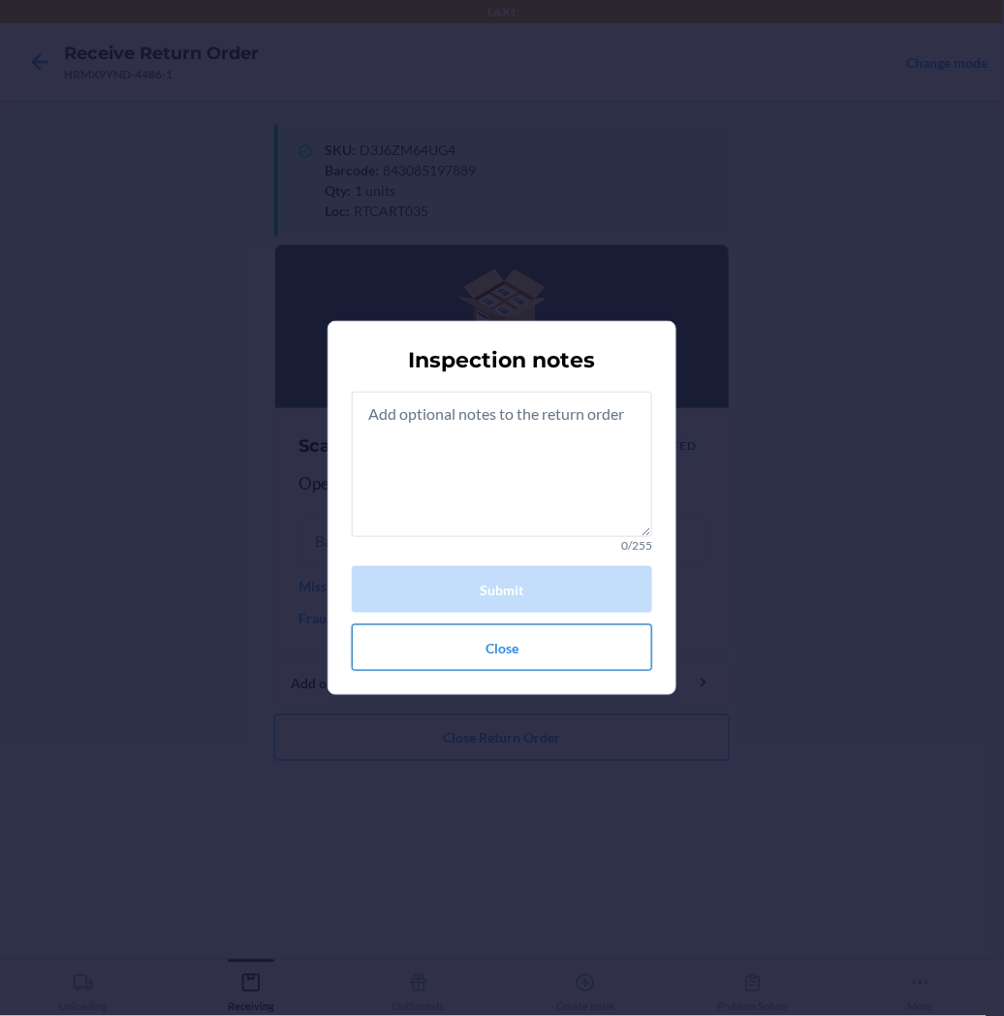
click at [478, 665] on button "Close" at bounding box center [502, 647] width 300 height 47
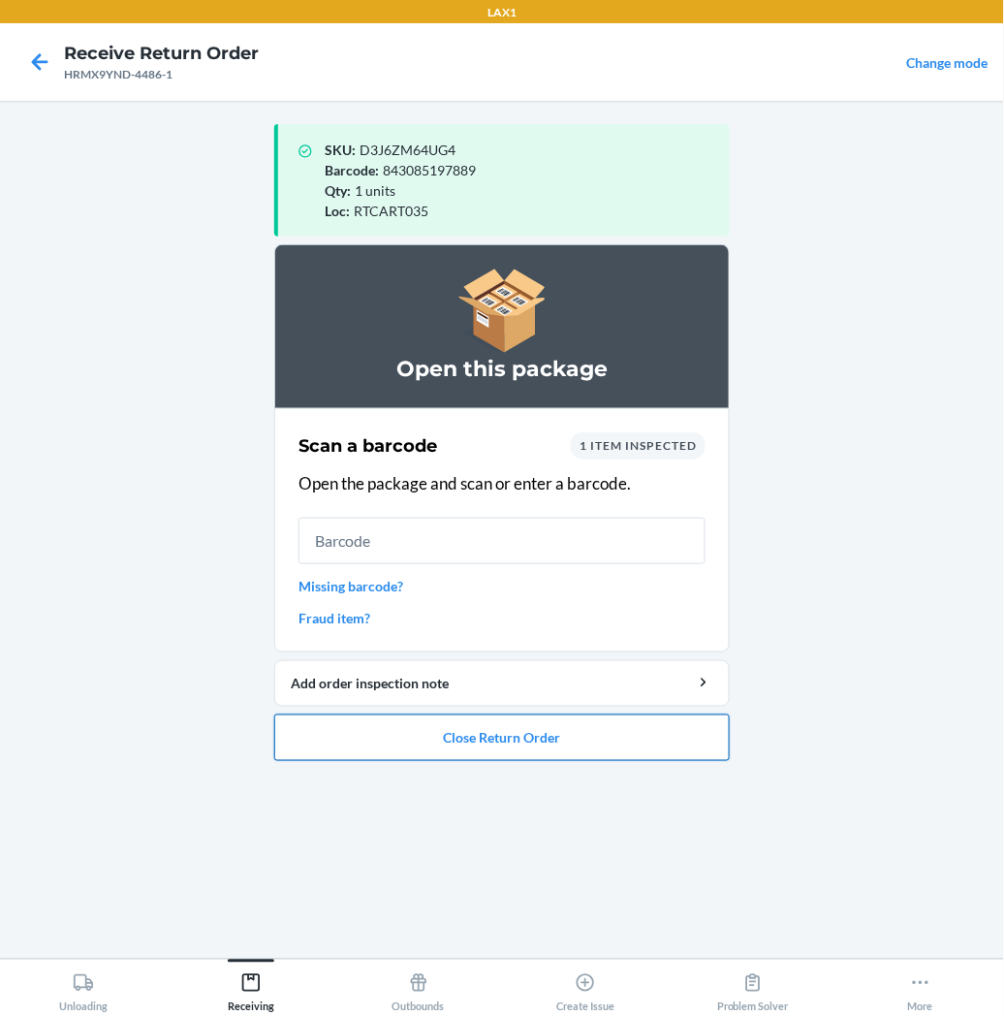
click at [449, 733] on button "Close Return Order" at bounding box center [502, 737] width 456 height 47
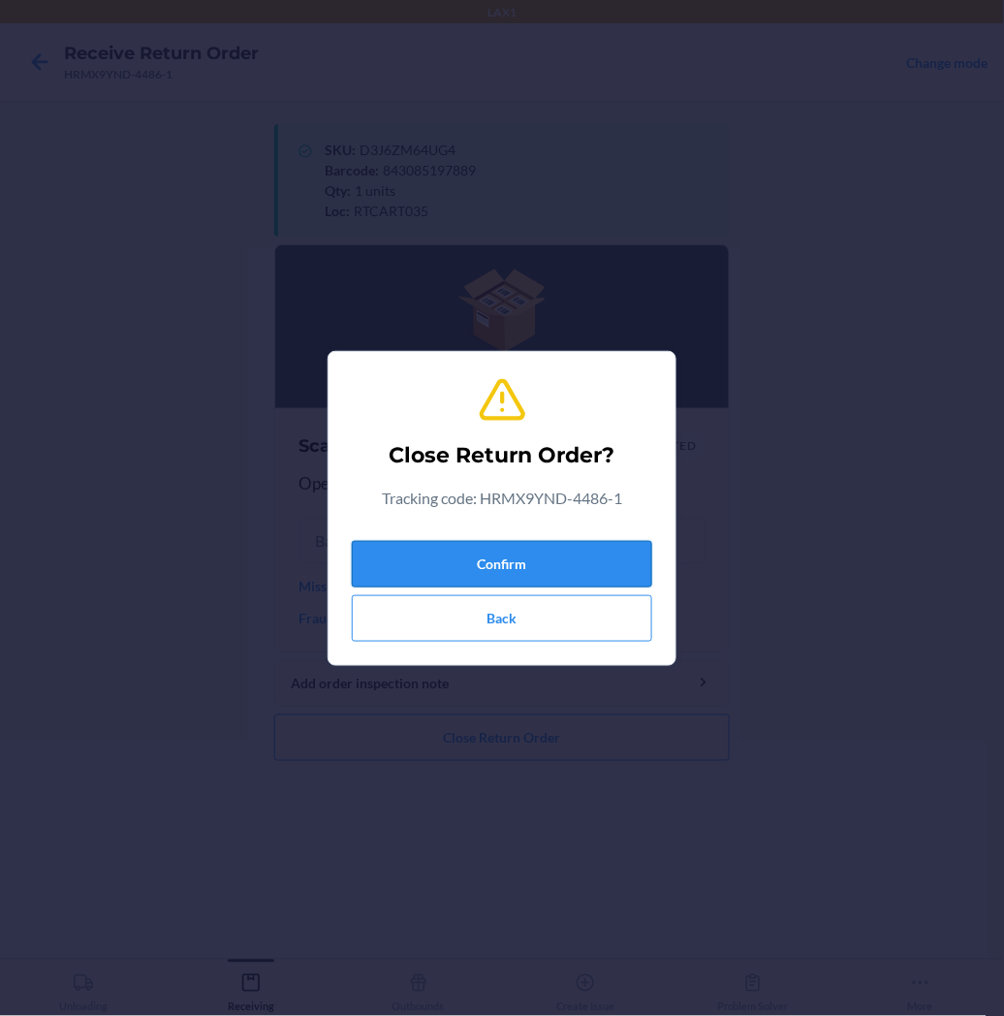
click at [470, 577] on button "Confirm" at bounding box center [502, 564] width 300 height 47
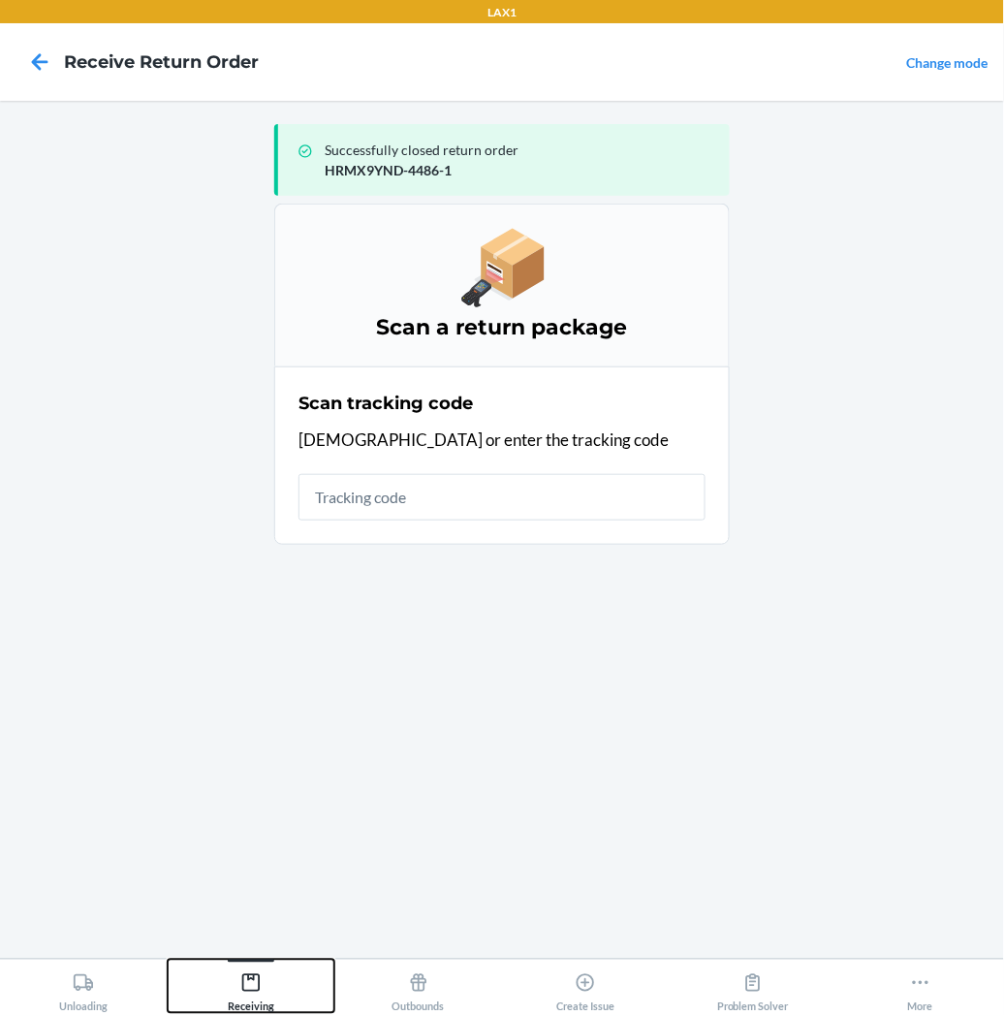
click at [244, 979] on icon at bounding box center [250, 982] width 21 height 21
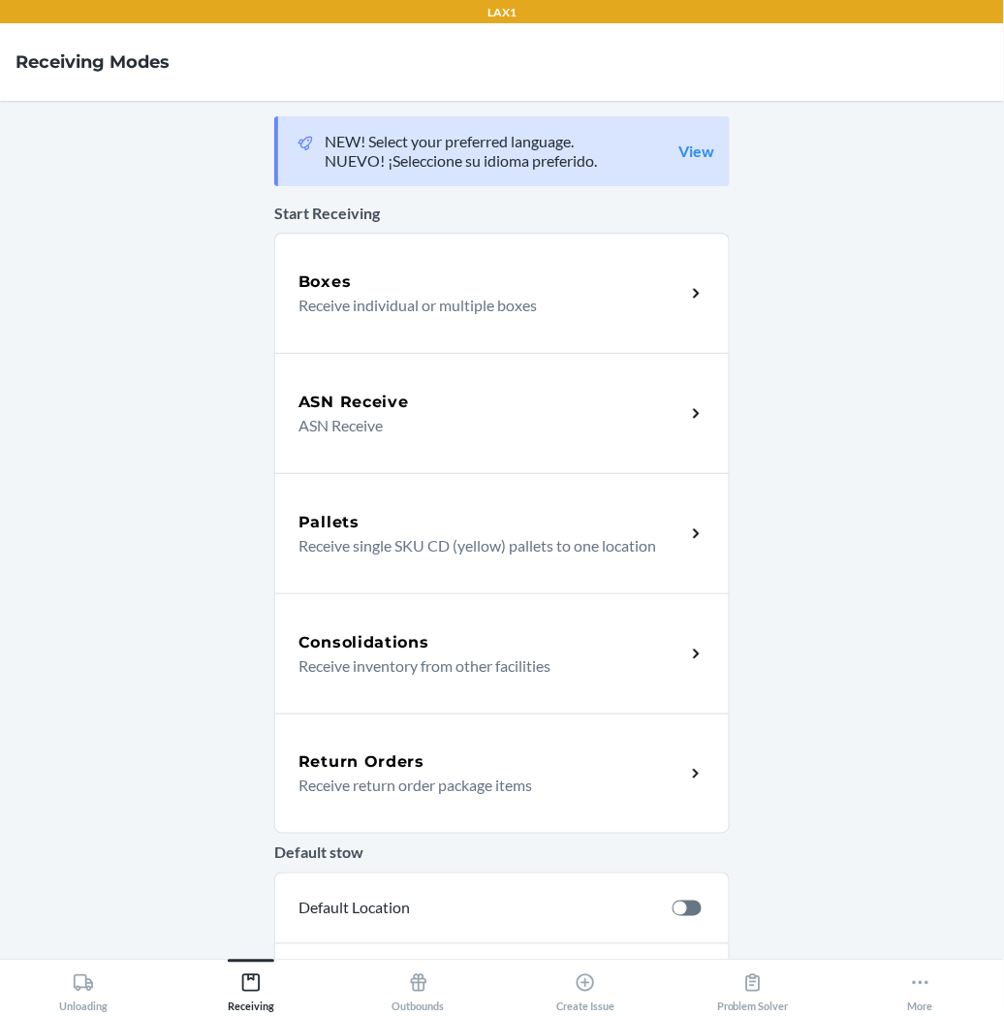
click at [345, 793] on p "Receive return order package items" at bounding box center [484, 784] width 371 height 23
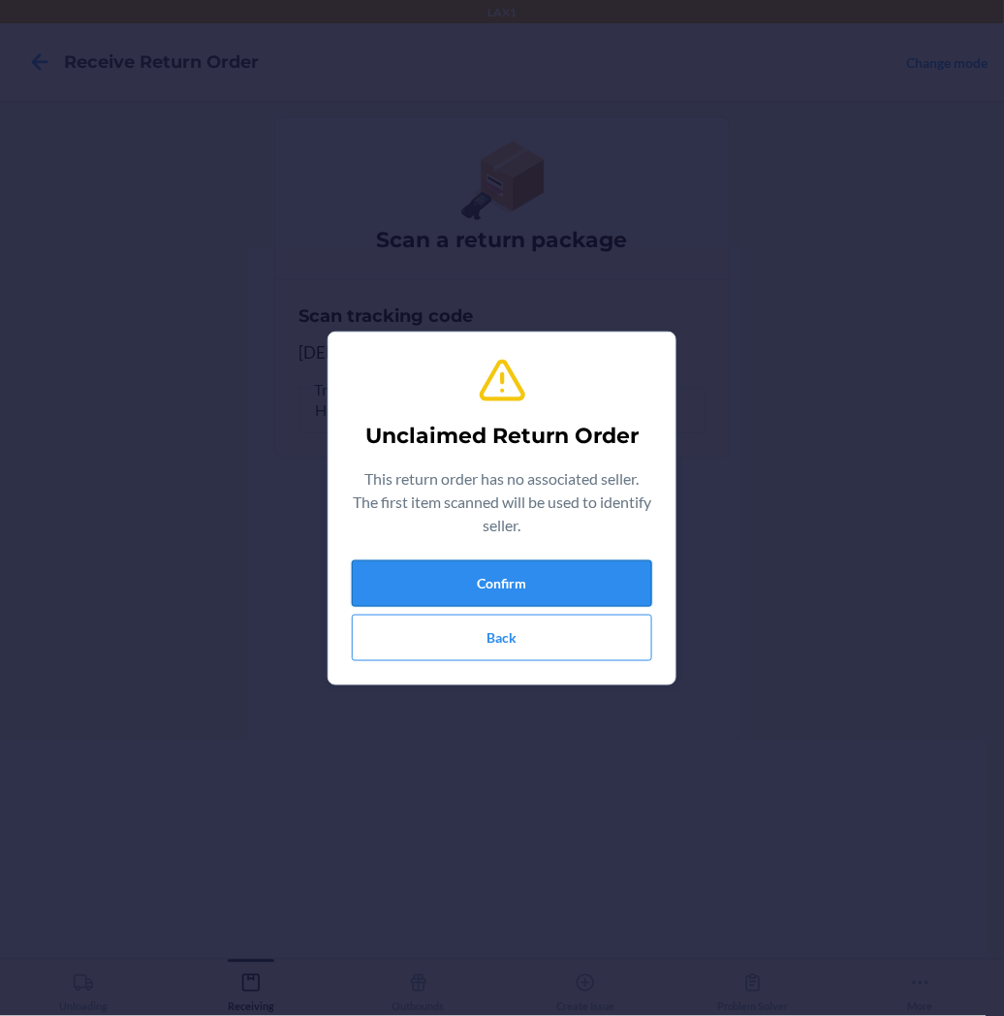
click at [440, 583] on button "Confirm" at bounding box center [502, 583] width 300 height 47
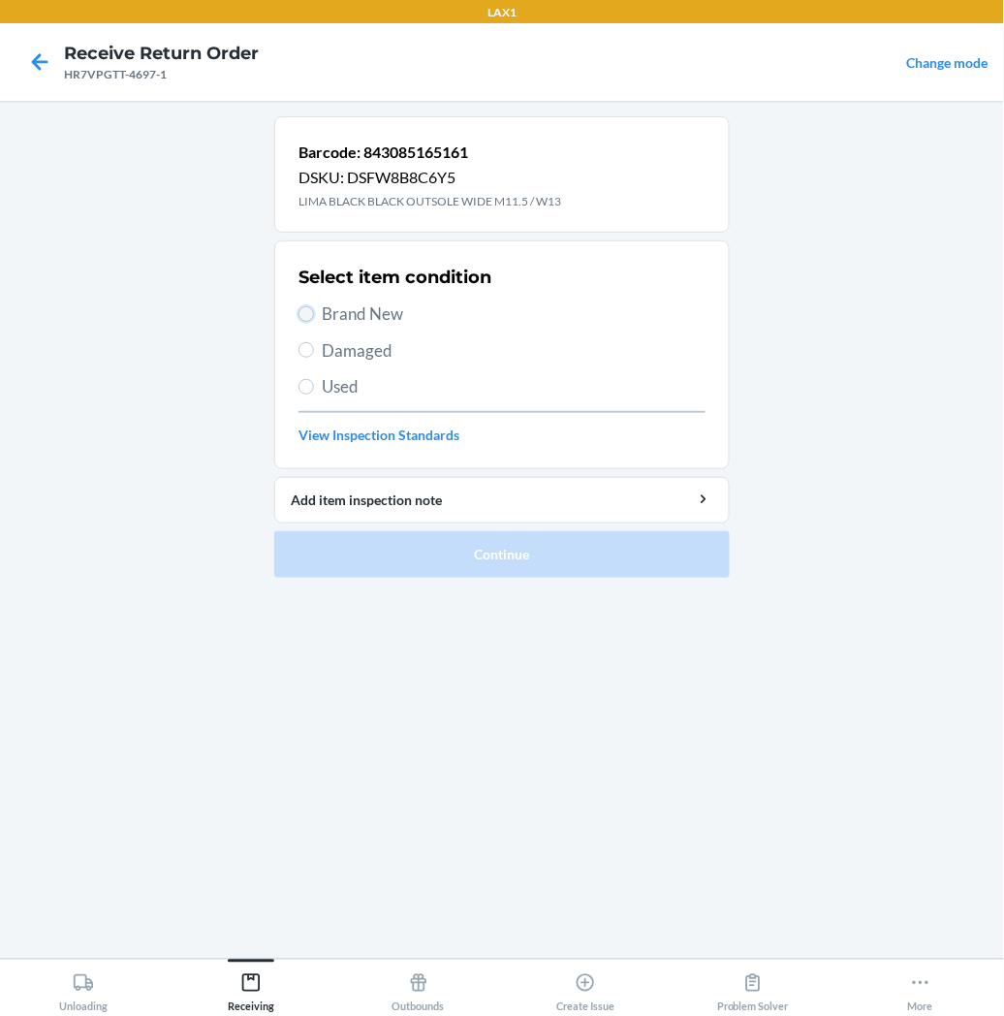
click at [304, 306] on input "Brand New" at bounding box center [307, 314] width 16 height 16
radio input "true"
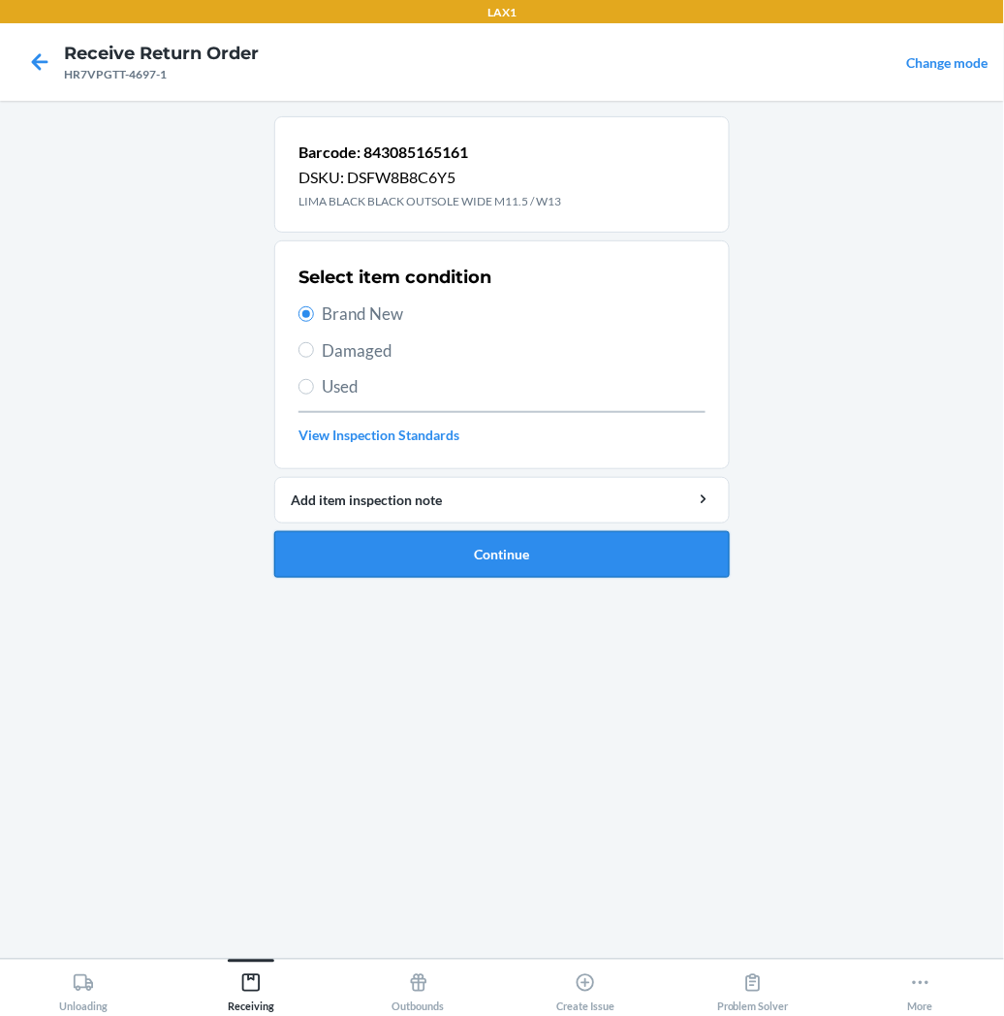
click at [369, 552] on button "Continue" at bounding box center [502, 554] width 456 height 47
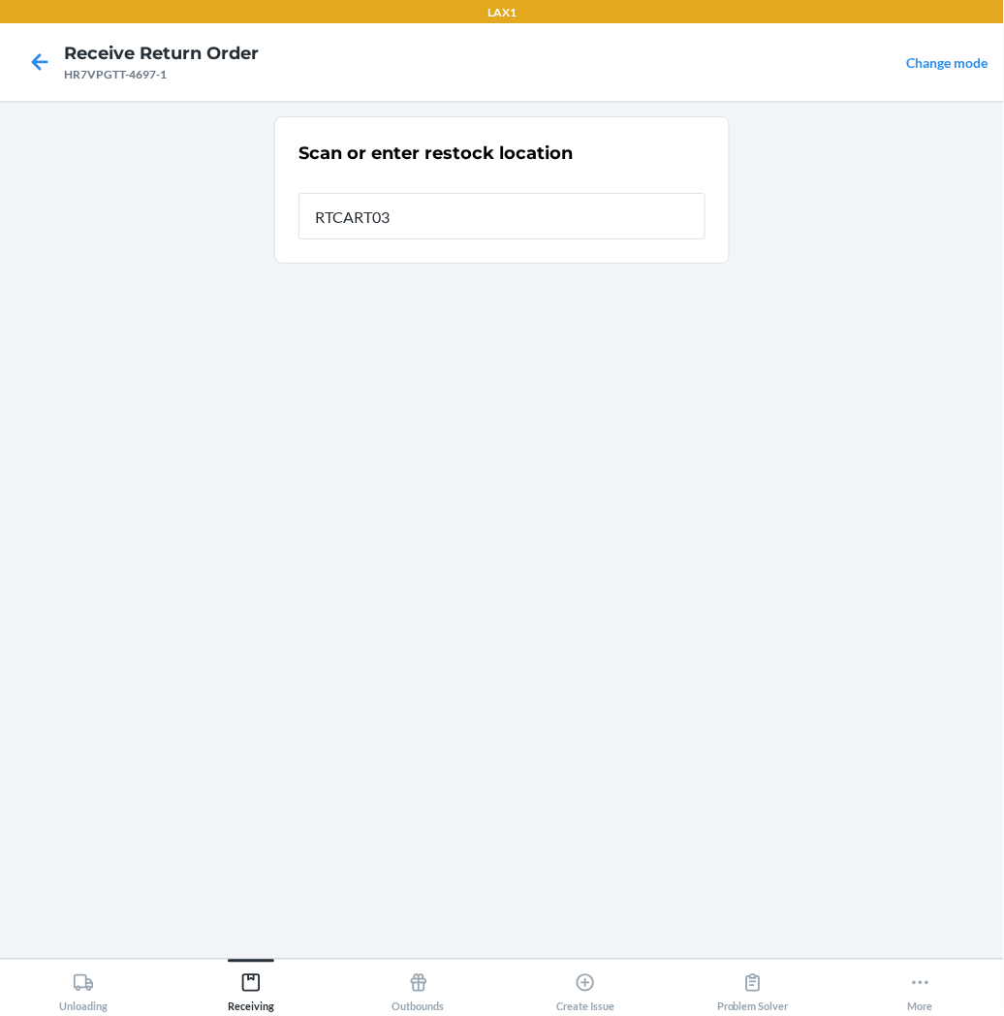
type input "RTCART035"
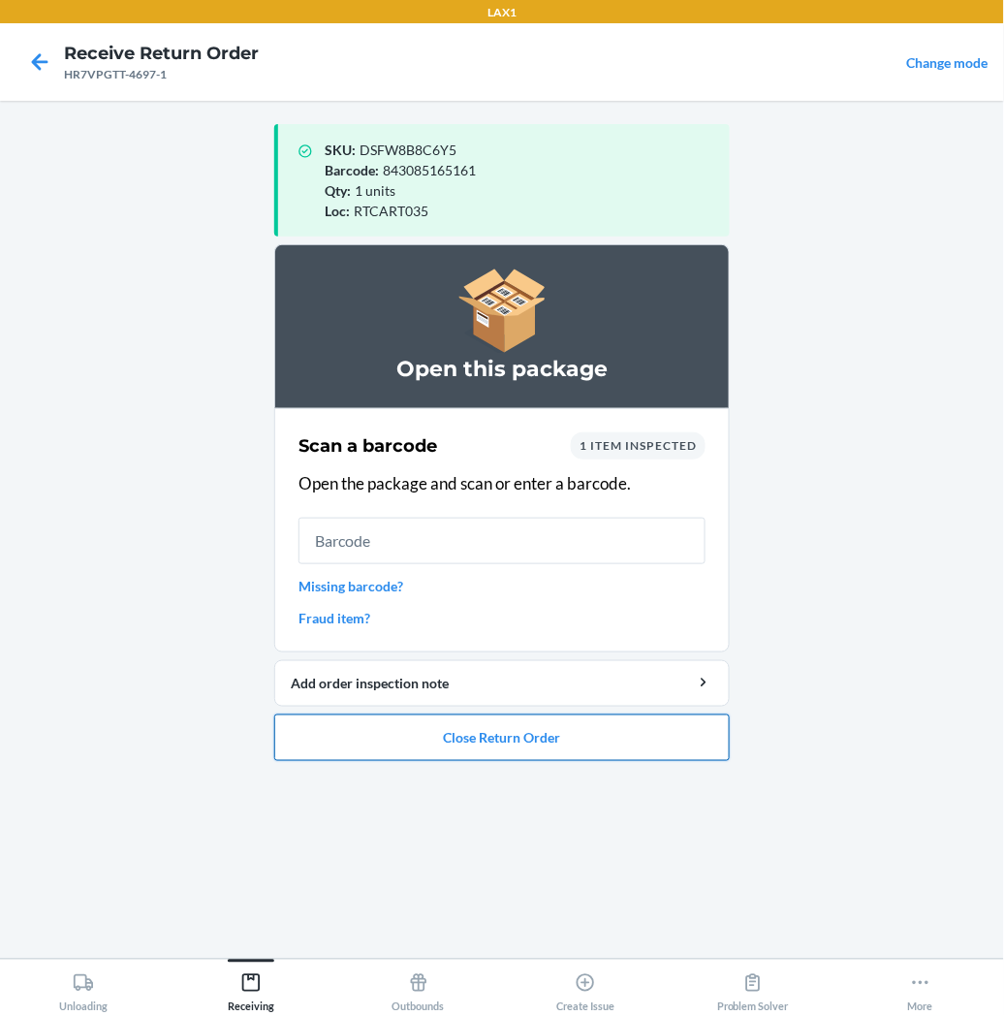
click at [433, 735] on button "Close Return Order" at bounding box center [502, 737] width 456 height 47
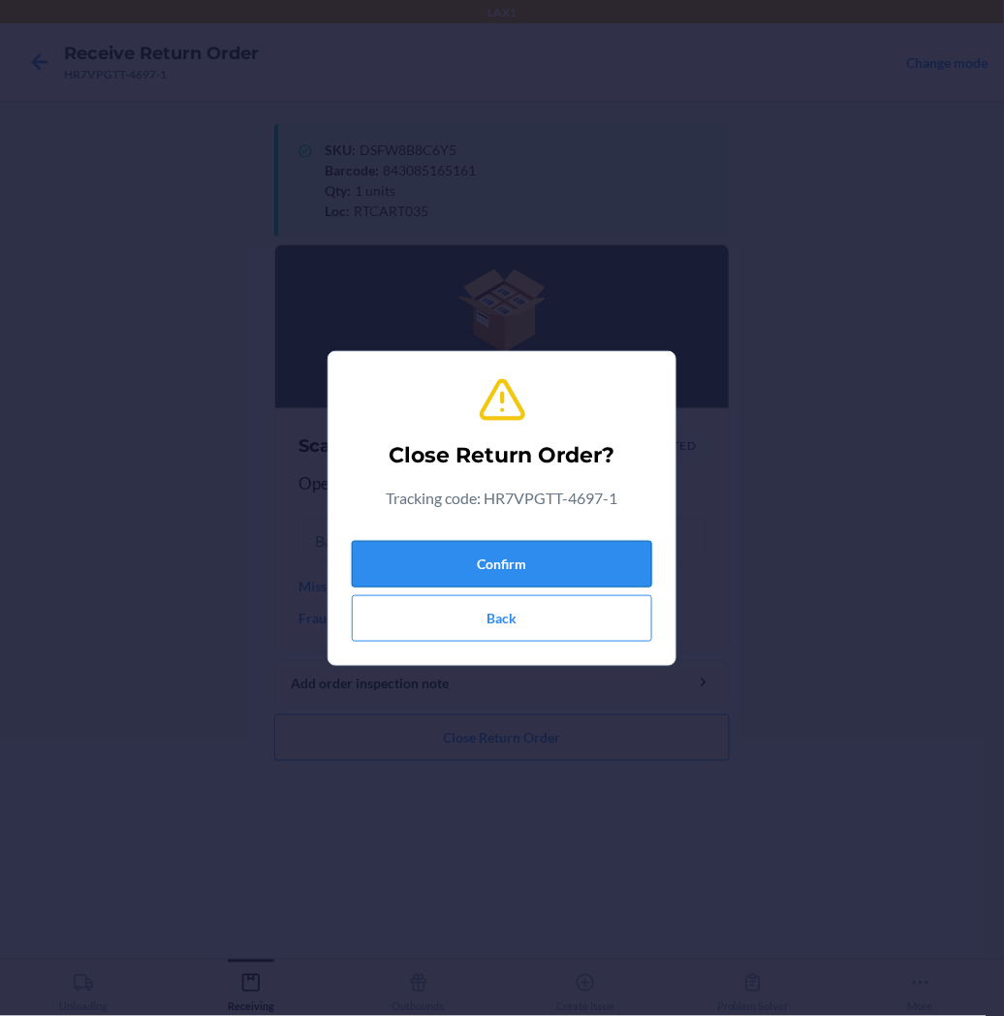
click at [519, 566] on button "Confirm" at bounding box center [502, 564] width 300 height 47
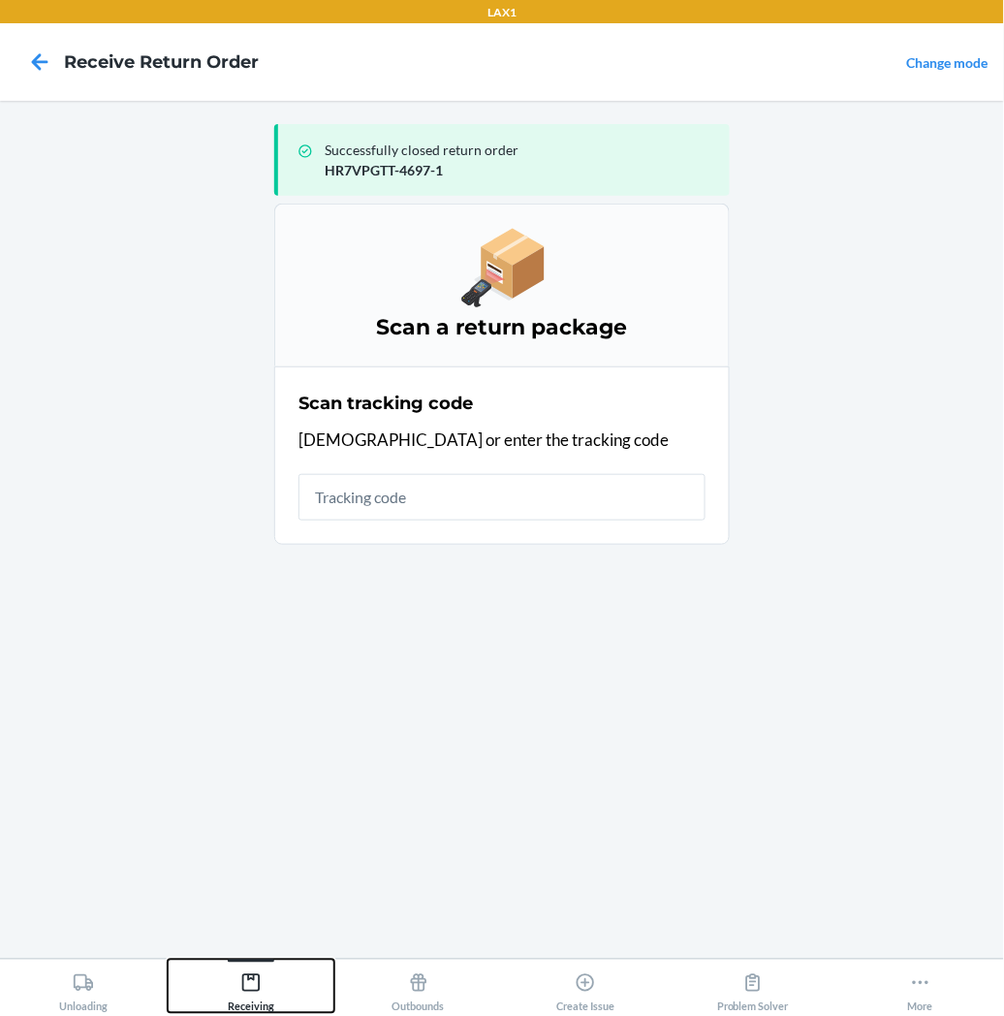
drag, startPoint x: 244, startPoint y: 973, endPoint x: 252, endPoint y: 965, distance: 11.0
click at [244, 974] on icon at bounding box center [250, 982] width 21 height 21
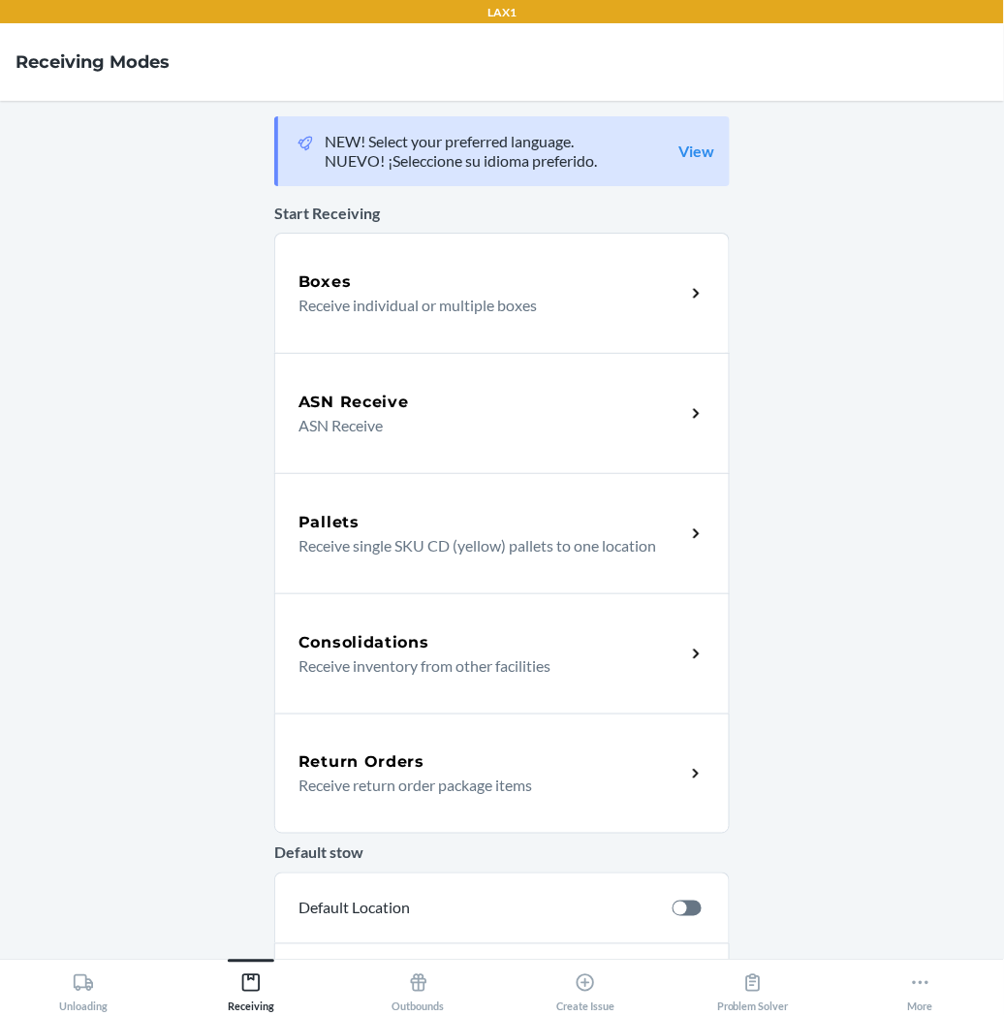
click at [394, 776] on p "Receive return order package items" at bounding box center [484, 784] width 371 height 23
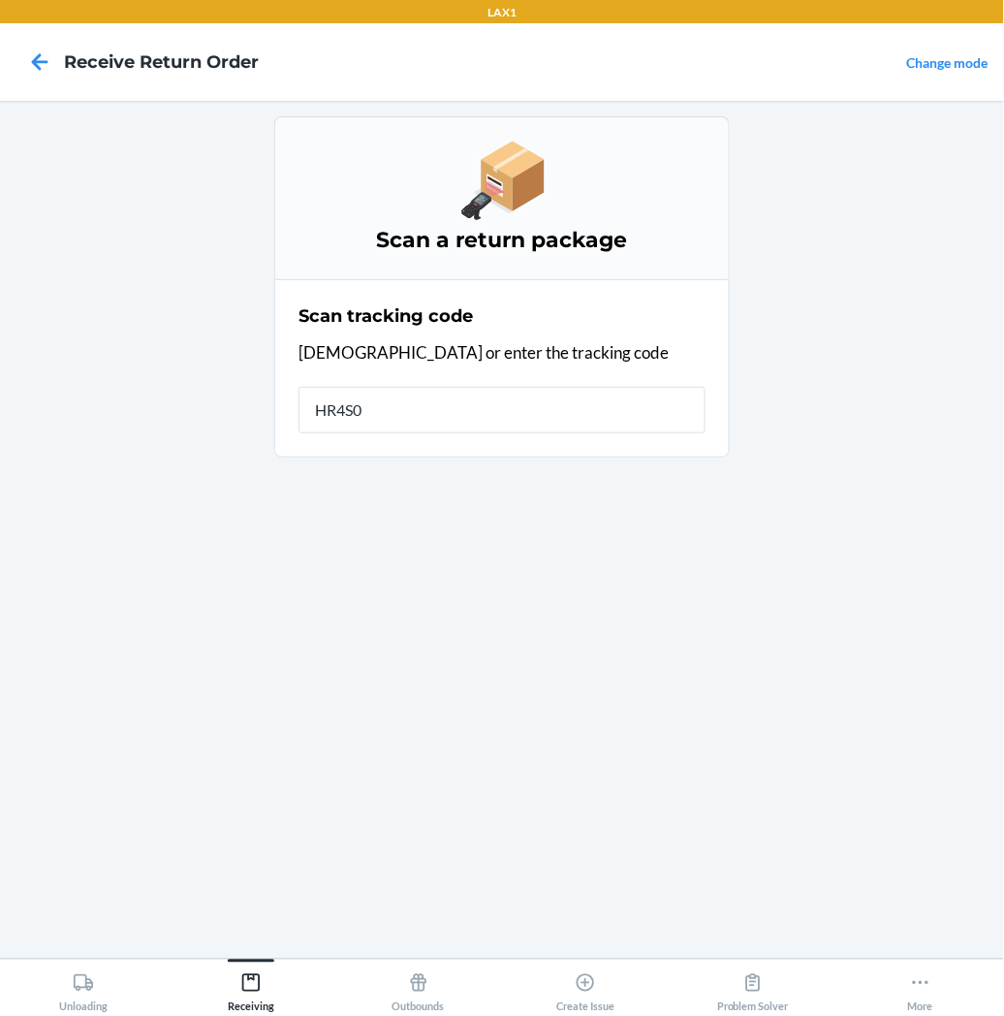
type input "HR4S00"
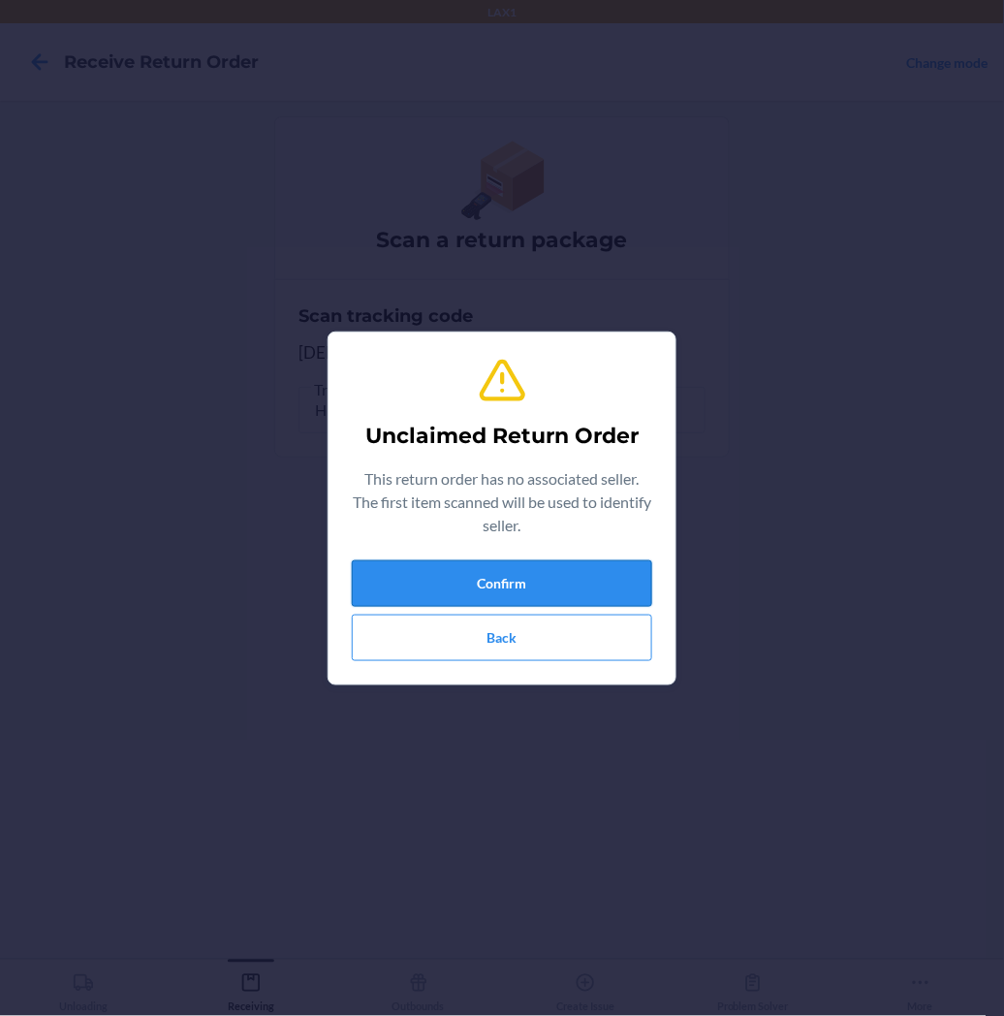
click at [475, 584] on button "Confirm" at bounding box center [502, 583] width 300 height 47
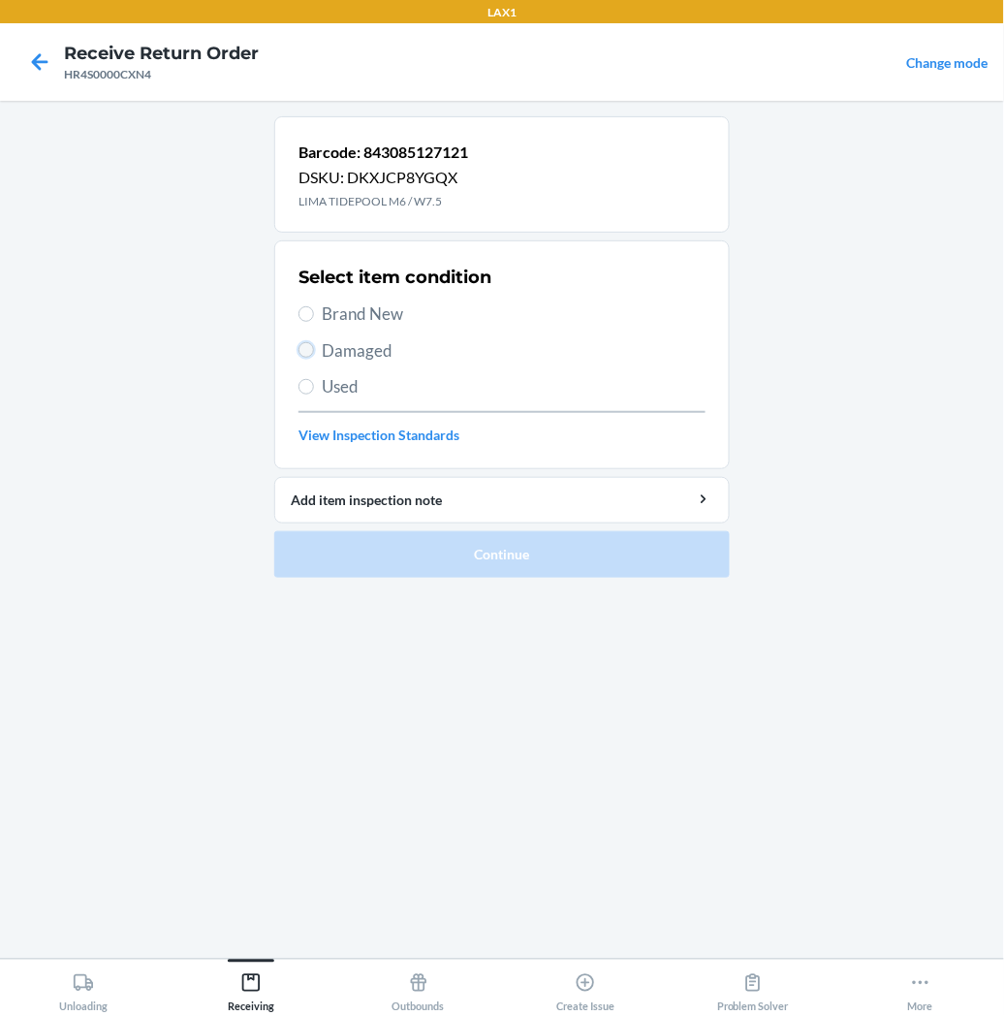
click at [301, 350] on input "Damaged" at bounding box center [307, 350] width 16 height 16
radio input "true"
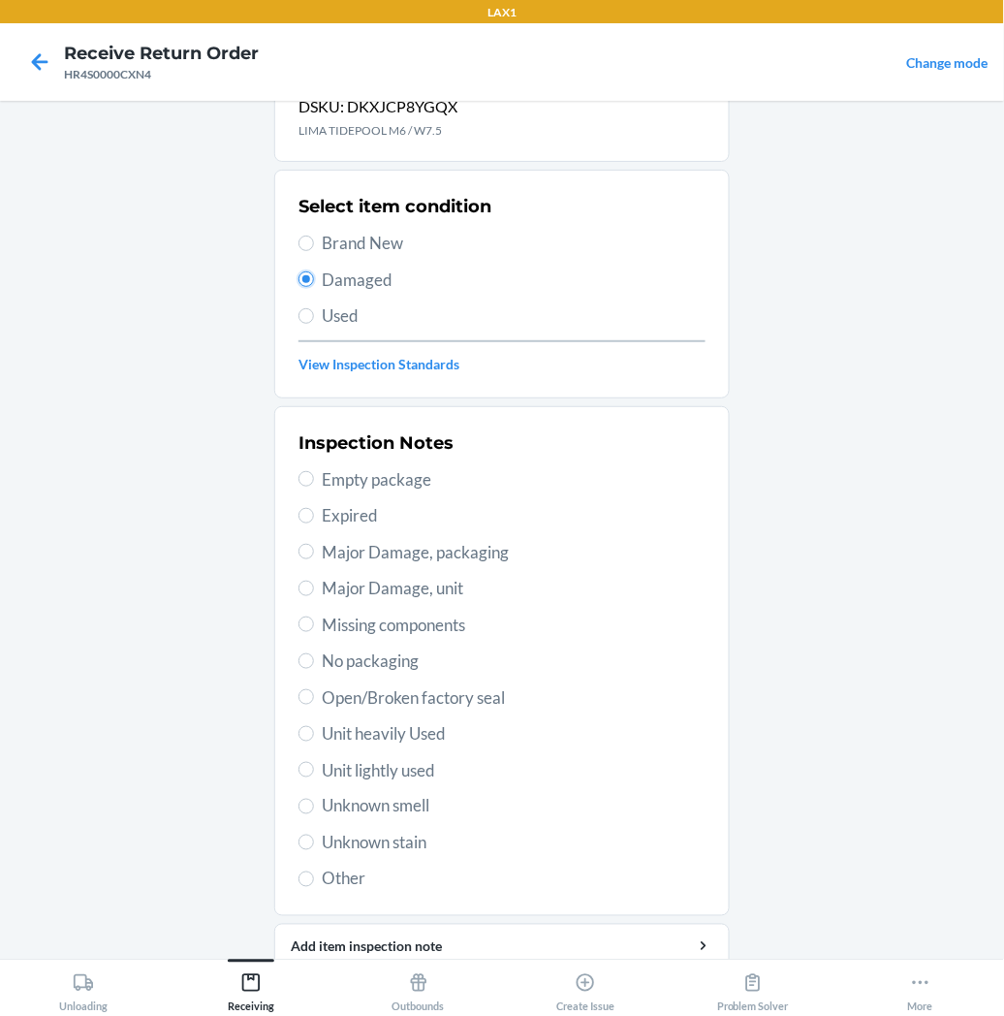
scroll to position [150, 0]
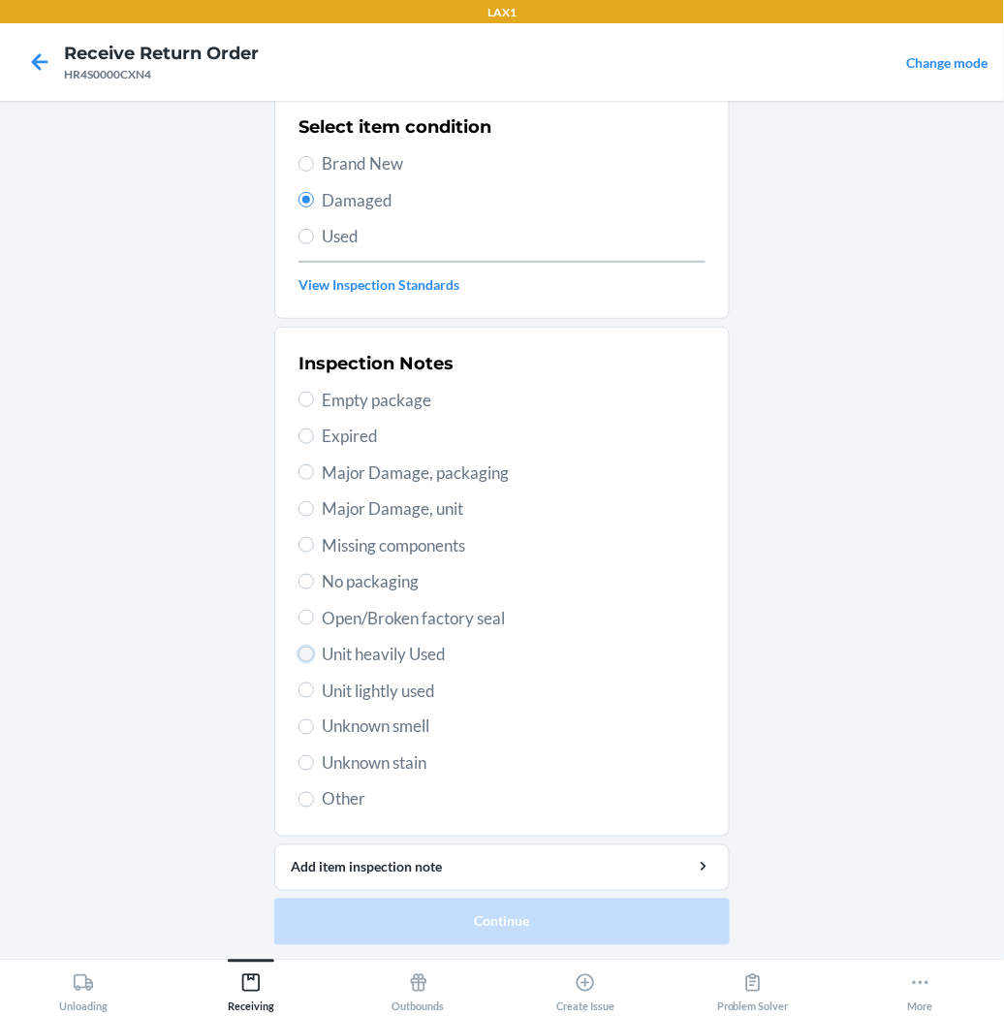
click at [299, 646] on input "Unit heavily Used" at bounding box center [307, 654] width 16 height 16
radio input "true"
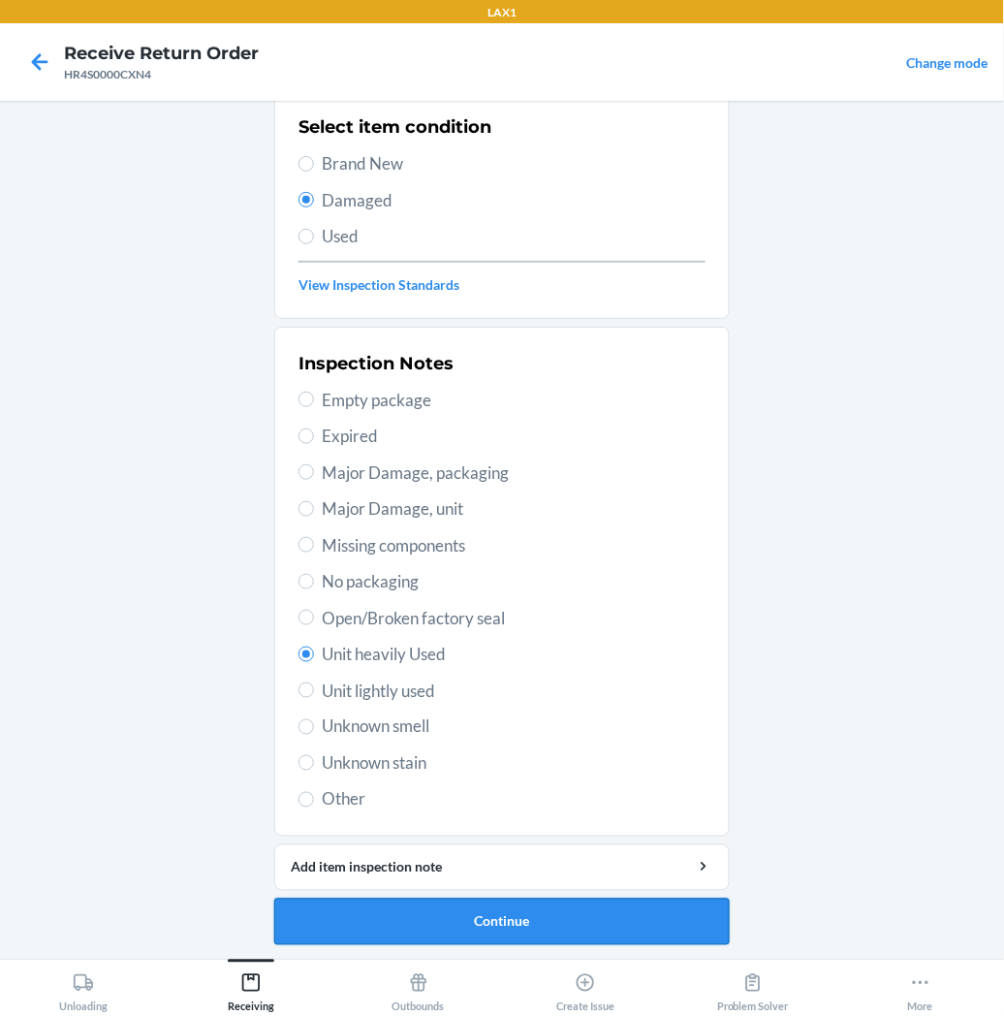
click at [476, 907] on button "Continue" at bounding box center [502, 921] width 456 height 47
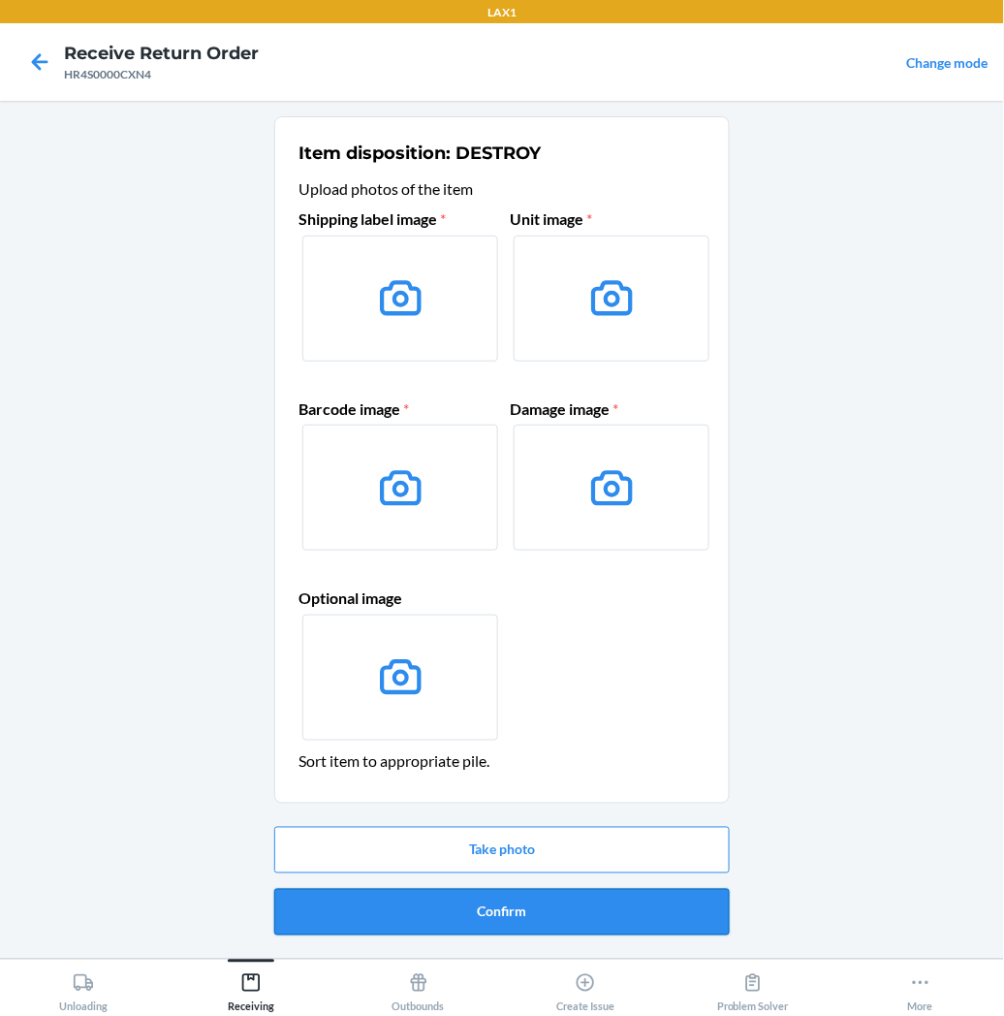
click at [492, 908] on button "Confirm" at bounding box center [502, 912] width 456 height 47
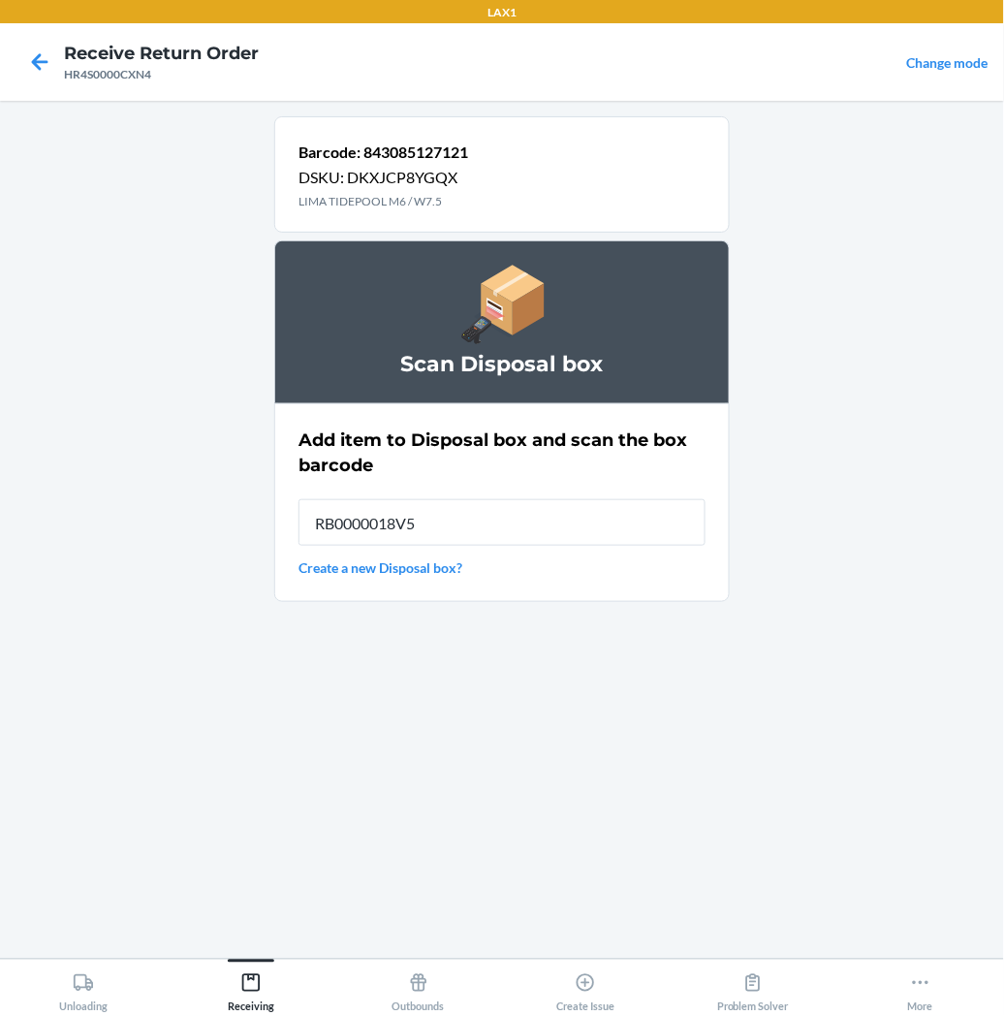
type input "RB0000018V5"
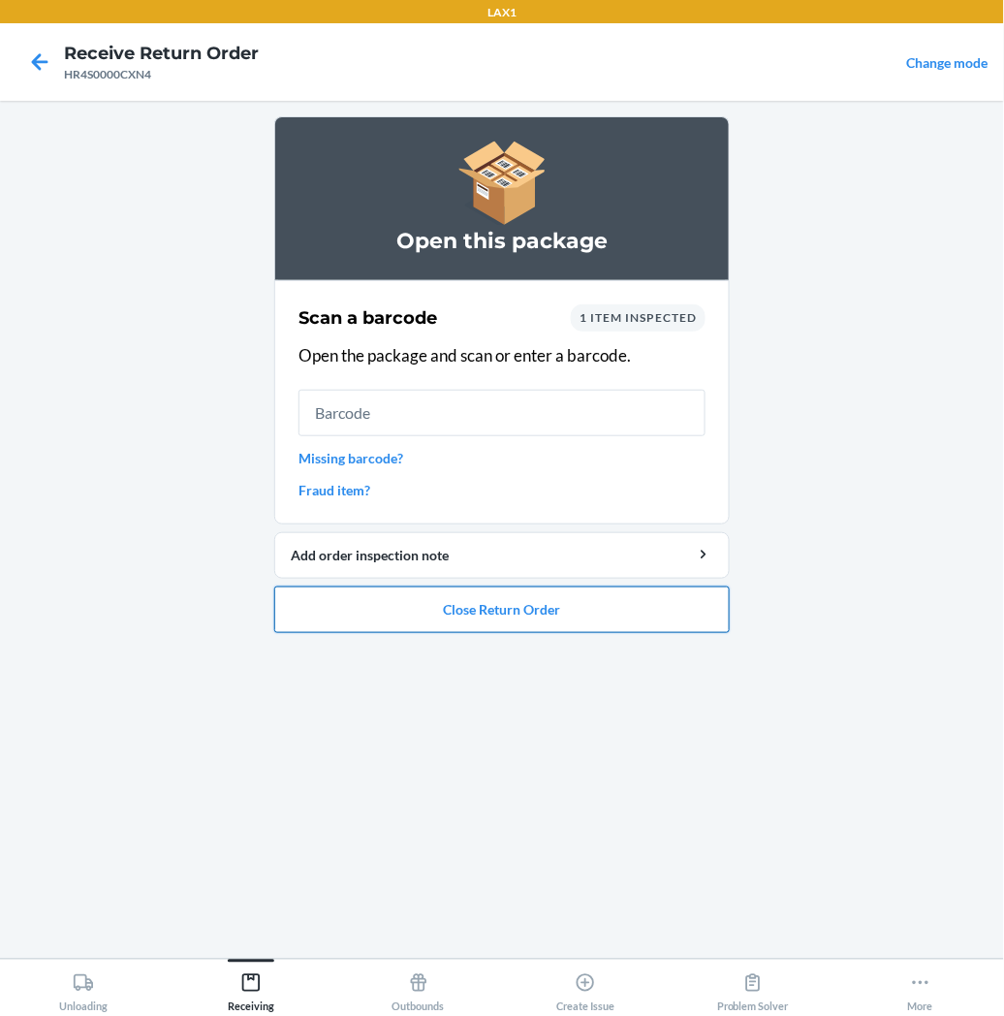
click at [340, 598] on button "Close Return Order" at bounding box center [502, 609] width 456 height 47
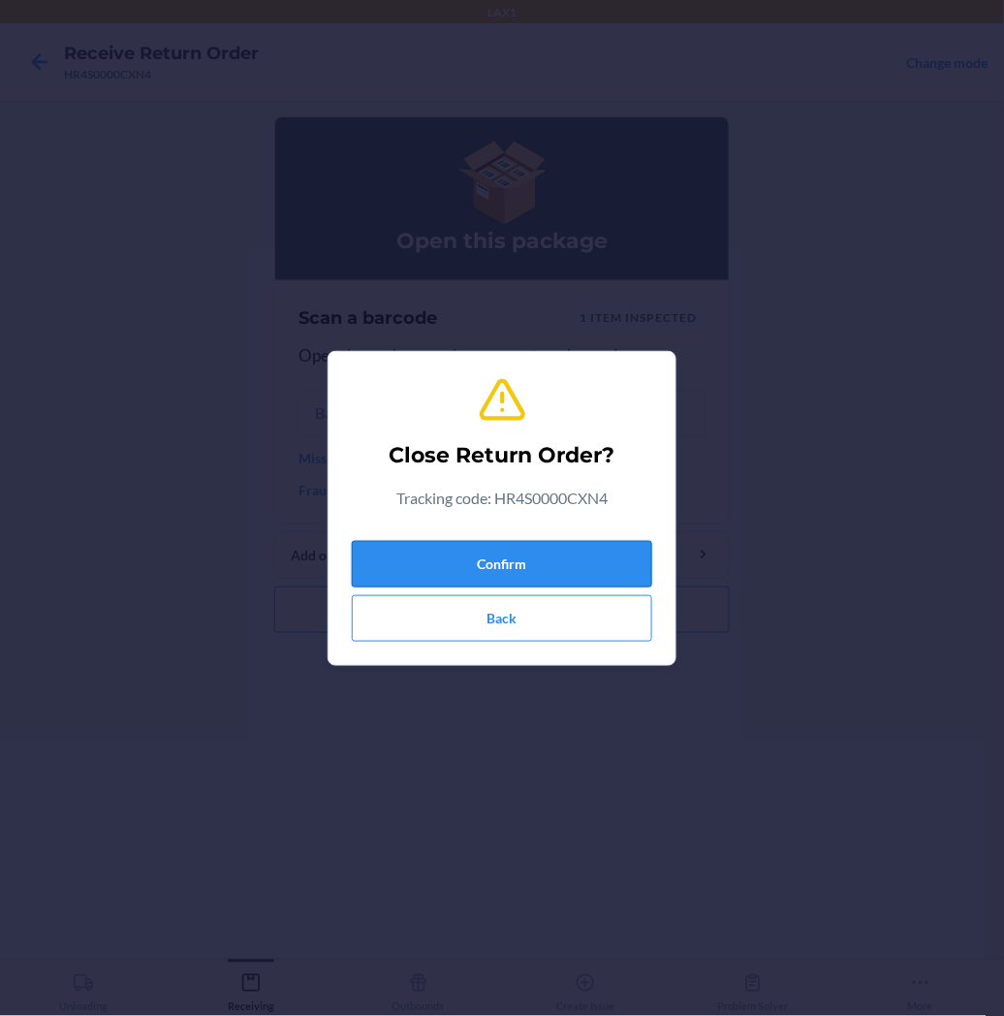
click at [425, 570] on button "Confirm" at bounding box center [502, 564] width 300 height 47
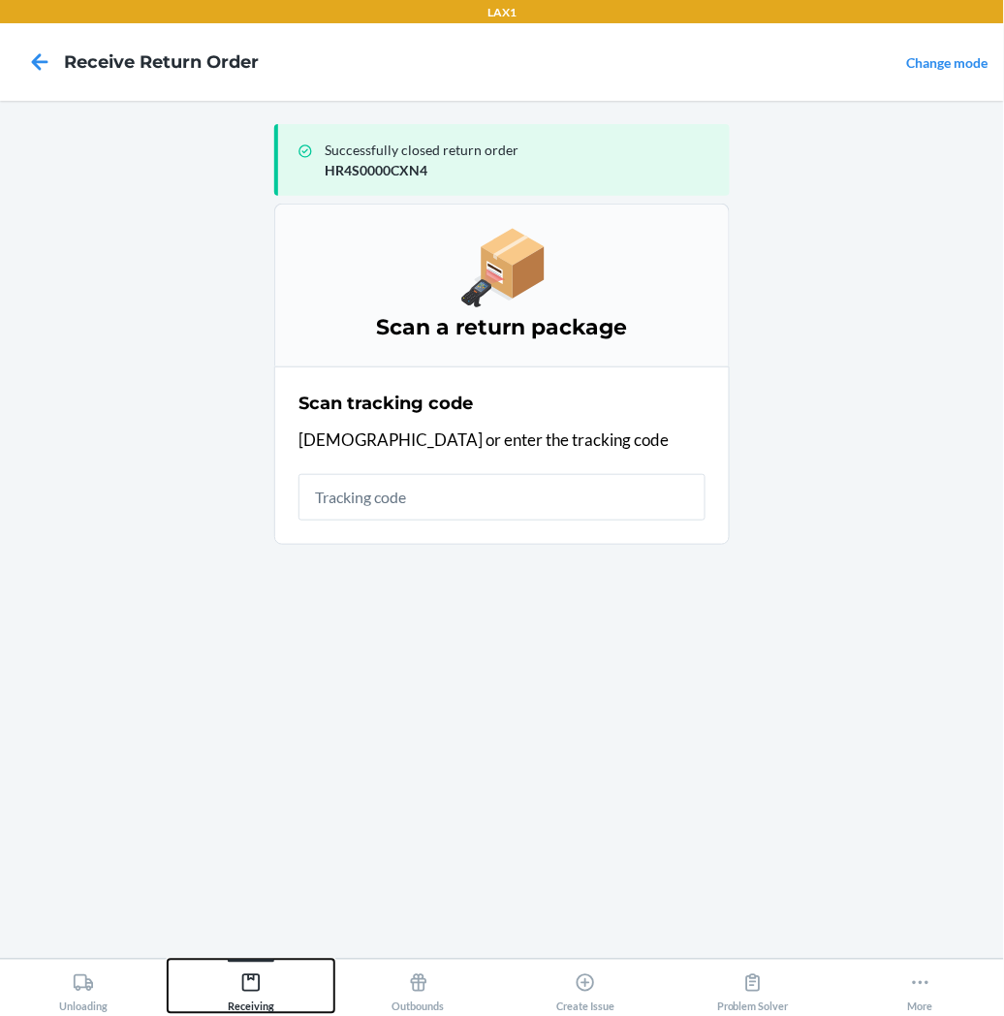
click at [257, 990] on icon at bounding box center [250, 982] width 21 height 21
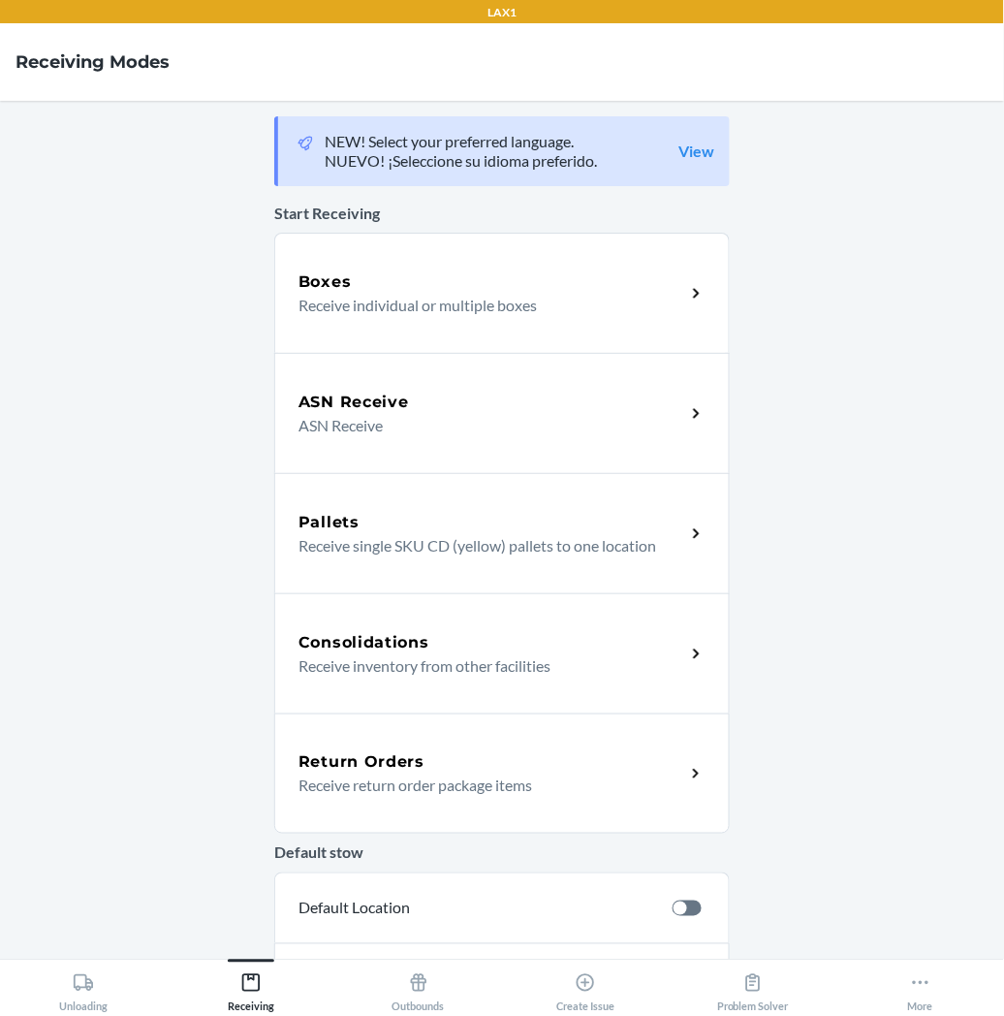
click at [361, 791] on p "Receive return order package items" at bounding box center [484, 784] width 371 height 23
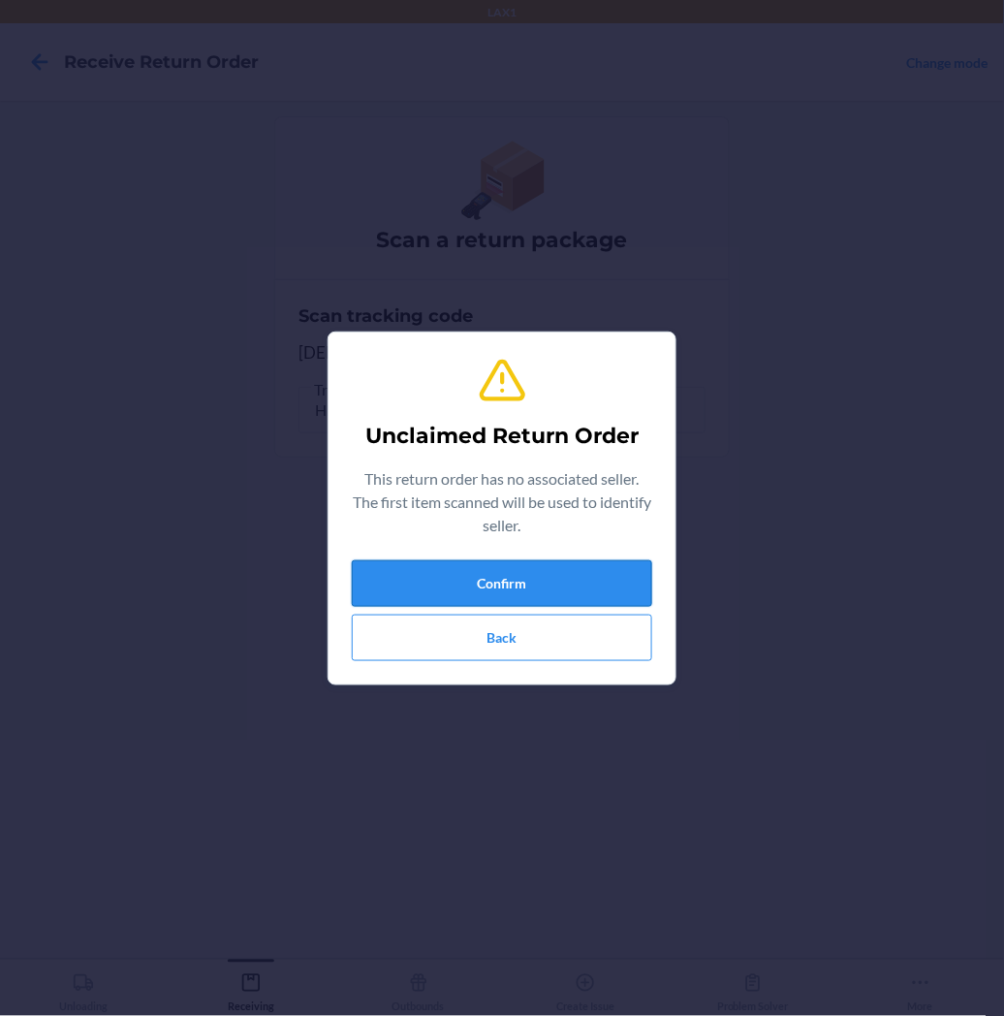
click at [413, 578] on button "Confirm" at bounding box center [502, 583] width 300 height 47
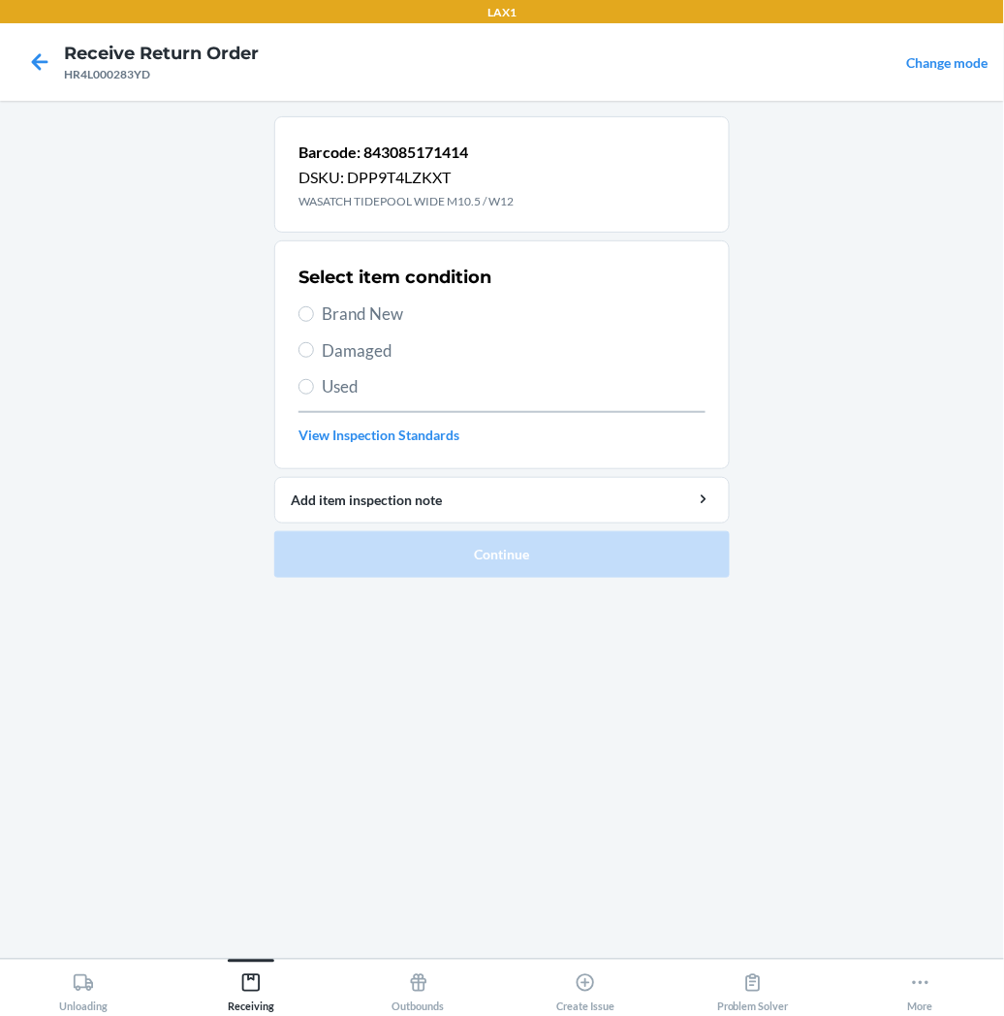
click at [314, 305] on label "Brand New" at bounding box center [502, 313] width 407 height 25
click at [314, 306] on input "Brand New" at bounding box center [307, 314] width 16 height 16
radio input "true"
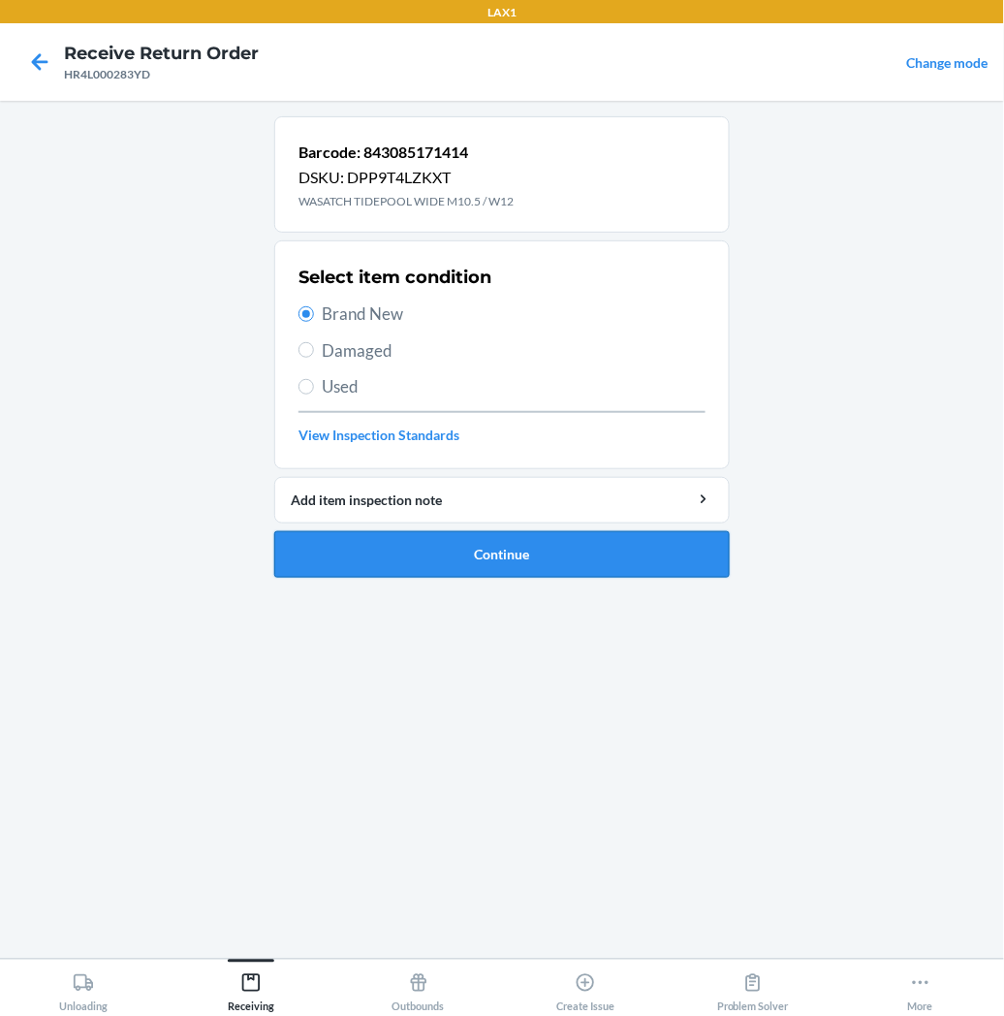
click at [354, 544] on button "Continue" at bounding box center [502, 554] width 456 height 47
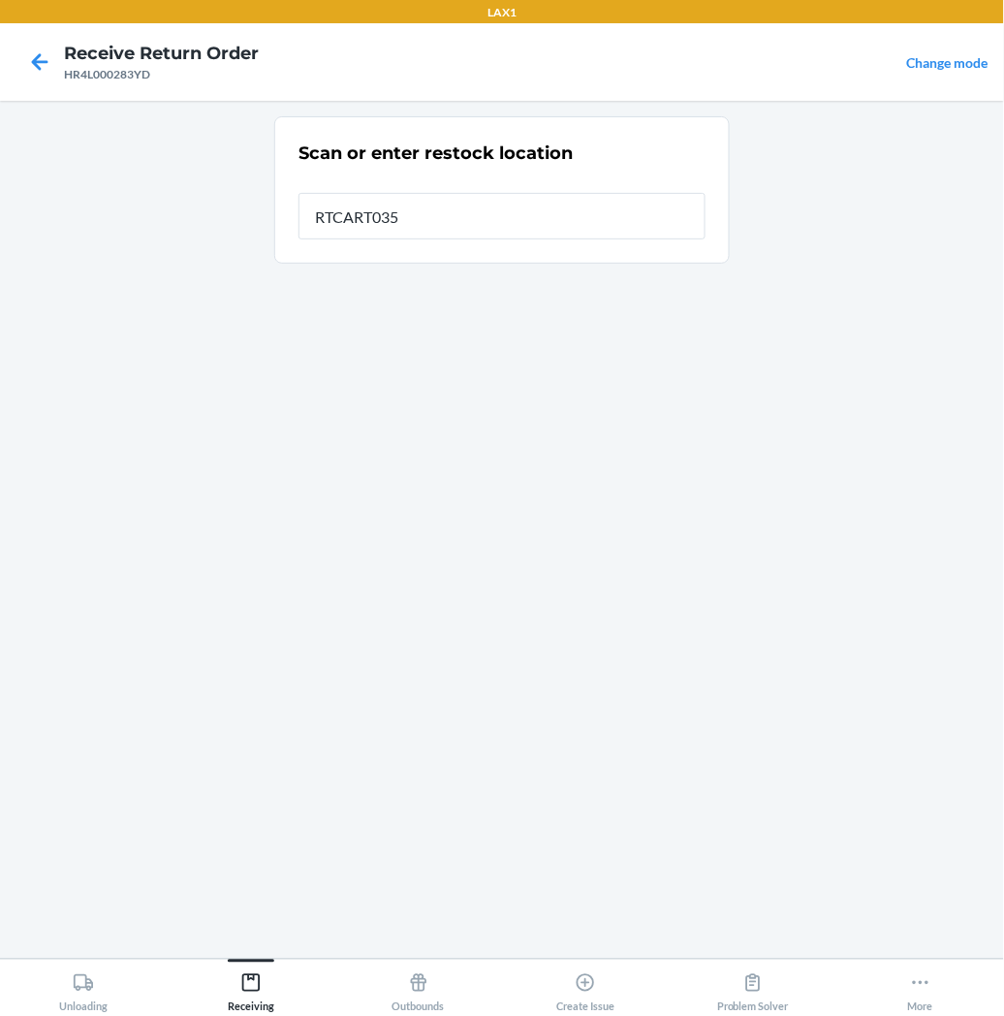
type input "RTCART035"
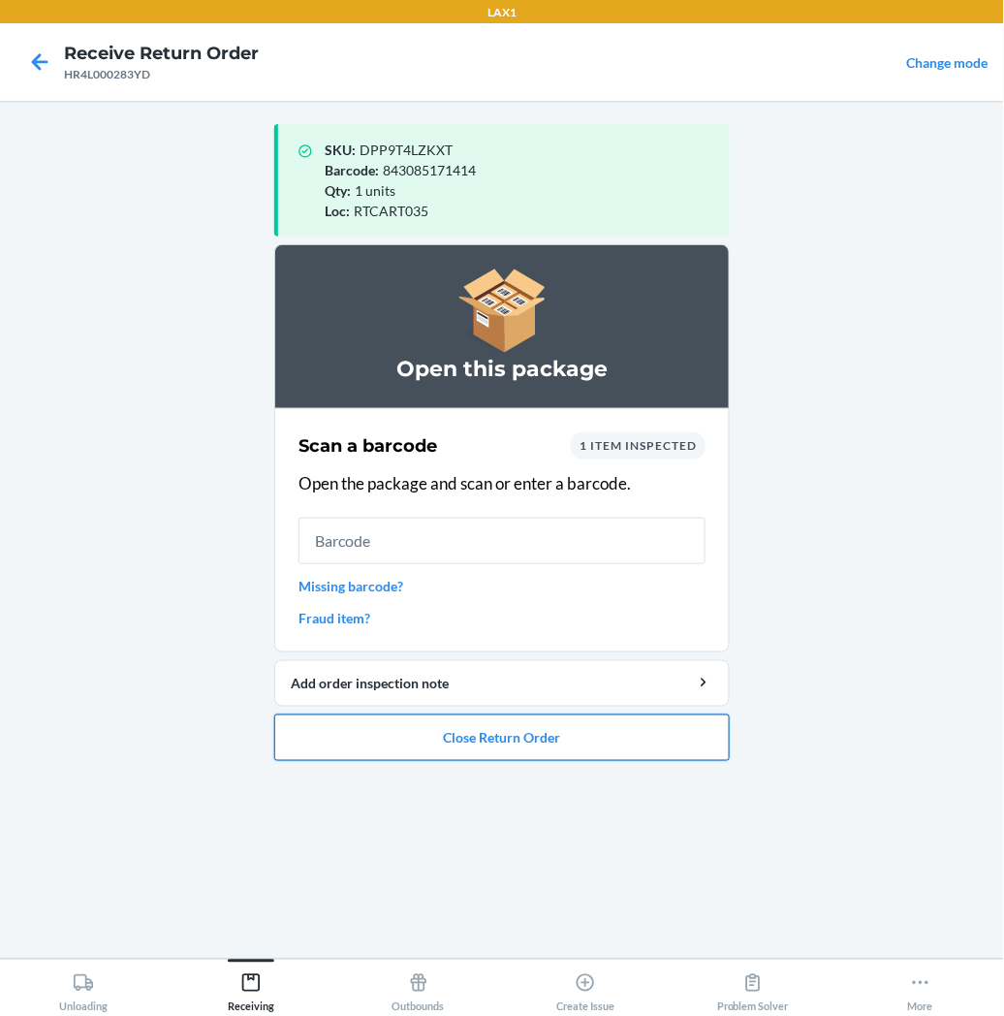
click at [400, 734] on button "Close Return Order" at bounding box center [502, 737] width 456 height 47
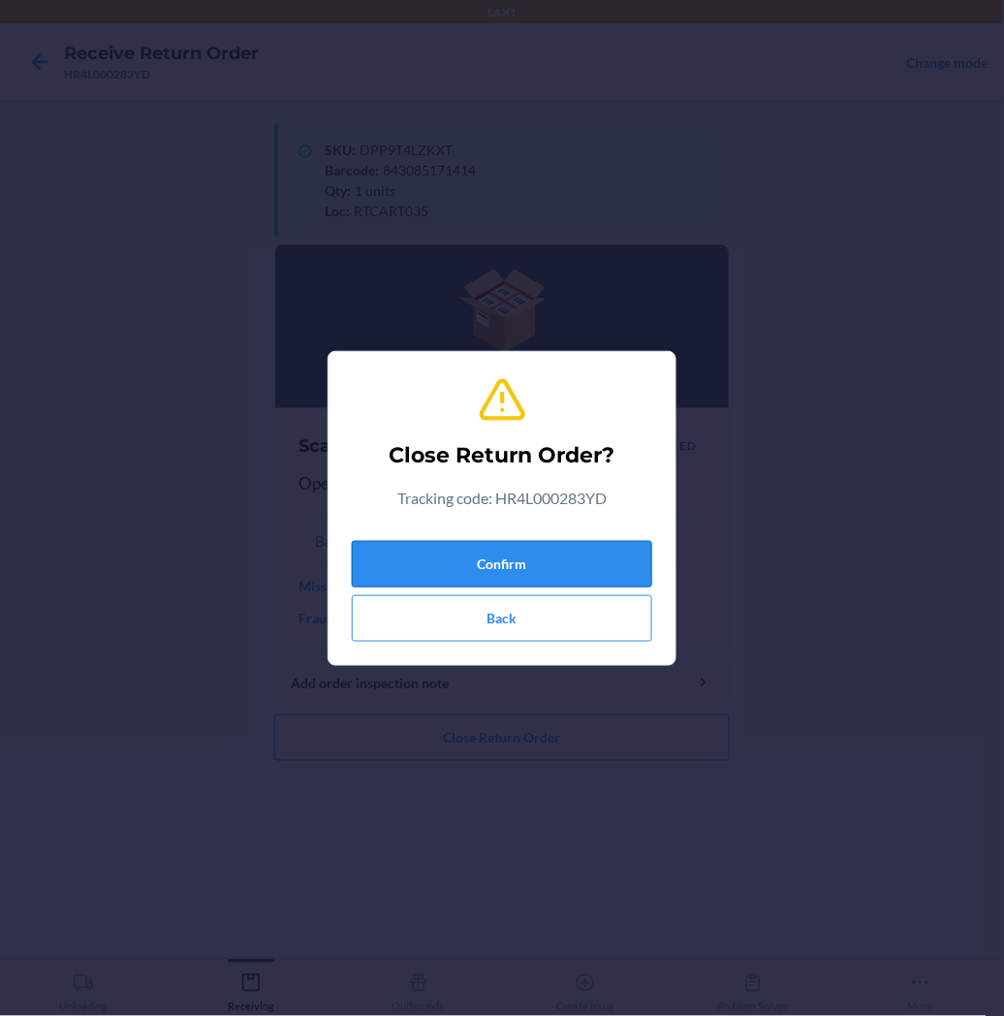
click at [507, 562] on button "Confirm" at bounding box center [502, 564] width 300 height 47
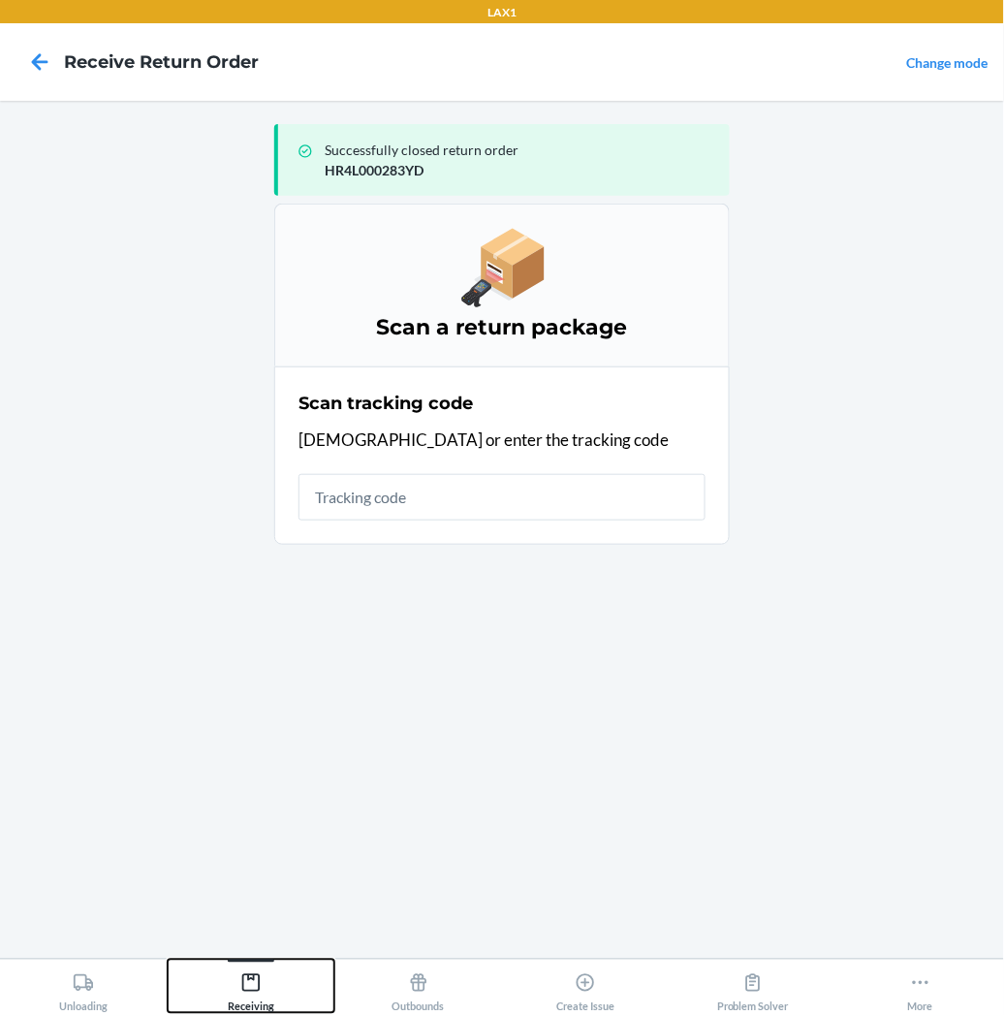
click at [240, 980] on icon at bounding box center [250, 982] width 21 height 21
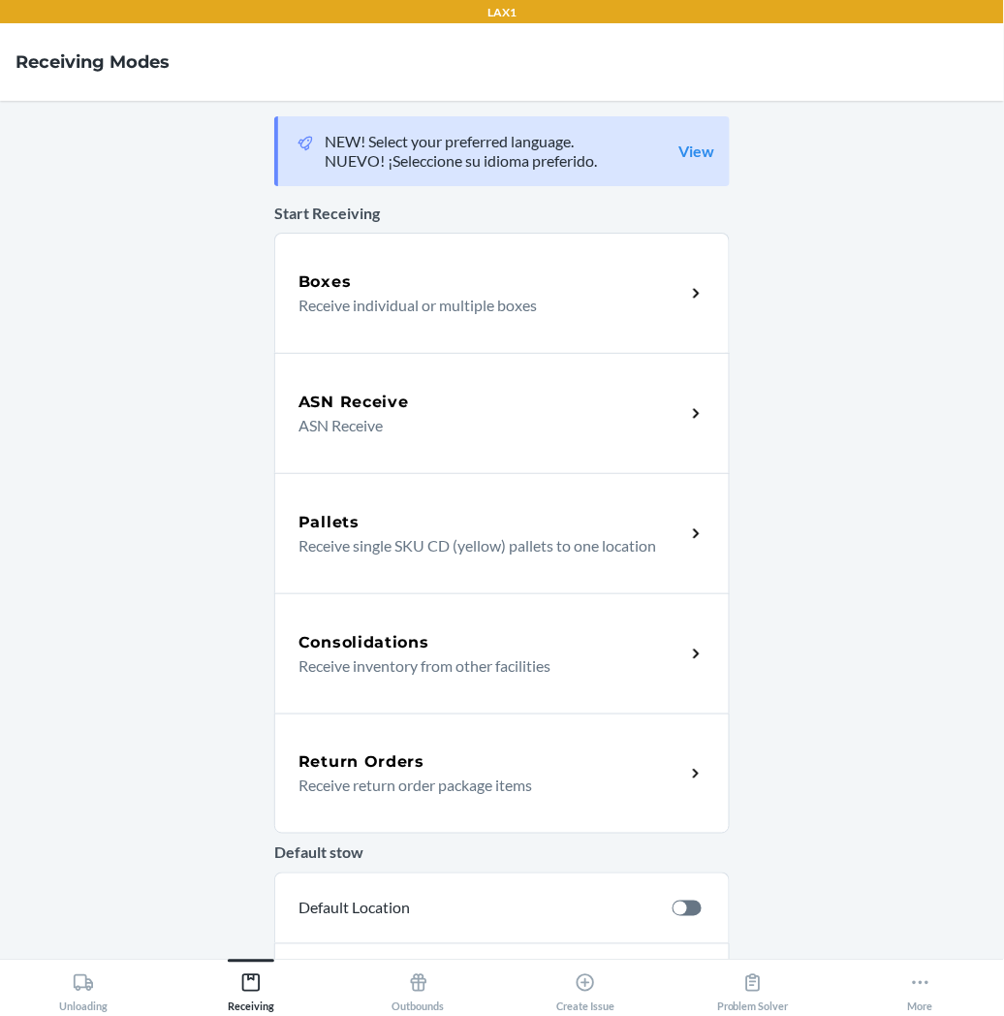
click at [341, 802] on div "Return Orders Receive return order package items" at bounding box center [502, 773] width 456 height 120
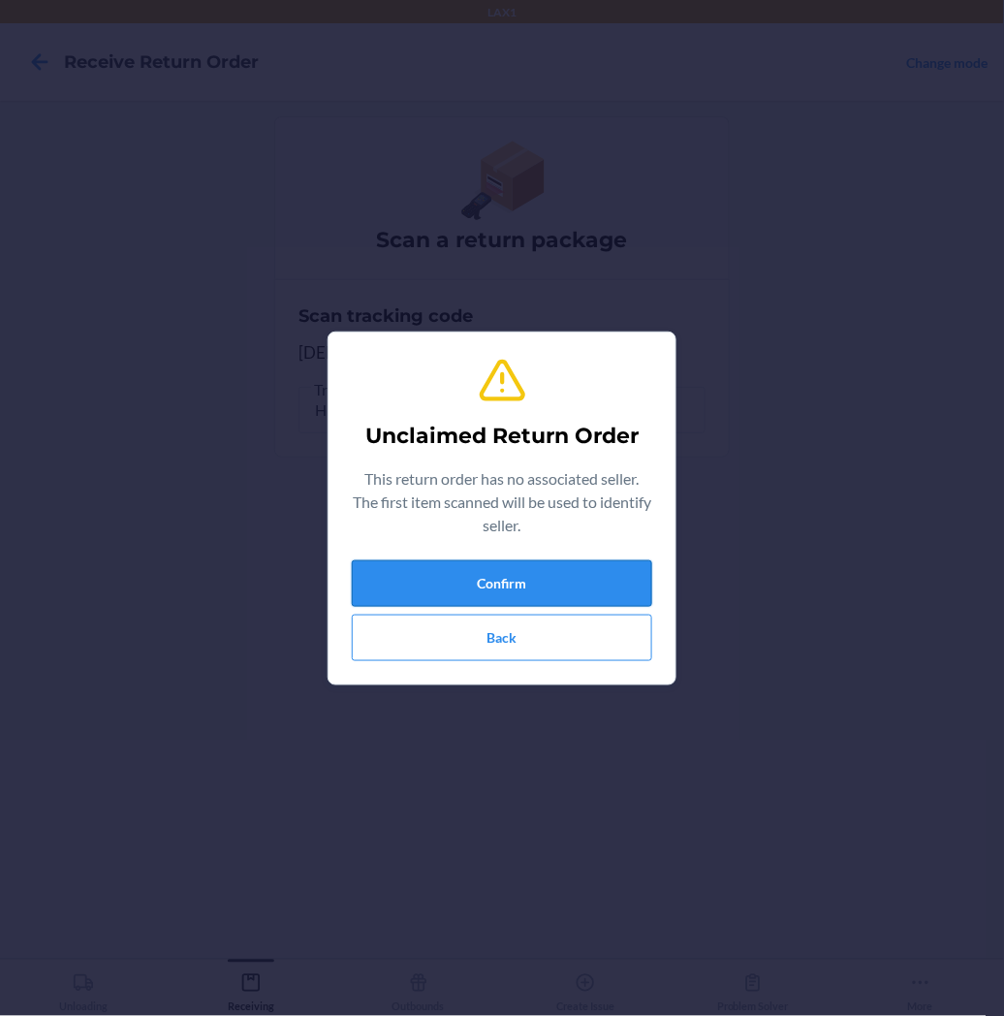
click at [442, 599] on button "Confirm" at bounding box center [502, 583] width 300 height 47
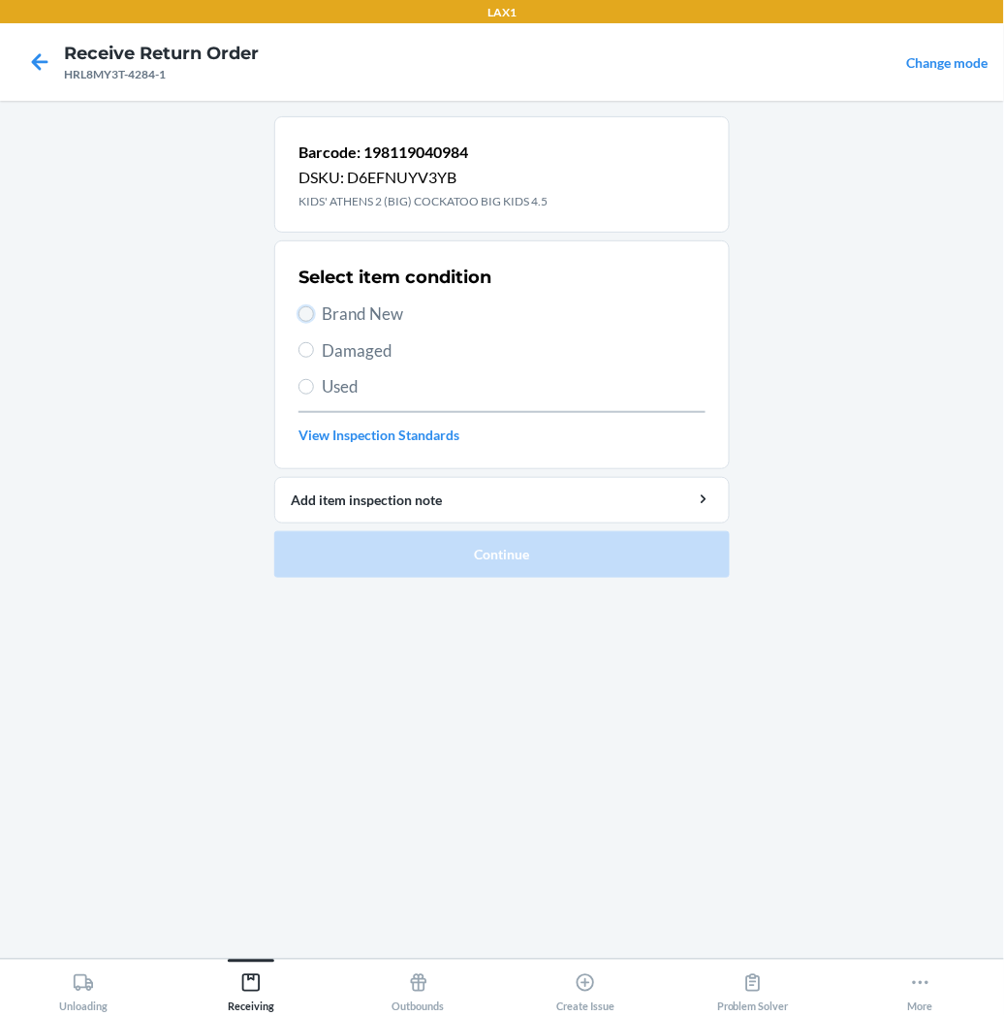
click at [306, 315] on input "Brand New" at bounding box center [307, 314] width 16 height 16
radio input "true"
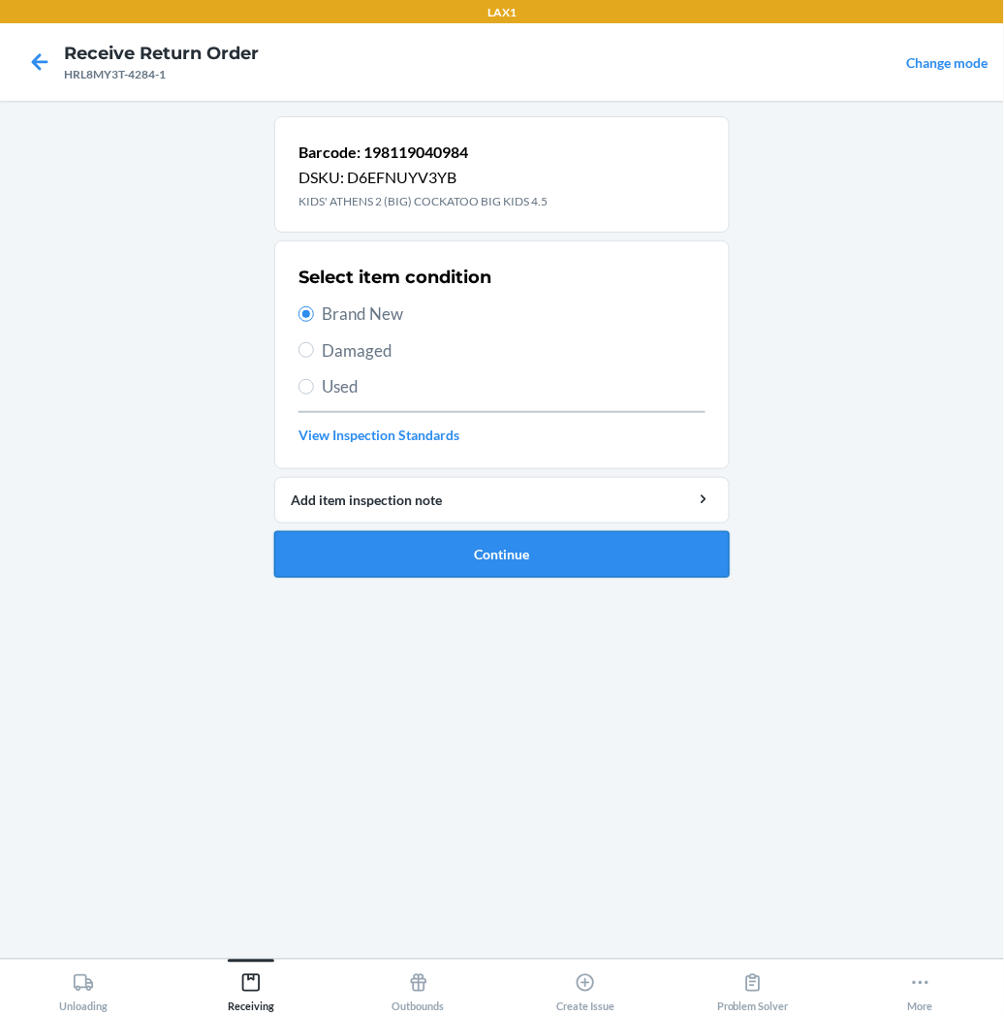
click at [327, 548] on button "Continue" at bounding box center [502, 554] width 456 height 47
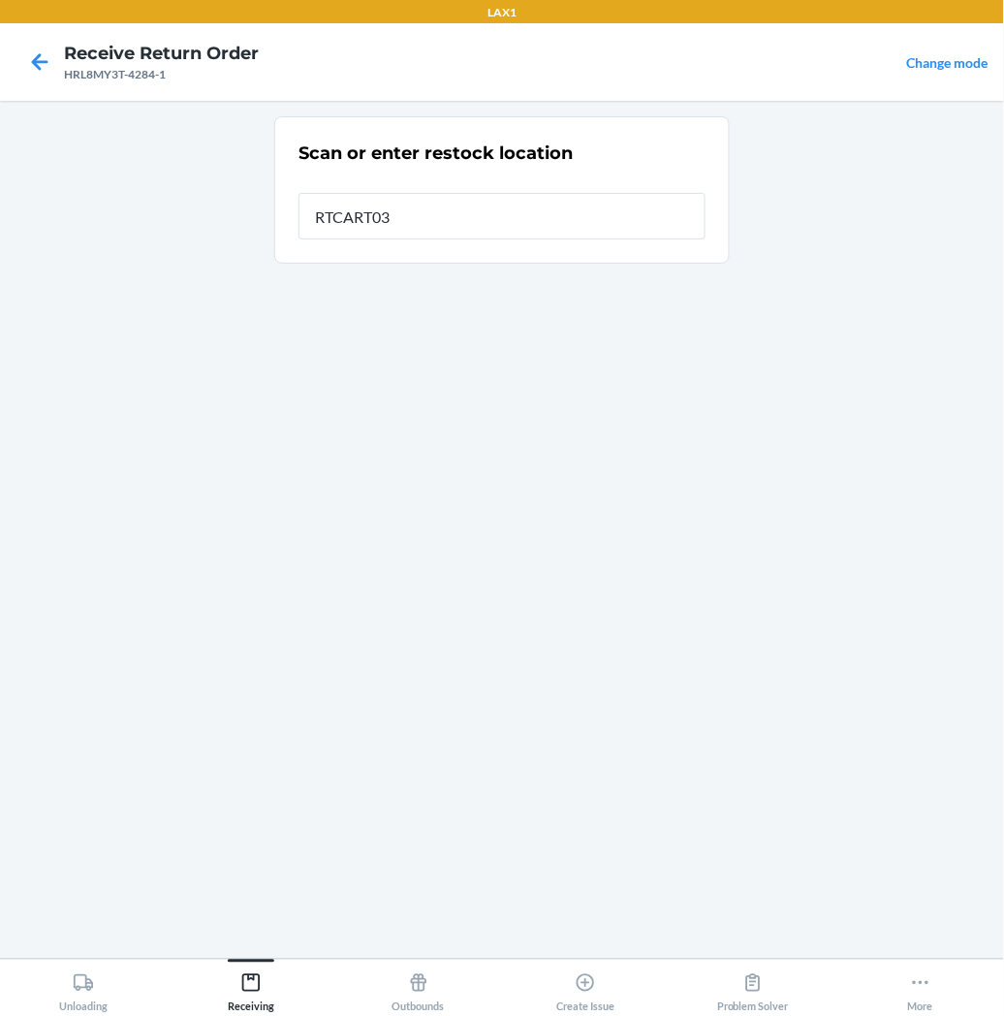
type input "RTCART035"
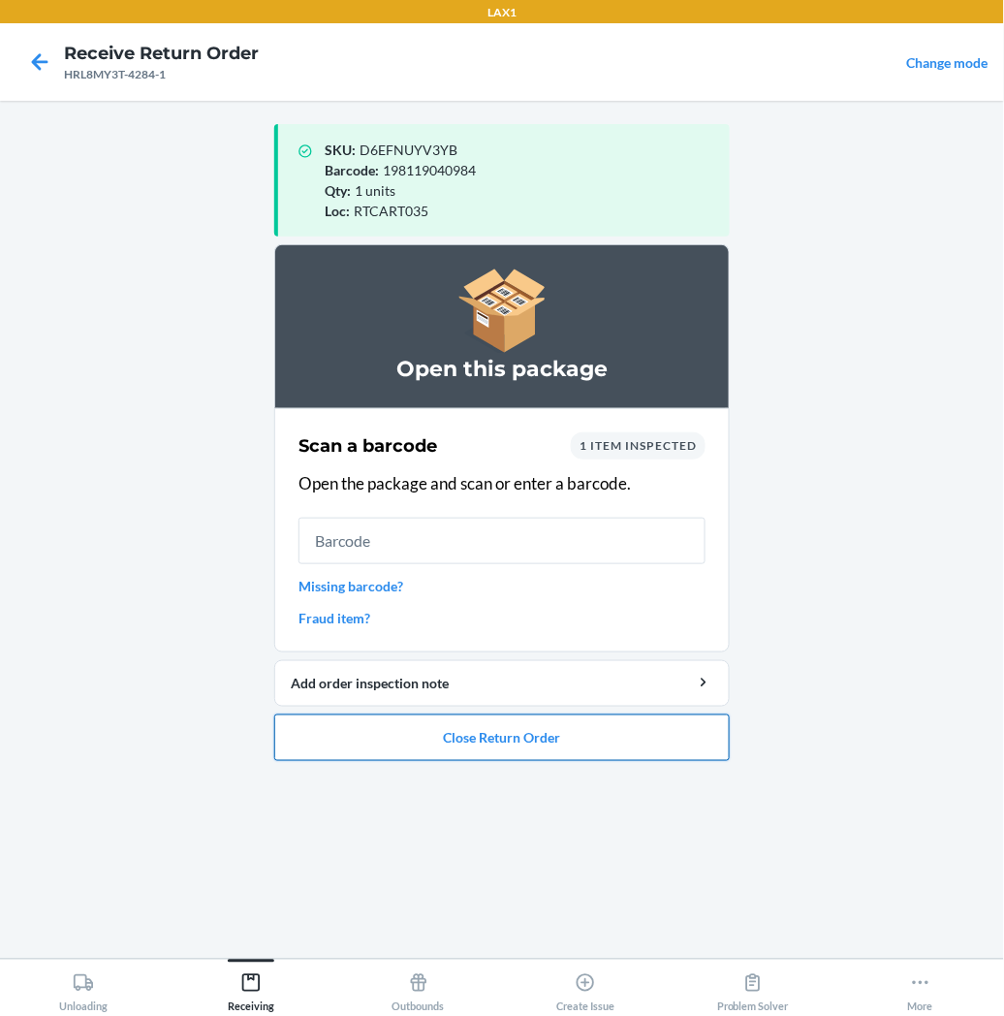
click at [394, 737] on button "Close Return Order" at bounding box center [502, 737] width 456 height 47
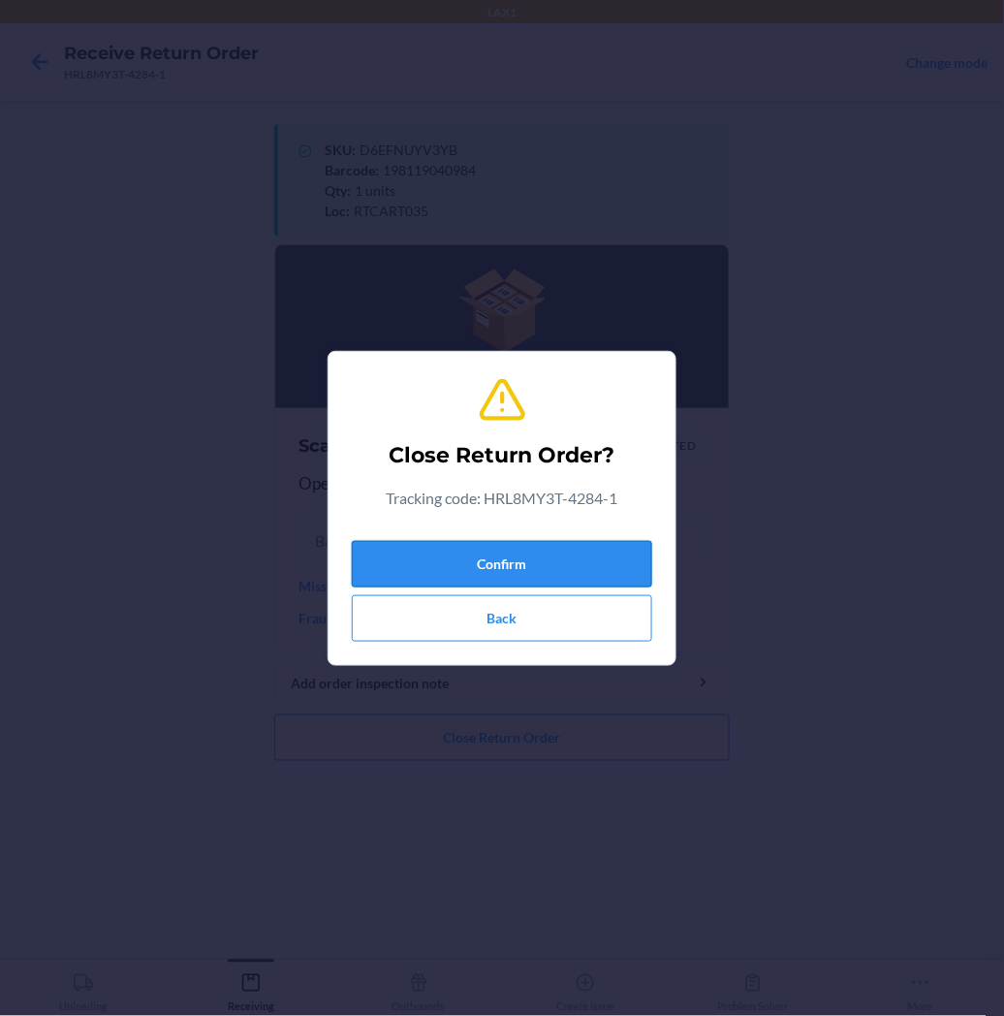
click at [501, 556] on button "Confirm" at bounding box center [502, 564] width 300 height 47
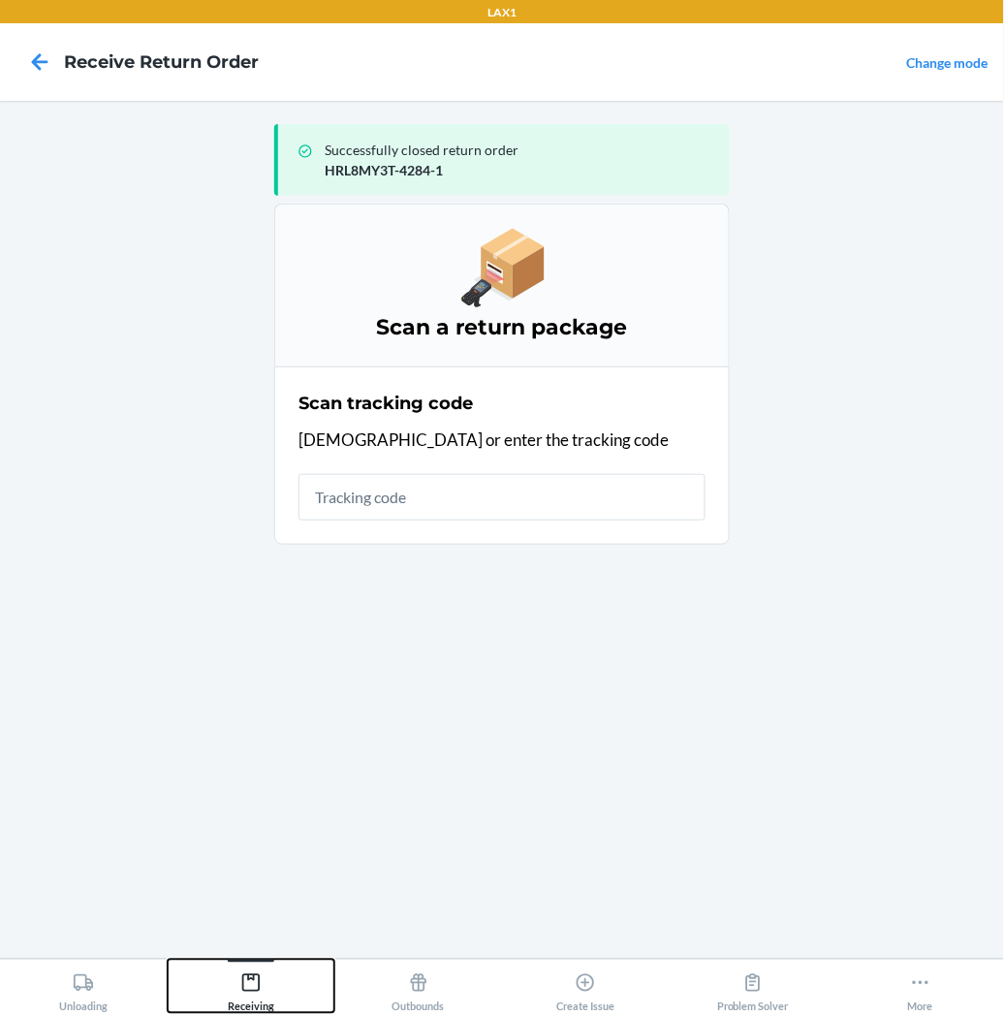
click at [253, 987] on icon at bounding box center [250, 982] width 21 height 21
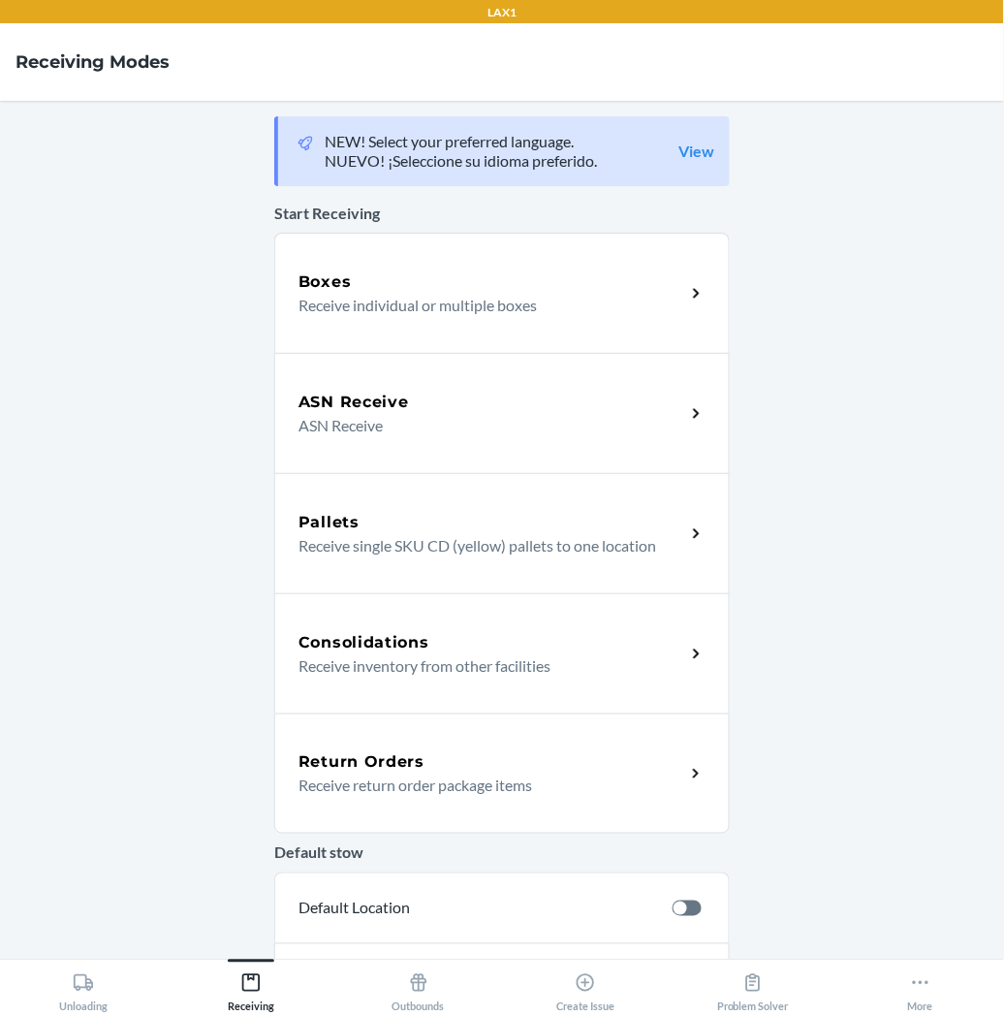
click at [378, 783] on p "Receive return order package items" at bounding box center [484, 784] width 371 height 23
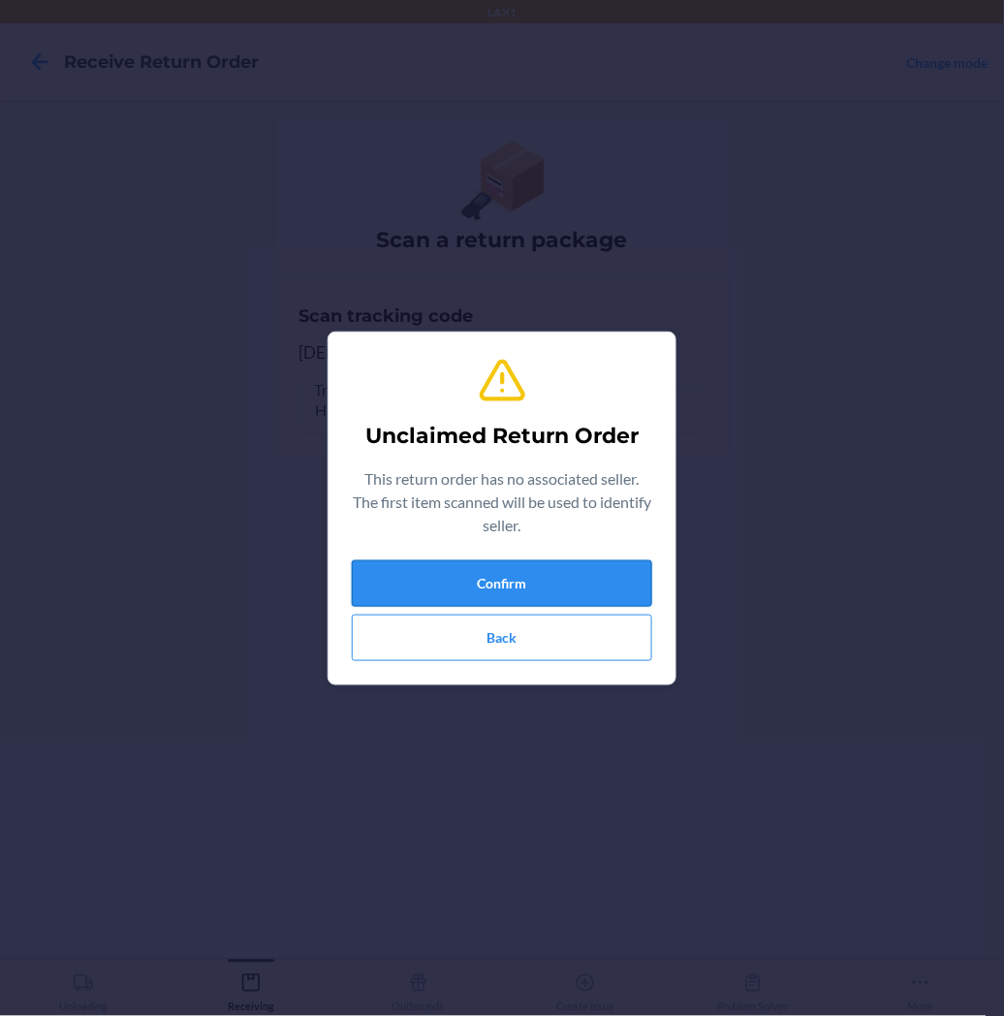
click at [441, 565] on button "Confirm" at bounding box center [502, 583] width 300 height 47
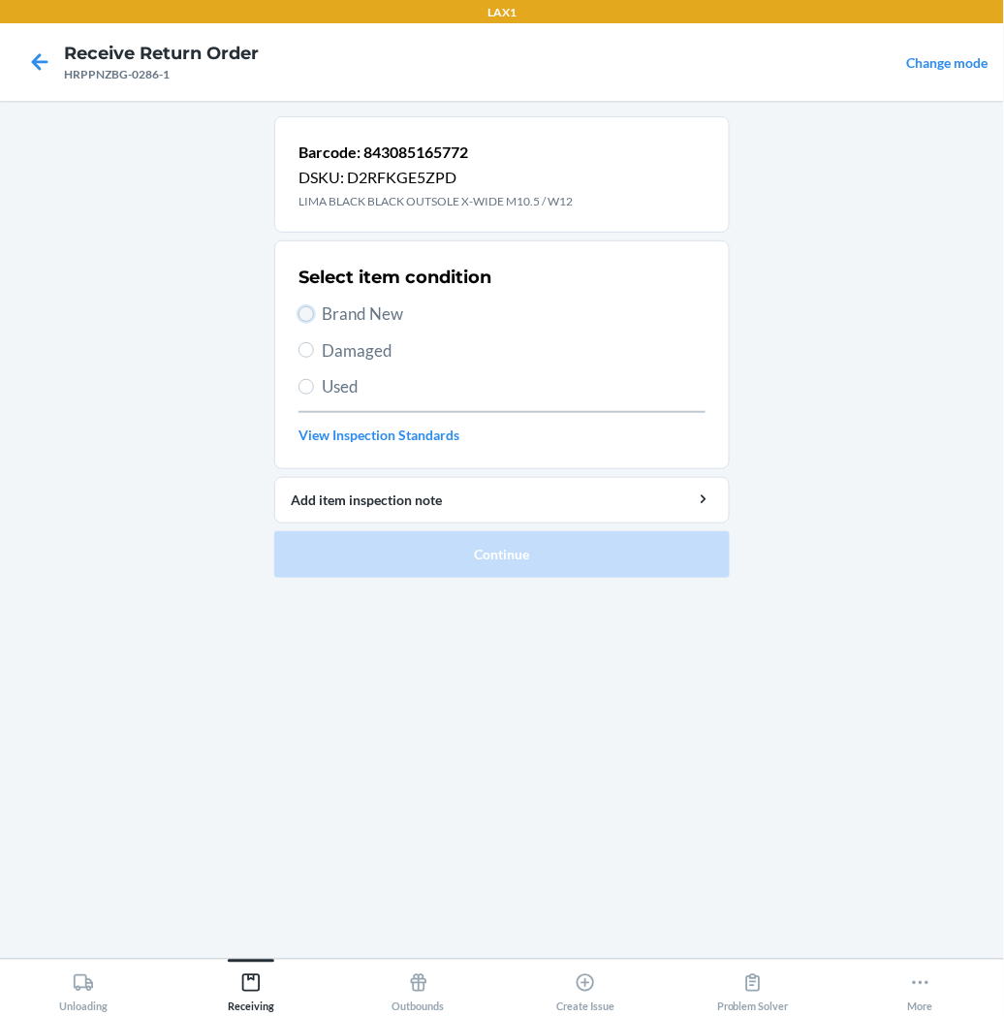
click at [301, 315] on input "Brand New" at bounding box center [307, 314] width 16 height 16
radio input "true"
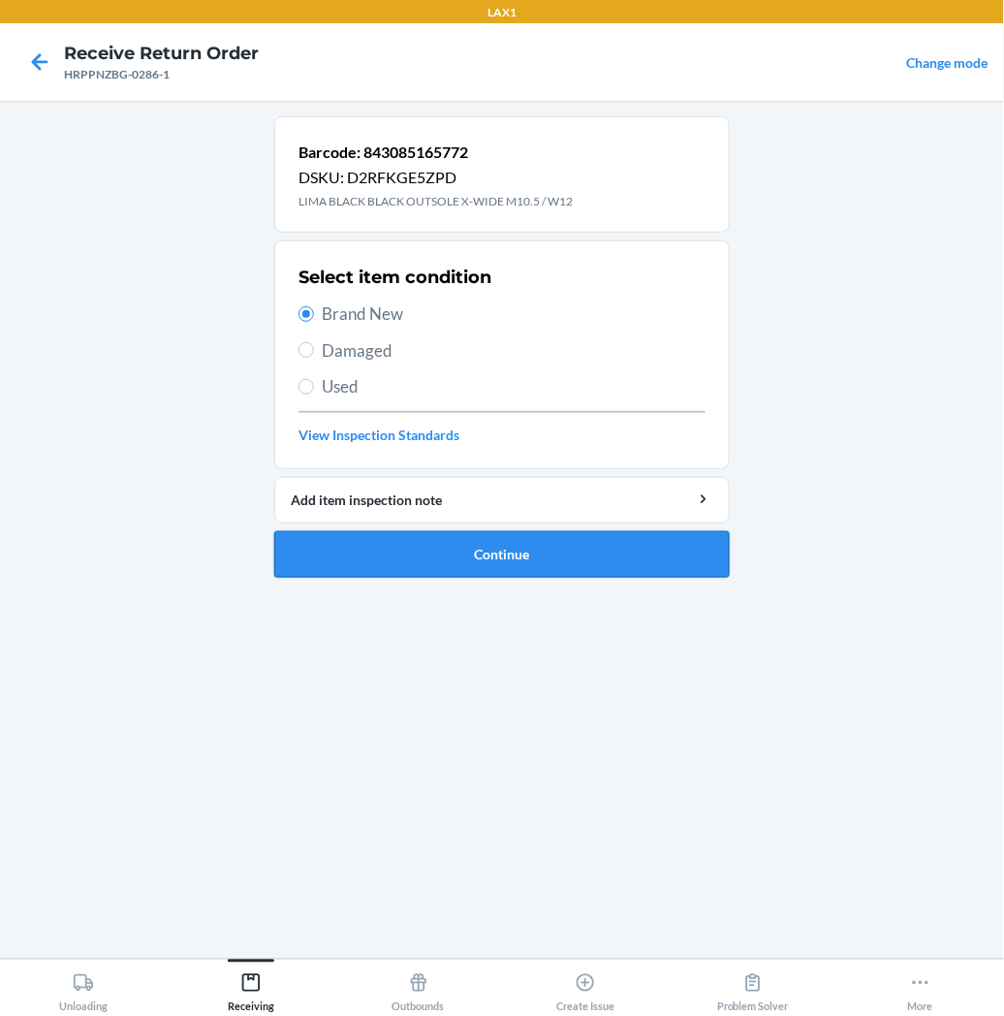
click at [306, 546] on button "Continue" at bounding box center [502, 554] width 456 height 47
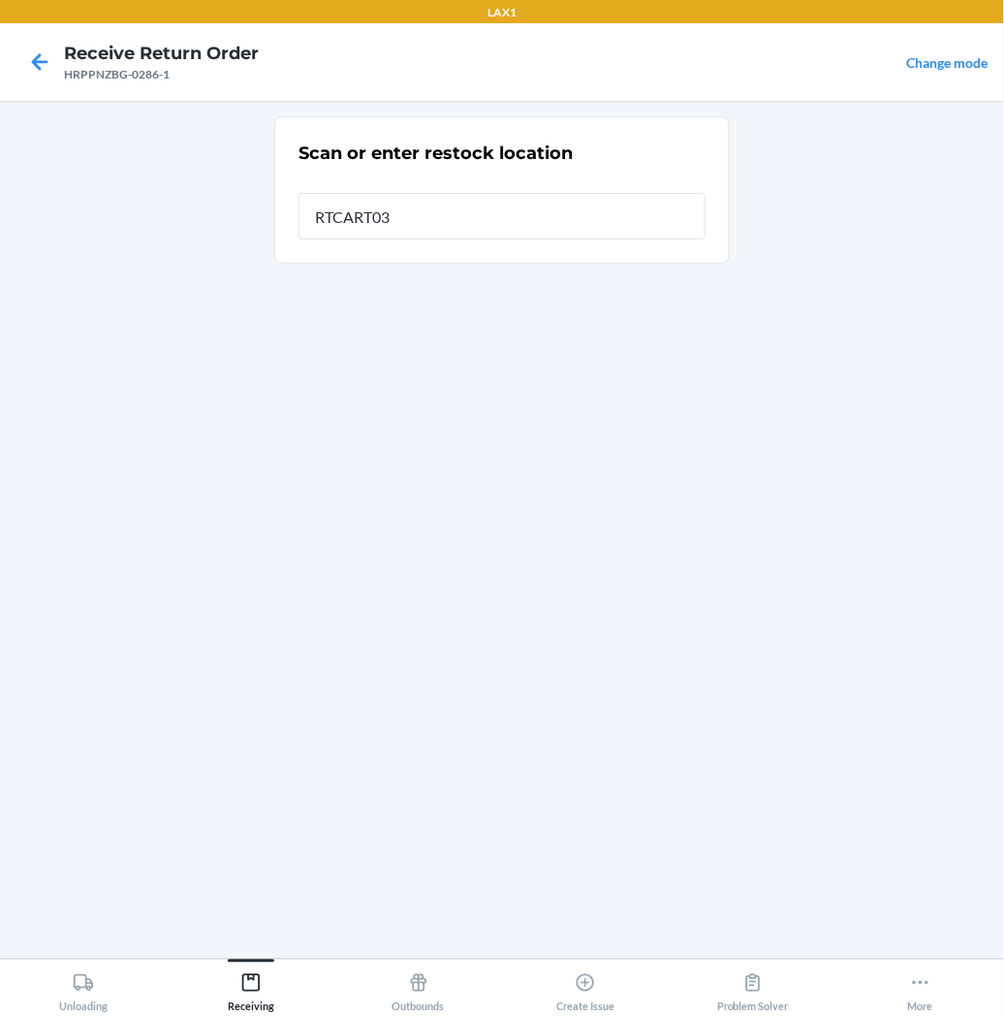
type input "RTCART035"
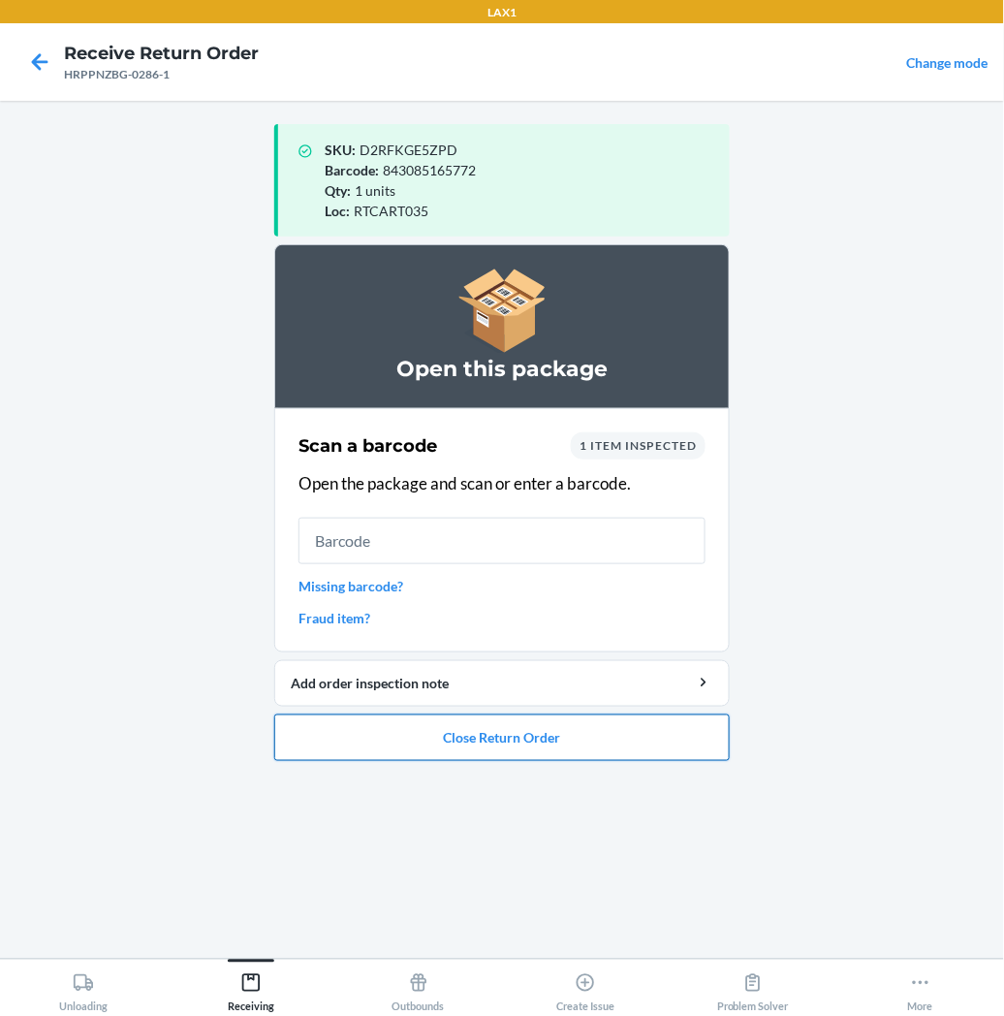
click at [486, 747] on button "Close Return Order" at bounding box center [502, 737] width 456 height 47
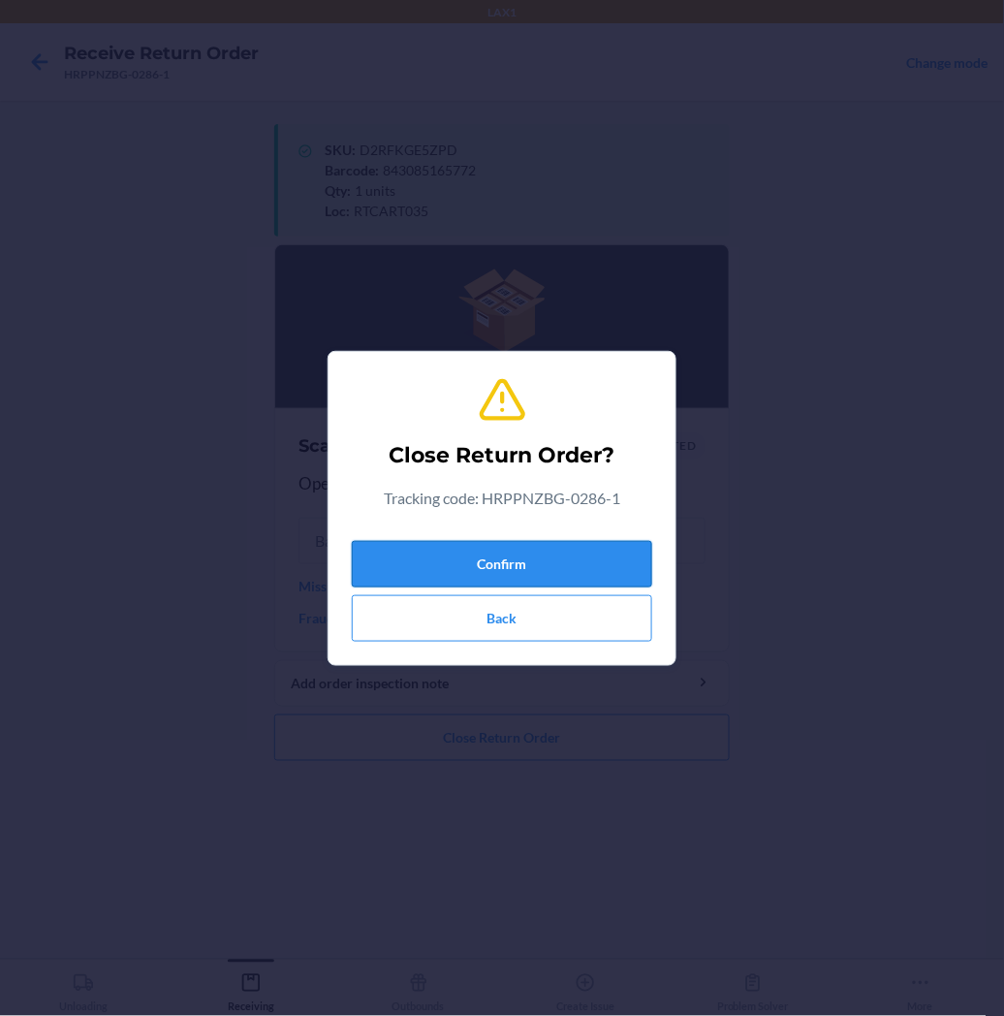
click at [541, 567] on button "Confirm" at bounding box center [502, 564] width 300 height 47
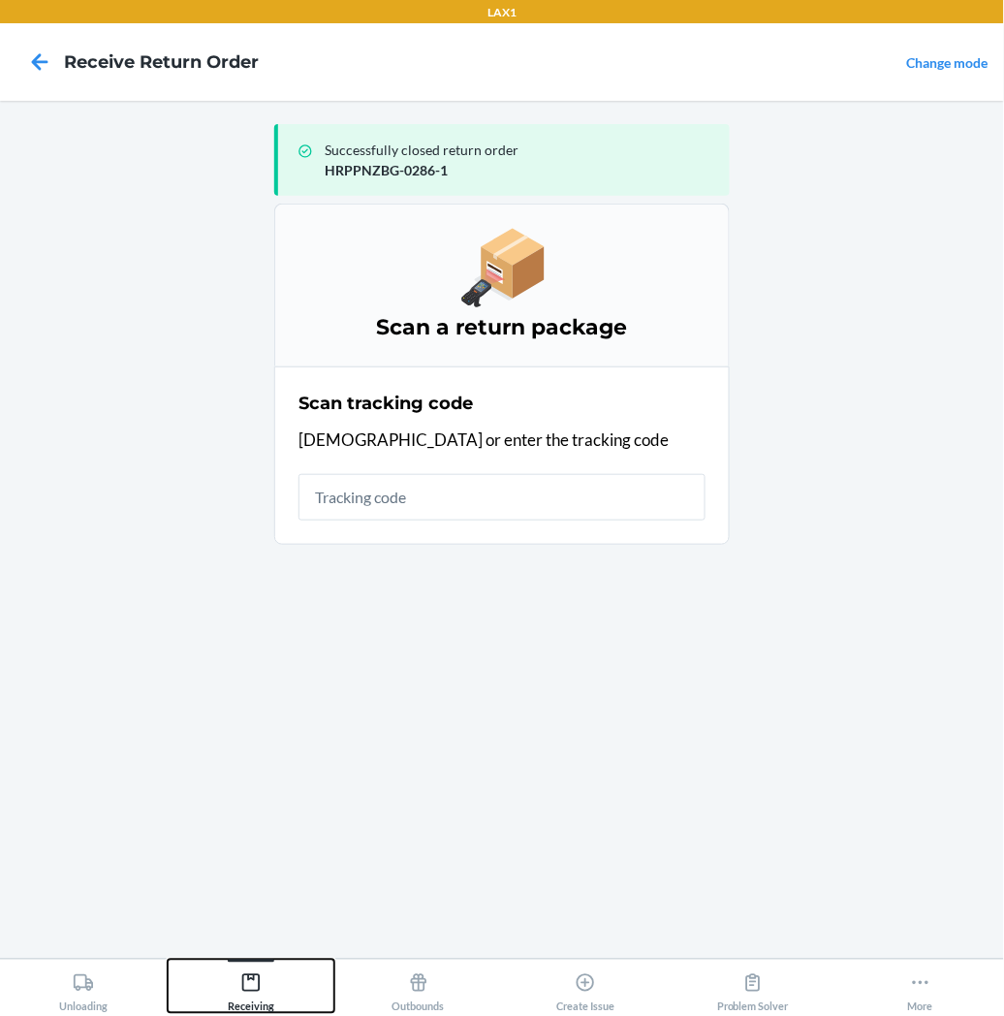
click at [253, 983] on icon at bounding box center [250, 982] width 21 height 21
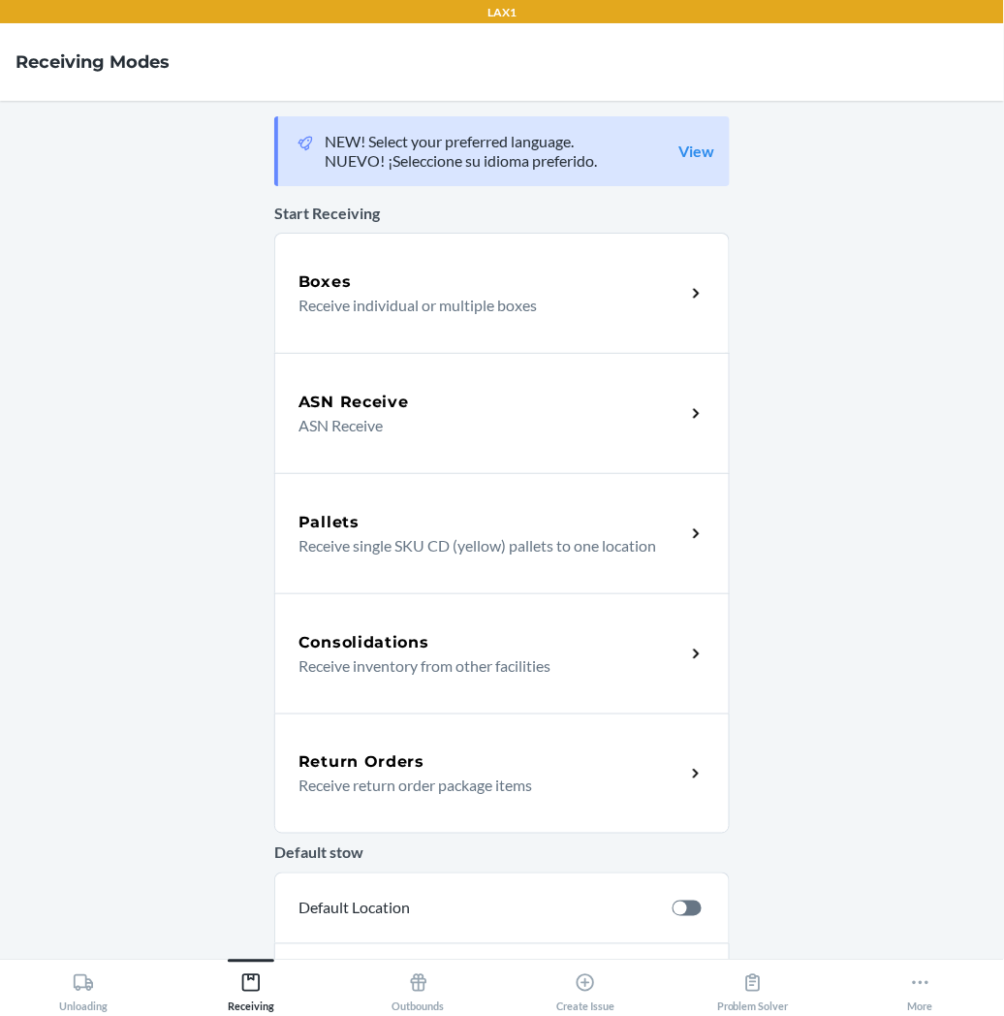
click at [398, 770] on h5 "Return Orders" at bounding box center [362, 761] width 126 height 23
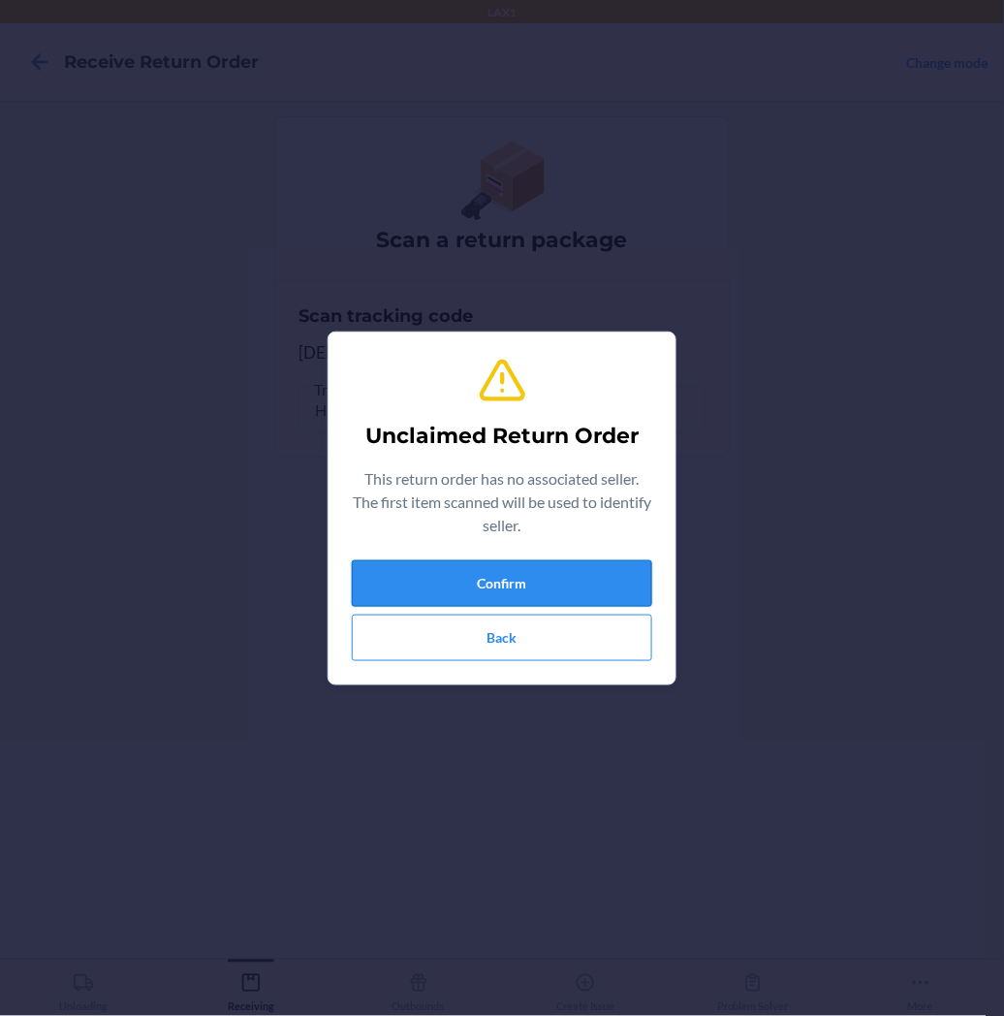
click at [501, 591] on button "Confirm" at bounding box center [502, 583] width 300 height 47
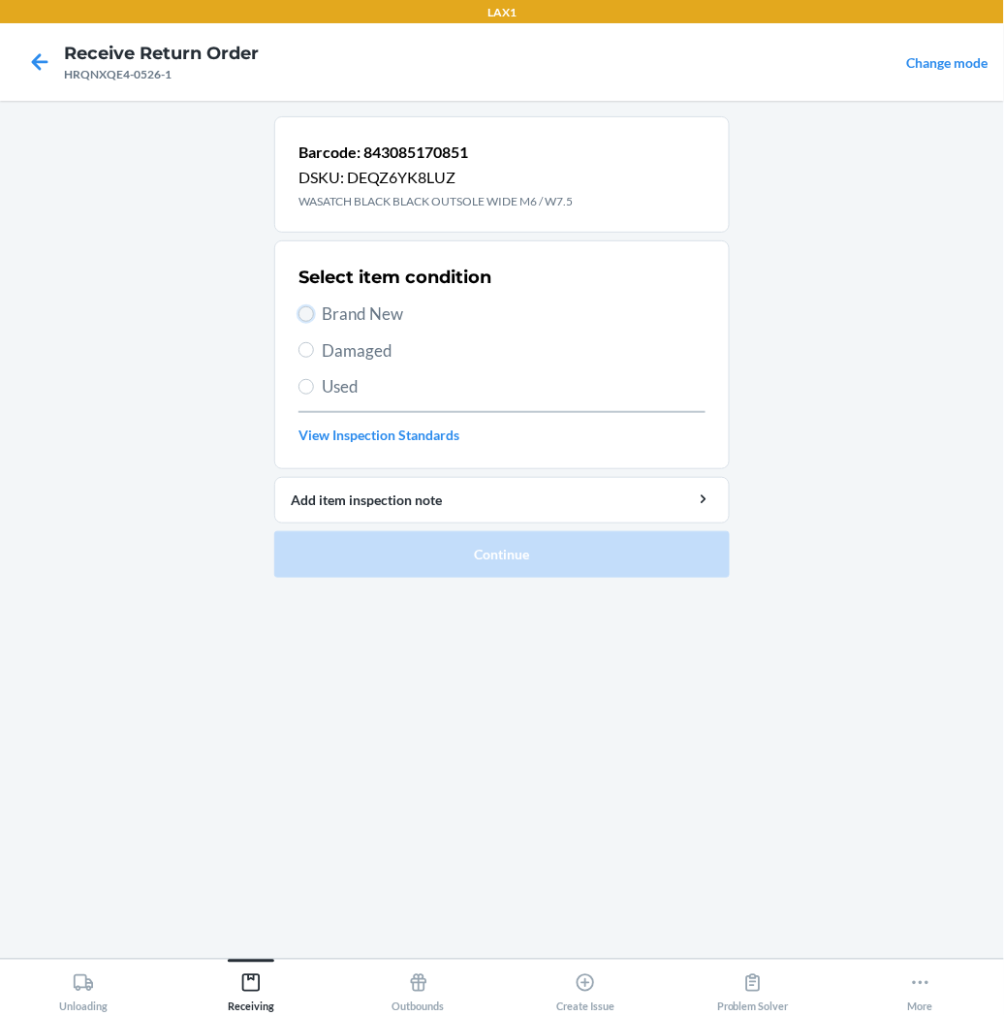
click at [307, 315] on input "Brand New" at bounding box center [307, 314] width 16 height 16
radio input "true"
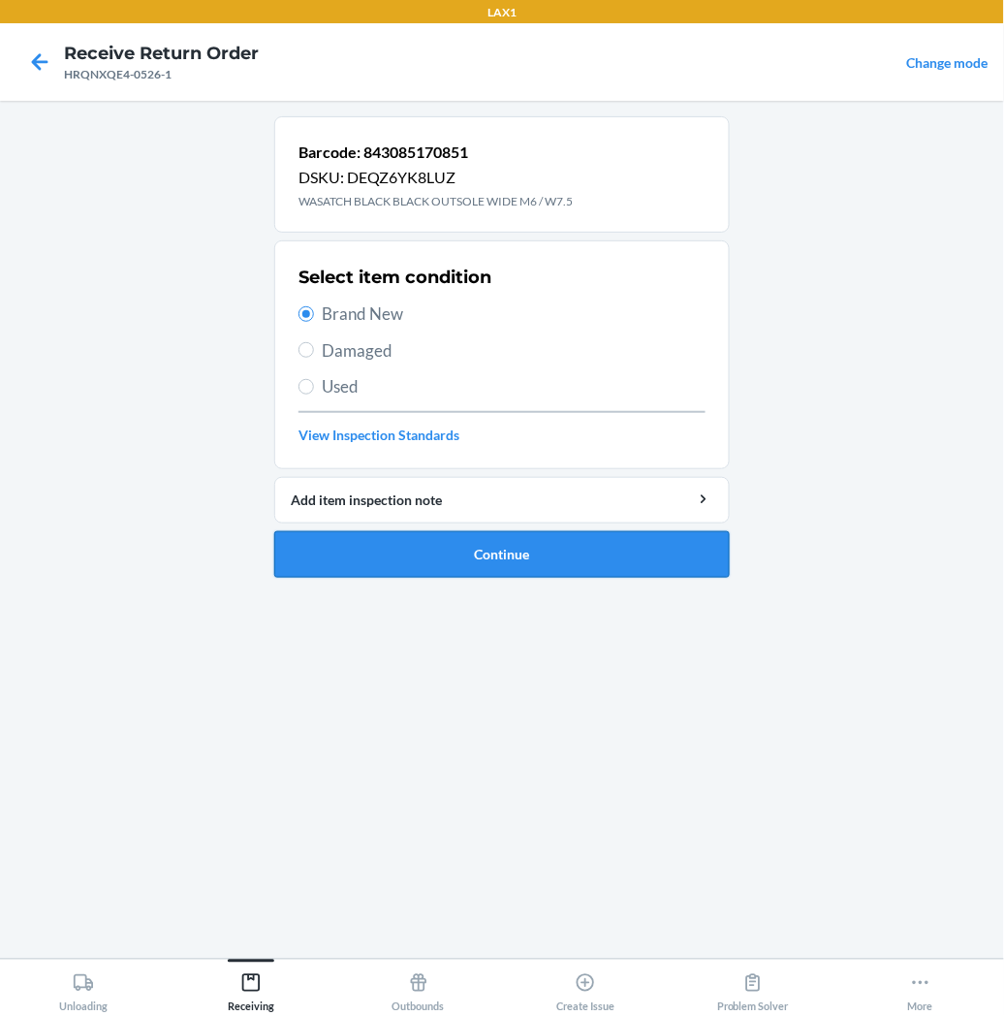
click at [382, 565] on button "Continue" at bounding box center [502, 554] width 456 height 47
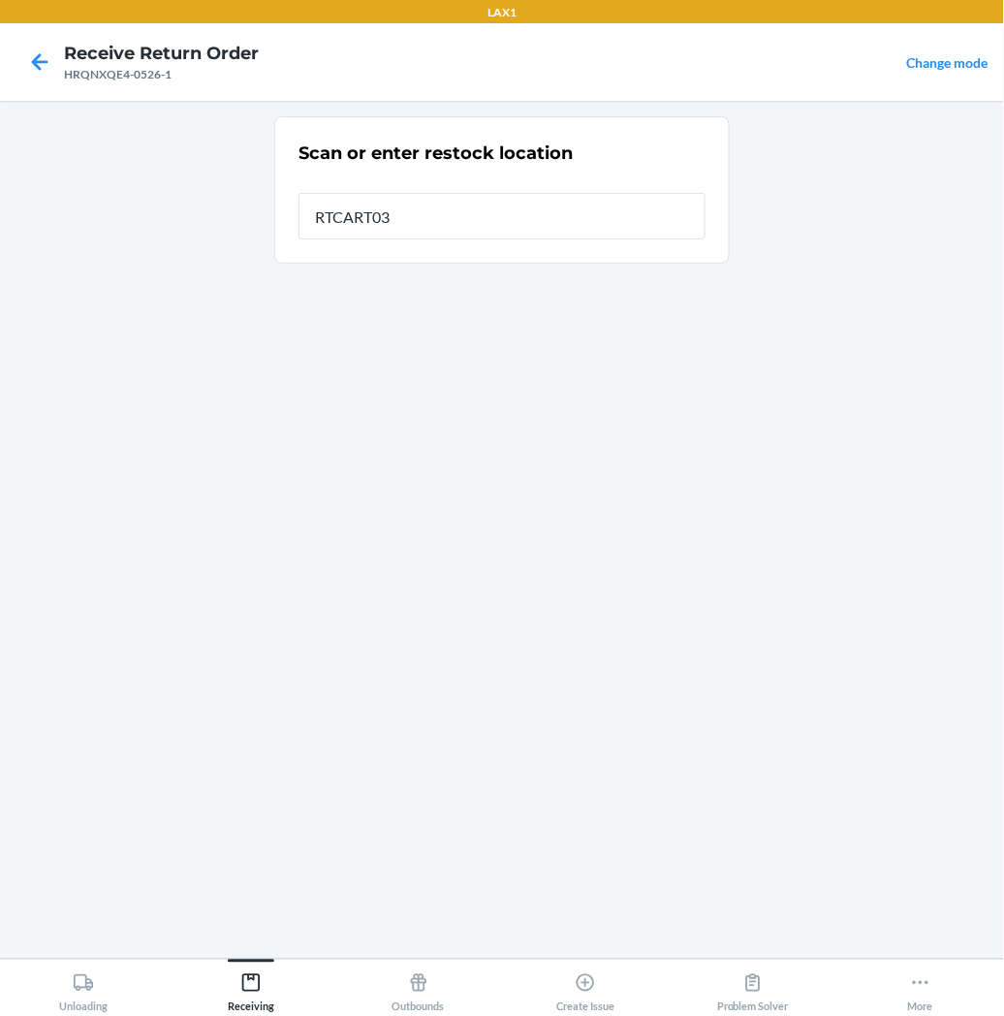
type input "RTCART035"
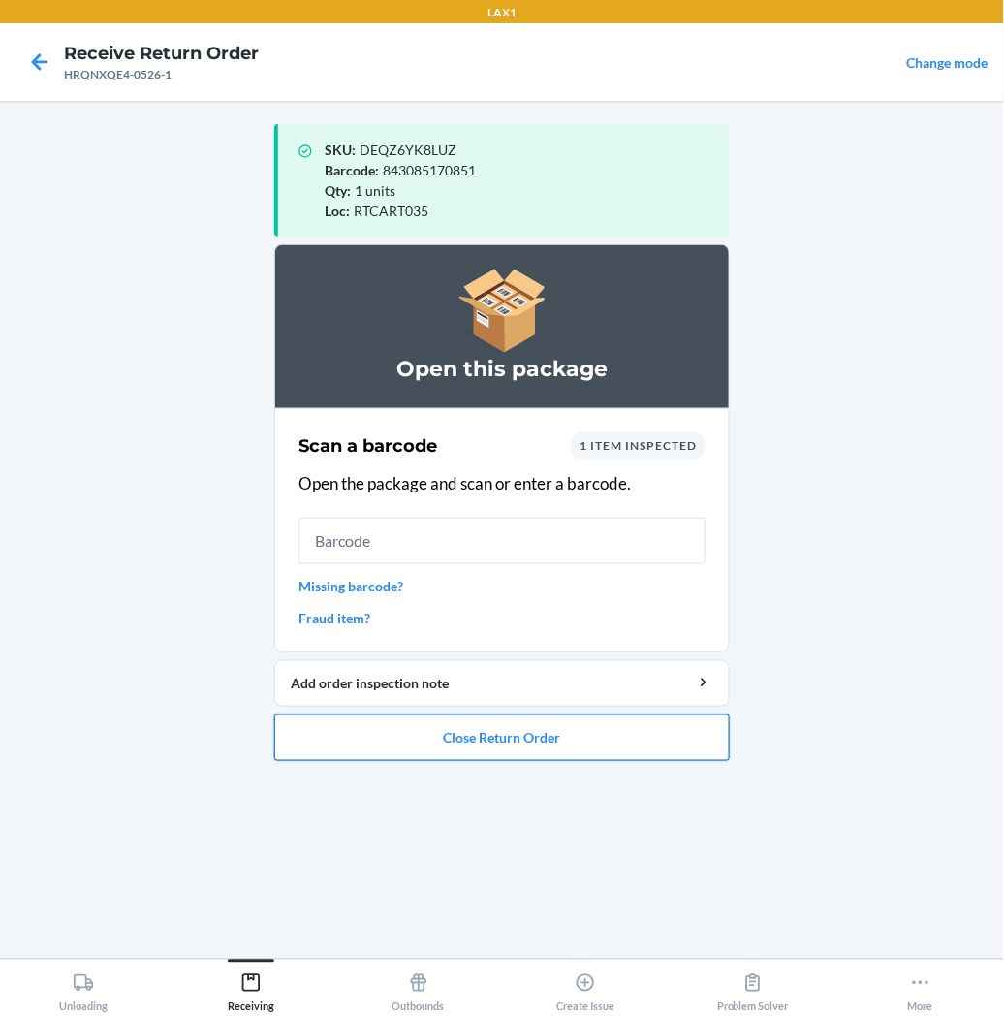
click at [353, 746] on button "Close Return Order" at bounding box center [502, 737] width 456 height 47
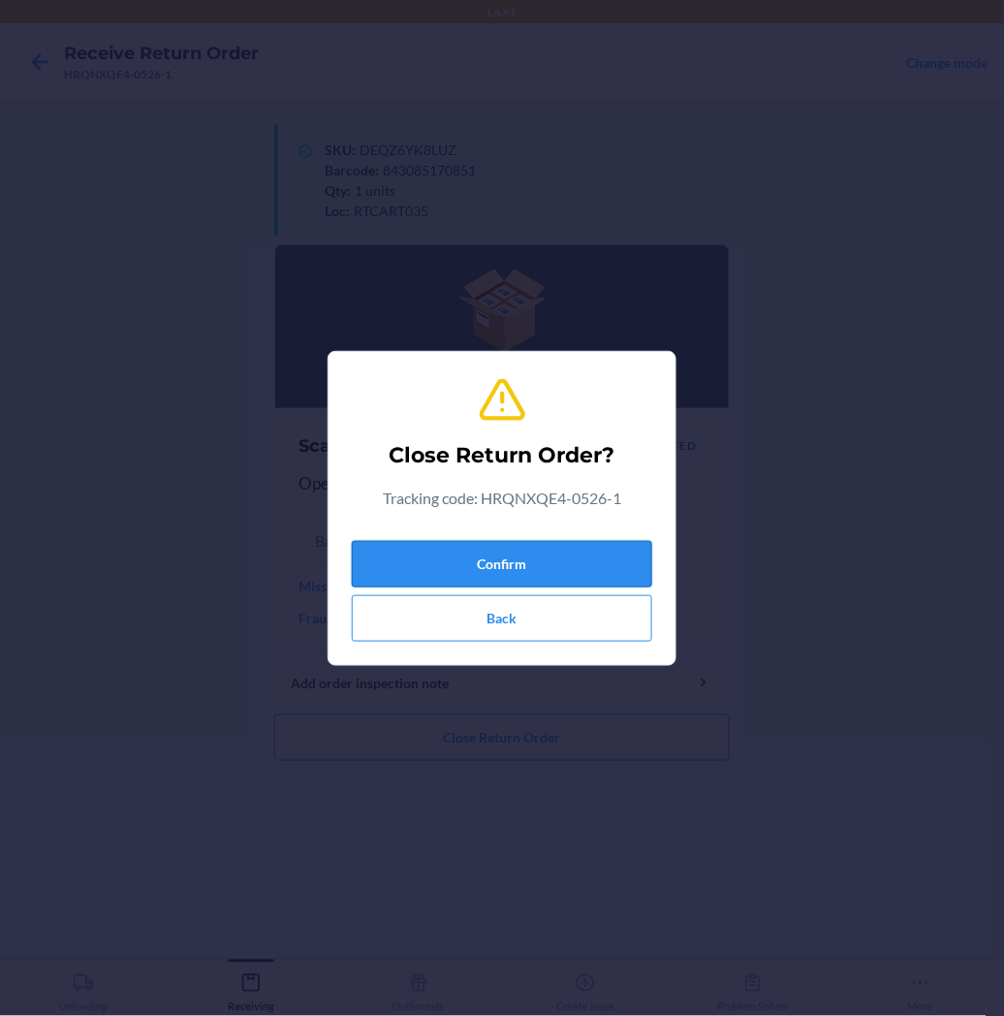
click at [481, 555] on button "Confirm" at bounding box center [502, 564] width 300 height 47
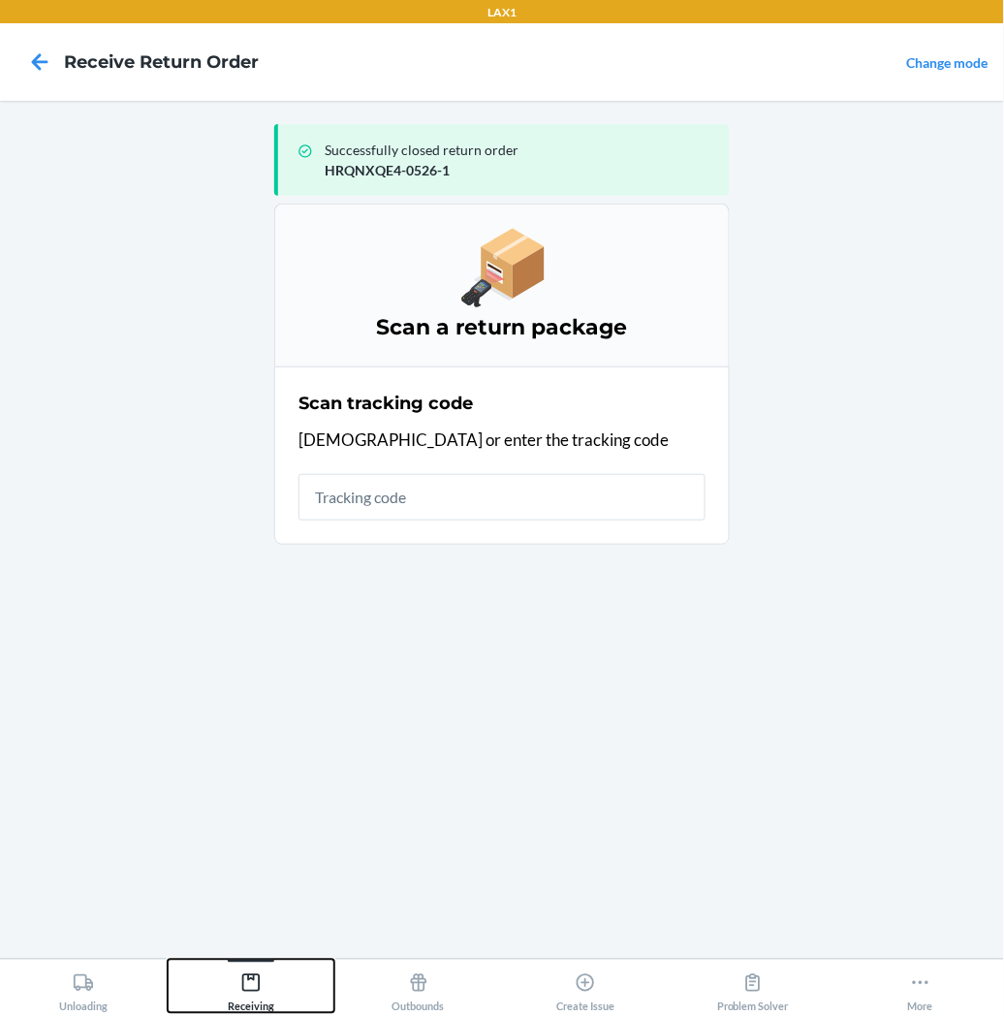
click at [255, 983] on icon at bounding box center [250, 982] width 21 height 21
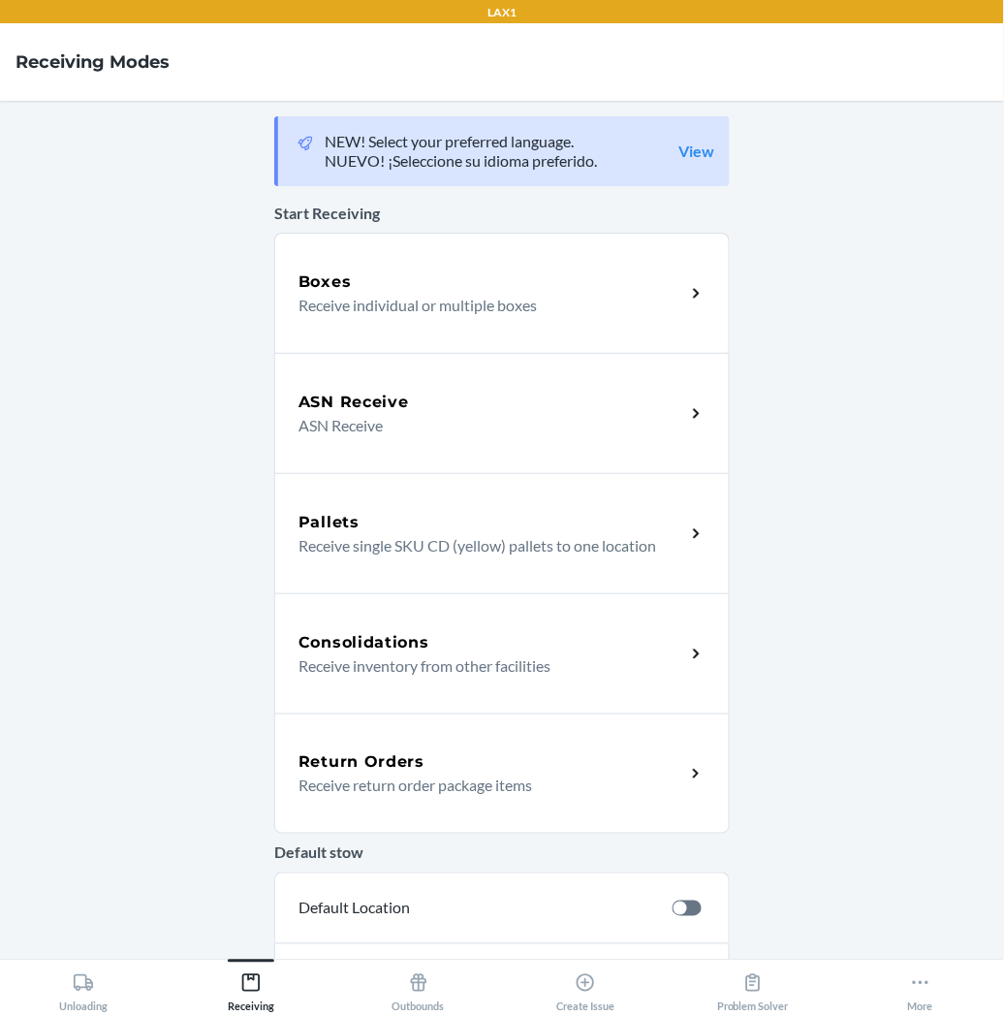
click at [373, 769] on h5 "Return Orders" at bounding box center [362, 761] width 126 height 23
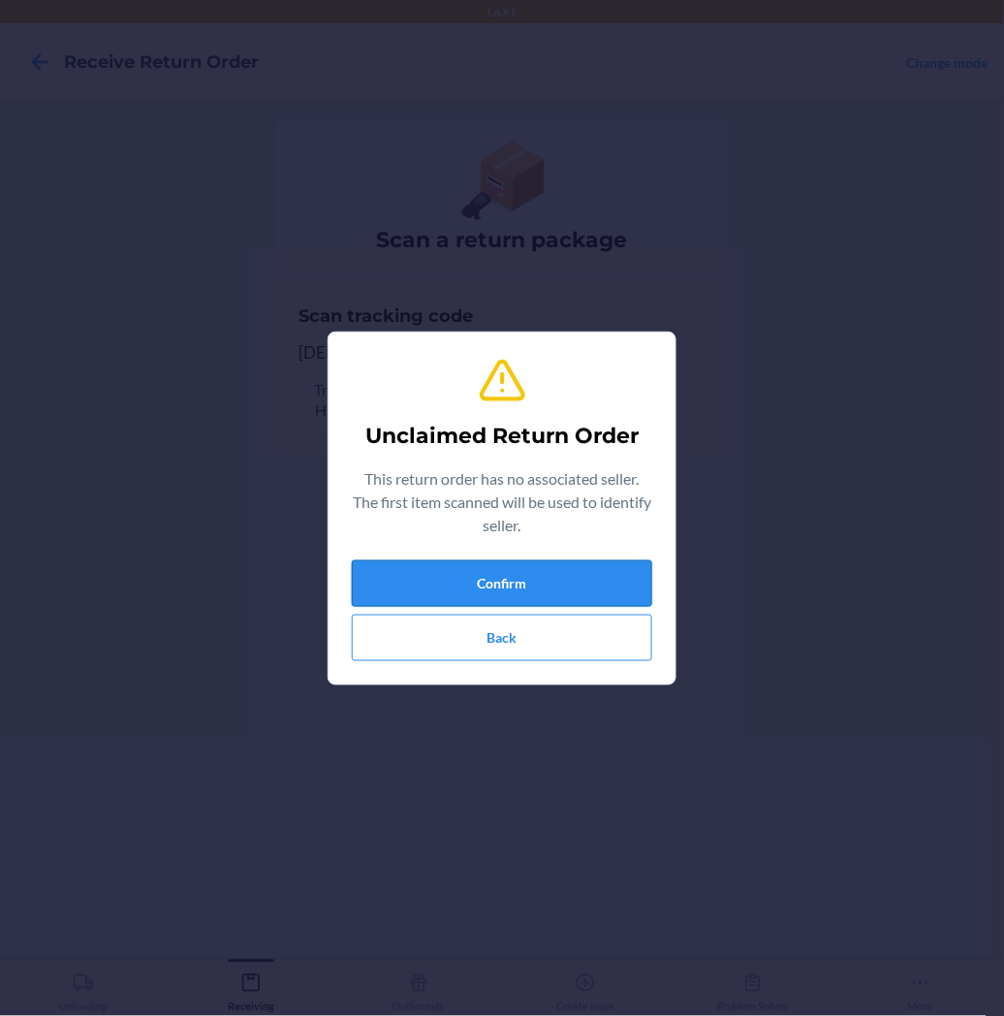
click at [405, 576] on button "Confirm" at bounding box center [502, 583] width 300 height 47
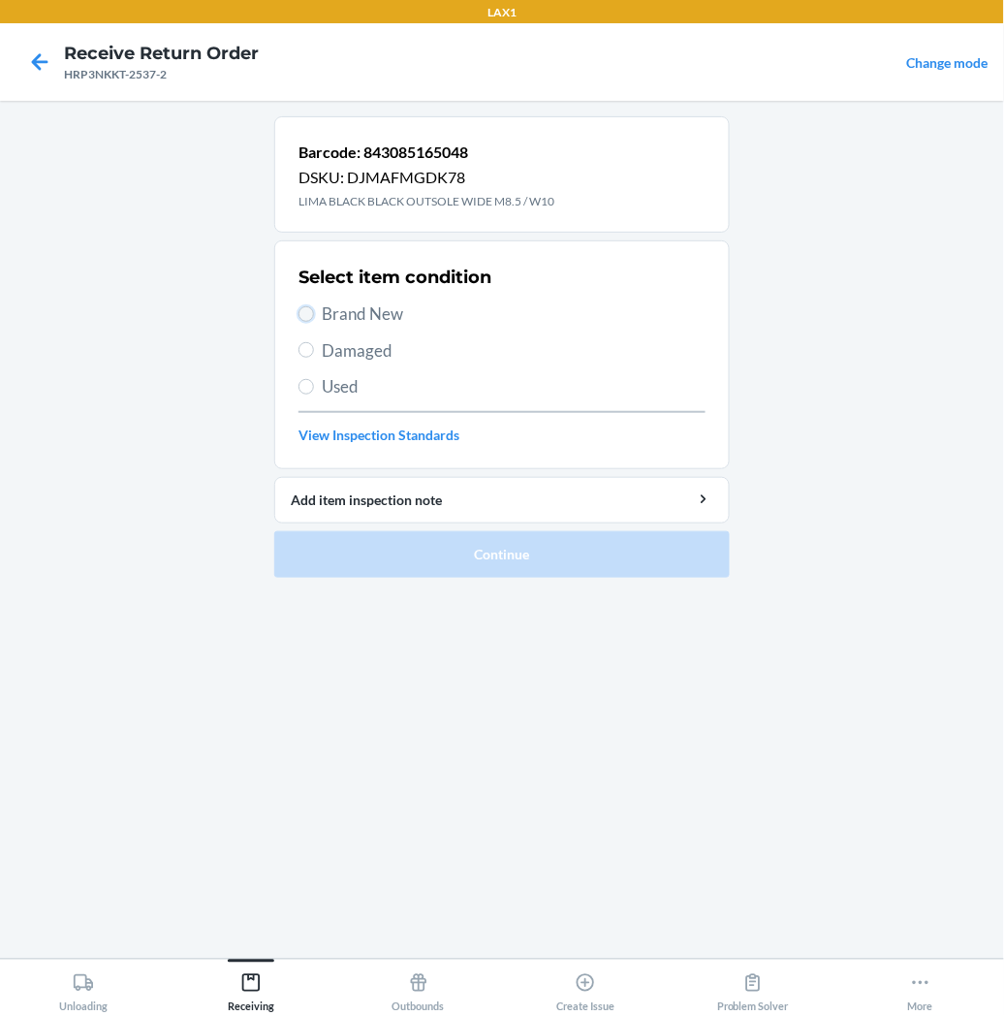
click at [313, 315] on input "Brand New" at bounding box center [307, 314] width 16 height 16
radio input "true"
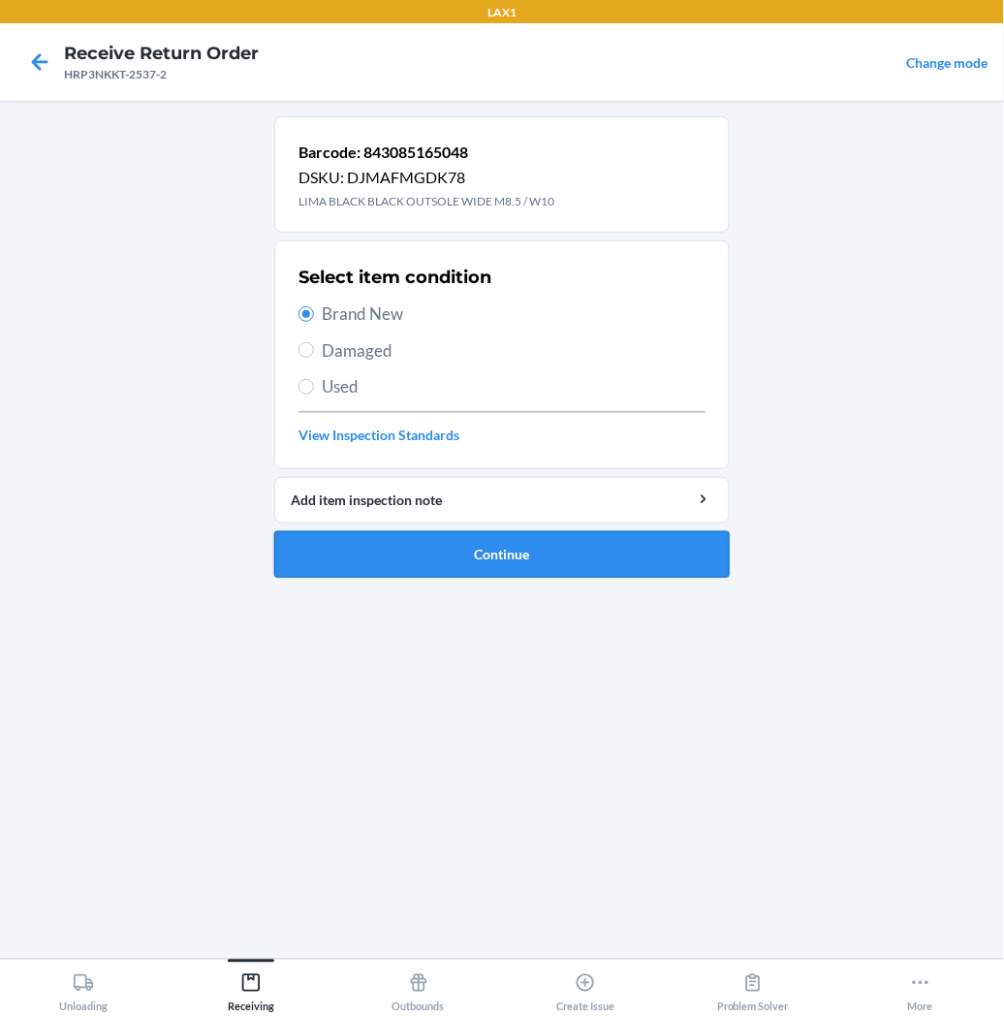
click at [392, 549] on button "Continue" at bounding box center [502, 554] width 456 height 47
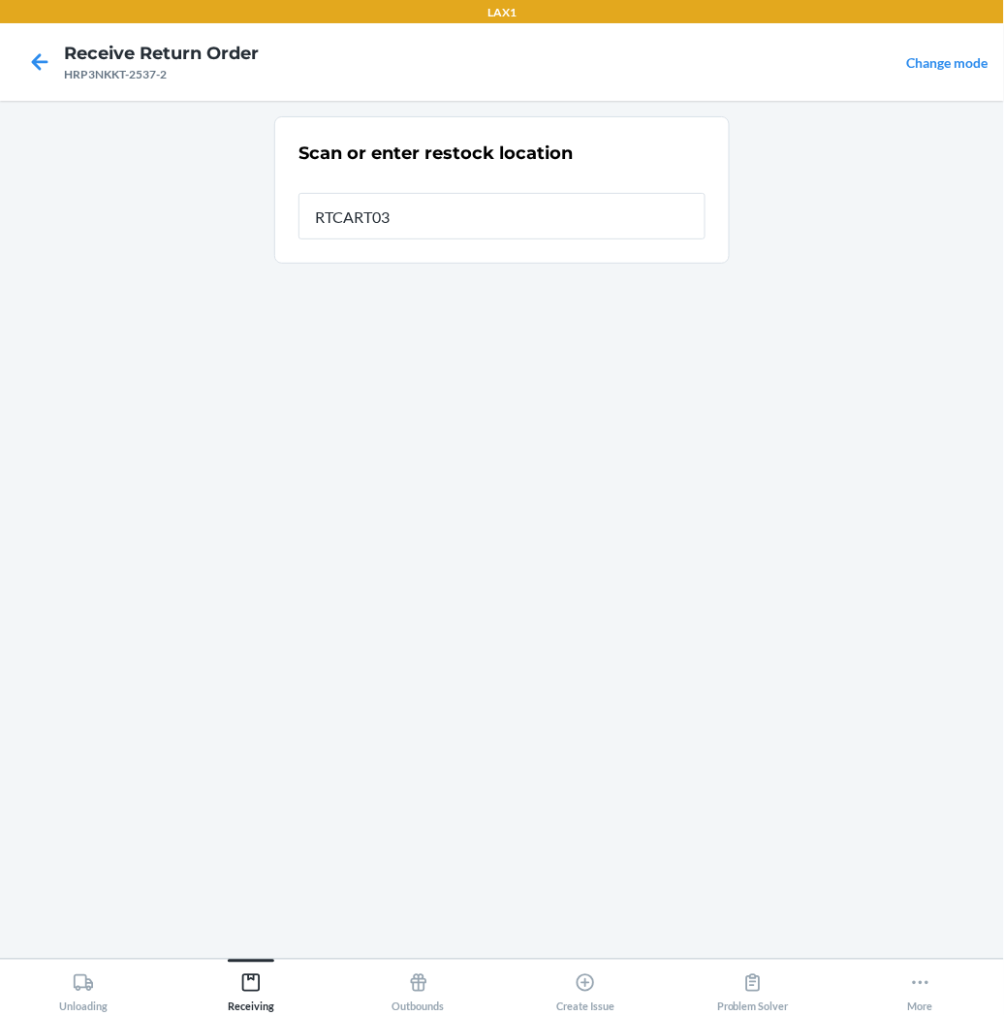
type input "RTCART035"
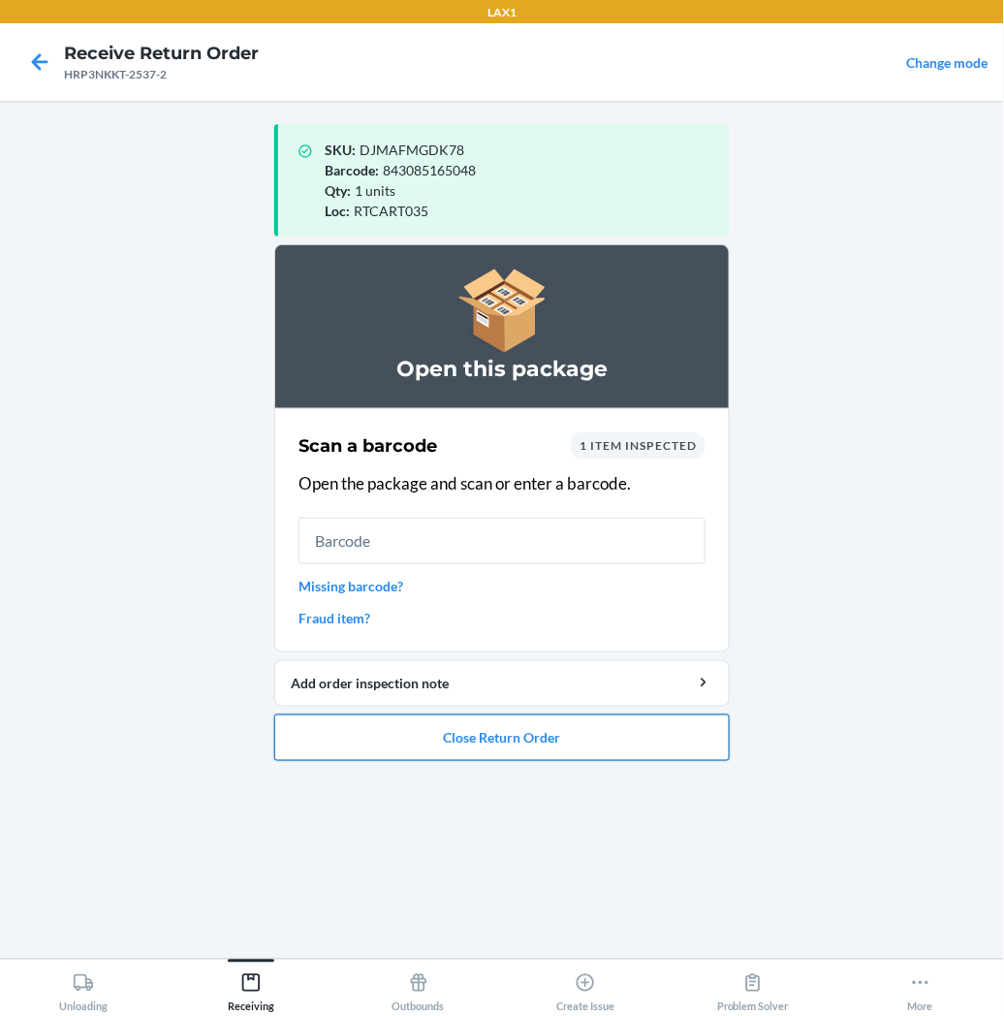
click at [551, 743] on button "Close Return Order" at bounding box center [502, 737] width 456 height 47
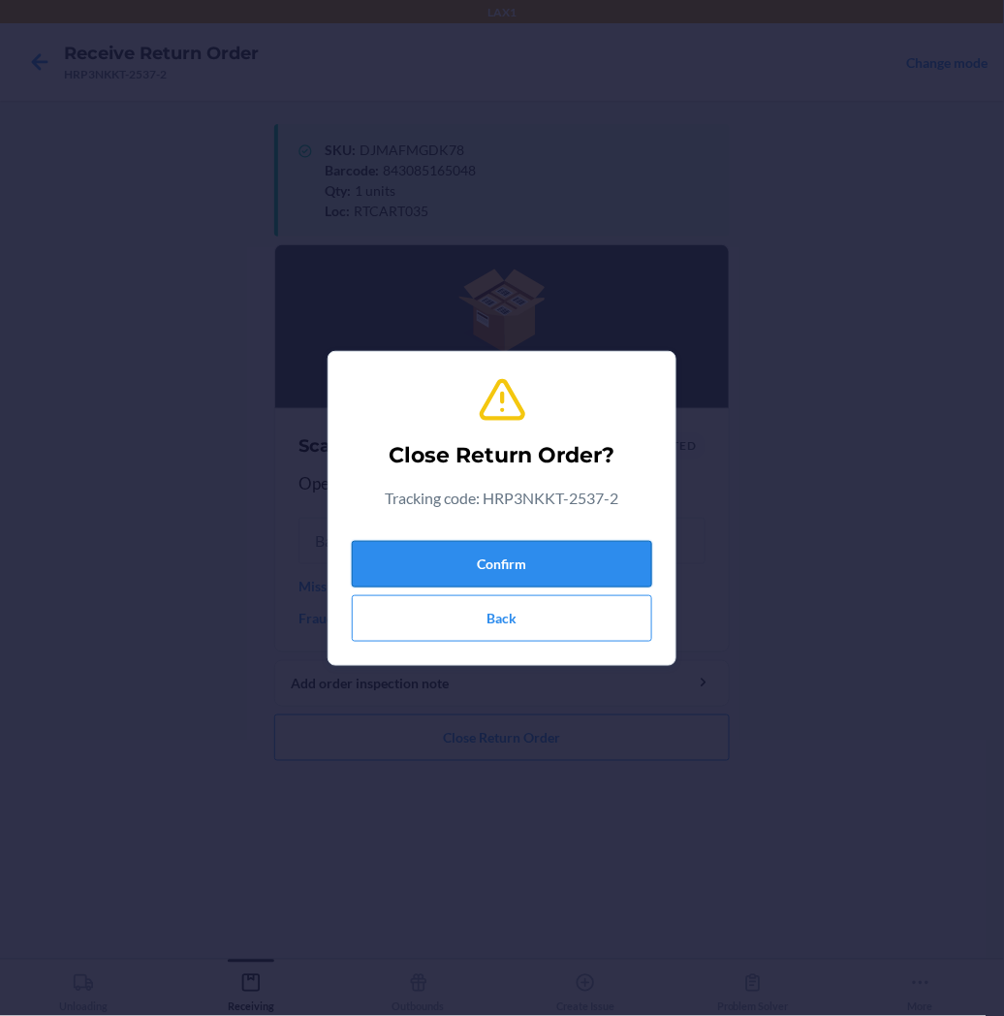
click at [584, 558] on button "Confirm" at bounding box center [502, 564] width 300 height 47
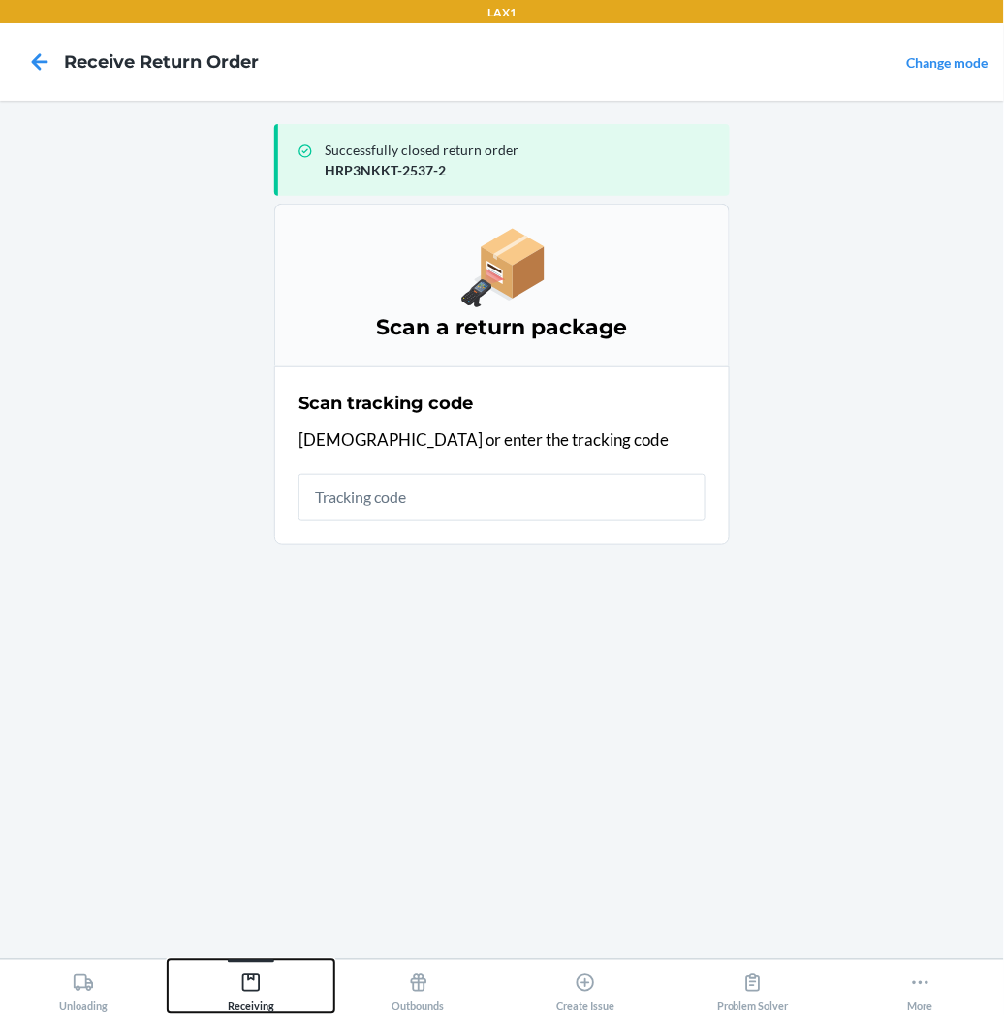
click at [258, 981] on icon at bounding box center [250, 982] width 17 height 17
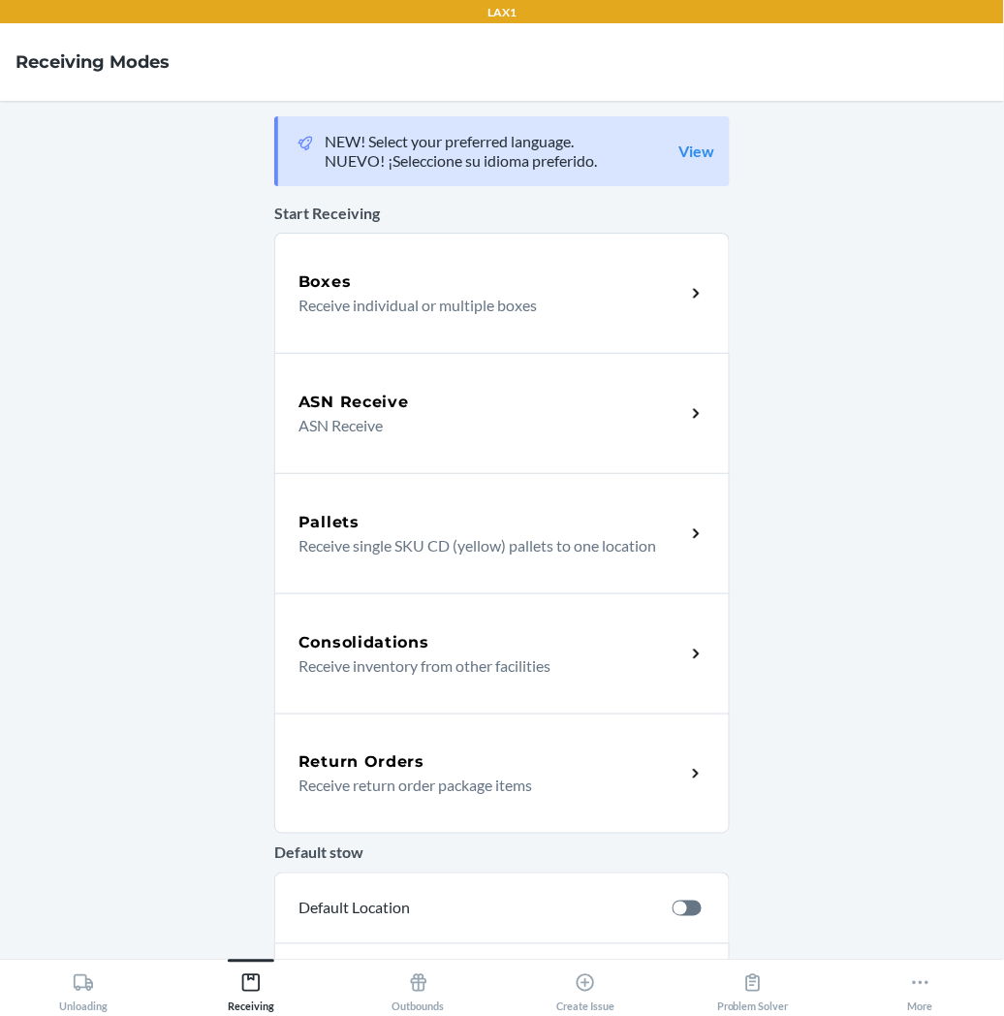
click at [357, 783] on p "Receive return order package items" at bounding box center [484, 784] width 371 height 23
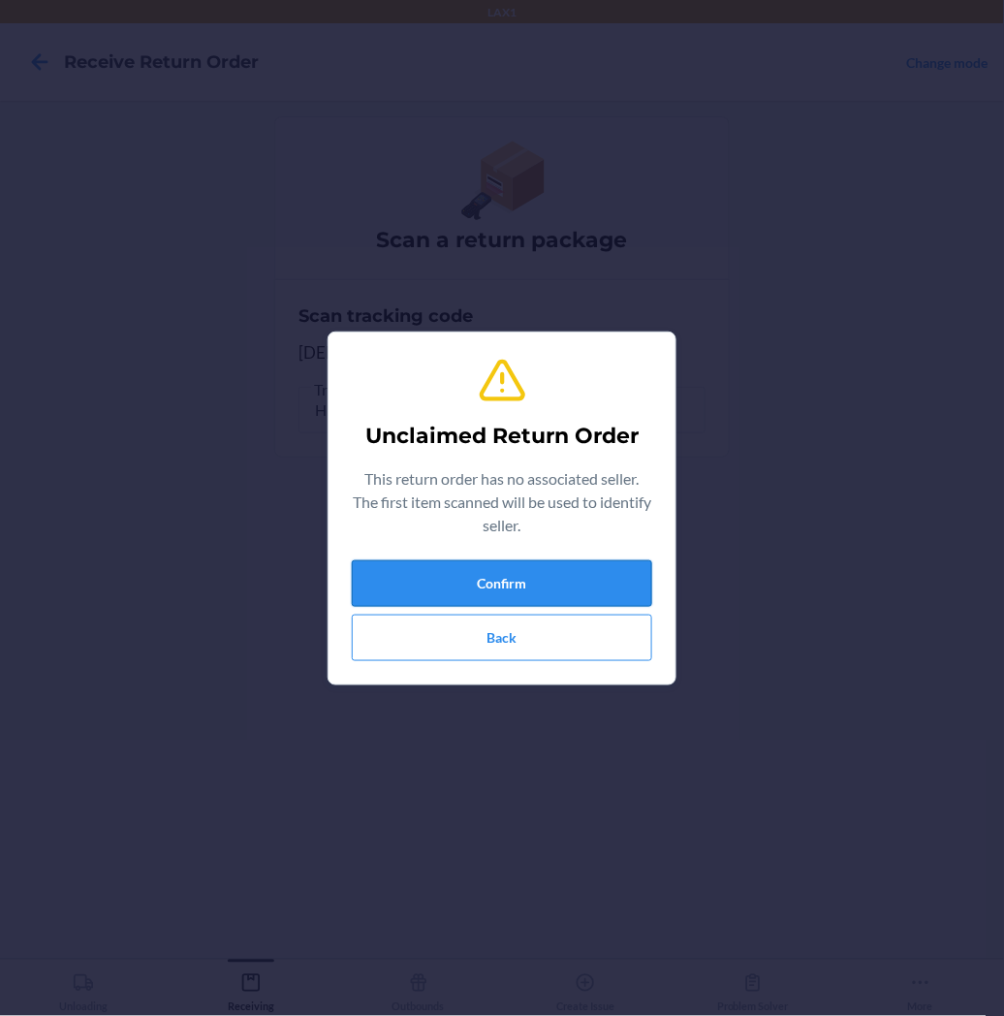
click at [442, 572] on button "Confirm" at bounding box center [502, 583] width 300 height 47
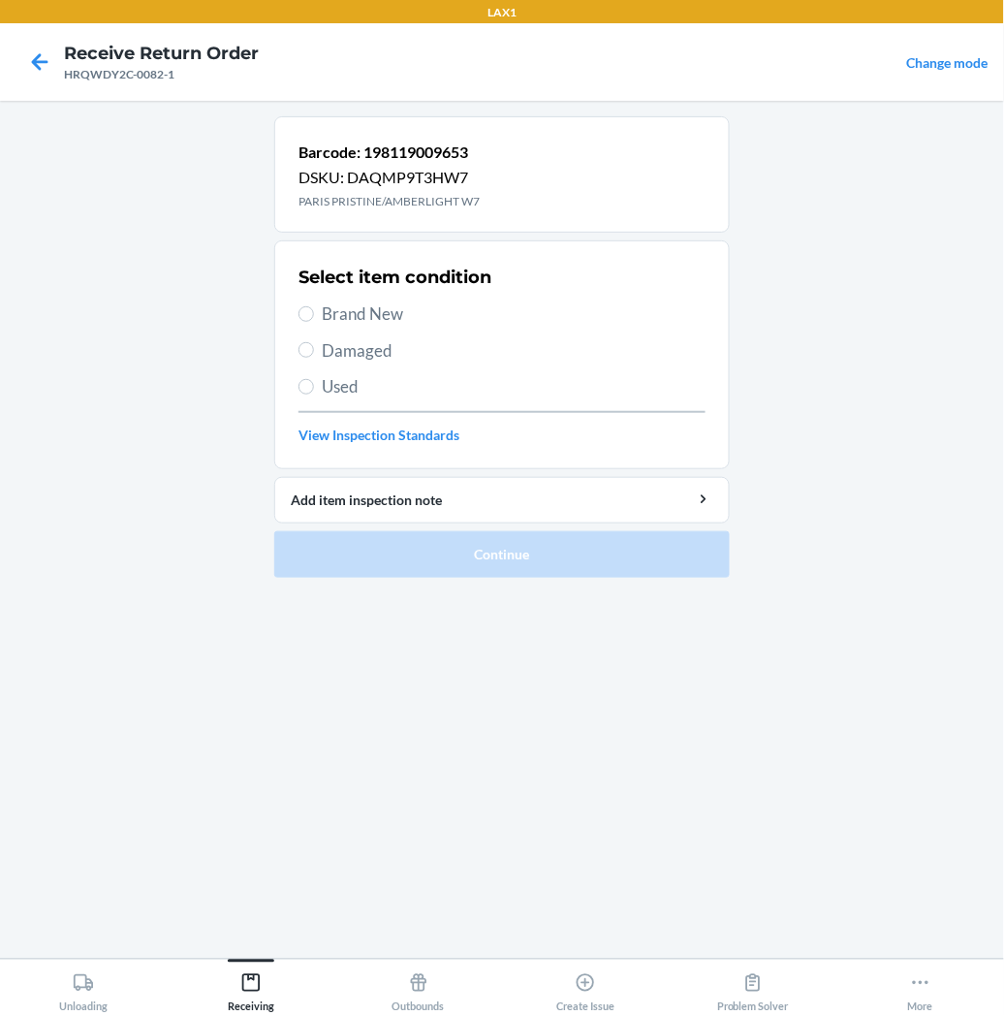
click at [293, 307] on section "Select item condition Brand New Damaged Used View Inspection Standards" at bounding box center [502, 354] width 456 height 229
click at [306, 313] on input "Brand New" at bounding box center [307, 314] width 16 height 16
radio input "true"
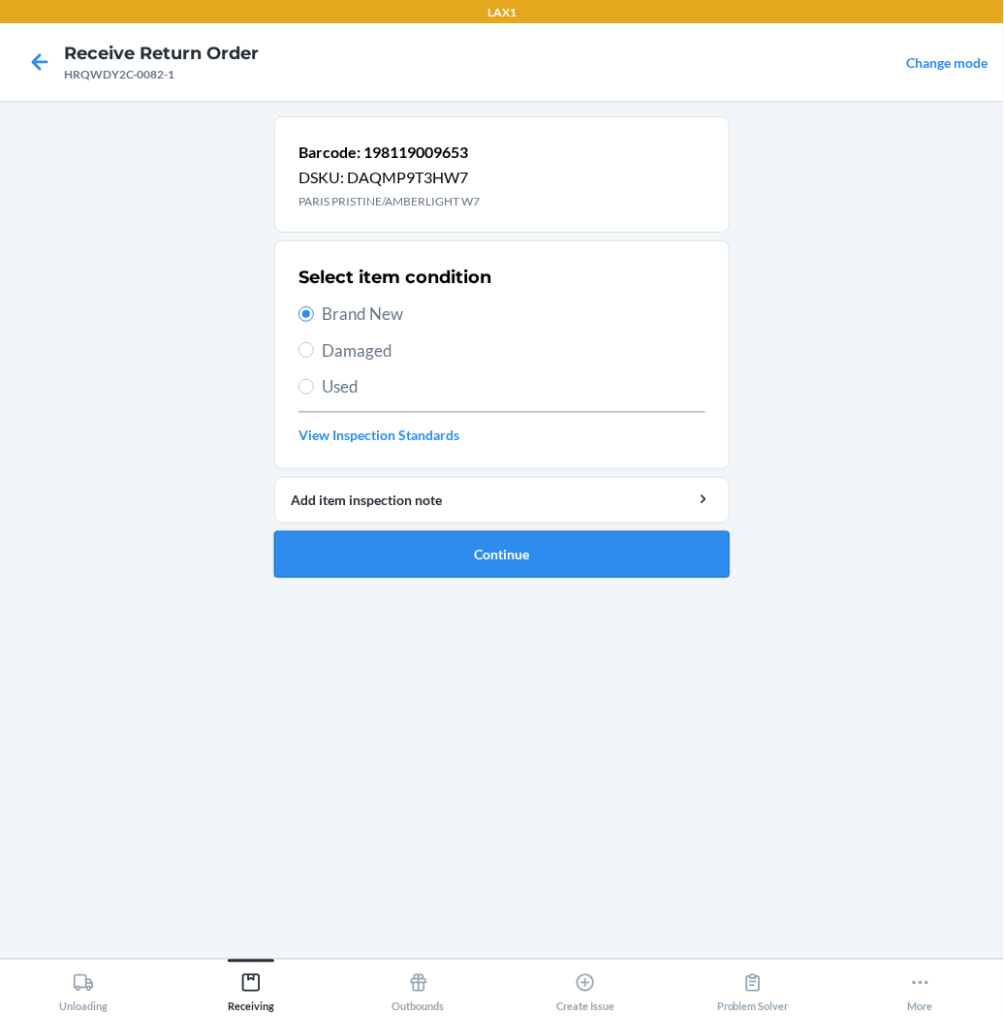
click at [347, 538] on button "Continue" at bounding box center [502, 554] width 456 height 47
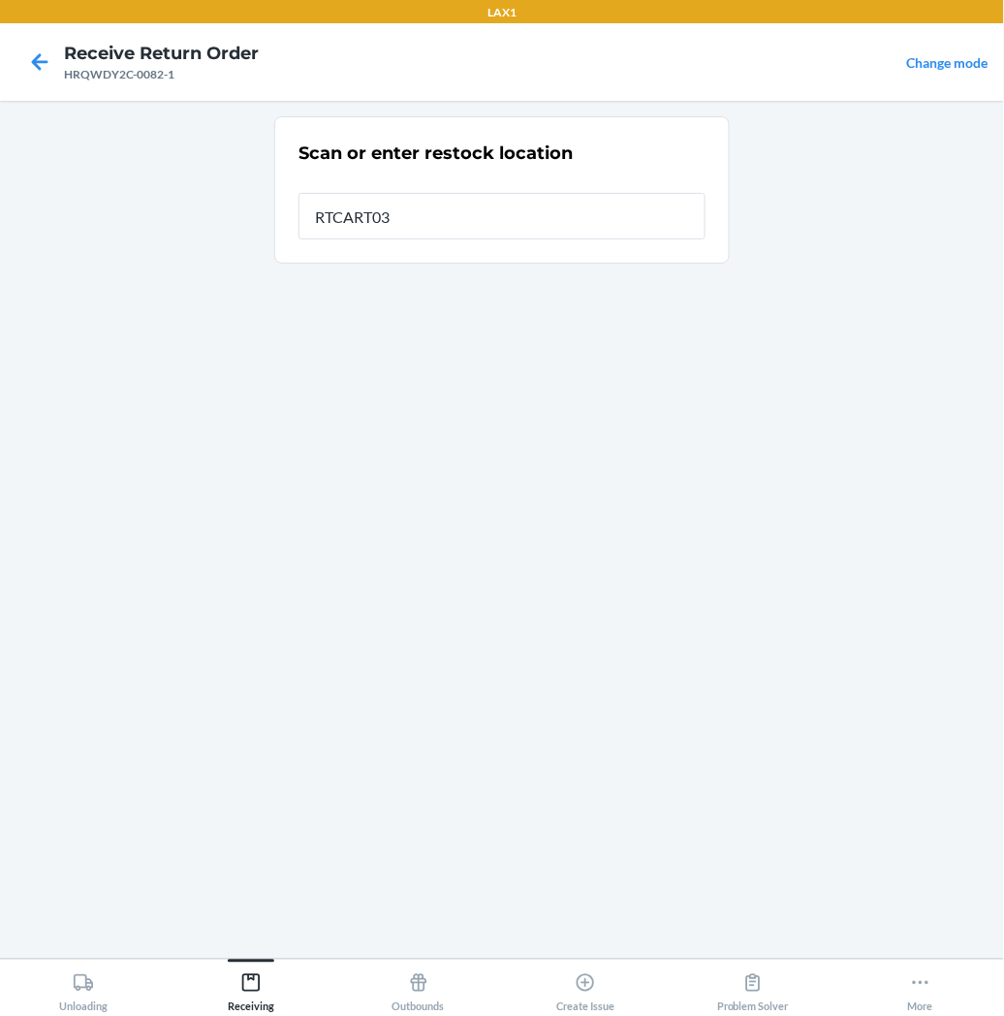
type input "RTCART035"
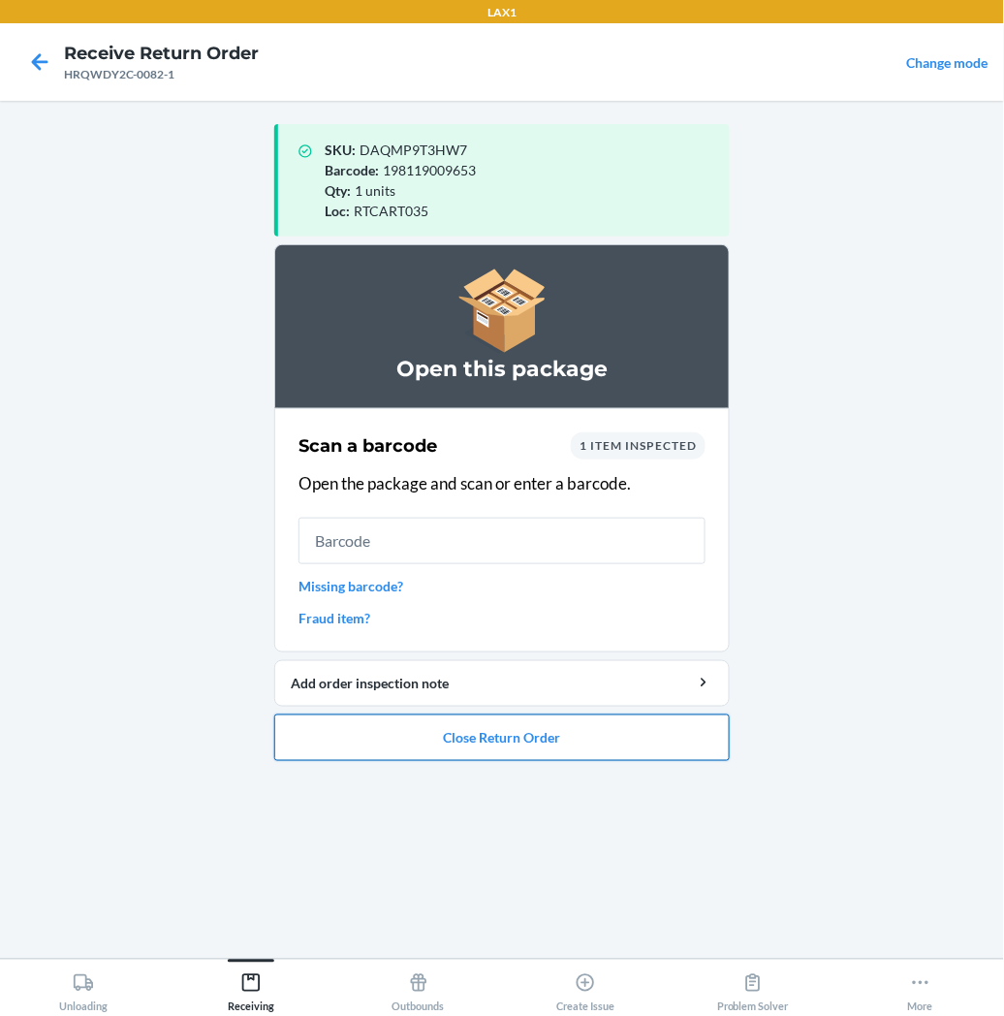
click at [552, 734] on button "Close Return Order" at bounding box center [502, 737] width 456 height 47
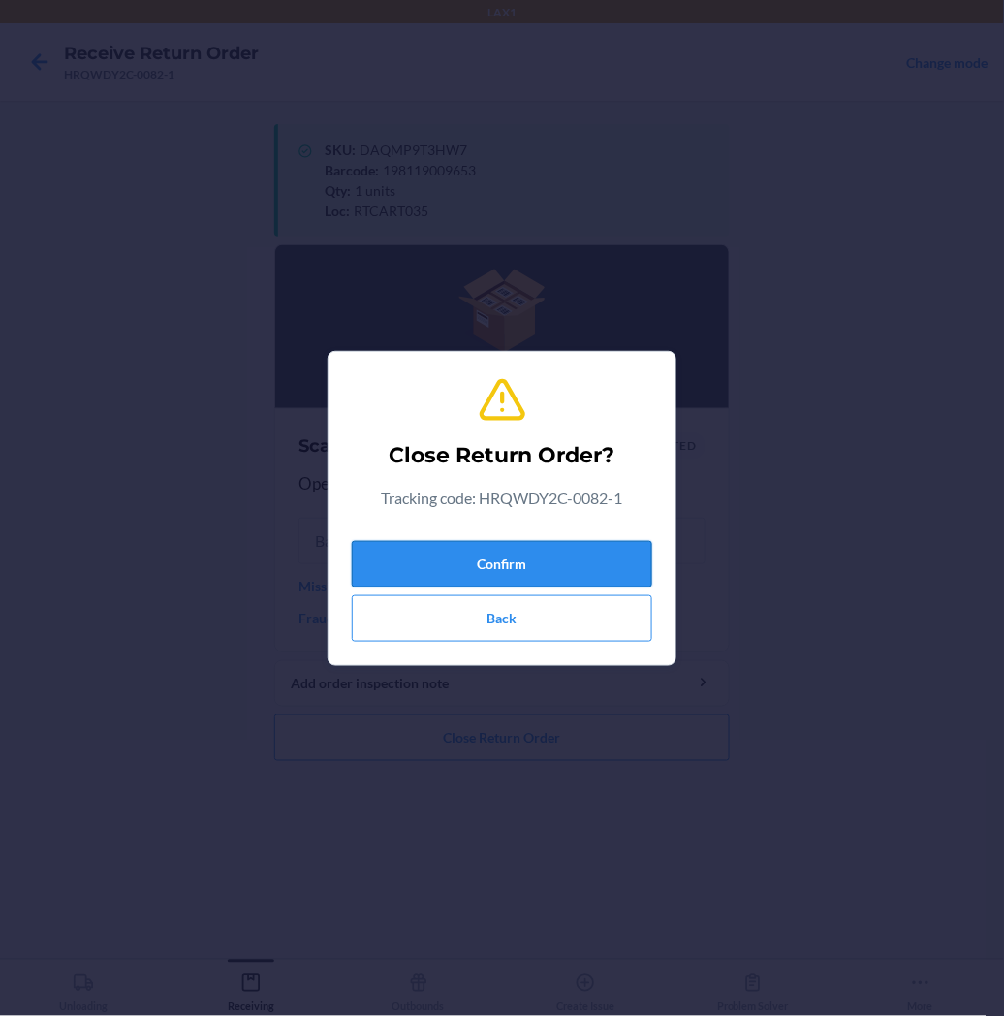
click at [615, 579] on button "Confirm" at bounding box center [502, 564] width 300 height 47
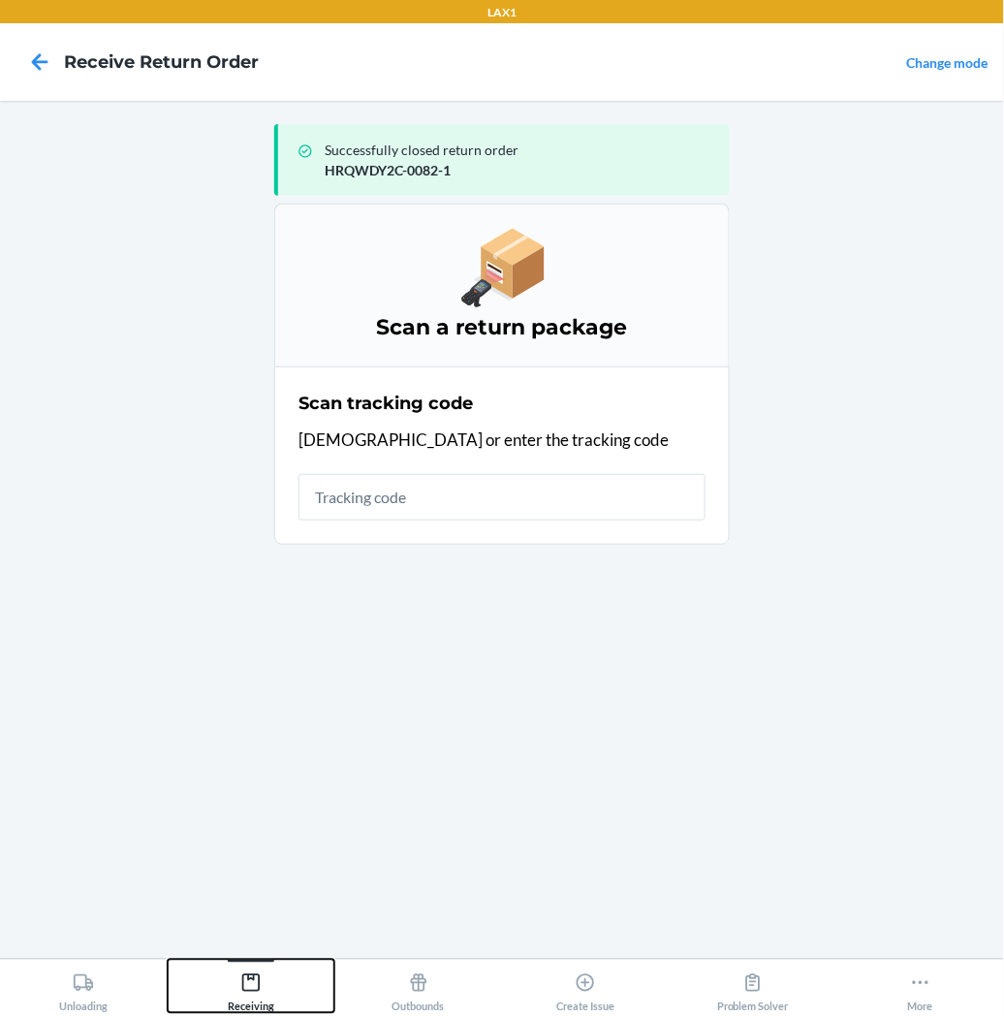
click at [249, 983] on icon at bounding box center [250, 982] width 21 height 21
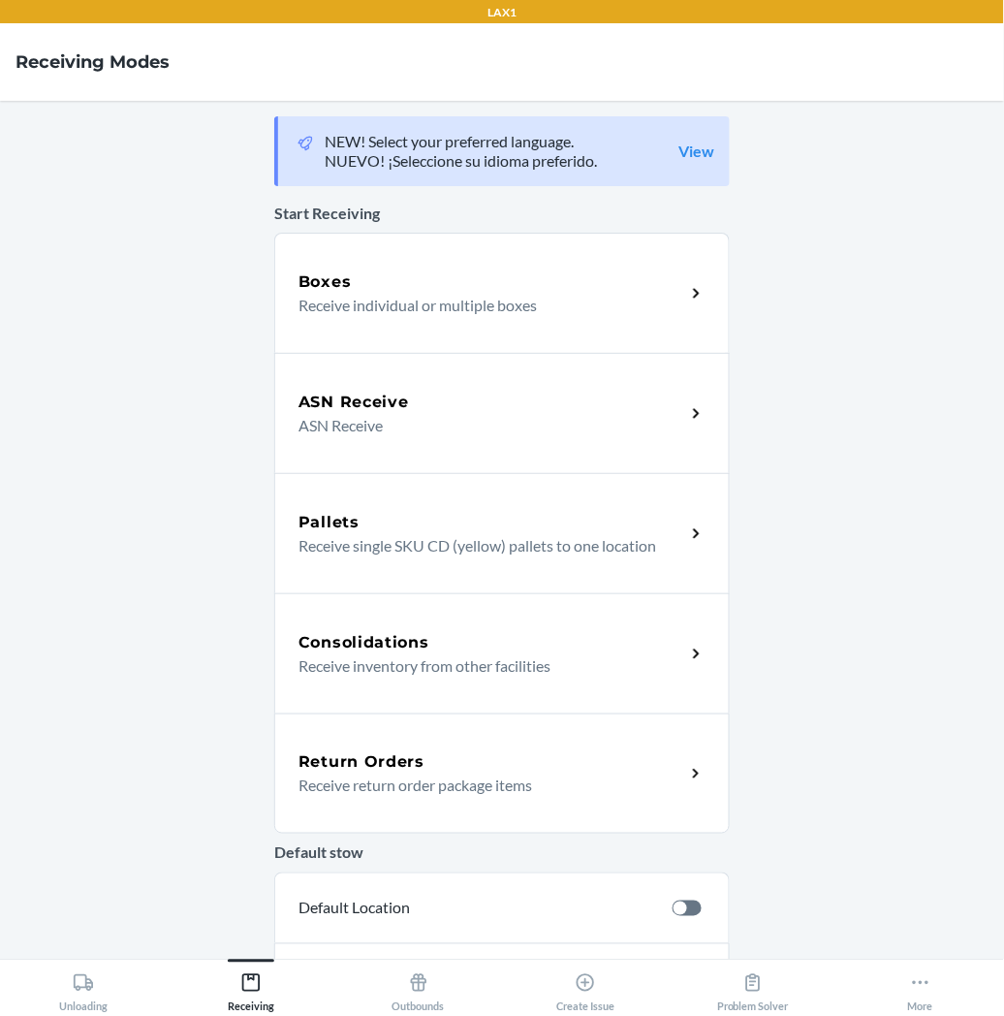
click at [345, 754] on h5 "Return Orders" at bounding box center [362, 761] width 126 height 23
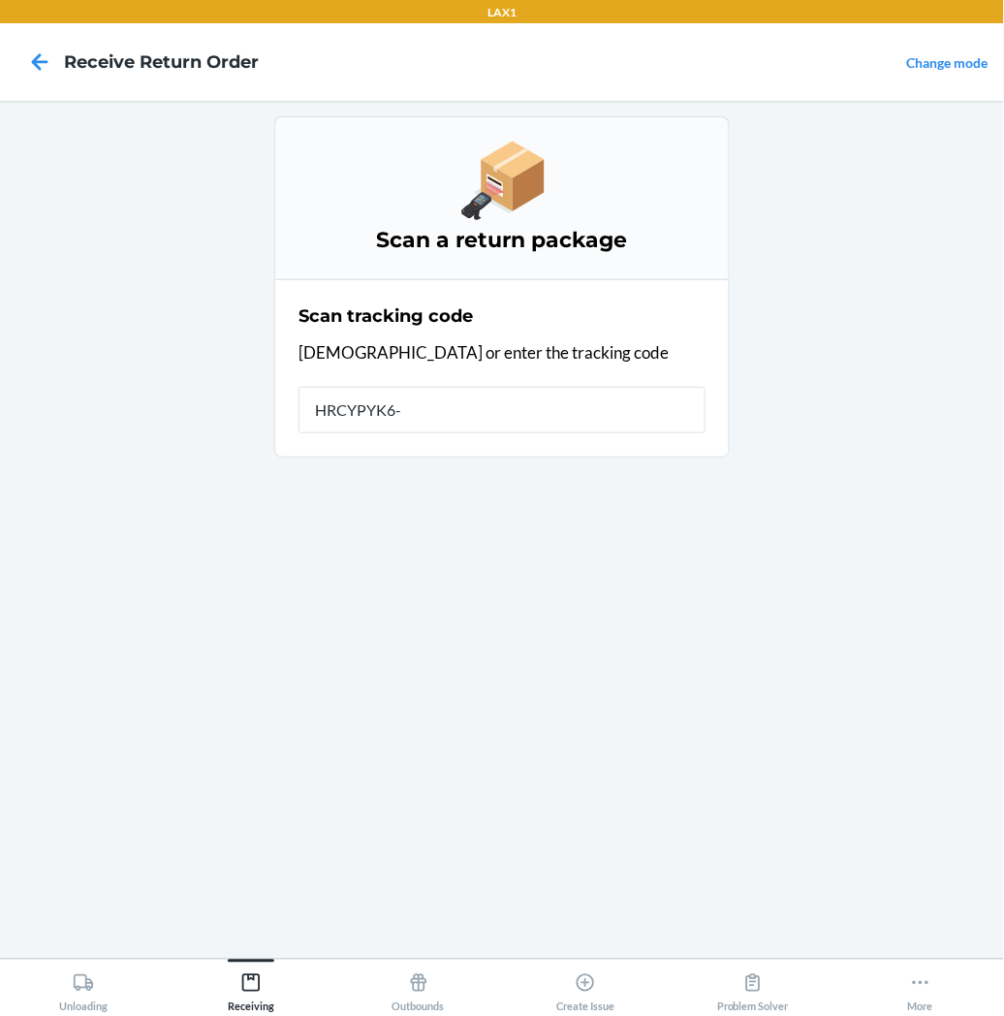
type input "HRCYPYK6-5"
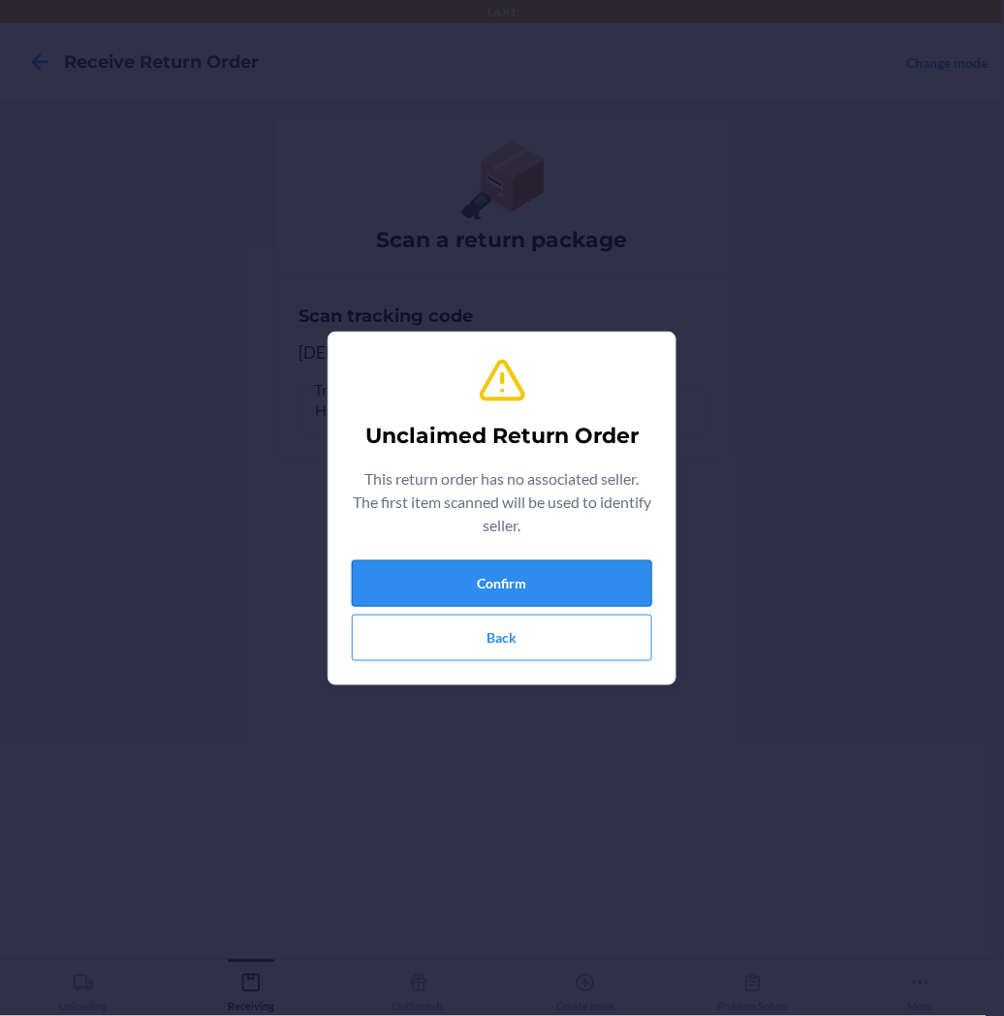
click at [470, 576] on button "Confirm" at bounding box center [502, 583] width 300 height 47
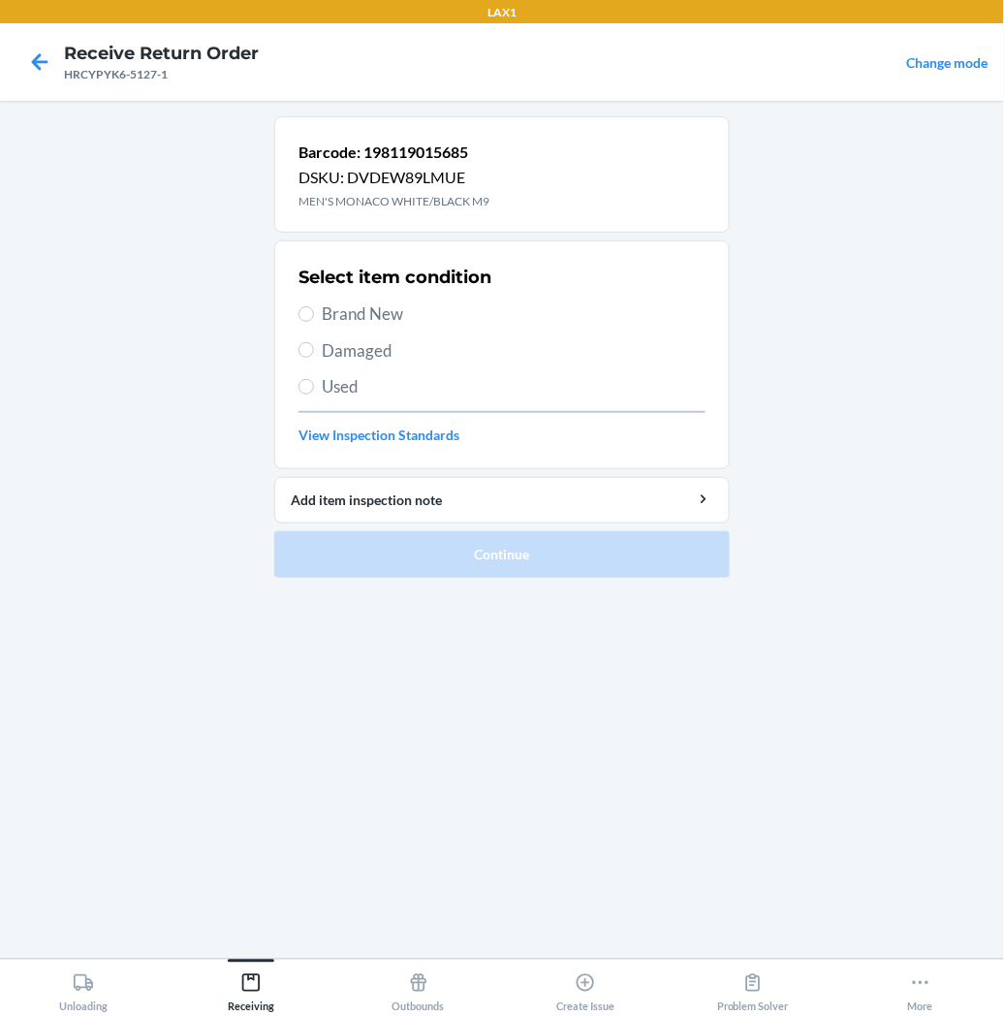
click at [312, 323] on label "Brand New" at bounding box center [502, 313] width 407 height 25
click at [312, 322] on input "Brand New" at bounding box center [307, 314] width 16 height 16
radio input "true"
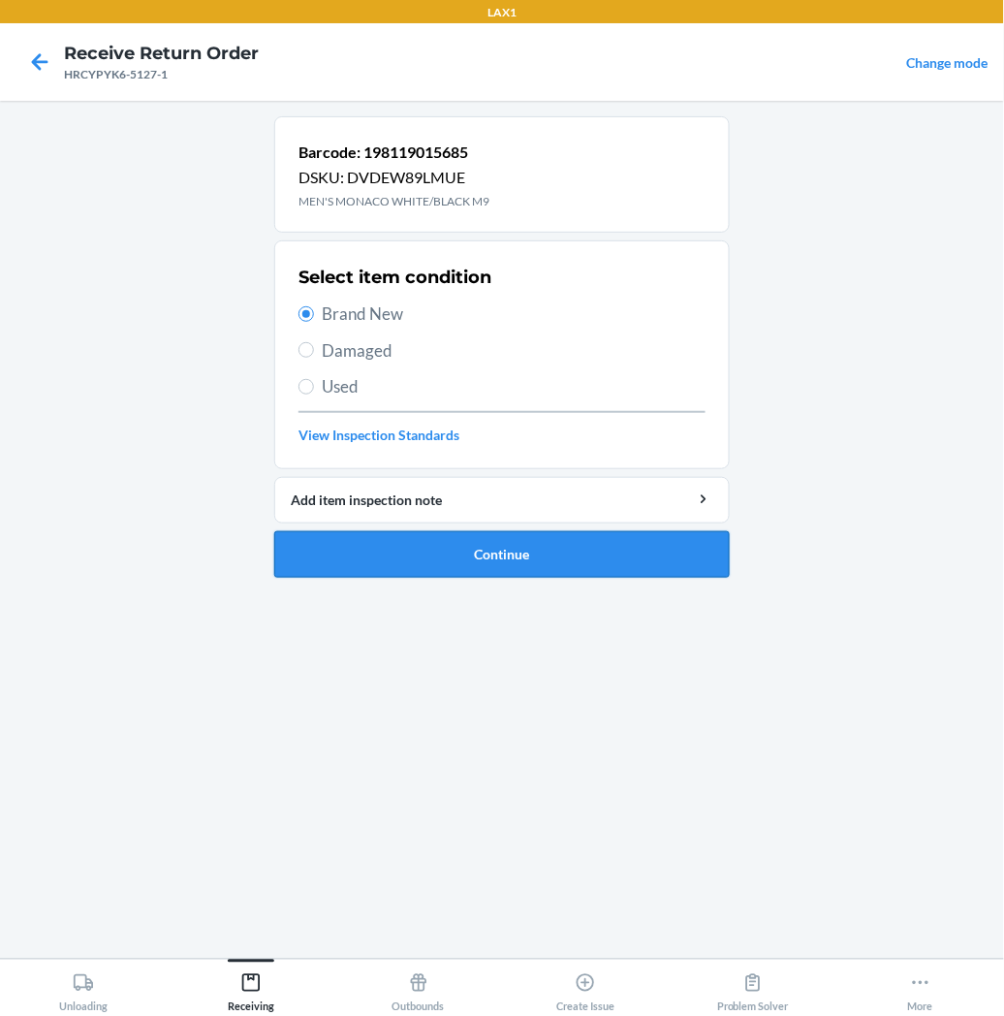
click at [349, 557] on button "Continue" at bounding box center [502, 554] width 456 height 47
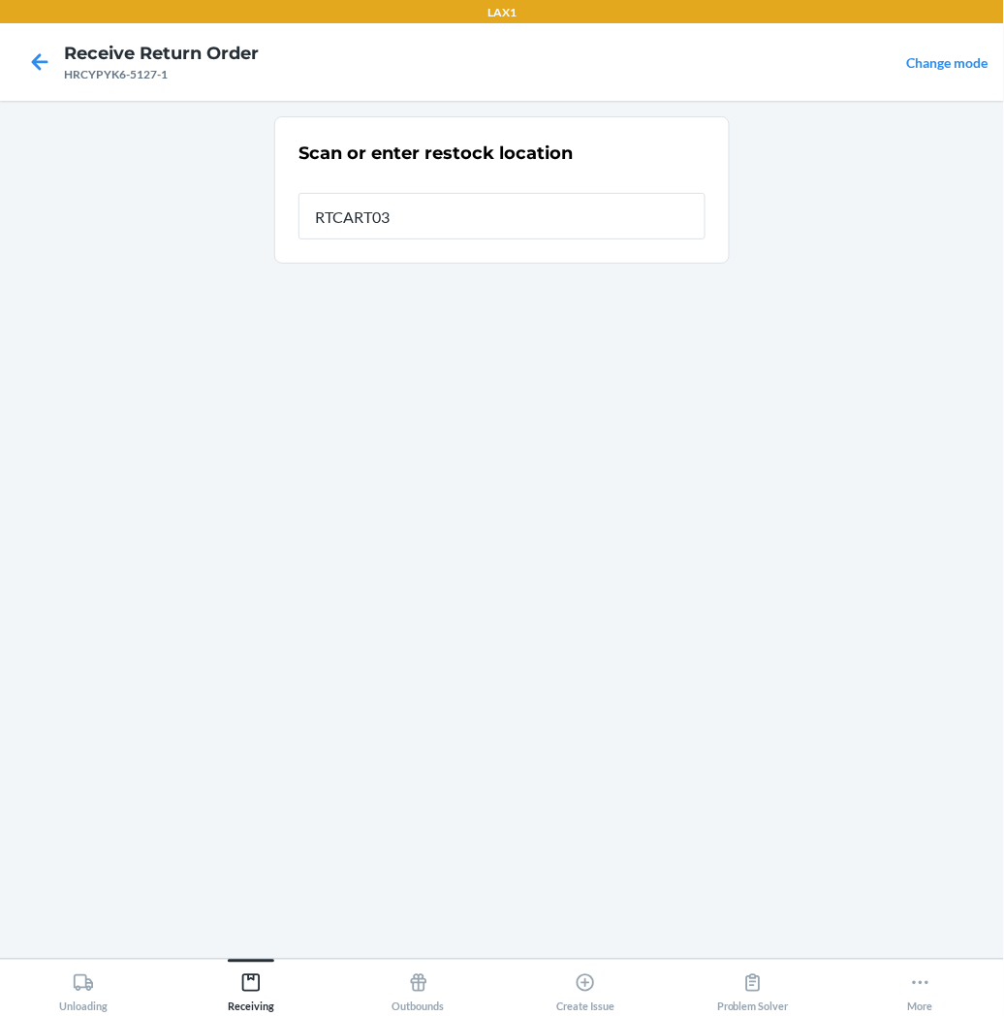
type input "RTCART035"
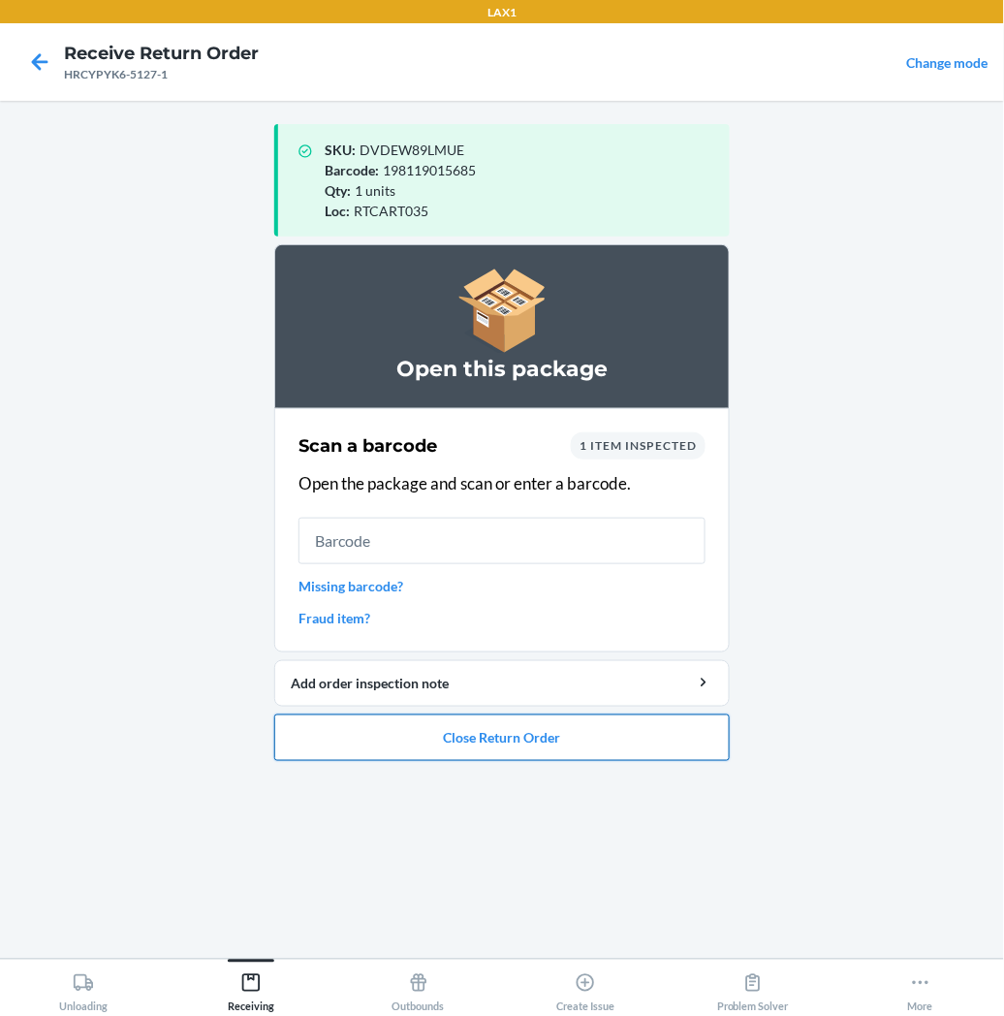
click at [363, 743] on button "Close Return Order" at bounding box center [502, 737] width 456 height 47
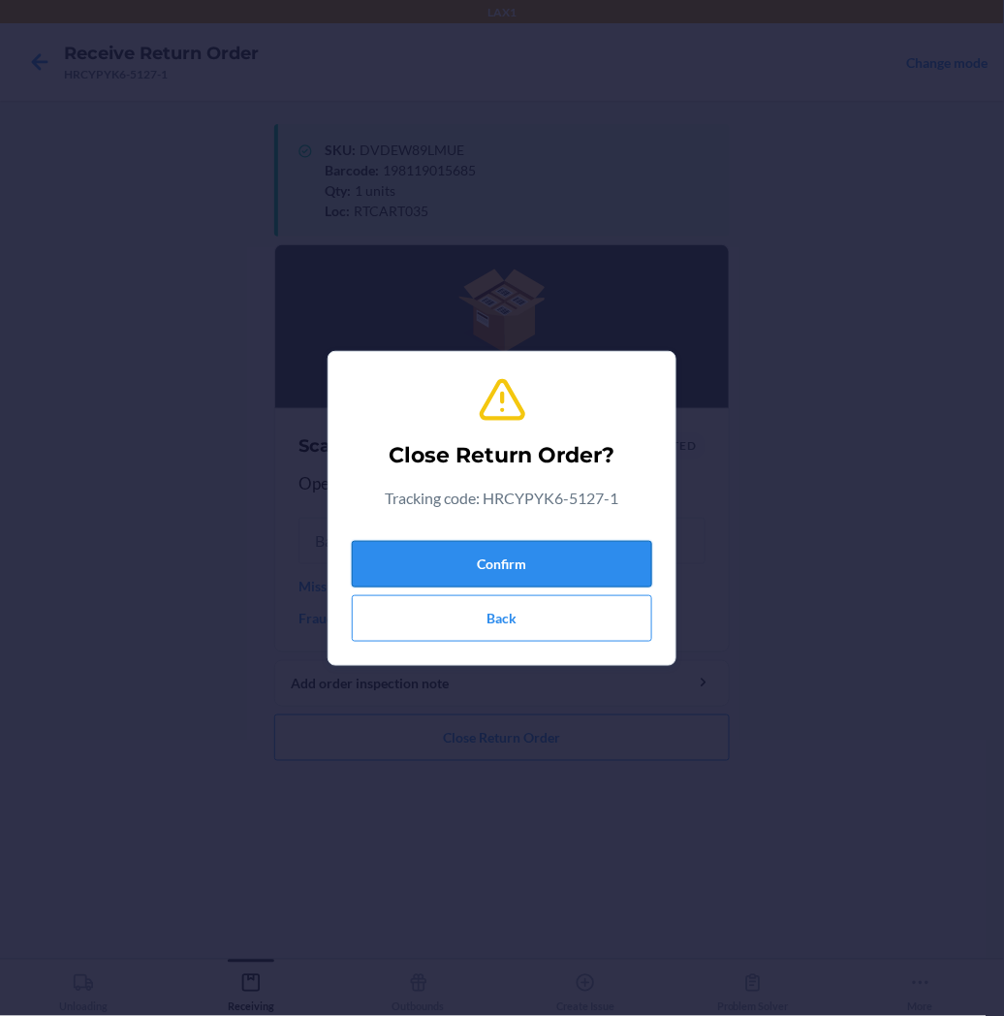
click at [525, 558] on button "Confirm" at bounding box center [502, 564] width 300 height 47
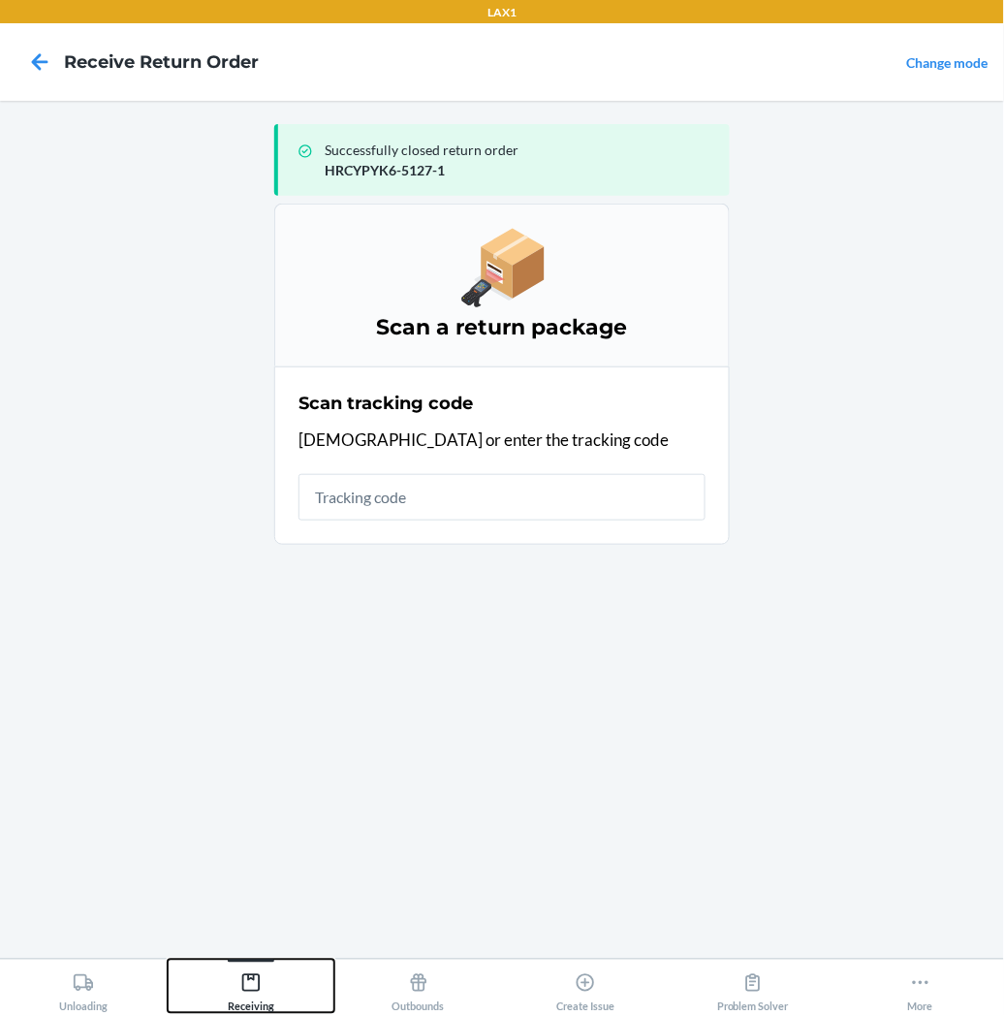
click at [249, 981] on icon at bounding box center [250, 982] width 17 height 17
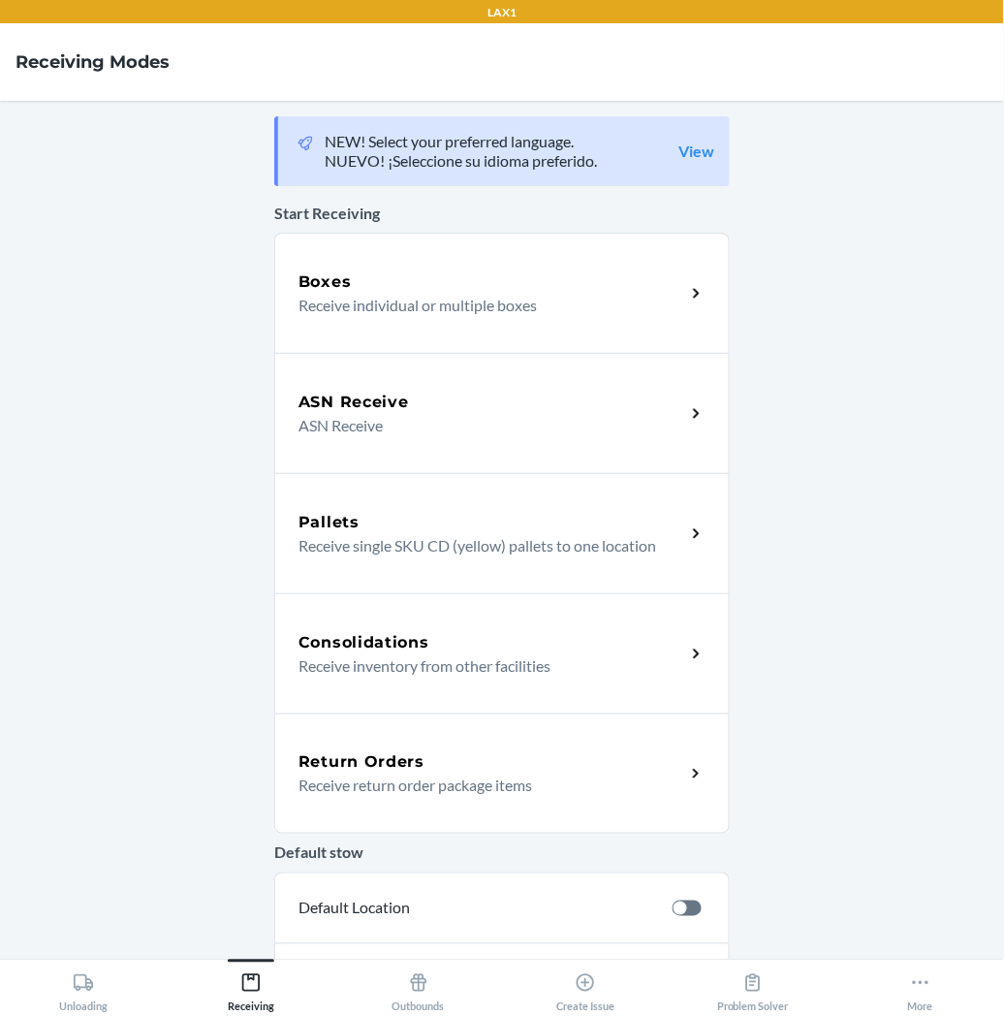
click at [331, 775] on p "Receive return order package items" at bounding box center [484, 784] width 371 height 23
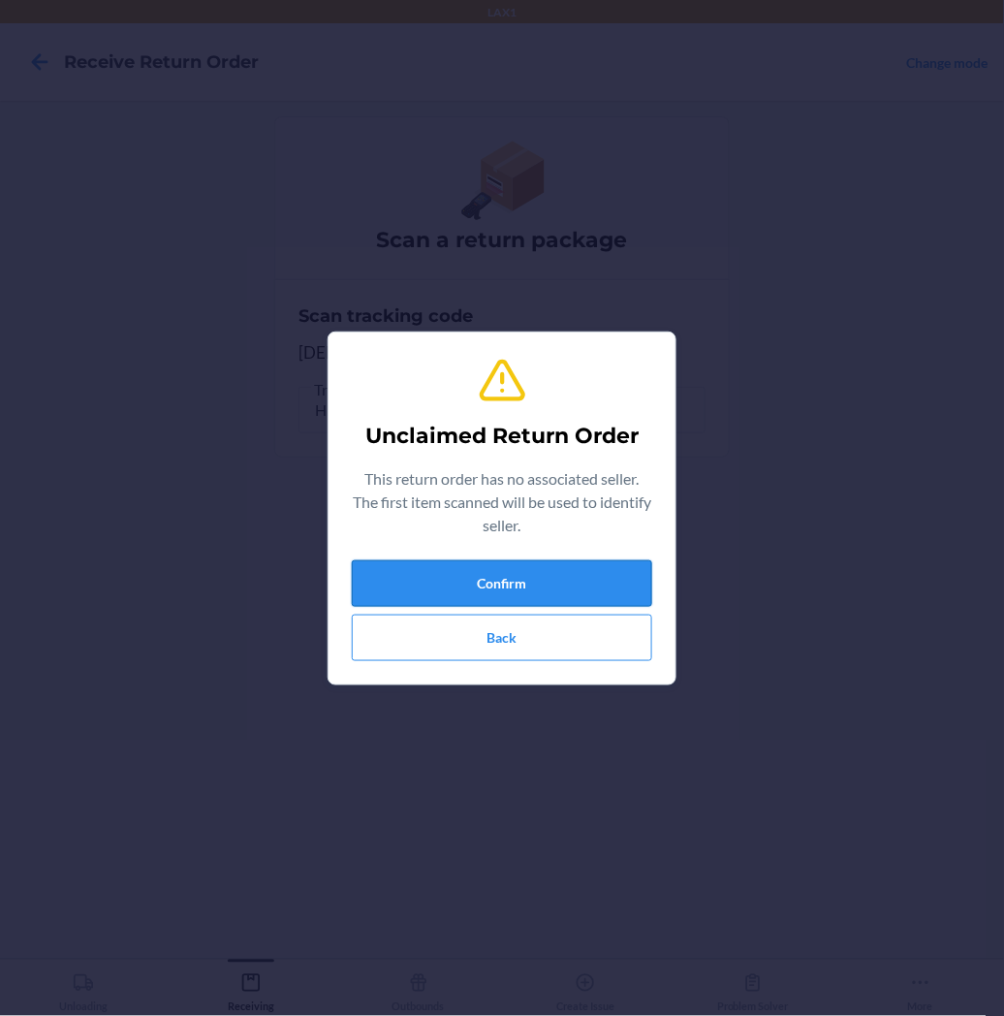
click at [403, 593] on button "Confirm" at bounding box center [502, 583] width 300 height 47
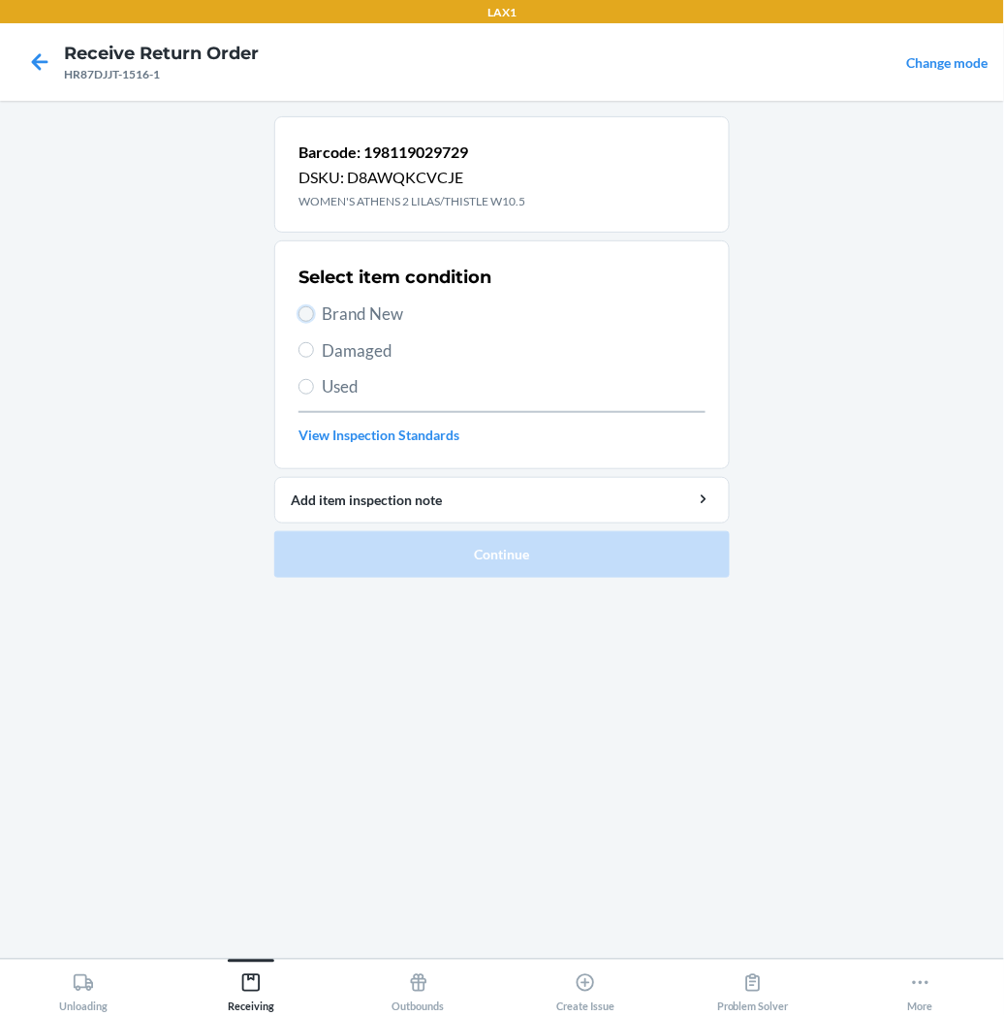
click at [303, 311] on input "Brand New" at bounding box center [307, 314] width 16 height 16
radio input "true"
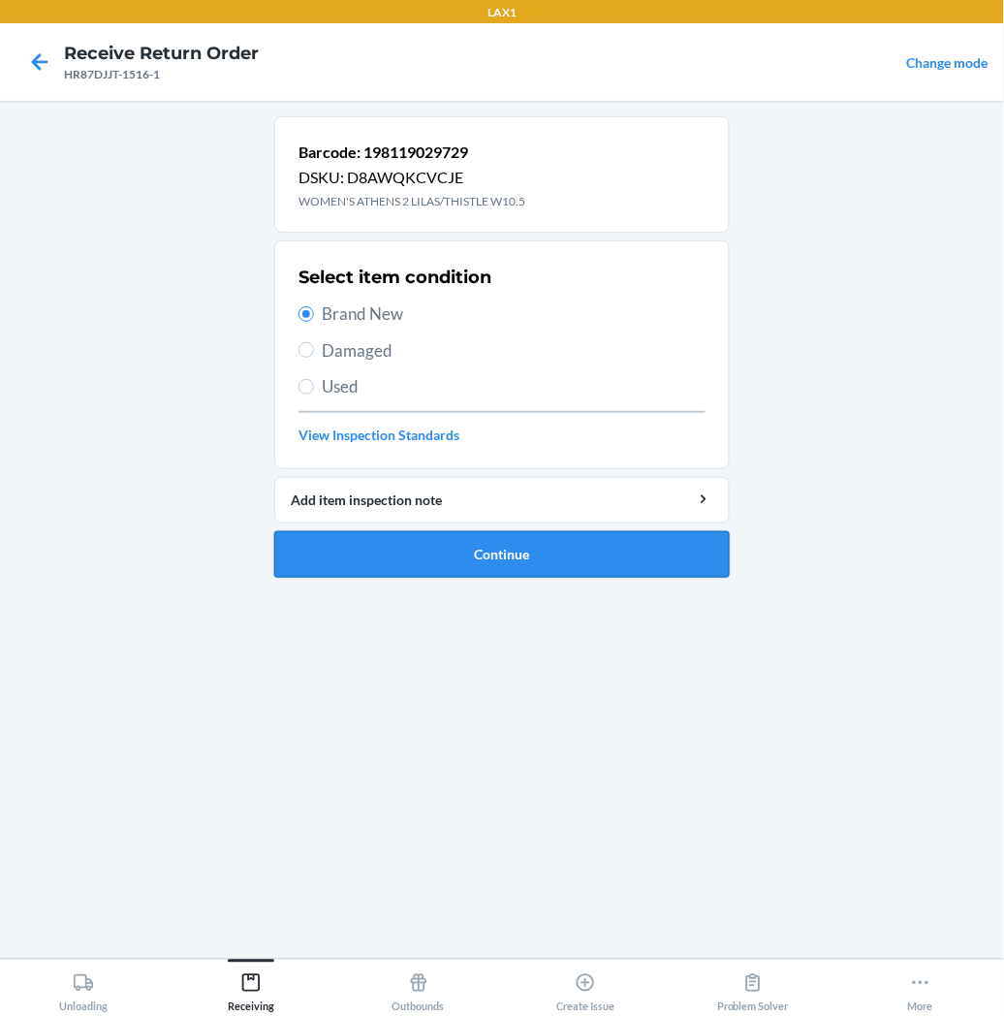
click at [326, 568] on button "Continue" at bounding box center [502, 554] width 456 height 47
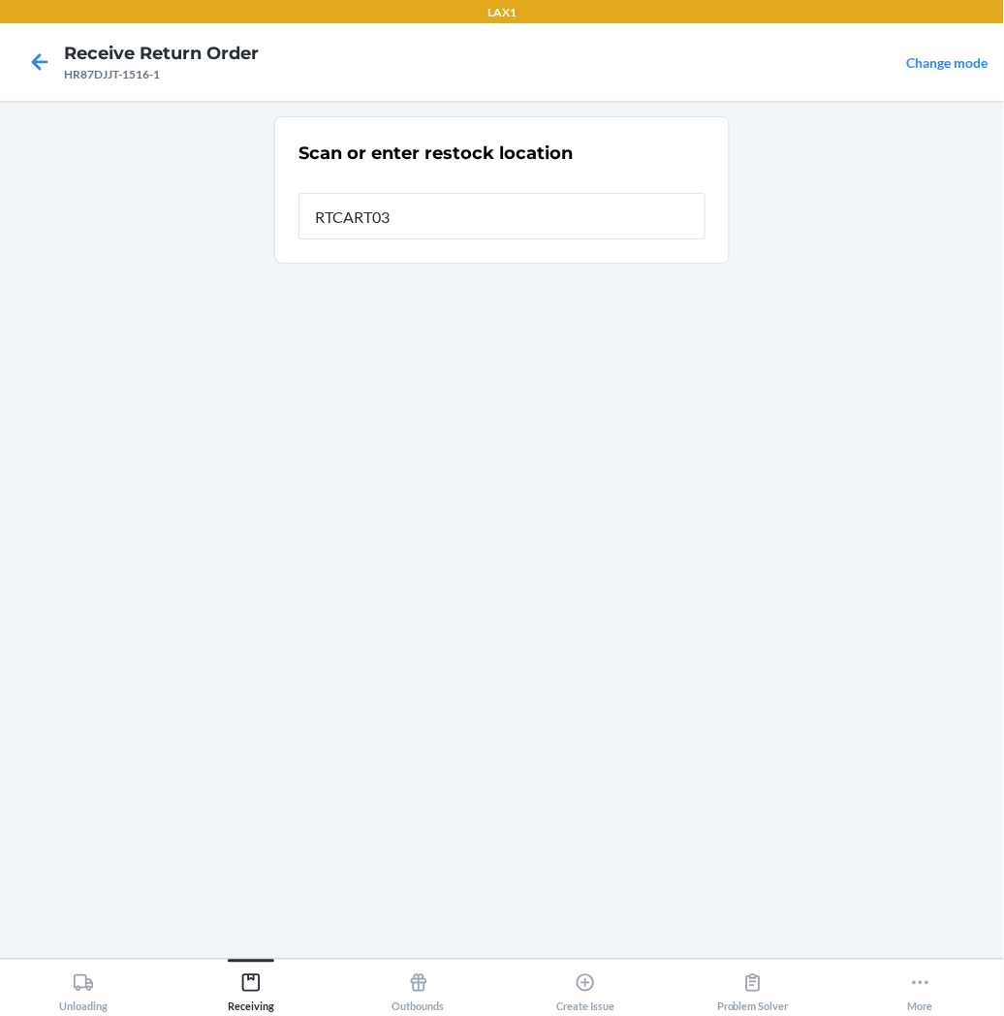
type input "RTCART035"
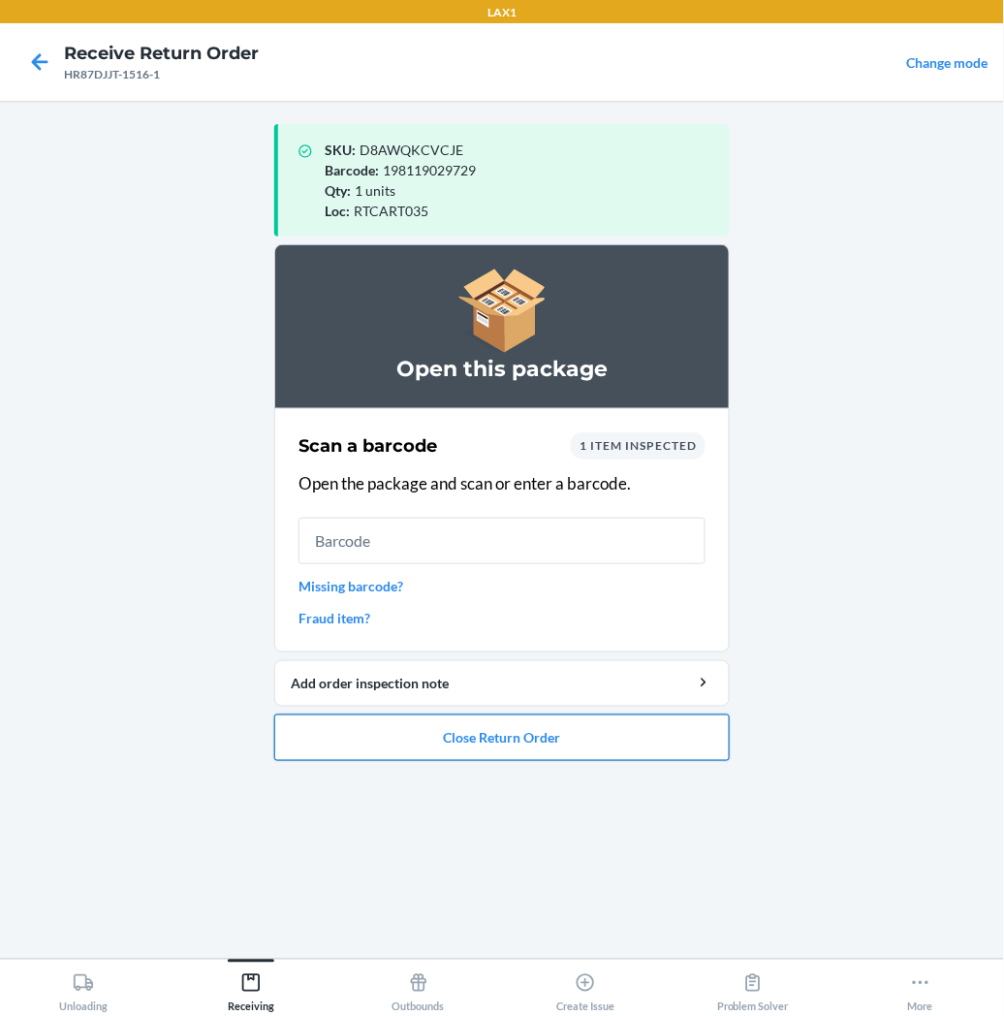
click at [458, 741] on button "Close Return Order" at bounding box center [502, 737] width 456 height 47
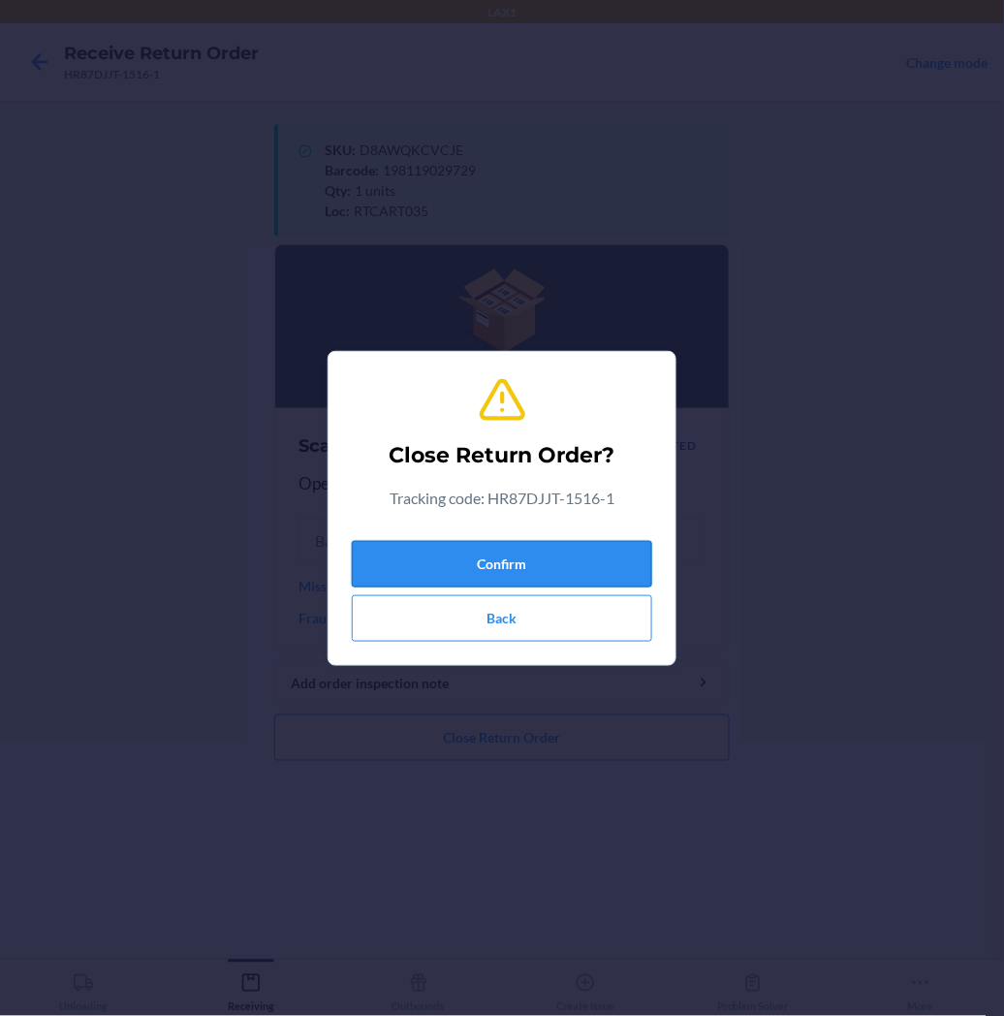
click at [521, 549] on button "Confirm" at bounding box center [502, 564] width 300 height 47
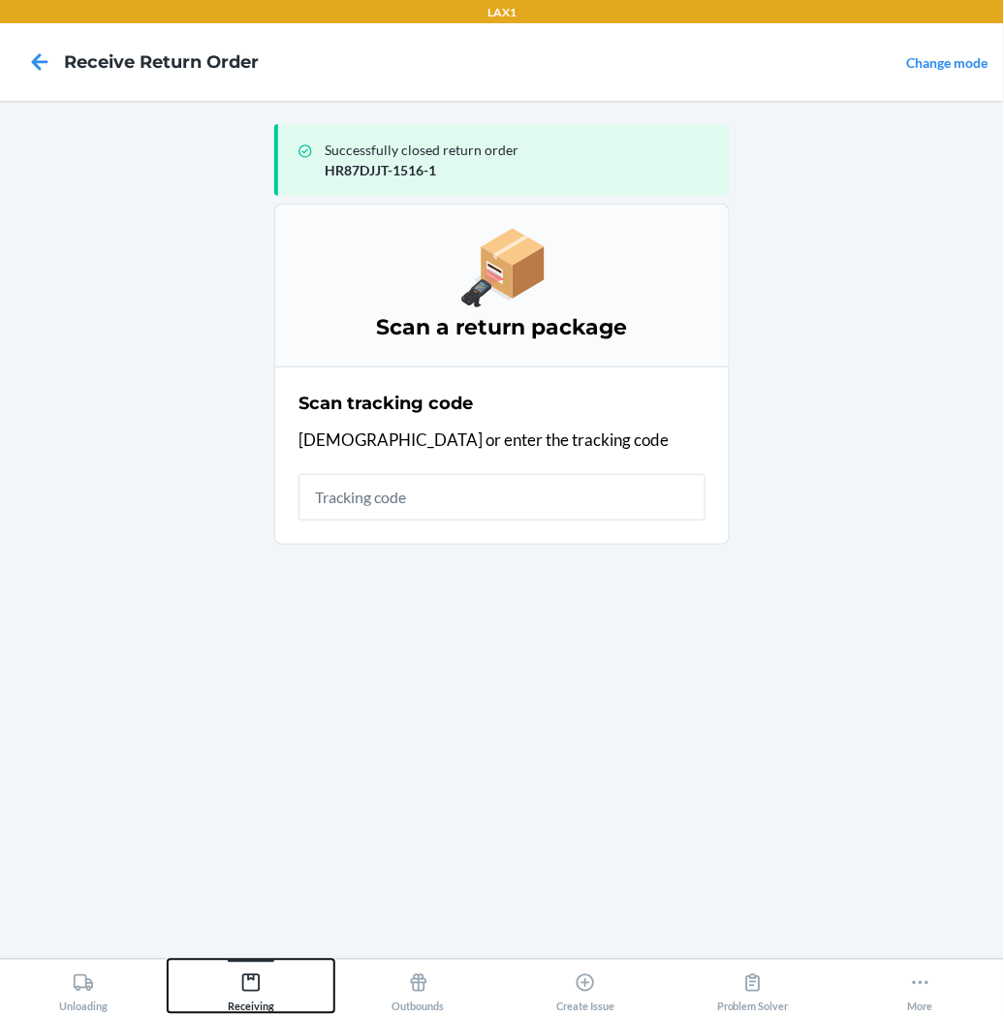
click at [258, 982] on icon at bounding box center [250, 982] width 17 height 17
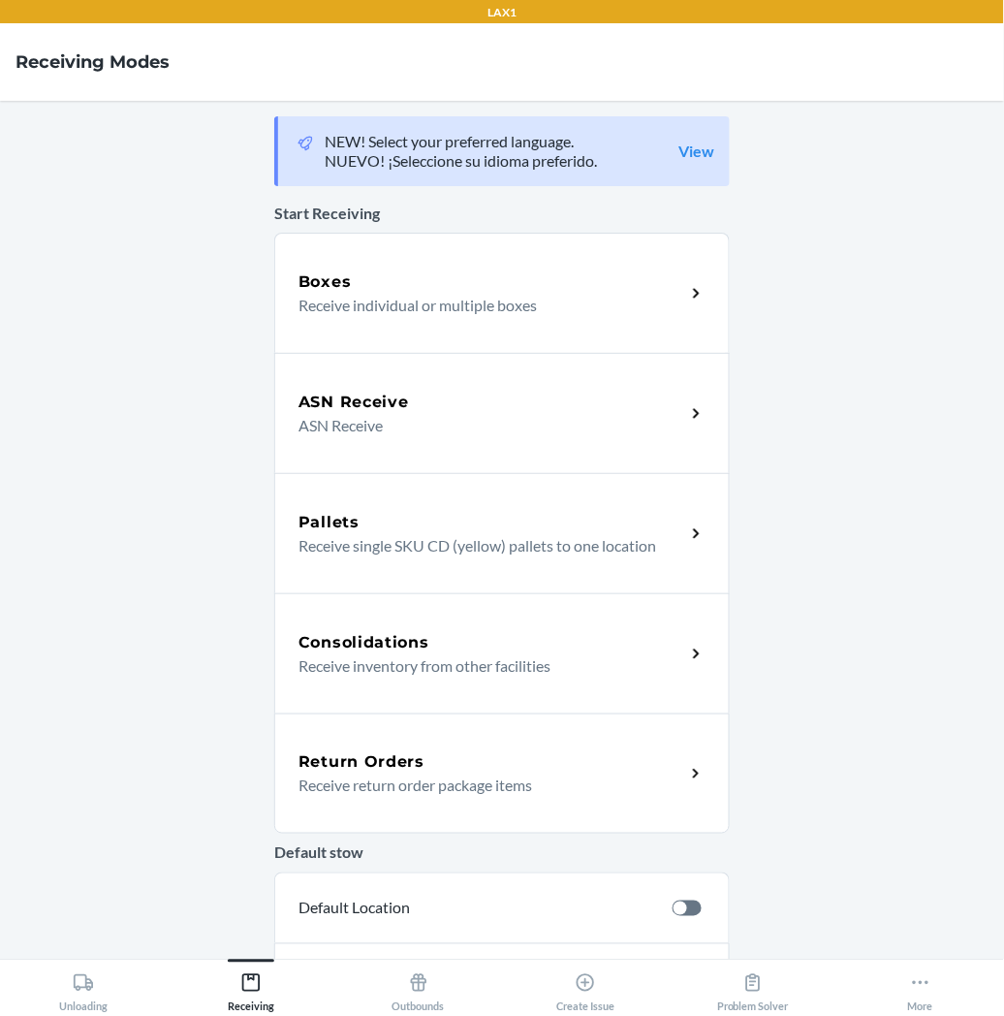
click at [361, 797] on div "Return Orders Receive return order package items" at bounding box center [502, 773] width 456 height 120
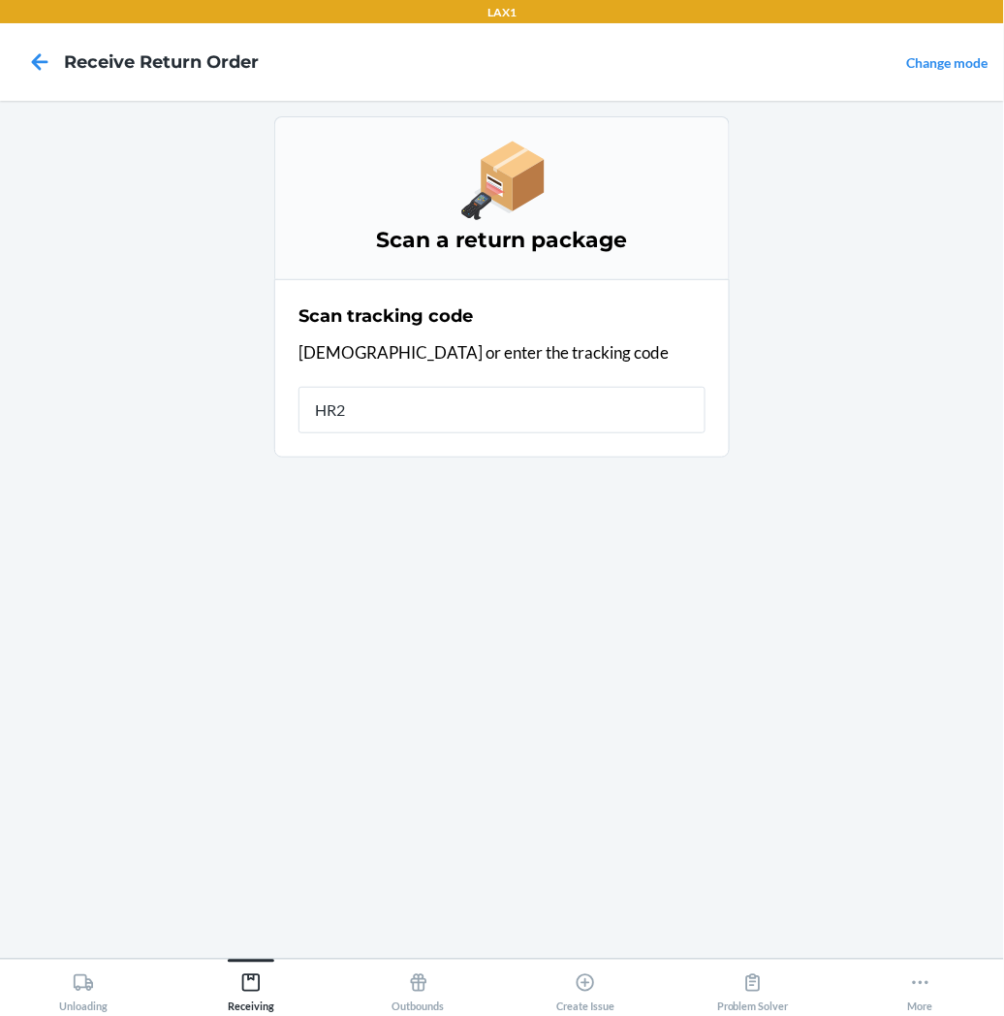
type input "HR2S"
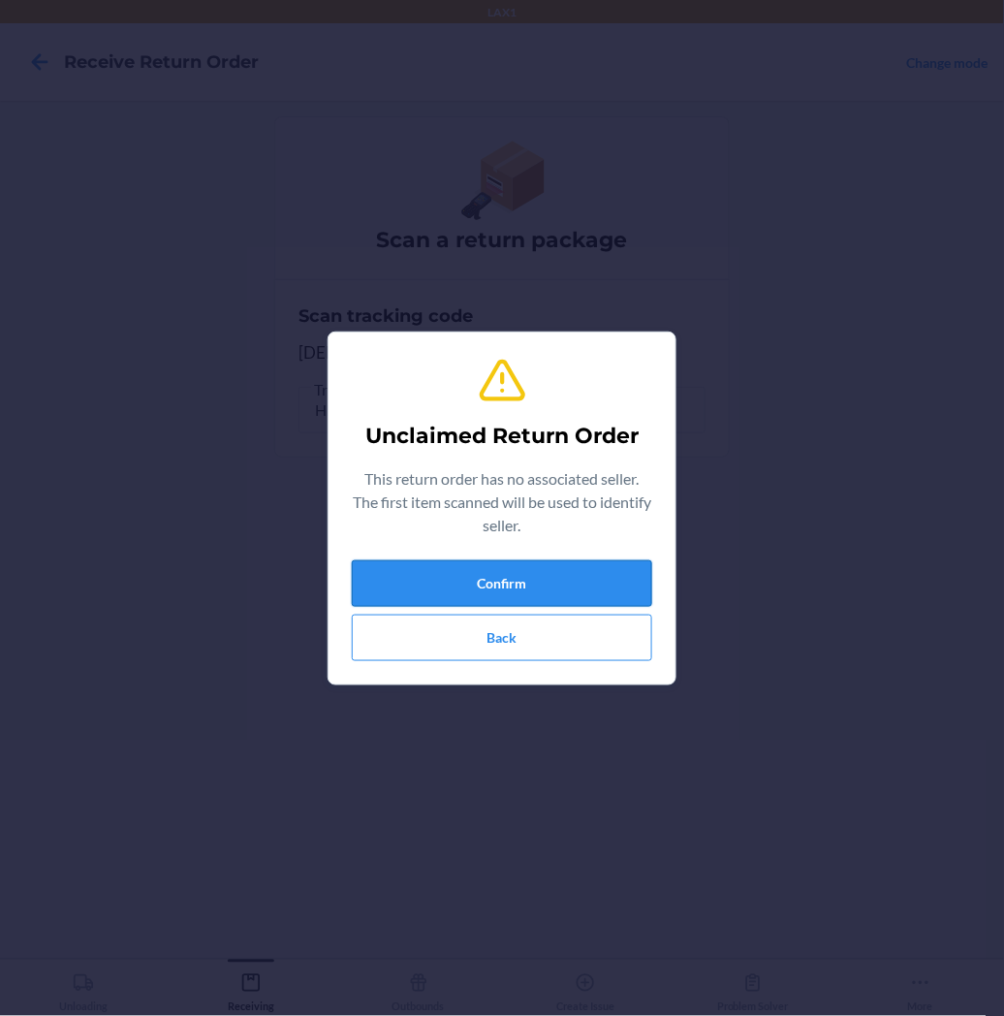
click at [421, 584] on button "Confirm" at bounding box center [502, 583] width 300 height 47
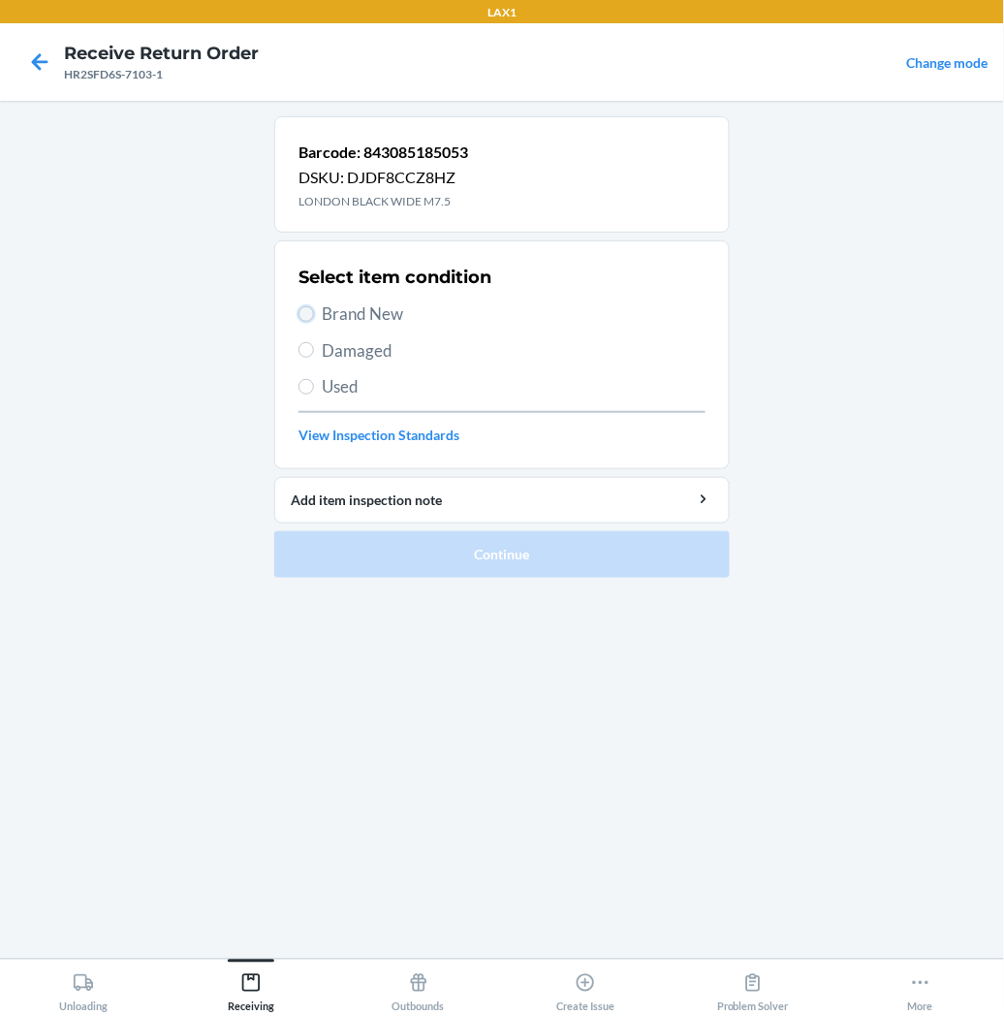
click at [303, 312] on input "Brand New" at bounding box center [307, 314] width 16 height 16
radio input "true"
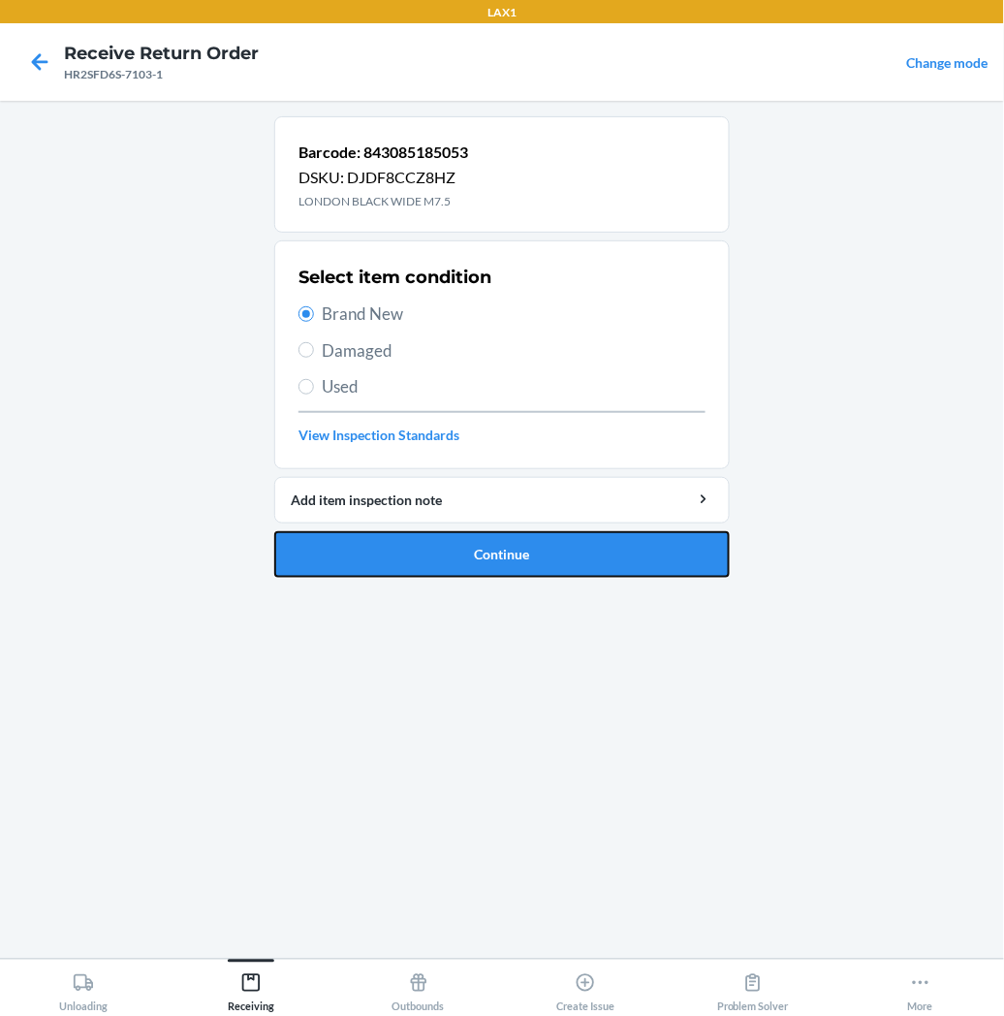
drag, startPoint x: 318, startPoint y: 531, endPoint x: 328, endPoint y: 492, distance: 40.0
click at [320, 531] on button "Continue" at bounding box center [502, 554] width 456 height 47
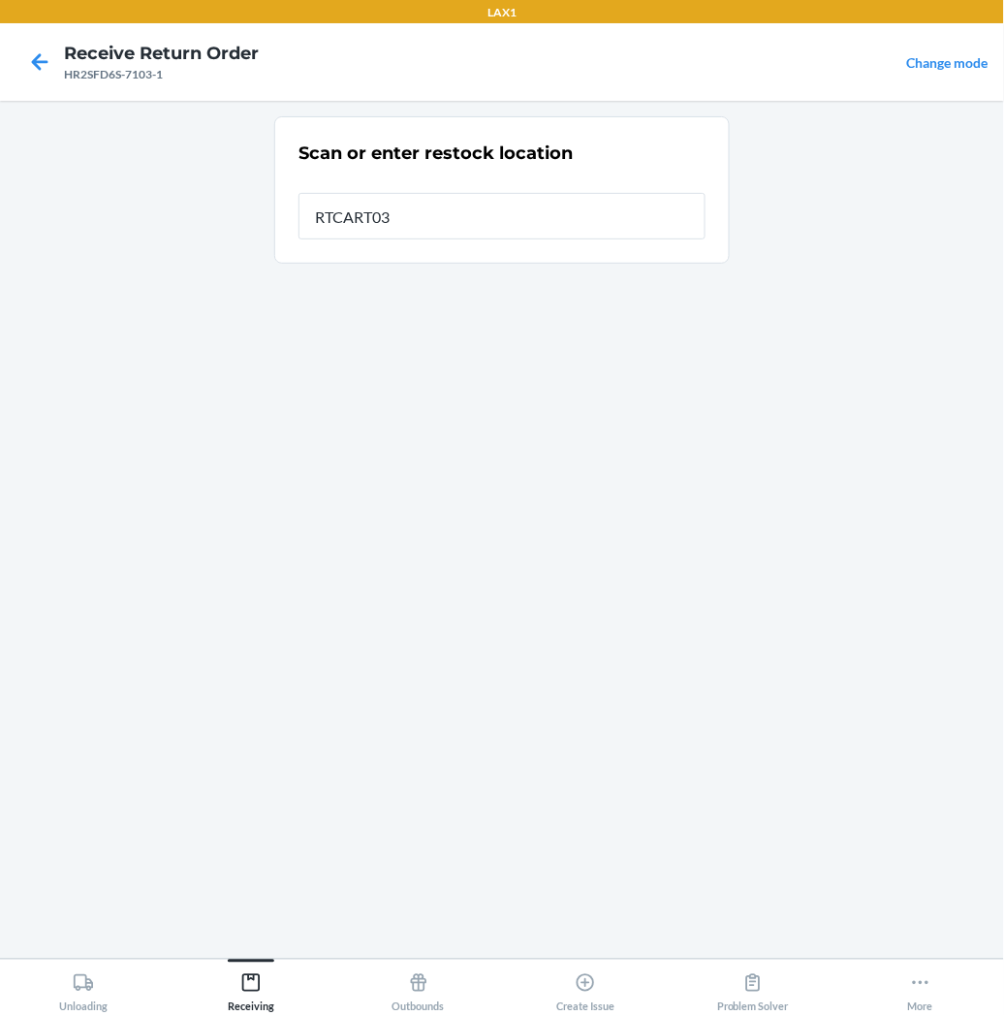
type input "RTCART035"
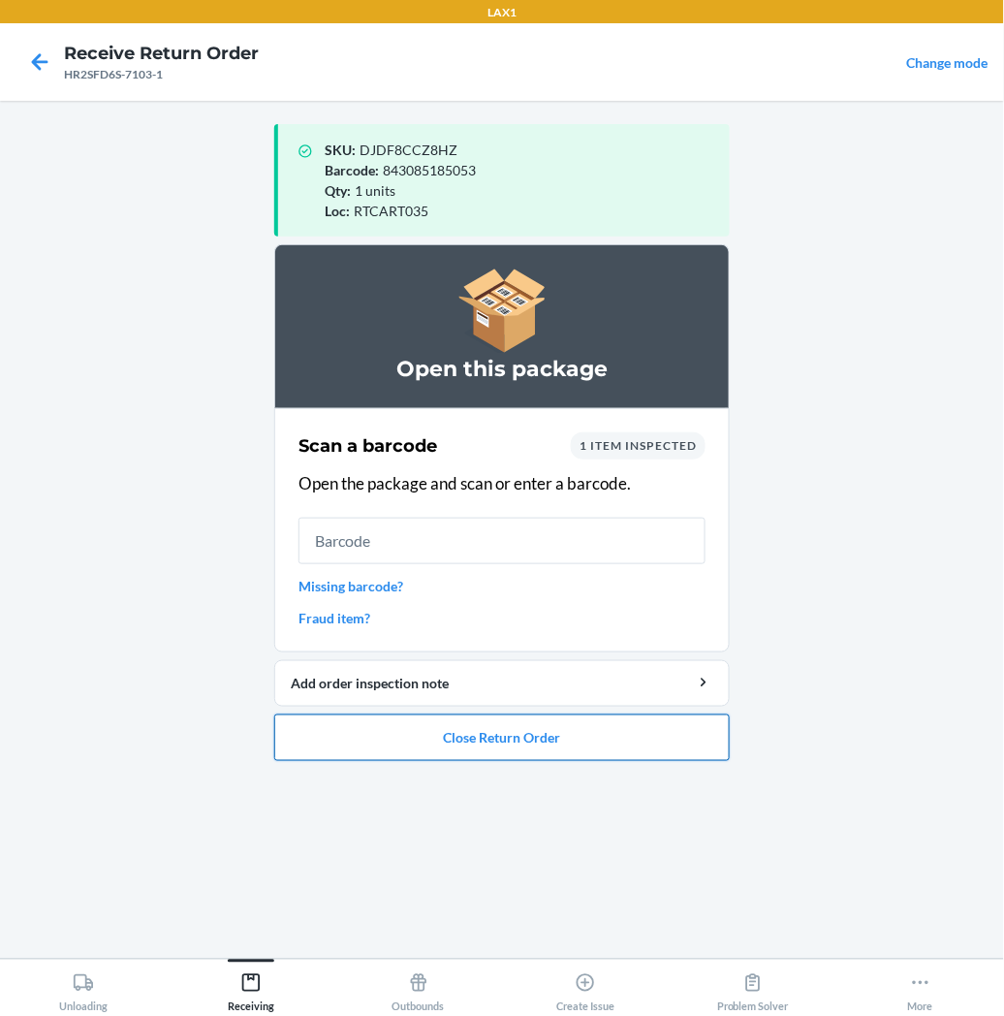
click at [559, 729] on button "Close Return Order" at bounding box center [502, 737] width 456 height 47
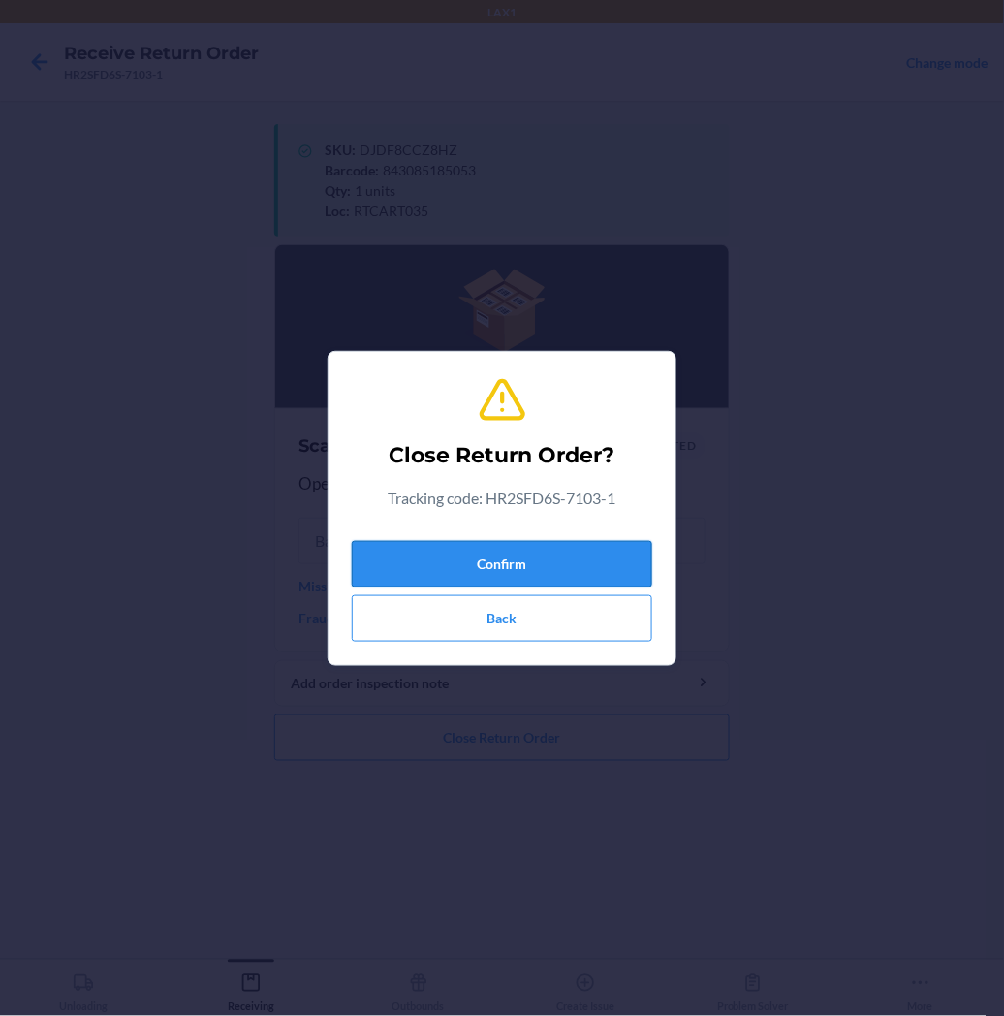
click at [529, 566] on button "Confirm" at bounding box center [502, 564] width 300 height 47
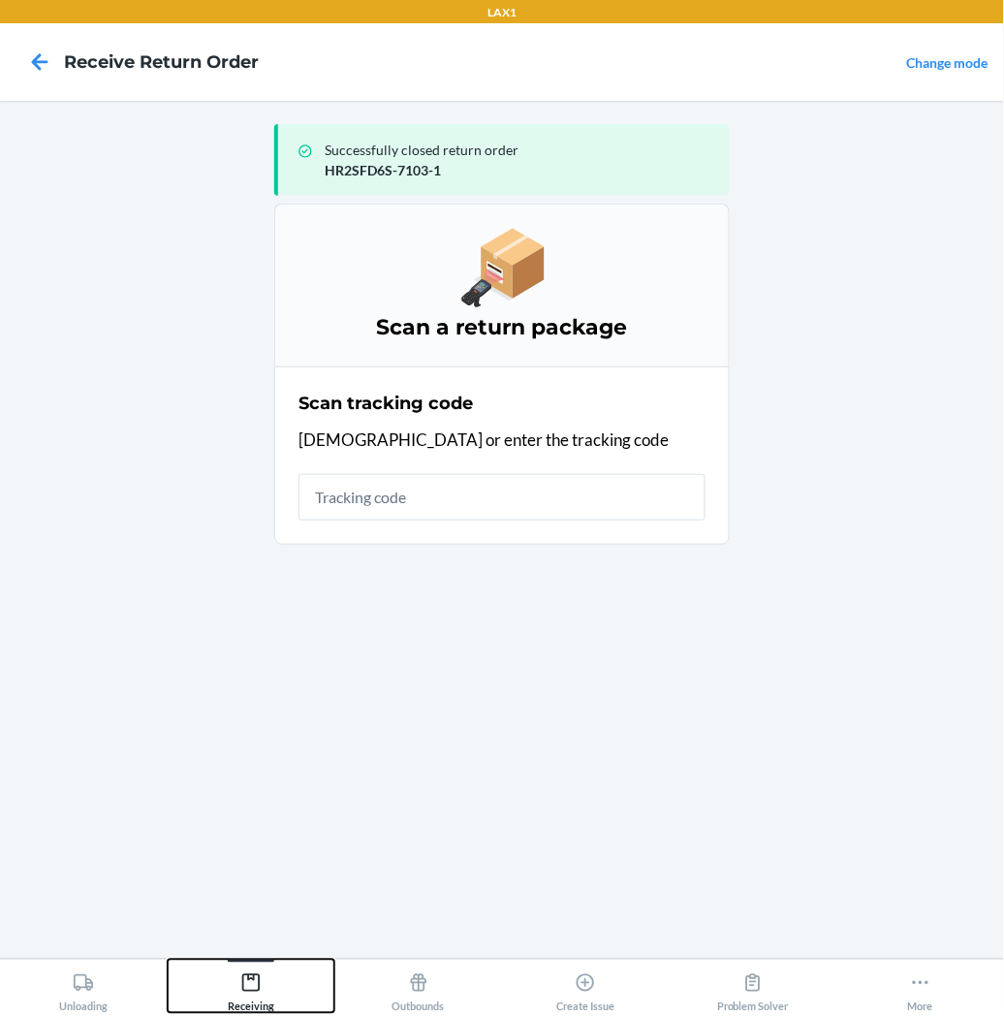
click at [247, 980] on icon at bounding box center [250, 982] width 17 height 17
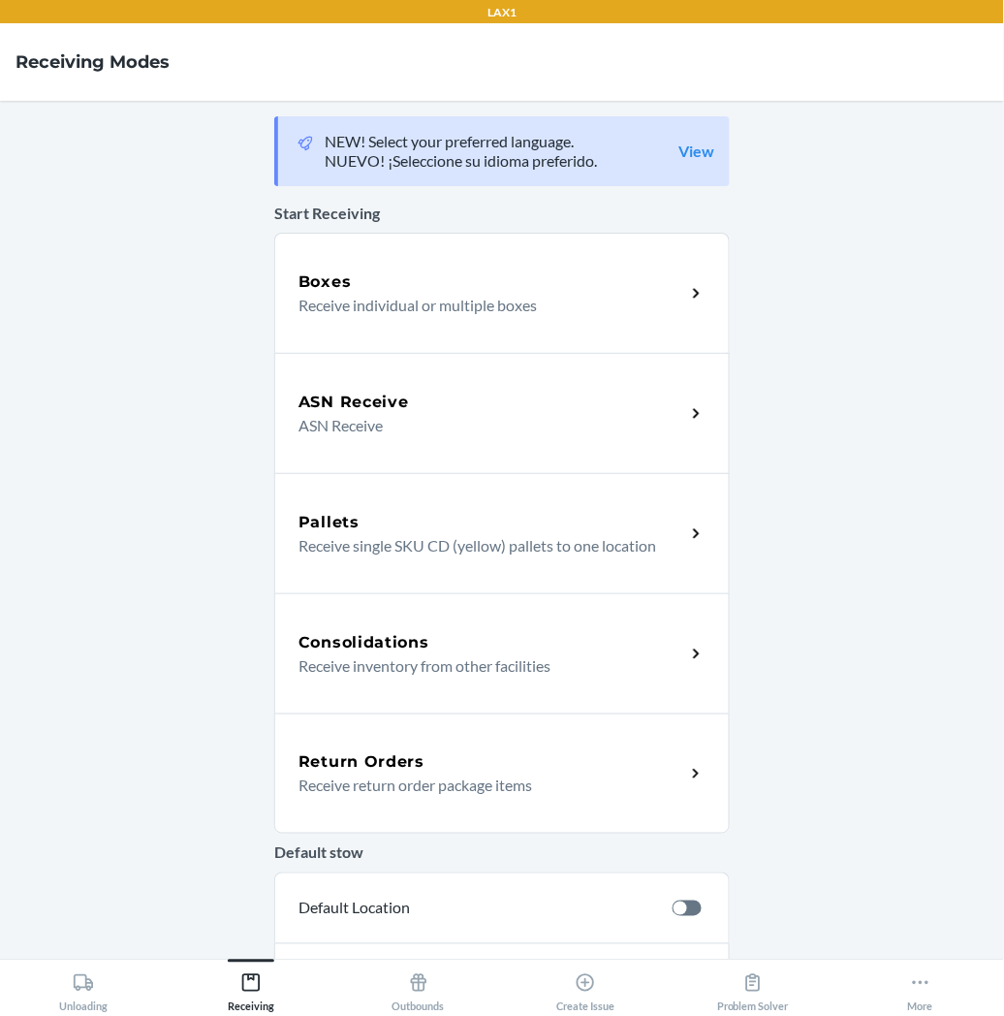
click at [391, 766] on h5 "Return Orders" at bounding box center [362, 761] width 126 height 23
